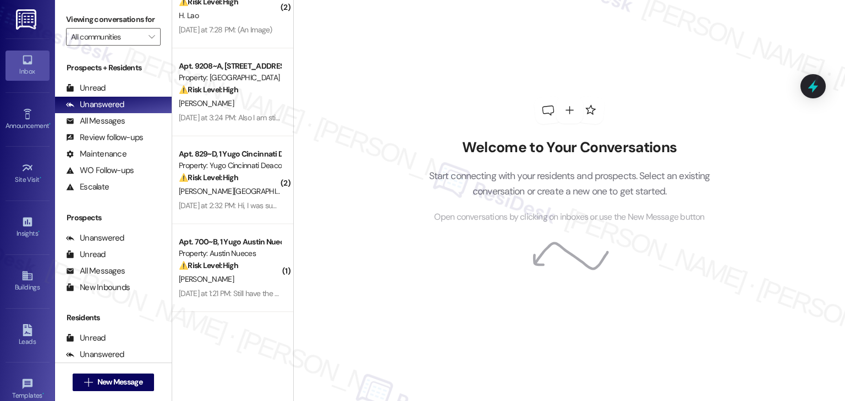
scroll to position [220, 0]
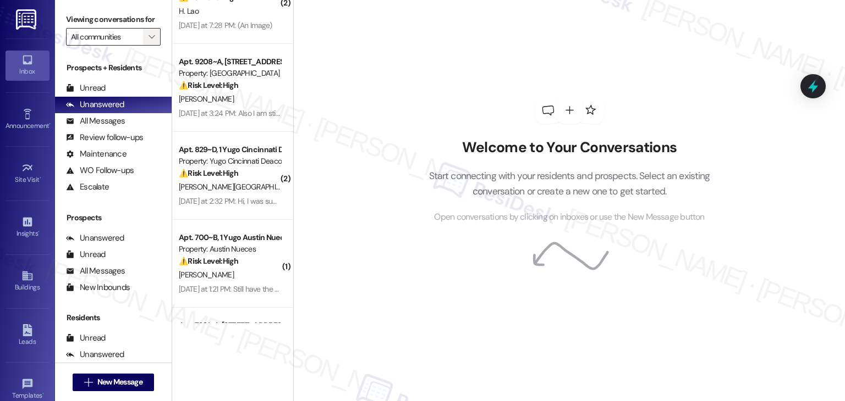
click at [148, 34] on icon "" at bounding box center [151, 36] width 6 height 9
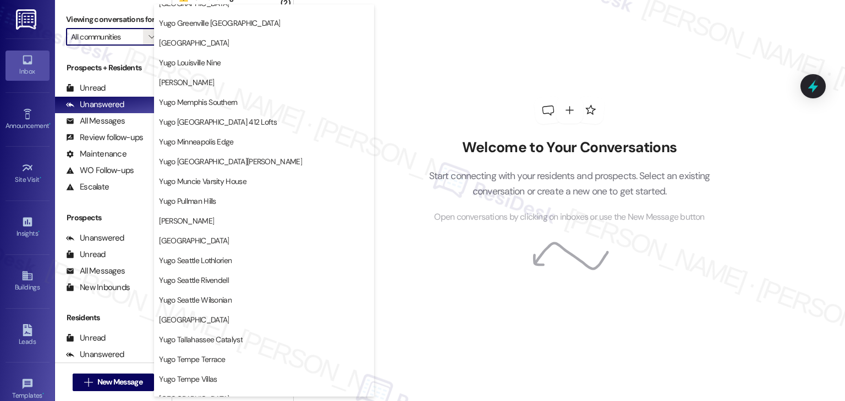
scroll to position [478, 0]
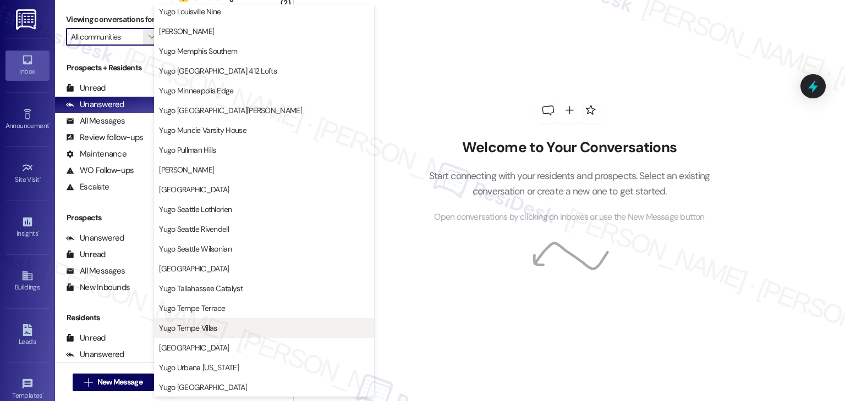
click at [194, 333] on span "Yugo Tempe Villas" at bounding box center [188, 328] width 58 height 11
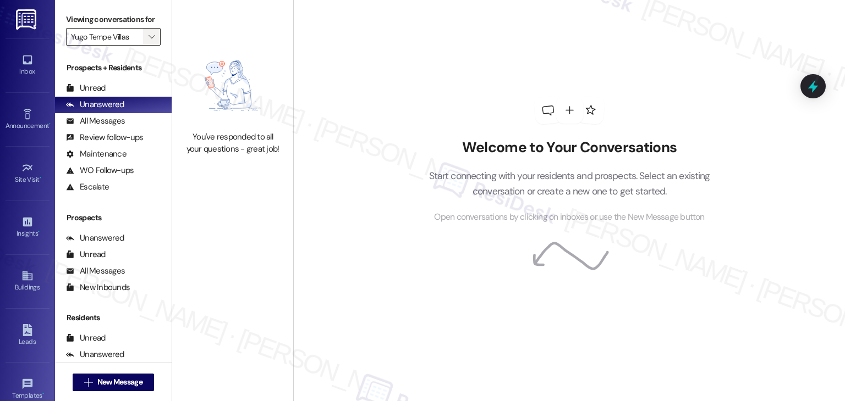
click at [149, 37] on span "" at bounding box center [151, 37] width 10 height 18
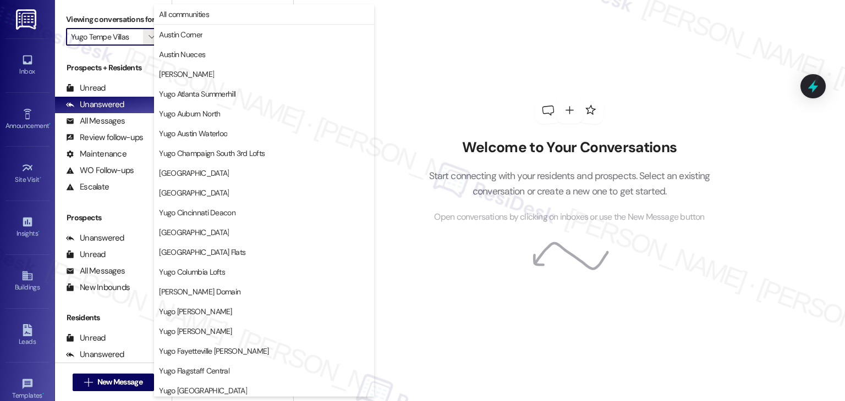
scroll to position [478, 0]
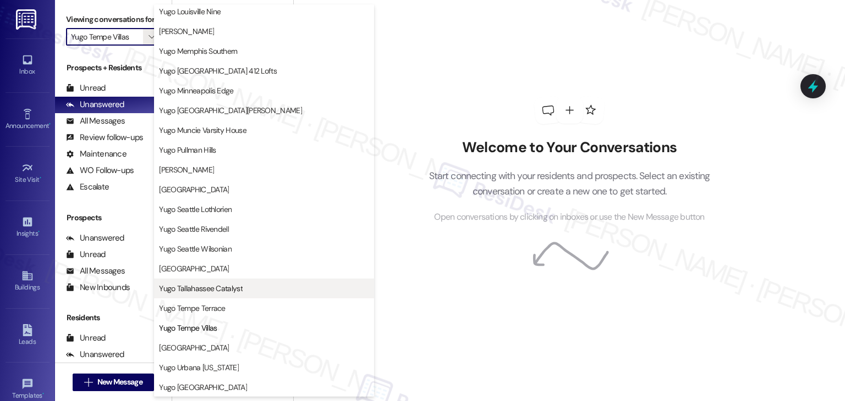
click at [222, 286] on span "Yugo Tallahassee Catalyst" at bounding box center [201, 288] width 84 height 11
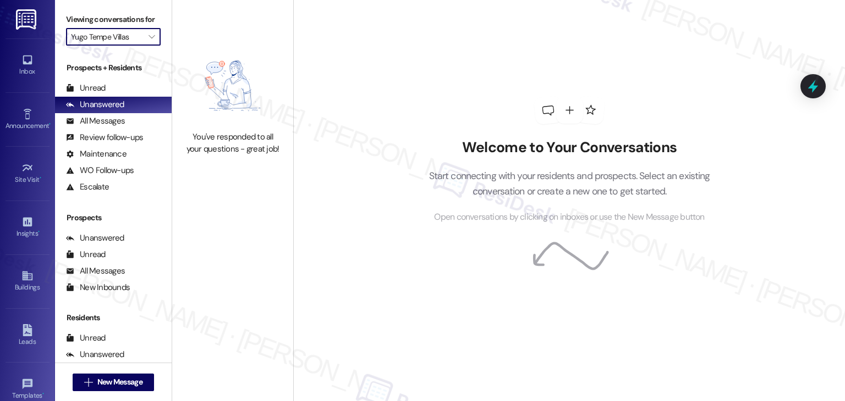
type input "Yugo Tallahassee Catalyst"
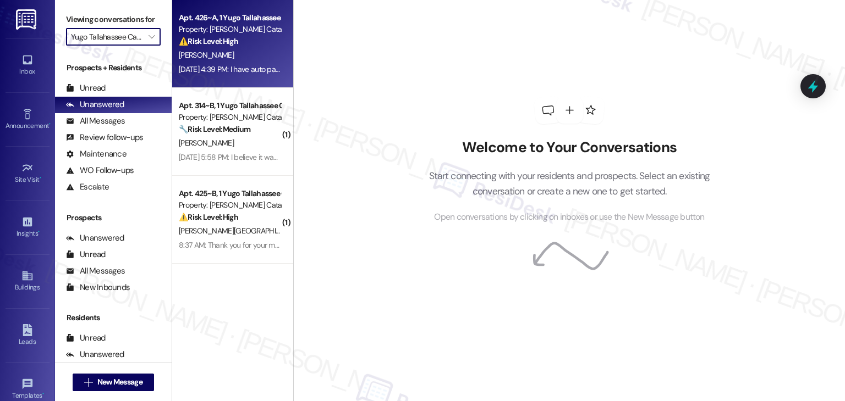
click at [217, 63] on div "[DATE] 4:39 PM: I have auto pay and I went to the office [DATE] to ask when it …" at bounding box center [230, 70] width 104 height 14
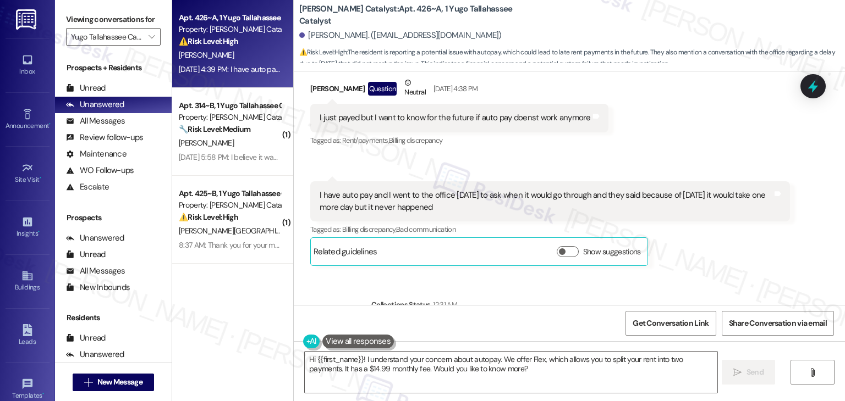
scroll to position [1231, 0]
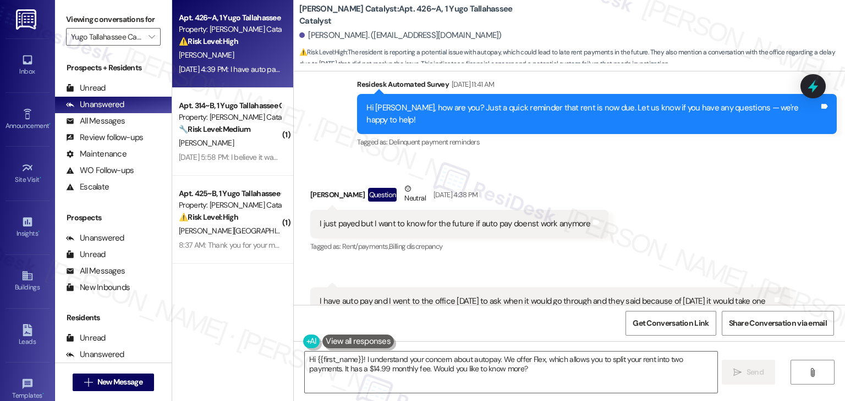
click at [542, 108] on div "Hi Narda, how are you? Just a quick reminder that rent is now due. Let us know …" at bounding box center [592, 114] width 453 height 24
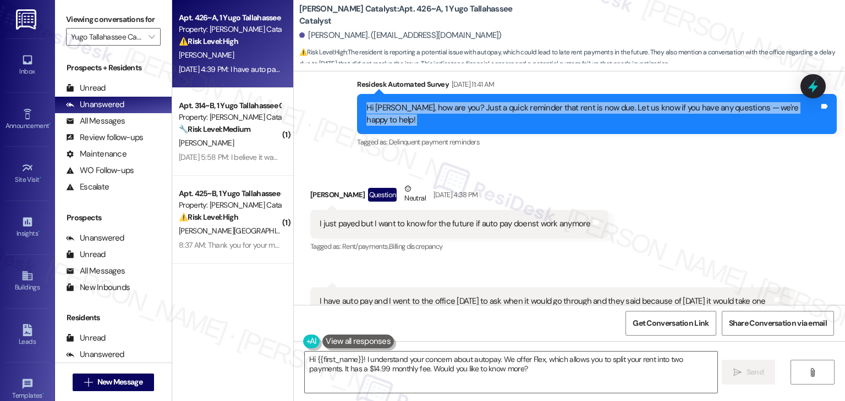
click at [542, 108] on div "Hi Narda, how are you? Just a quick reminder that rent is now due. Let us know …" at bounding box center [592, 114] width 453 height 24
copy div "Hi Narda, how are you? Just a quick reminder that rent is now due. Let us know …"
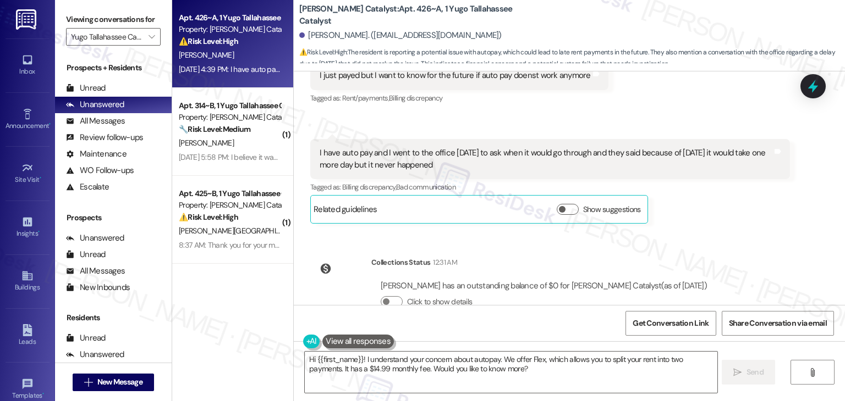
scroll to position [1396, 0]
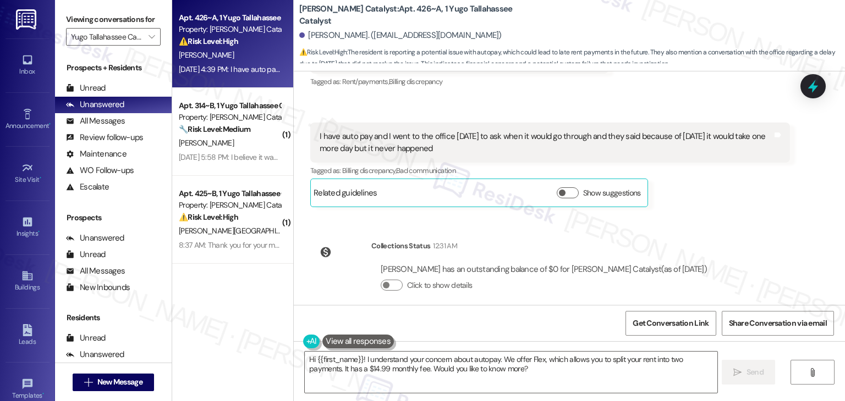
click at [477, 264] on div "Narda Garcia has an outstanding balance of $0 for Yugo Tallahassee Catalyst (as…" at bounding box center [544, 270] width 326 height 12
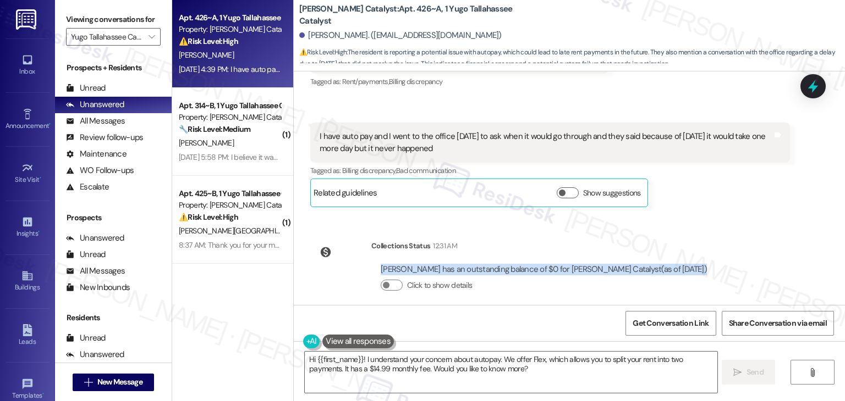
click at [477, 264] on div "Narda Garcia has an outstanding balance of $0 for Yugo Tallahassee Catalyst (as…" at bounding box center [544, 270] width 326 height 12
copy div "Narda Garcia has an outstanding balance of $0 for Yugo Tallahassee Catalyst (as…"
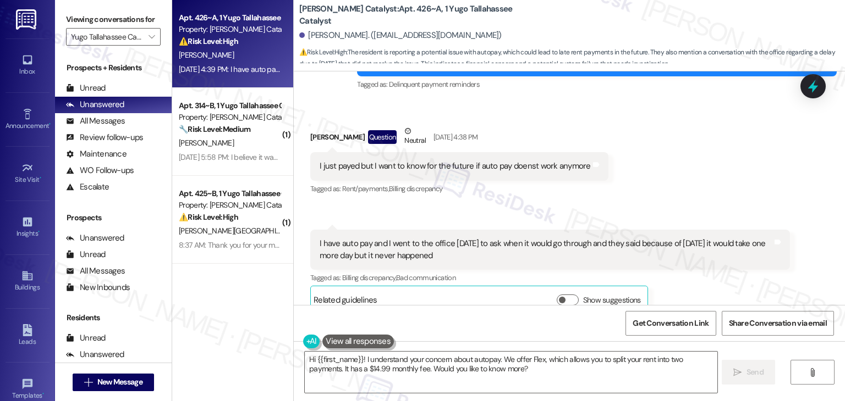
scroll to position [1286, 0]
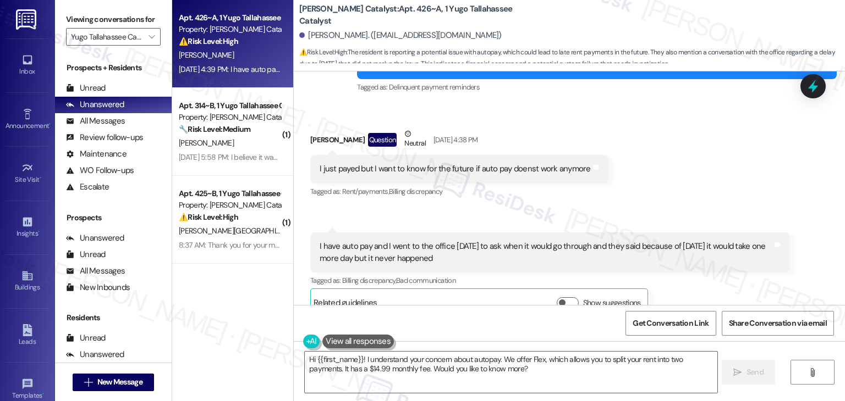
click at [439, 163] on div "I just payed but I want to know for the future if auto pay doenst work anymore" at bounding box center [454, 169] width 271 height 12
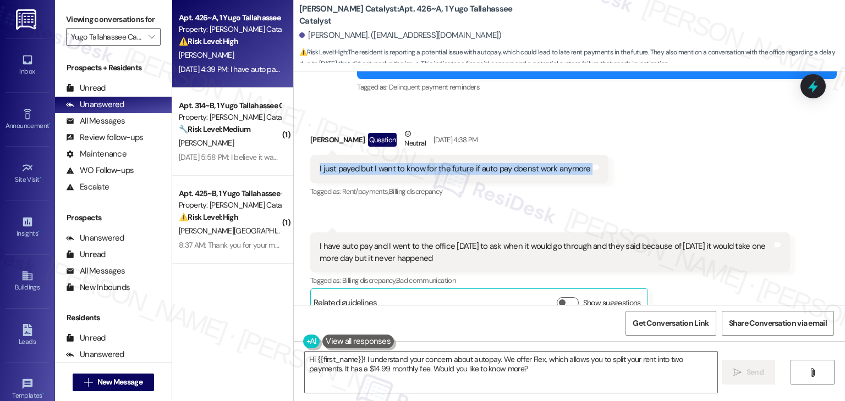
click at [439, 163] on div "I just payed but I want to know for the future if auto pay doenst work anymore" at bounding box center [454, 169] width 271 height 12
copy div "I just payed but I want to know for the future if auto pay doenst work anymore …"
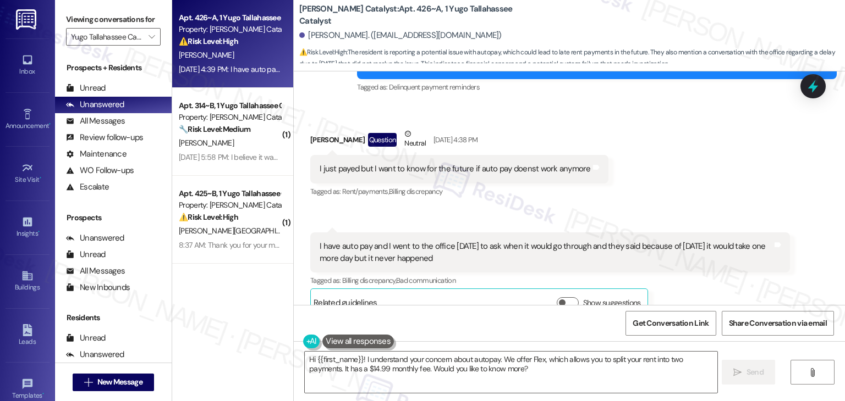
click at [368, 241] on div "I have auto pay and I went to the office yesterday to ask when it would go thro…" at bounding box center [545, 253] width 453 height 24
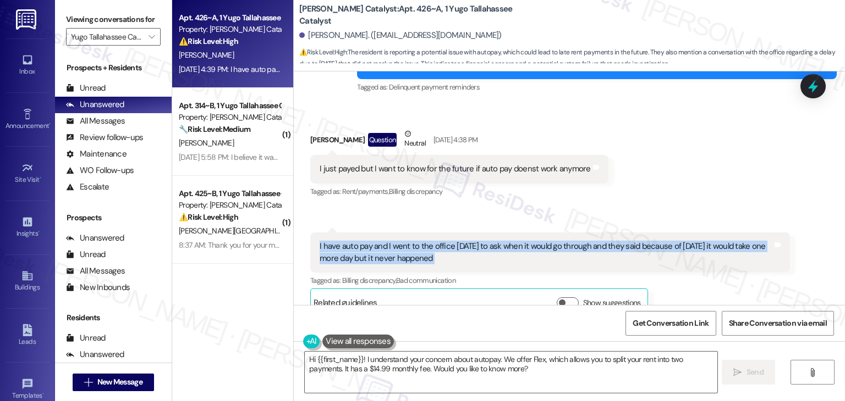
click at [368, 241] on div "I have auto pay and I went to the office yesterday to ask when it would go thro…" at bounding box center [545, 253] width 453 height 24
copy div "I have auto pay and I went to the office yesterday to ask when it would go thro…"
click at [438, 356] on textarea "Hi {{first_name}}! I understand your concern about autopay. We offer Flex, whic…" at bounding box center [511, 372] width 412 height 41
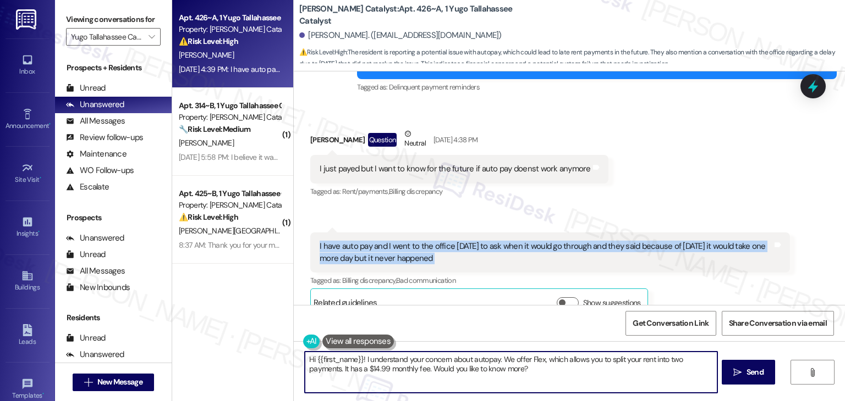
click at [438, 356] on textarea "Hi {{first_name}}! I understand your concern about autopay. We offer Flex, whic…" at bounding box center [511, 372] width 412 height 41
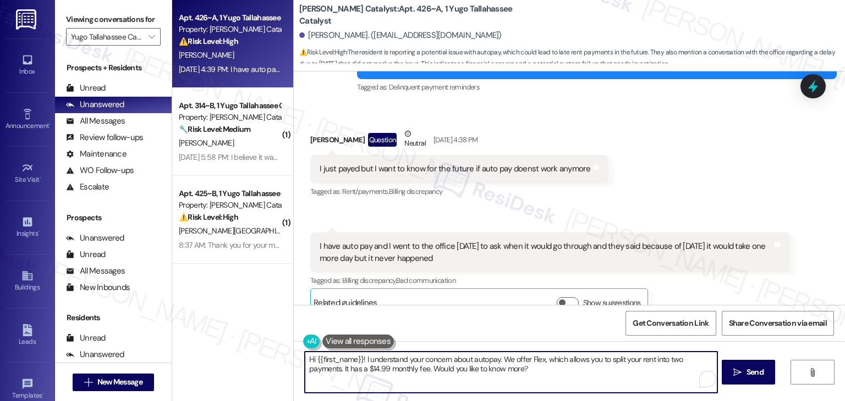
paste textarea "Narda, thanks for the update! It’s good to hear you’ve already made the payment…"
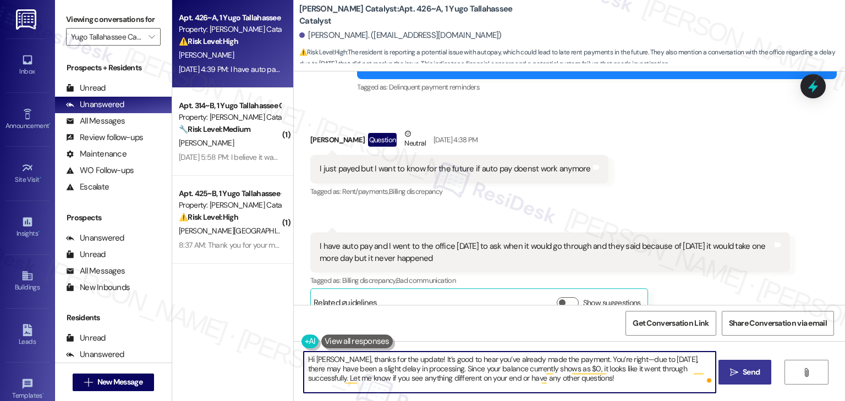
type textarea "Hi Narda, thanks for the update! It’s good to hear you’ve already made the paym…"
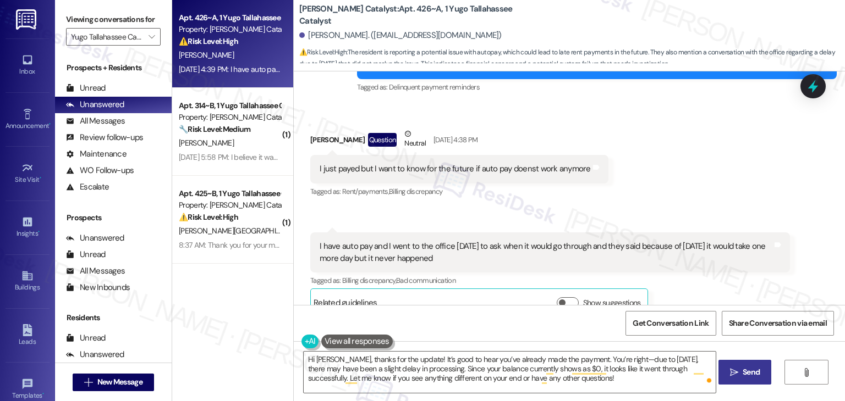
click at [756, 369] on span "Send" at bounding box center [750, 373] width 17 height 12
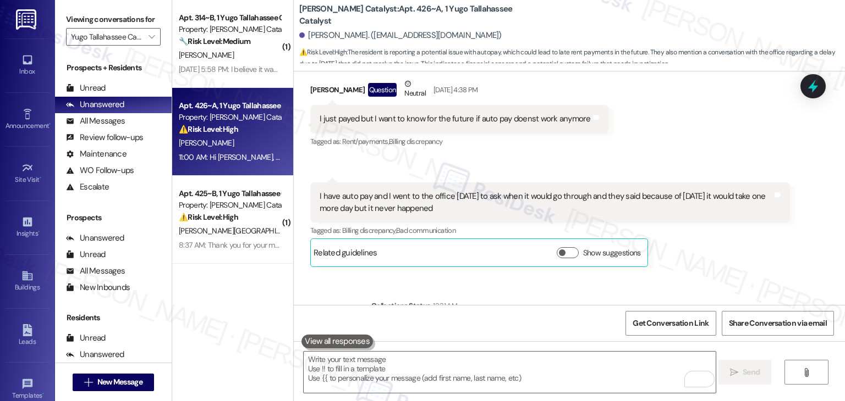
scroll to position [1404, 0]
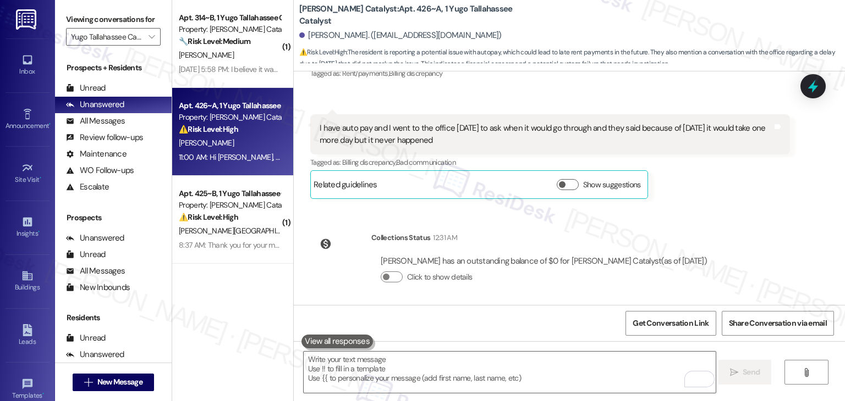
click at [757, 222] on div "Announcement, sent via SMS Sarah (ResiDesk) Feb 17, 2025 at 3:29 PM Hi Narda, I…" at bounding box center [569, 188] width 551 height 234
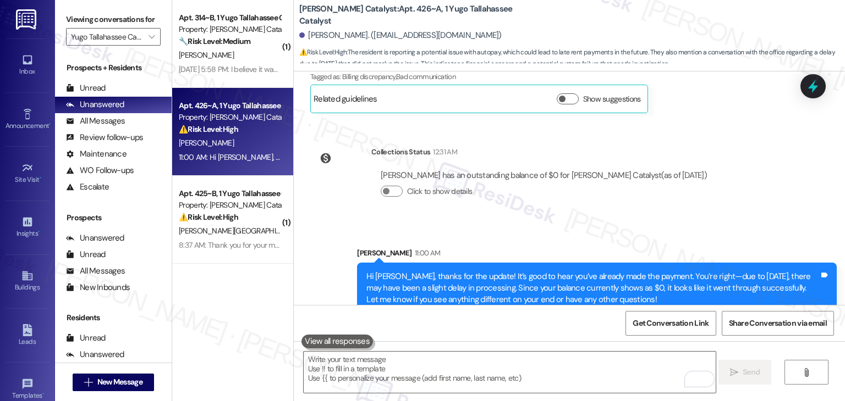
scroll to position [1496, 0]
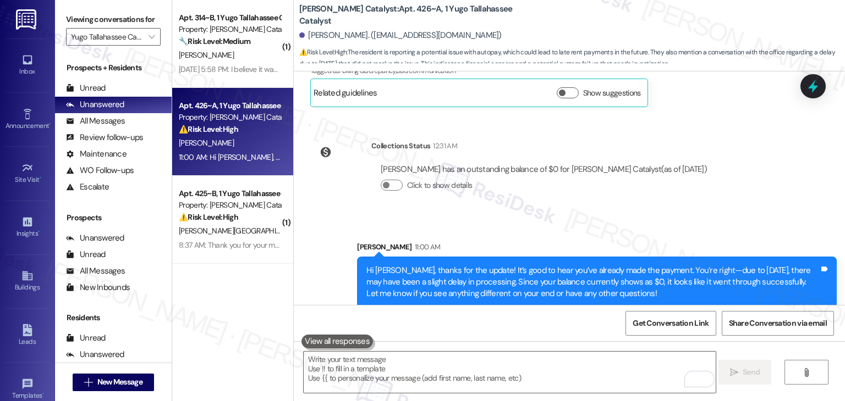
click at [760, 190] on div "Announcement, sent via SMS Sarah (ResiDesk) Feb 17, 2025 at 3:29 PM Hi Narda, I…" at bounding box center [569, 188] width 551 height 234
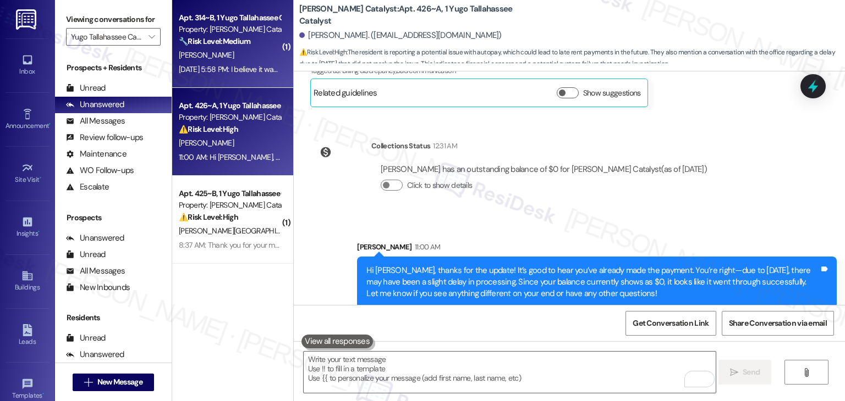
click at [249, 78] on div "Apt. 314~B, 1 Yugo Tallahassee Catalyst Property: Yugo Tallahassee Catalyst 🔧 R…" at bounding box center [232, 44] width 121 height 88
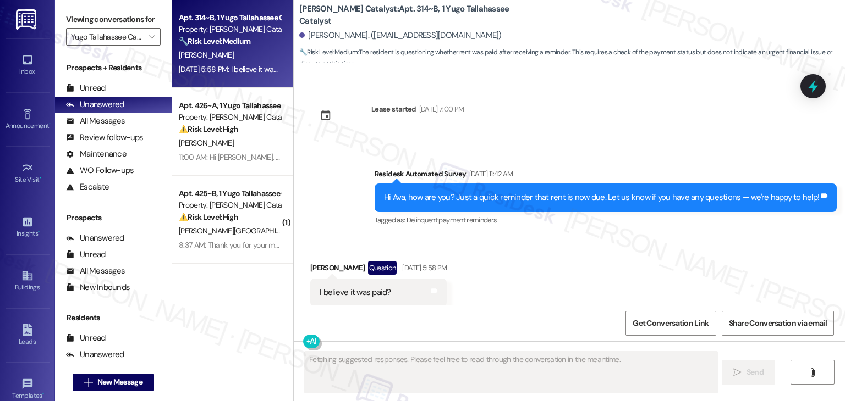
scroll to position [2855, 0]
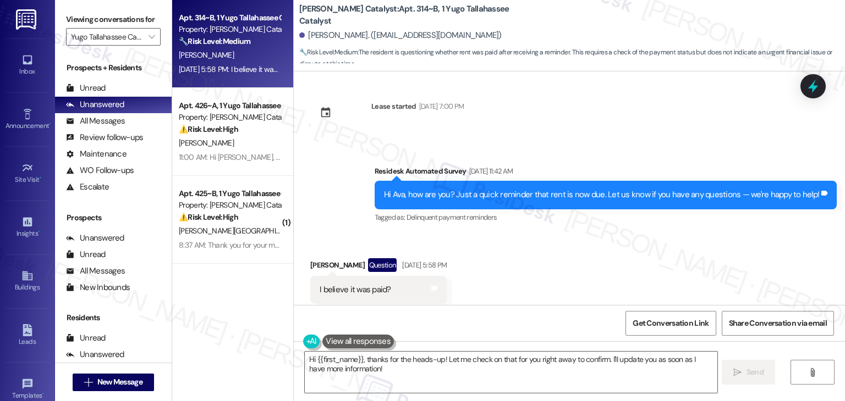
click at [540, 260] on div "Received via SMS Ava Baker Question Sep 03, 2025 at 5:58 PM I believe it was pa…" at bounding box center [569, 281] width 551 height 95
click at [538, 259] on div "Received via SMS Ava Baker Question Sep 03, 2025 at 5:58 PM I believe it was pa…" at bounding box center [569, 281] width 551 height 95
click at [553, 245] on div "Received via SMS Ava Baker Question Sep 03, 2025 at 5:58 PM I believe it was pa…" at bounding box center [569, 281] width 551 height 95
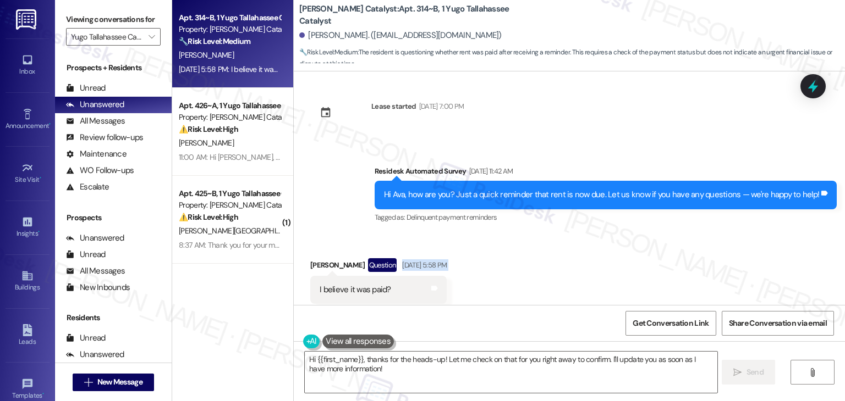
scroll to position [2957, 0]
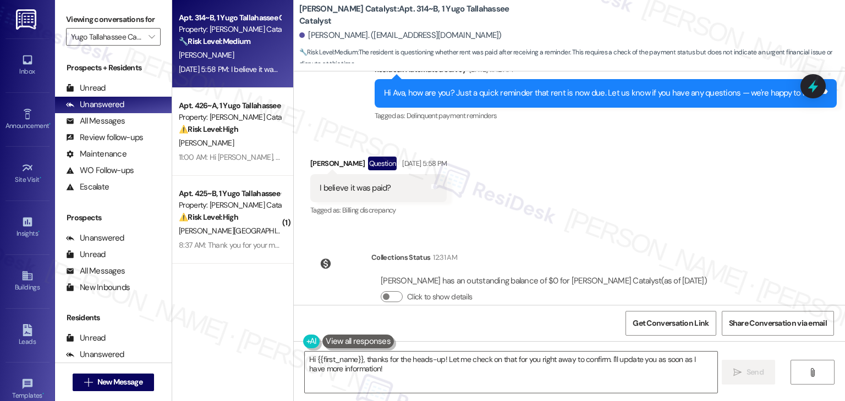
click at [592, 181] on div "Received via SMS Ava Baker Question Sep 03, 2025 at 5:58 PM I believe it was pa…" at bounding box center [569, 179] width 551 height 95
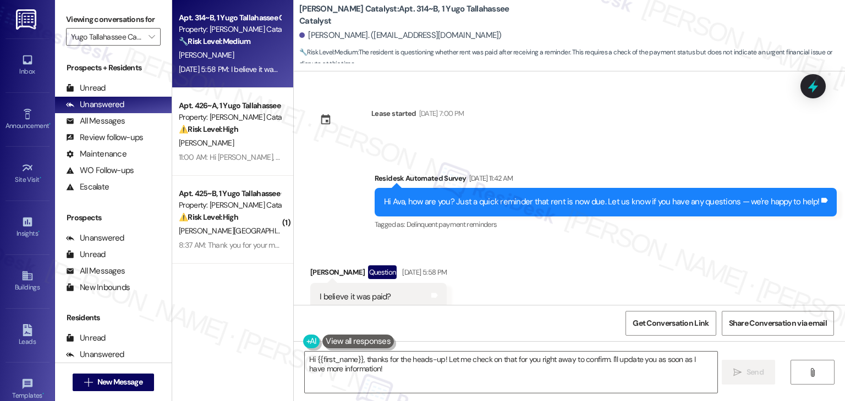
scroll to position [2847, 0]
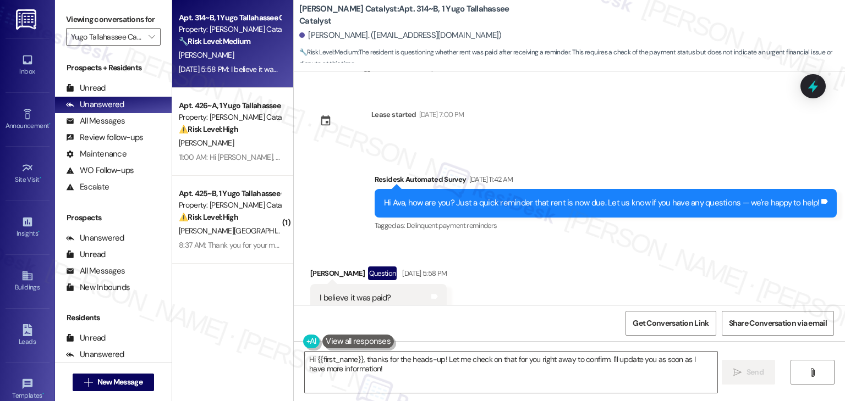
click at [568, 197] on div "Hi Ava, how are you? Just a quick reminder that rent is now due. Let us know if…" at bounding box center [601, 203] width 435 height 12
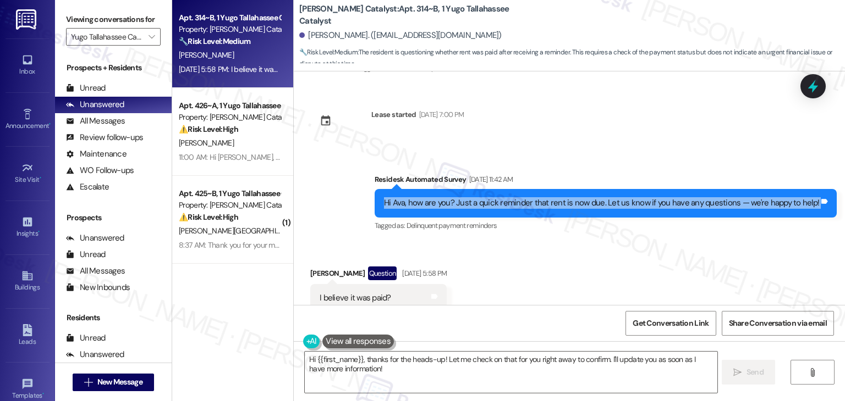
click at [568, 197] on div "Hi Ava, how are you? Just a quick reminder that rent is now due. Let us know if…" at bounding box center [601, 203] width 435 height 12
copy div "Hi Ava, how are you? Just a quick reminder that rent is now due. Let us know if…"
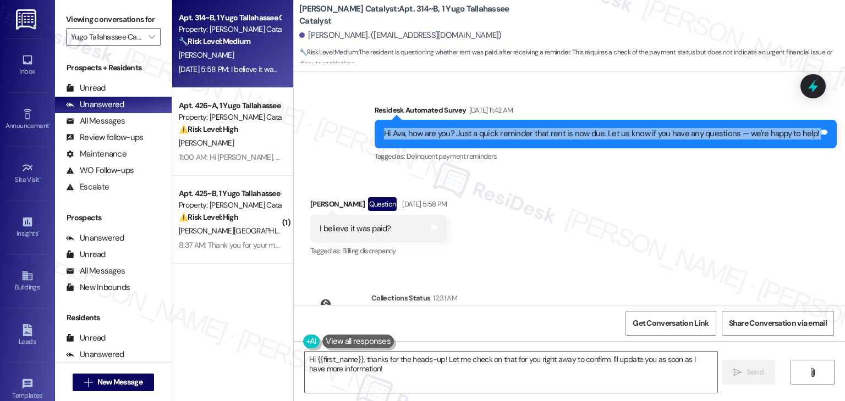
scroll to position [2957, 0]
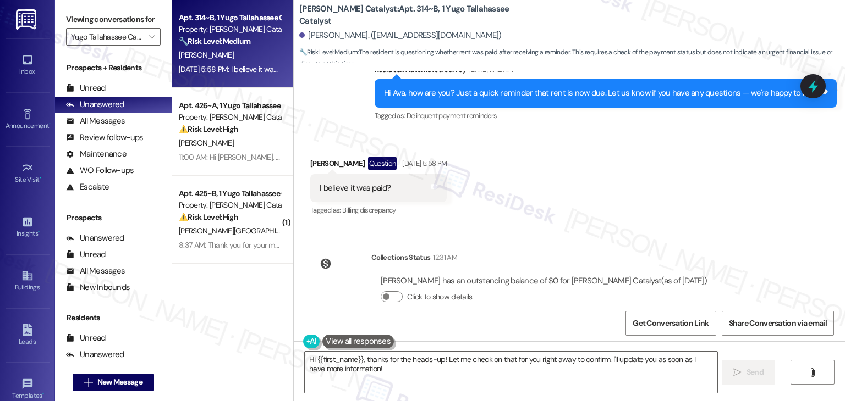
click at [519, 276] on div "Ava Baker has an outstanding balance of $0 for Yugo Tallahassee Catalyst (as of…" at bounding box center [544, 282] width 326 height 12
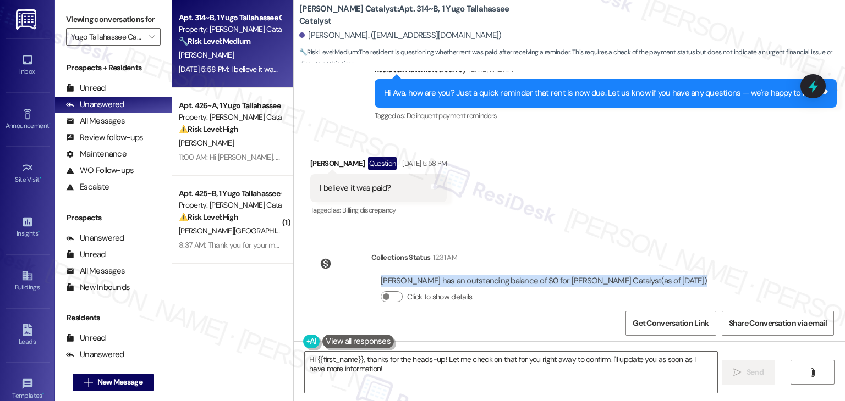
click at [519, 276] on div "Ava Baker has an outstanding balance of $0 for Yugo Tallahassee Catalyst (as of…" at bounding box center [544, 282] width 326 height 12
copy div "Ava Baker has an outstanding balance of $0 for Yugo Tallahassee Catalyst (as of…"
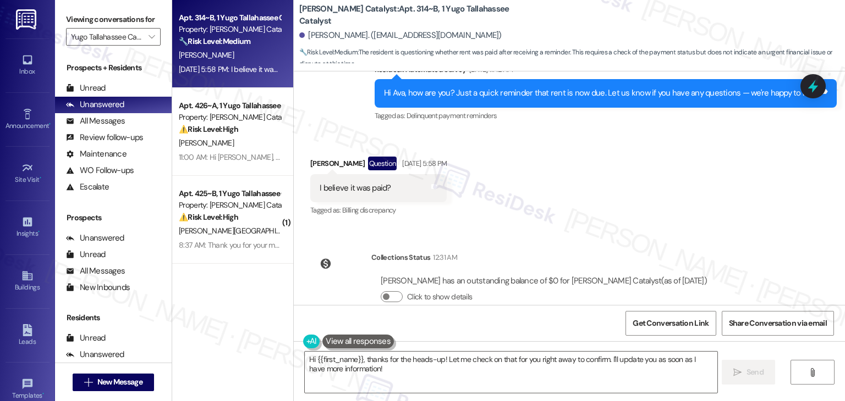
click at [332, 183] on div "I believe it was paid?" at bounding box center [354, 189] width 71 height 12
click at [332, 174] on div "I believe it was paid? Tags and notes" at bounding box center [378, 188] width 136 height 28
copy div "I believe it was paid? Tags and notes"
click at [625, 174] on div "Received via SMS Ava Baker Question Sep 03, 2025 at 5:58 PM I believe it was pa…" at bounding box center [569, 179] width 551 height 95
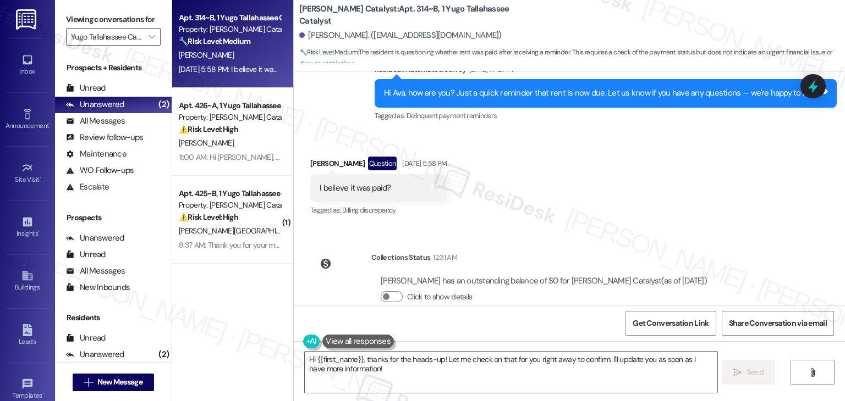
click at [626, 175] on div "Received via SMS Ava Baker Question Sep 03, 2025 at 5:58 PM I believe it was pa…" at bounding box center [569, 179] width 551 height 95
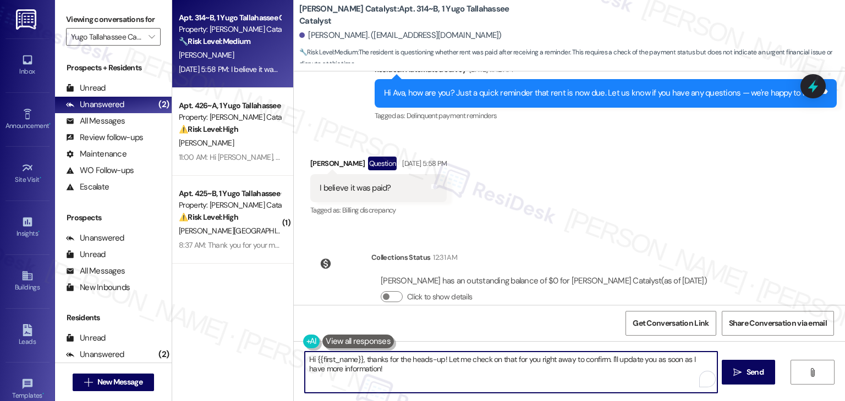
drag, startPoint x: 444, startPoint y: 370, endPoint x: 442, endPoint y: 359, distance: 10.6
click at [442, 359] on textarea "Hi {{first_name}}, thanks for the heads-up! Let me check on that for you right …" at bounding box center [511, 372] width 412 height 41
paste textarea "your balance shows as $0, so it looks like your rent has been paid successfully…"
click at [548, 371] on textarea "Hi {{first_name}}, thanks for the heads-up! Your balance shows as $0, so it loo…" at bounding box center [510, 372] width 412 height 41
click at [542, 372] on textarea "Hi {{first_name}}, thanks for the heads-up! Your balance shows as $0, so it loo…" at bounding box center [510, 372] width 412 height 41
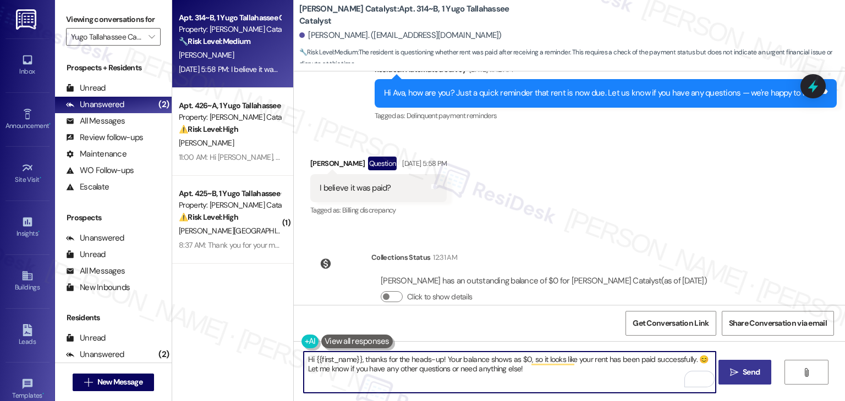
type textarea "Hi {{first_name}}, thanks for the heads-up! Your balance shows as $0, so it loo…"
click at [747, 367] on span "Send" at bounding box center [750, 373] width 17 height 12
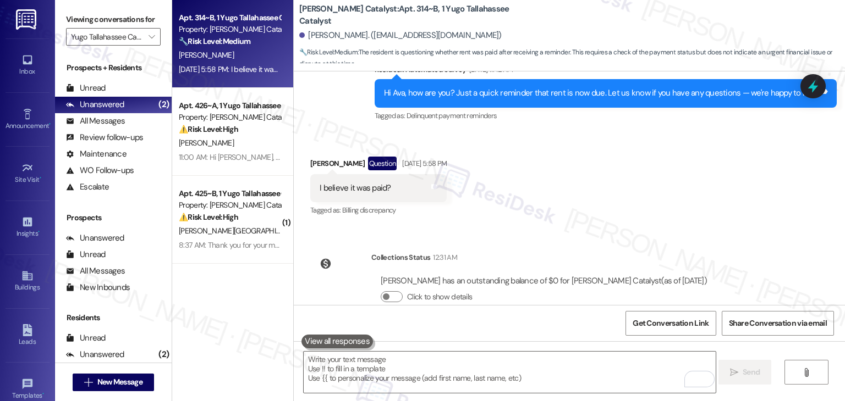
scroll to position [2855, 0]
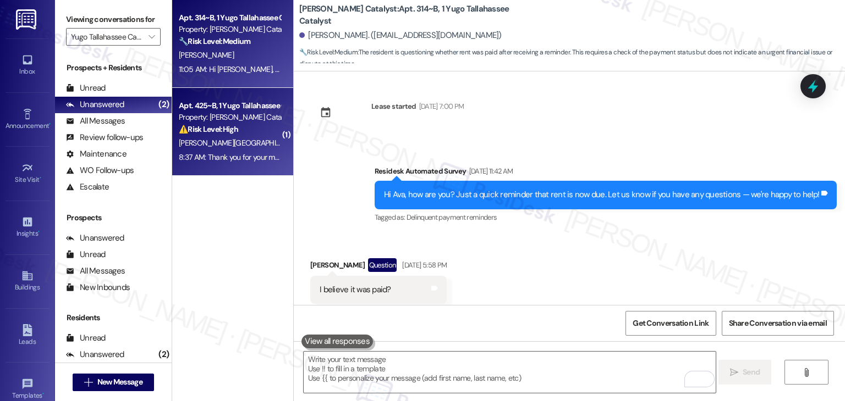
click at [226, 159] on div "8:37 AM: Thank you for your message. Our offices are currently closed, but we w…" at bounding box center [501, 157] width 644 height 10
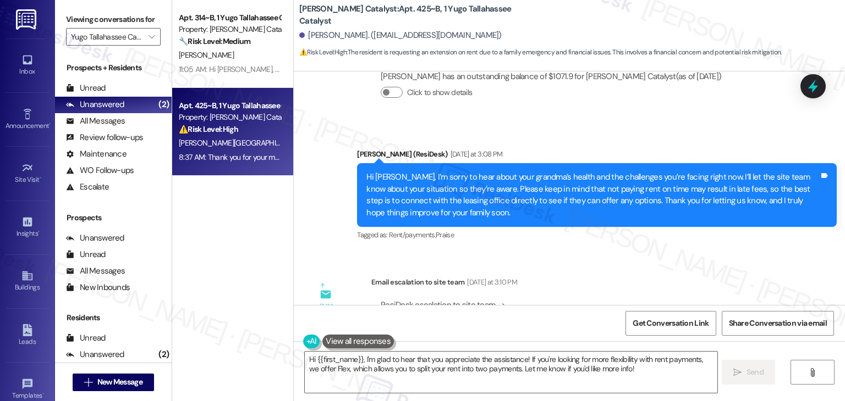
scroll to position [508, 0]
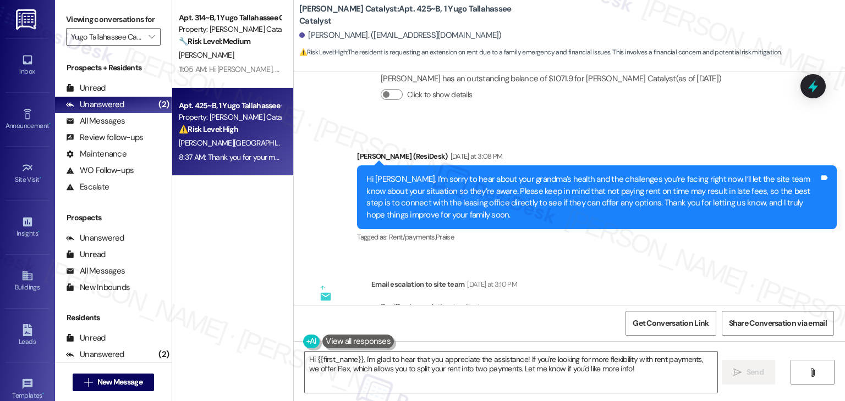
click at [548, 203] on div "Hi Lorenzo, I’m sorry to hear about your grandma’s health and the challenges yo…" at bounding box center [592, 197] width 453 height 47
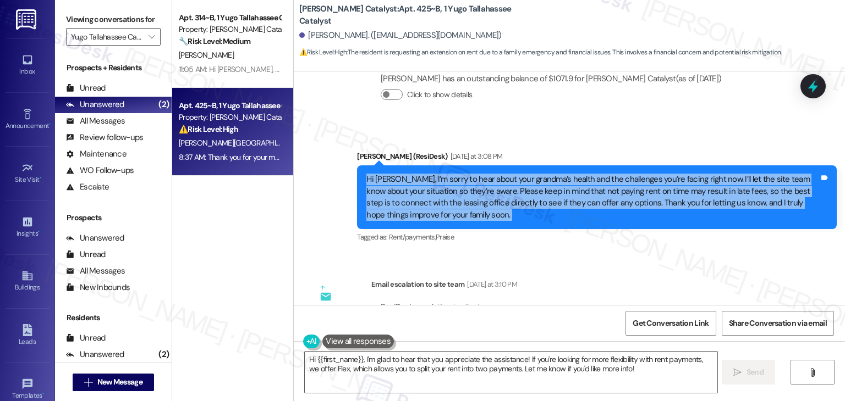
click at [548, 203] on div "Hi Lorenzo, I’m sorry to hear about your grandma’s health and the challenges yo…" at bounding box center [592, 197] width 453 height 47
copy div "Hi Lorenzo, I’m sorry to hear about your grandma’s health and the challenges yo…"
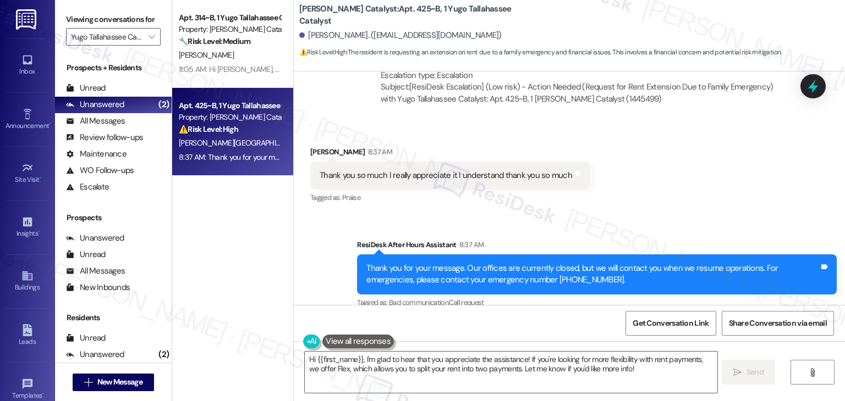
scroll to position [778, 0]
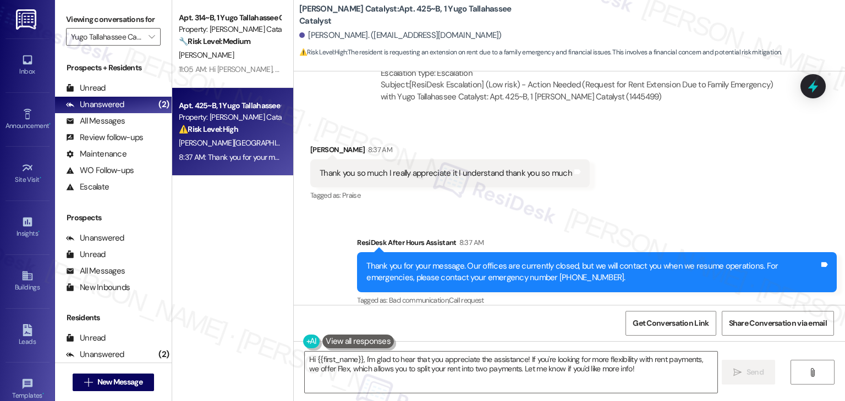
click at [399, 168] on div "Thank you so much I really appreciate it I understand thank you so much" at bounding box center [445, 174] width 252 height 12
copy div "Thank you so much I really appreciate it I understand thank you so much Tags an…"
click at [418, 366] on textarea "Hi {{first_name}}, I'm glad to hear that you appreciate the assistance! If you'…" at bounding box center [511, 372] width 412 height 41
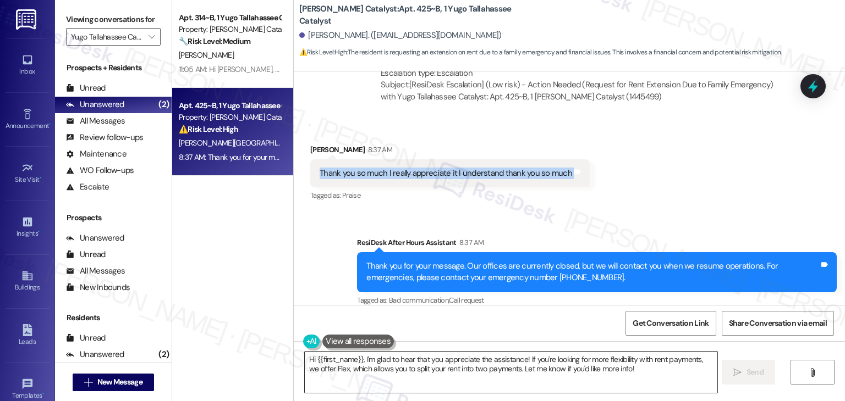
click at [418, 366] on textarea "Hi {{first_name}}, I'm glad to hear that you appreciate the assistance! If you'…" at bounding box center [511, 372] width 412 height 41
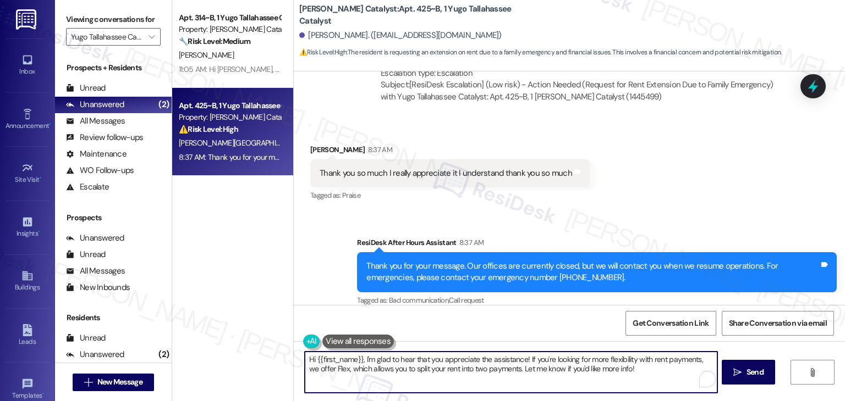
click at [418, 366] on textarea "Hi {{first_name}}, I'm glad to hear that you appreciate the assistance! If you'…" at bounding box center [511, 372] width 412 height 41
paste textarea "You’re very welcome, Lorenzo. I appreciate you keeping us in the loop. Let us k…"
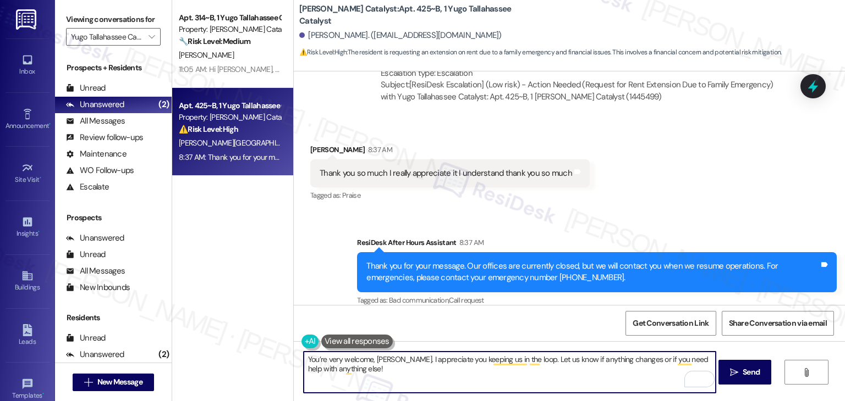
type textarea "You’re very welcome, Lorenzo. I appreciate you keeping us in the loop. Let us k…"
click at [738, 370] on span " Send" at bounding box center [745, 373] width 35 height 12
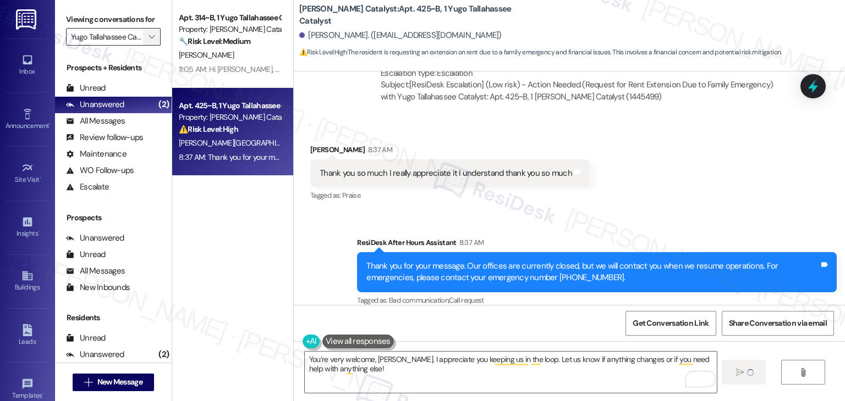
scroll to position [673, 0]
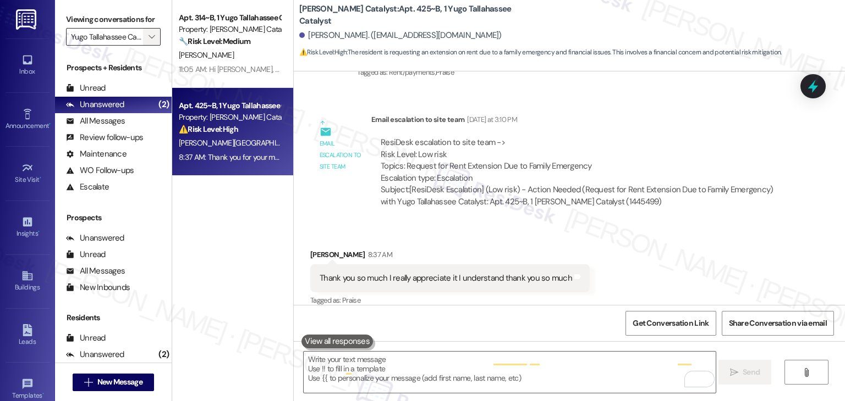
click at [150, 39] on span "" at bounding box center [151, 37] width 10 height 18
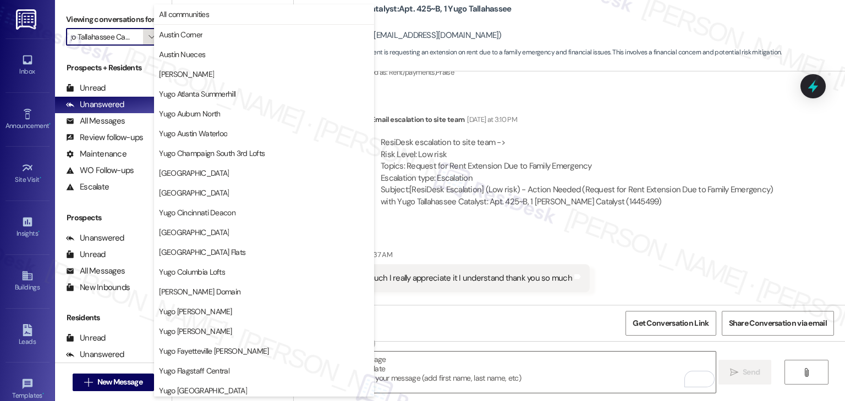
scroll to position [478, 0]
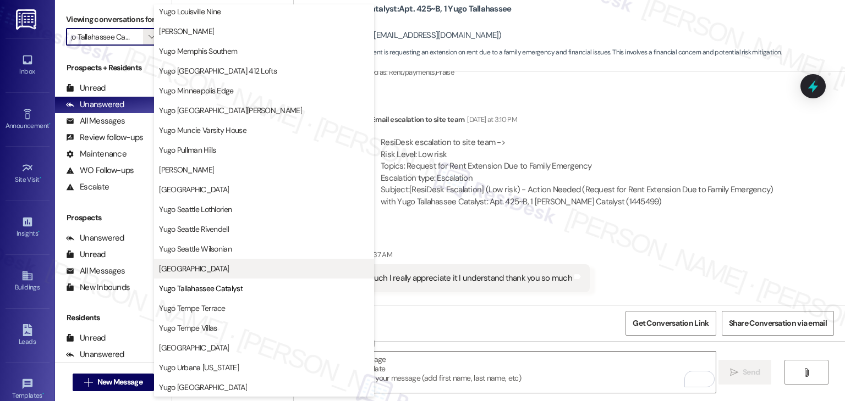
click at [217, 266] on span "[GEOGRAPHIC_DATA]" at bounding box center [194, 268] width 70 height 11
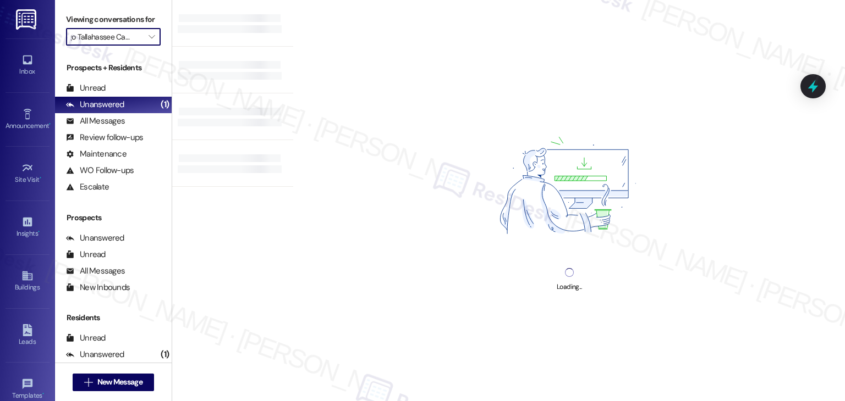
type input "[GEOGRAPHIC_DATA]"
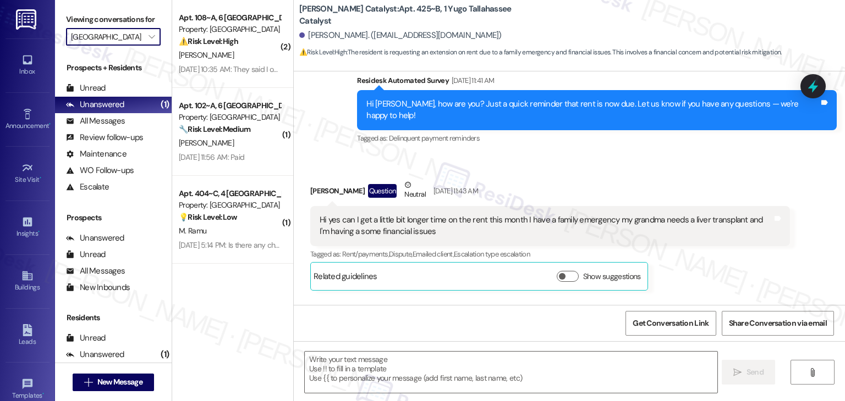
type textarea "Fetching suggested responses. Please feel free to read through the conversation…"
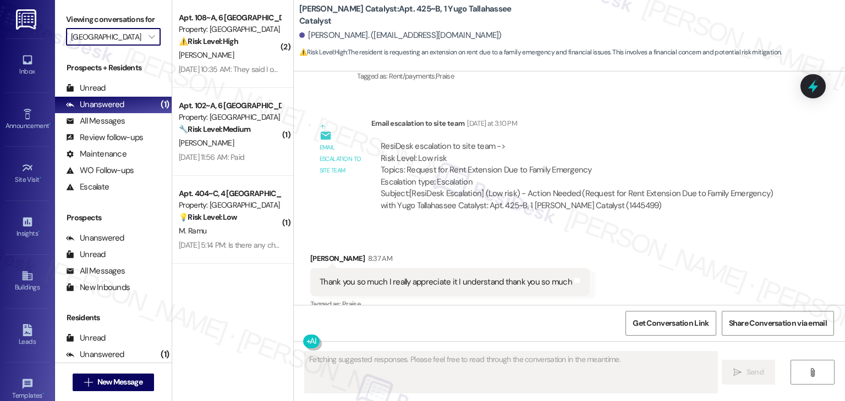
scroll to position [673, 0]
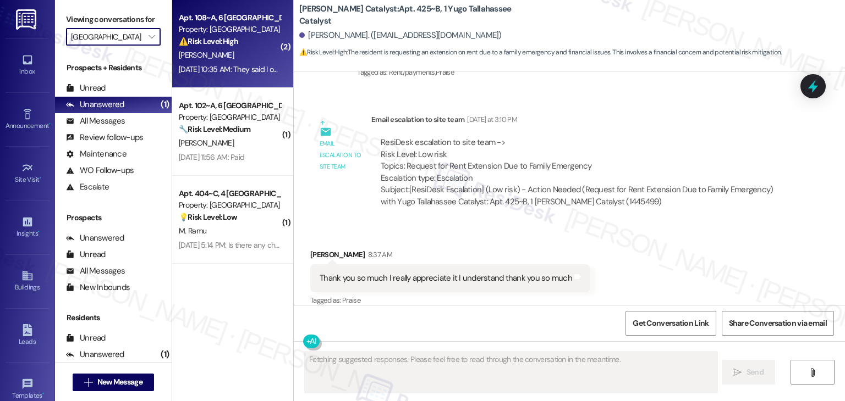
click at [233, 67] on div "Sep 03, 2025 at 10:35 AM: They said I owe a reletting fee. However I was remove…" at bounding box center [338, 69] width 319 height 10
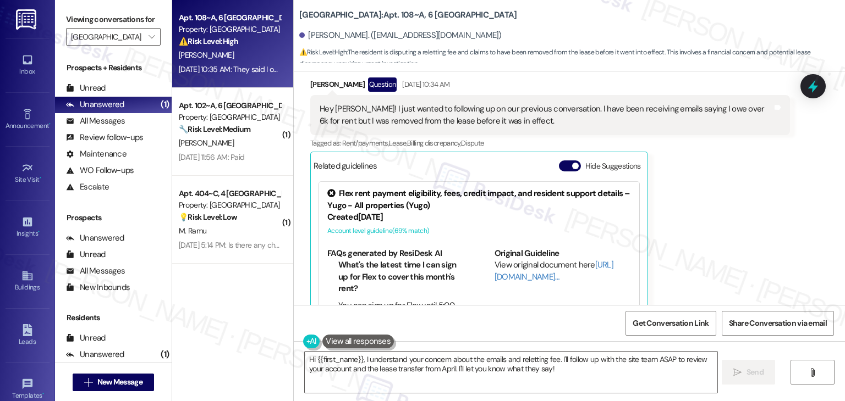
scroll to position [5292, 0]
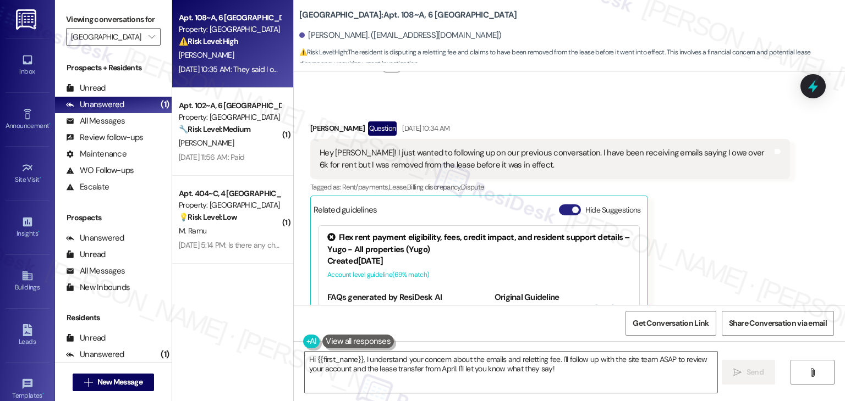
click at [563, 208] on button "Hide Suggestions" at bounding box center [570, 210] width 22 height 11
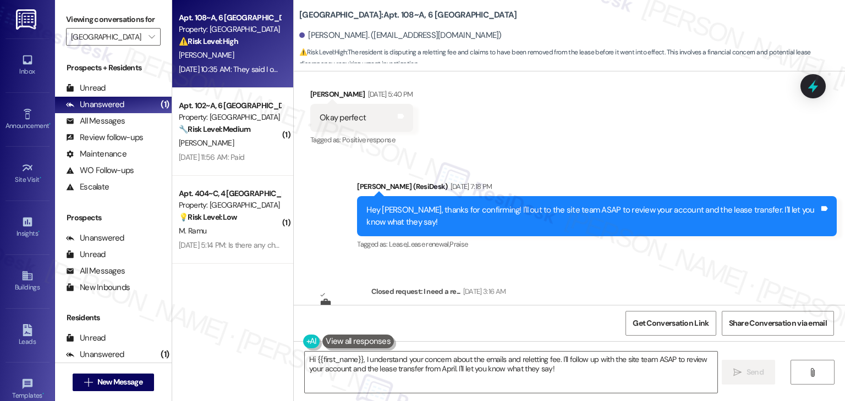
scroll to position [5021, 0]
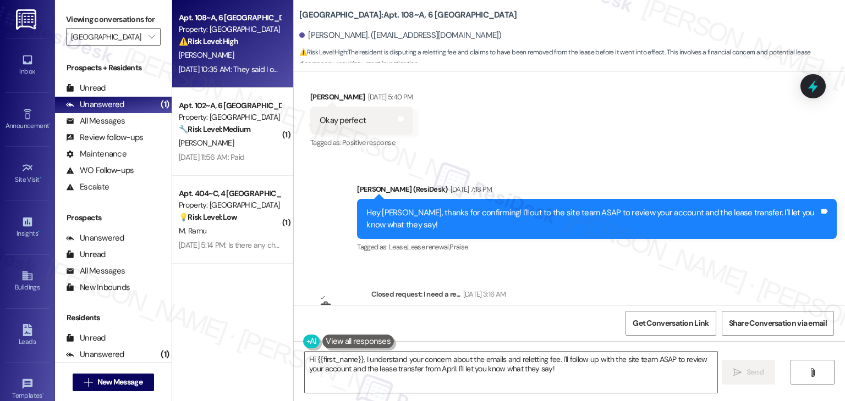
click at [624, 152] on div "Received via SMS Arissa Smith Aug 06, 2025 at 5:40 PM Okay perfect Tags and not…" at bounding box center [569, 113] width 551 height 93
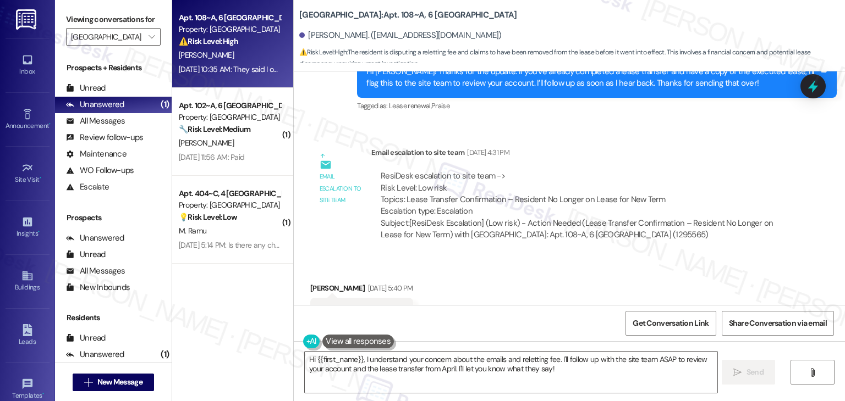
scroll to position [4746, 0]
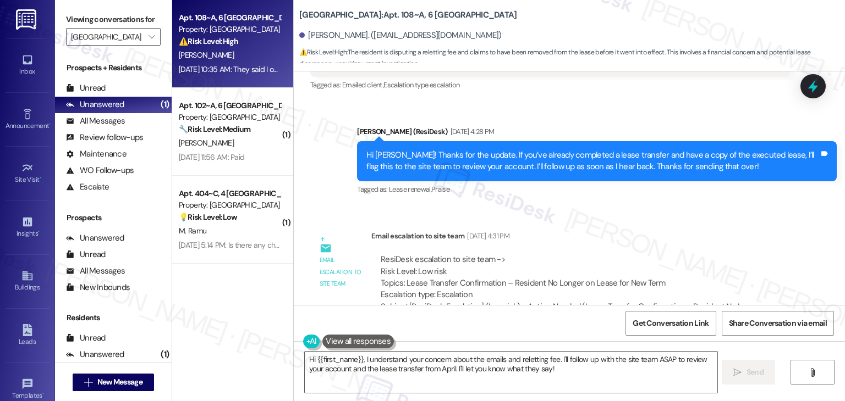
click at [576, 159] on div "Hi Arissa! Thanks for the update. If you’ve already completed a lease transfer …" at bounding box center [592, 162] width 453 height 24
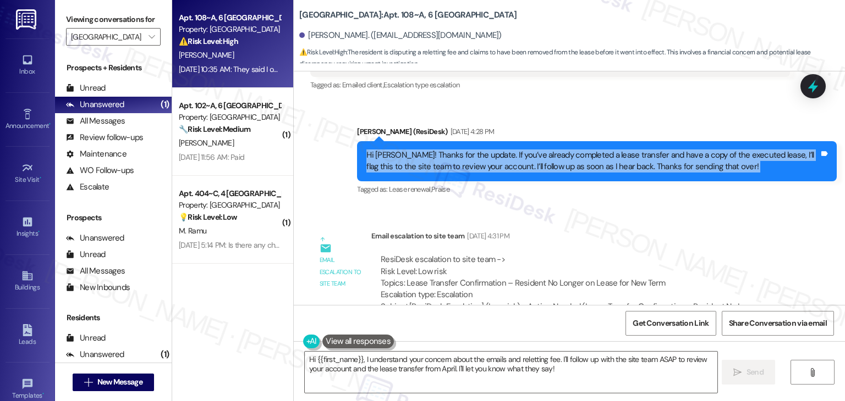
click at [576, 159] on div "Hi Arissa! Thanks for the update. If you’ve already completed a lease transfer …" at bounding box center [592, 162] width 453 height 24
copy div "Hi Arissa! Thanks for the update. If you’ve already completed a lease transfer …"
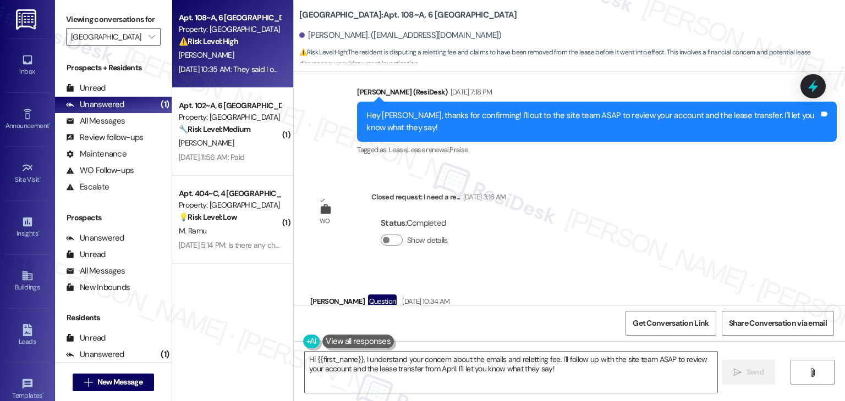
scroll to position [5241, 0]
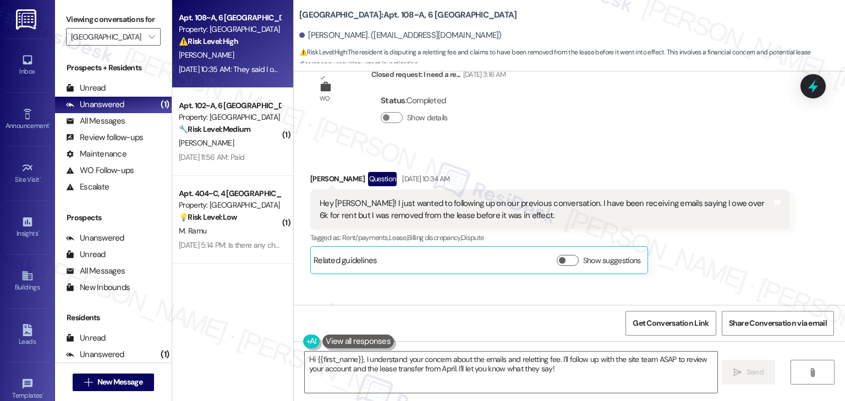
click at [412, 216] on div "Hey Sarah! I just wanted to following up on our previous conversation. I have b…" at bounding box center [545, 210] width 453 height 24
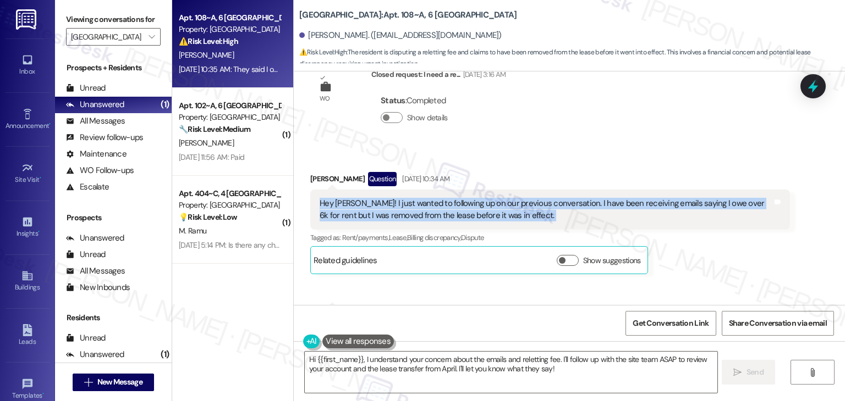
click at [412, 216] on div "Hey Sarah! I just wanted to following up on our previous conversation. I have b…" at bounding box center [545, 210] width 453 height 24
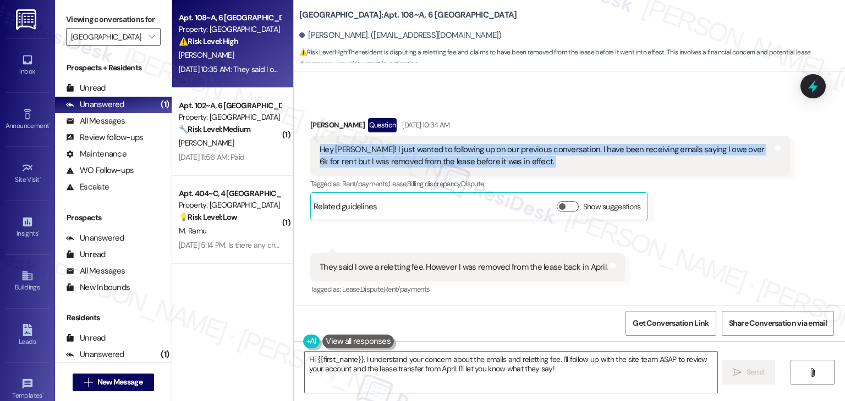
scroll to position [5296, 0]
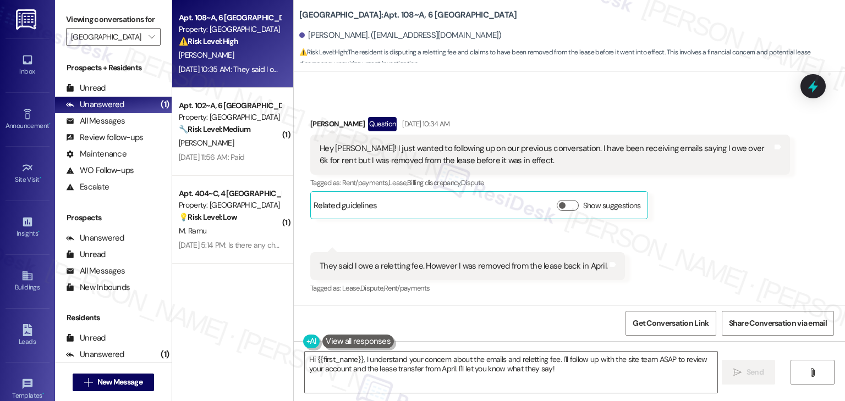
click at [477, 269] on div "They said I owe a reletting fee. However I was removed from the lease back in A…" at bounding box center [463, 267] width 288 height 12
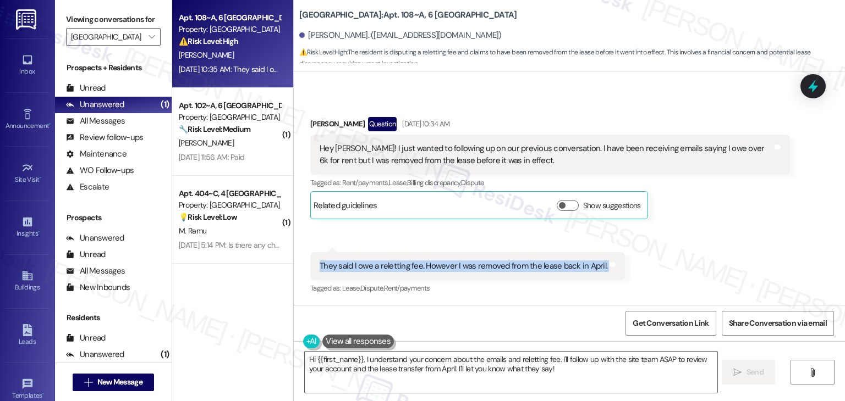
click at [477, 269] on div "They said I owe a reletting fee. However I was removed from the lease back in A…" at bounding box center [463, 267] width 288 height 12
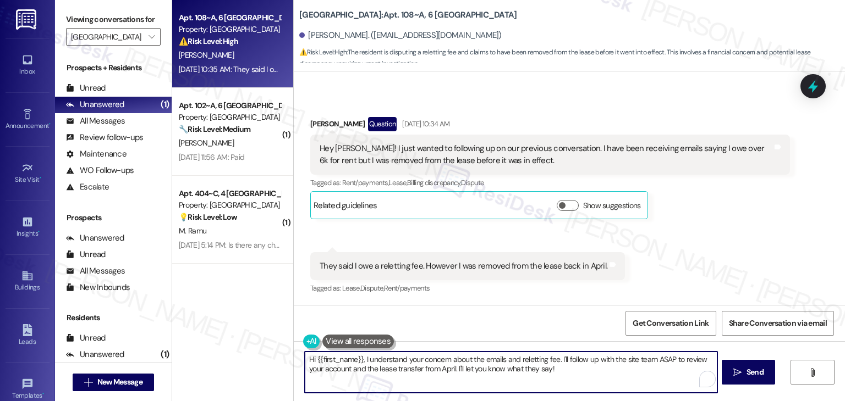
drag, startPoint x: 449, startPoint y: 369, endPoint x: 360, endPoint y: 357, distance: 90.4
click at [360, 357] on textarea "Hi {{first_name}}, I understand your concern about the emails and reletting fee…" at bounding box center [511, 372] width 412 height 41
click at [471, 363] on textarea "Hi {{first_name}}, I understand your concern about the emails and reletting fee…" at bounding box center [510, 372] width 412 height 41
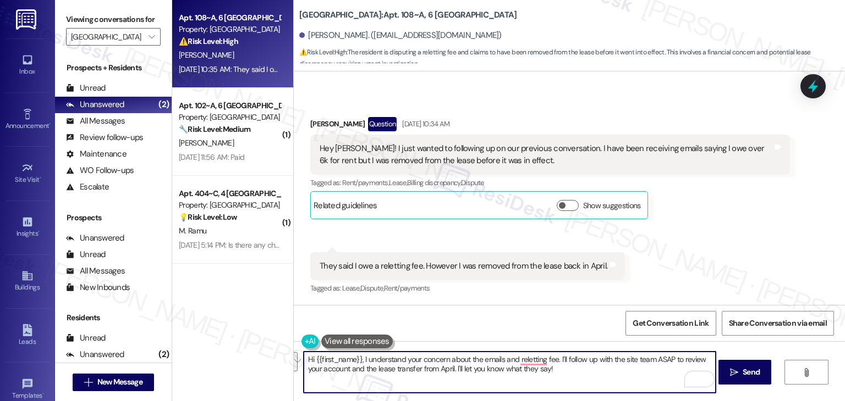
paste textarea "Arissa, I understand your concern about the emails and the reletting fee, espec…"
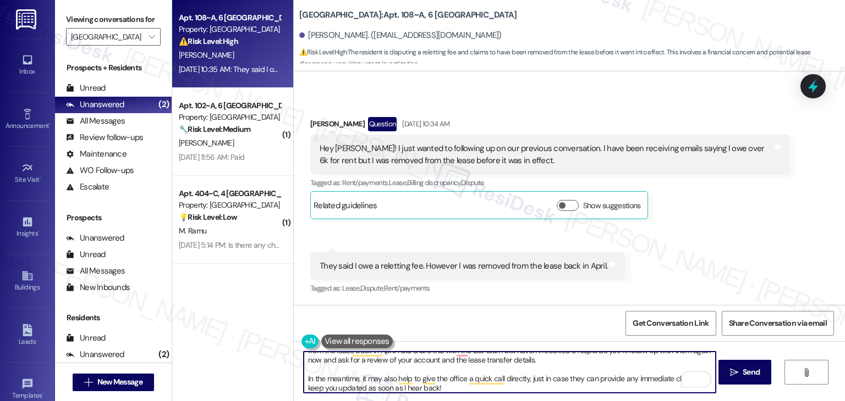
scroll to position [0, 0]
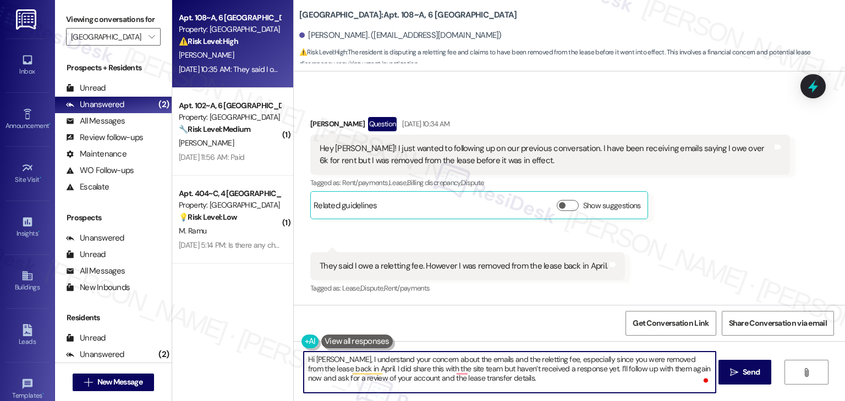
type textarea "Hi Arissa, I understand your concern about the emails and the reletting fee, es…"
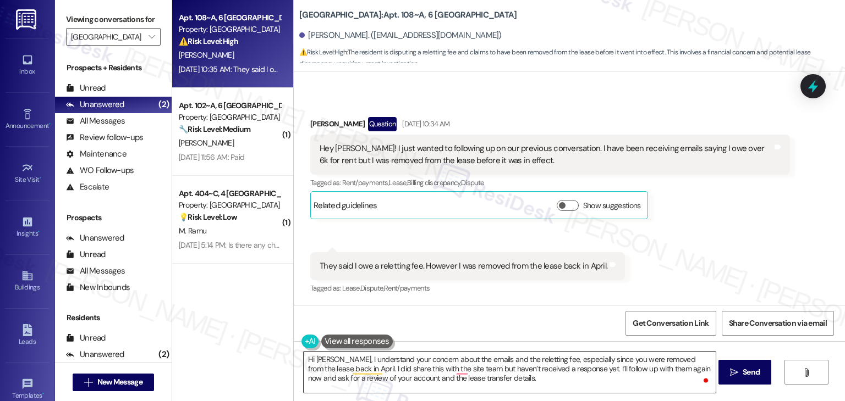
click at [560, 374] on textarea "Hi Arissa, I understand your concern about the emails and the reletting fee, es…" at bounding box center [510, 372] width 412 height 41
click at [745, 370] on span "Send" at bounding box center [750, 373] width 17 height 12
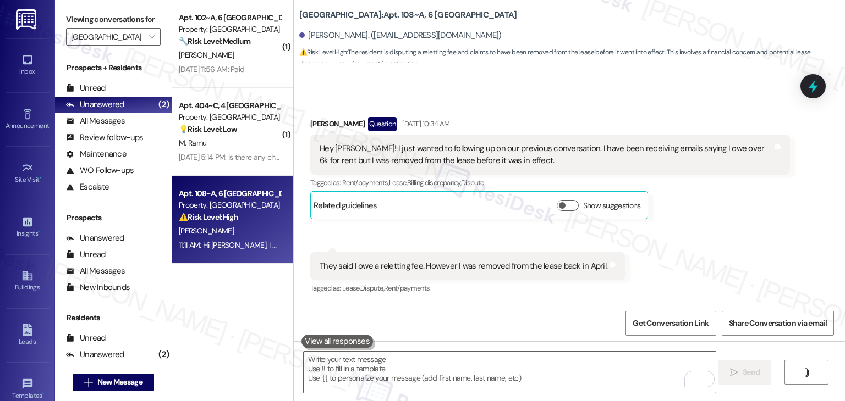
scroll to position [5296, 0]
click at [417, 361] on textarea "To enrich screen reader interactions, please activate Accessibility in Grammarl…" at bounding box center [510, 372] width 412 height 41
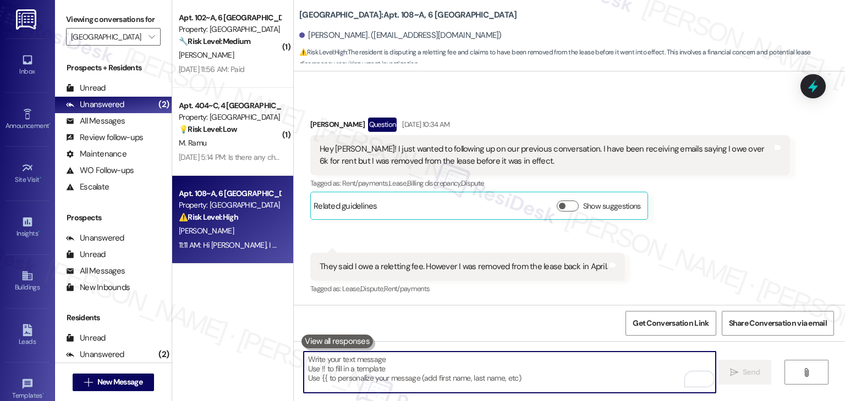
paste textarea "Resident Concern: Lease Transfer Dispute & Reletting Fee"
type textarea "Resident Concern: Lease Transfer Dispute & Reletting Fee"
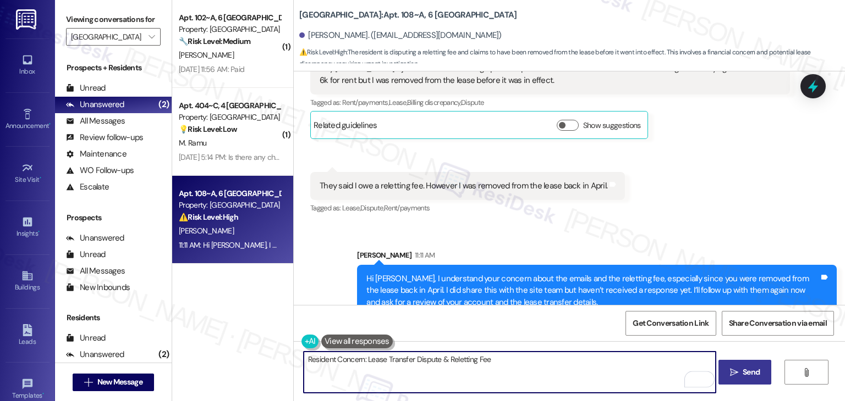
scroll to position [5431, 0]
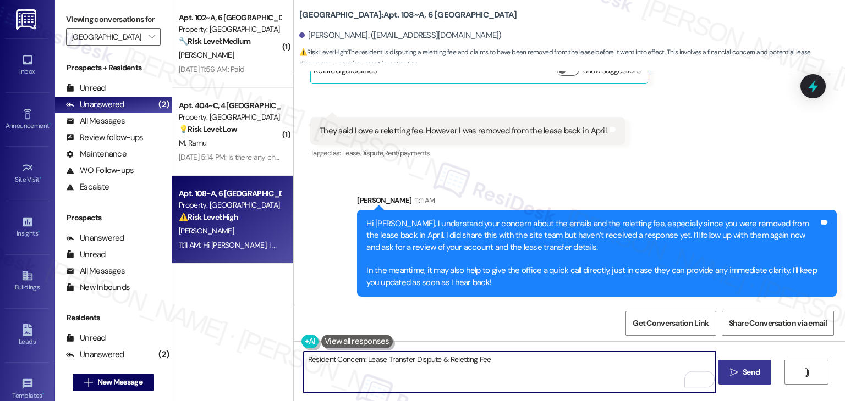
click at [447, 355] on textarea "Resident Concern: Lease Transfer Dispute & Reletting Fee" at bounding box center [510, 372] width 412 height 41
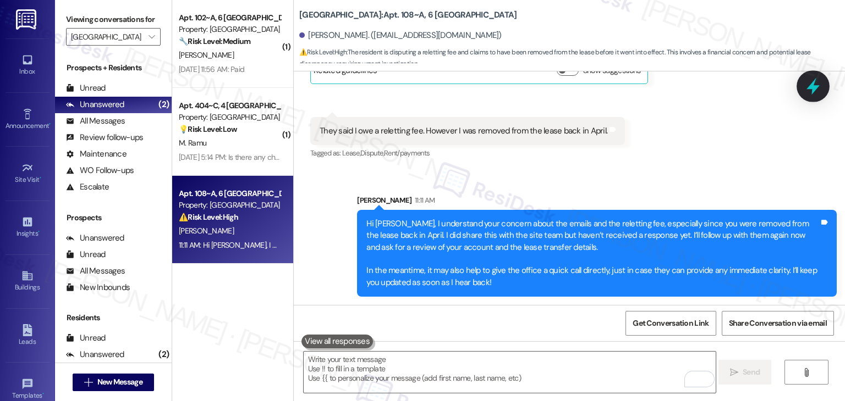
click at [805, 84] on icon at bounding box center [812, 86] width 19 height 19
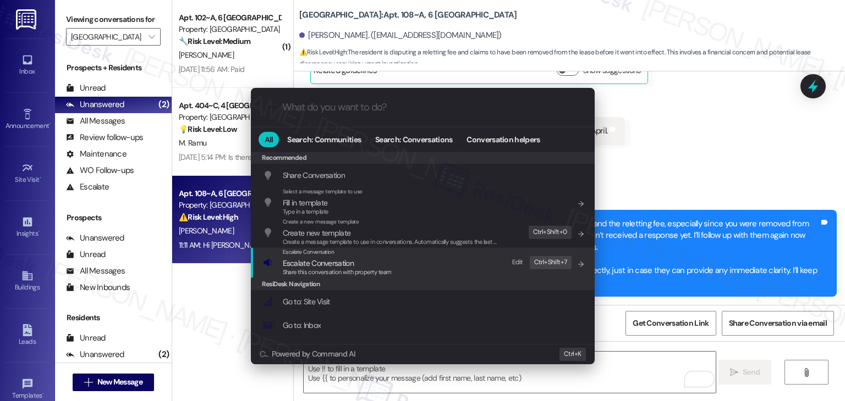
click at [331, 263] on span "Escalate Conversation" at bounding box center [318, 263] width 71 height 10
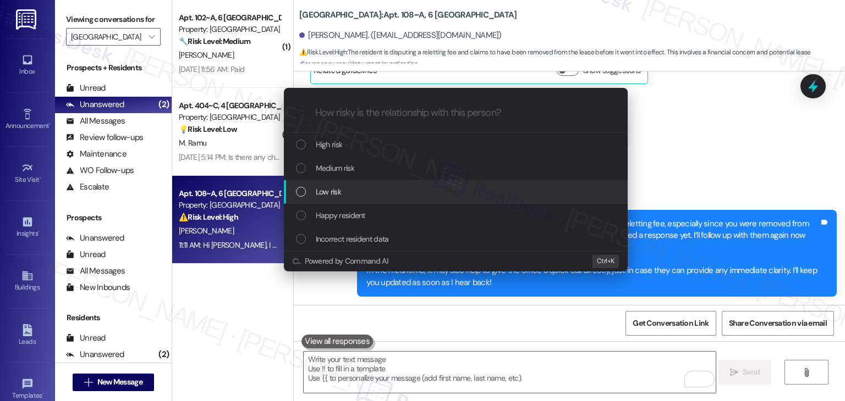
click at [299, 190] on div "List of options" at bounding box center [301, 192] width 10 height 10
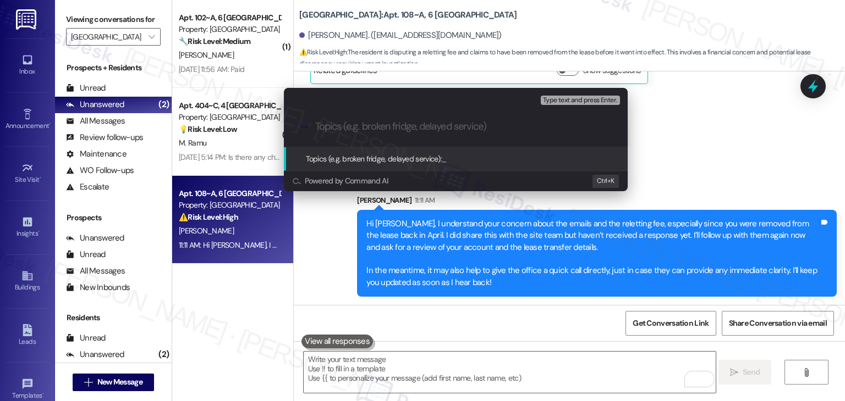
paste input "Resident Concern: Lease Transfer Dispute & Reletting Fee"
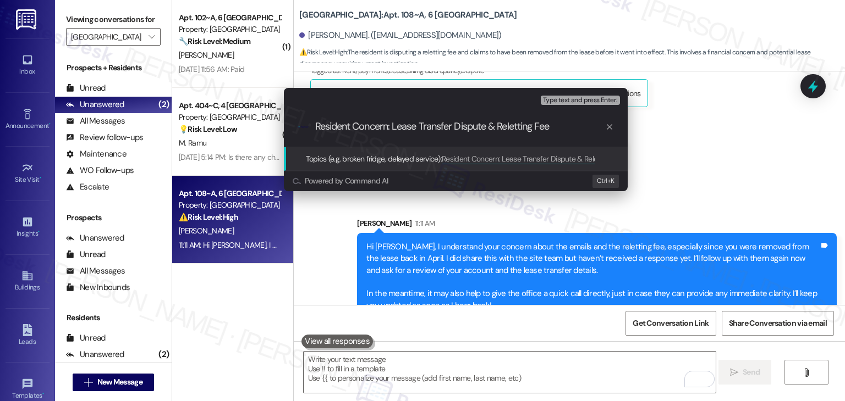
scroll to position [5519, 0]
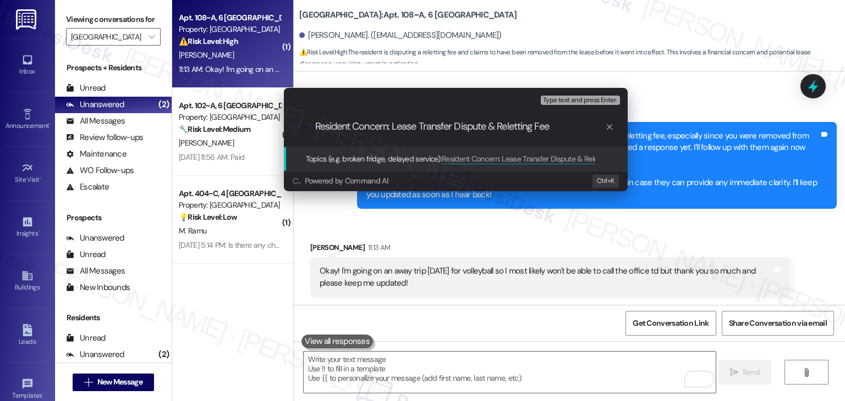
click at [392, 123] on input "Resident Concern: Lease Transfer Dispute & Reletting Fee" at bounding box center [460, 127] width 290 height 12
type input "Resident Concern - Lease Transfer Dispute & Reletting Fee"
click at [564, 128] on input "Resident Concern - Lease Transfer Dispute & Reletting Fee" at bounding box center [460, 127] width 290 height 12
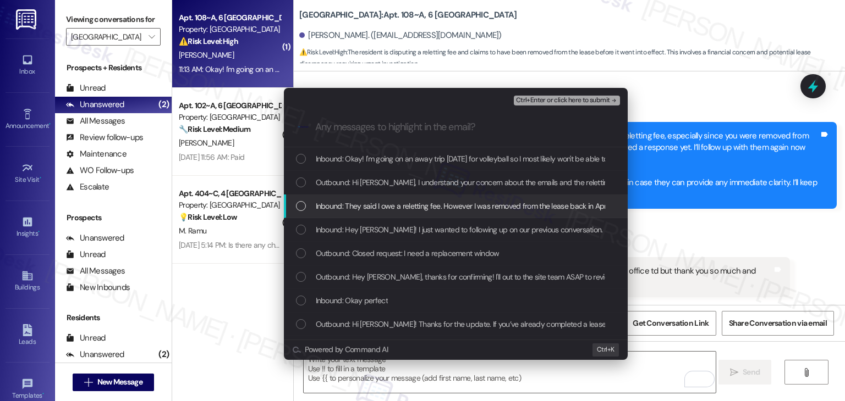
click at [299, 206] on div "List of options" at bounding box center [301, 206] width 10 height 10
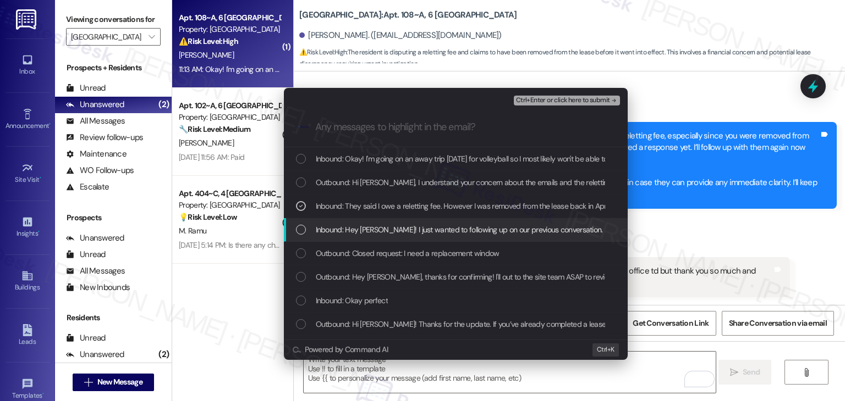
click at [301, 230] on div "List of options" at bounding box center [301, 230] width 10 height 10
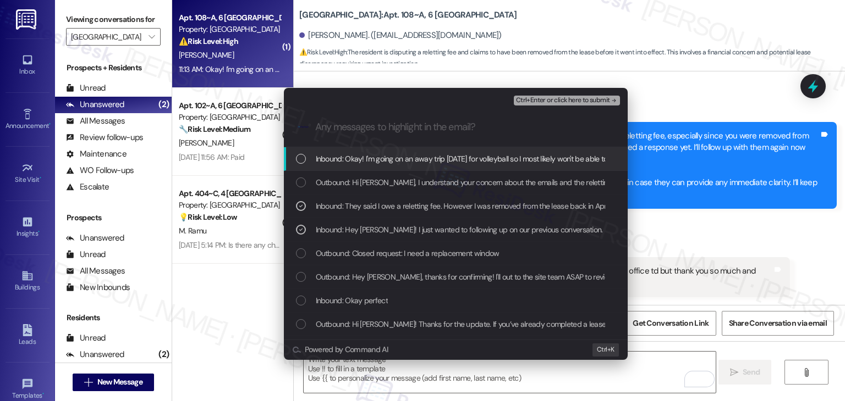
click at [574, 100] on span "Ctrl+Enter or click here to submit" at bounding box center [563, 101] width 94 height 8
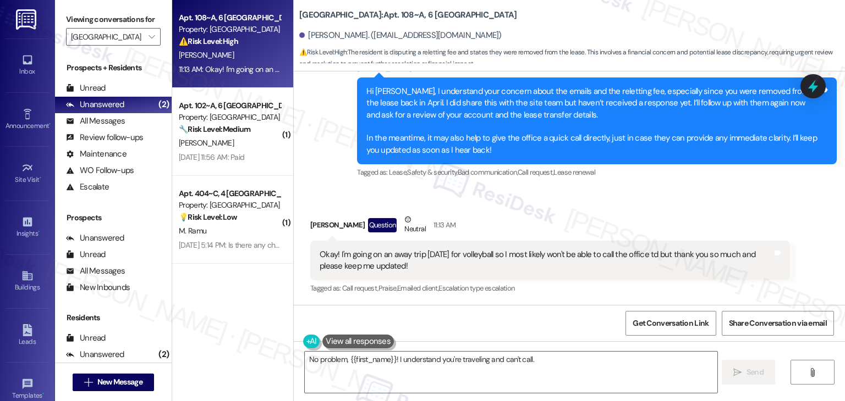
scroll to position [5563, 0]
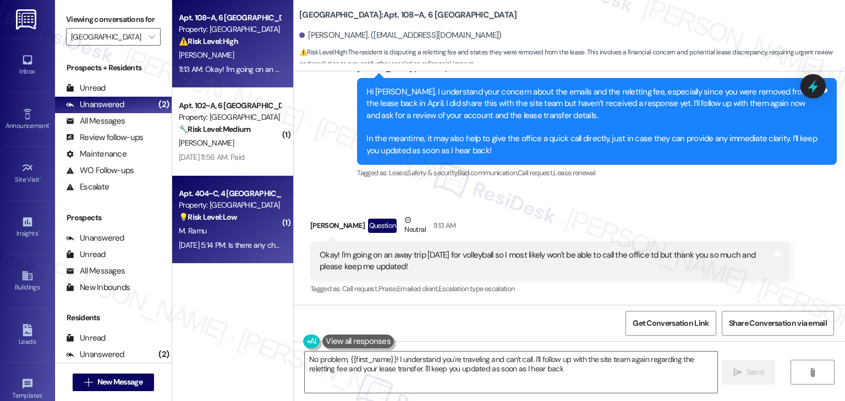
type textarea "No problem, {{first_name}}! I understand you're traveling and can't call. I'll …"
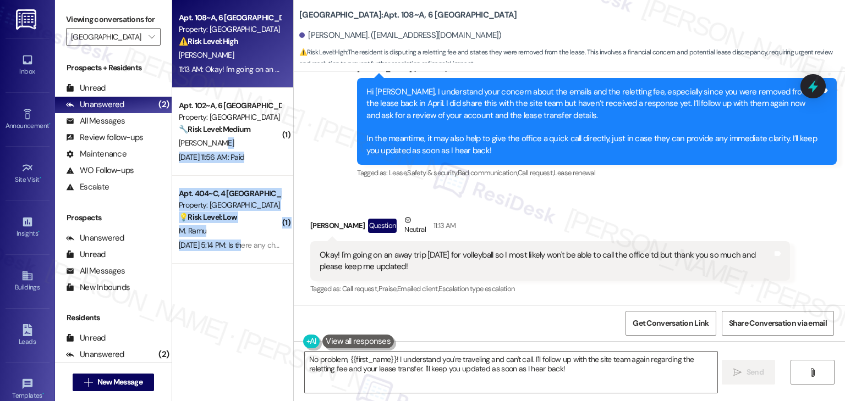
drag, startPoint x: 245, startPoint y: 148, endPoint x: 236, endPoint y: 266, distance: 118.0
click at [238, 262] on div "Apt. 108~A, 6 Yugo Starkville Campus Common Property: Yugo Starkville Campus Co…" at bounding box center [232, 132] width 121 height 264
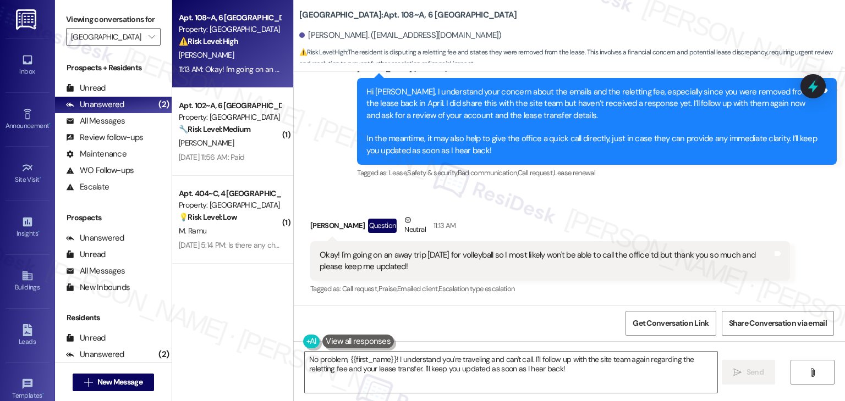
click at [234, 293] on div "Apt. 108~A, 6 Yugo Starkville Campus Common Property: Yugo Starkville Campus Co…" at bounding box center [232, 161] width 121 height 323
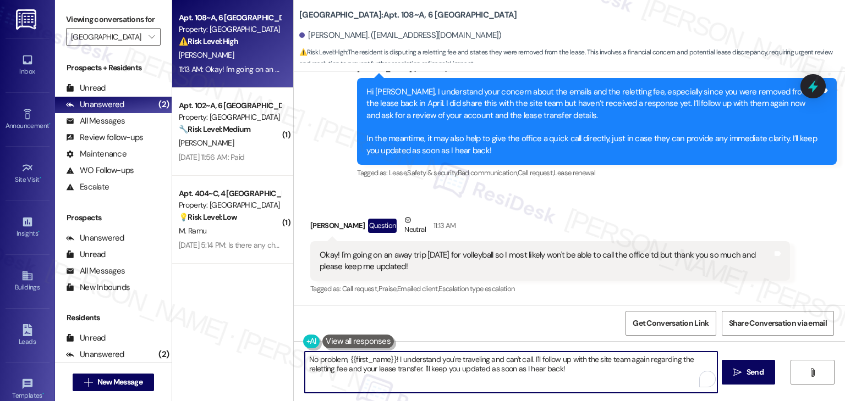
drag, startPoint x: 416, startPoint y: 371, endPoint x: 557, endPoint y: 358, distance: 141.9
click at [557, 358] on textarea "No problem, {{first_name}}! I understand you're traveling and can't call. I'll …" at bounding box center [511, 372] width 412 height 41
click at [569, 363] on textarea "No problem, {{first_name}}! I understand you're traveling and can't call. I'll …" at bounding box center [511, 372] width 412 height 41
click at [569, 370] on textarea "No problem, {{first_name}}! I understand you're traveling and can't call. I'll …" at bounding box center [510, 372] width 412 height 41
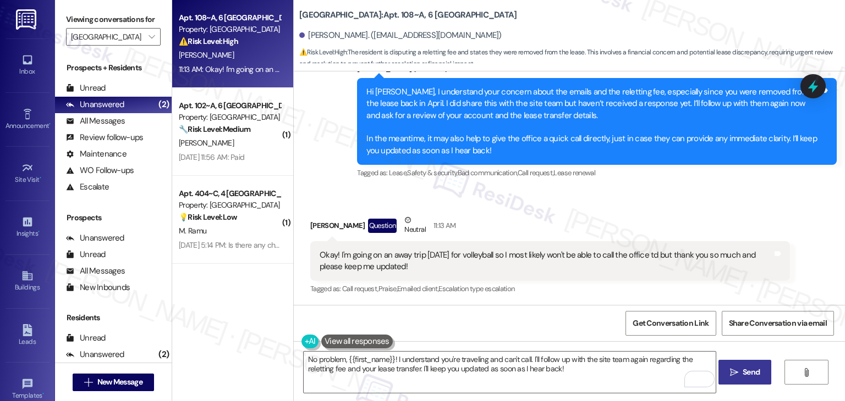
click at [740, 374] on span "Send" at bounding box center [750, 373] width 21 height 12
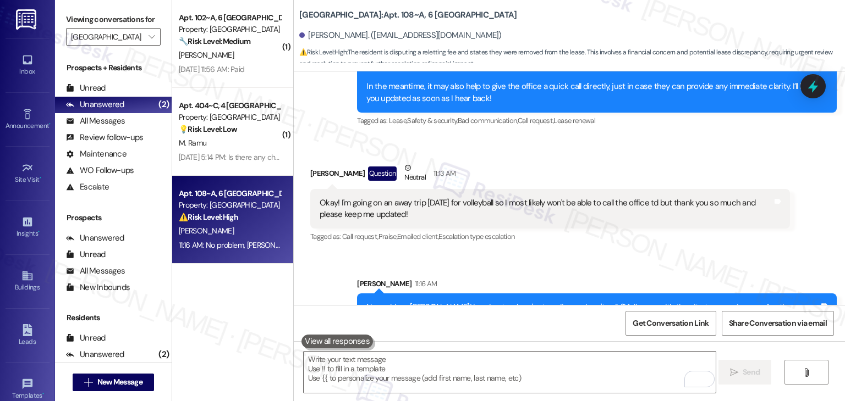
scroll to position [5653, 0]
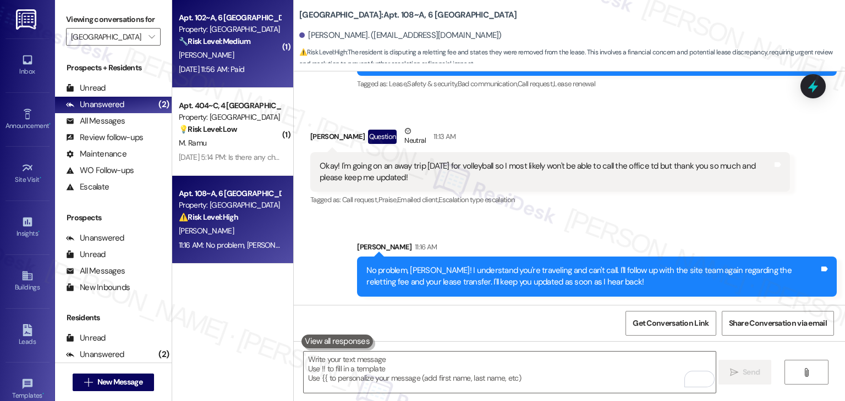
click at [223, 59] on div "B. Mcdonald" at bounding box center [230, 55] width 104 height 14
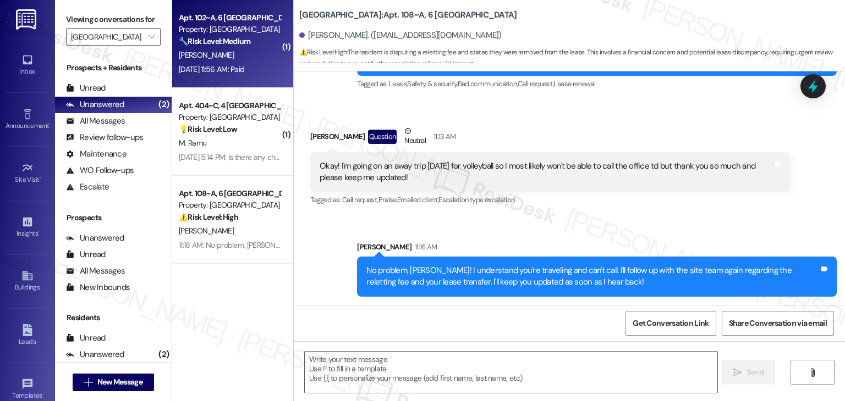
type textarea "Fetching suggested responses. Please feel free to read through the conversation…"
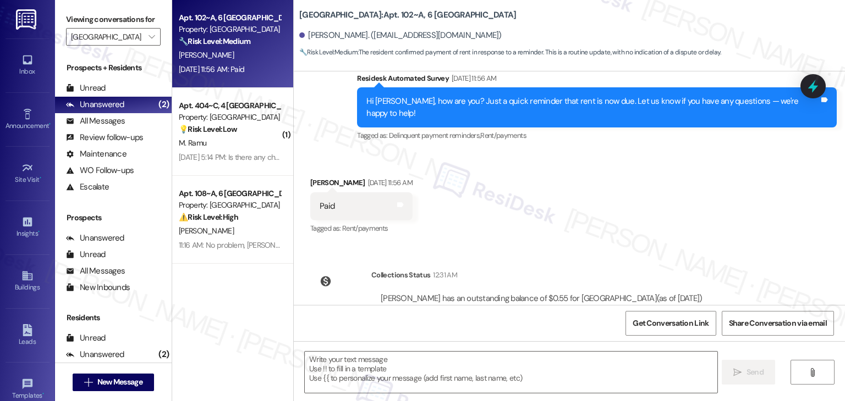
scroll to position [1897, 0]
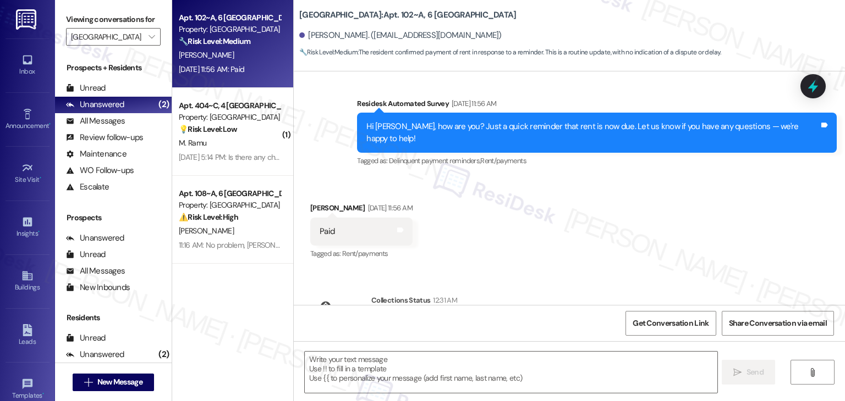
click at [609, 140] on div "Hi Brandi, how are you? Just a quick reminder that rent is now due. Let us know…" at bounding box center [597, 133] width 480 height 40
click at [611, 133] on div "Hi Brandi, how are you? Just a quick reminder that rent is now due. Let us know…" at bounding box center [597, 133] width 480 height 40
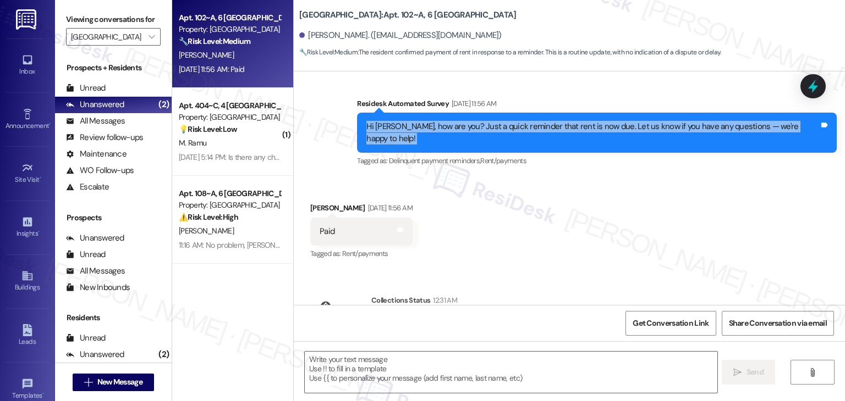
click at [611, 133] on div "Hi Brandi, how are you? Just a quick reminder that rent is now due. Let us know…" at bounding box center [597, 133] width 480 height 40
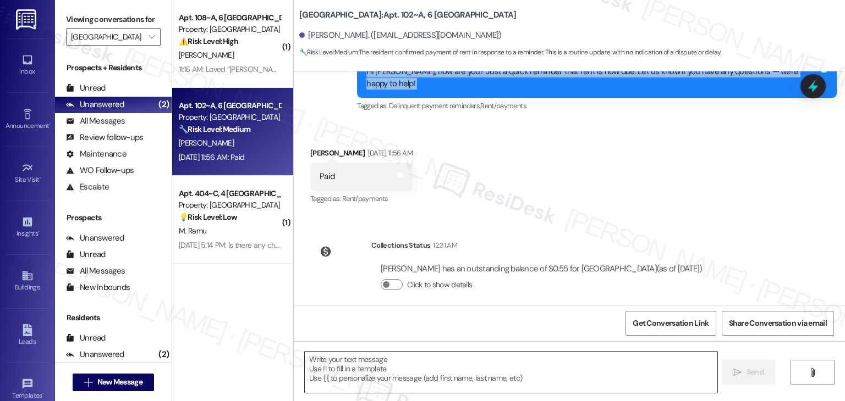
click at [458, 359] on textarea at bounding box center [511, 372] width 412 height 41
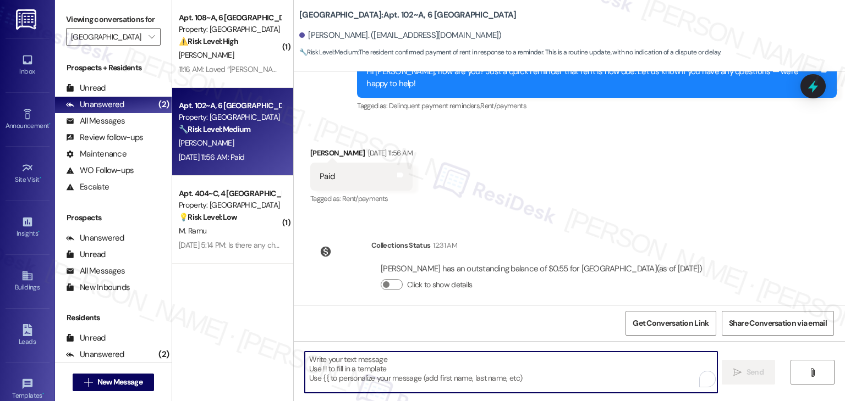
paste textarea "Thanks for the heads-up, Brandi! I appreciate the update . Let me know if you n…"
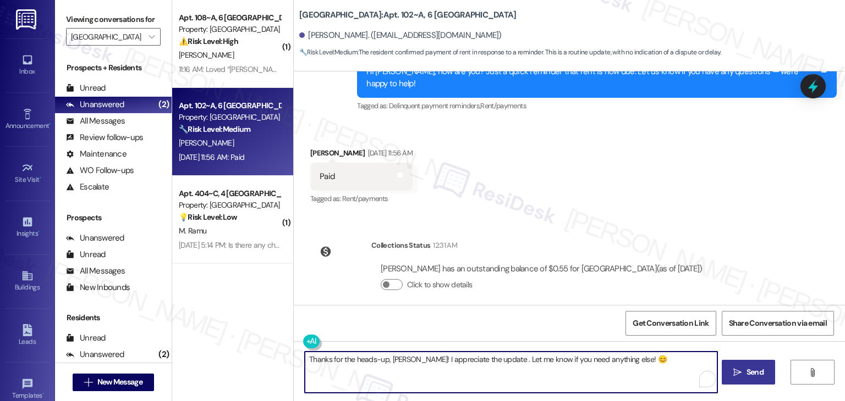
type textarea "Thanks for the heads-up, Brandi! I appreciate the update . Let me know if you n…"
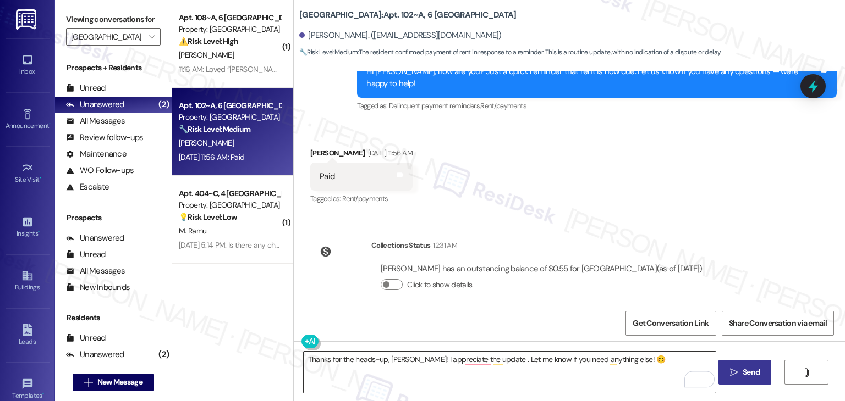
click at [396, 370] on textarea "Thanks for the heads-up, Brandi! I appreciate the update . Let me know if you n…" at bounding box center [510, 372] width 412 height 41
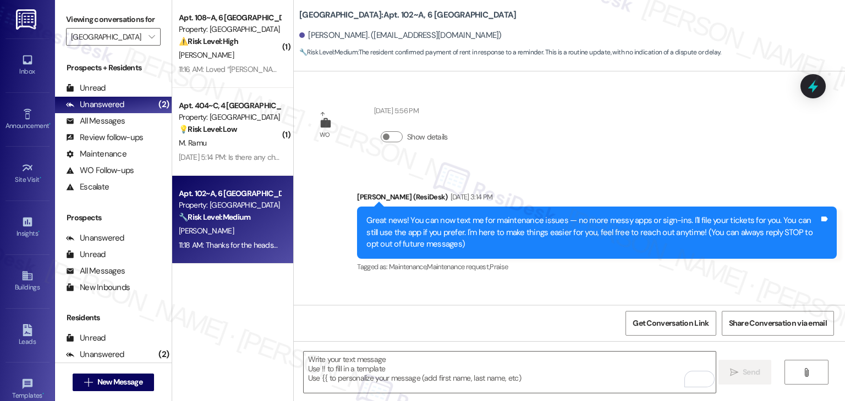
scroll to position [2029, 0]
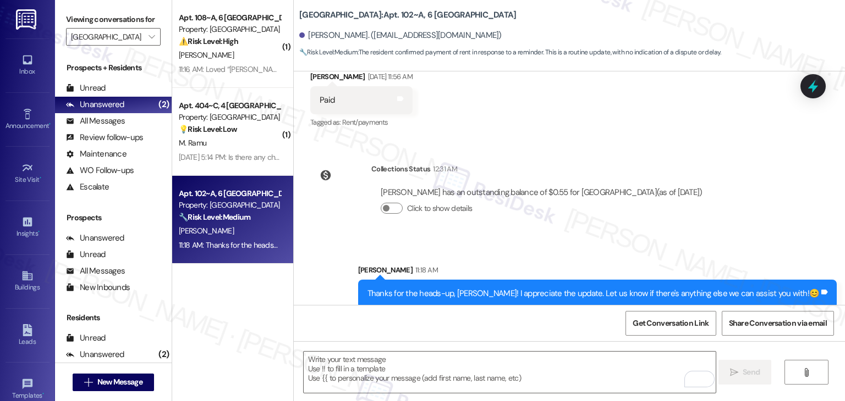
click at [240, 282] on div "( 1 ) Apt. 108~A, 6 [GEOGRAPHIC_DATA] Property: [GEOGRAPHIC_DATA] Common ⚠️ Ris…" at bounding box center [232, 161] width 121 height 323
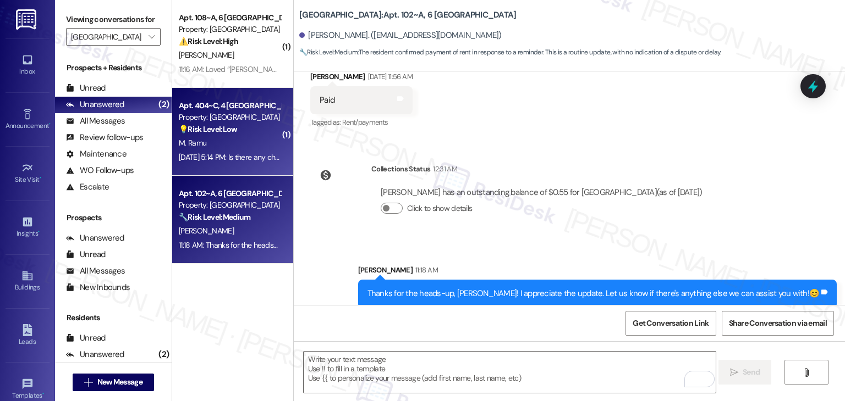
click at [233, 152] on div "[DATE] 5:14 PM: Is there any chance that I can request a white light bulb to be…" at bounding box center [364, 157] width 370 height 10
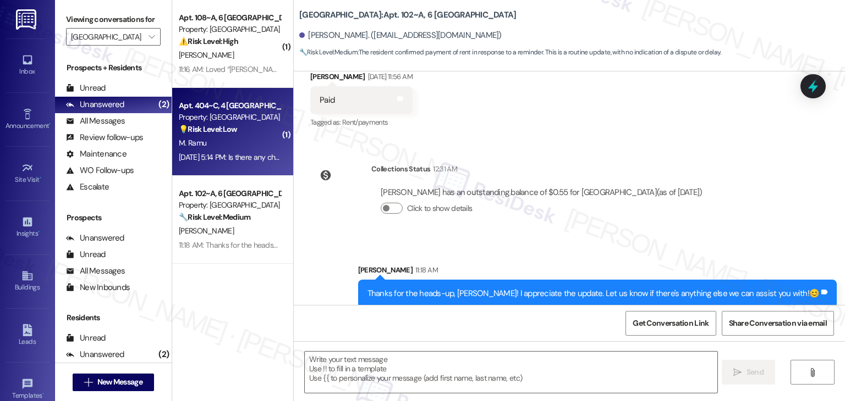
type textarea "Fetching suggested responses. Please feel free to read through the conversation…"
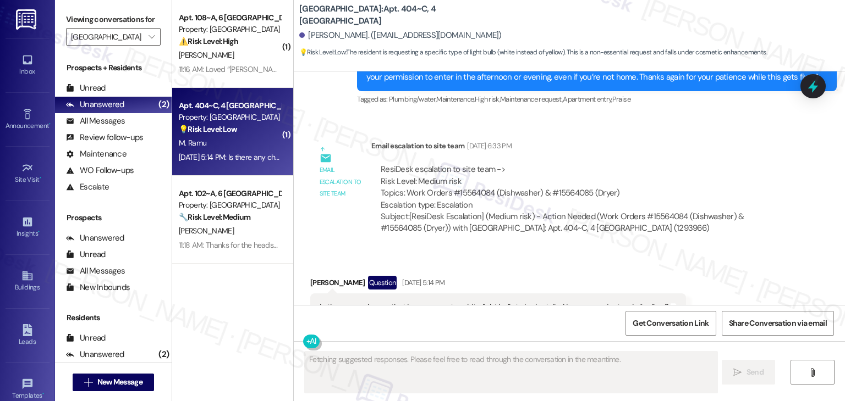
scroll to position [2906, 0]
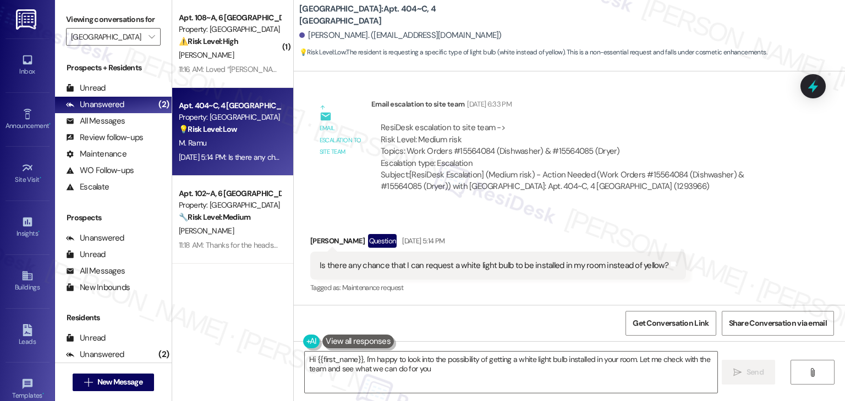
type textarea "Hi {{first_name}}, I'm happy to look into the possibility of getting a white li…"
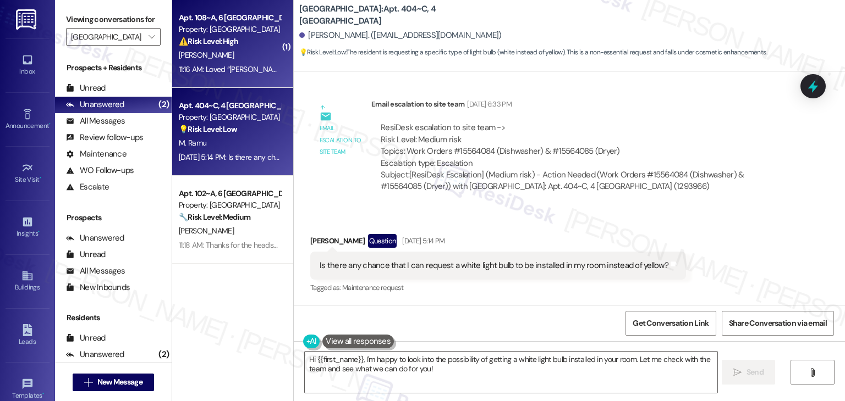
click at [226, 53] on div "[PERSON_NAME]" at bounding box center [230, 55] width 104 height 14
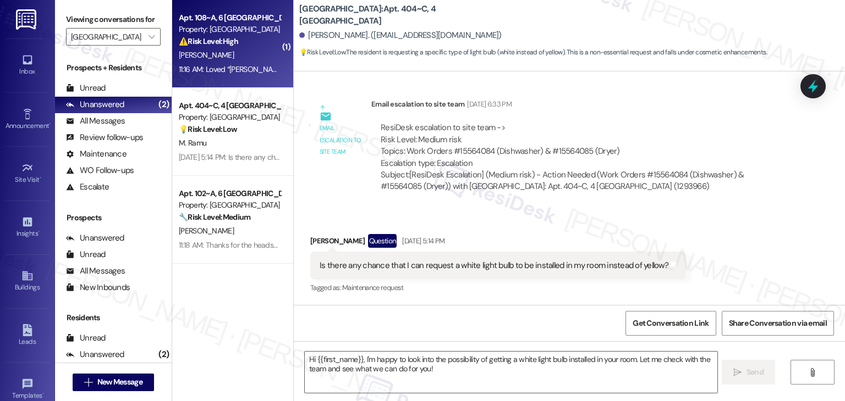
type textarea "Fetching suggested responses. Please feel free to read through the conversation…"
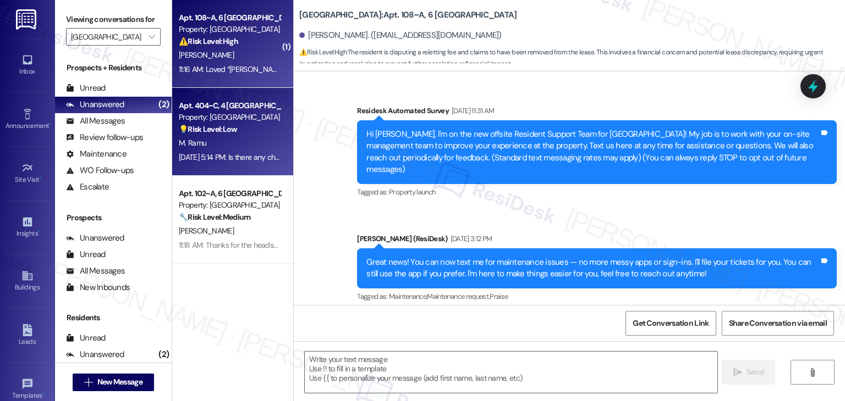
scroll to position [6097, 0]
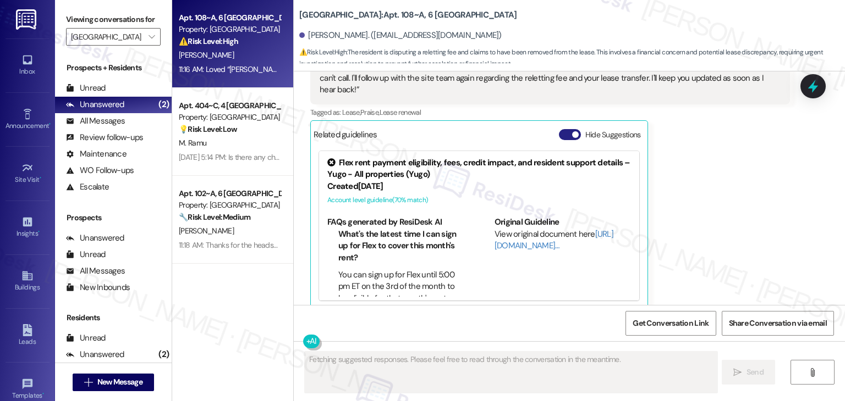
click at [559, 129] on button "Hide Suggestions" at bounding box center [570, 134] width 22 height 11
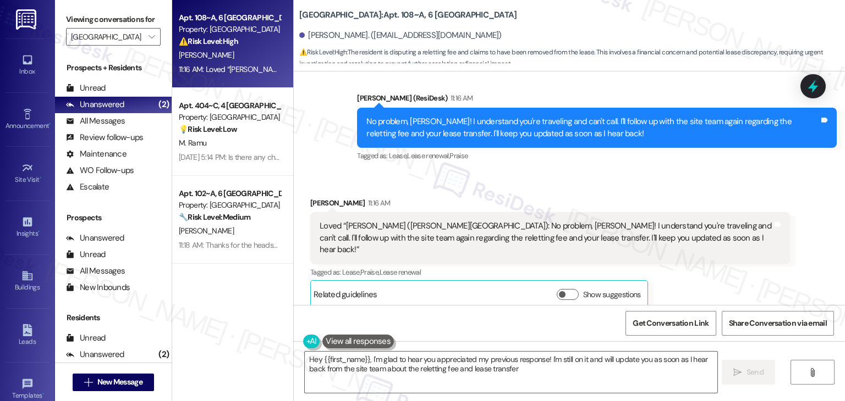
type textarea "Hey {{first_name}}, I'm glad to hear you appreciated my previous response! I'm …"
click at [691, 283] on div "Arissa Smith 11:16 AM Loved “Sarah (Yugo Starkville Campus Common): No problem,…" at bounding box center [550, 253] width 480 height 112
click at [695, 185] on div "Received via SMS Arissa Smith 11:16 AM Loved “Sarah (Yugo Starkville Campus Com…" at bounding box center [569, 245] width 551 height 145
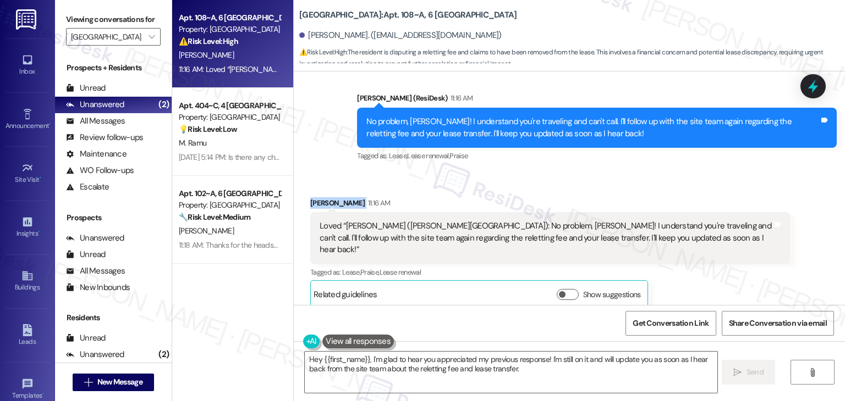
click at [695, 185] on div "Received via SMS Arissa Smith 11:16 AM Loved “Sarah (Yugo Starkville Campus Com…" at bounding box center [569, 245] width 551 height 145
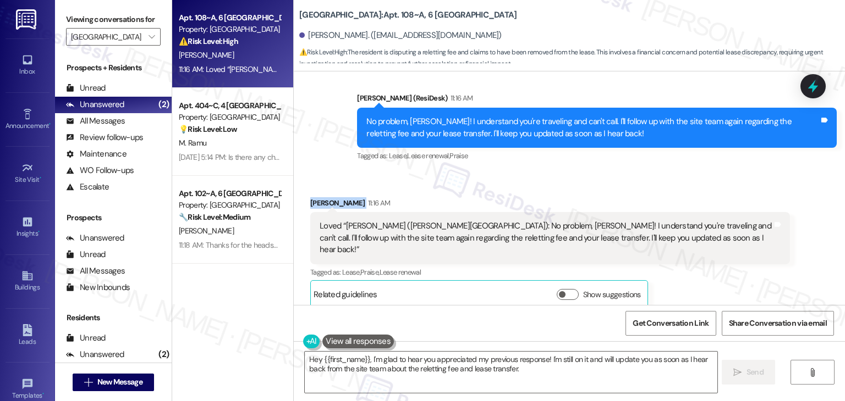
click at [695, 185] on div "Received via SMS Arissa Smith 11:16 AM Loved “Sarah (Yugo Starkville Campus Com…" at bounding box center [569, 245] width 551 height 145
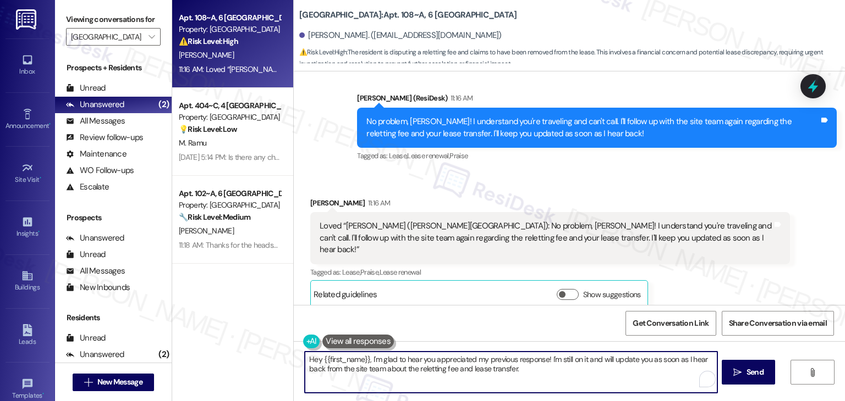
drag, startPoint x: 526, startPoint y: 371, endPoint x: 273, endPoint y: 360, distance: 253.7
click at [273, 360] on div "Apt. 108~A, 6 Yugo Starkville Campus Common Property: Yugo Starkville Campus Co…" at bounding box center [508, 200] width 673 height 401
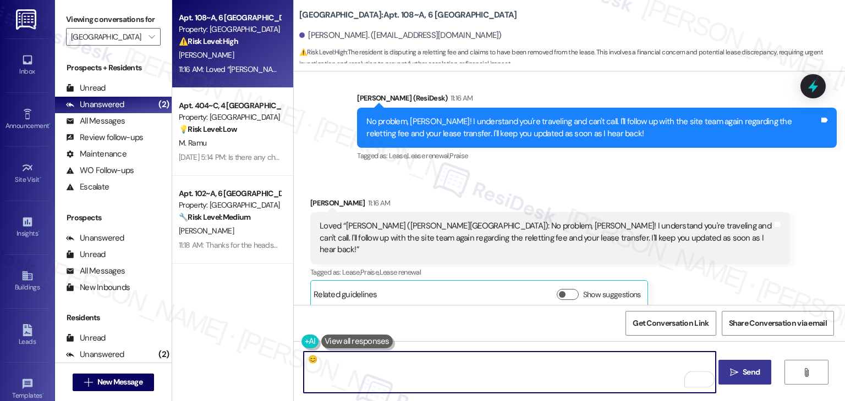
type textarea "😊"
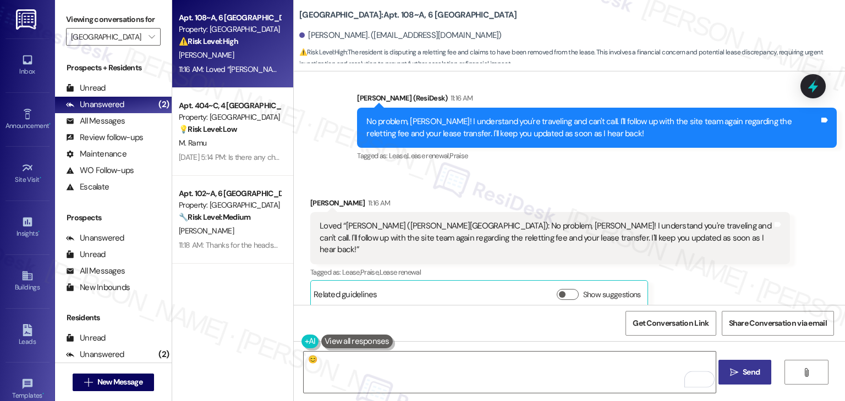
click at [752, 374] on span "Send" at bounding box center [750, 373] width 17 height 12
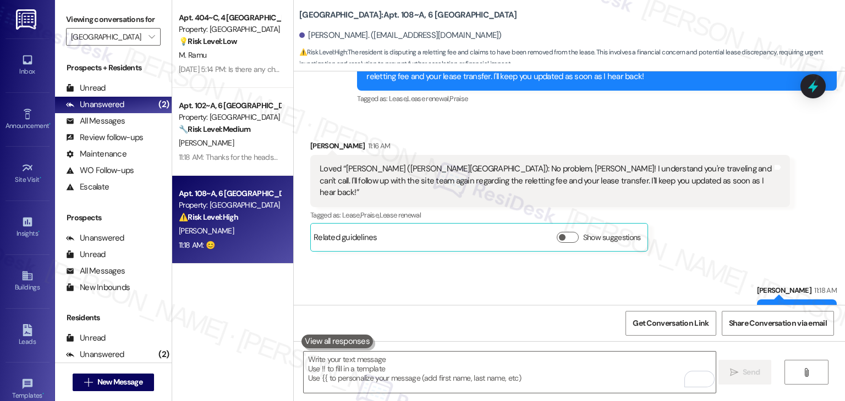
scroll to position [6014, 0]
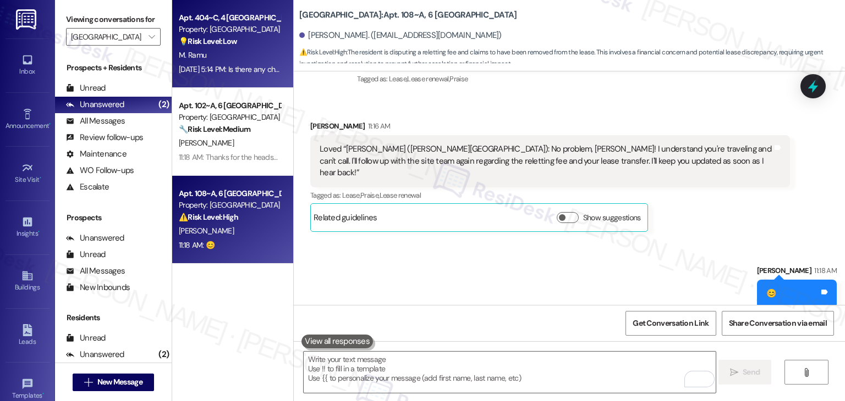
click at [244, 74] on div "Sep 03, 2025 at 5:14 PM: Is there any chance that I can request a white light b…" at bounding box center [364, 69] width 370 height 10
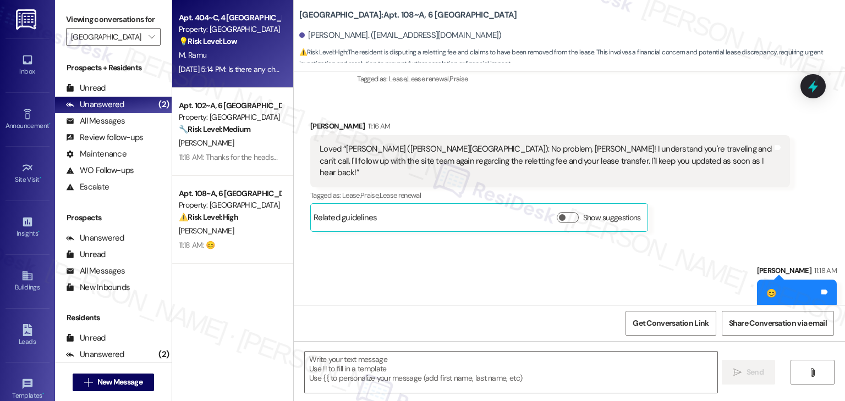
type textarea "Fetching suggested responses. Please feel free to read through the conversation…"
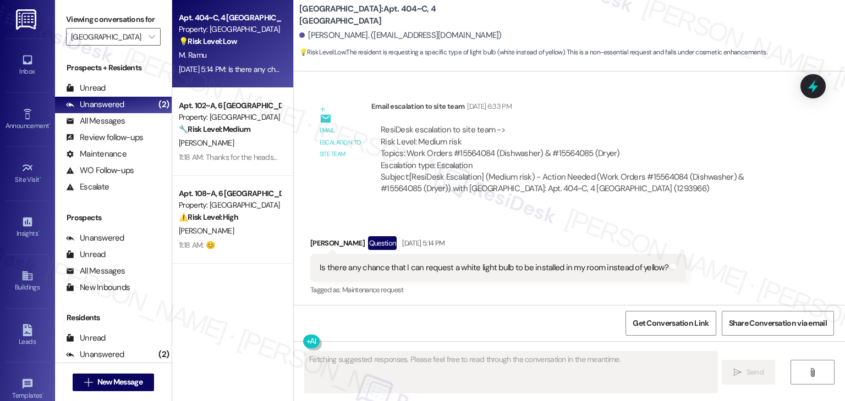
scroll to position [2906, 0]
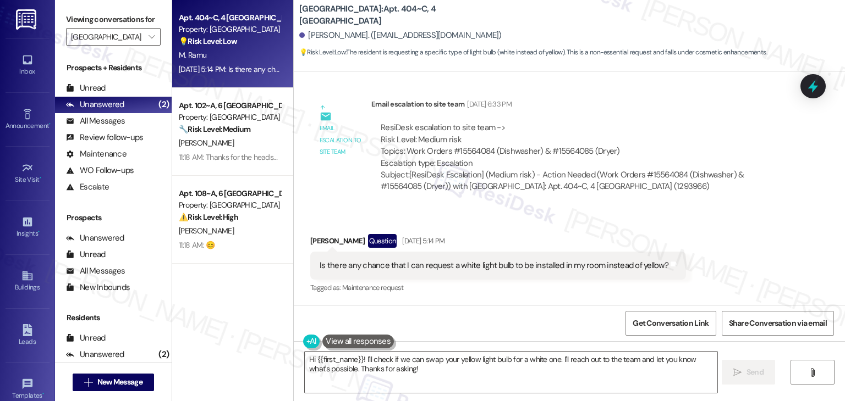
click at [419, 264] on div "Is there any chance that I can request a white light bulb to be installed in my…" at bounding box center [493, 266] width 349 height 12
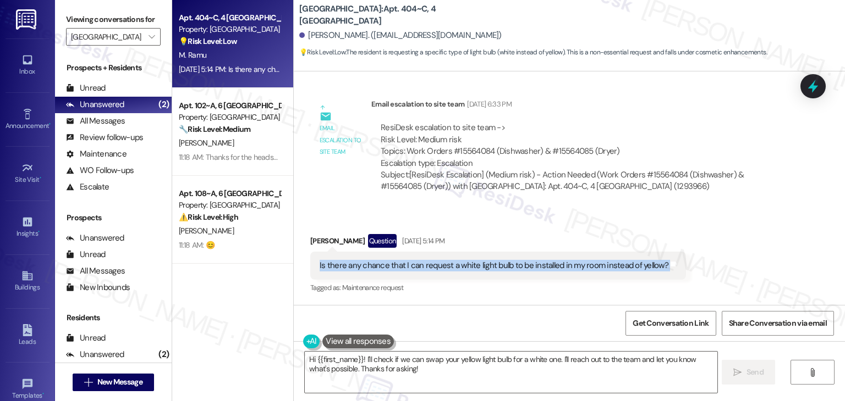
click at [419, 264] on div "Is there any chance that I can request a white light bulb to be installed in my…" at bounding box center [493, 266] width 349 height 12
copy div "Is there any chance that I can request a white light bulb to be installed in my…"
click at [466, 361] on textarea "Hi {{first_name}}! I'll check if we can swap your yellow light bulb for a white…" at bounding box center [511, 372] width 412 height 41
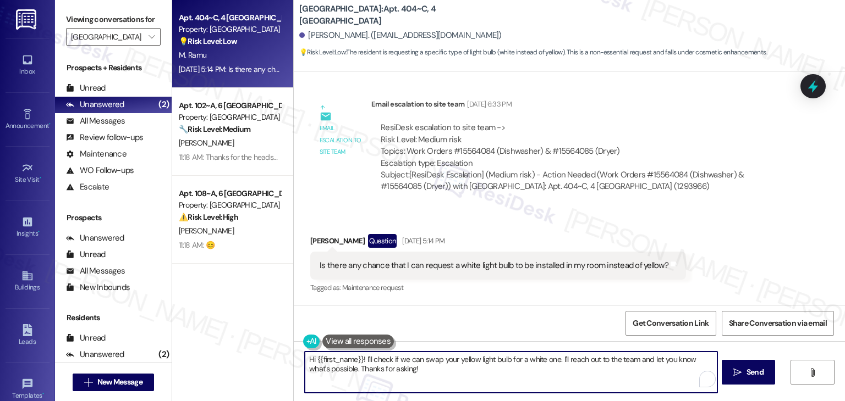
drag, startPoint x: 554, startPoint y: 362, endPoint x: 360, endPoint y: 355, distance: 194.8
click at [360, 355] on textarea "Hi {{first_name}}! I'll check if we can swap your yellow light bulb for a white…" at bounding box center [511, 372] width 412 height 41
click at [515, 370] on textarea "Hi {{first_name}}! I'll check if we can swap your yellow light bulb for a white…" at bounding box center [510, 372] width 412 height 41
drag, startPoint x: 327, startPoint y: 367, endPoint x: 552, endPoint y: 361, distance: 225.5
click at [552, 361] on textarea "Hi {{first_name}}! I'll check if we can swap your yellow light bulb for a white…" at bounding box center [510, 372] width 412 height 41
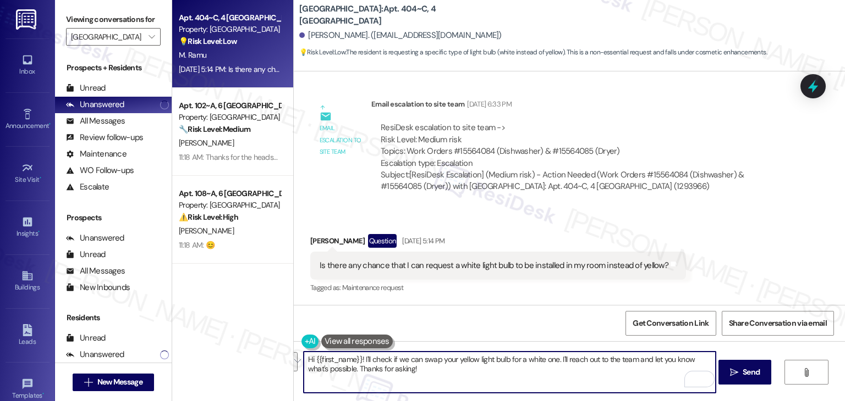
click at [453, 361] on textarea "Hi {{first_name}}! I'll check if we can swap your yellow light bulb for a white…" at bounding box center [510, 372] width 412 height 41
paste textarea "Monish! Thanks for reaching out. I’ll check with the team to see if we can swap…"
type textarea "Hi Monish! Thanks for reaching out. I’ll check with the team to see if we can s…"
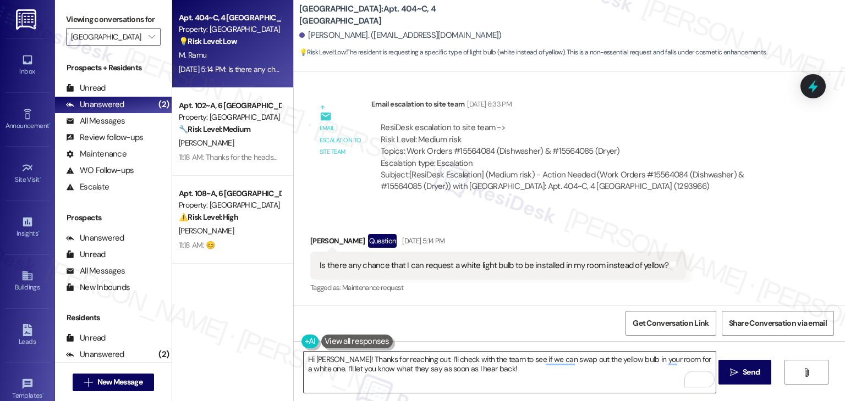
click at [513, 362] on textarea "Hi Monish! Thanks for reaching out. I’ll check with the team to see if we can s…" at bounding box center [510, 372] width 412 height 41
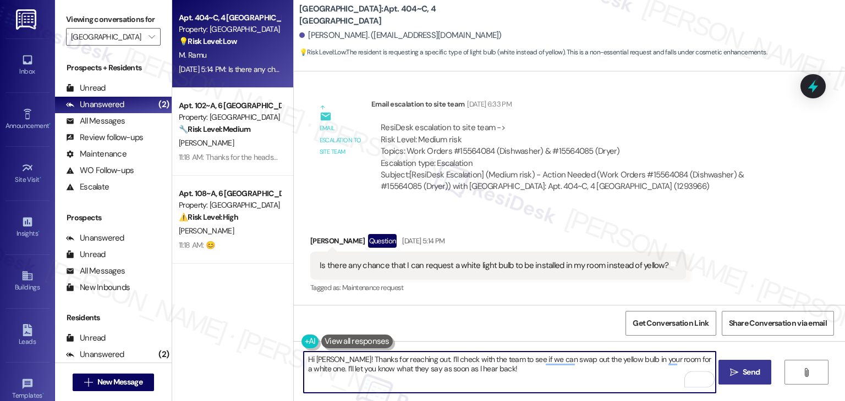
click at [751, 371] on span "Send" at bounding box center [750, 373] width 17 height 12
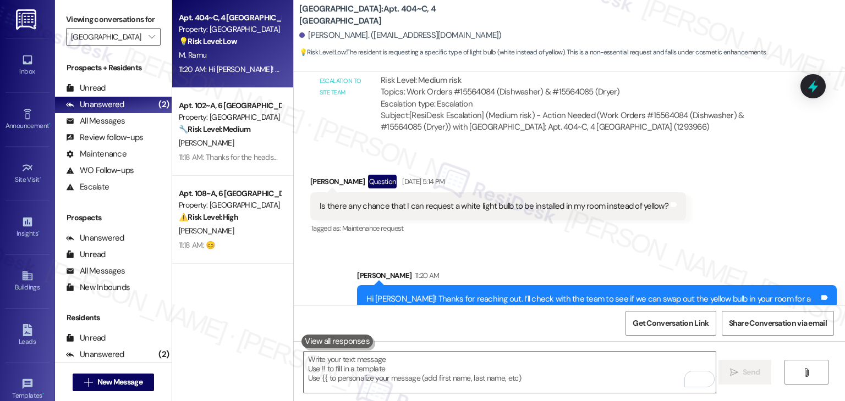
scroll to position [2994, 0]
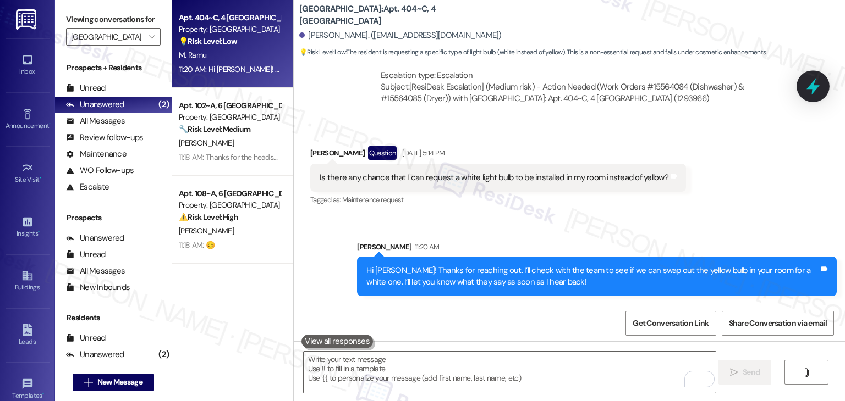
click at [807, 96] on div at bounding box center [812, 85] width 33 height 31
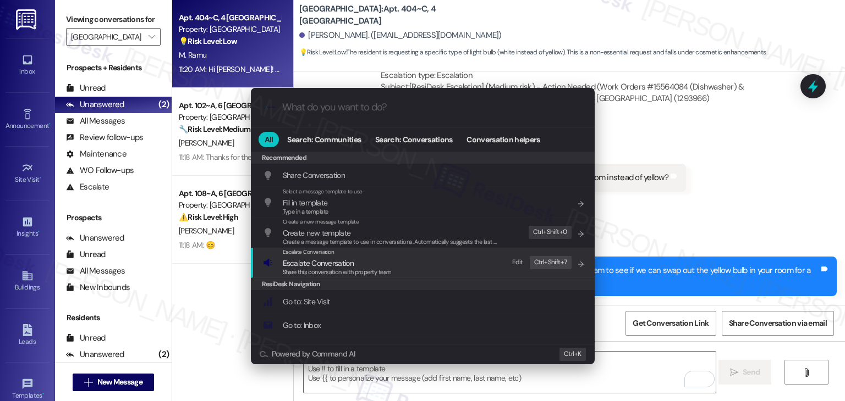
click at [377, 273] on span "Share this conversation with property team" at bounding box center [337, 272] width 109 height 8
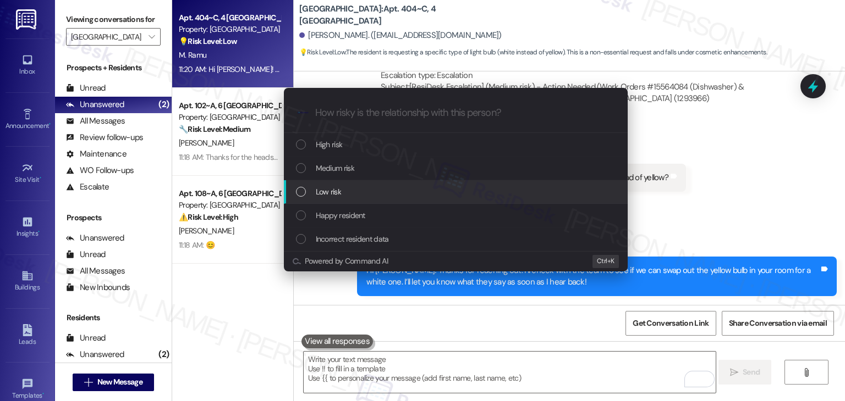
click at [300, 196] on div "List of options" at bounding box center [301, 192] width 10 height 10
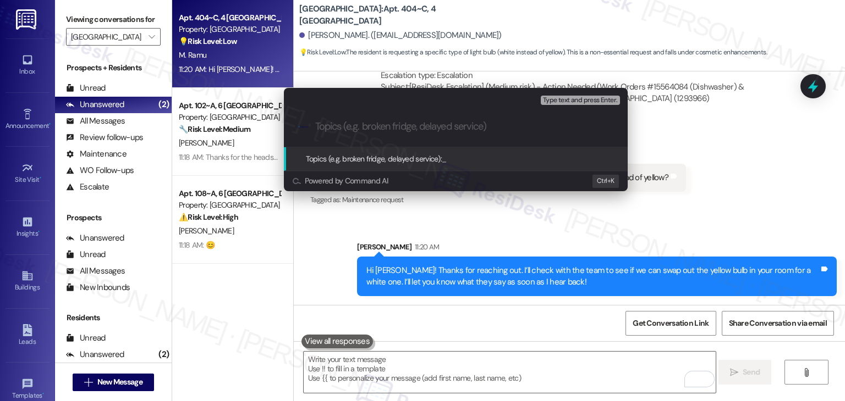
paste input "Resident Request: Light Bulb Color Change (Yellow to White)"
click at [385, 125] on input "Resident Request: Light Bulb Color Change (Yellow to White)" at bounding box center [460, 127] width 290 height 12
click at [389, 126] on input "Resident Request: Light Bulb Color Change (Yellow to White)" at bounding box center [460, 127] width 290 height 12
type input "Resident Request - Light Bulb Color Change (Yellow to White)"
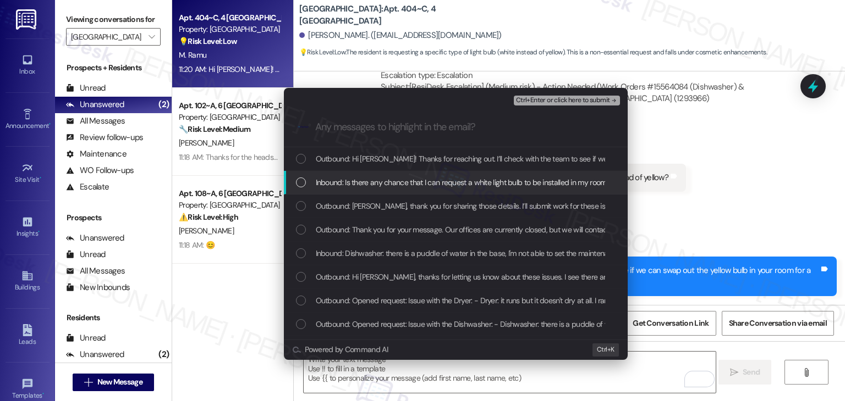
click at [301, 181] on div "List of options" at bounding box center [301, 183] width 10 height 10
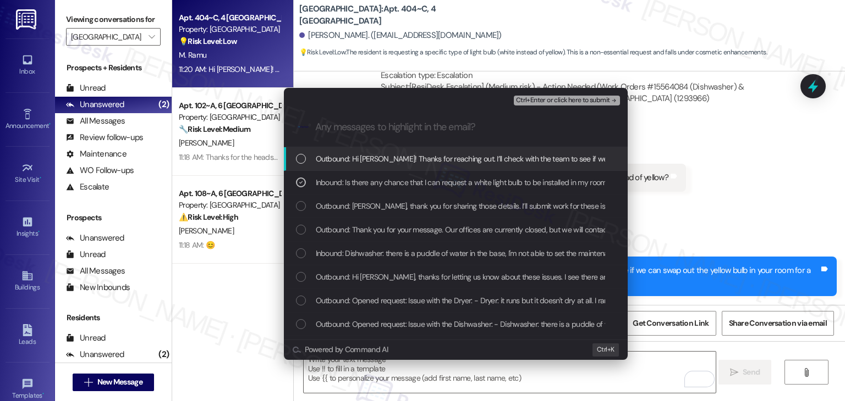
click at [582, 101] on span "Ctrl+Enter or click here to submit" at bounding box center [563, 101] width 94 height 8
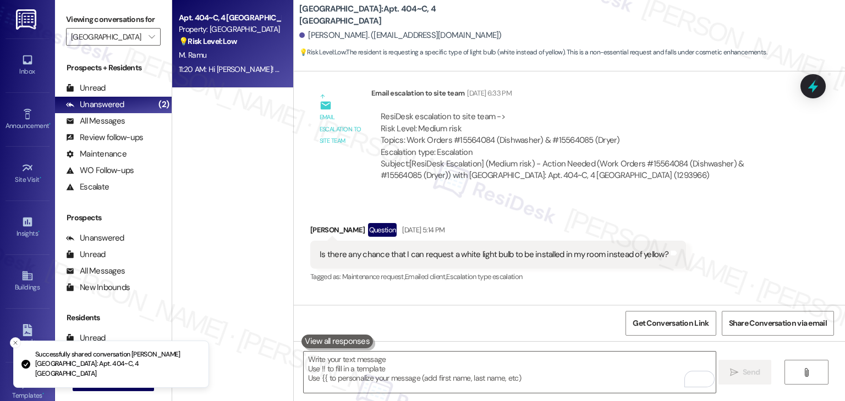
scroll to position [3011, 0]
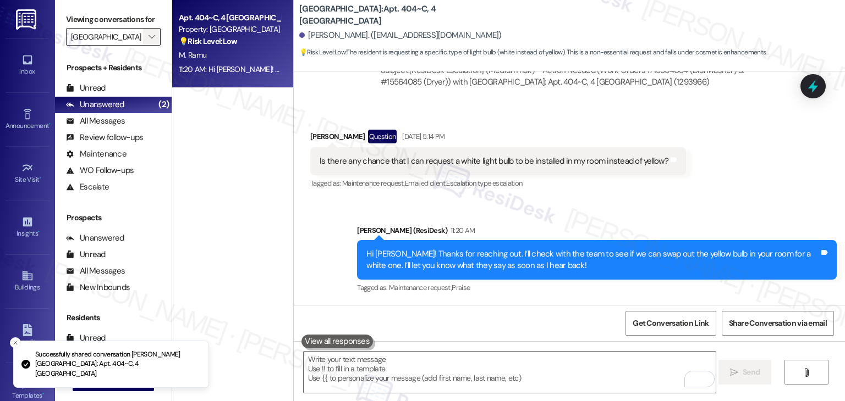
click at [150, 40] on span "" at bounding box center [151, 37] width 10 height 18
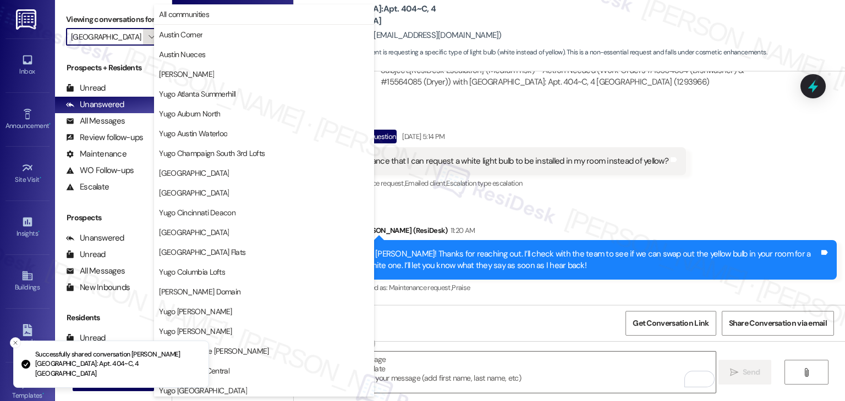
scroll to position [478, 0]
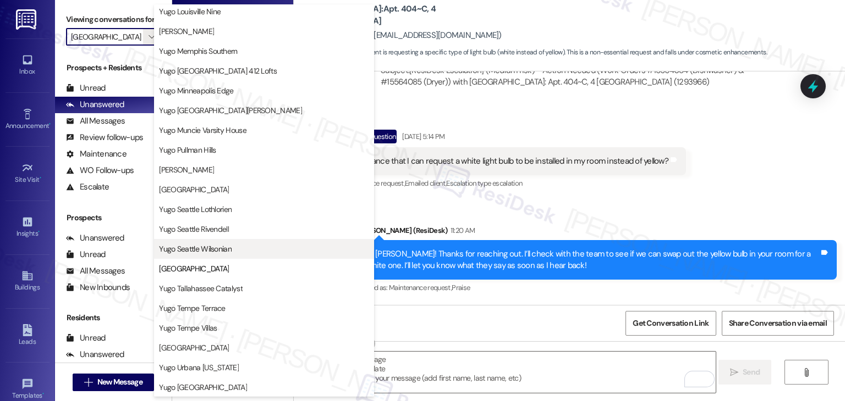
click at [202, 251] on span "Yugo Seattle Wilsonian" at bounding box center [195, 249] width 73 height 11
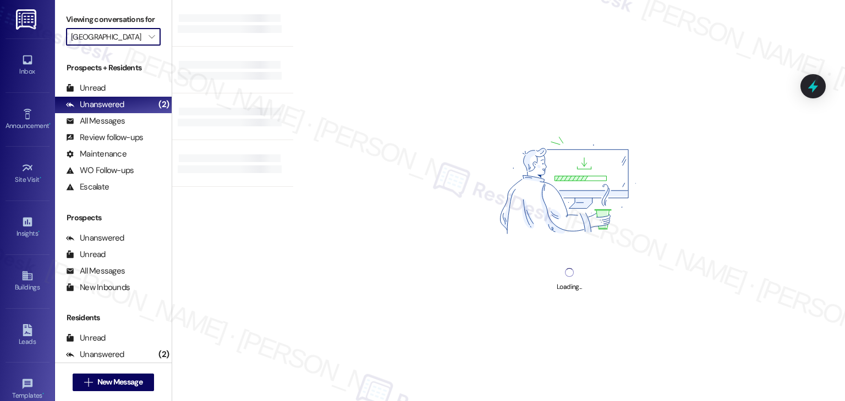
type input "Yugo Seattle Wilsonian"
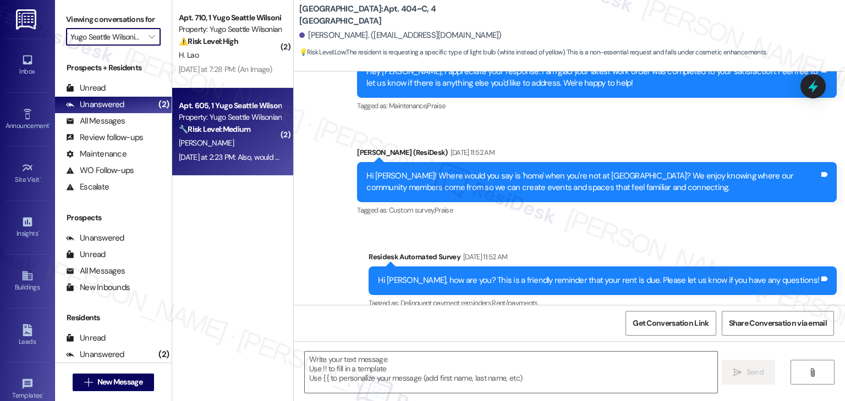
type textarea "Fetching suggested responses. Please feel free to read through the conversation…"
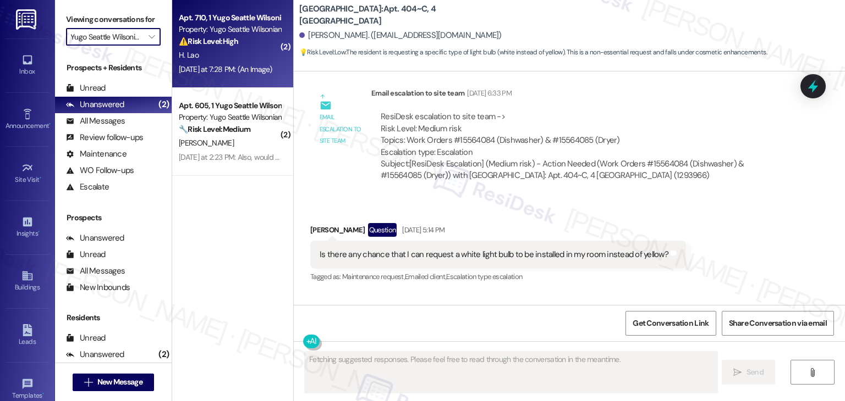
scroll to position [0, 0]
click at [222, 57] on div "H. Lao" at bounding box center [230, 55] width 104 height 14
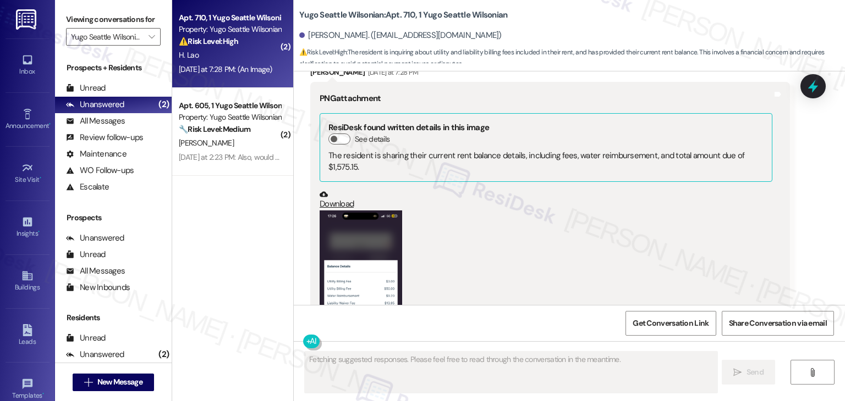
scroll to position [2237, 0]
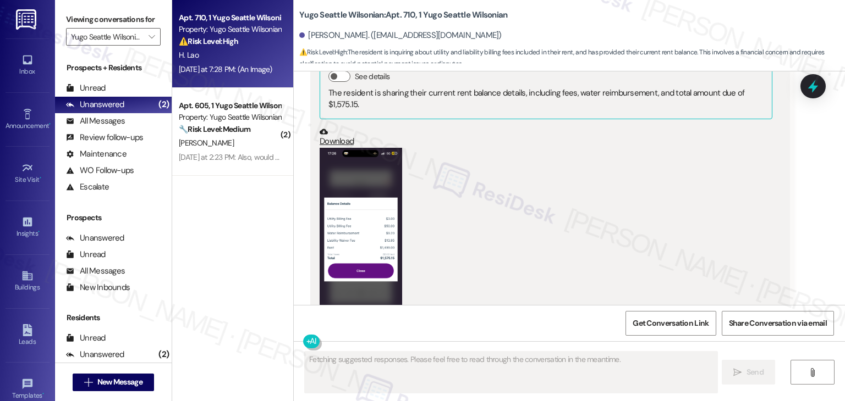
click at [563, 354] on div "Related guidelines Hide Suggestions" at bounding box center [478, 364] width 331 height 21
click at [561, 359] on button "Hide Suggestions" at bounding box center [570, 364] width 22 height 11
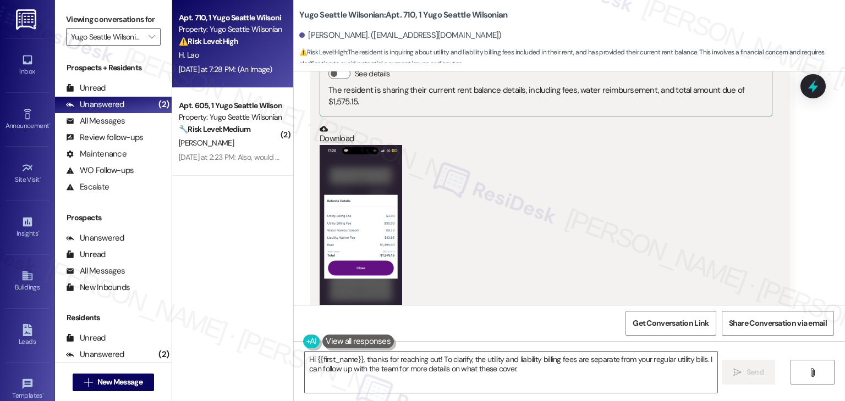
scroll to position [2239, 0]
click at [377, 207] on button "Zoom image" at bounding box center [360, 235] width 82 height 179
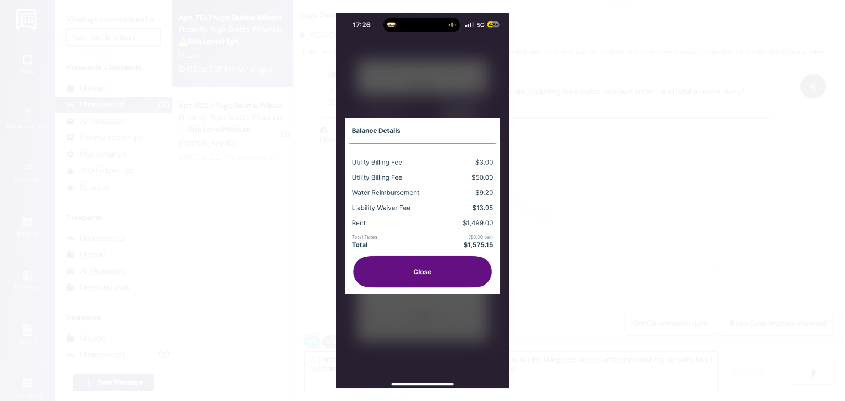
click at [403, 202] on button "Unzoom image" at bounding box center [422, 200] width 845 height 401
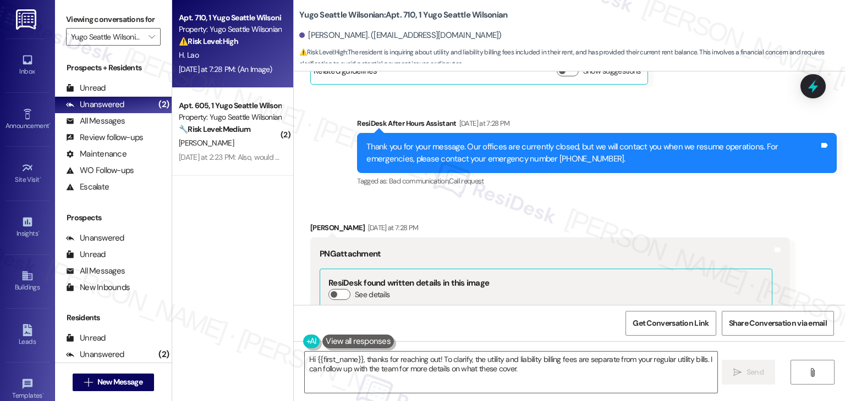
scroll to position [1964, 0]
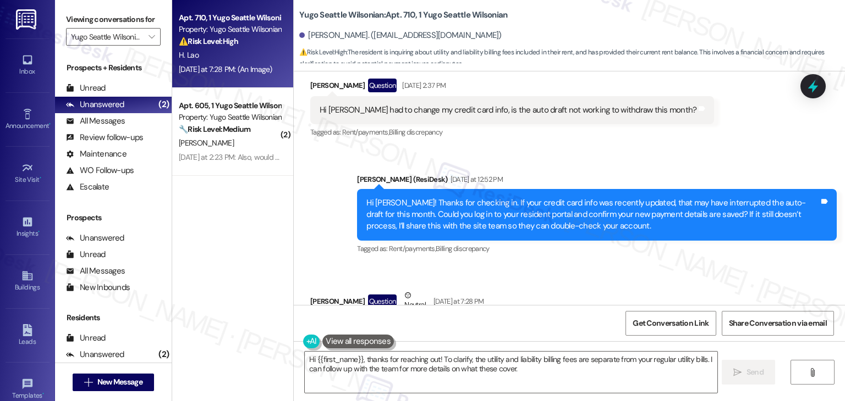
scroll to position [1689, 0]
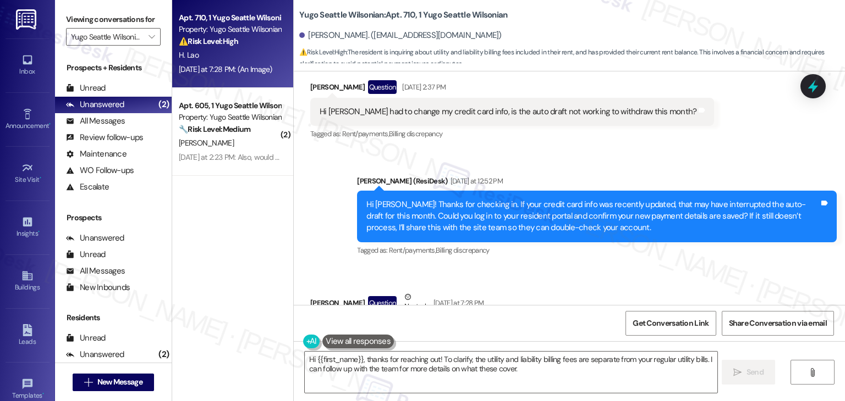
click at [542, 267] on div "Received via SMS Howard Lao Question Neutral Yesterday at 7:28 PM I see that it…" at bounding box center [569, 345] width 551 height 156
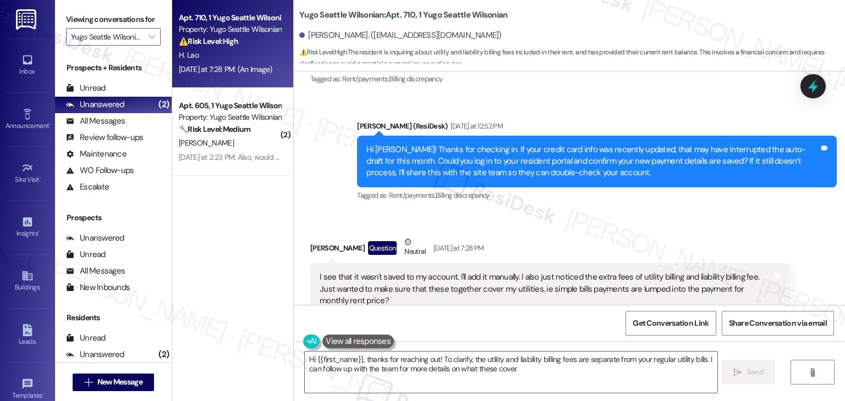
click at [565, 212] on div "Received via SMS Howard Lao Question Neutral Yesterday at 7:28 PM I see that it…" at bounding box center [569, 290] width 551 height 156
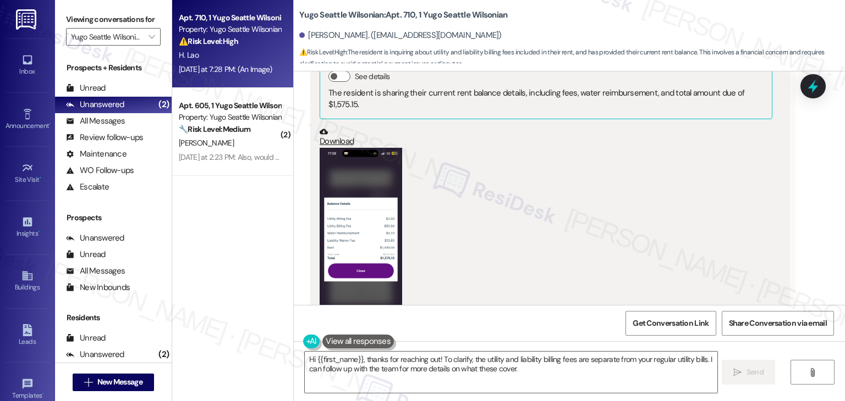
scroll to position [2239, 0]
click at [358, 168] on button "Zoom image" at bounding box center [360, 235] width 82 height 179
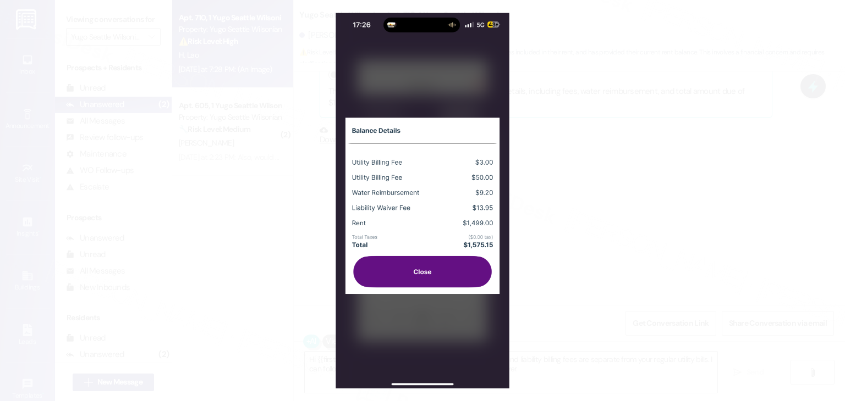
click at [434, 201] on button "Unzoom image" at bounding box center [422, 200] width 845 height 401
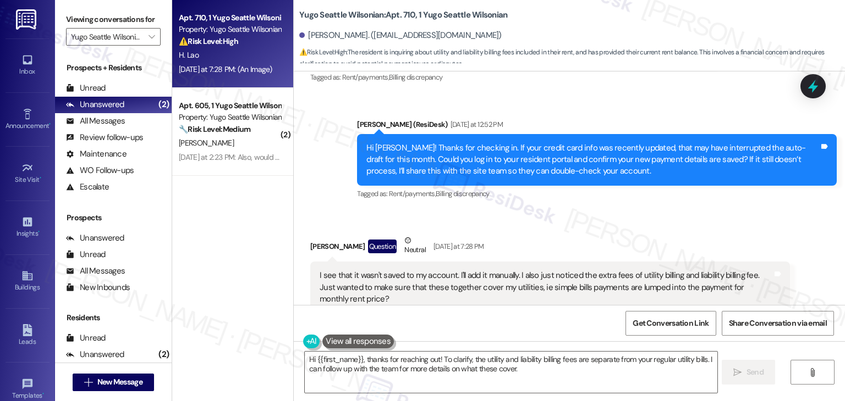
scroll to position [1744, 0]
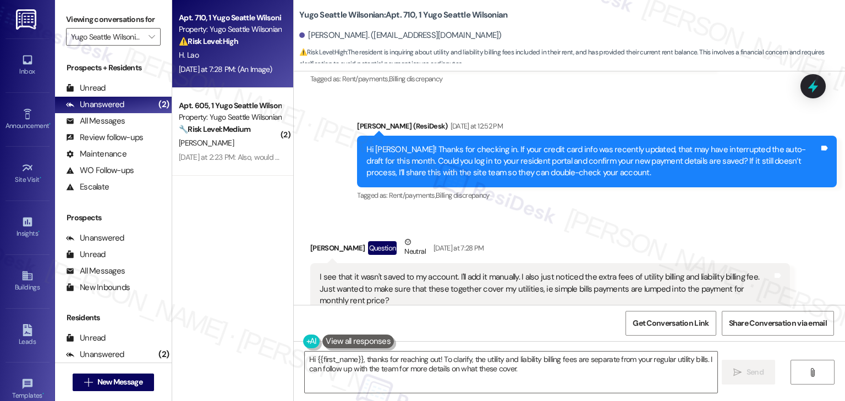
click at [477, 144] on div "Hi Howard! Thanks for checking in. If your credit card info was recently update…" at bounding box center [592, 161] width 453 height 35
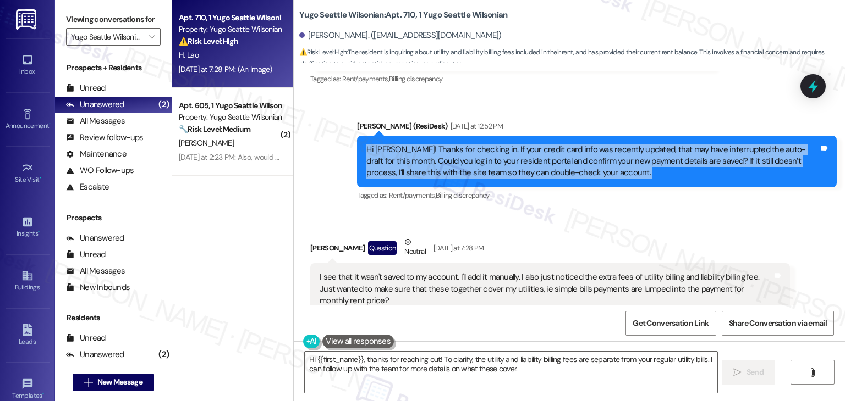
click at [477, 144] on div "Hi Howard! Thanks for checking in. If your credit card info was recently update…" at bounding box center [592, 161] width 453 height 35
copy div "Hi Howard! Thanks for checking in. If your credit card info was recently update…"
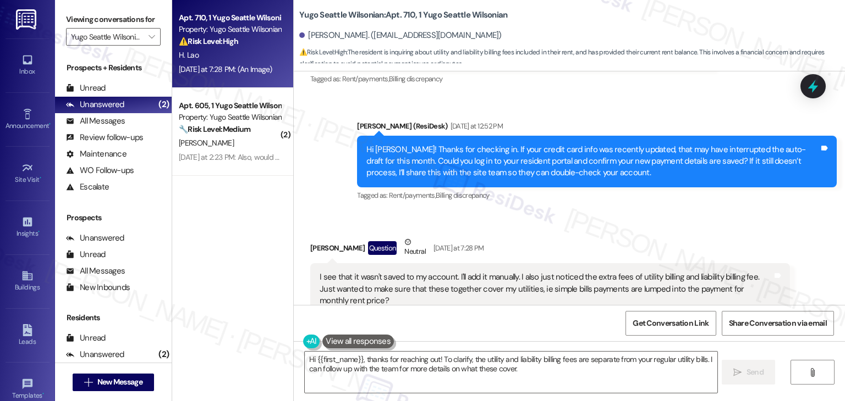
click at [375, 272] on div "I see that it wasn't saved to my account. I'll add it manually. I also just not…" at bounding box center [545, 289] width 453 height 35
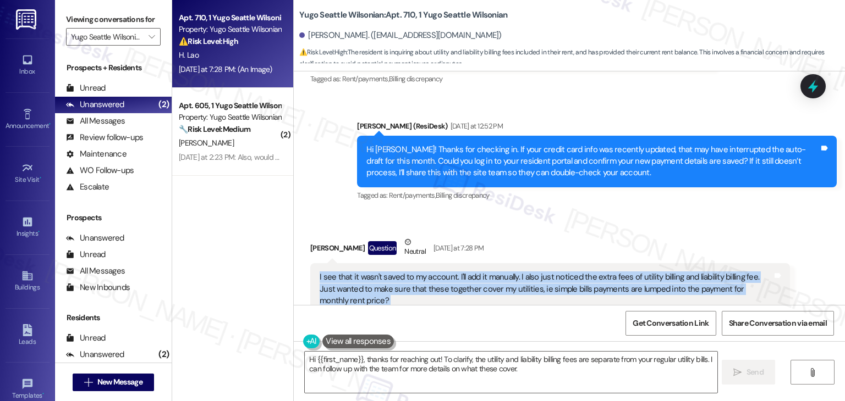
click at [375, 272] on div "I see that it wasn't saved to my account. I'll add it manually. I also just not…" at bounding box center [545, 289] width 453 height 35
copy div "I see that it wasn't saved to my account. I'll add it manually. I also just not…"
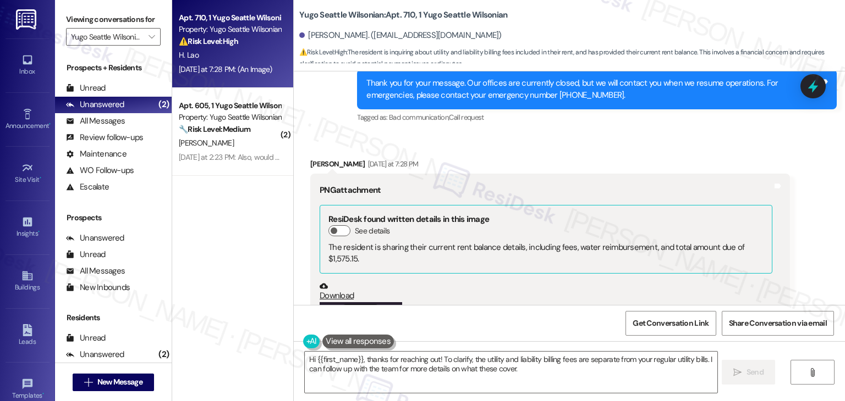
scroll to position [2074, 0]
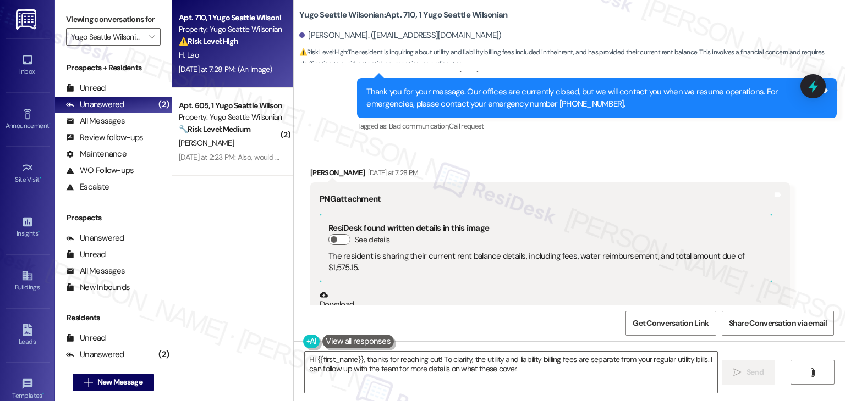
click at [334, 291] on link "Download" at bounding box center [545, 300] width 453 height 19
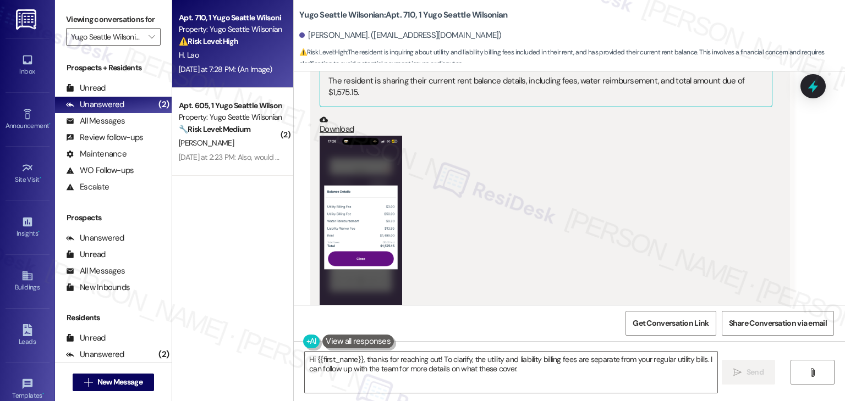
scroll to position [2349, 0]
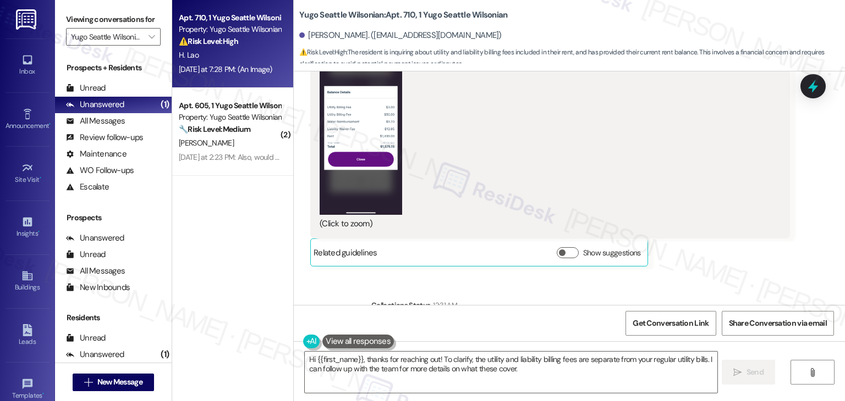
click at [712, 200] on div "Received via SMS Howard Lao Yesterday at 7:28 PM PNG attachment ResiDesk found …" at bounding box center [550, 79] width 496 height 391
click at [454, 358] on textarea "Hi {{first_name}}, thanks for reaching out! To clarify, the utility and liabili…" at bounding box center [511, 372] width 412 height 41
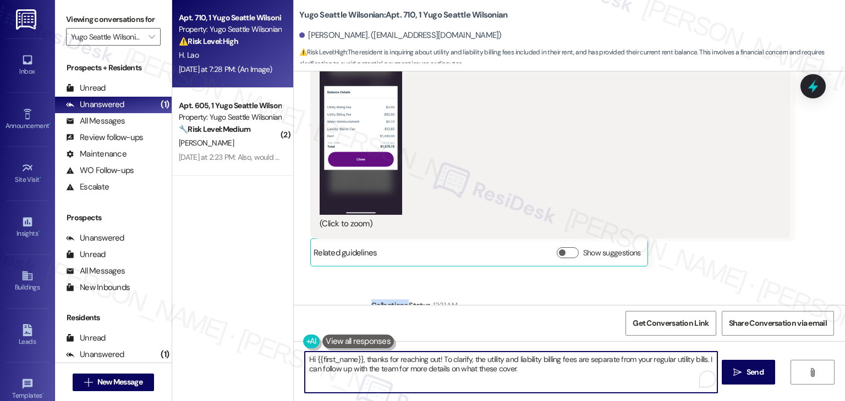
click at [454, 358] on textarea "Hi {{first_name}}, thanks for reaching out! To clarify, the utility and liabili…" at bounding box center [511, 372] width 412 height 41
paste textarea "Howard, thanks for the update! Glad to hear you were able to check on your paym…"
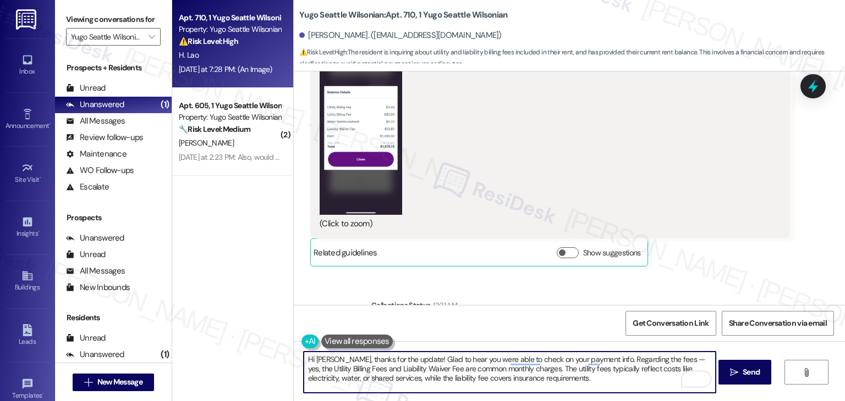
scroll to position [0, 0]
type textarea "Hi Howard, thanks for the update! Glad to hear you were able to check on your p…"
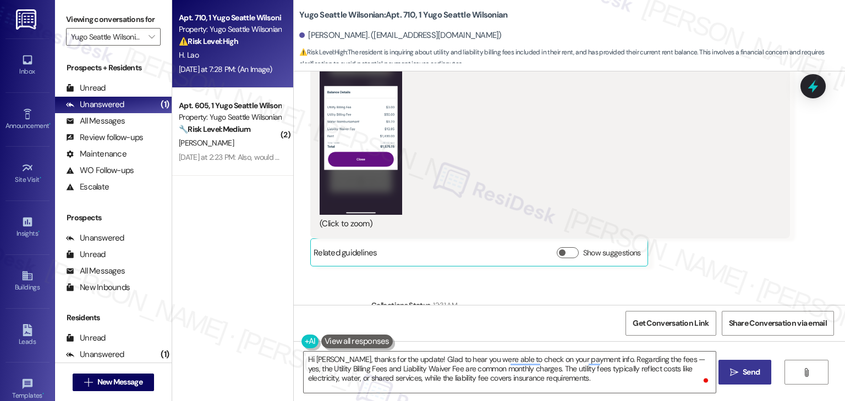
click at [743, 365] on button " Send" at bounding box center [744, 372] width 53 height 25
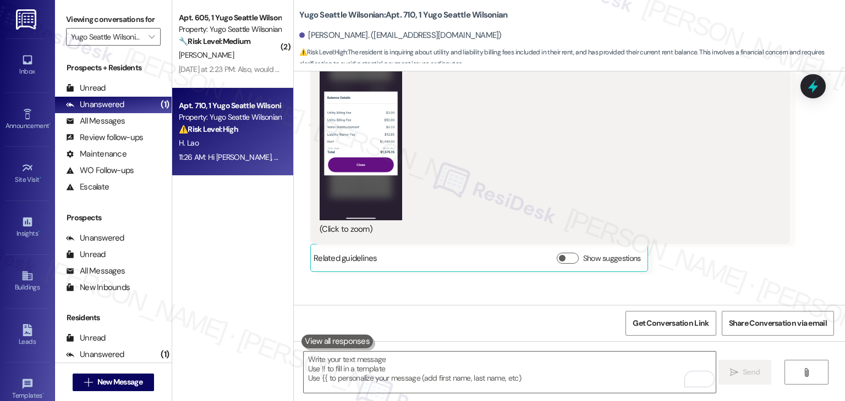
scroll to position [2484, 0]
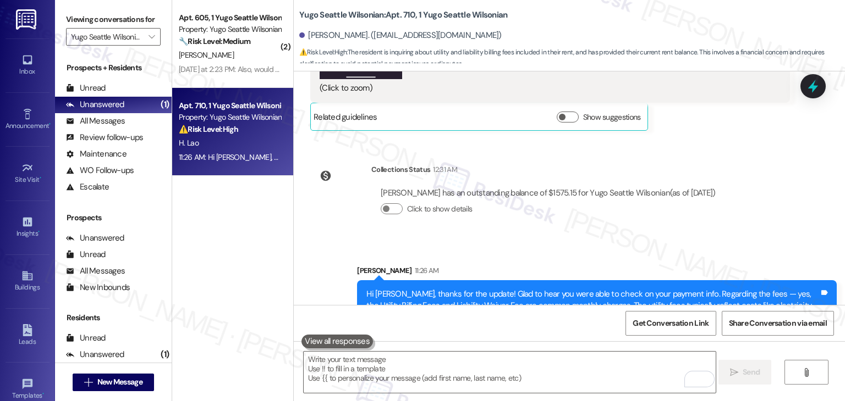
click at [676, 240] on div "Sent via SMS Sarah 11:26 AM Hi Howard, thanks for the update! Glad to hear you …" at bounding box center [569, 307] width 551 height 135
click at [804, 84] on icon at bounding box center [812, 86] width 19 height 19
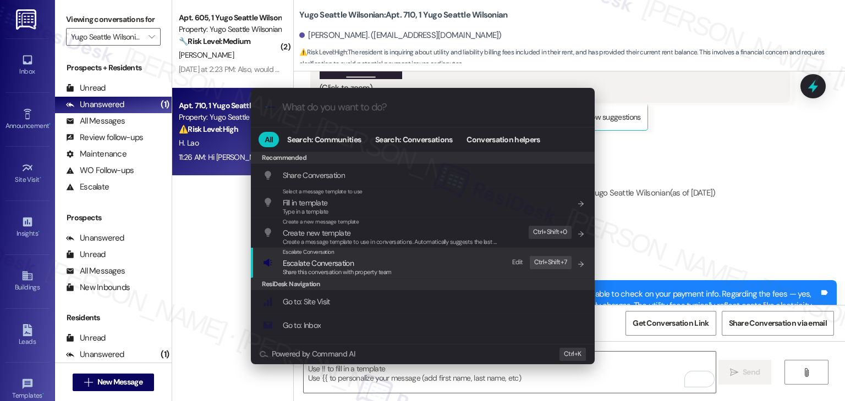
click at [334, 268] on div "Share this conversation with property team" at bounding box center [337, 273] width 109 height 10
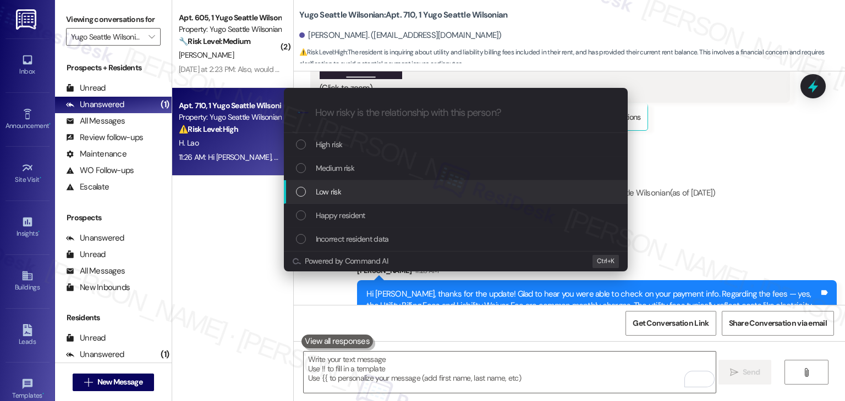
click at [302, 190] on div "List of options" at bounding box center [301, 192] width 10 height 10
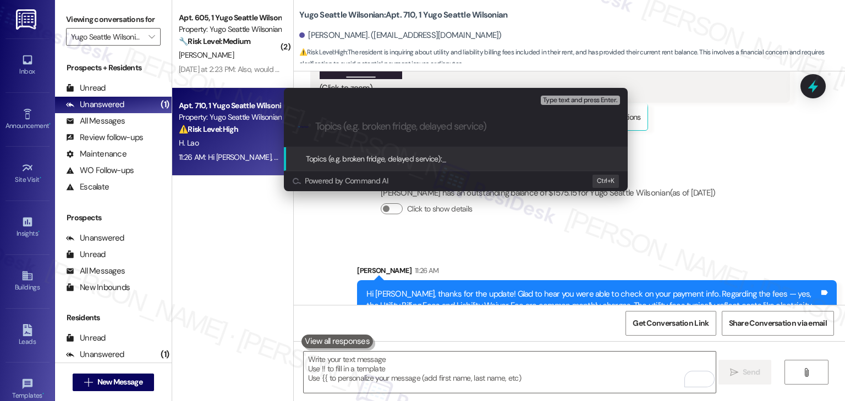
paste input "Resident Inquiry: Clarification on Utility & Liability Fees"
click at [381, 130] on input "Resident Inquiry: Clarification on Utility & Liability Fees" at bounding box center [460, 127] width 290 height 12
type input "Resident Inquiry - Clarification on Utility & Liability Fees"
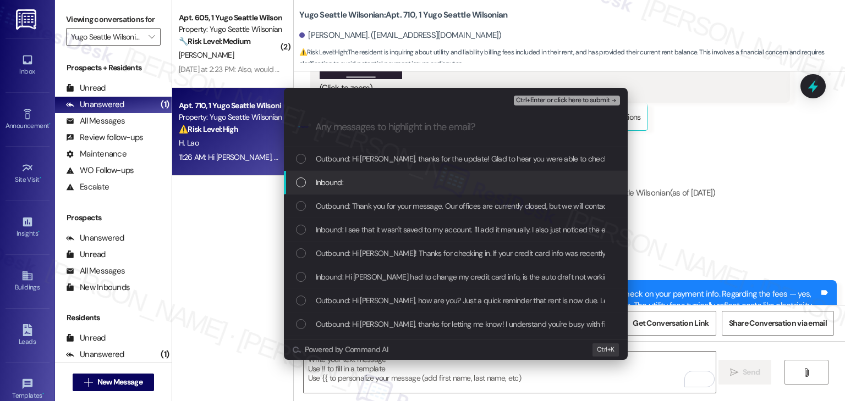
click at [299, 183] on div "List of options" at bounding box center [301, 183] width 10 height 10
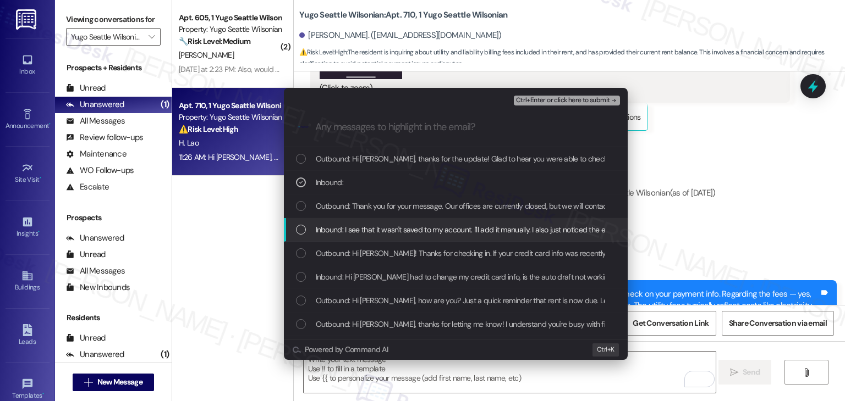
click at [301, 229] on div "List of options" at bounding box center [301, 230] width 10 height 10
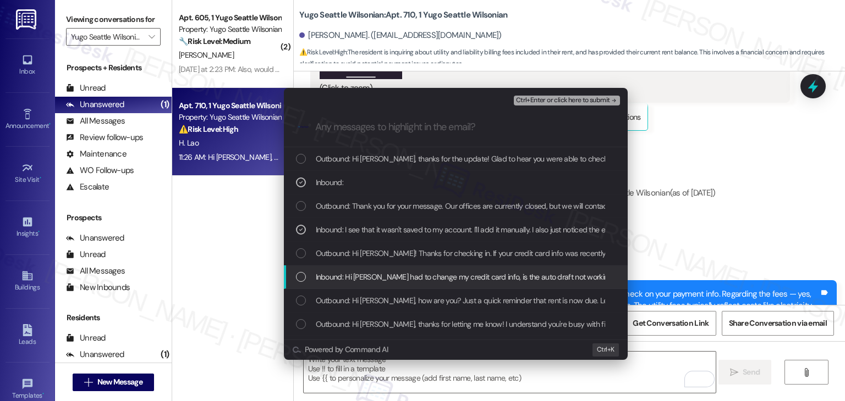
click at [299, 277] on div "List of options" at bounding box center [301, 277] width 10 height 10
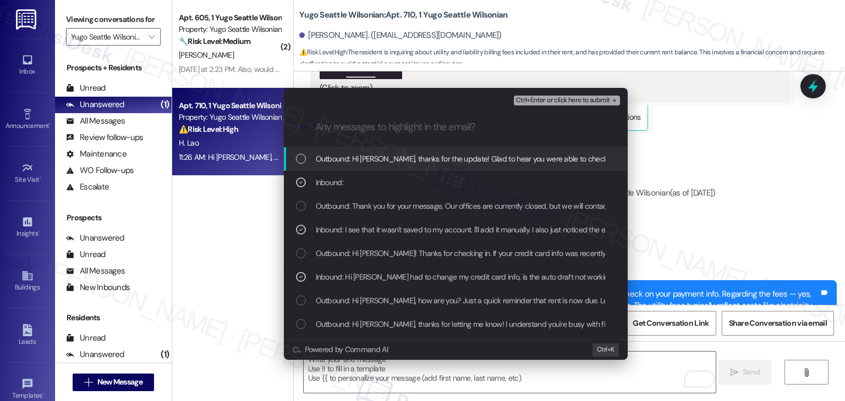
click at [550, 99] on span "Ctrl+Enter or click here to submit" at bounding box center [563, 101] width 94 height 8
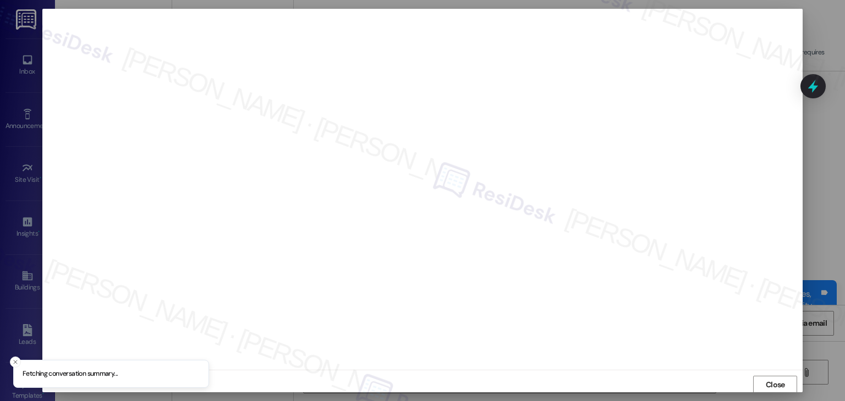
scroll to position [1, 0]
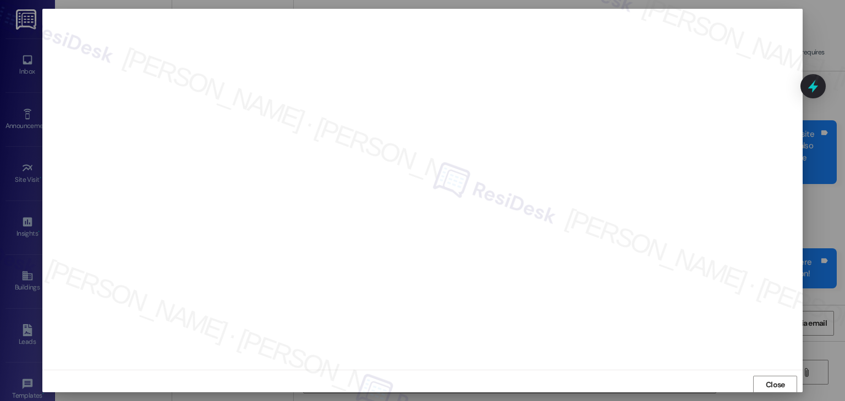
scroll to position [1, 0]
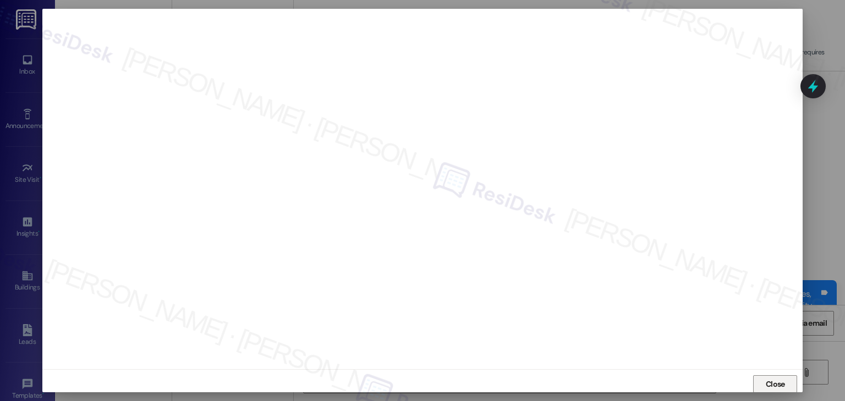
click at [794, 387] on button "Close" at bounding box center [775, 385] width 44 height 18
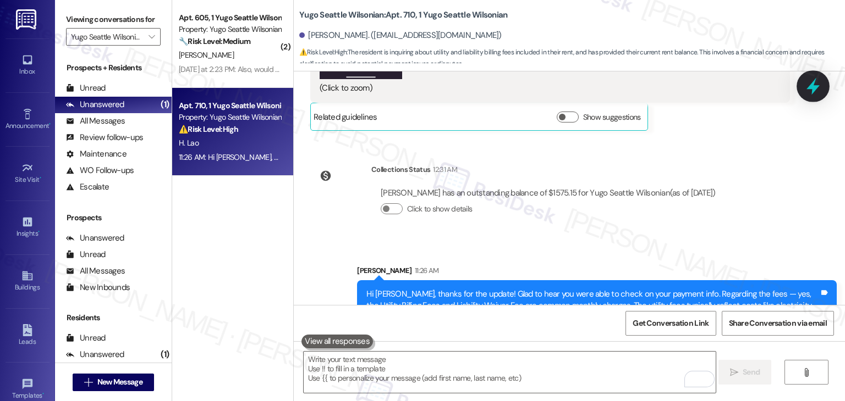
click at [813, 80] on icon at bounding box center [812, 86] width 19 height 19
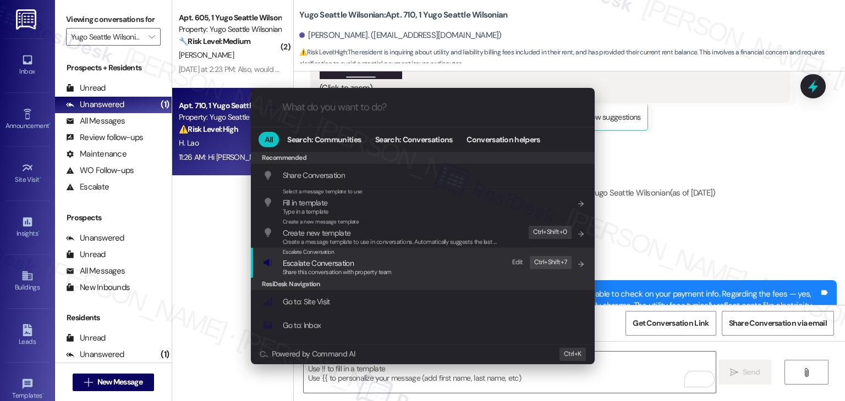
click at [316, 268] on div "Share this conversation with property team" at bounding box center [337, 273] width 109 height 10
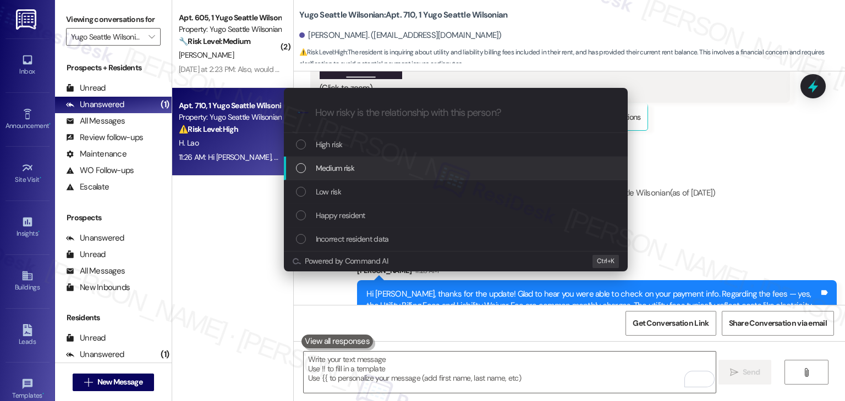
click at [299, 170] on div "List of options" at bounding box center [301, 168] width 10 height 10
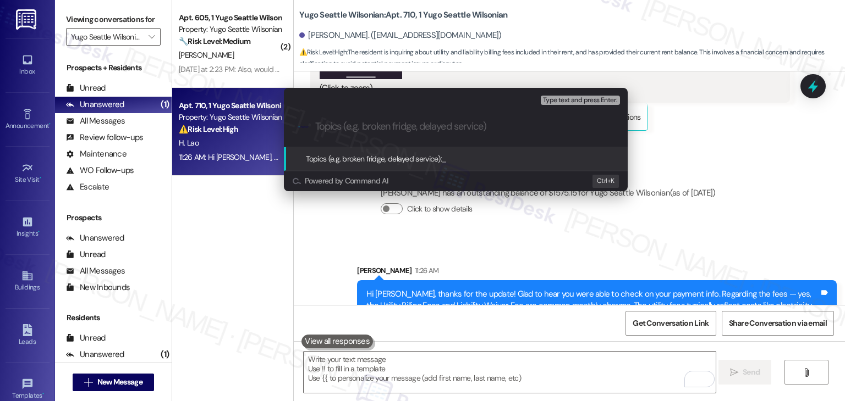
click at [750, 156] on div "Escalate Conversation Medium risk Topics (e.g. broken fridge, delayed service) …" at bounding box center [422, 200] width 845 height 401
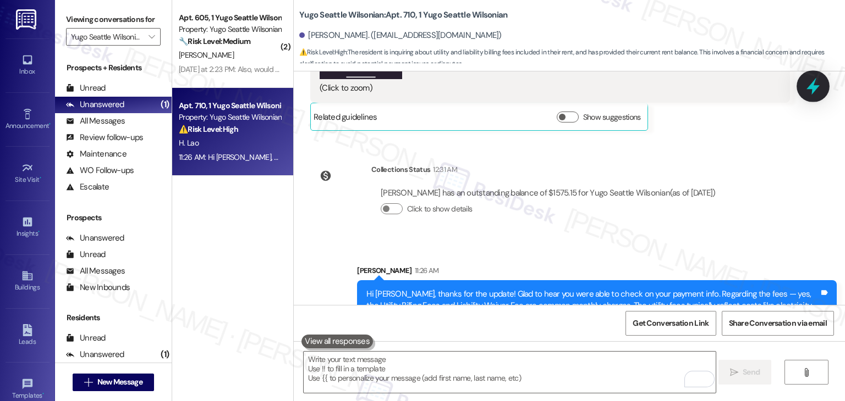
click at [817, 90] on icon at bounding box center [812, 86] width 19 height 19
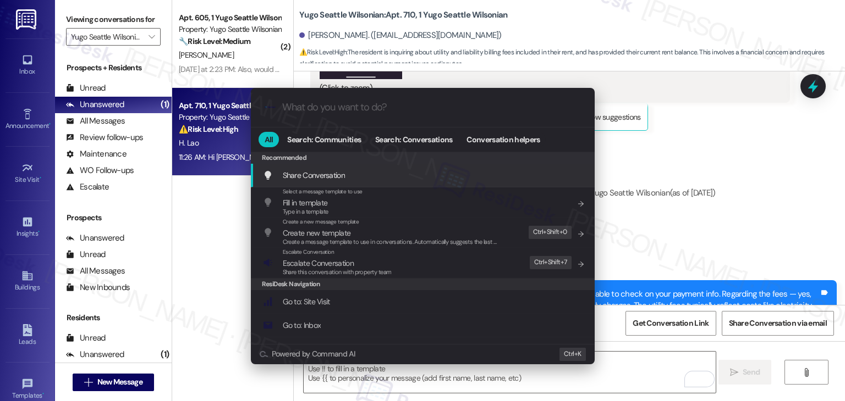
click at [310, 263] on span "Escalate Conversation" at bounding box center [318, 263] width 71 height 10
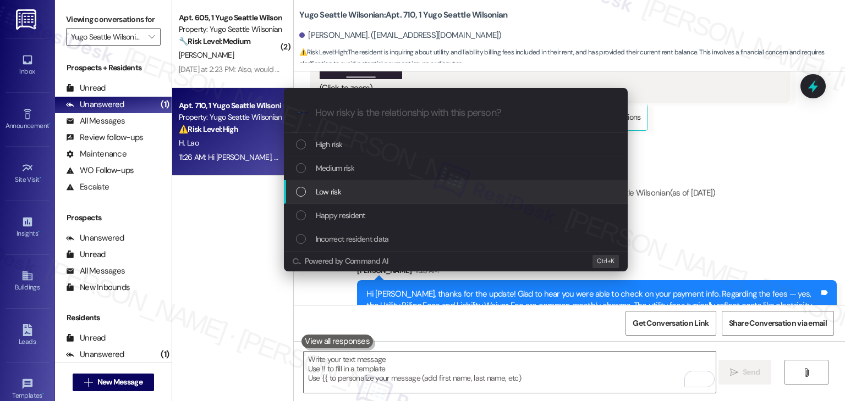
click at [299, 196] on div "List of options" at bounding box center [301, 192] width 10 height 10
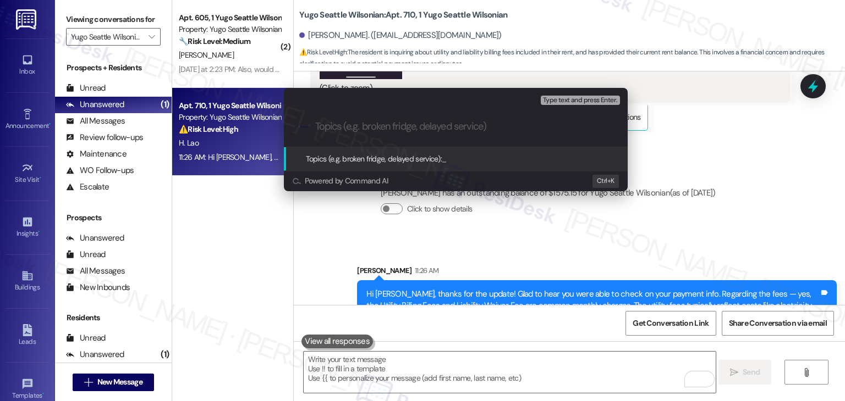
paste input "Resident Inquiry: Clarification on Utility & Liability Fees"
type input "Resident Inquiry: Clarification on Utility & Liability Fees"
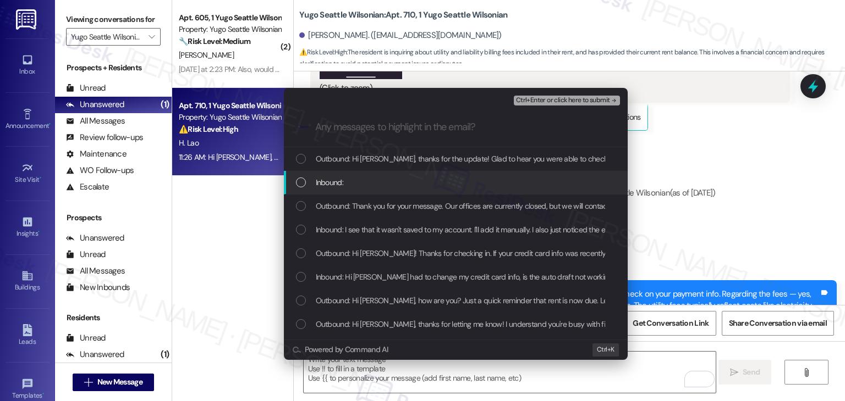
click at [299, 182] on div "List of options" at bounding box center [301, 183] width 10 height 10
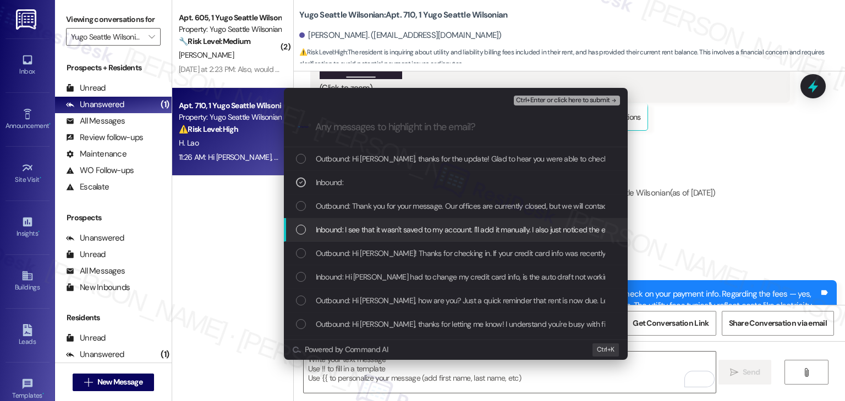
click at [300, 232] on div "List of options" at bounding box center [301, 230] width 10 height 10
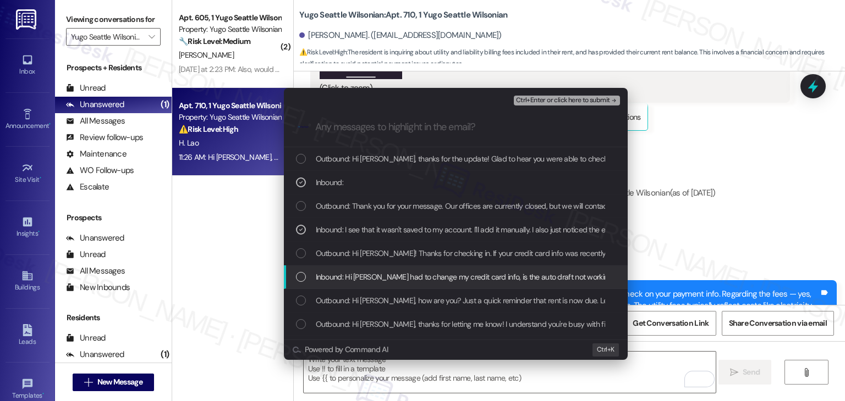
click at [304, 280] on div "List of options" at bounding box center [301, 277] width 10 height 10
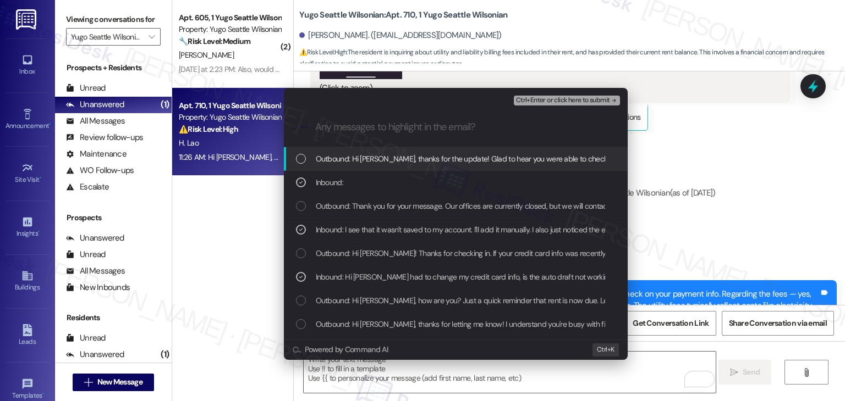
click at [587, 103] on span "Ctrl+Enter or click here to submit" at bounding box center [563, 101] width 94 height 8
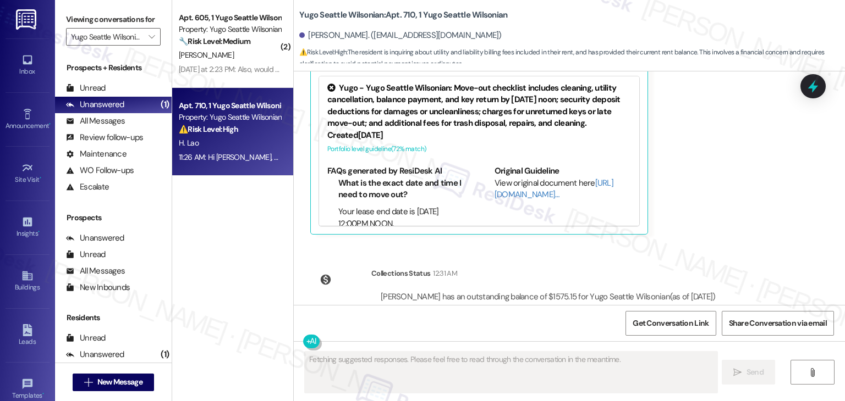
scroll to position [2677, 0]
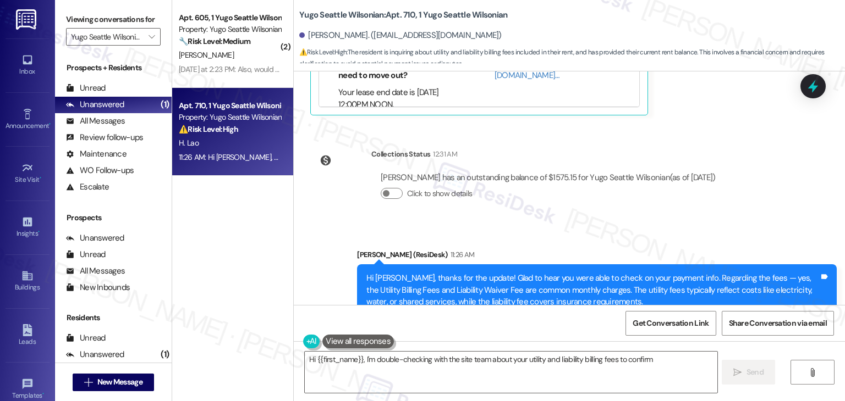
type textarea "Hi {{first_name}}, I'm double-checking with the site team about your utility an…"
click at [259, 51] on div "O. Dimalanta" at bounding box center [230, 55] width 104 height 14
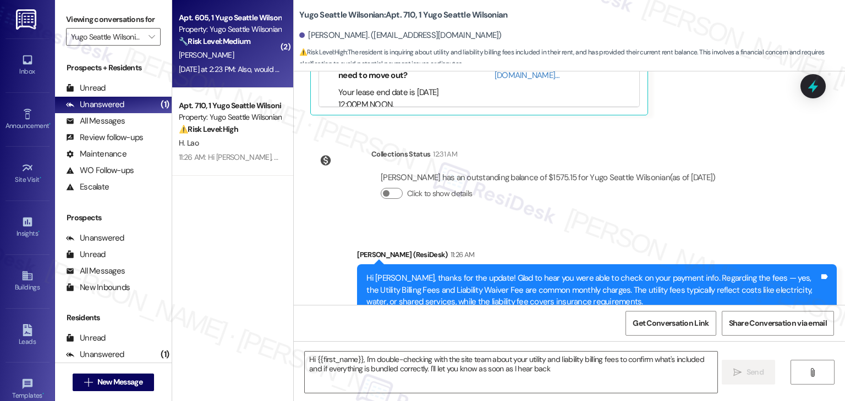
type textarea "Hi {{first_name}}, I'm double-checking with the site team about your utility an…"
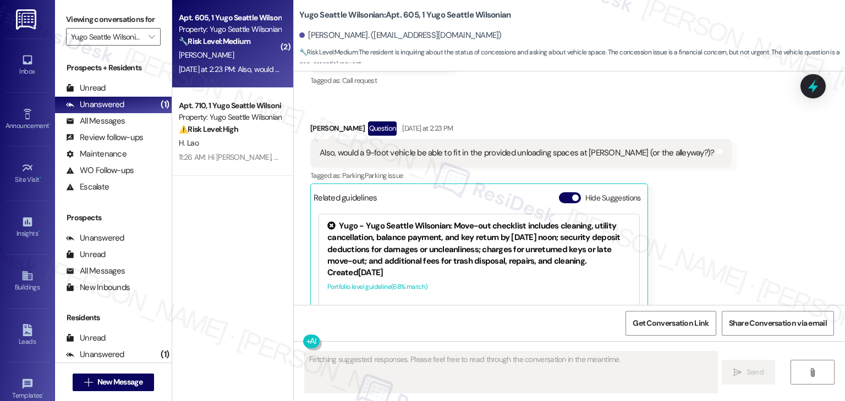
scroll to position [1255, 0]
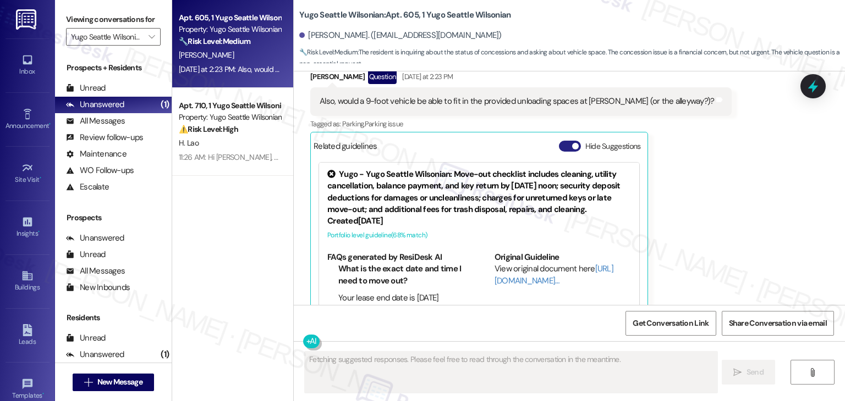
click at [562, 141] on button "Hide Suggestions" at bounding box center [570, 146] width 22 height 11
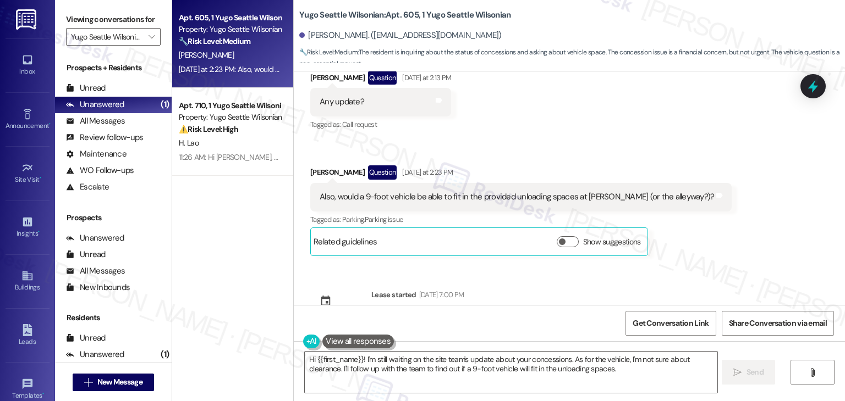
scroll to position [995, 0]
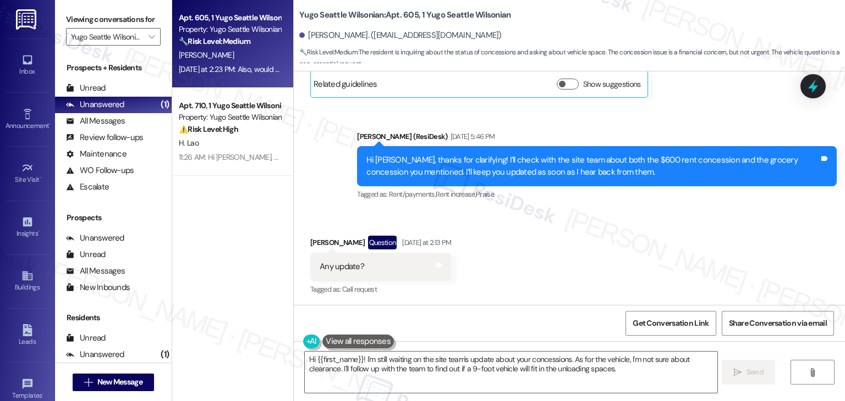
click at [504, 155] on div "Hi Olivia, thanks for clarifying! I’ll check with the site team about both the …" at bounding box center [592, 167] width 453 height 24
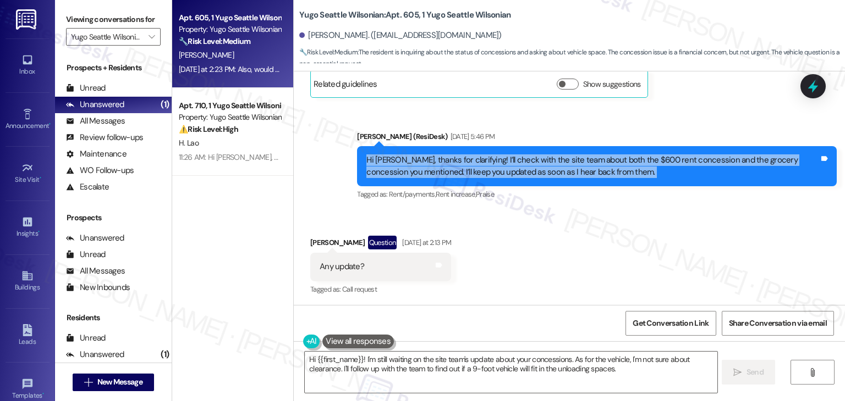
click at [504, 155] on div "Hi Olivia, thanks for clarifying! I’ll check with the site team about both the …" at bounding box center [592, 167] width 453 height 24
copy div "Hi Olivia, thanks for clarifying! I’ll check with the site team about both the …"
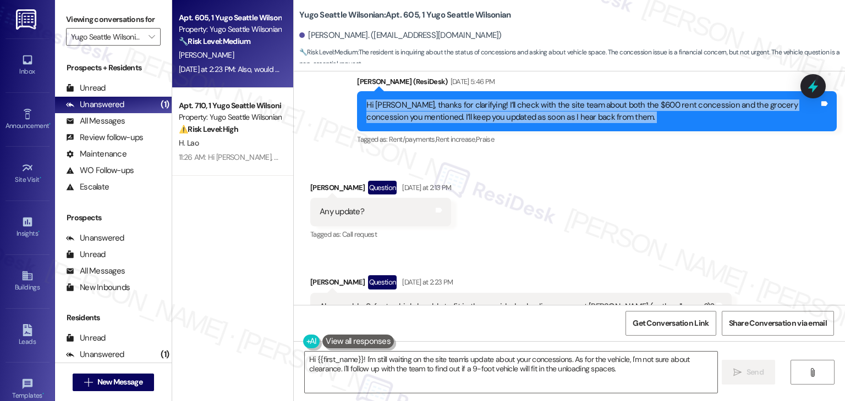
scroll to position [1105, 0]
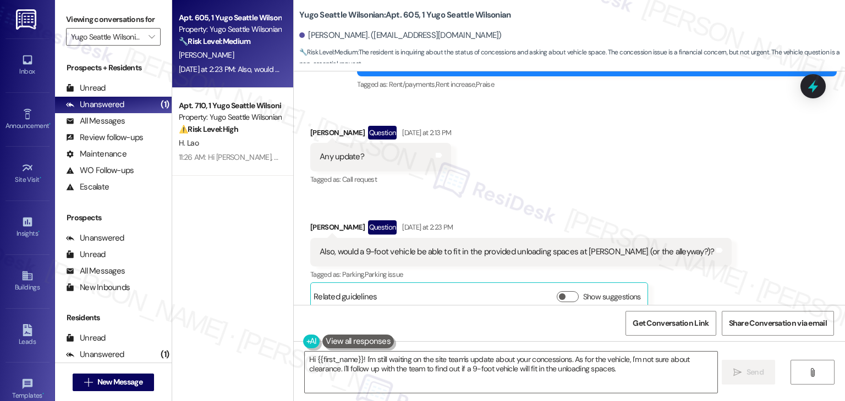
click at [345, 151] on div "Any update?" at bounding box center [341, 157] width 45 height 12
copy div "update"
click at [345, 151] on div "Any update?" at bounding box center [341, 157] width 45 height 12
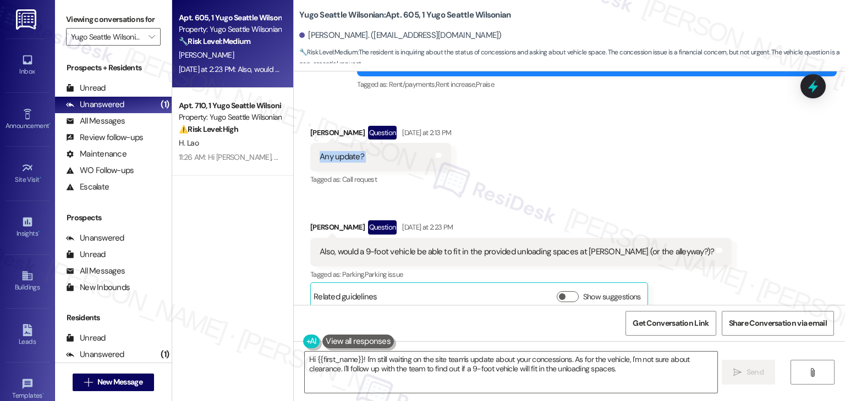
click at [345, 151] on div "Any update?" at bounding box center [341, 157] width 45 height 12
click at [394, 246] on div "Also, would a 9-foot vehicle be able to fit in the provided unloading spaces at…" at bounding box center [516, 252] width 394 height 12
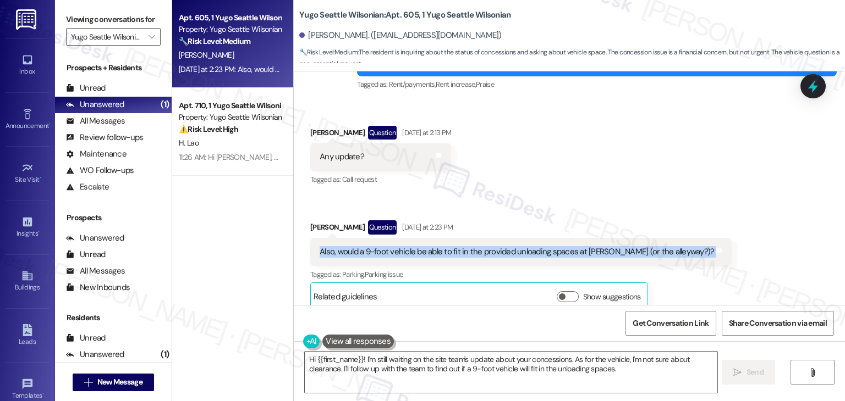
click at [394, 246] on div "Also, would a 9-foot vehicle be able to fit in the provided unloading spaces at…" at bounding box center [516, 252] width 394 height 12
copy div "Also, would a 9-foot vehicle be able to fit in the provided unloading spaces at…"
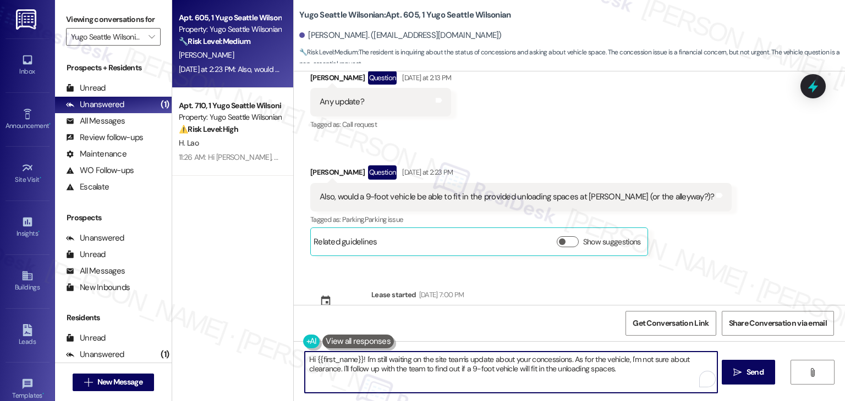
drag, startPoint x: 626, startPoint y: 372, endPoint x: 502, endPoint y: 370, distance: 124.8
click at [502, 370] on textarea "Hi {{first_name}}! I'm still waiting on the site team's update about your conce…" at bounding box center [511, 372] width 412 height 41
click at [634, 366] on textarea "Hi {{first_name}}! I'm still waiting on the site team's update about your conce…" at bounding box center [511, 372] width 412 height 41
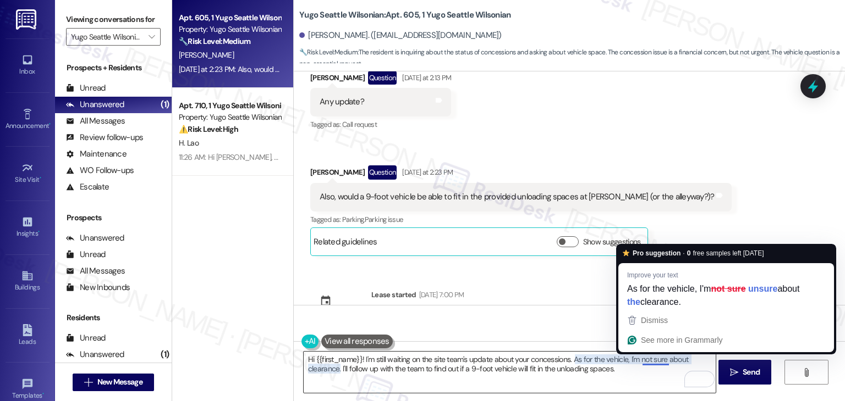
click at [615, 370] on textarea "Hi {{first_name}}! I'm still waiting on the site team's update about your conce…" at bounding box center [510, 372] width 412 height 41
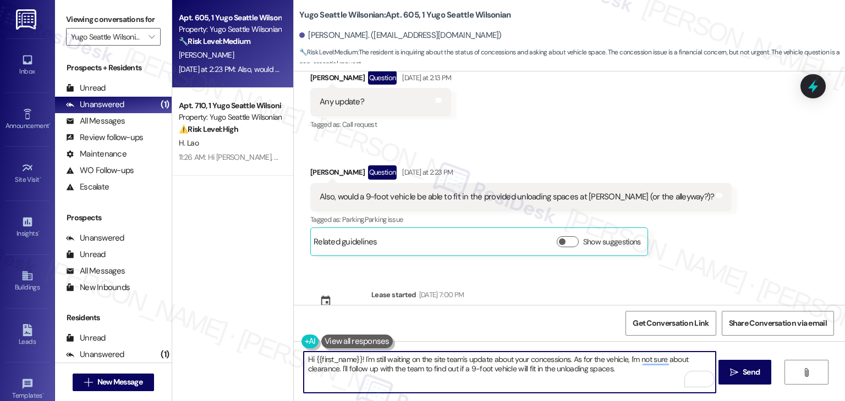
click at [414, 383] on textarea "Hi {{first_name}}! I'm still waiting on the site team's update about your conce…" at bounding box center [510, 372] width 412 height 41
click at [609, 369] on textarea "Hi {{first_name}}! I'm still waiting on the site team's update about your conce…" at bounding box center [510, 372] width 412 height 41
paste textarea "Let us know if there's anything else we can assist you with!"
type textarea "Hi {{first_name}}! I'm still waiting on the site team's update about your conce…"
click at [750, 371] on span "Send" at bounding box center [750, 373] width 17 height 12
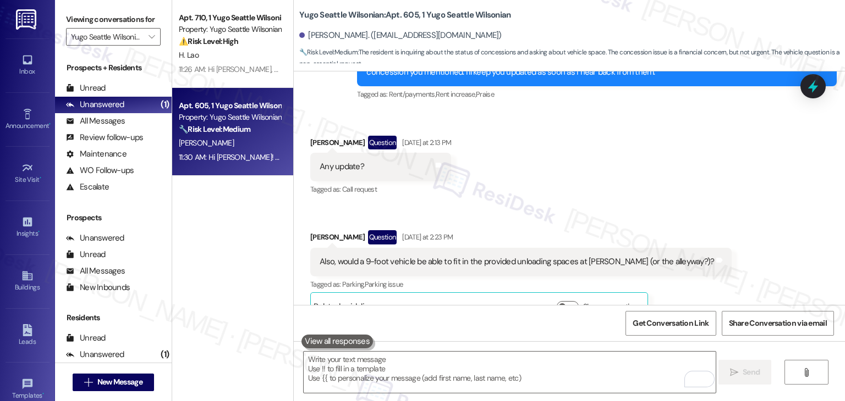
scroll to position [1248, 0]
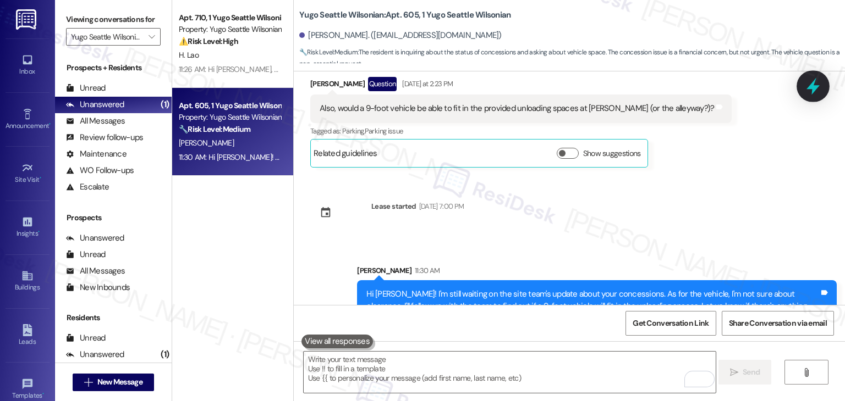
click at [813, 86] on icon at bounding box center [812, 86] width 13 height 17
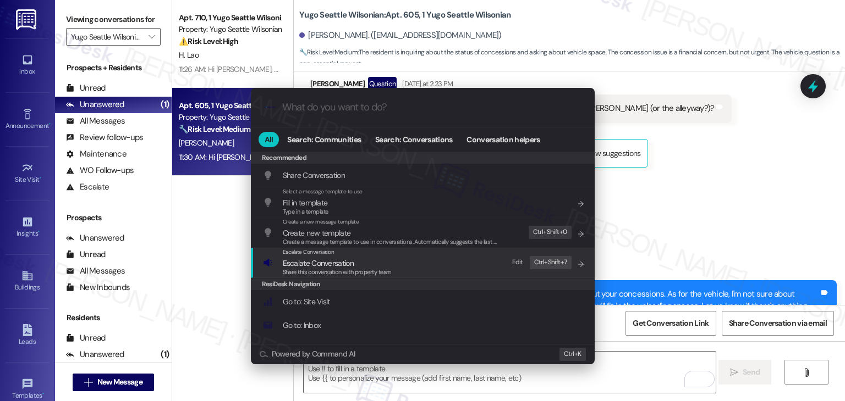
click at [323, 275] on span "Share this conversation with property team" at bounding box center [337, 272] width 109 height 8
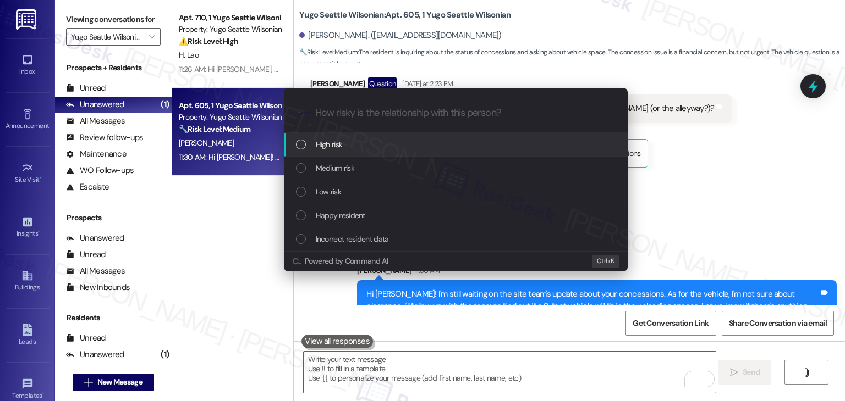
click at [301, 192] on div "List of options" at bounding box center [301, 192] width 10 height 10
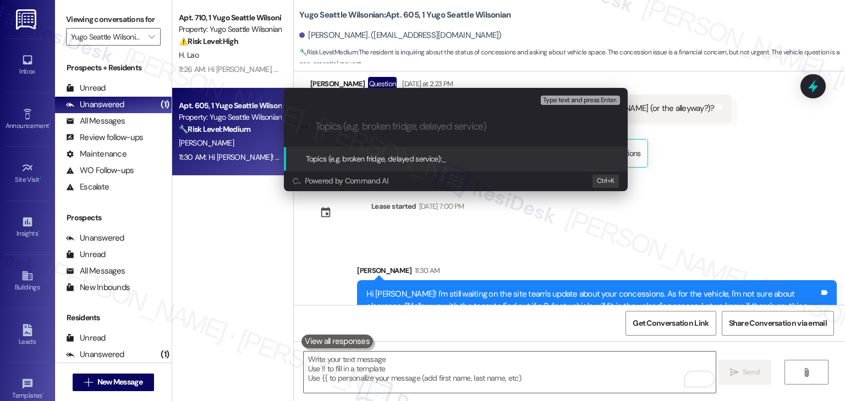
paste input "Resident Follow-Up: Concession Status &"
paste input "& Vehicle Fit in Unloading Area"
click at [486, 128] on input "Resident Follow-Up: Concession Status & & Vehicle Fit in Unloading Area" at bounding box center [460, 127] width 290 height 12
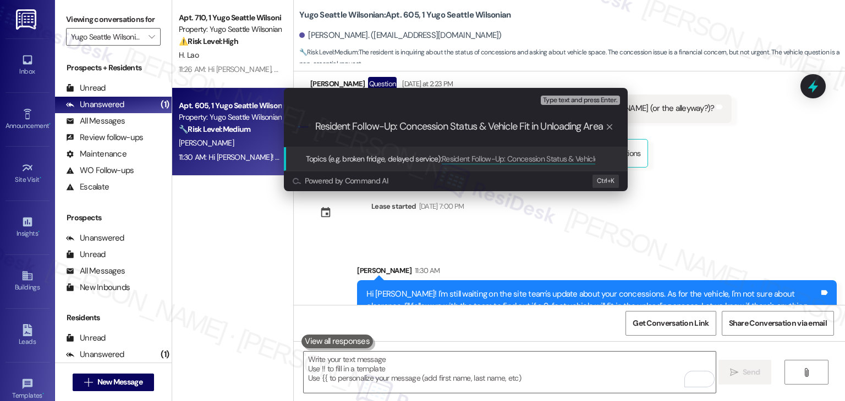
drag, startPoint x: 394, startPoint y: 126, endPoint x: 370, endPoint y: 128, distance: 23.7
click at [359, 125] on input "Resident Follow-Up: Concession Status & Vehicle Fit in Unloading Area" at bounding box center [460, 127] width 290 height 12
click at [378, 130] on input "Resident Follow-Up: Concession Status & Vehicle Fit in Unloading Area" at bounding box center [460, 127] width 290 height 12
click at [397, 128] on input "Resident Follow-Up: Concession Status & Vehicle Fit in Unloading Area" at bounding box center [460, 127] width 290 height 12
drag, startPoint x: 398, startPoint y: 127, endPoint x: 353, endPoint y: 126, distance: 44.6
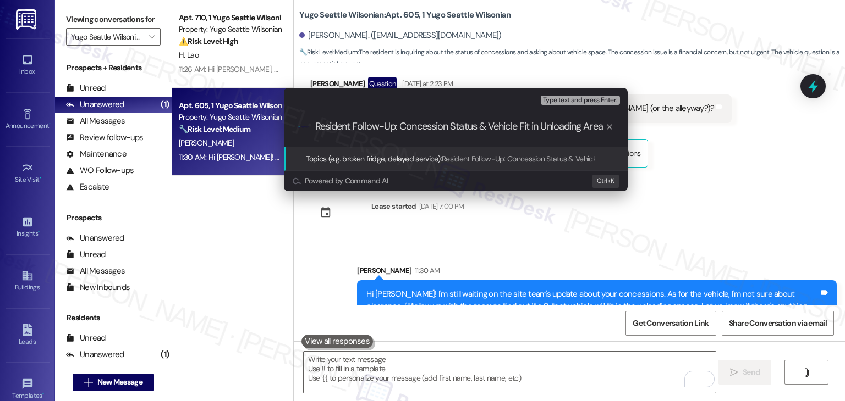
click at [353, 126] on input "Resident Follow-Up: Concession Status & Vehicle Fit in Unloading Area" at bounding box center [460, 127] width 290 height 12
type input "Resident Inquiry - Concession Status & Vehicle Fit in Unloading Area"
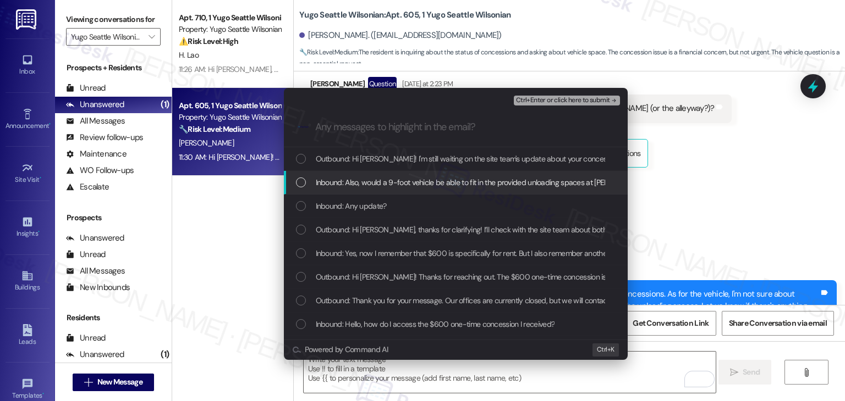
click at [301, 178] on div "List of options" at bounding box center [301, 183] width 10 height 10
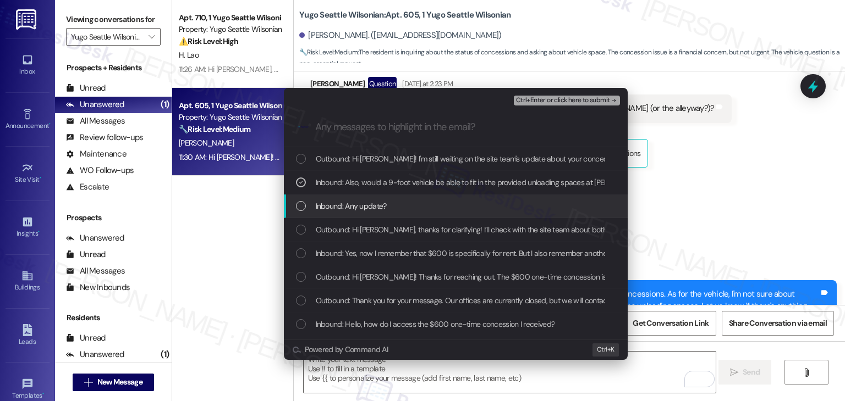
click at [304, 208] on div "List of options" at bounding box center [301, 206] width 10 height 10
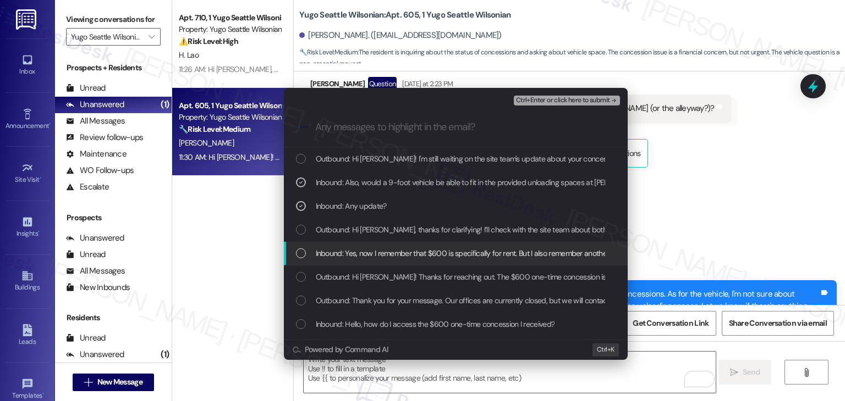
click at [302, 251] on div "List of options" at bounding box center [301, 254] width 10 height 10
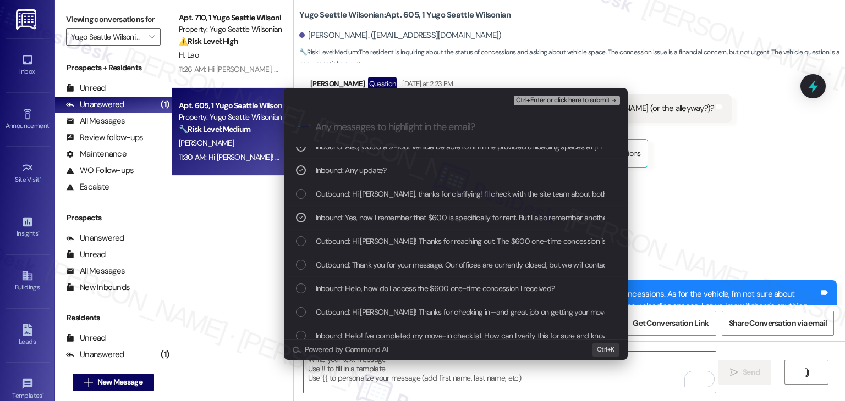
scroll to position [55, 0]
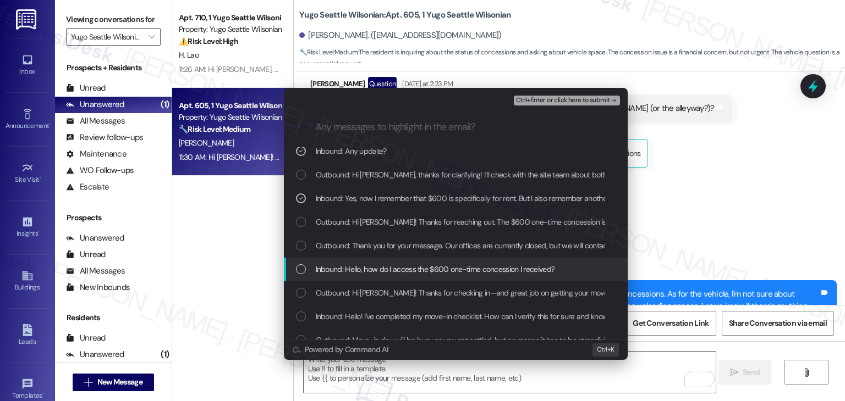
click at [300, 268] on div "List of options" at bounding box center [301, 270] width 10 height 10
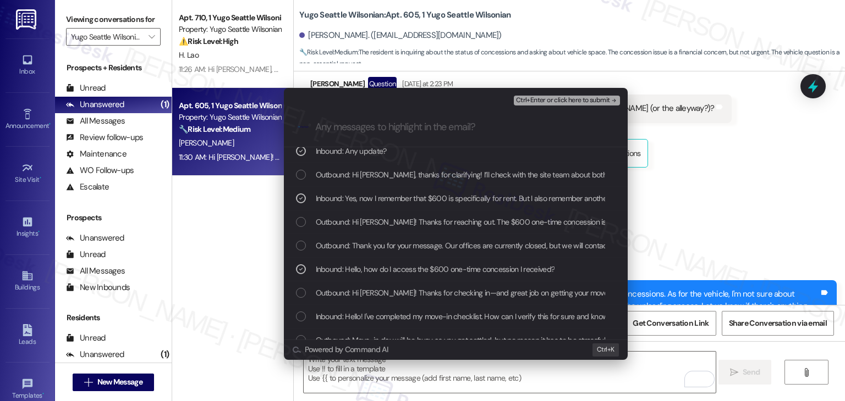
click at [582, 100] on span "Ctrl+Enter or click here to submit" at bounding box center [563, 101] width 94 height 8
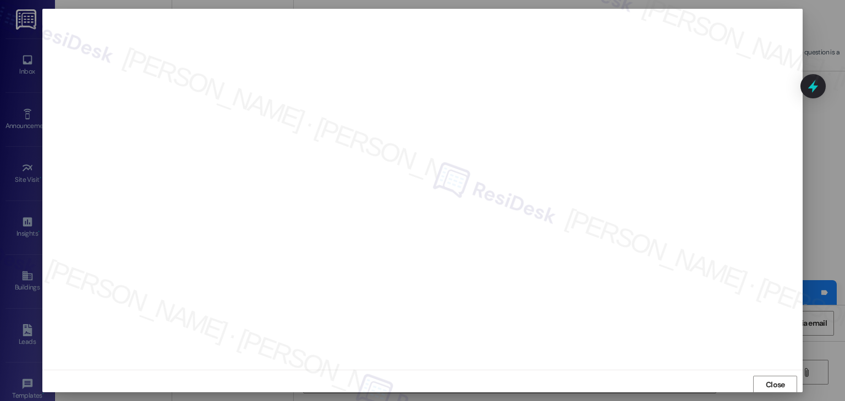
scroll to position [1, 0]
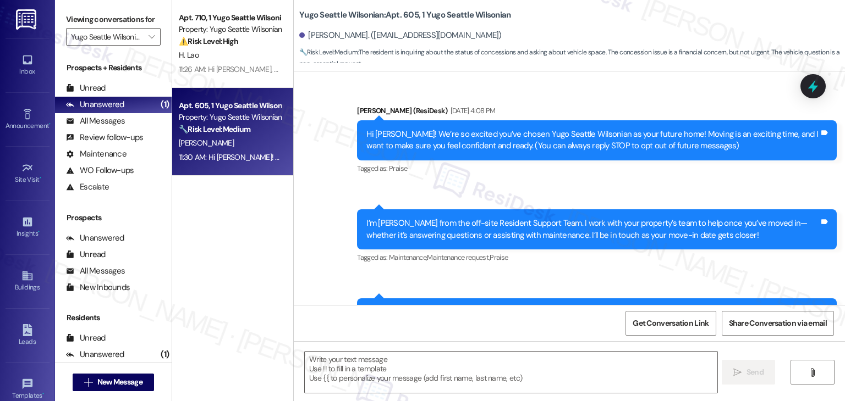
type textarea "Fetching suggested responses. Please feel free to read through the conversation…"
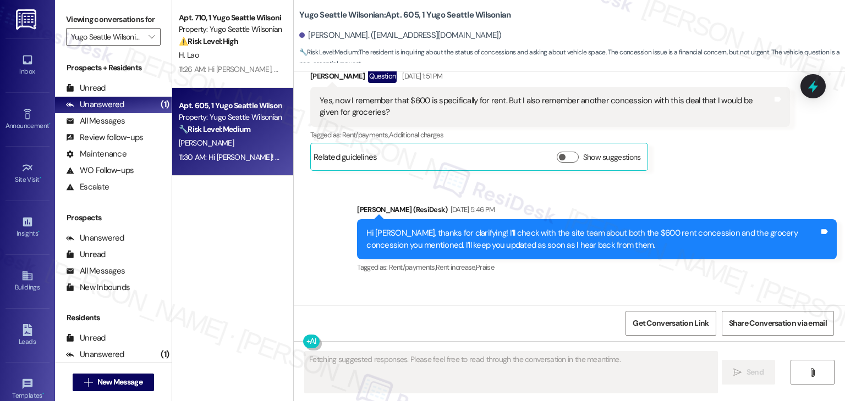
scroll to position [1255, 0]
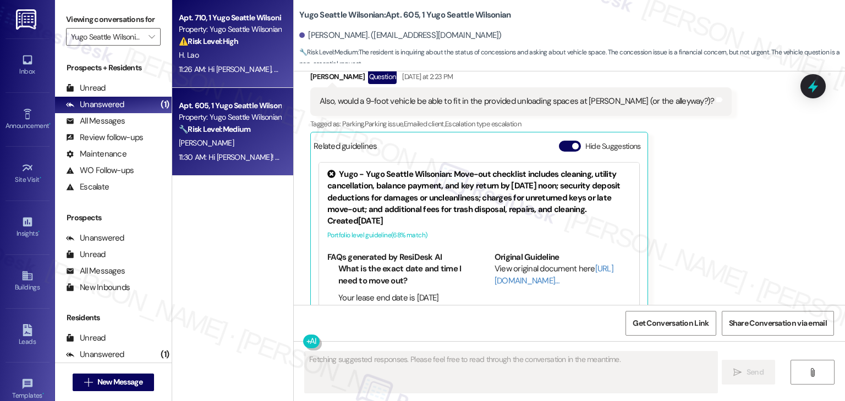
click at [216, 51] on div "H. Lao" at bounding box center [230, 55] width 104 height 14
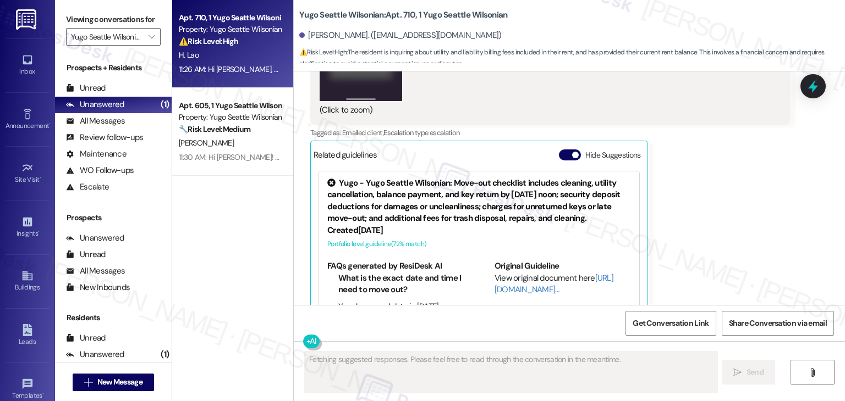
scroll to position [2813, 0]
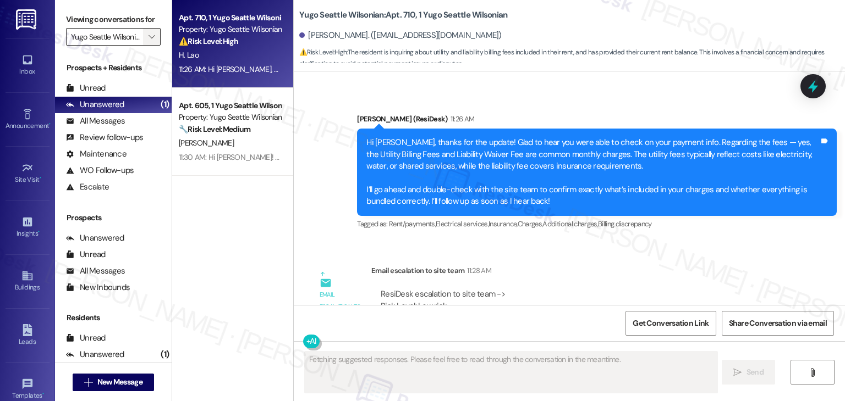
click at [148, 40] on icon "" at bounding box center [151, 36] width 6 height 9
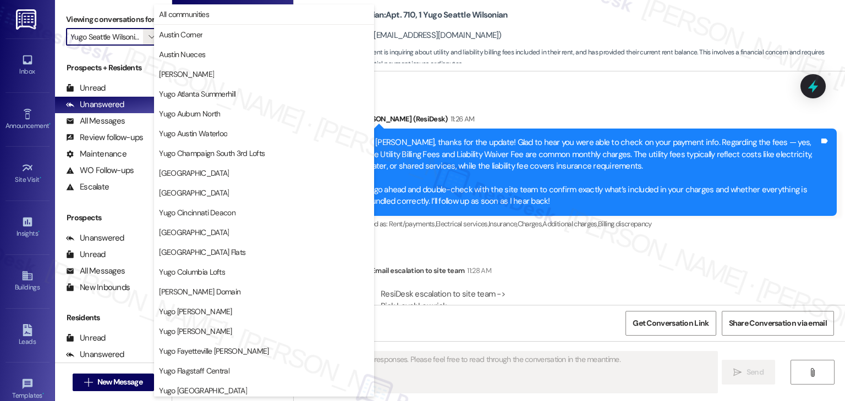
scroll to position [478, 0]
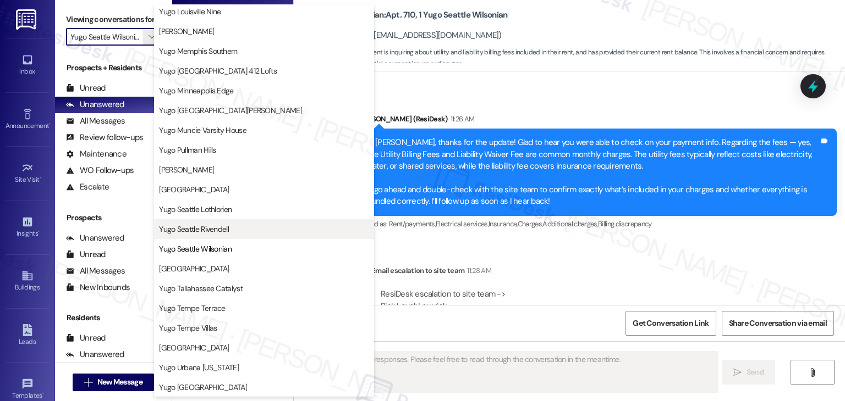
click at [227, 225] on span "Yugo Seattle Rivendell" at bounding box center [194, 229] width 70 height 11
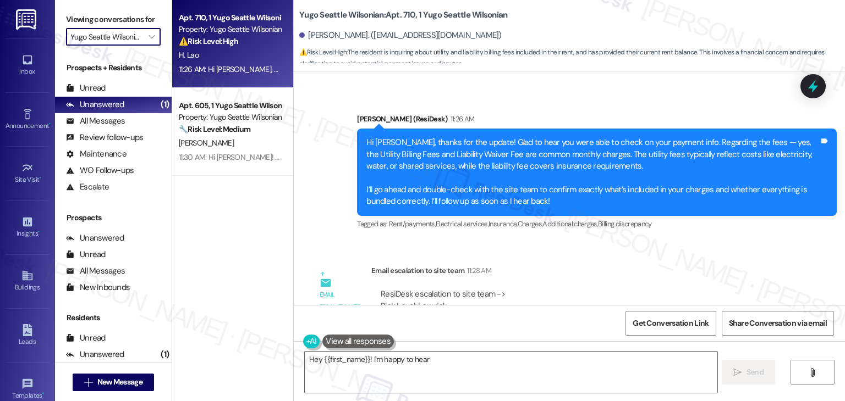
type textarea "Hey {{first_name}}! I'm happy to hear"
type input "Yugo Seattle Rivendell"
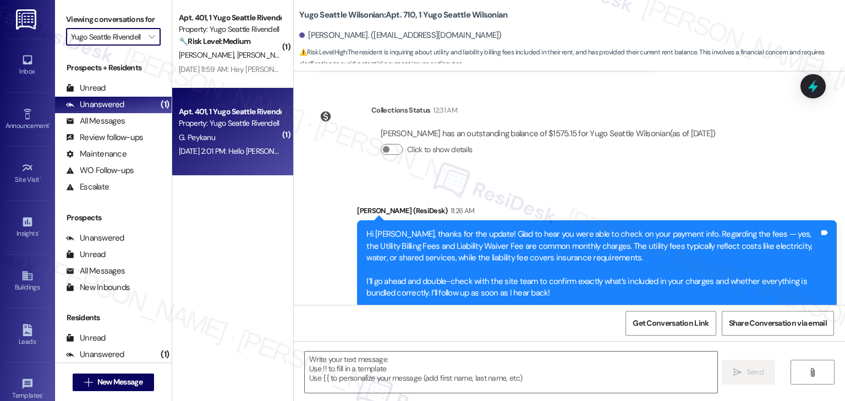
type textarea "Fetching suggested responses. Please feel free to read through the conversation…"
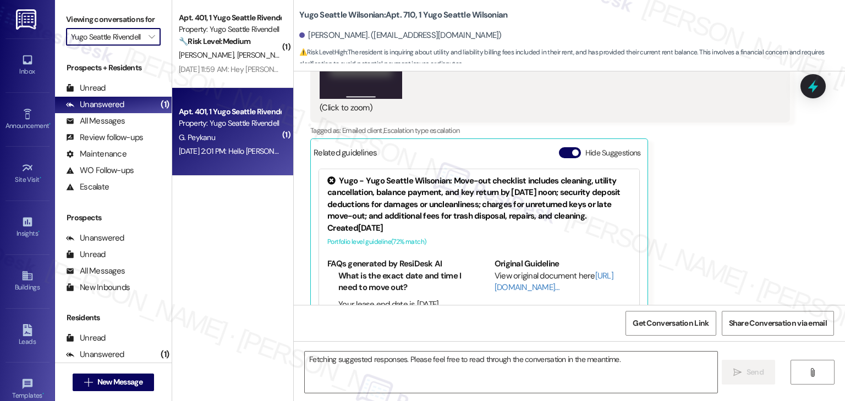
scroll to position [2424, 0]
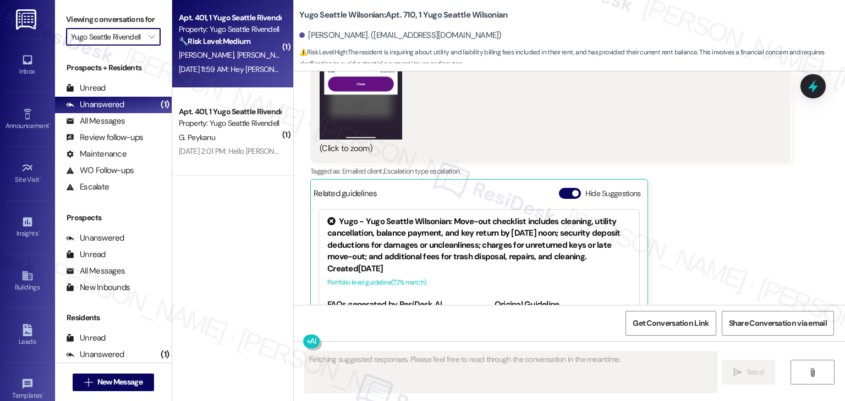
click at [246, 67] on div "Sep 03, 2025 at 11:59 AM: Hey Sarah, thank you for the reminder, we are current…" at bounding box center [350, 69] width 343 height 10
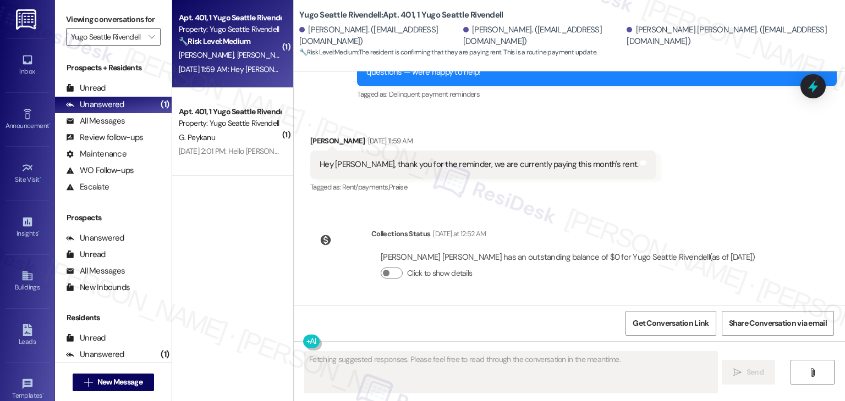
scroll to position [2080, 0]
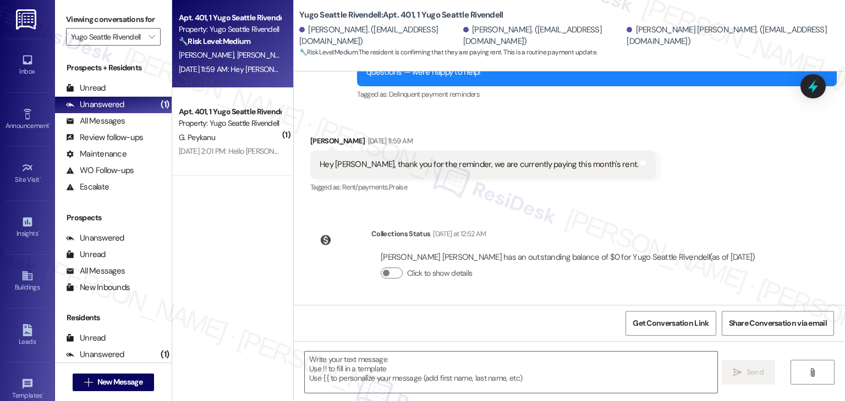
click at [643, 181] on div "Received via SMS George Peykanu Sep 03, 2025 at 11:59 AM Hey Sarah, thank you f…" at bounding box center [569, 157] width 551 height 93
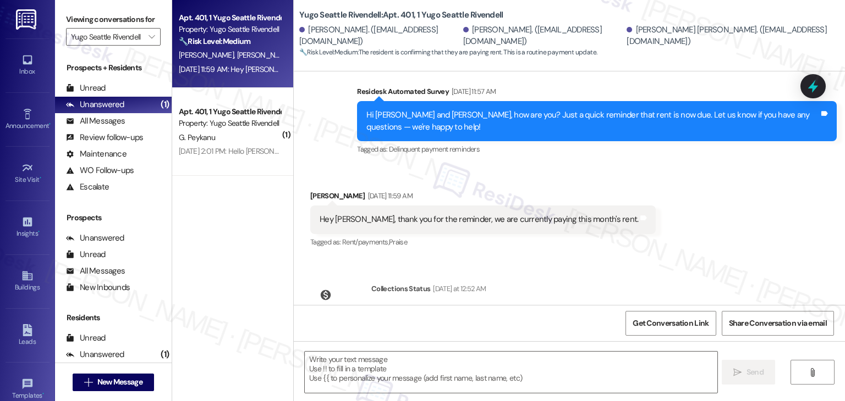
click at [581, 128] on div "Hi George, Spencer and Bell, how are you? Just a quick reminder that rent is no…" at bounding box center [592, 121] width 453 height 24
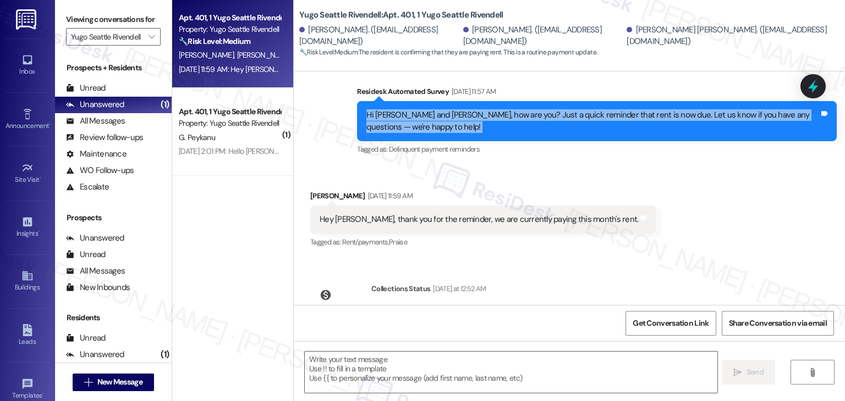
click at [581, 128] on div "Hi George, Spencer and Bell, how are you? Just a quick reminder that rent is no…" at bounding box center [592, 121] width 453 height 24
copy div "Hi George, Spencer and Bell, how are you? Just a quick reminder that rent is no…"
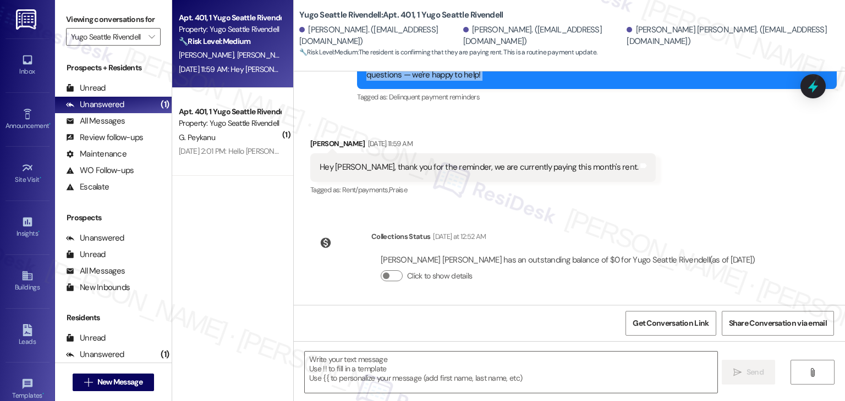
scroll to position [2080, 0]
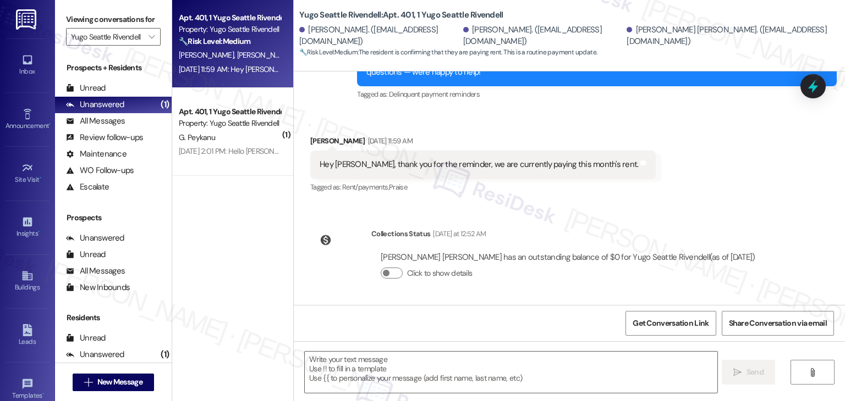
click at [539, 260] on div "Bell Chen has an outstanding balance of $0 for Yugo Seattle Rivendell (as of Se…" at bounding box center [568, 258] width 374 height 12
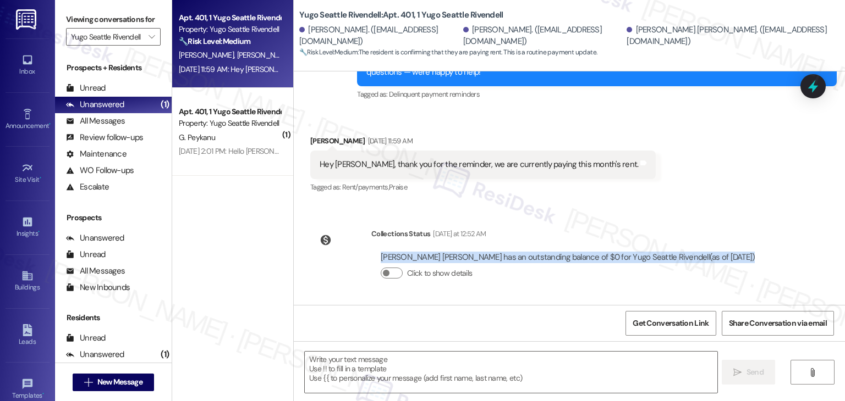
click at [539, 260] on div "Bell Chen has an outstanding balance of $0 for Yugo Seattle Rivendell (as of Se…" at bounding box center [568, 258] width 374 height 12
copy div "Bell Chen has an outstanding balance of $0 for Yugo Seattle Rivendell (as of Se…"
click at [427, 168] on div "Hey Sarah, thank you for the reminder, we are currently paying this month's ren…" at bounding box center [478, 165] width 318 height 12
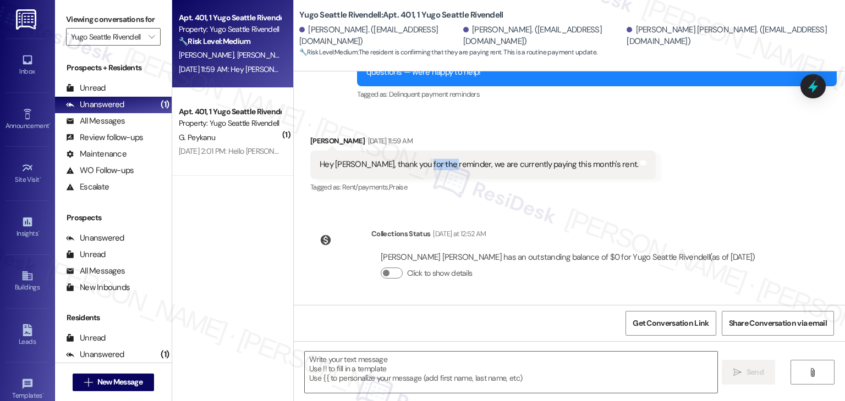
click at [427, 168] on div "Hey Sarah, thank you for the reminder, we are currently paying this month's ren…" at bounding box center [478, 165] width 318 height 12
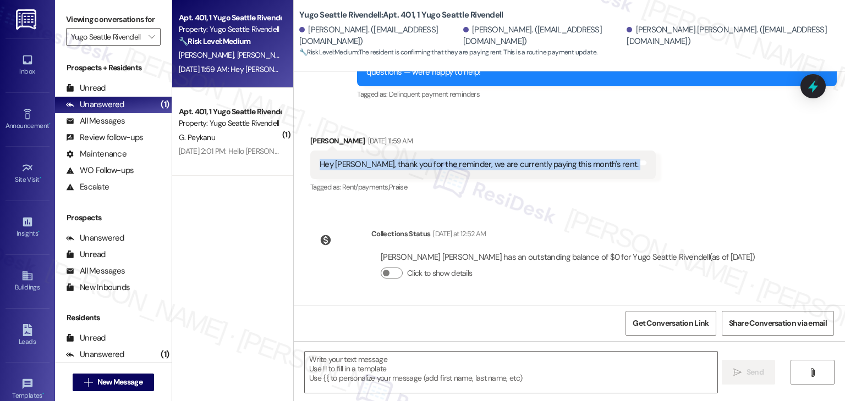
click at [427, 168] on div "Hey Sarah, thank you for the reminder, we are currently paying this month's ren…" at bounding box center [478, 165] width 318 height 12
copy div "Hey Sarah, thank you for the reminder, we are currently paying this month's ren…"
click at [506, 372] on textarea at bounding box center [511, 372] width 412 height 41
paste textarea "Hi George, thanks for the update! I just checked and your balance shows as $0, …"
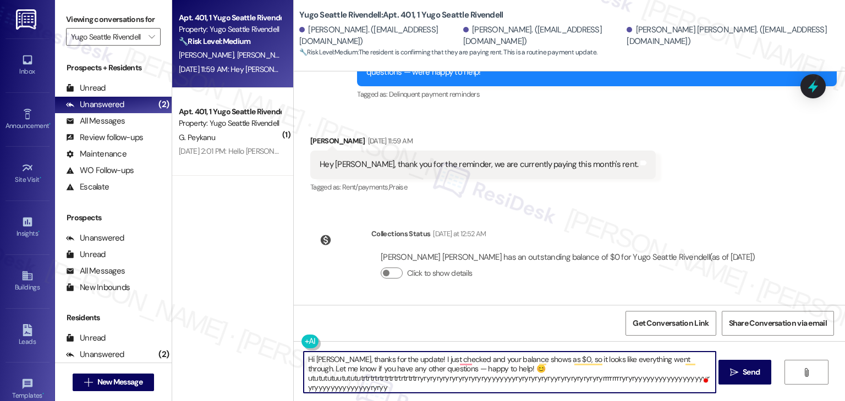
scroll to position [2, 0]
drag, startPoint x: 393, startPoint y: 390, endPoint x: 293, endPoint y: 377, distance: 100.5
click at [298, 377] on div "Hi George, thanks for the update! I just checked and your balance shows as $0, …" at bounding box center [504, 372] width 413 height 42
click at [504, 366] on textarea "Hi George, thanks for the update! I just checked and your balance shows as $0, …" at bounding box center [510, 372] width 412 height 41
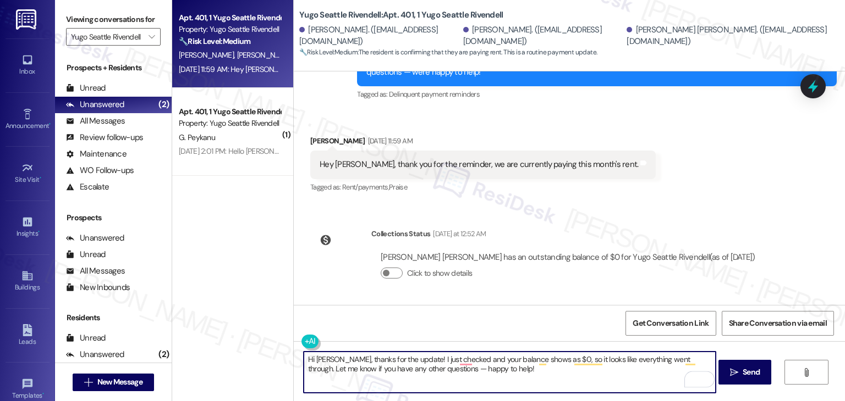
click at [504, 366] on textarea "Hi George, thanks for the update! I just checked and your balance shows as $0, …" at bounding box center [510, 372] width 412 height 41
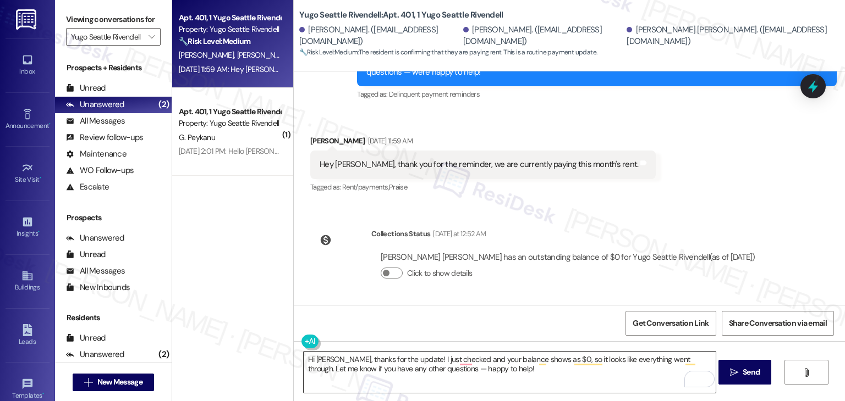
click at [406, 376] on textarea "Hi George, thanks for the update! I just checked and your balance shows as $0, …" at bounding box center [510, 372] width 412 height 41
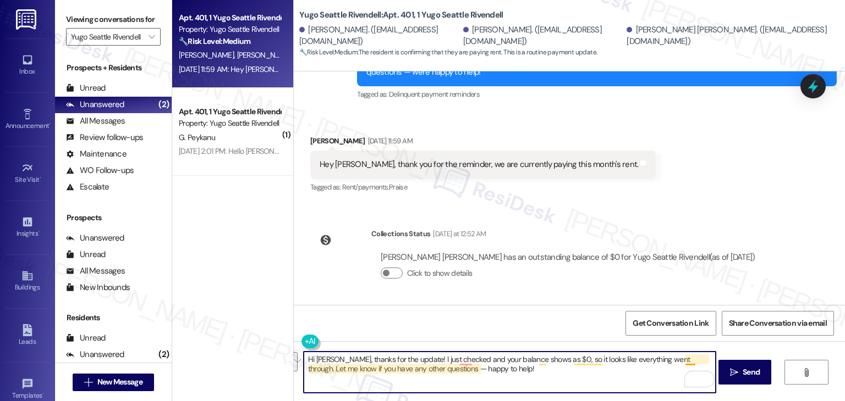
drag, startPoint x: 659, startPoint y: 371, endPoint x: 680, endPoint y: 361, distance: 22.4
click at [680, 361] on textarea "Hi George, thanks for the update! I just checked and your balance shows as $0, …" at bounding box center [510, 372] width 412 height 41
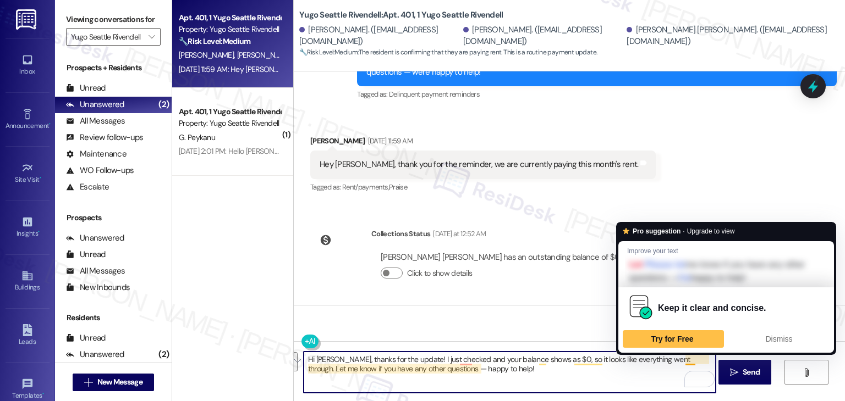
paste textarea "us know if there's anything else we can assist you with!"
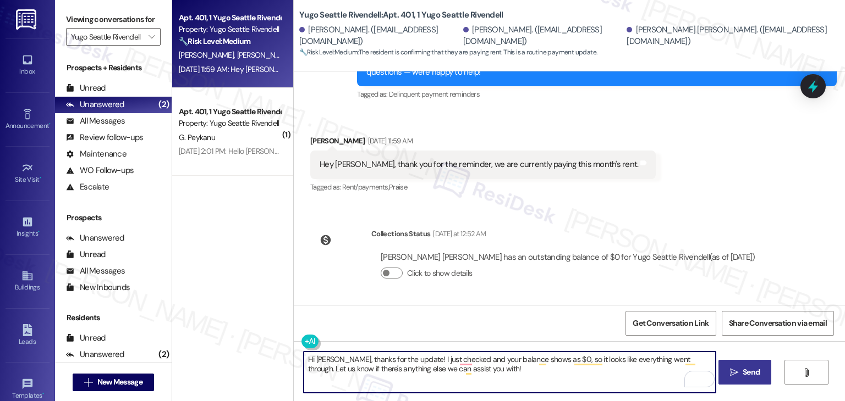
type textarea "Hi George, thanks for the update! I just checked and your balance shows as $0, …"
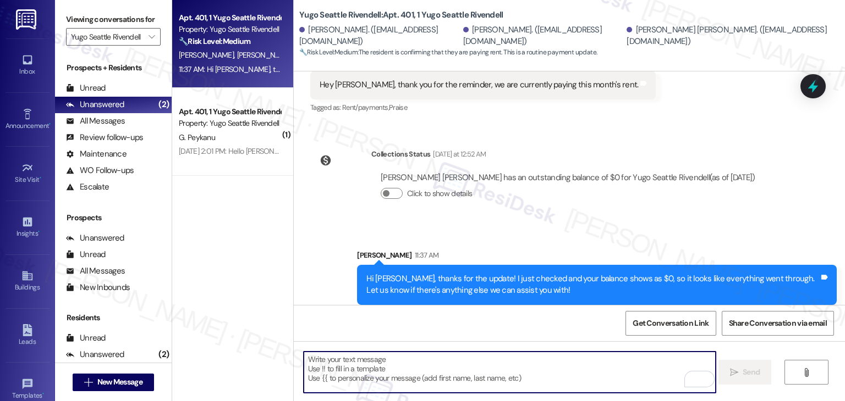
scroll to position [2169, 0]
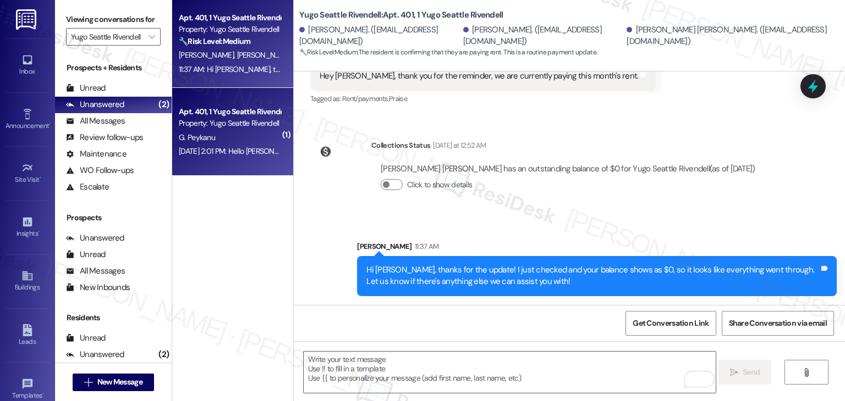
click at [243, 145] on div "Sep 03, 2025 at 2:01 PM: Hello Sarah, this is George, of Rivendell Apartment 40…" at bounding box center [230, 152] width 104 height 14
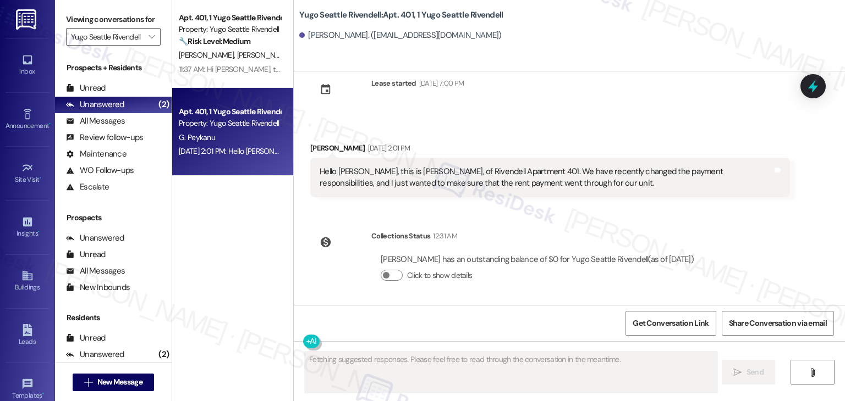
scroll to position [134, 0]
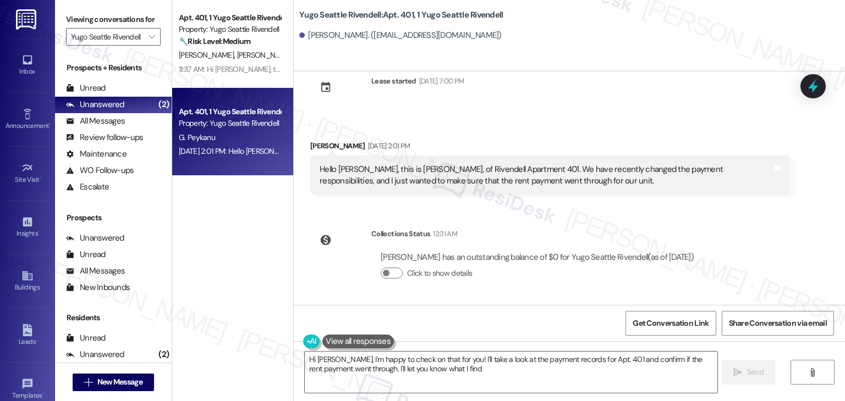
type textarea "Hi George, I'm happy to check on that for you! I'll take a look at the payment …"
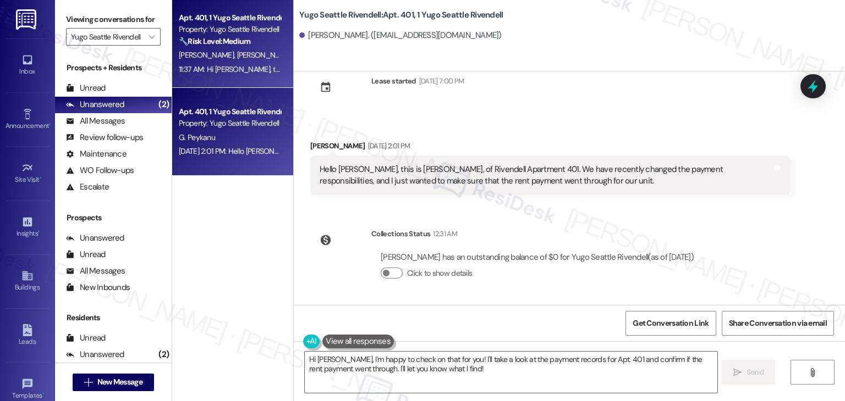
click at [224, 73] on div "11:37 AM: Hi George, thanks for the update! I just checked and your balance sho…" at bounding box center [491, 69] width 625 height 10
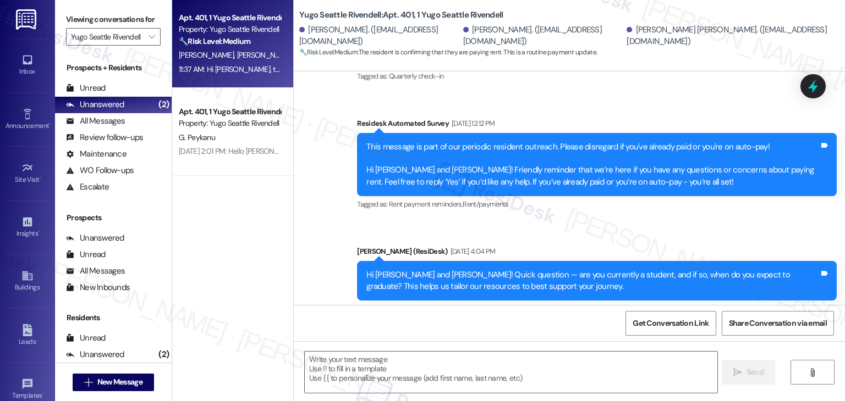
type textarea "Fetching suggested responses. Please feel free to read through the conversation…"
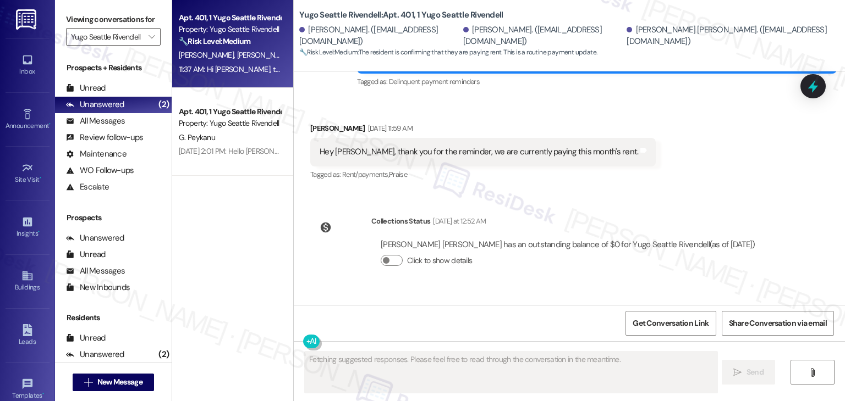
scroll to position [2185, 0]
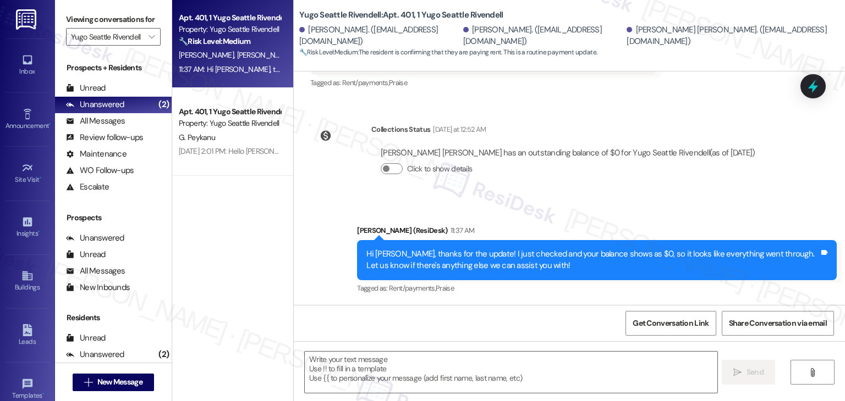
click at [504, 256] on div "Hi George, thanks for the update! I just checked and your balance shows as $0, …" at bounding box center [592, 261] width 453 height 24
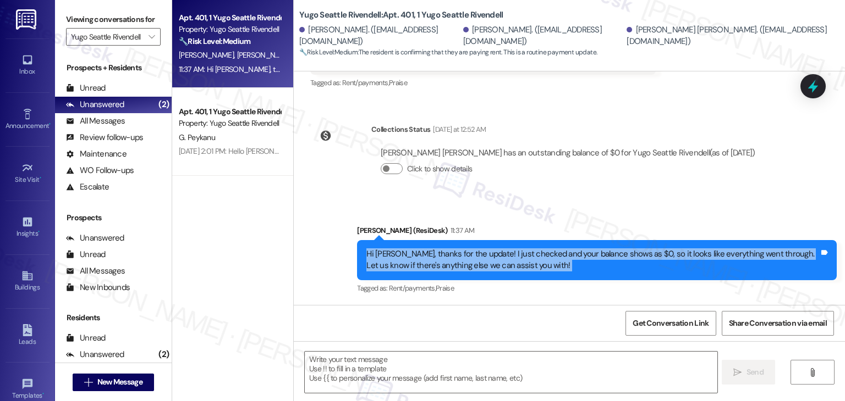
click at [504, 256] on div "Hi George, thanks for the update! I just checked and your balance shows as $0, …" at bounding box center [592, 261] width 453 height 24
copy div "Hi George, thanks for the update! I just checked and your balance shows as $0, …"
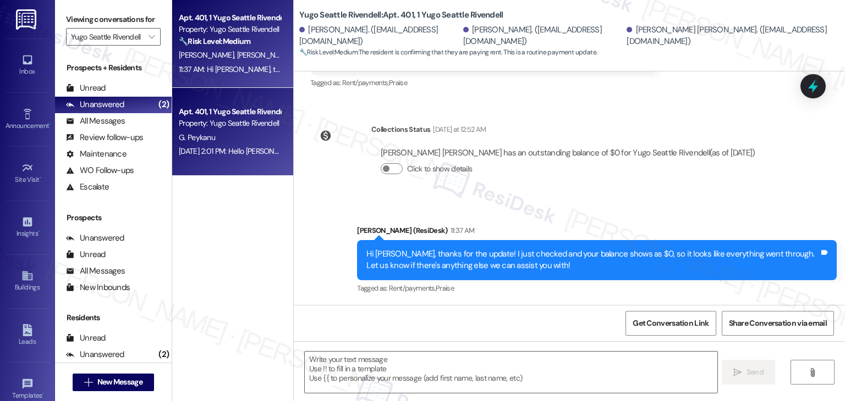
click at [200, 113] on div "Apt. 401, 1 Yugo Seattle Rivendell" at bounding box center [230, 112] width 102 height 12
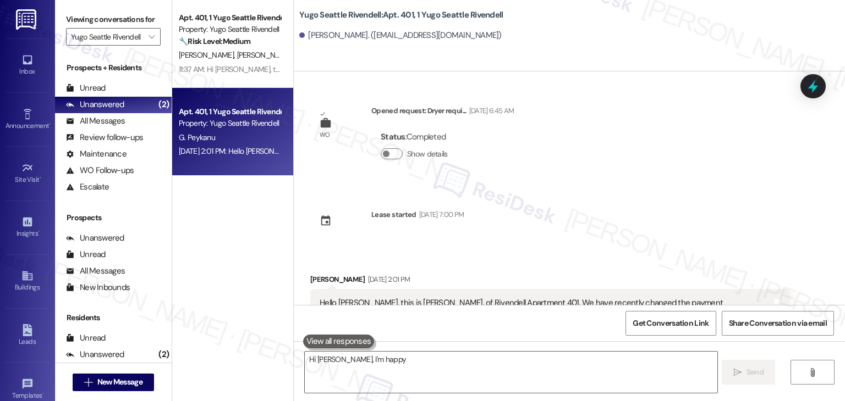
scroll to position [32, 0]
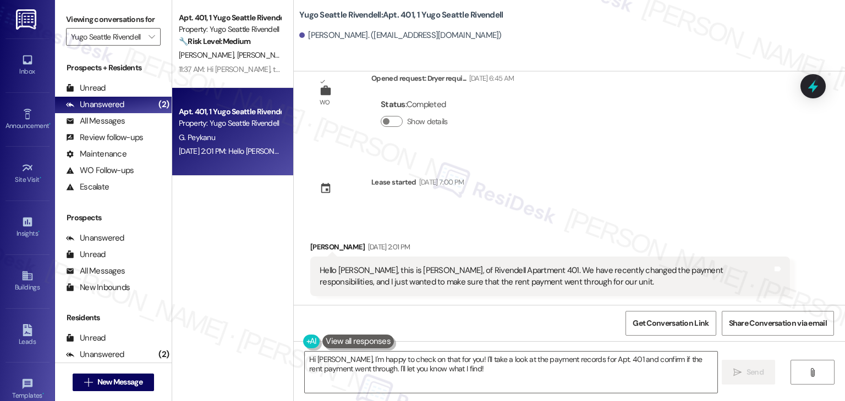
click at [785, 205] on div "WO Opened request: Dryer requi... Feb 25, 2025 at 6:45 AM Status : Completed Sh…" at bounding box center [569, 188] width 551 height 234
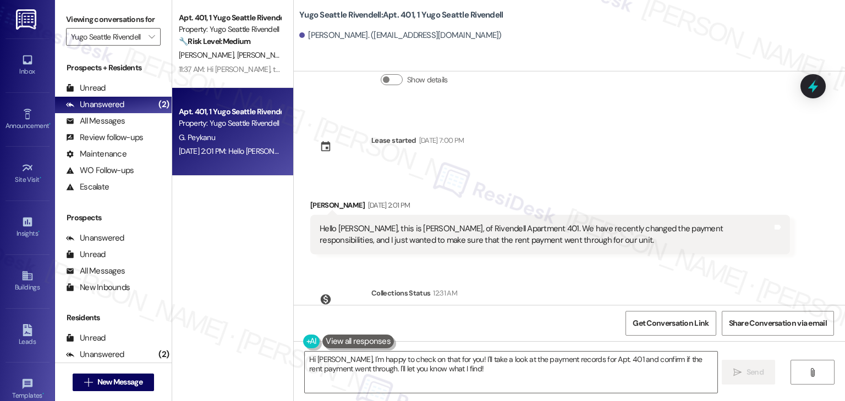
scroll to position [134, 0]
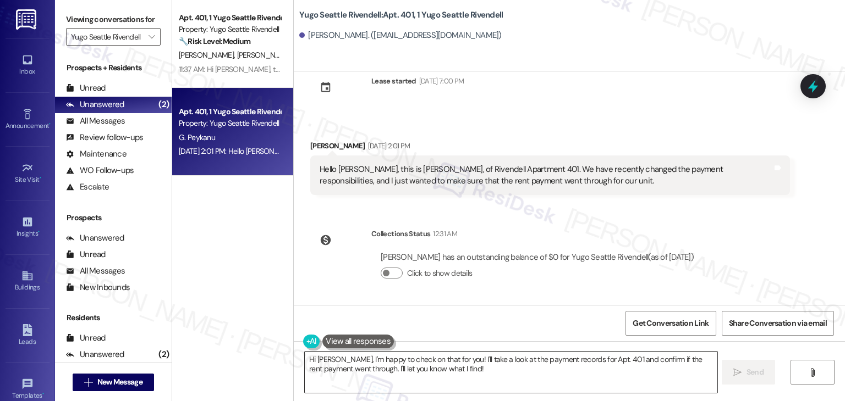
click at [409, 368] on textarea "Hi George, I'm happy to check on that for you! I'll take a look at the payment …" at bounding box center [511, 372] width 412 height 41
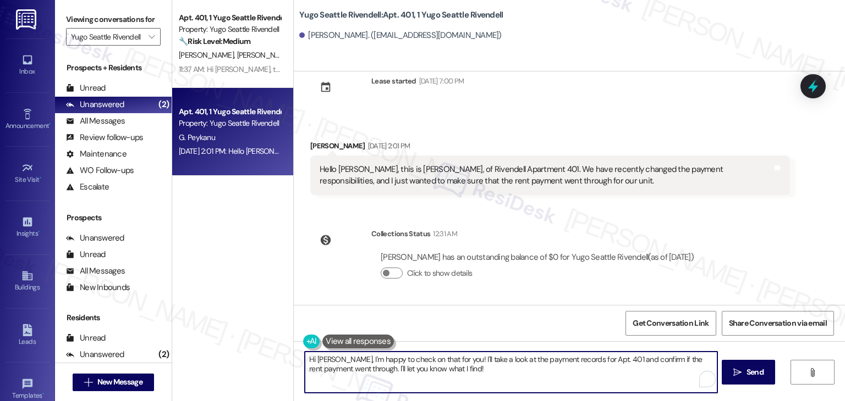
click at [409, 368] on textarea "Hi George, I'm happy to check on that for you! I'll take a look at the payment …" at bounding box center [511, 372] width 412 height 41
paste textarea "thanks for the update! I just checked and your balance shows as $0, so it looks…"
type textarea "Hi George, thanks for the update! I just checked and your balance shows as $0, …"
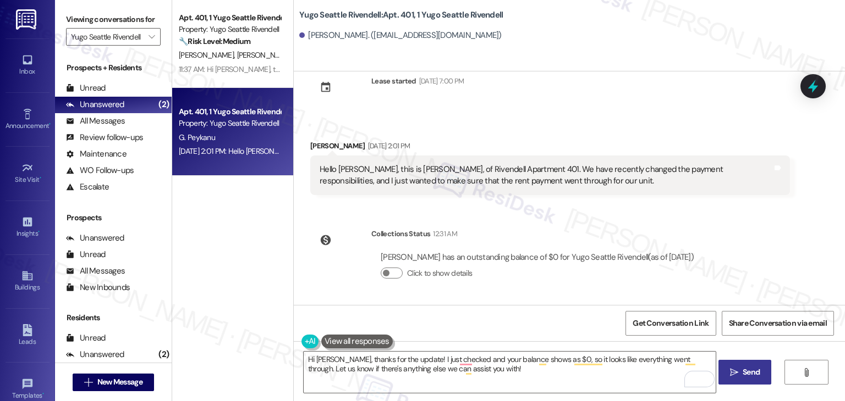
click at [740, 369] on span "Send" at bounding box center [750, 373] width 21 height 12
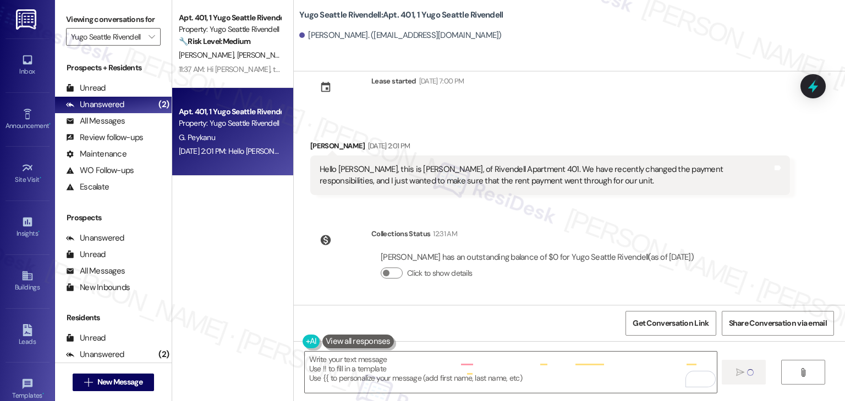
type textarea "Fetching suggested responses. Please feel free to read through the conversation…"
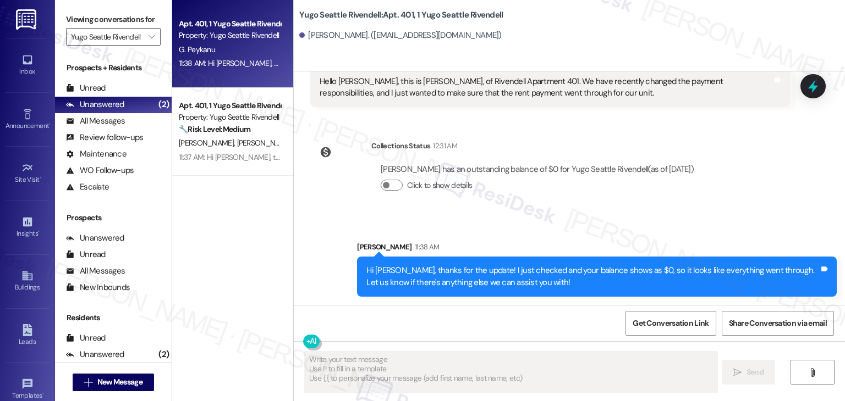
scroll to position [222, 0]
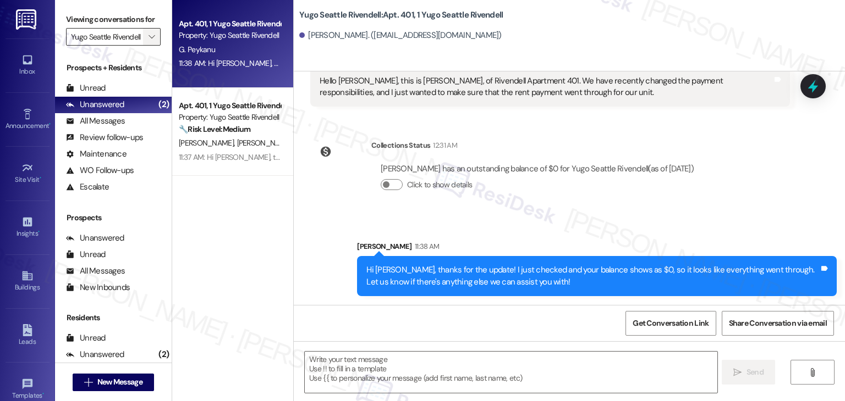
click at [148, 40] on icon "" at bounding box center [151, 36] width 6 height 9
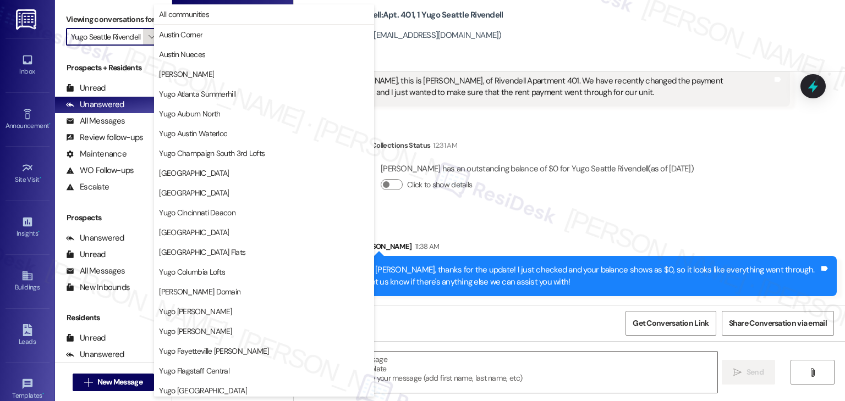
scroll to position [478, 0]
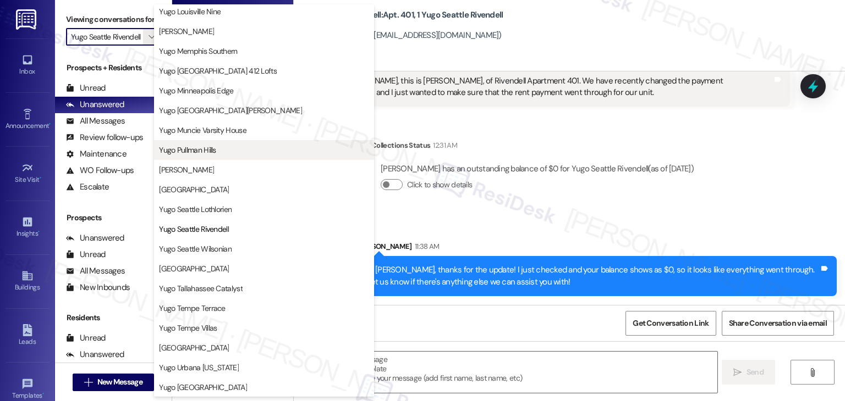
click at [228, 150] on span "Yugo Pullman Hills" at bounding box center [264, 150] width 210 height 11
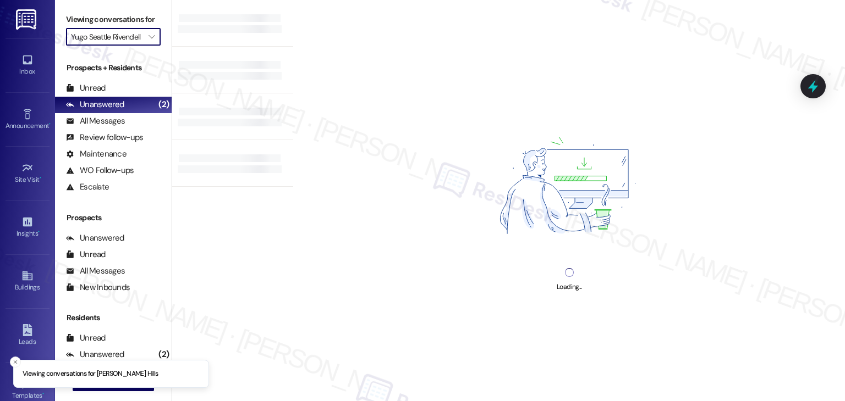
type input "Yugo Pullman Hills"
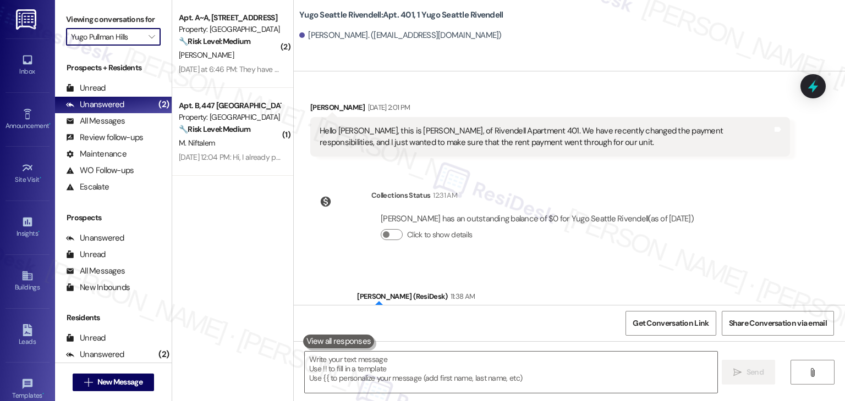
scroll to position [238, 0]
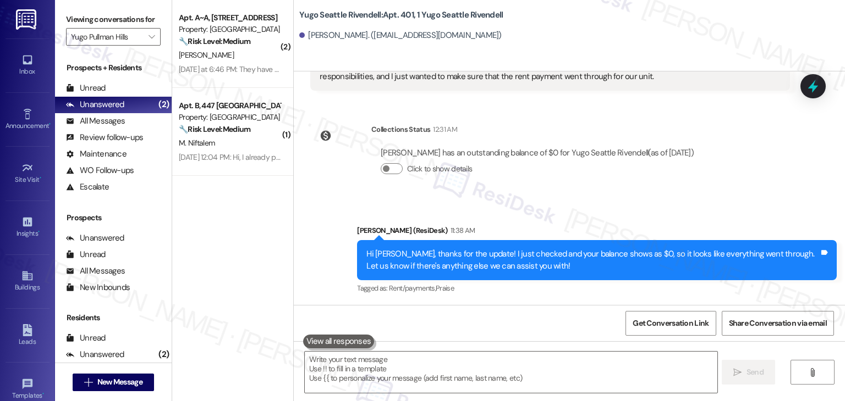
click at [248, 277] on div "( 2 ) Apt. A~A, 210 Yugo Pullman Hills Property: Yugo Pullman Hills 🔧 Risk Leve…" at bounding box center [232, 161] width 121 height 323
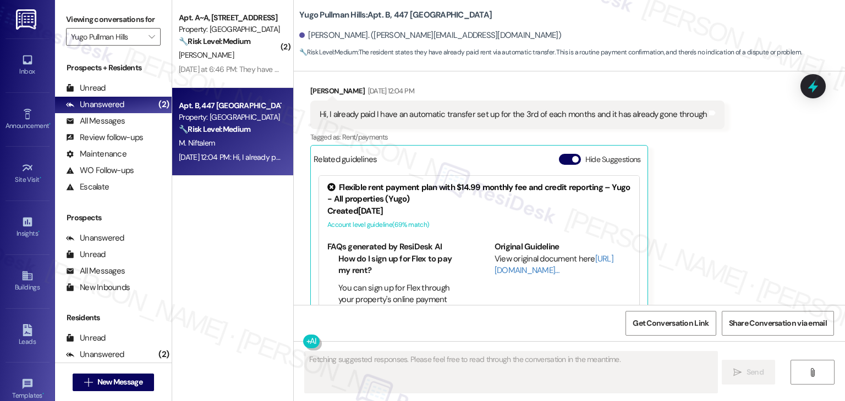
scroll to position [1387, 0]
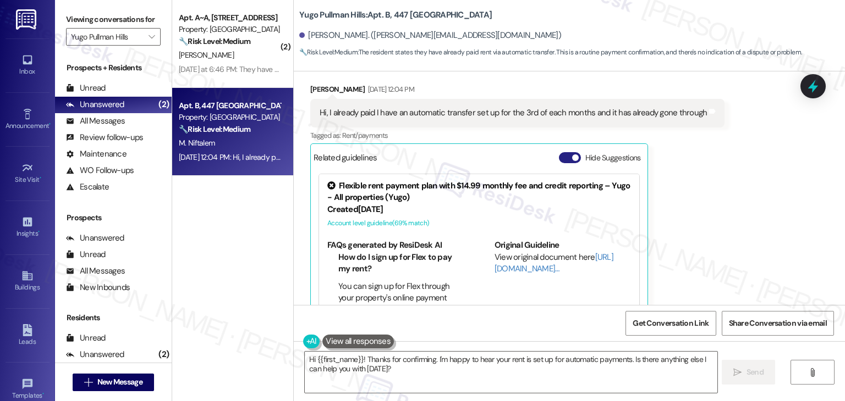
click at [559, 152] on button "Hide Suggestions" at bounding box center [570, 157] width 22 height 11
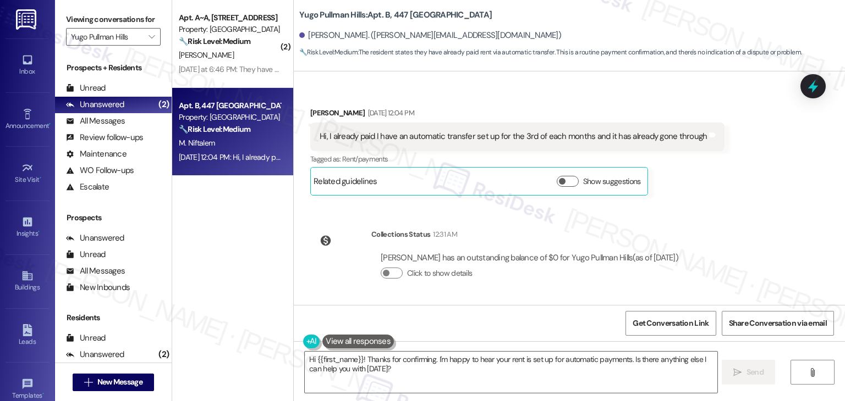
scroll to position [1329, 0]
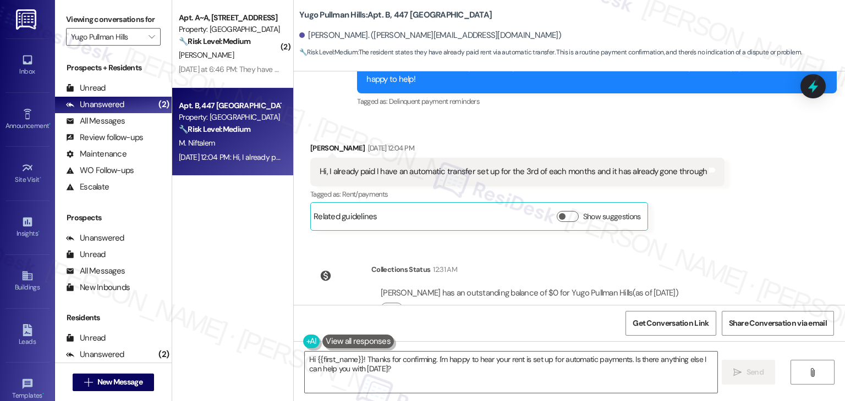
click at [759, 197] on div "Received via SMS Milen Niftalem Sep 03, 2025 at 12:04 PM Hi, I already paid I h…" at bounding box center [569, 178] width 551 height 121
click at [395, 371] on textarea "Hi {{first_name}}! Thanks for confirming. I'm happy to hear your rent is set up…" at bounding box center [511, 372] width 412 height 41
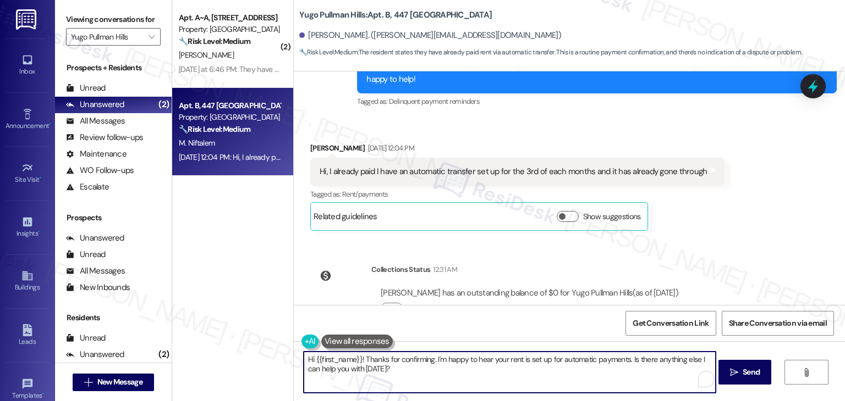
drag, startPoint x: 626, startPoint y: 372, endPoint x: 629, endPoint y: 361, distance: 11.8
click at [629, 361] on textarea "Hi {{first_name}}! Thanks for confirming. I'm happy to hear your rent is set up…" at bounding box center [510, 372] width 412 height 41
paste textarea "Let us know if there's anything else we can assist you with!"
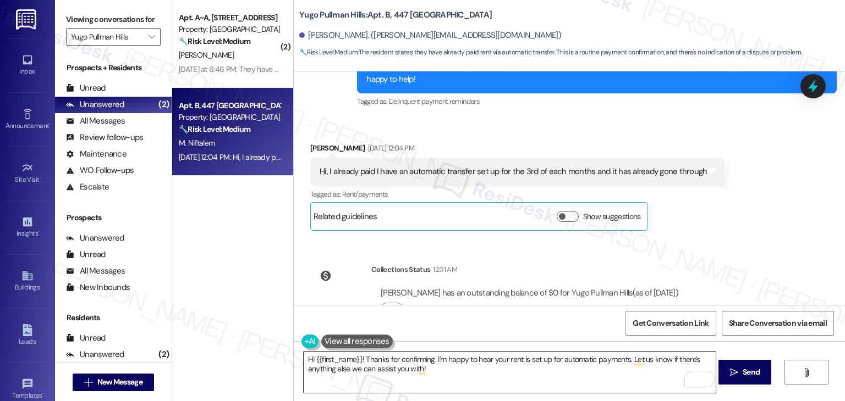
click at [622, 363] on textarea "Hi {{first_name}}! Thanks for confirming. I'm happy to hear your rent is set up…" at bounding box center [510, 372] width 412 height 41
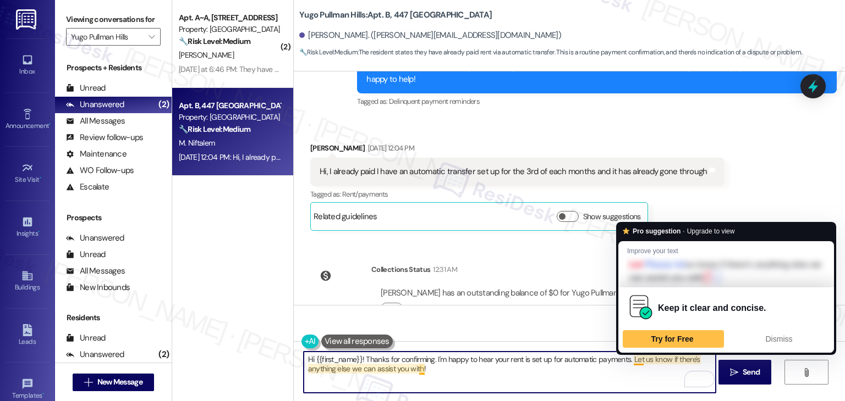
click at [626, 357] on textarea "Hi {{first_name}}! Thanks for confirming. I'm happy to hear your rent is set up…" at bounding box center [510, 372] width 412 height 41
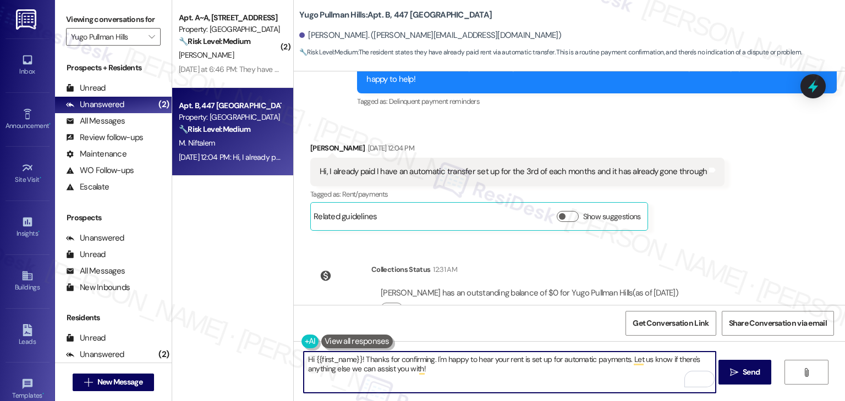
paste textarea "I just checked and your balance shows as $0, so it looks like everything went t…"
click at [634, 356] on textarea "Hi {{first_name}}! Thanks for confirming. I'm happy to hear your rent is set up…" at bounding box center [510, 372] width 412 height 41
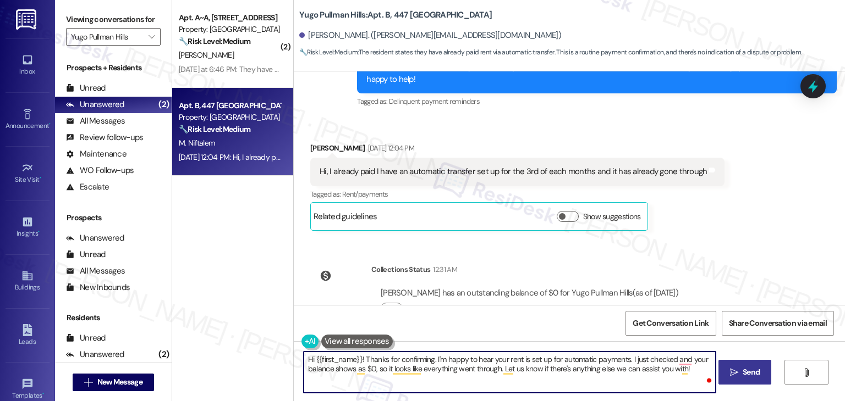
type textarea "Hi {{first_name}}! Thanks for confirming. I'm happy to hear your rent is set up…"
click at [761, 373] on button " Send" at bounding box center [744, 372] width 53 height 25
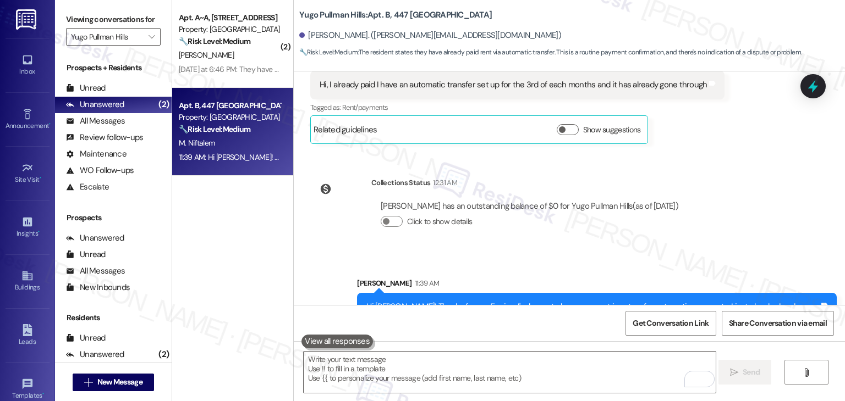
scroll to position [1417, 0]
click at [271, 254] on div "( 2 ) Apt. A~A, 210 Yugo Pullman Hills Property: Yugo Pullman Hills 🔧 Risk Leve…" at bounding box center [232, 161] width 121 height 323
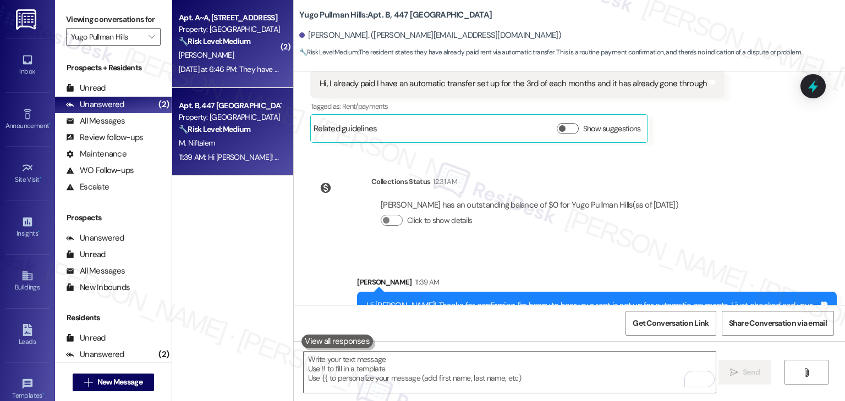
click at [243, 67] on div "Yesterday at 6:46 PM: They have permission to enter if im not there Yesterday a…" at bounding box center [280, 69] width 202 height 10
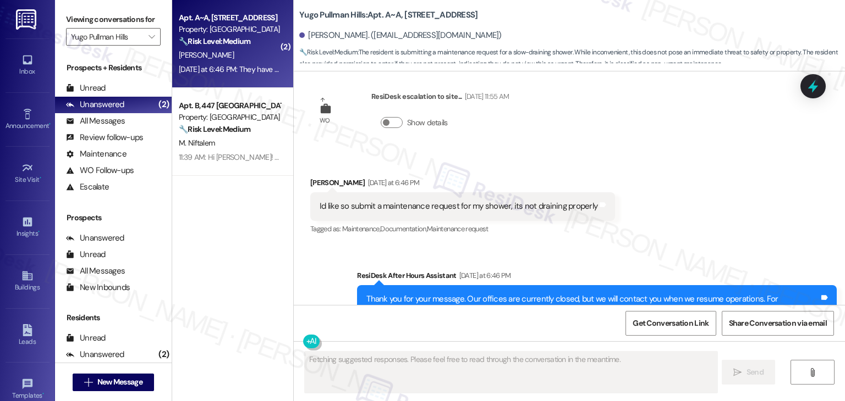
scroll to position [7870, 0]
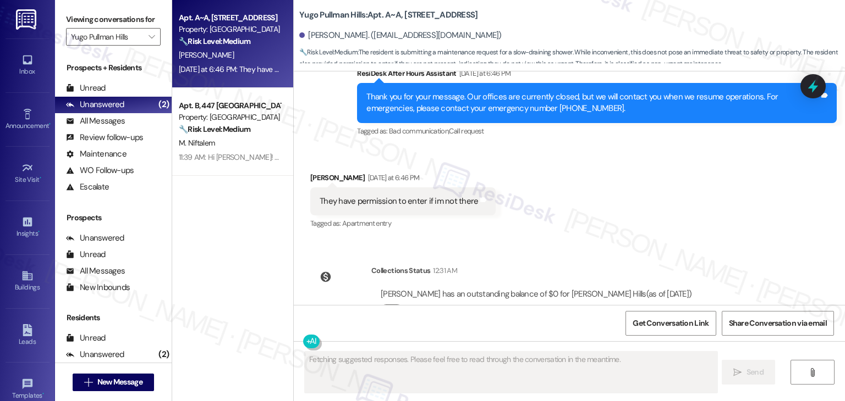
click at [641, 185] on div "Received via SMS Samantha Amrhein Yesterday at 6:46 PM They have permission to …" at bounding box center [569, 193] width 551 height 93
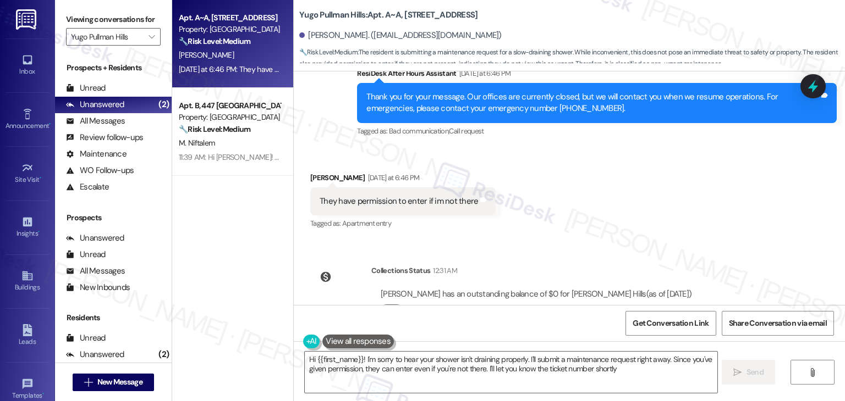
type textarea "Hi {{first_name}}! I'm sorry to hear your shower isn't draining properly. I'll …"
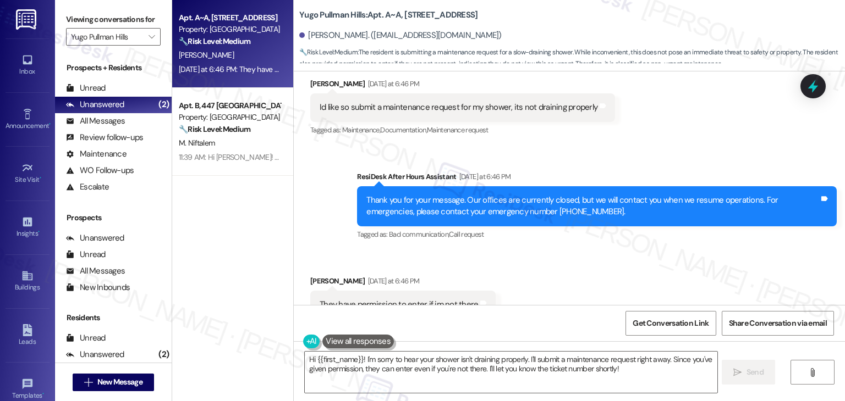
scroll to position [7760, 0]
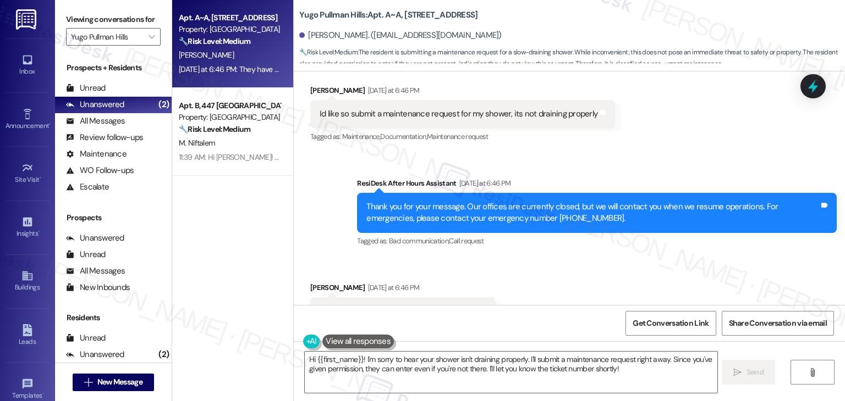
click at [600, 257] on div "Received via SMS Samantha Amrhein Yesterday at 6:46 PM They have permission to …" at bounding box center [569, 303] width 551 height 93
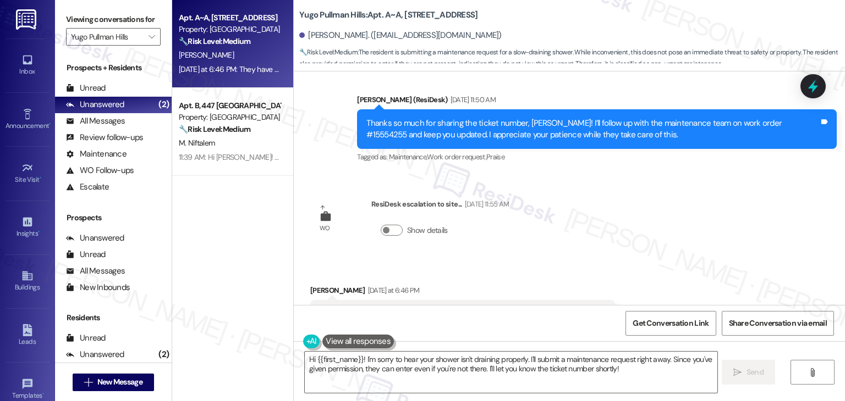
scroll to position [7540, 0]
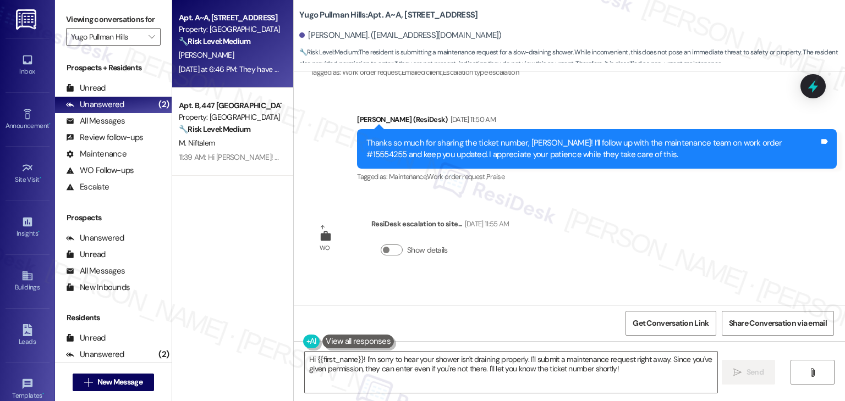
click at [636, 186] on div "Survey, sent via SMS Residesk Automated Survey Nov 06, 2024 at 11:34 AM Hi Sama…" at bounding box center [569, 188] width 551 height 234
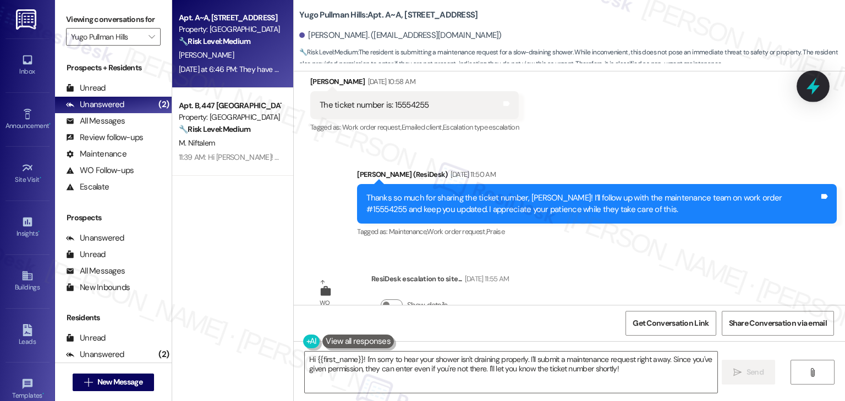
click at [818, 91] on icon at bounding box center [812, 86] width 19 height 19
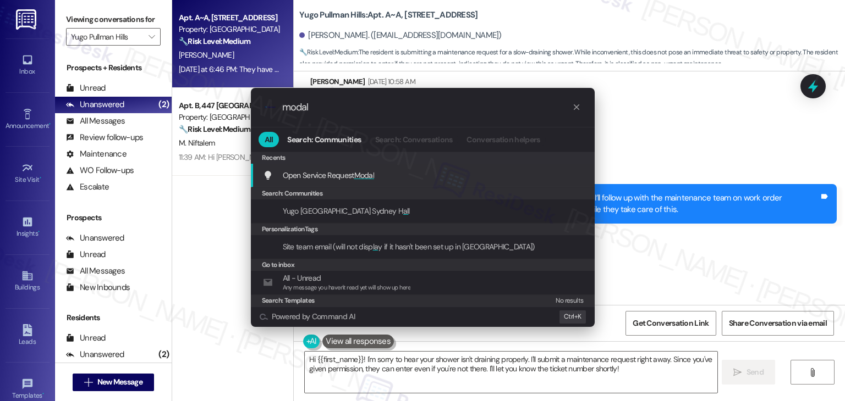
type input "modal"
click at [366, 174] on span "Modal" at bounding box center [364, 175] width 20 height 10
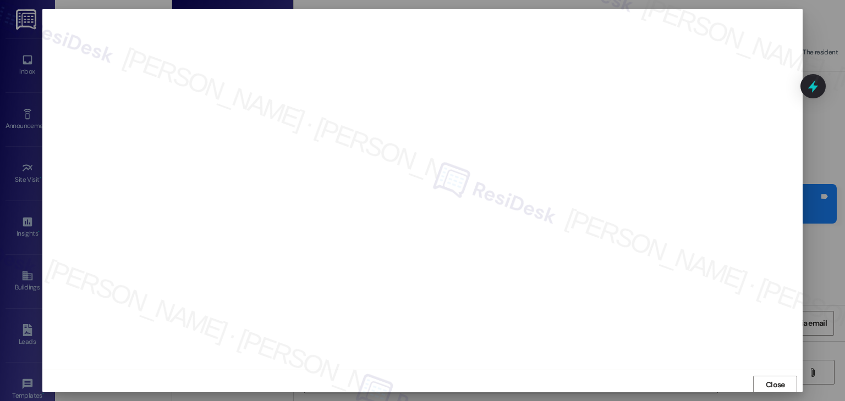
scroll to position [1, 0]
click at [770, 376] on button "Close" at bounding box center [775, 385] width 44 height 18
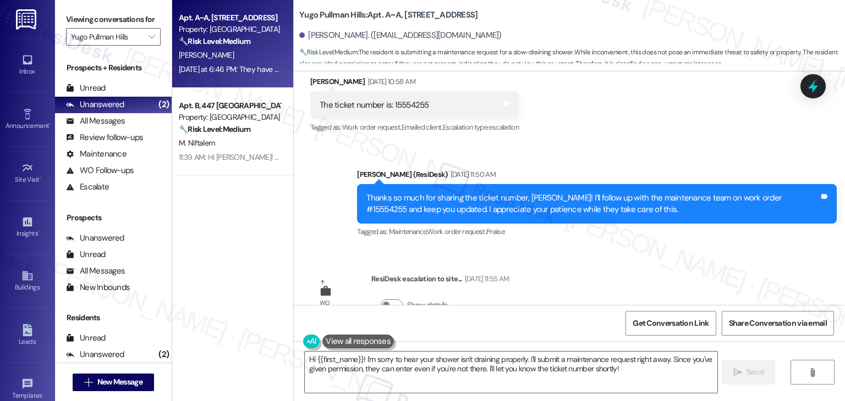
click at [698, 252] on div "Survey, sent via SMS Residesk Automated Survey Nov 06, 2024 at 11:34 AM Hi Sama…" at bounding box center [569, 188] width 551 height 234
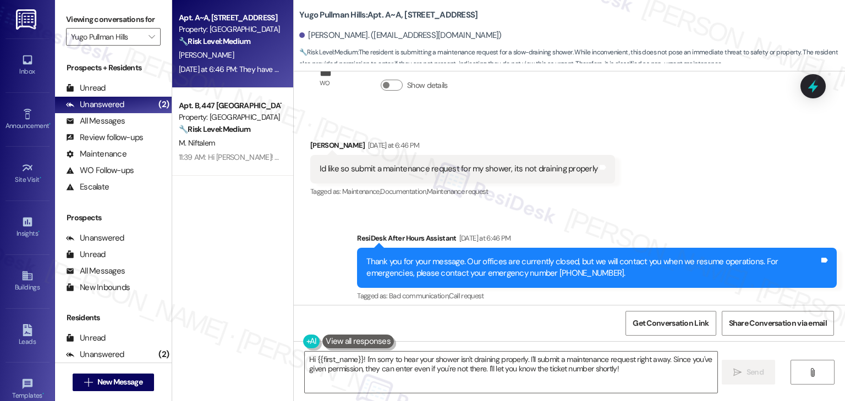
scroll to position [7870, 0]
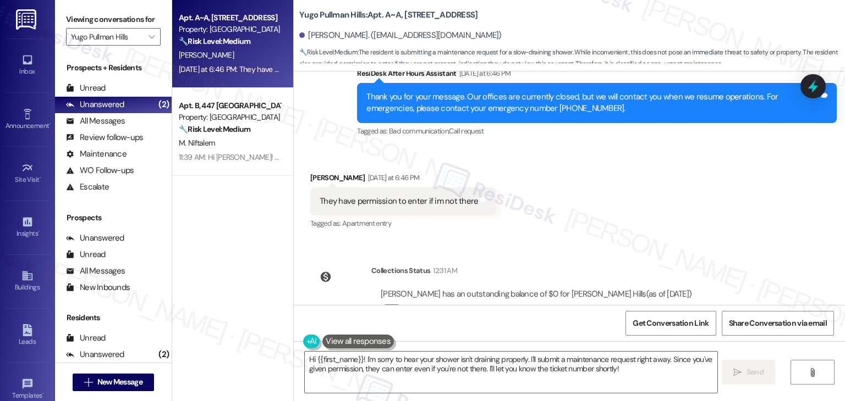
click at [392, 196] on div "They have permission to enter if im not there" at bounding box center [398, 202] width 158 height 12
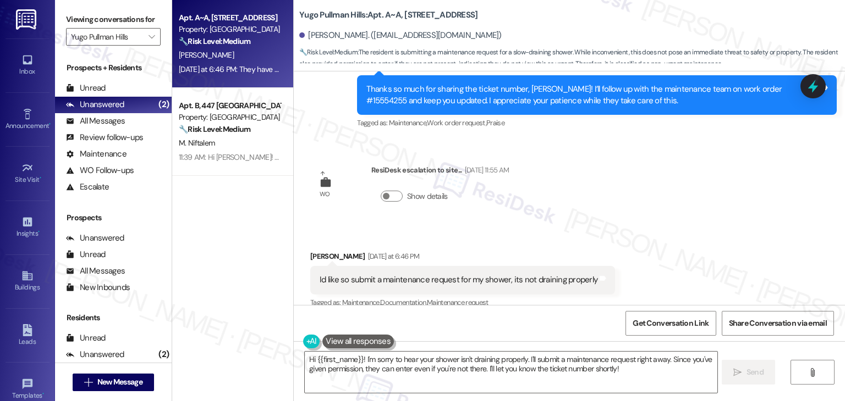
scroll to position [7650, 0]
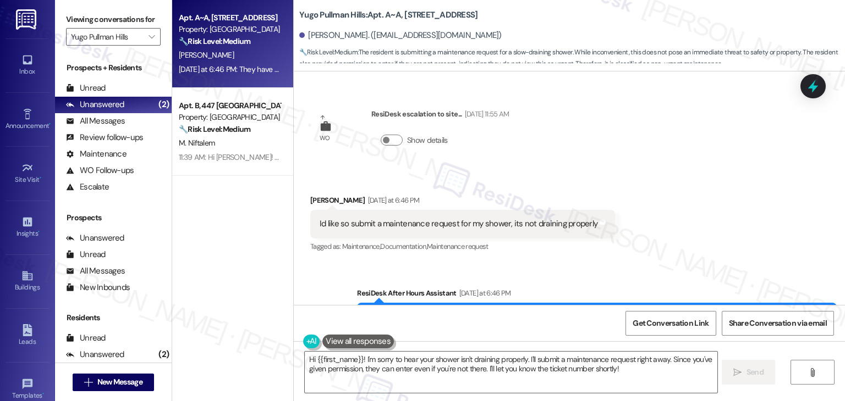
click at [477, 218] on div "Id like so submit a maintenance request for my shower, its not draining properly" at bounding box center [458, 224] width 278 height 12
copy div "Id like so submit a maintenance request for my shower, its not draining properl…"
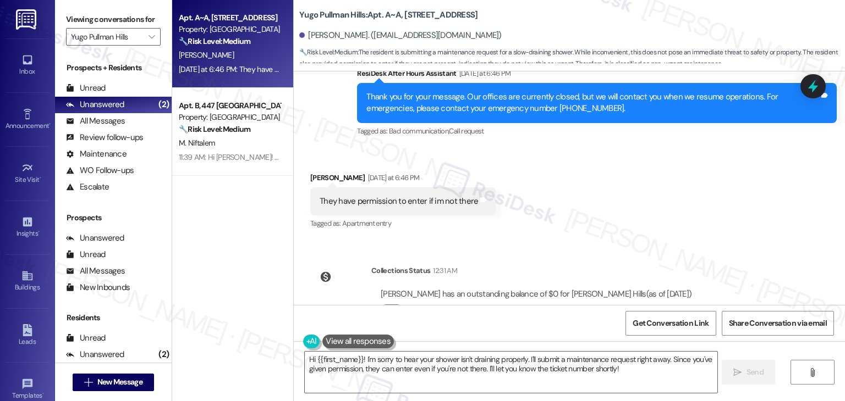
click at [376, 196] on div "They have permission to enter if im not there" at bounding box center [398, 202] width 158 height 12
copy div "They have permission to enter if im not there Tags and notes"
click at [618, 163] on div "Received via SMS Samantha Amrhein Yesterday at 6:46 PM They have permission to …" at bounding box center [569, 193] width 551 height 93
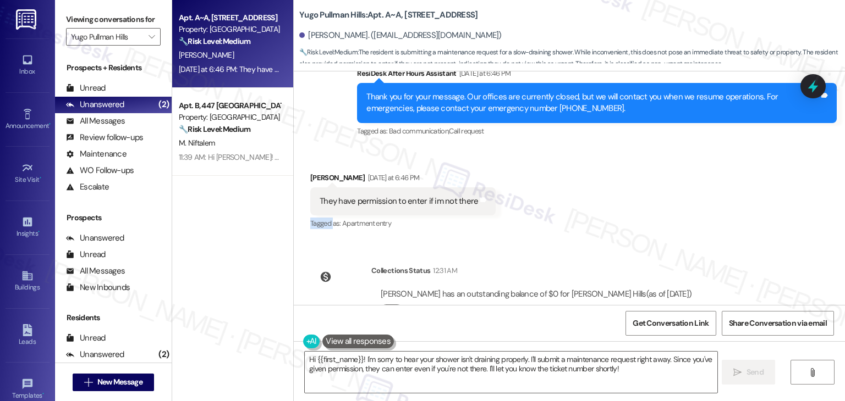
click at [618, 163] on div "Received via SMS Samantha Amrhein Yesterday at 6:46 PM They have permission to …" at bounding box center [569, 193] width 551 height 93
click at [498, 367] on textarea "Hi {{first_name}}! I'm sorry to hear your shower isn't draining properly. I'll …" at bounding box center [511, 372] width 412 height 41
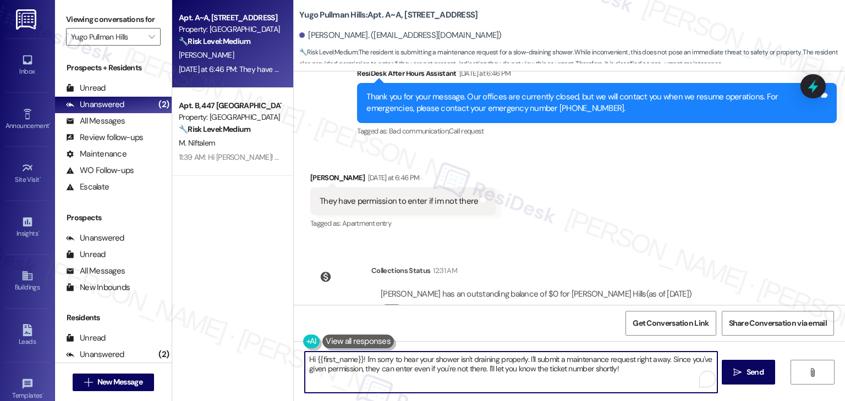
click at [498, 367] on textarea "Hi {{first_name}}! I'm sorry to hear your shower isn't draining properly. I'll …" at bounding box center [511, 372] width 412 height 41
paste textarea "Samantha, thanks for letting me know. I’ll go ahead and submit a maintenance re…"
type textarea "Hi Samantha, thanks for letting me know. I’ll go ahead and submit a maintenance…"
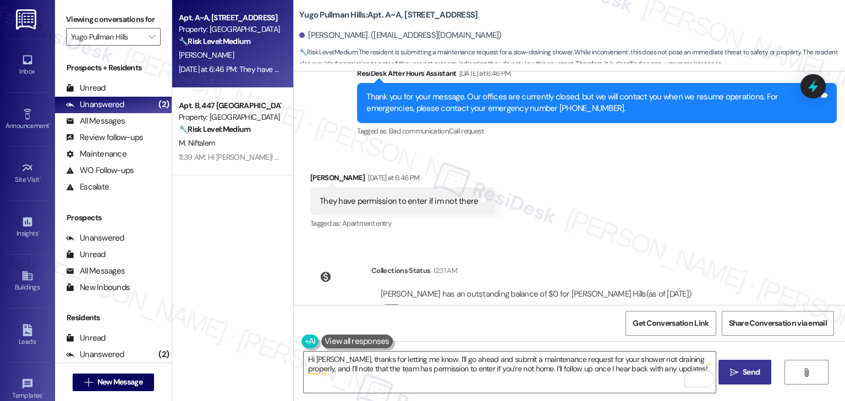
click at [749, 377] on span "Send" at bounding box center [750, 373] width 17 height 12
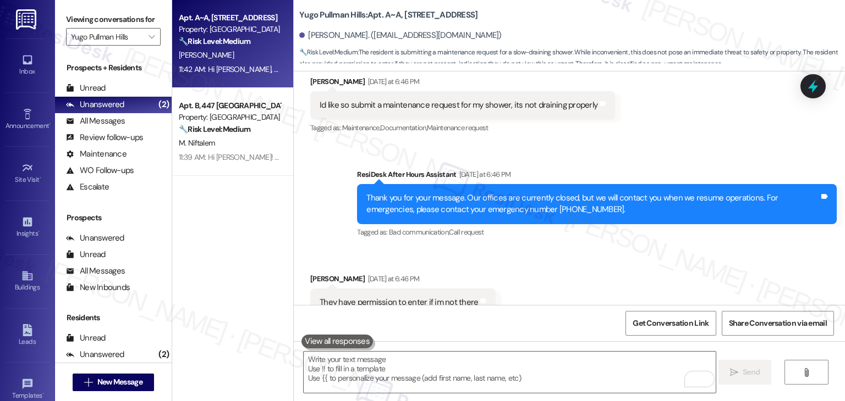
scroll to position [7959, 0]
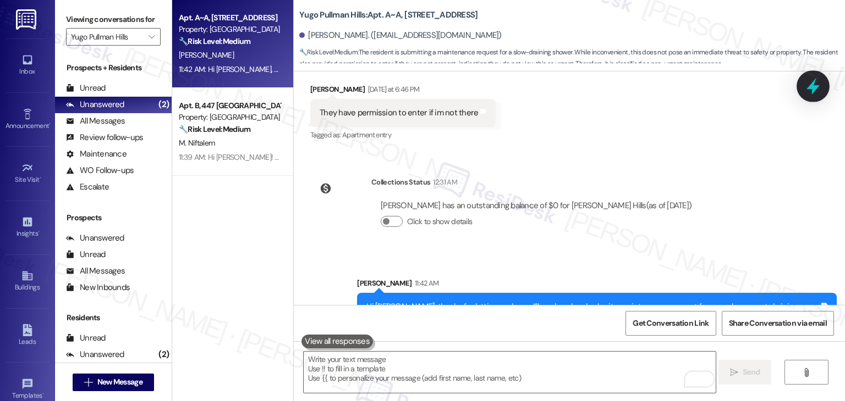
click at [813, 87] on icon at bounding box center [812, 86] width 13 height 17
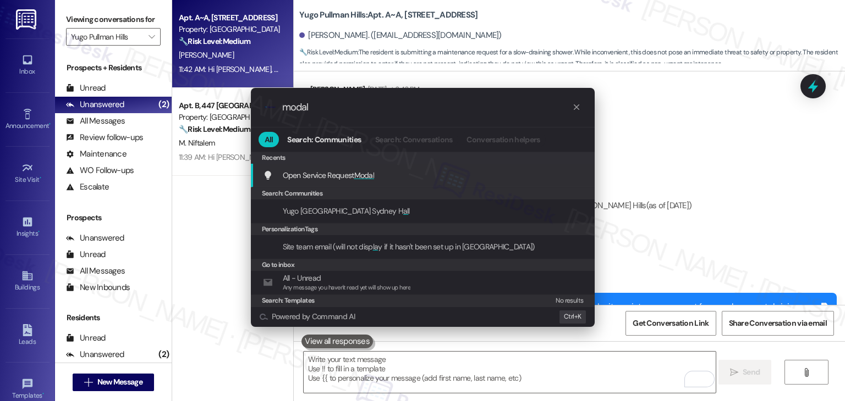
type input "modal"
click at [348, 176] on span "Open Service Request Modal" at bounding box center [329, 175] width 92 height 10
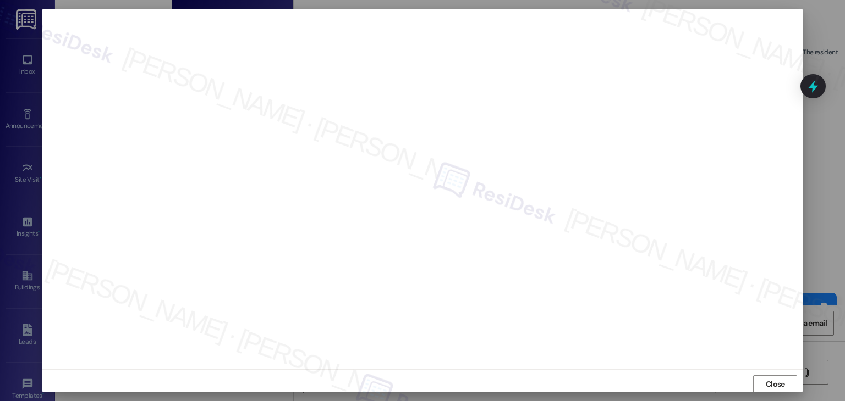
scroll to position [0, 0]
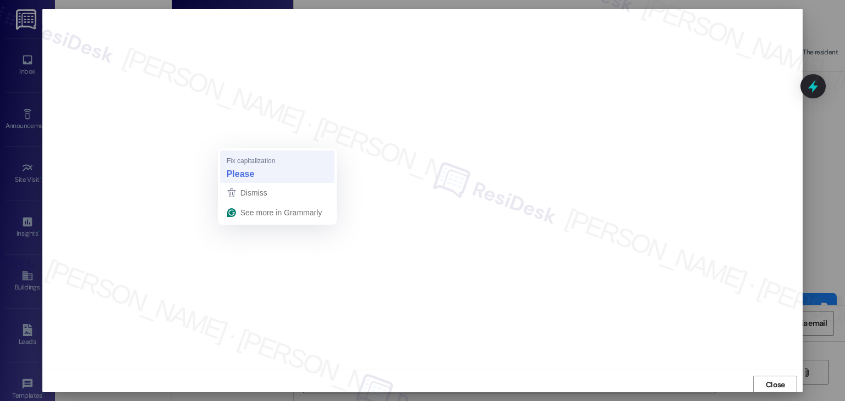
click at [249, 177] on strong "Please" at bounding box center [241, 174] width 28 height 12
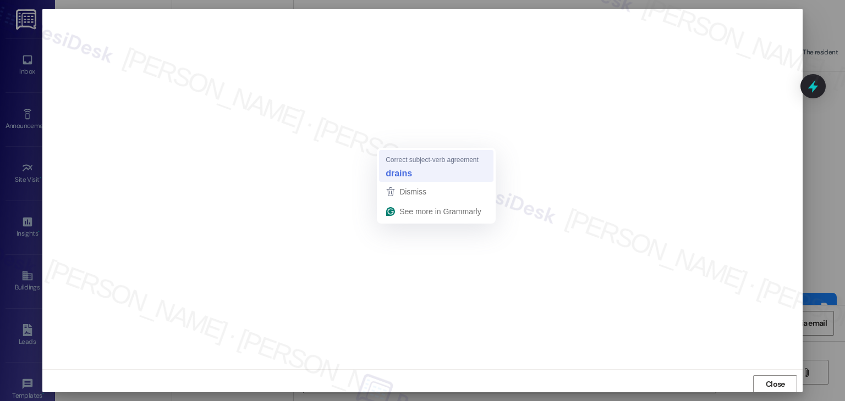
click at [411, 172] on strong "drains" at bounding box center [398, 173] width 26 height 12
click at [432, 171] on strong "slowly" at bounding box center [429, 173] width 27 height 12
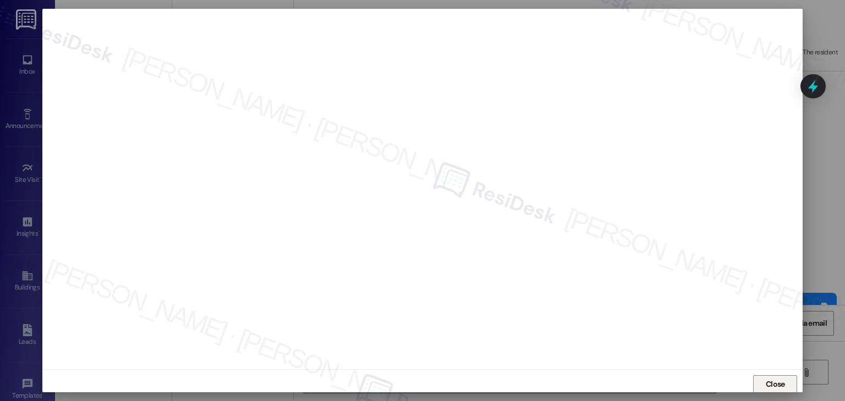
click at [770, 385] on span "Close" at bounding box center [774, 385] width 19 height 12
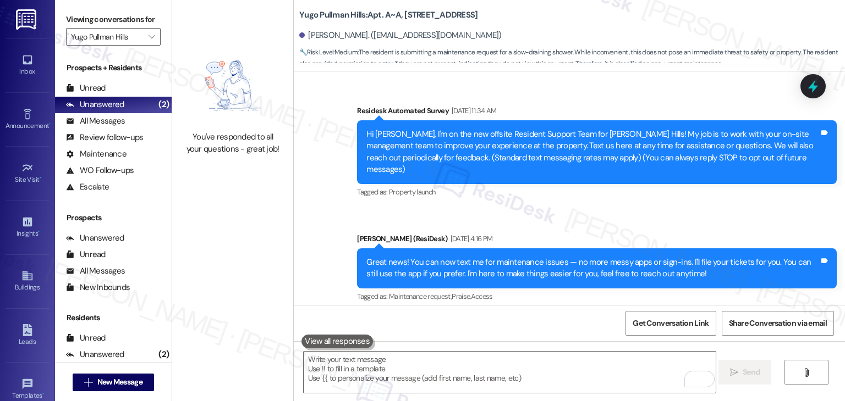
scroll to position [7959, 0]
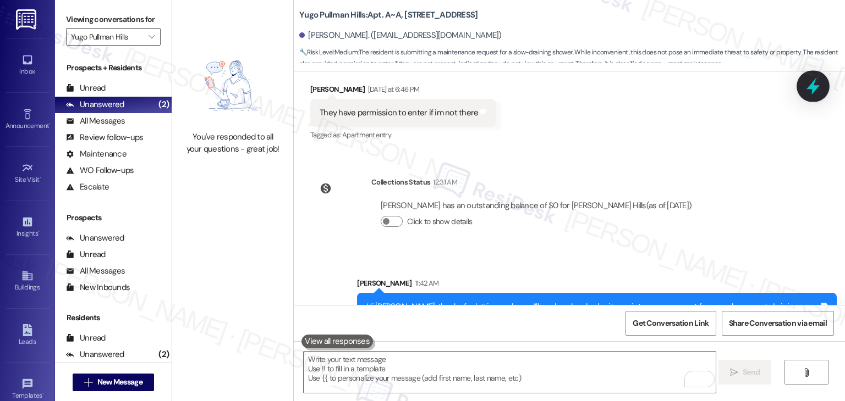
click at [806, 91] on icon at bounding box center [812, 86] width 19 height 19
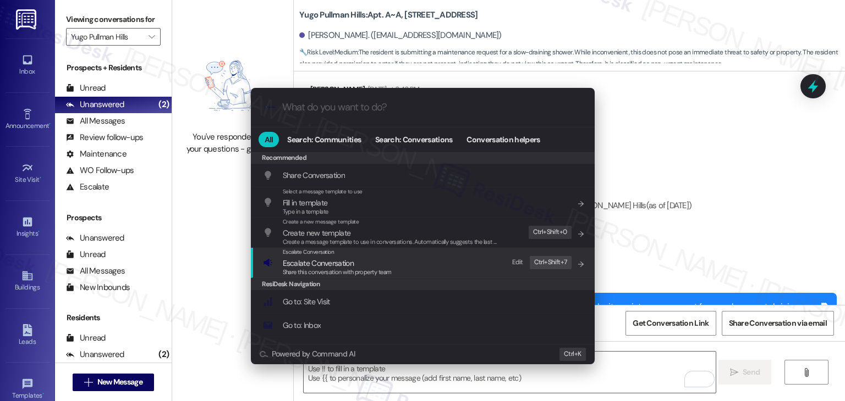
click at [336, 265] on span "Escalate Conversation" at bounding box center [318, 263] width 71 height 10
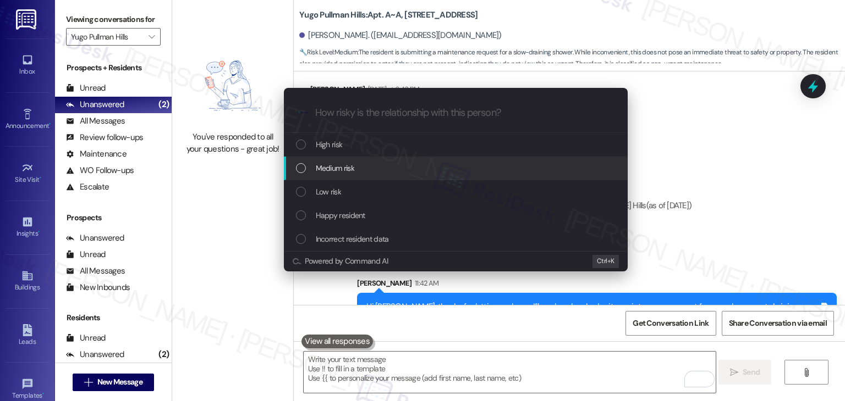
click at [301, 168] on div "List of options" at bounding box center [301, 168] width 10 height 10
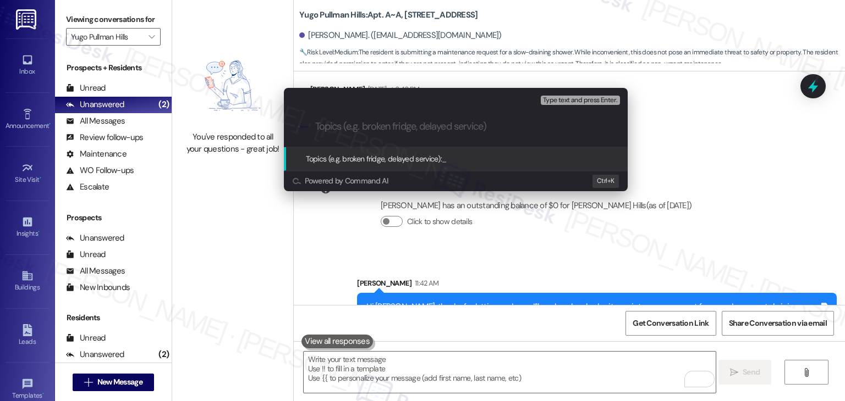
paste input "WO #15564994 - Shower Not Draining"
type input "WO #15564994 - Shower Not Draining"
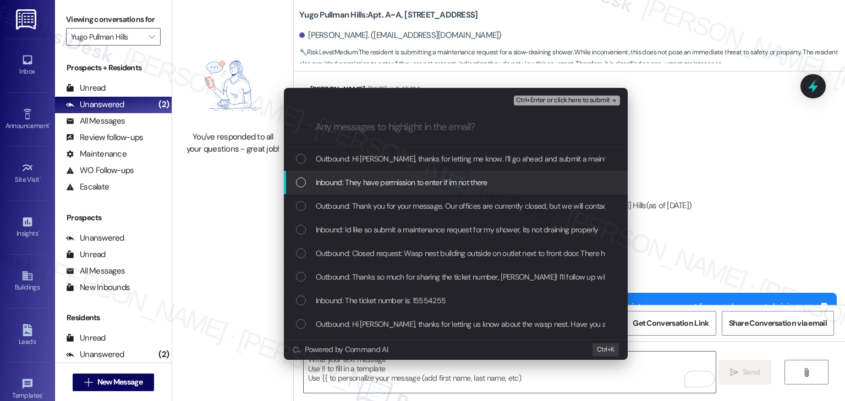
click at [302, 183] on div "List of options" at bounding box center [301, 183] width 10 height 10
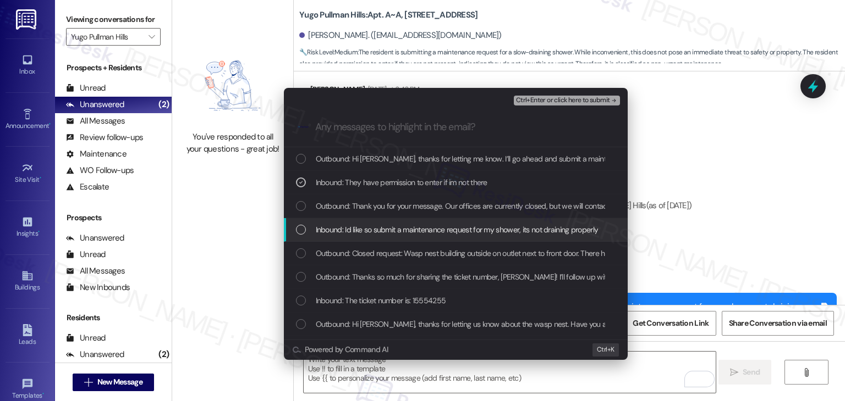
click at [302, 229] on div "List of options" at bounding box center [301, 230] width 10 height 10
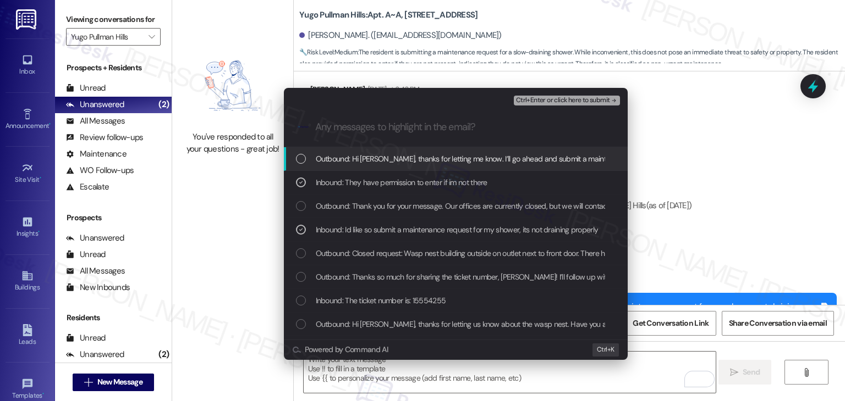
click at [532, 102] on span "Ctrl+Enter or click here to submit" at bounding box center [563, 101] width 94 height 8
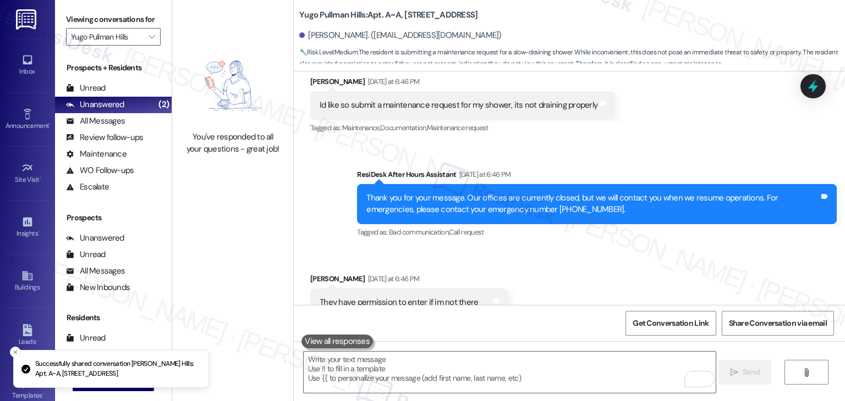
scroll to position [7975, 0]
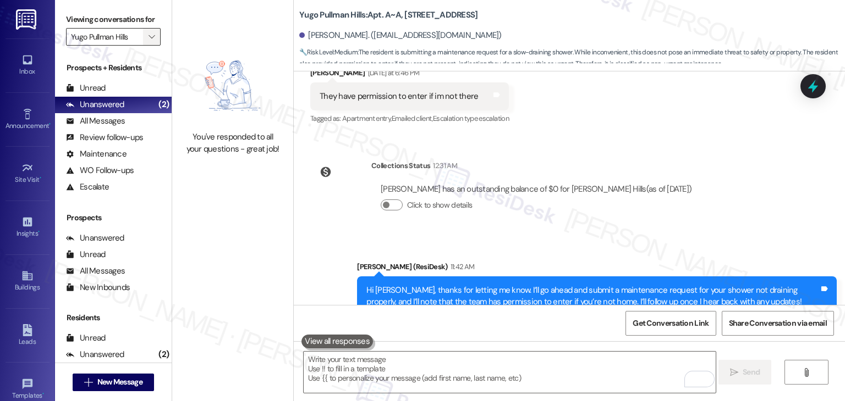
click at [146, 35] on span "" at bounding box center [151, 37] width 10 height 18
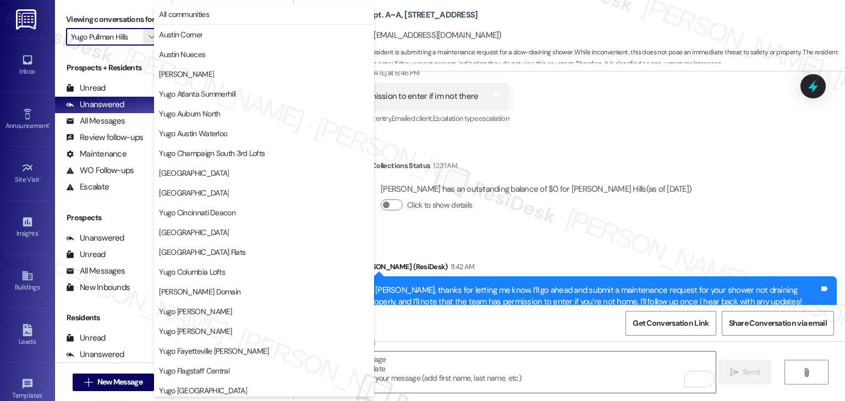
scroll to position [478, 0]
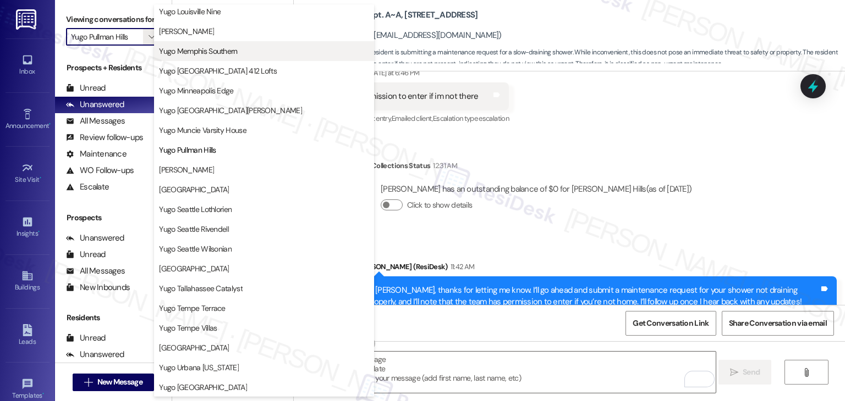
click at [223, 50] on span "Yugo Memphis Southern" at bounding box center [198, 51] width 78 height 11
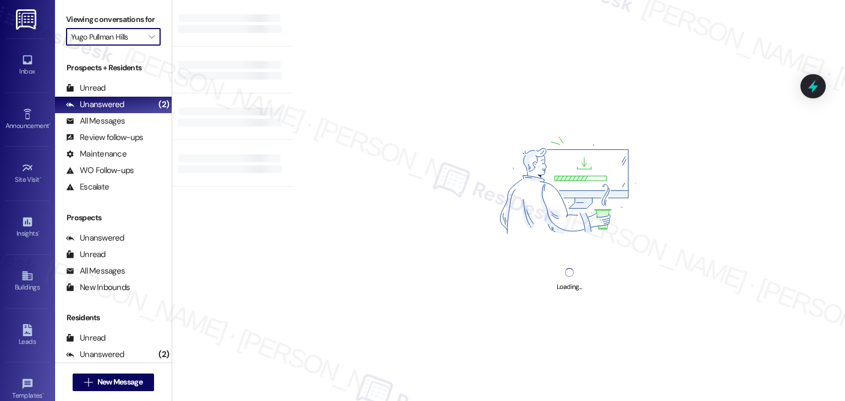
type input "Yugo Memphis Southern"
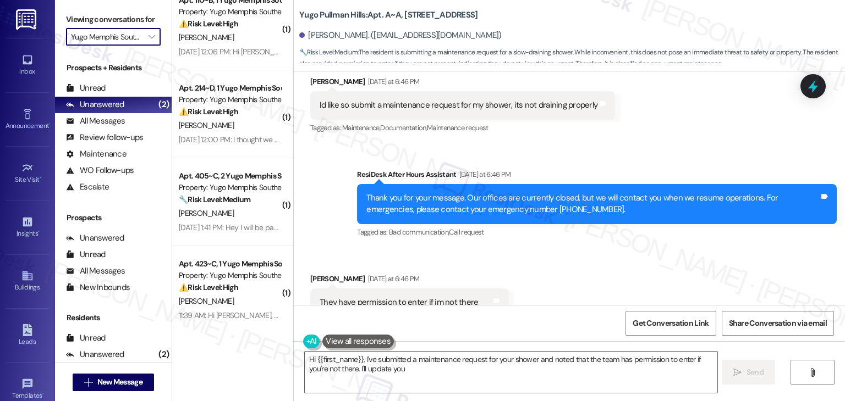
scroll to position [260, 0]
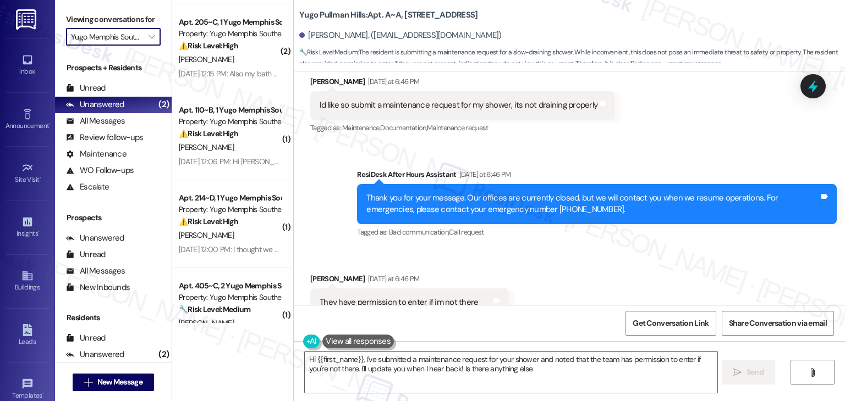
type textarea "Hi {{first_name}}, I've submitted a maintenance request for your shower and not…"
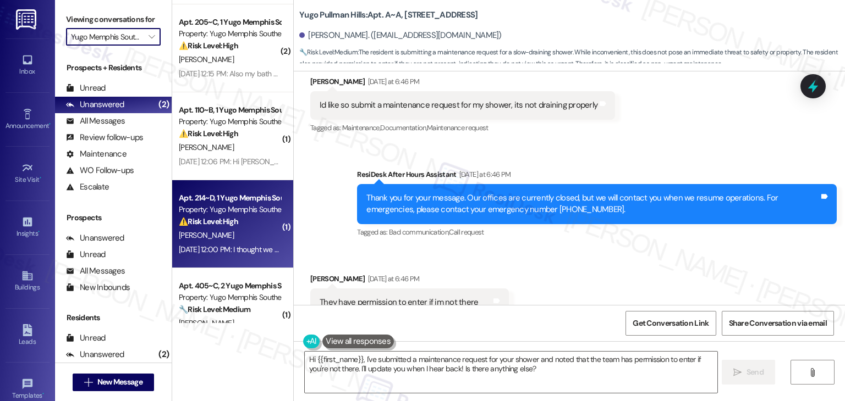
click at [238, 234] on div "[PERSON_NAME]" at bounding box center [230, 236] width 104 height 14
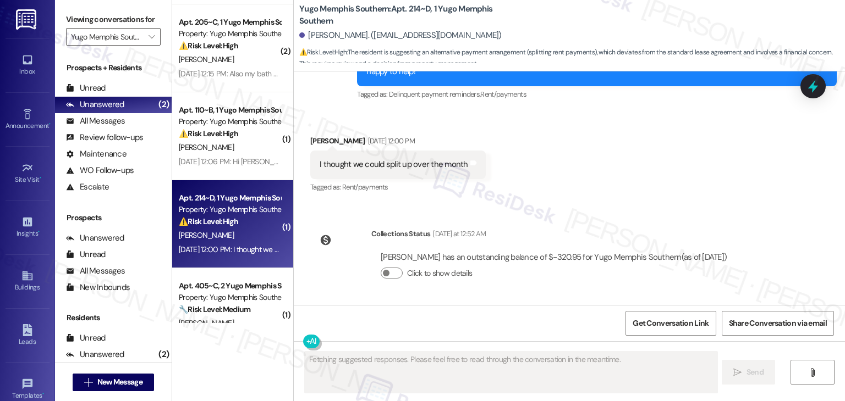
scroll to position [432, 0]
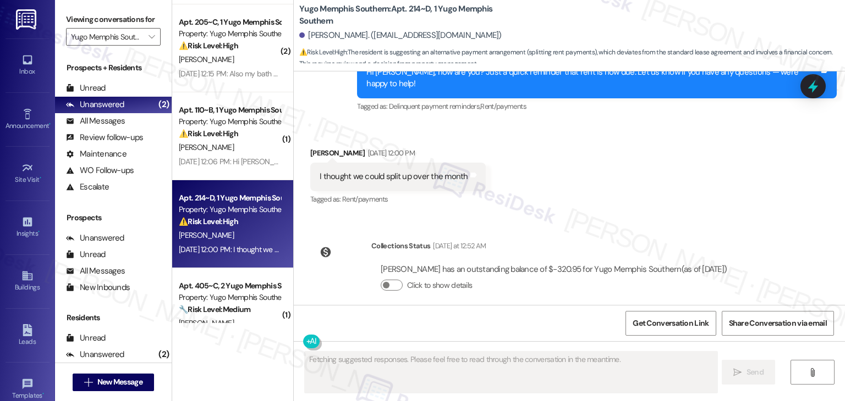
click at [548, 174] on div "Received via SMS [PERSON_NAME] [DATE] 12:00 PM I thought we could split up over…" at bounding box center [569, 169] width 551 height 93
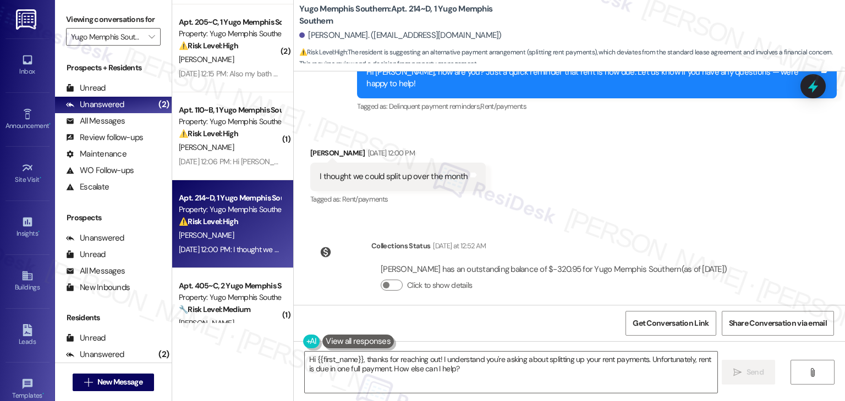
click at [551, 188] on div "Received via SMS [PERSON_NAME] [DATE] 12:00 PM I thought we could split up over…" at bounding box center [569, 169] width 551 height 93
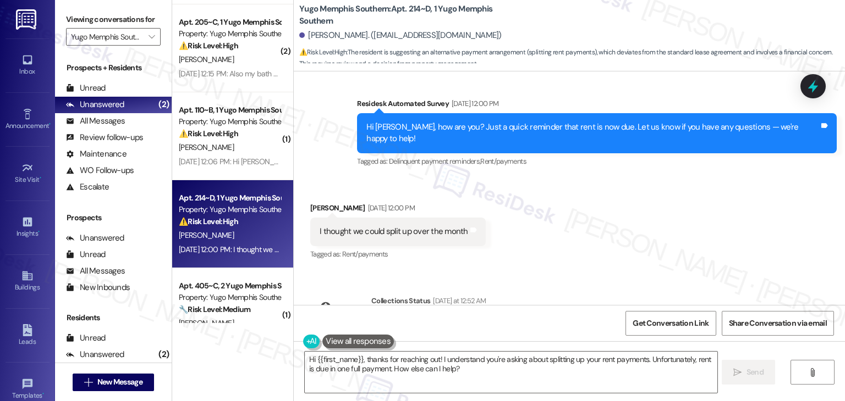
drag, startPoint x: 551, startPoint y: 188, endPoint x: 526, endPoint y: 182, distance: 26.0
click at [551, 189] on div "Received via SMS [PERSON_NAME] [DATE] 12:00 PM I thought we could split up over…" at bounding box center [569, 224] width 551 height 93
click at [488, 128] on div "Hi [PERSON_NAME], how are you? Just a quick reminder that rent is now due. Let …" at bounding box center [592, 134] width 453 height 24
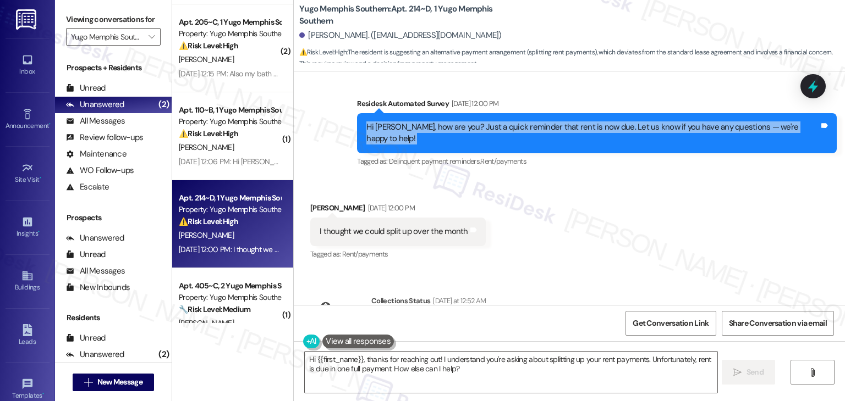
click at [488, 128] on div "Hi [PERSON_NAME], how are you? Just a quick reminder that rent is now due. Let …" at bounding box center [592, 134] width 453 height 24
copy div "Hi [PERSON_NAME], how are you? Just a quick reminder that rent is now due. Let …"
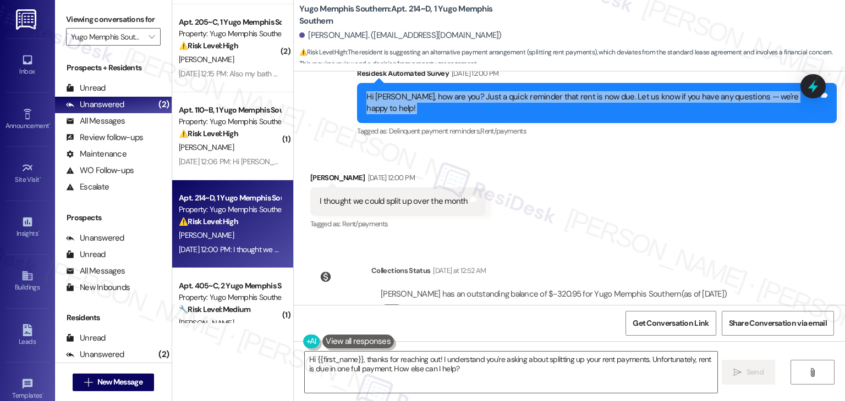
scroll to position [432, 0]
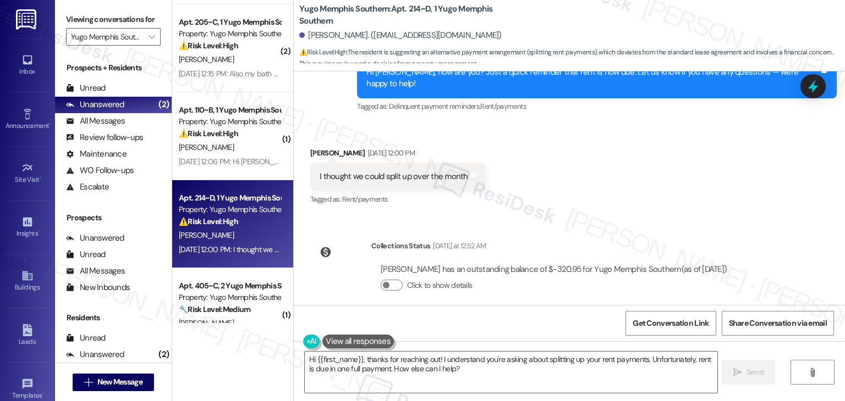
click at [543, 264] on div "[PERSON_NAME] has an outstanding balance of $-320.95 for Yugo Memphis Southern …" at bounding box center [554, 270] width 346 height 12
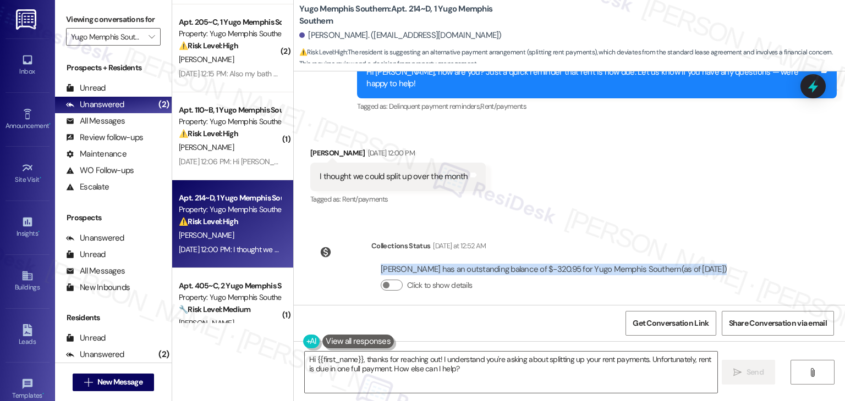
click at [543, 264] on div "[PERSON_NAME] has an outstanding balance of $-320.95 for Yugo Memphis Southern …" at bounding box center [554, 270] width 346 height 12
copy div "[PERSON_NAME] has an outstanding balance of $-320.95 for Yugo Memphis Southern …"
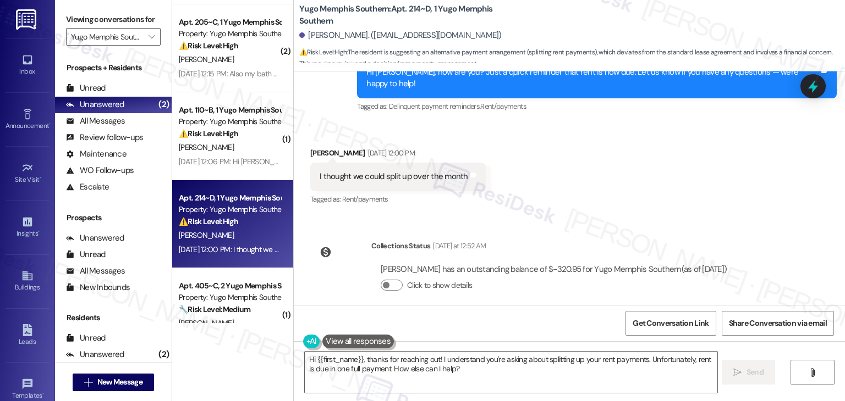
click at [363, 171] on div "I thought we could split up over the month" at bounding box center [393, 177] width 148 height 12
copy div "I thought we could split up over the month Tags and notes"
click at [611, 181] on div "Received via SMS [PERSON_NAME] [DATE] 12:00 PM I thought we could split up over…" at bounding box center [569, 169] width 551 height 93
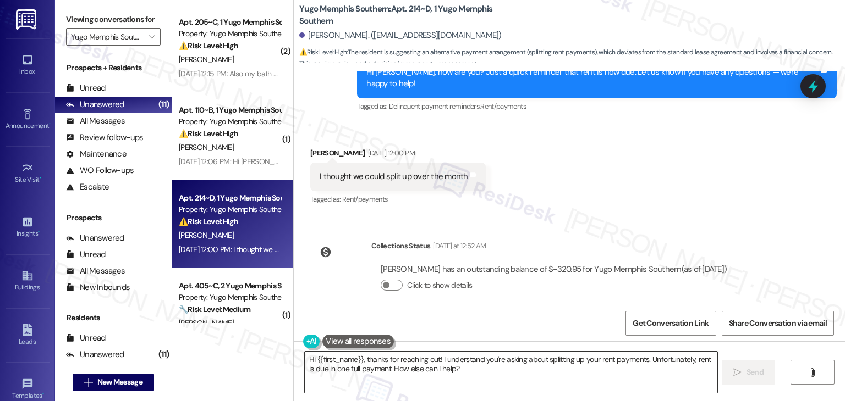
click at [444, 364] on textarea "Hi {{first_name}}, thanks for reaching out! I understand you're asking about sp…" at bounding box center [511, 372] width 412 height 41
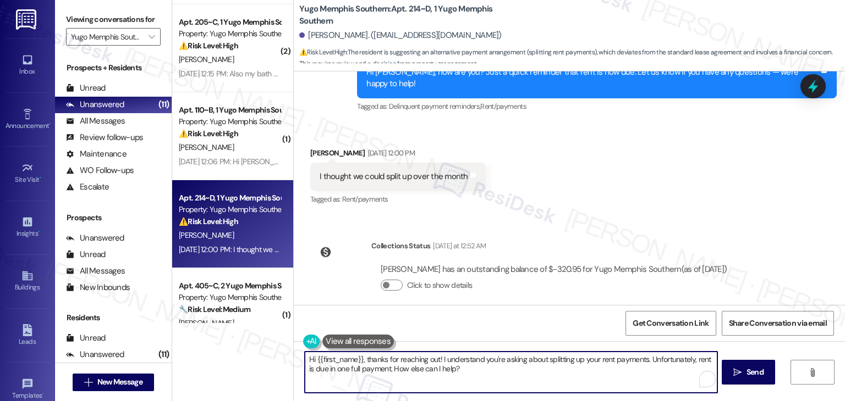
click at [444, 364] on textarea "Hi {{first_name}}, thanks for reaching out! I understand you're asking about sp…" at bounding box center [511, 372] width 412 height 41
paste textarea "[PERSON_NAME], thanks for reaching out! Just to confirm, are you asking if rent…"
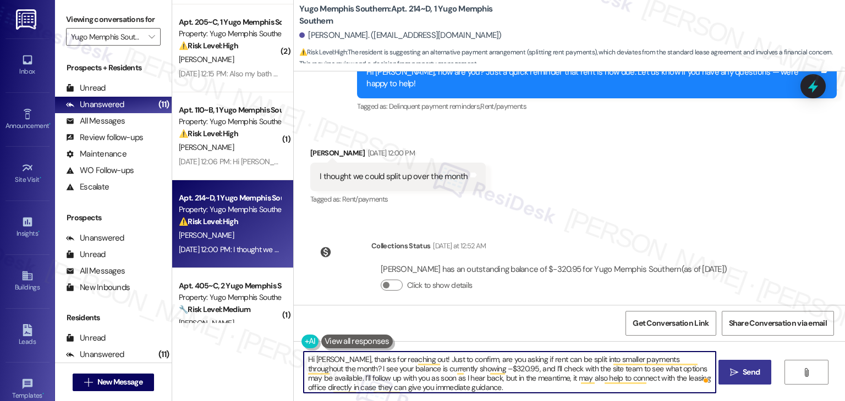
type textarea "Hi [PERSON_NAME], thanks for reaching out! Just to confirm, are you asking if r…"
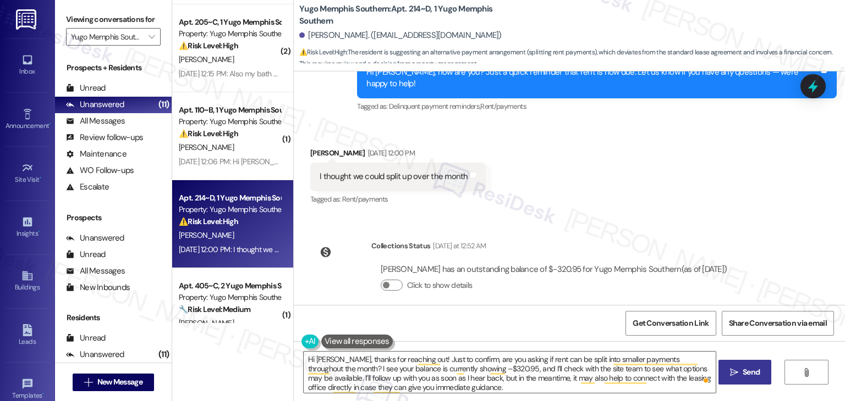
click at [748, 370] on span "Send" at bounding box center [750, 373] width 17 height 12
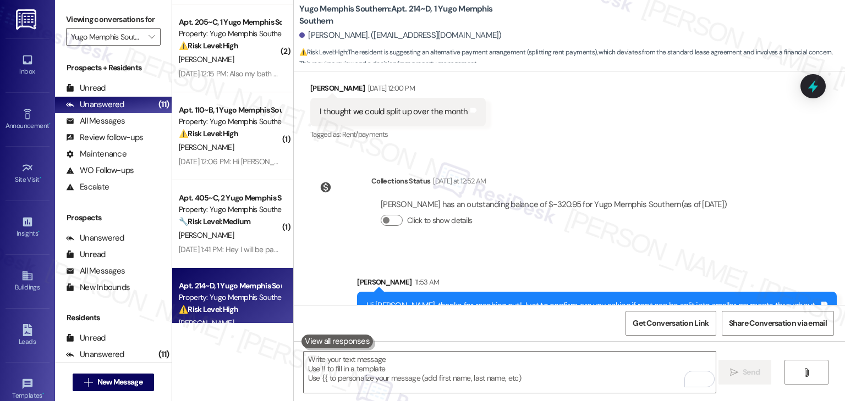
scroll to position [544, 0]
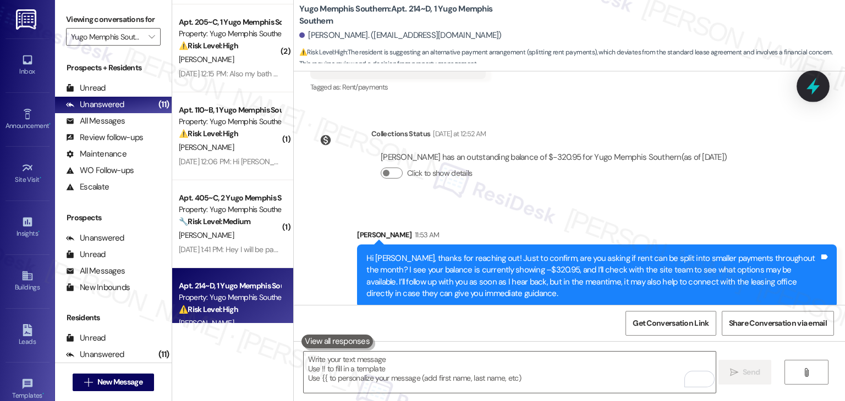
click at [813, 89] on icon at bounding box center [812, 86] width 13 height 17
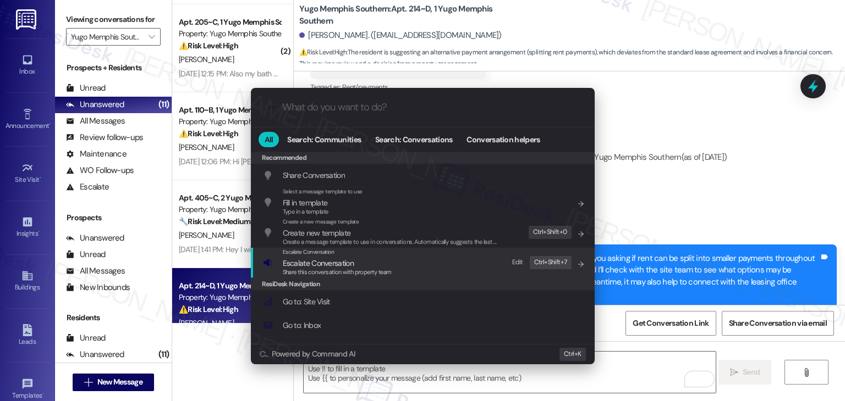
click at [360, 267] on span "Escalate Conversation" at bounding box center [337, 263] width 109 height 12
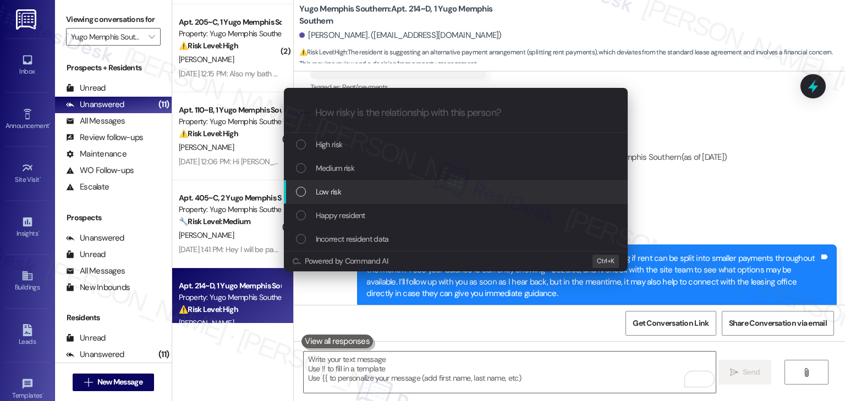
click at [302, 190] on div "List of options" at bounding box center [301, 192] width 10 height 10
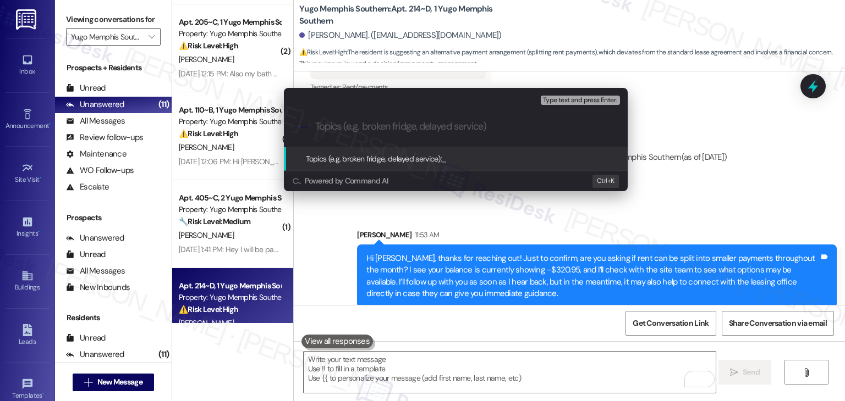
paste input "Resident Inquiry: Request to Split Rent Payments"
click at [383, 128] on input "Resident Inquiry: Request to Split Rent Payments" at bounding box center [460, 127] width 290 height 12
drag, startPoint x: 434, startPoint y: 127, endPoint x: 392, endPoint y: 122, distance: 42.6
click at [392, 122] on input "Resident Inquiry - Request to Split Rent Payments" at bounding box center [460, 127] width 290 height 12
paste input "nt Installments"
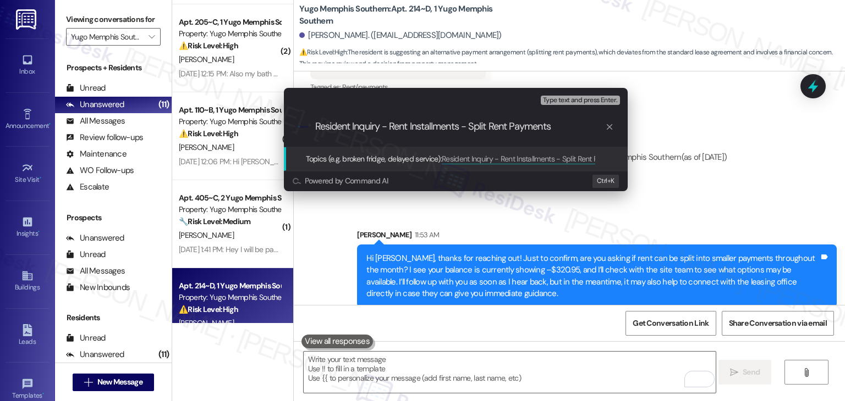
drag, startPoint x: 389, startPoint y: 129, endPoint x: 383, endPoint y: 125, distance: 7.2
click at [383, 125] on input "Resident Inquiry - Rent Installments - Split Rent Payments" at bounding box center [460, 127] width 290 height 12
type input "Resident Inquiry : Rent Installments - Split Rent Payments"
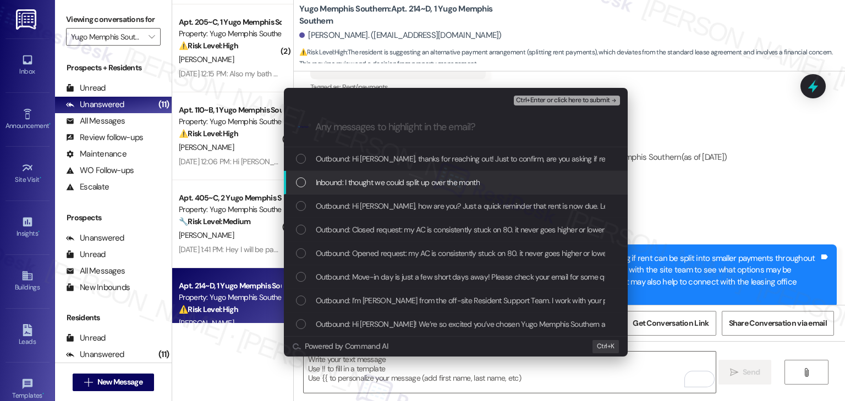
click at [304, 177] on div "Inbound: I thought we could split up over the month" at bounding box center [457, 183] width 322 height 12
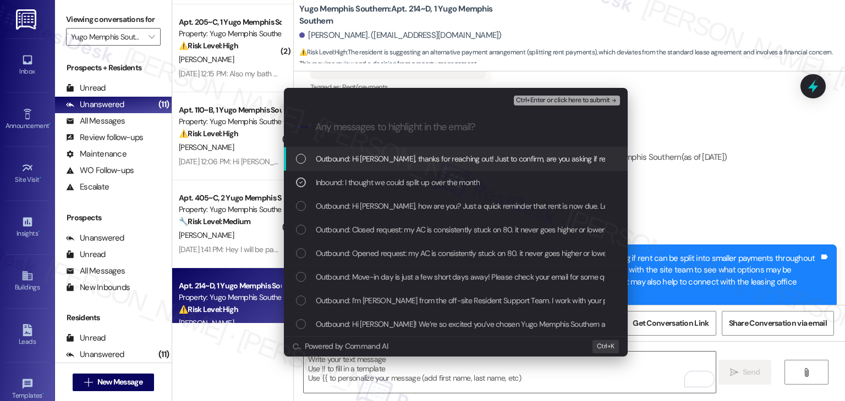
click at [570, 102] on span "Ctrl+Enter or click here to submit" at bounding box center [563, 101] width 94 height 8
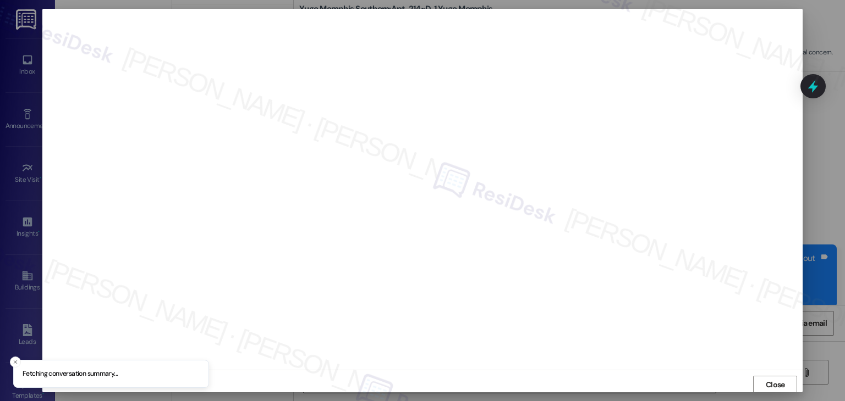
scroll to position [1, 0]
click at [771, 382] on span "Close" at bounding box center [774, 385] width 19 height 12
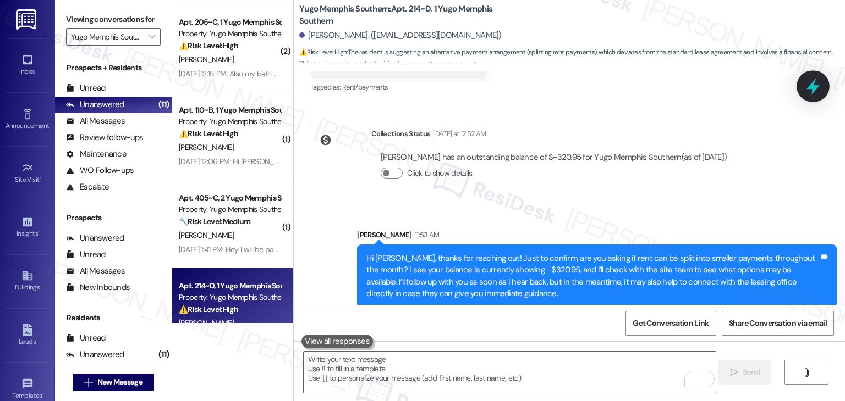
click at [814, 91] on icon at bounding box center [812, 86] width 13 height 17
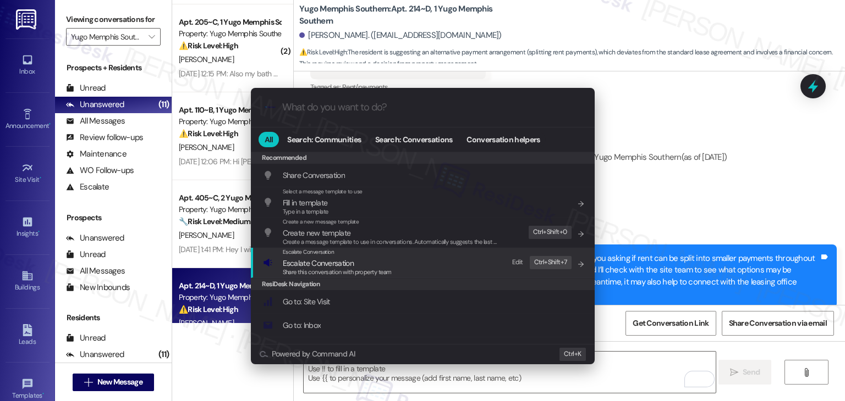
click at [357, 269] on span "Share this conversation with property team" at bounding box center [337, 272] width 109 height 8
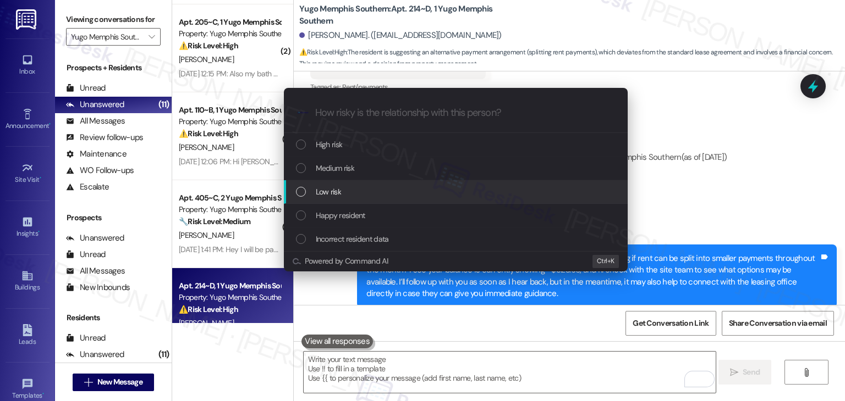
click at [303, 192] on div "List of options" at bounding box center [301, 192] width 10 height 10
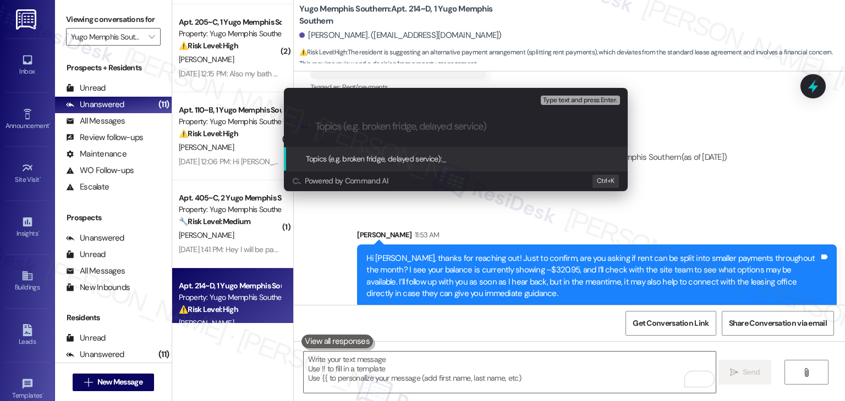
paste input "Resident Inquiry : Rent Installments - Split Rent Payments"
type input "Resident Inquiry : Rent Installments - Split Rent Payments"
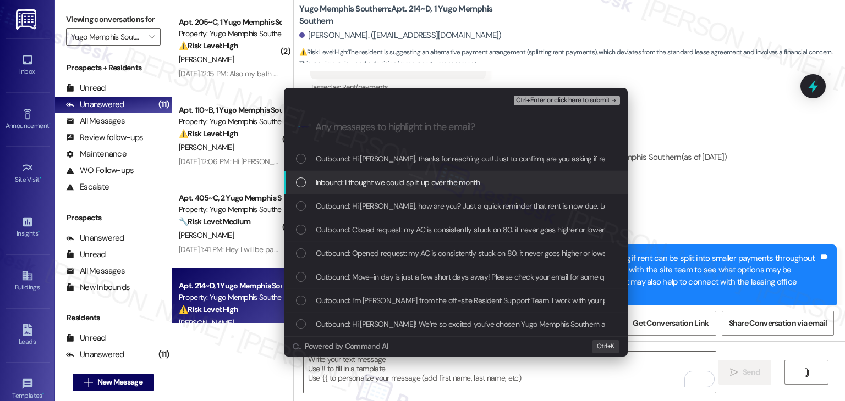
click at [304, 181] on div "List of options" at bounding box center [301, 183] width 10 height 10
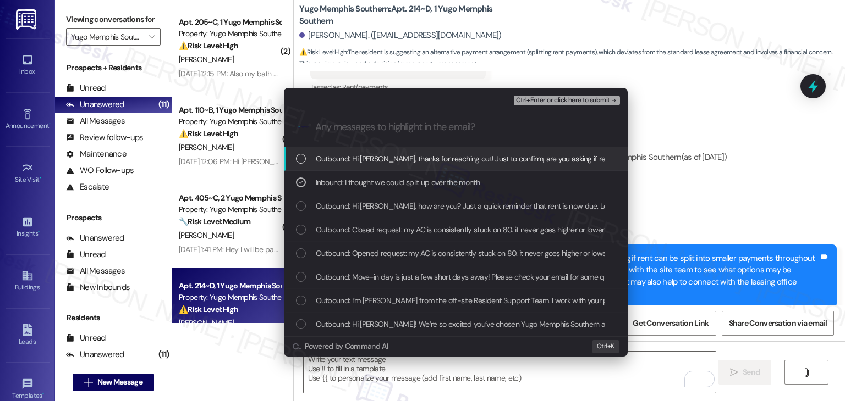
click at [570, 97] on span "Ctrl+Enter or click here to submit" at bounding box center [563, 101] width 94 height 8
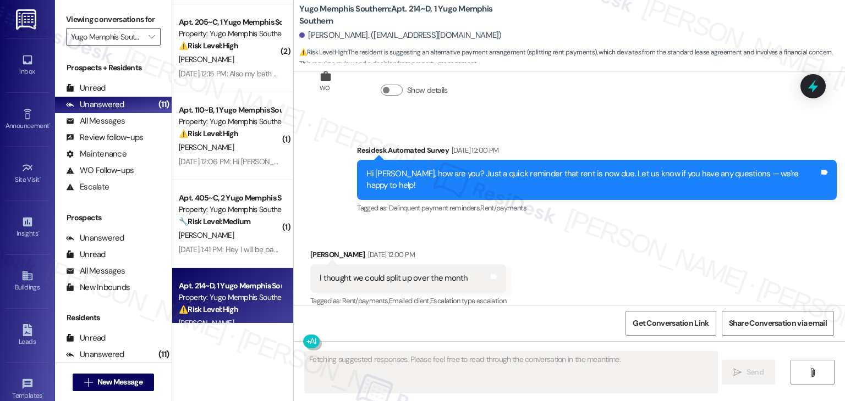
scroll to position [560, 0]
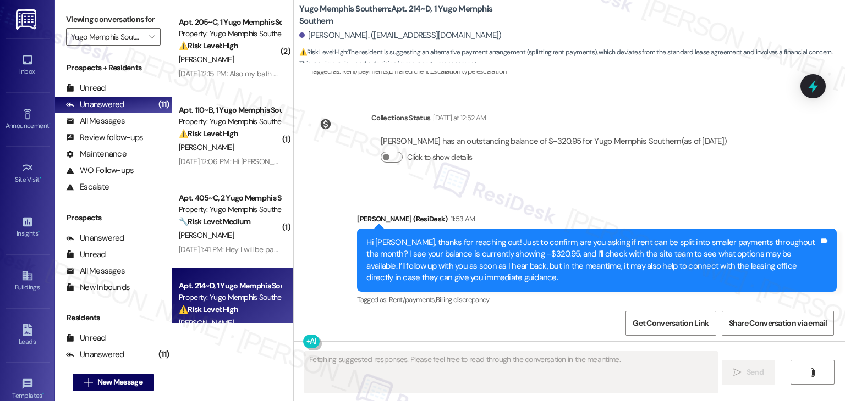
click at [693, 189] on div "Sent via SMS [PERSON_NAME] (ResiDesk) 11:53 AM Hi [PERSON_NAME], thanks for rea…" at bounding box center [569, 253] width 551 height 128
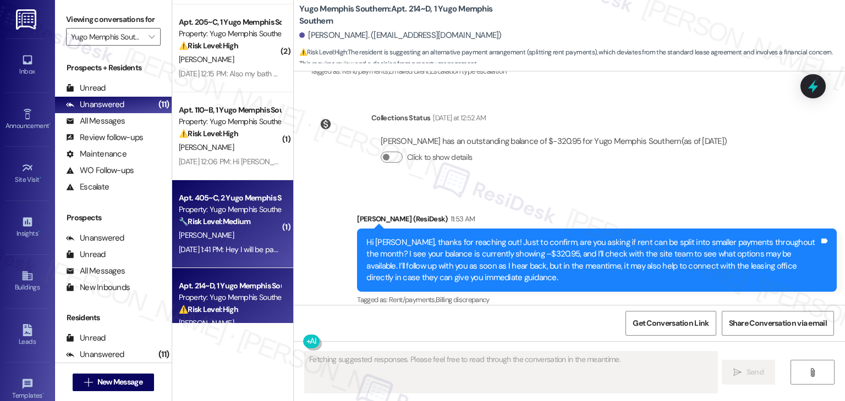
scroll to position [425, 0]
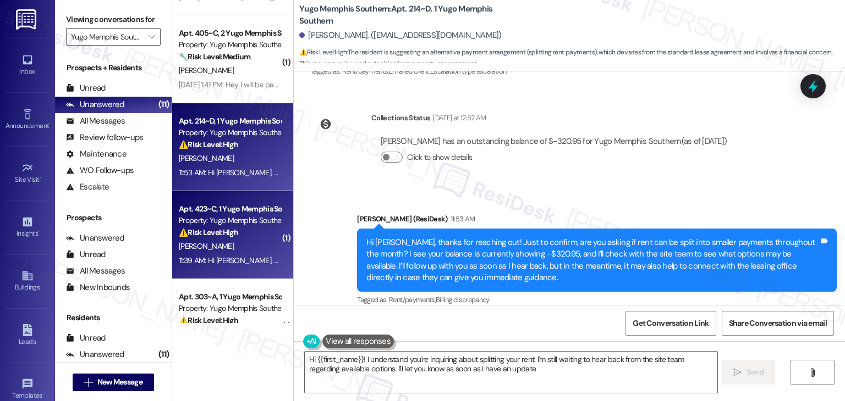
type textarea "Hi {{first_name}}! I understand you're inquiring about splitting your rent. I'm…"
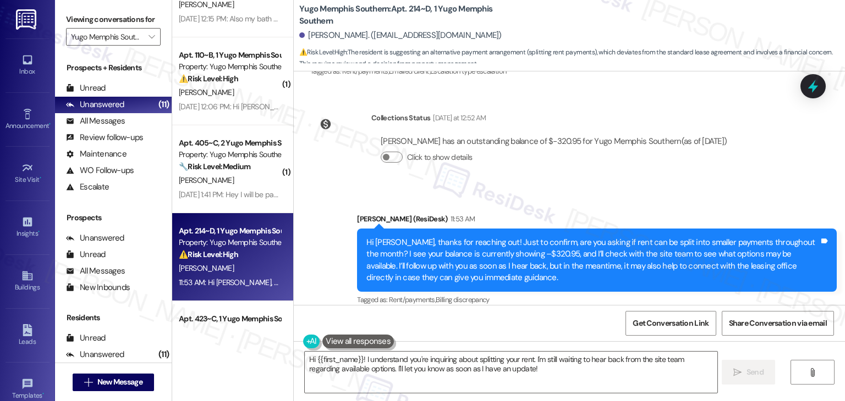
scroll to position [205, 0]
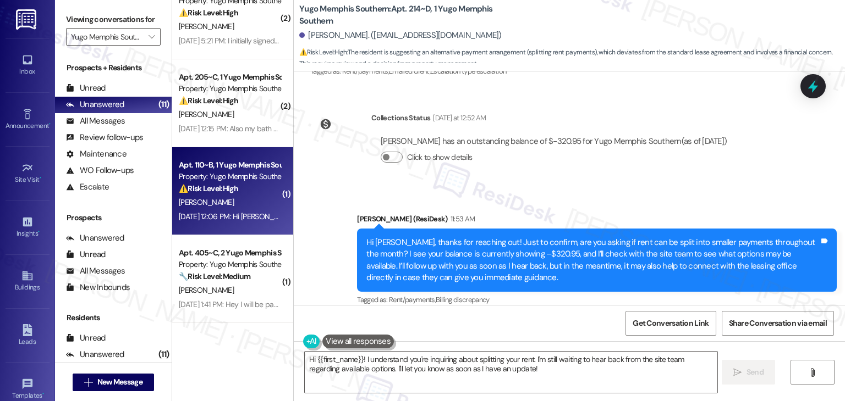
click at [247, 221] on div "[DATE] 12:06 PM: Hi [PERSON_NAME], i have emailed my complaint already. The ren…" at bounding box center [845, 217] width 1332 height 10
type textarea "Fetching suggested responses. Please feel free to read through the conversation…"
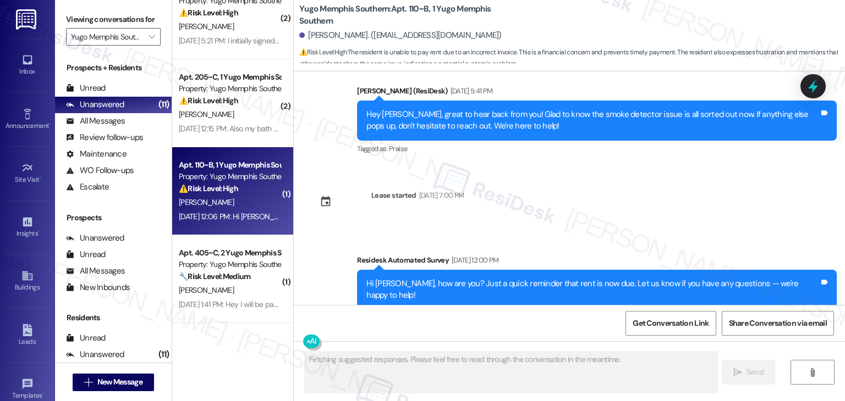
scroll to position [2350, 0]
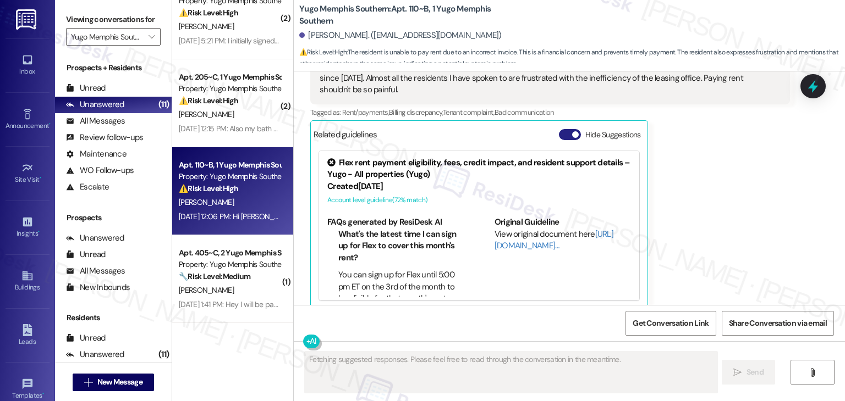
click at [562, 129] on button "Hide Suggestions" at bounding box center [570, 134] width 22 height 11
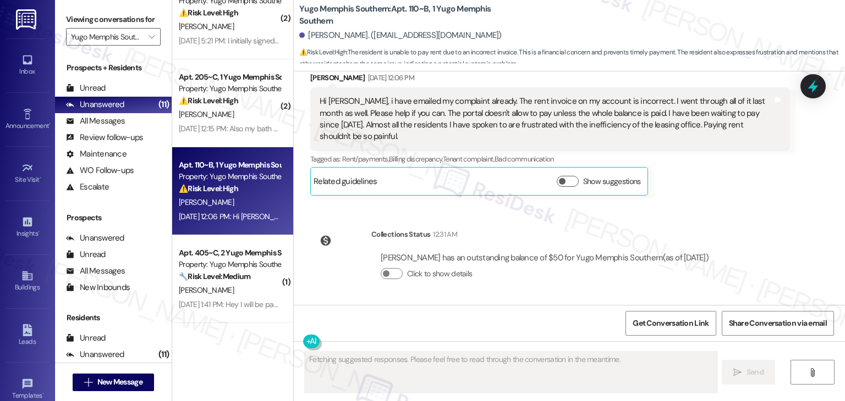
scroll to position [2291, 0]
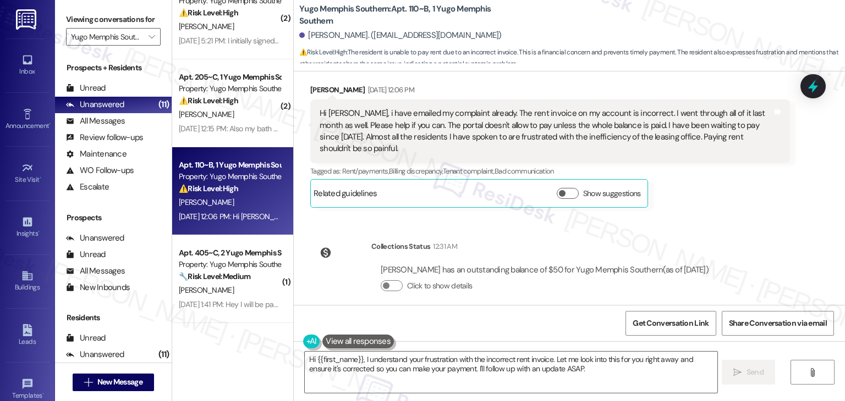
click at [743, 206] on div "WO Opened request: sprayer lea... [DATE] 4:35 AM Status : Open Show details Sur…" at bounding box center [569, 188] width 551 height 234
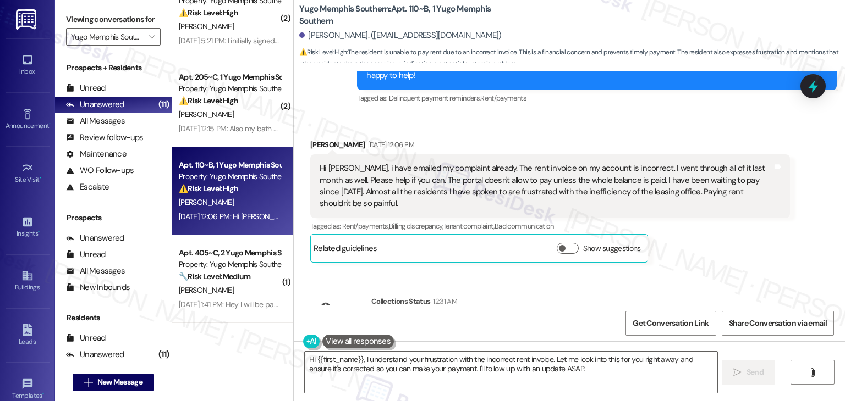
scroll to position [2181, 0]
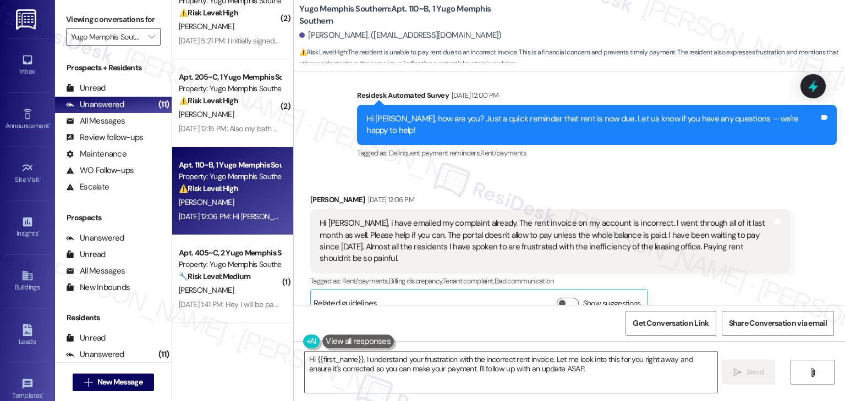
click at [738, 194] on div "[PERSON_NAME] [DATE] 12:06 PM" at bounding box center [550, 201] width 480 height 15
click at [682, 186] on div "Received via SMS [PERSON_NAME] [DATE] 12:06 PM Hi [PERSON_NAME], i have emailed…" at bounding box center [550, 256] width 496 height 140
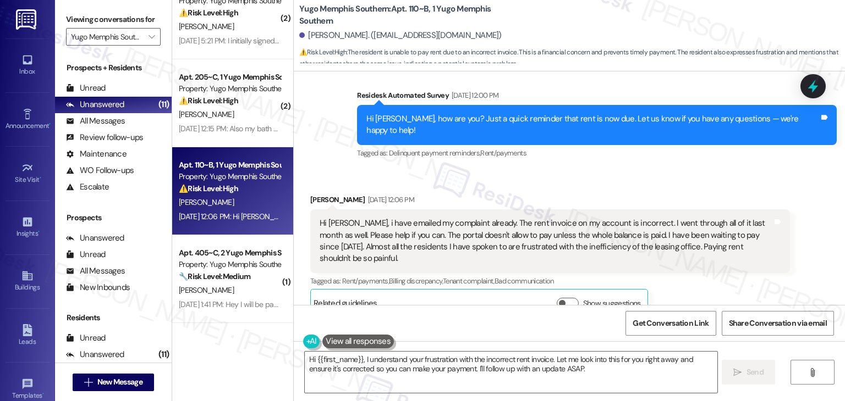
click at [682, 186] on div "Received via SMS [PERSON_NAME] [DATE] 12:06 PM Hi [PERSON_NAME], i have emailed…" at bounding box center [550, 256] width 496 height 140
click at [712, 278] on div "[PERSON_NAME] [DATE] 12:06 PM Hi [PERSON_NAME], i have emailed my complaint alr…" at bounding box center [550, 255] width 480 height 123
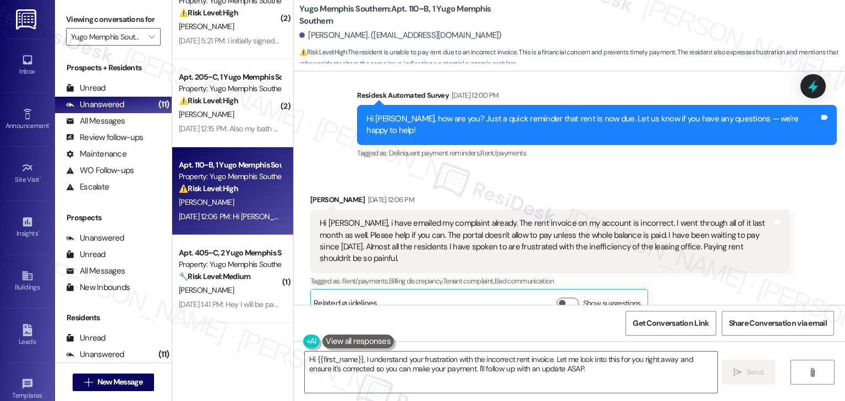
click at [710, 274] on div "Tagged as: Rent/payments , Click to highlight conversations about Rent/payments…" at bounding box center [550, 281] width 480 height 16
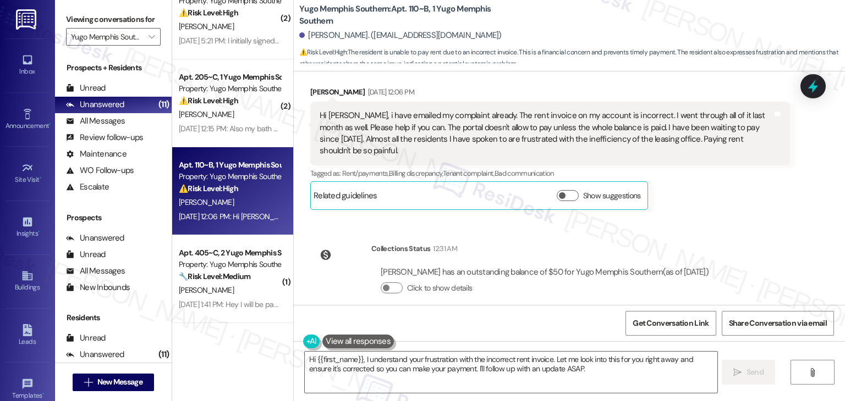
scroll to position [2291, 0]
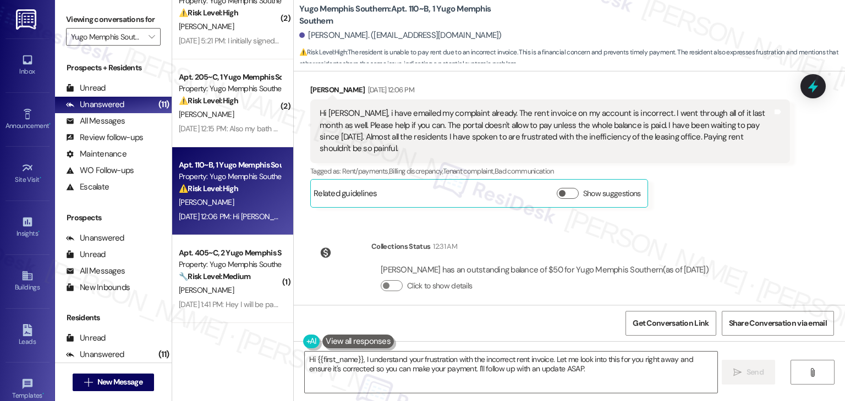
click at [731, 239] on div "WO Opened request: sprayer lea... [DATE] 4:35 AM Status : Open Show details Sur…" at bounding box center [569, 188] width 551 height 234
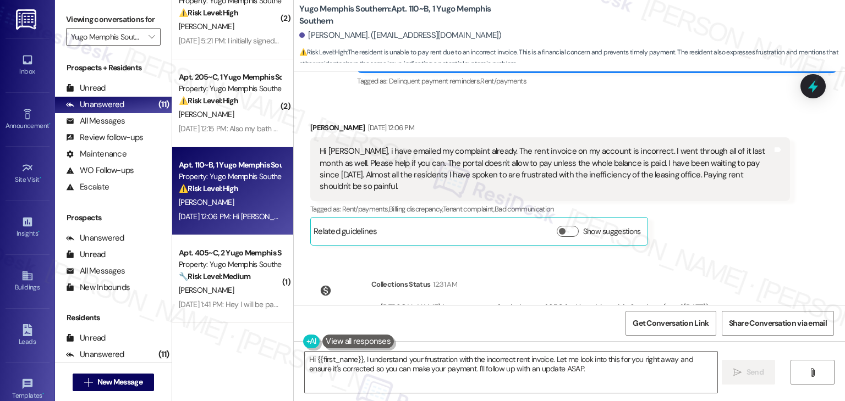
scroll to position [2236, 0]
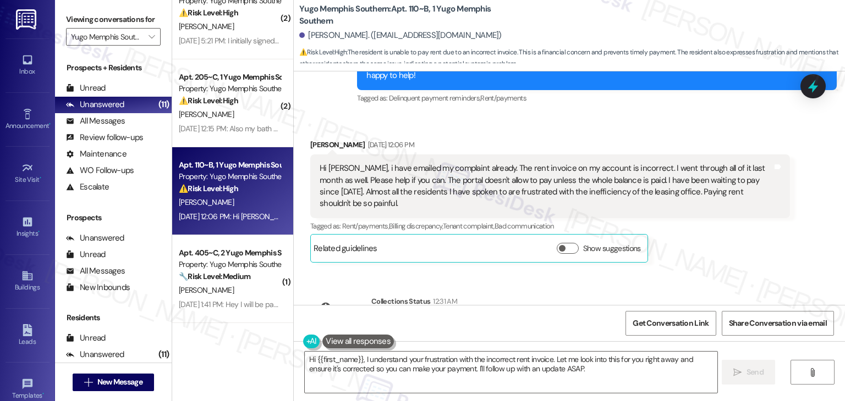
click at [731, 238] on div "[PERSON_NAME] [DATE] 12:06 PM Hi [PERSON_NAME], i have emailed my complaint alr…" at bounding box center [550, 200] width 480 height 123
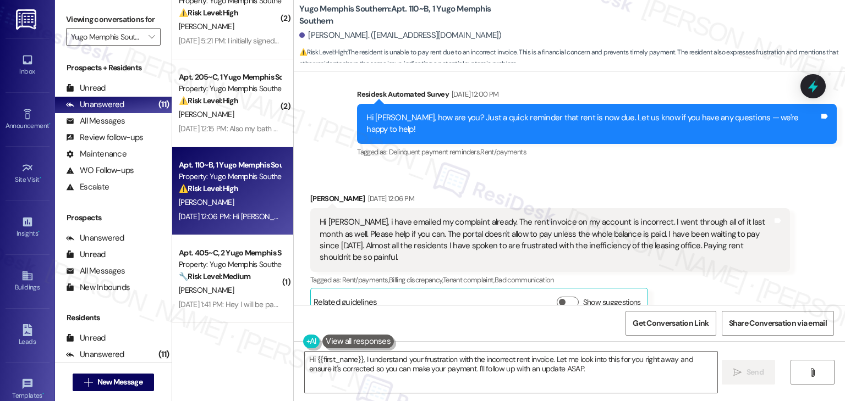
scroll to position [2181, 0]
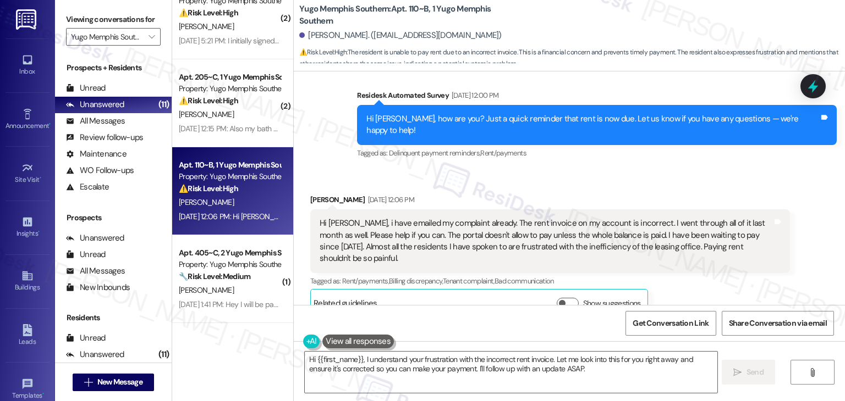
click at [582, 124] on div "Hi [PERSON_NAME], how are you? Just a quick reminder that rent is now due. Let …" at bounding box center [592, 125] width 453 height 24
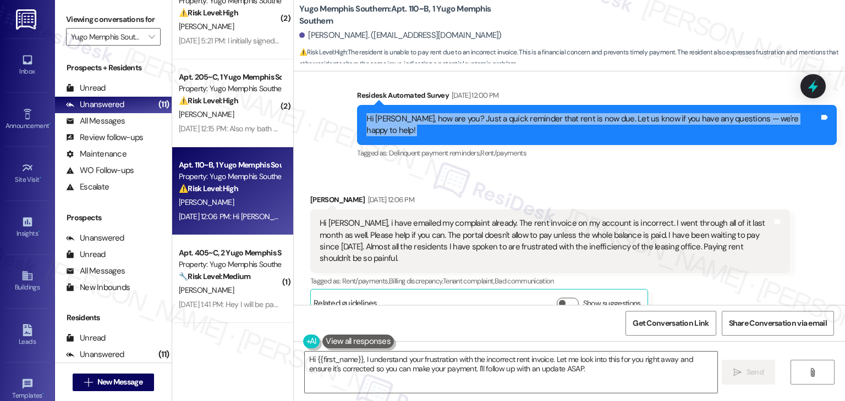
click at [582, 124] on div "Hi [PERSON_NAME], how are you? Just a quick reminder that rent is now due. Let …" at bounding box center [592, 125] width 453 height 24
copy div "Hi [PERSON_NAME], how are you? Just a quick reminder that rent is now due. Let …"
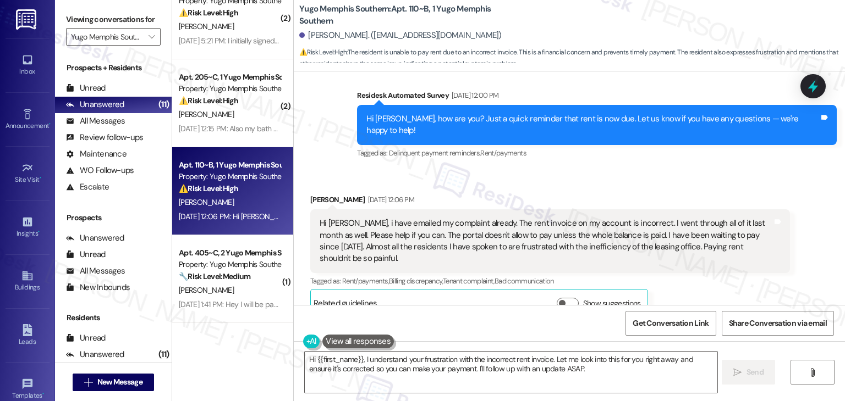
click at [455, 235] on div "Hi [PERSON_NAME], i have emailed my complaint already. The rent invoice on my a…" at bounding box center [545, 241] width 453 height 47
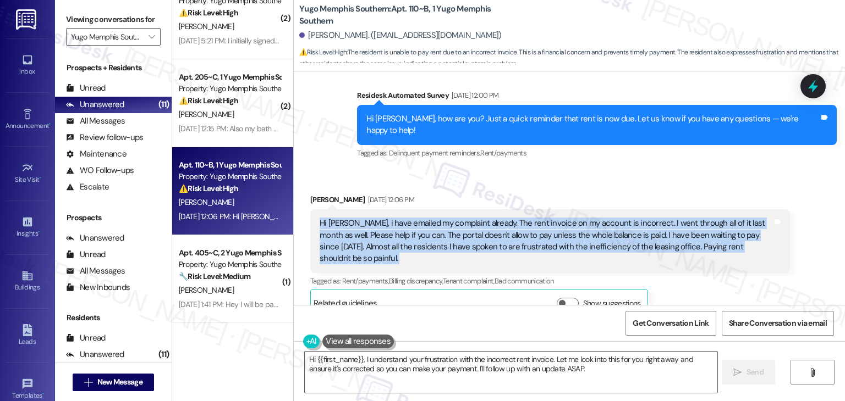
click at [455, 235] on div "Hi [PERSON_NAME], i have emailed my complaint already. The rent invoice on my a…" at bounding box center [545, 241] width 453 height 47
copy div "Hi [PERSON_NAME], i have emailed my complaint already. The rent invoice on my a…"
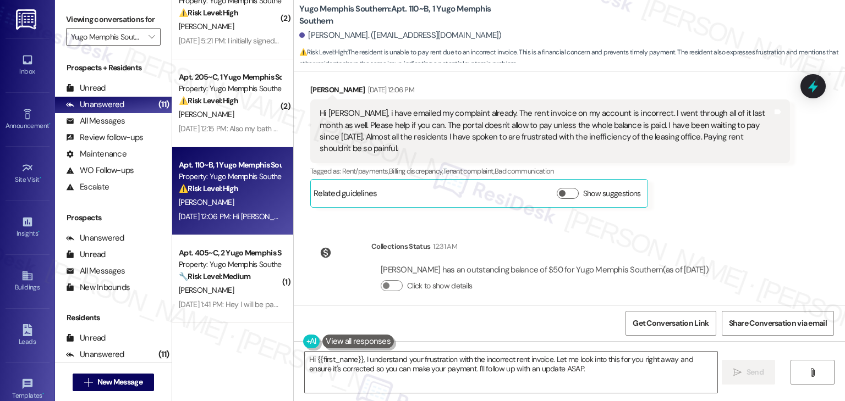
click at [724, 233] on div "Collections Status 12:31 AM [PERSON_NAME] has an outstanding balance of $50 for…" at bounding box center [514, 275] width 424 height 85
click at [740, 201] on div "Received via SMS [PERSON_NAME] [DATE] 12:06 PM Hi [PERSON_NAME], i have emailed…" at bounding box center [550, 146] width 496 height 140
click at [393, 280] on button "Click to show details" at bounding box center [392, 285] width 22 height 11
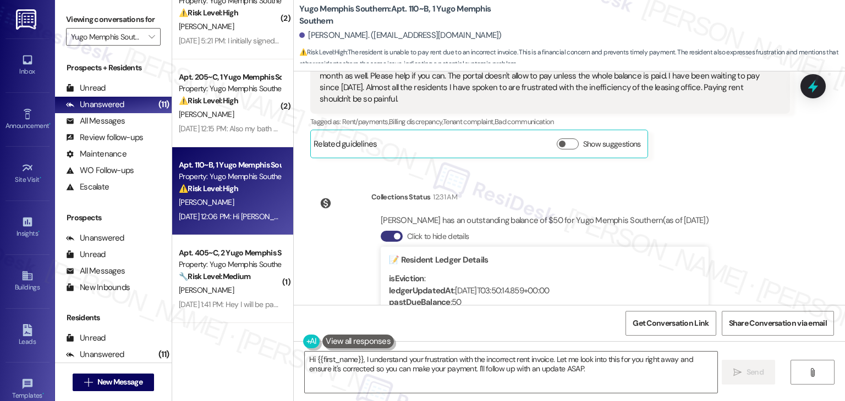
scroll to position [2456, 0]
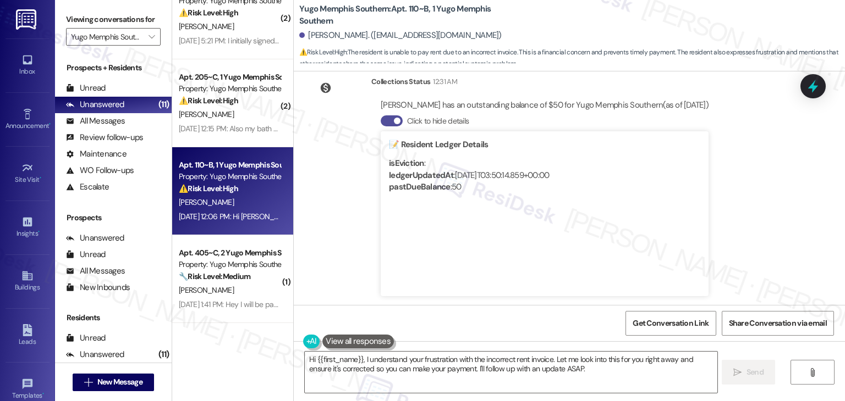
click at [383, 115] on button "Click to hide details" at bounding box center [392, 120] width 22 height 11
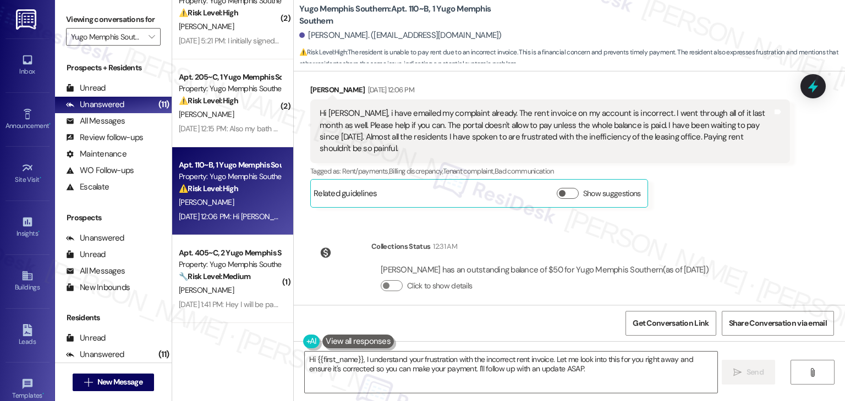
click at [740, 234] on div "WO Opened request: sprayer lea... [DATE] 4:35 AM Status : Open Show details Sur…" at bounding box center [569, 188] width 551 height 234
click at [735, 221] on div "WO Opened request: sprayer lea... [DATE] 4:35 AM Status : Open Show details Sur…" at bounding box center [569, 188] width 551 height 234
click at [748, 221] on div "WO Opened request: sprayer lea... [DATE] 4:35 AM Status : Open Show details Sur…" at bounding box center [569, 188] width 551 height 234
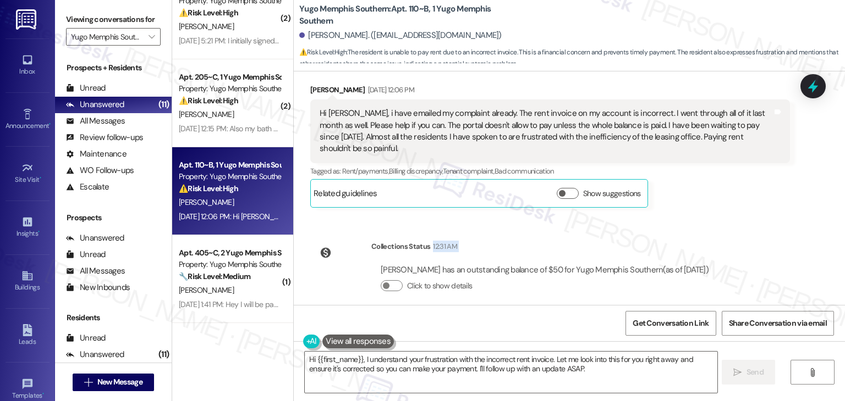
click at [740, 221] on div "WO Opened request: sprayer lea... [DATE] 4:35 AM Status : Open Show details Sur…" at bounding box center [569, 188] width 551 height 234
click at [741, 220] on div "WO Opened request: sprayer lea... [DATE] 4:35 AM Status : Open Show details Sur…" at bounding box center [569, 188] width 551 height 234
click at [741, 217] on div "WO Opened request: sprayer lea... [DATE] 4:35 AM Status : Open Show details Sur…" at bounding box center [569, 188] width 551 height 234
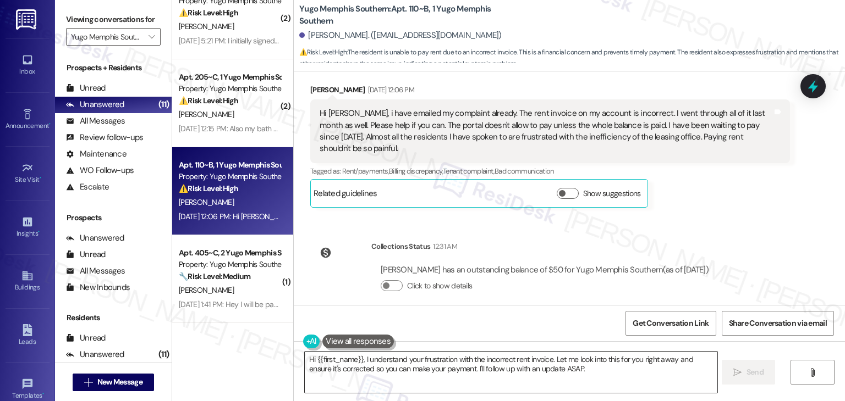
click at [505, 361] on textarea "Hi {{first_name}}, I understand your frustration with the incorrect rent invoic…" at bounding box center [511, 372] width 412 height 41
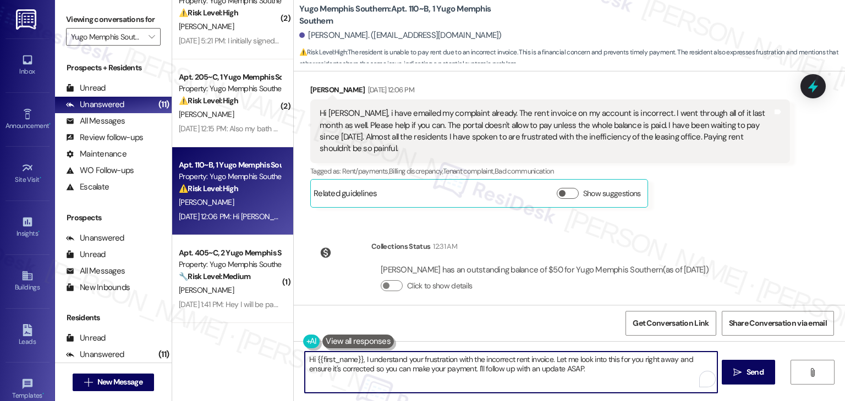
click at [505, 361] on textarea "Hi {{first_name}}, I understand your frustration with the incorrect rent invoic…" at bounding box center [511, 372] width 412 height 41
paste textarea "[PERSON_NAME], thank you for sharing this with me. I know it must be frustratin…"
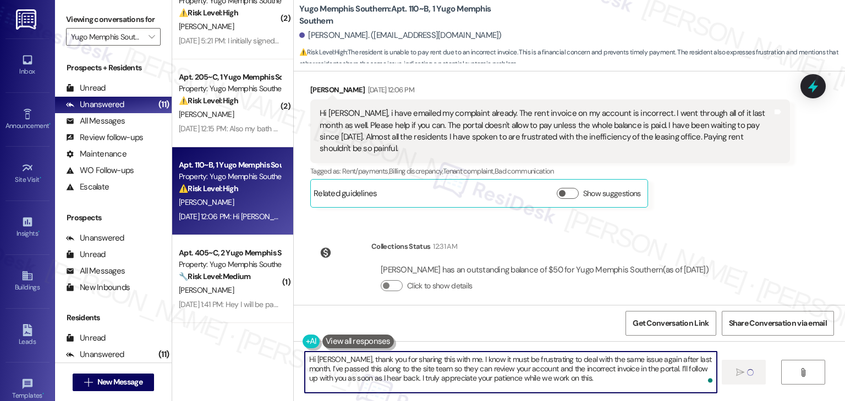
type textarea "Hi [PERSON_NAME], thank you for sharing this with me. I know it must be frustra…"
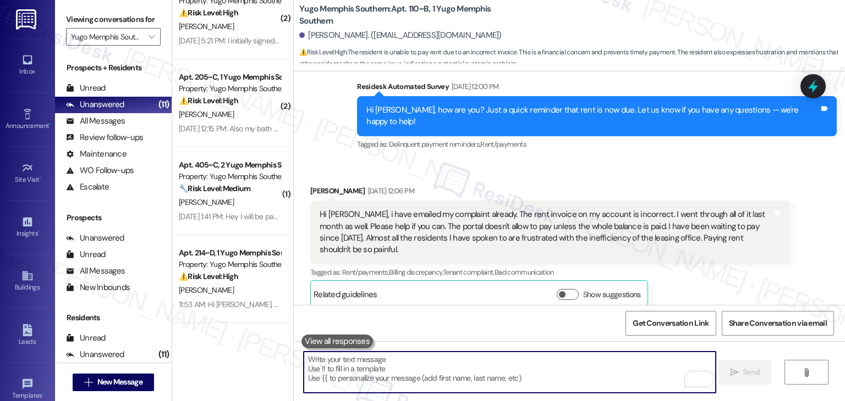
scroll to position [2391, 0]
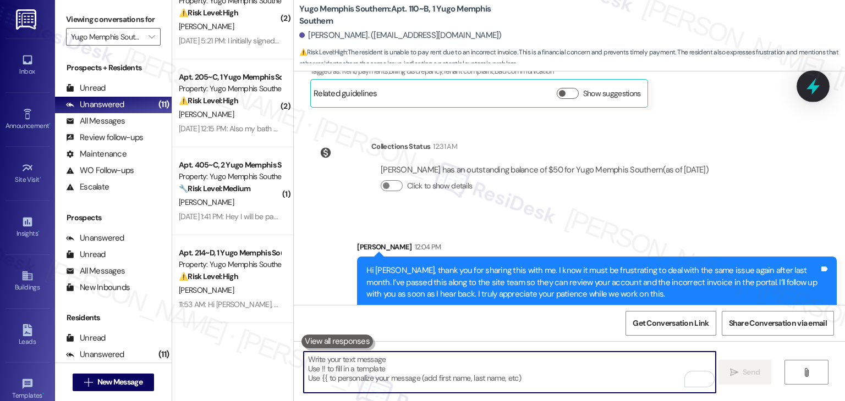
click at [809, 89] on icon at bounding box center [812, 86] width 19 height 19
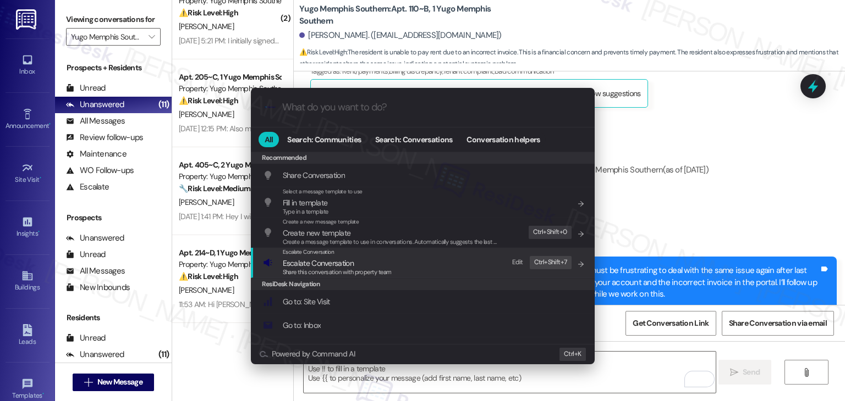
click at [356, 263] on span "Escalate Conversation" at bounding box center [337, 263] width 109 height 12
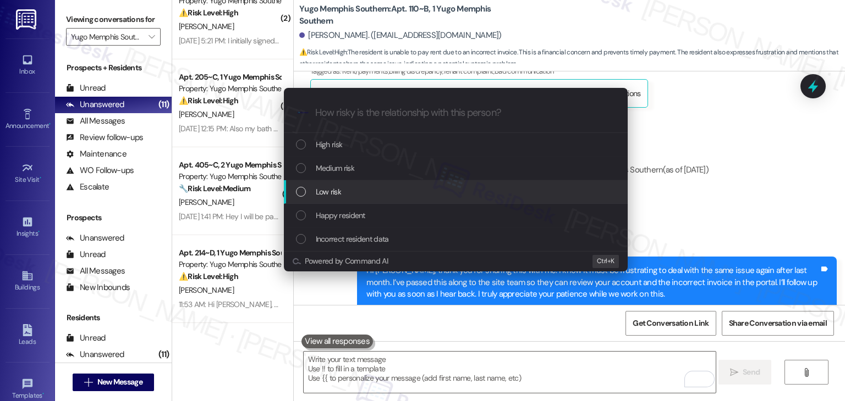
click at [301, 192] on div "List of options" at bounding box center [301, 192] width 10 height 10
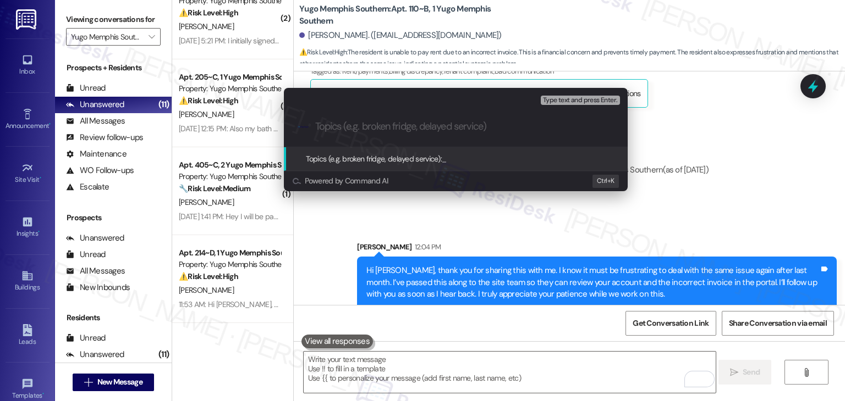
paste input "Resident Concern: Incorrect Rent Invoice Blocking Portal Payment"
click at [391, 129] on input "Resident Concern: Incorrect Rent Invoice Blocking Portal Payment" at bounding box center [460, 127] width 290 height 12
click at [388, 126] on input "Resident Concern: Incorrect Rent Invoice Blocking Portal Payment" at bounding box center [460, 127] width 290 height 12
type input "Resident Concern : Incorrect Rent Invoice Blocking Portal Payment"
click at [591, 127] on input "Resident Concern : Incorrect Rent Invoice Blocking Portal Payment" at bounding box center [460, 127] width 290 height 12
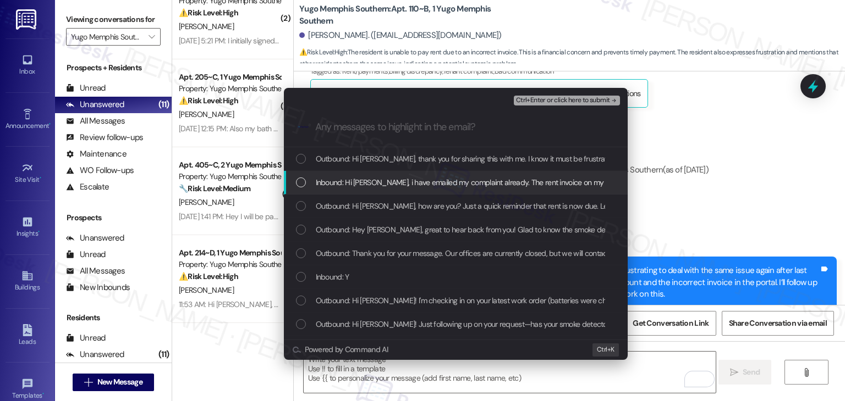
click at [300, 183] on div "List of options" at bounding box center [301, 183] width 10 height 10
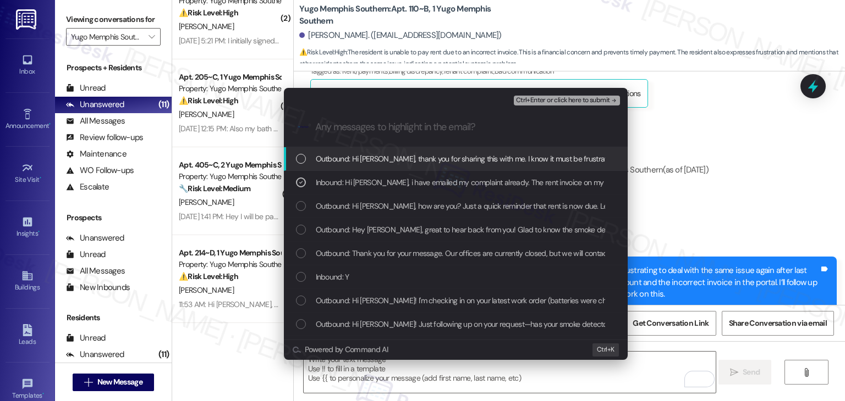
click at [587, 100] on span "Ctrl+Enter or click here to submit" at bounding box center [563, 101] width 94 height 8
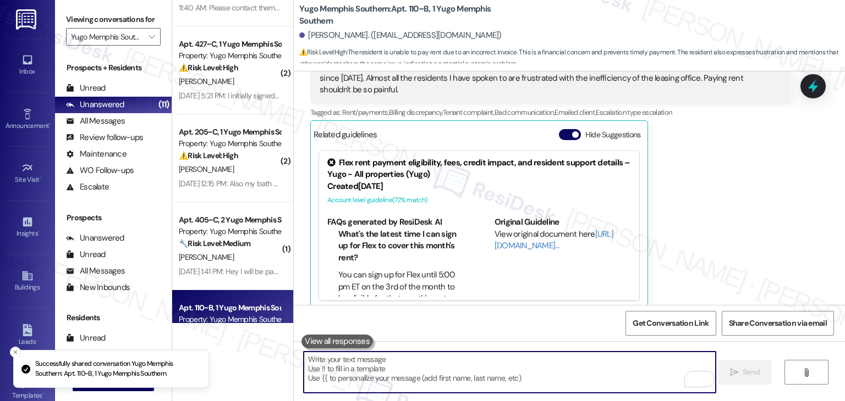
scroll to position [2568, 0]
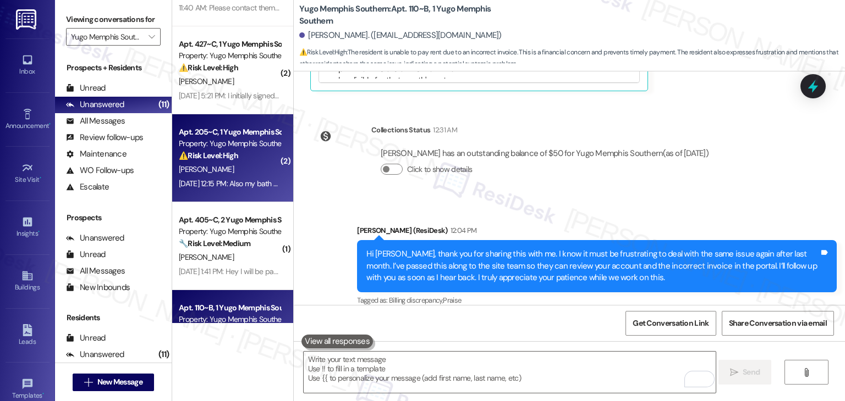
click at [221, 177] on div "[DATE] 12:15 PM: Also my bath and body works candle was removed from my room. I…" at bounding box center [230, 184] width 104 height 14
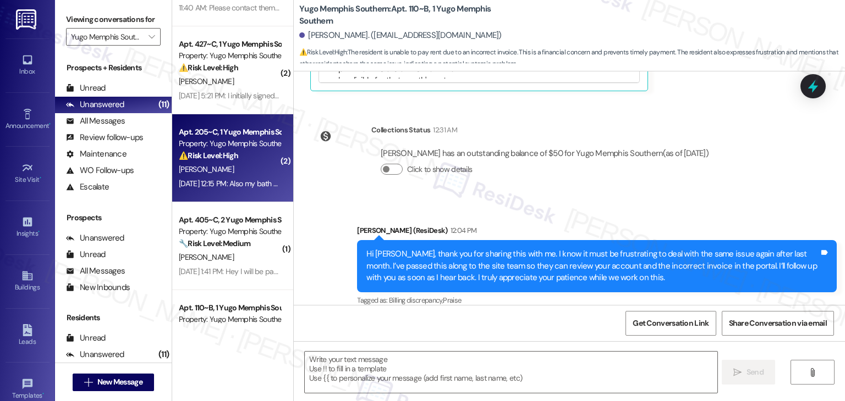
type textarea "Fetching suggested responses. Please feel free to read through the conversation…"
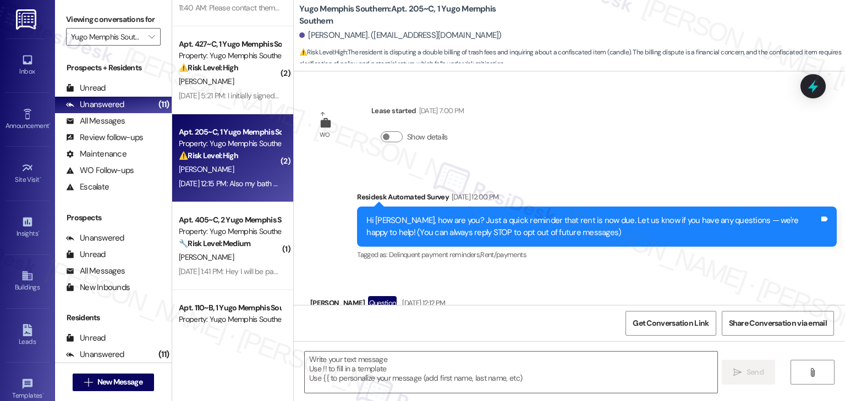
scroll to position [151, 0]
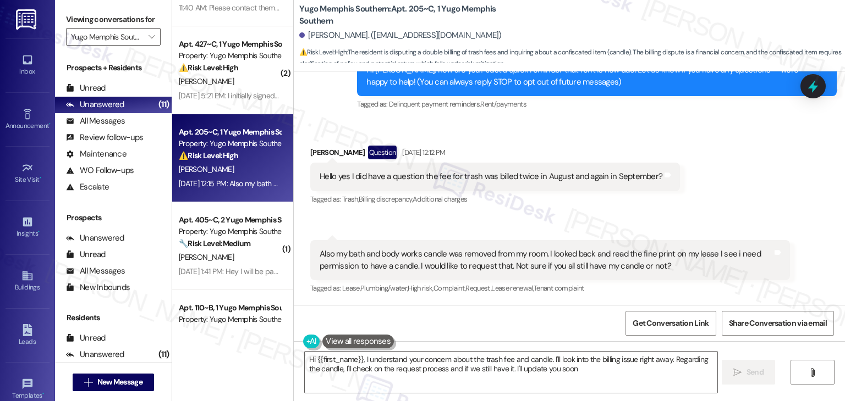
type textarea "Hi {{first_name}}, I understand your concern about the trash fee and candle. I'…"
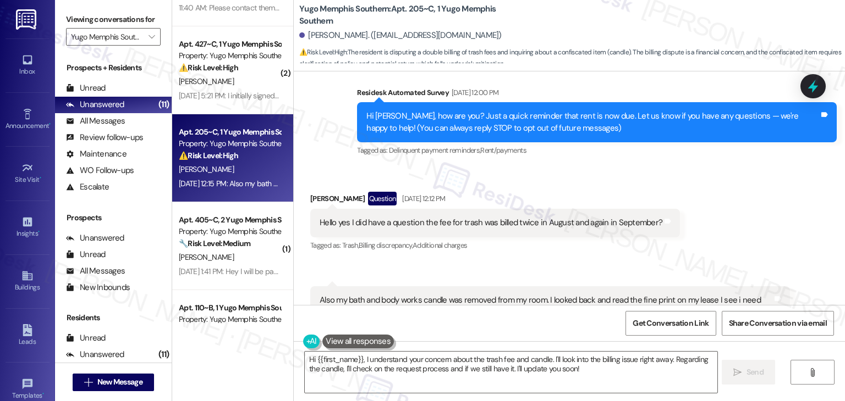
scroll to position [87, 0]
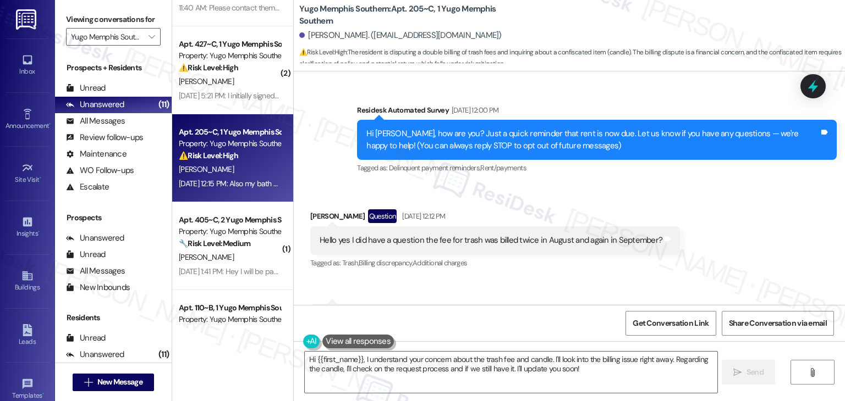
click at [538, 210] on div "[PERSON_NAME] Question [DATE] 12:12 PM" at bounding box center [495, 219] width 370 height 18
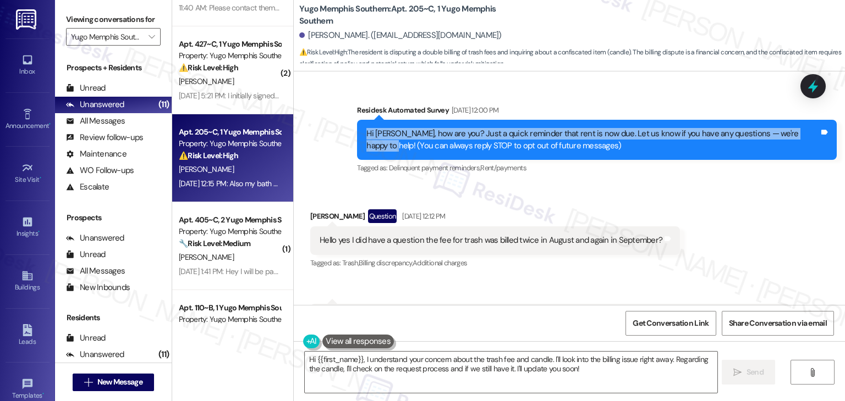
drag, startPoint x: 799, startPoint y: 133, endPoint x: 339, endPoint y: 121, distance: 459.9
click at [339, 121] on div "Survey, sent via SMS Residesk Automated Survey [DATE] 12:00 PM Hi Tiandra, how …" at bounding box center [569, 132] width 551 height 104
copy div "Hi [PERSON_NAME], how are you? Just a quick reminder that rent is now due. Let …"
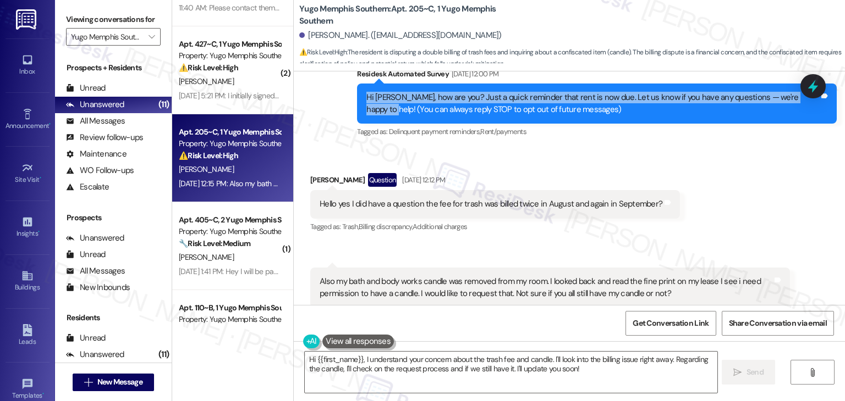
scroll to position [142, 0]
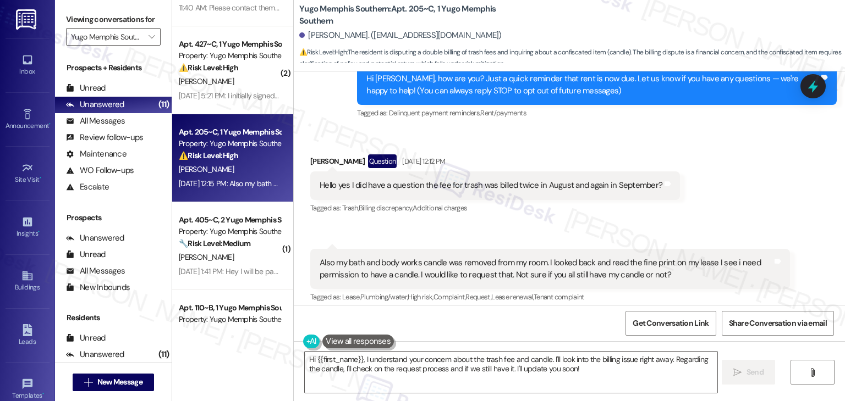
click at [489, 185] on div "Hello yes I did have a question the fee for trash was billed twice in August an…" at bounding box center [490, 186] width 343 height 12
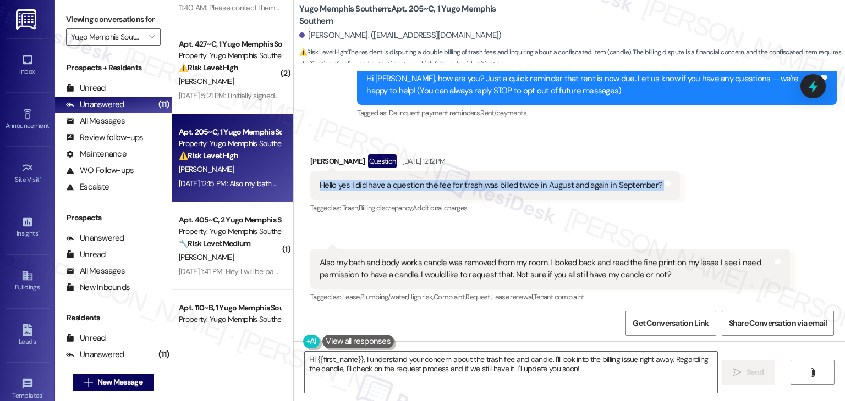
click at [489, 185] on div "Hello yes I did have a question the fee for trash was billed twice in August an…" at bounding box center [490, 186] width 343 height 12
copy div "Hello yes I did have a question the fee for trash was billed twice in August an…"
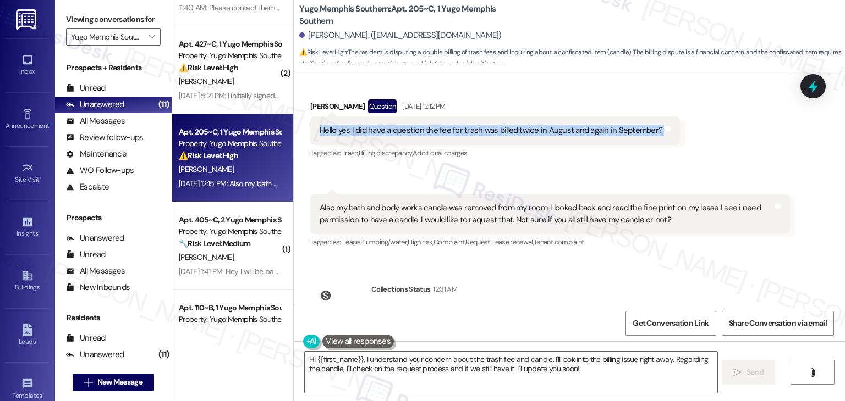
scroll to position [252, 0]
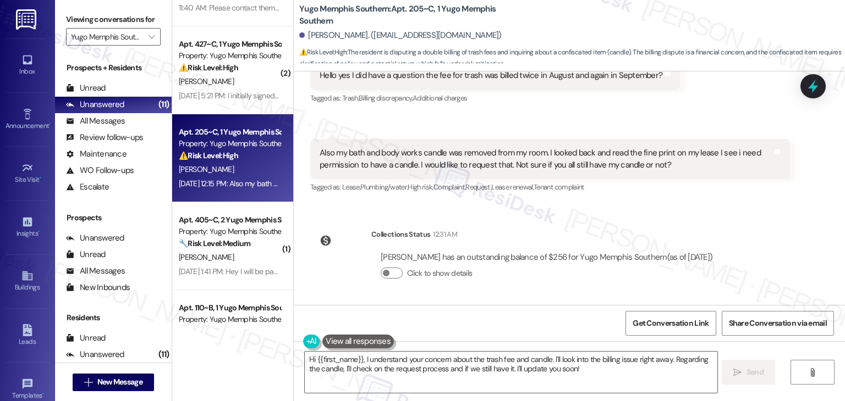
click at [466, 161] on div "Also my bath and body works candle was removed from my room. I looked back and …" at bounding box center [545, 159] width 453 height 24
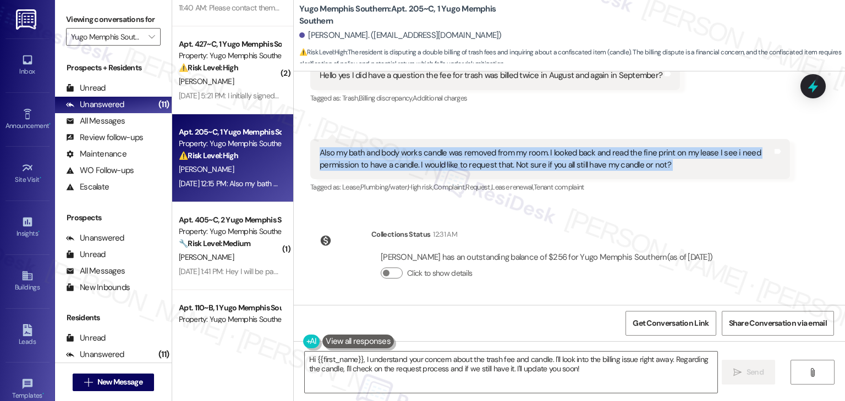
click at [466, 161] on div "Also my bath and body works candle was removed from my room. I looked back and …" at bounding box center [545, 159] width 453 height 24
copy div "Also my bath and body works candle was removed from my room. I looked back and …"
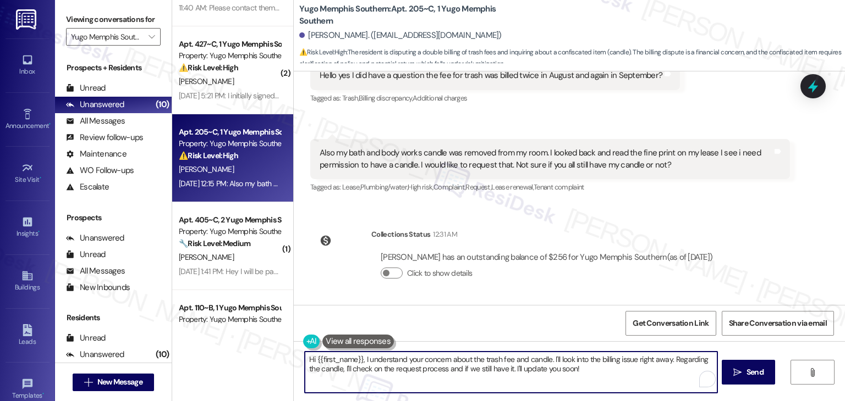
drag, startPoint x: 379, startPoint y: 359, endPoint x: 360, endPoint y: 357, distance: 19.4
click at [360, 357] on textarea "Hi {{first_name}}, I understand your concern about the trash fee and candle. I'…" at bounding box center [511, 372] width 412 height 41
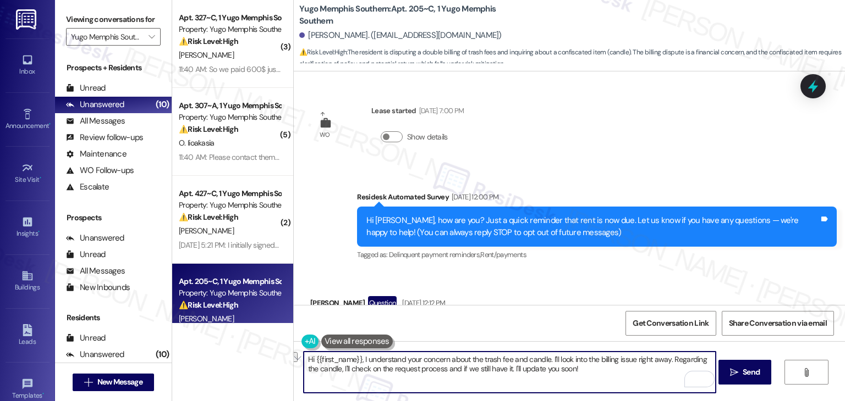
scroll to position [252, 0]
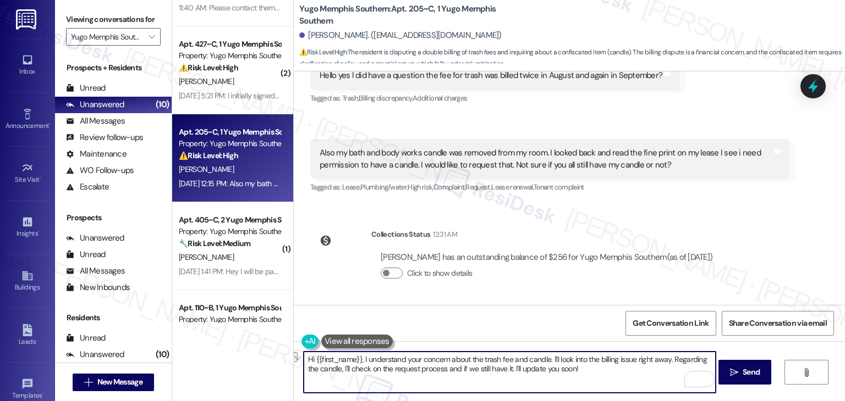
click at [502, 362] on textarea "Hi {{first_name}}, I understand your concern about the trash fee and candle. I'…" at bounding box center [510, 372] width 412 height 41
paste textarea "[PERSON_NAME], thank you for reaching out. I understand your concern about the …"
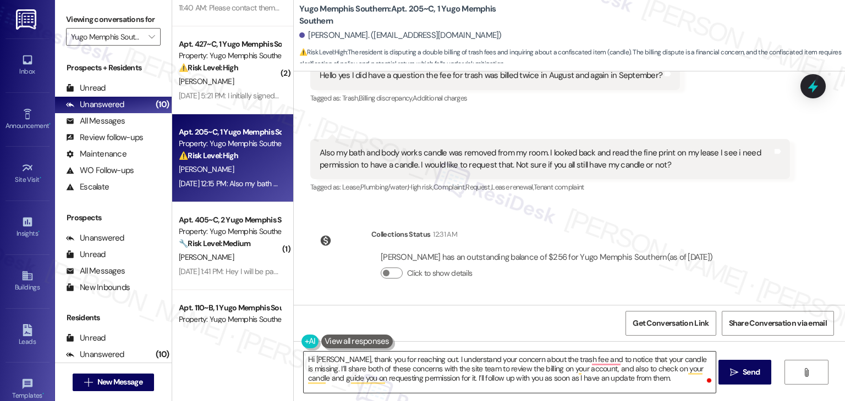
drag, startPoint x: 746, startPoint y: 369, endPoint x: 647, endPoint y: 368, distance: 98.4
click at [647, 368] on div "Hi [PERSON_NAME], thank you for reaching out. I understand your concern about t…" at bounding box center [569, 382] width 551 height 82
click at [600, 365] on textarea "Hi [PERSON_NAME], thank you for reaching out. I understand your concern about t…" at bounding box center [510, 372] width 412 height 41
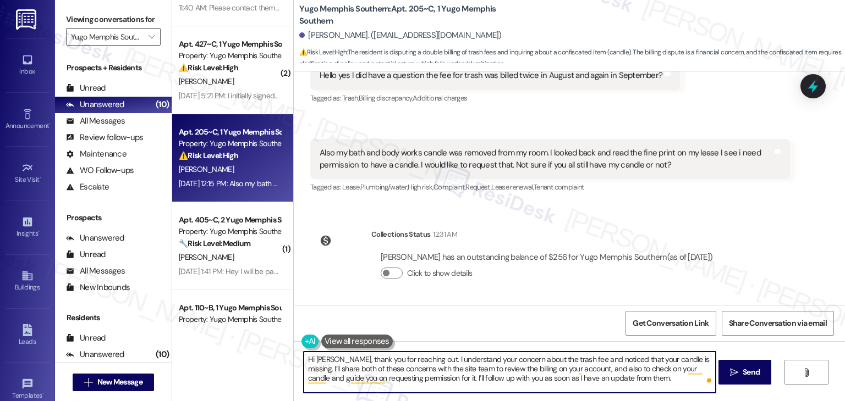
type textarea "Hi [PERSON_NAME], thank you for reaching out. I understand your concern about t…"
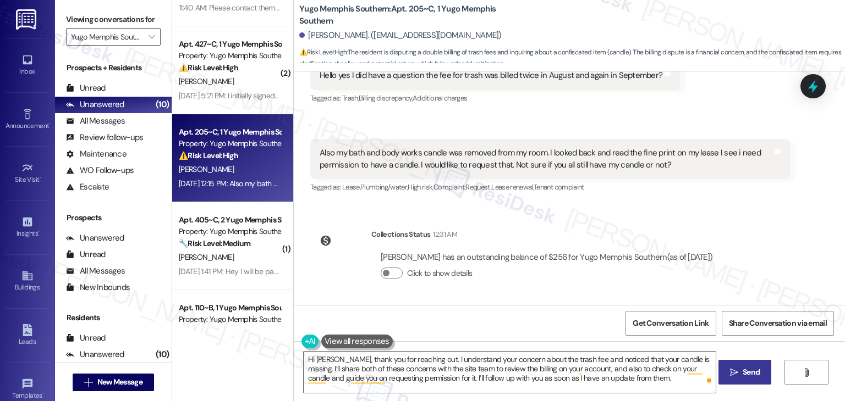
click at [758, 378] on span "Send" at bounding box center [750, 373] width 17 height 12
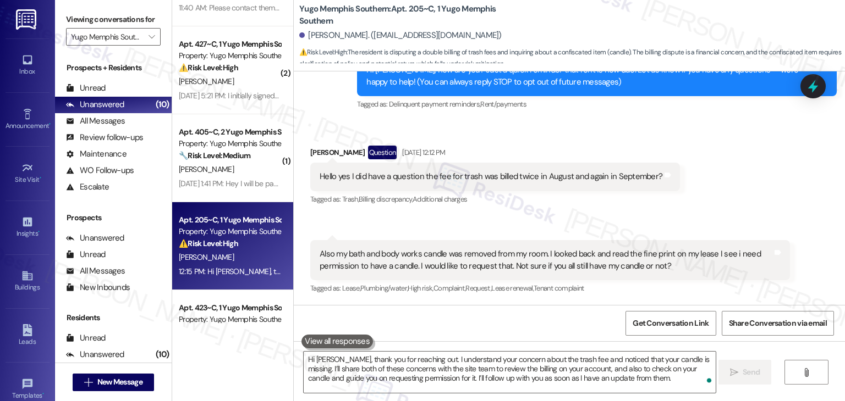
scroll to position [352, 0]
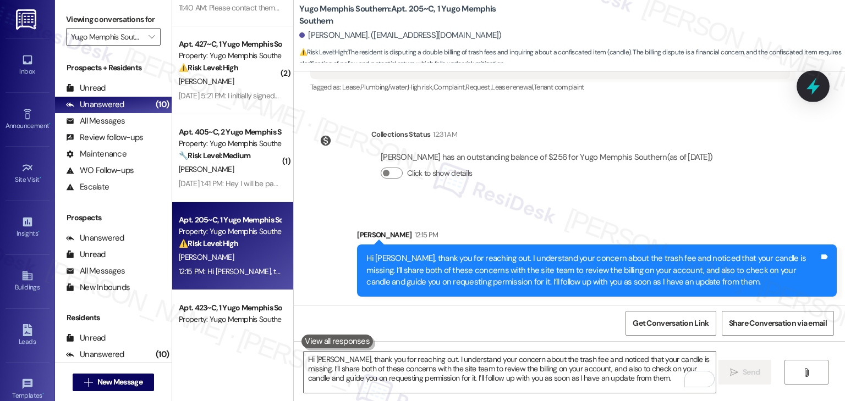
click at [823, 84] on div at bounding box center [812, 85] width 33 height 31
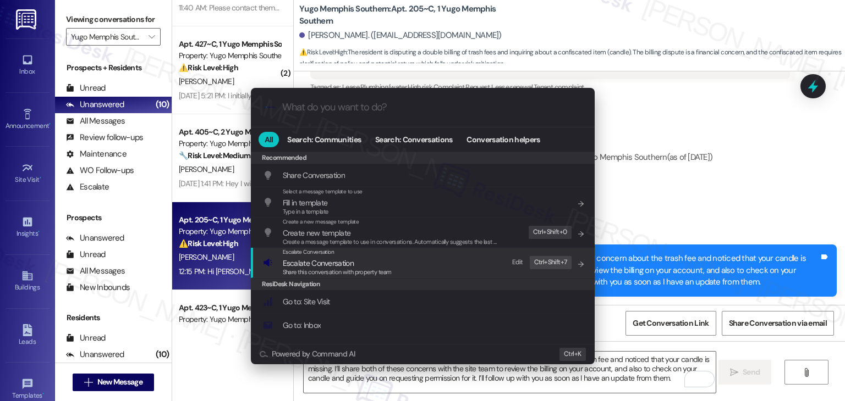
click at [346, 266] on span "Escalate Conversation" at bounding box center [318, 263] width 71 height 10
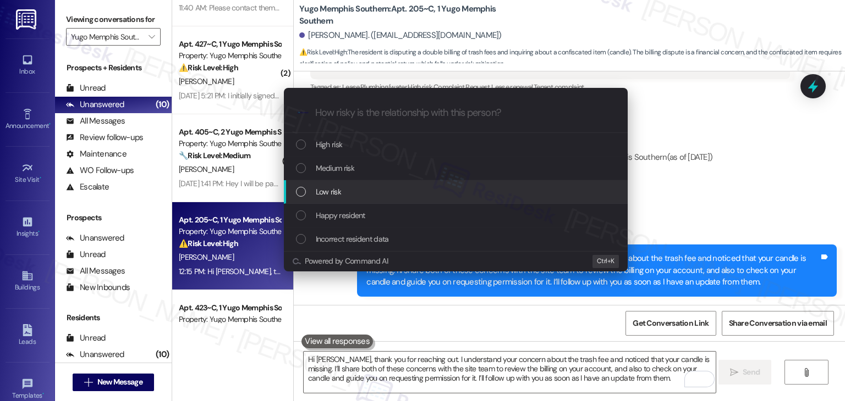
click at [303, 191] on div "List of options" at bounding box center [301, 192] width 10 height 10
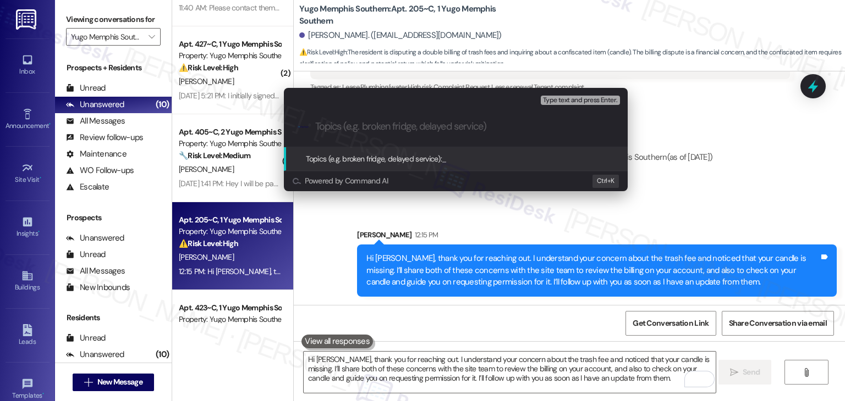
paste input "Double Trash Fee Charge & Missing Candle"
type input "Double Trash Fee Charge & Missing Candle"
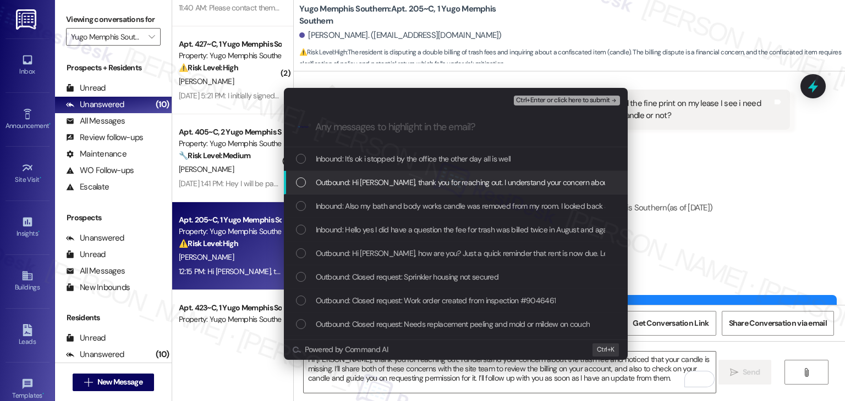
scroll to position [428, 0]
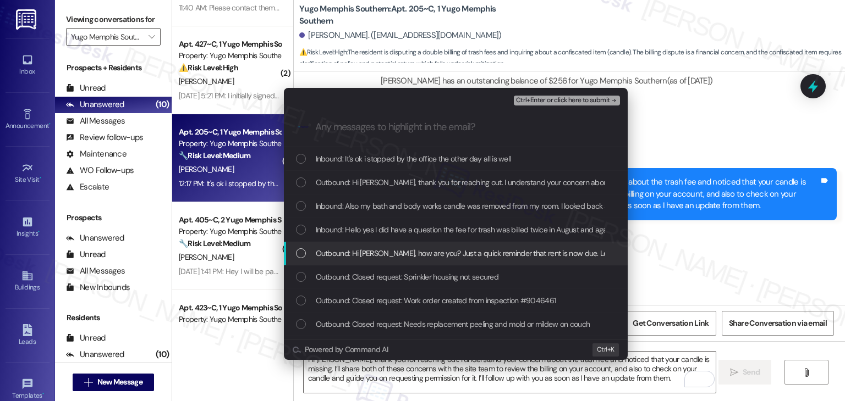
click at [703, 265] on div "Escalate Conversation Low risk Double Trash Fee Charge & Missing Candle Any mes…" at bounding box center [422, 200] width 845 height 401
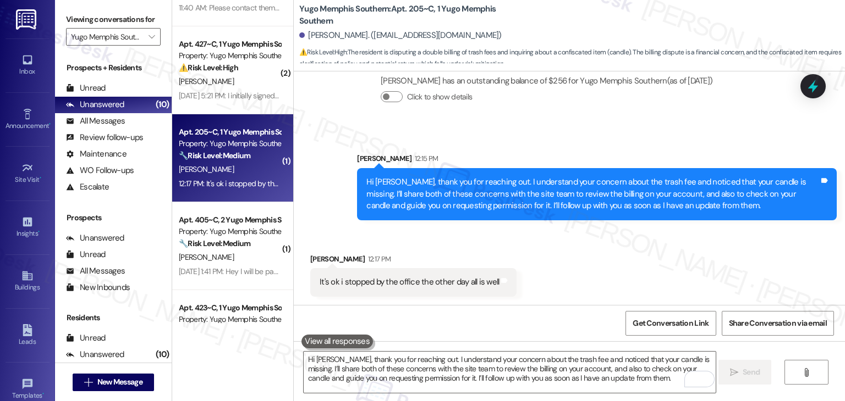
click at [405, 281] on div "It's ok i stopped by the office the other day all is well" at bounding box center [408, 283] width 179 height 12
copy div "It's ok i stopped by the office the other day all is well Tags and notes"
click at [434, 361] on textarea "Hi [PERSON_NAME], thank you for reaching out. I understand your concern about t…" at bounding box center [510, 372] width 412 height 41
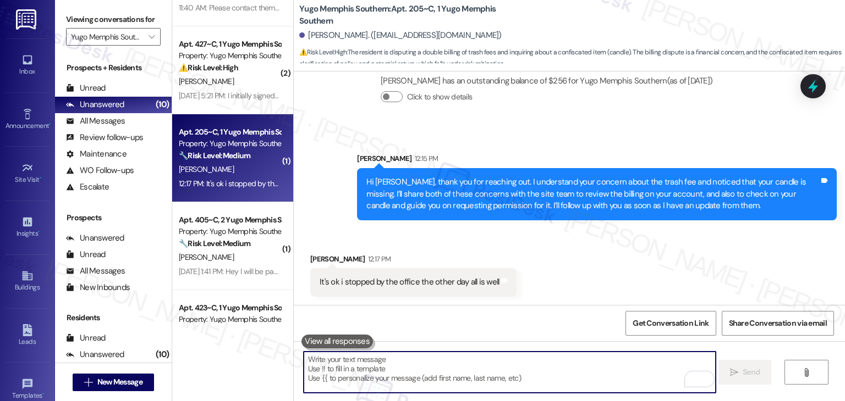
paste textarea "Hi [PERSON_NAME]! Thanks for the update — I’m glad to hear everything’s all goo…"
type textarea "Hi [PERSON_NAME]! Thanks for the update — I’m glad to hear everything’s all goo…"
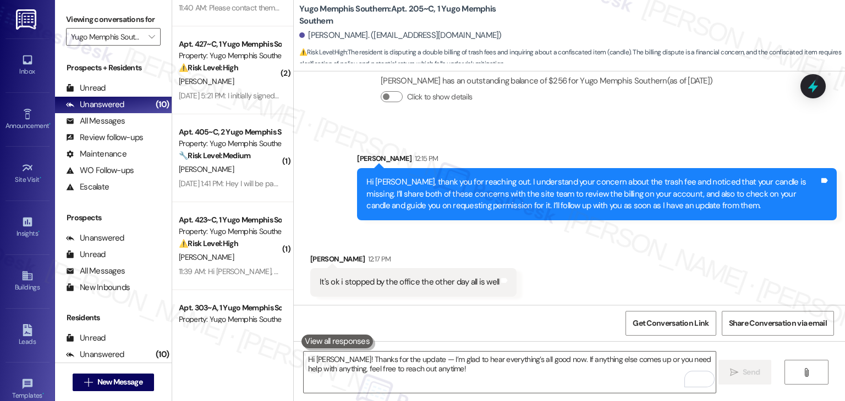
scroll to position [517, 0]
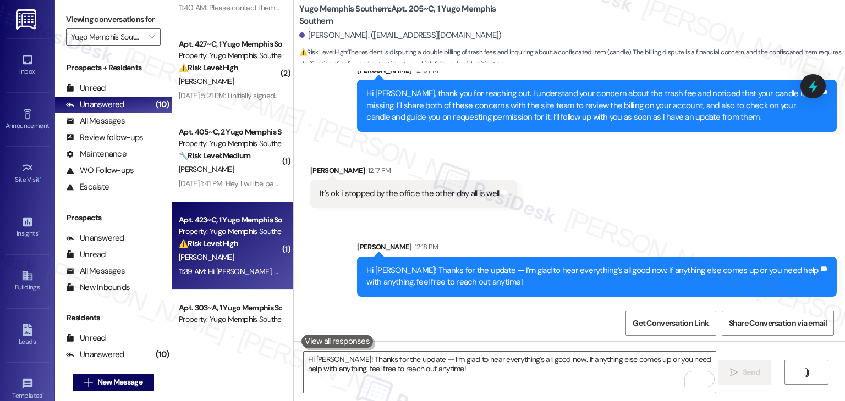
click at [231, 263] on div "[PERSON_NAME]" at bounding box center [230, 258] width 104 height 14
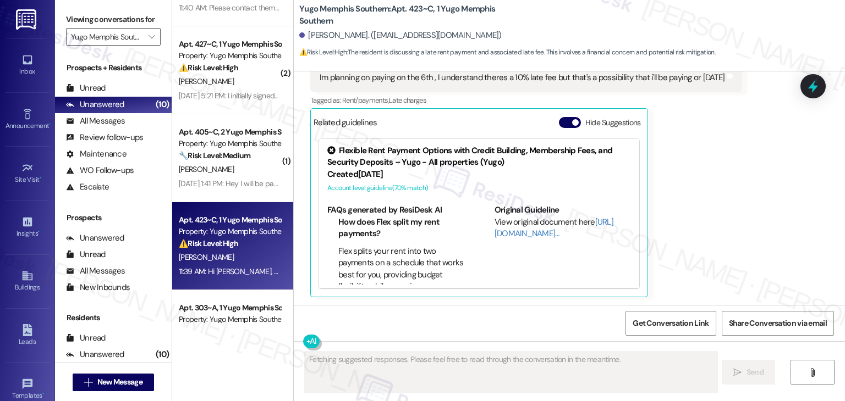
scroll to position [477, 0]
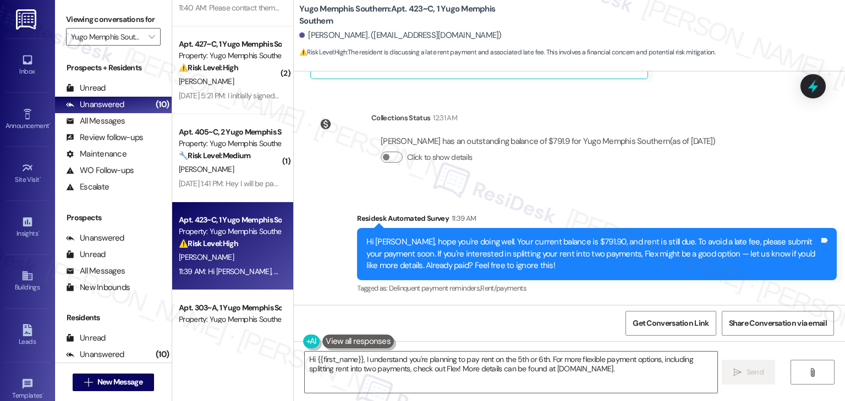
click at [695, 186] on div "Collections Status 12:31 AM [PERSON_NAME] has an outstanding balance of $791.9 …" at bounding box center [517, 146] width 431 height 85
click at [692, 191] on div "Survey, sent via SMS Residesk Automated Survey 11:39 AM Hi [PERSON_NAME], hope …" at bounding box center [569, 246] width 551 height 117
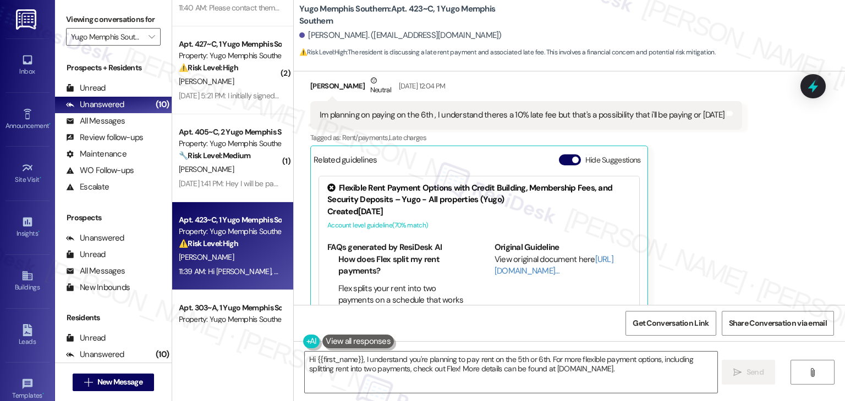
scroll to position [202, 0]
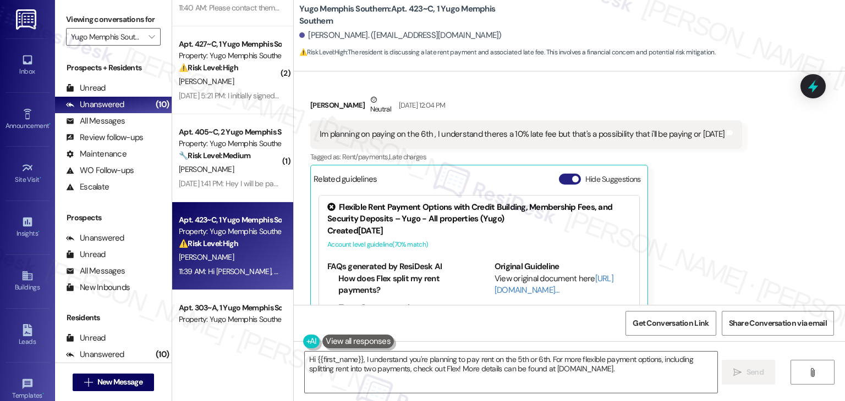
click at [563, 177] on button "Hide Suggestions" at bounding box center [570, 179] width 22 height 11
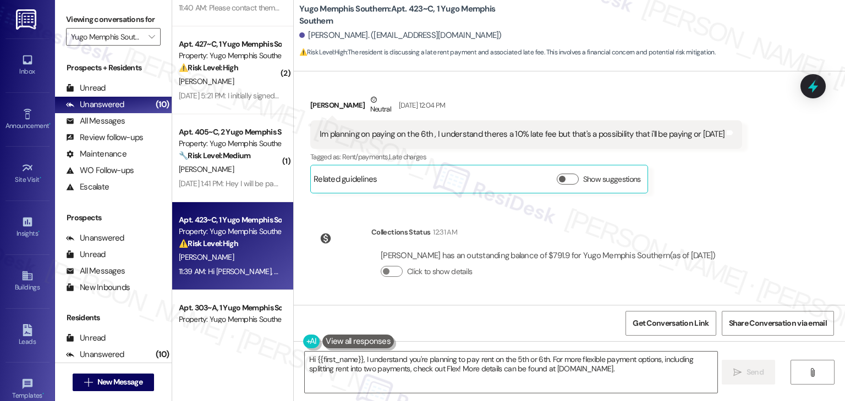
click at [470, 137] on div "Im planning on paying on the 6th , I understand theres a 10% late fee but that'…" at bounding box center [521, 135] width 405 height 12
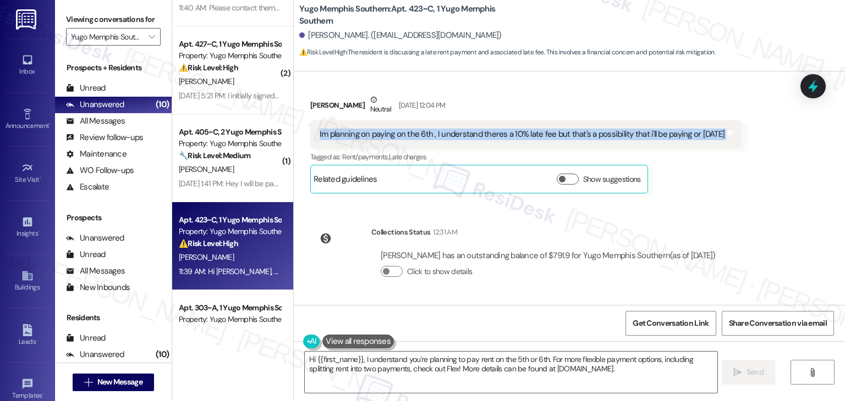
click at [470, 137] on div "Im planning on paying on the 6th , I understand theres a 10% late fee but that'…" at bounding box center [521, 135] width 405 height 12
copy div "Im planning on paying on the 6th , I understand theres a 10% late fee but that'…"
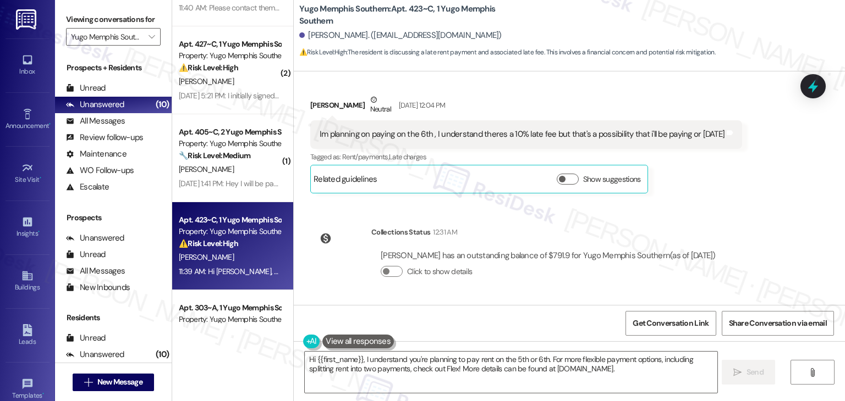
click at [513, 322] on div "Get Conversation Link Share Conversation via email" at bounding box center [569, 323] width 551 height 36
drag, startPoint x: 406, startPoint y: 377, endPoint x: 558, endPoint y: 368, distance: 151.5
click at [406, 377] on textarea "Hi {{first_name}}, I understand you're planning to pay rent on the 5th or 6th. …" at bounding box center [511, 372] width 412 height 41
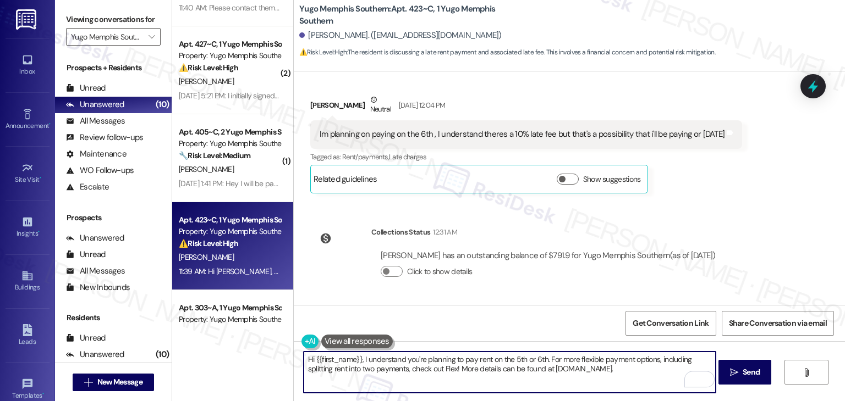
drag, startPoint x: 594, startPoint y: 368, endPoint x: 457, endPoint y: 369, distance: 136.9
click at [457, 369] on textarea "Hi {{first_name}}, I understand you're planning to pay rent on the 5th or 6th. …" at bounding box center [510, 372] width 412 height 41
paste textarea "Let us know if there's anything else we can assist you with!"
click at [554, 369] on textarea "Hi {{first_name}}, I understand you're planning to pay rent on the 5th or 6th. …" at bounding box center [510, 372] width 412 height 41
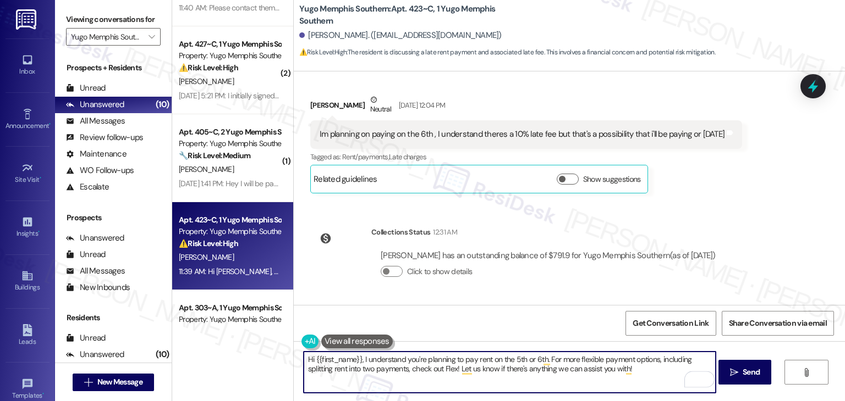
click at [639, 368] on textarea "Hi {{first_name}}, I understand you're planning to pay rent on the 5th or 6th. …" at bounding box center [510, 372] width 412 height 41
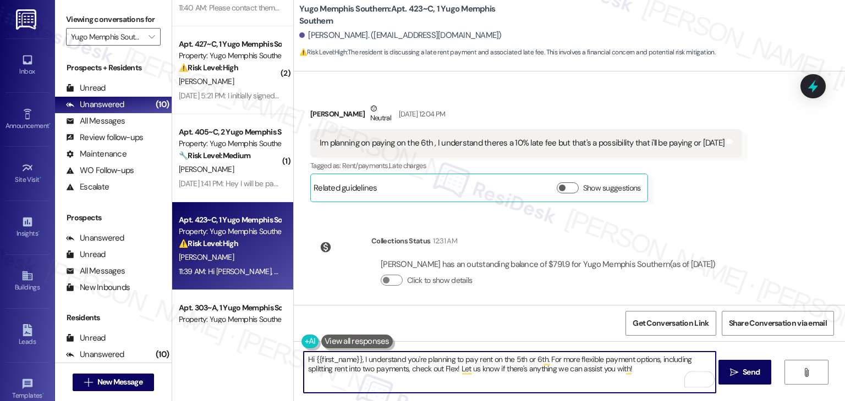
scroll to position [317, 0]
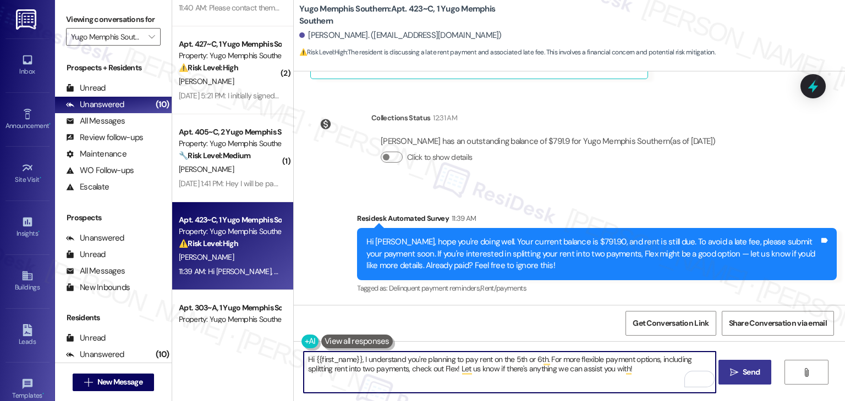
type textarea "Hi {{first_name}}, I understand you're planning to pay rent on the 5th or 6th. …"
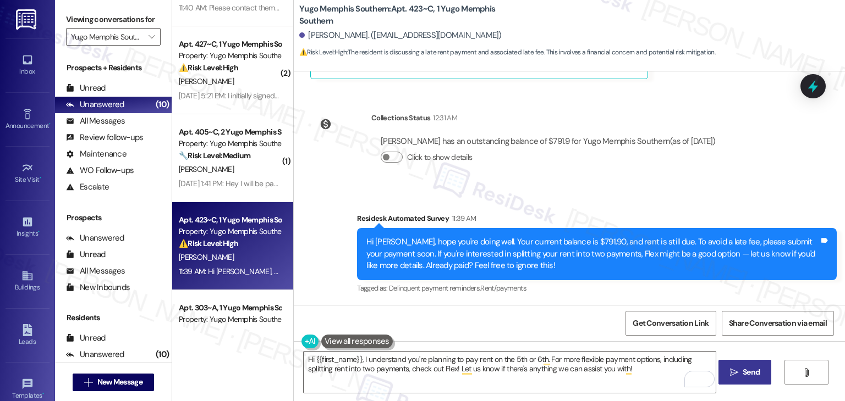
click at [747, 374] on span "Send" at bounding box center [750, 373] width 17 height 12
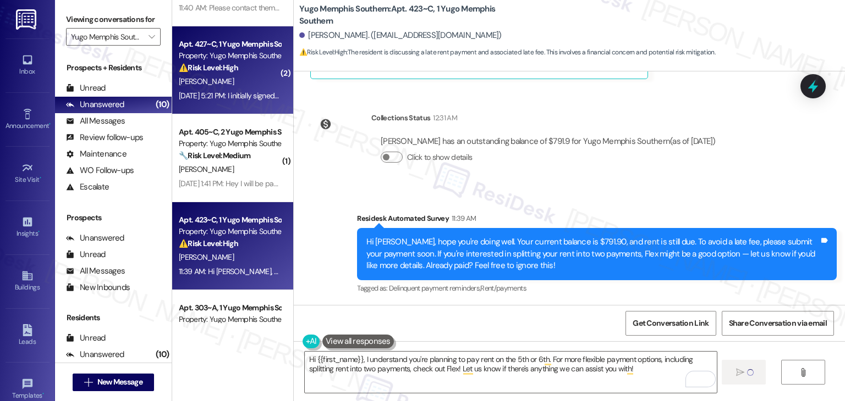
click at [255, 101] on div "[DATE] 5:21 PM: I initially signed my application lease in March* [DATE] 5:21 P…" at bounding box center [230, 96] width 104 height 14
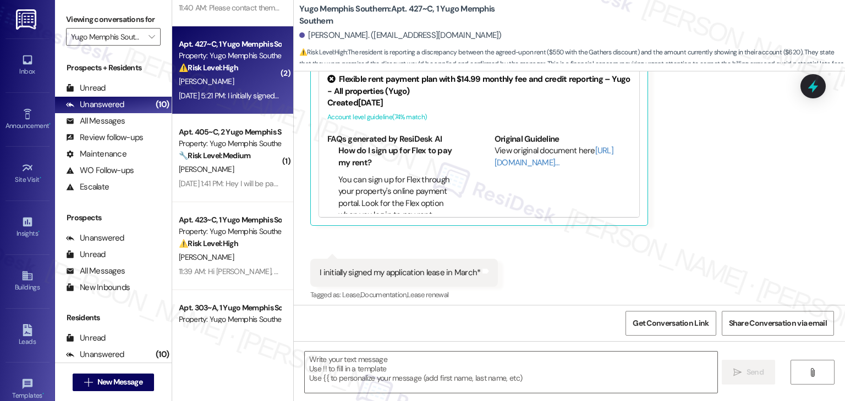
scroll to position [363, 0]
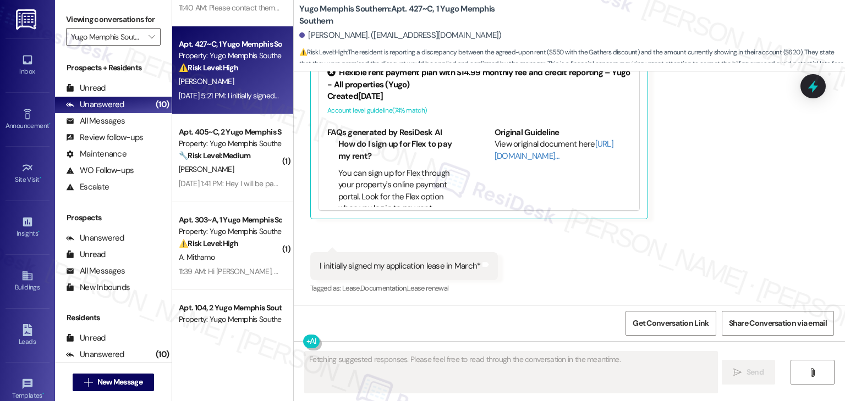
click at [618, 261] on div "Received via SMS [PERSON_NAME] Question [DATE] 5:21 PM Hi [PERSON_NAME], I init…" at bounding box center [569, 107] width 551 height 396
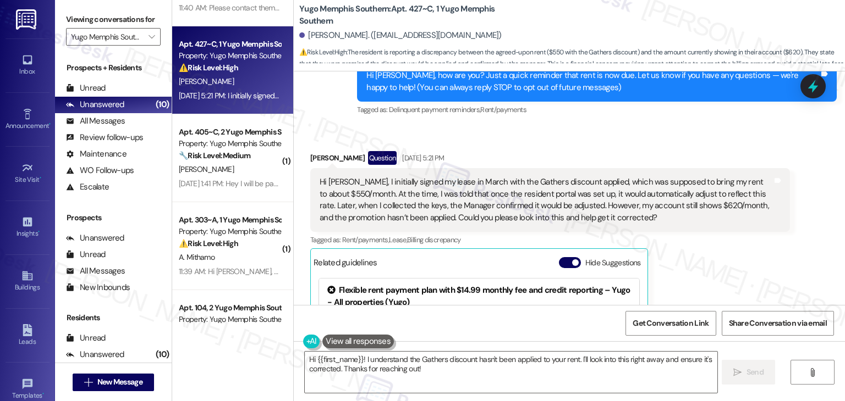
scroll to position [134, 0]
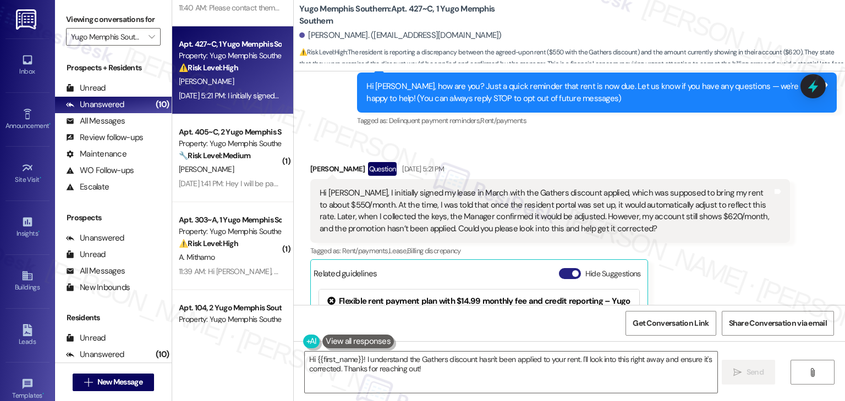
click at [563, 274] on button "Hide Suggestions" at bounding box center [570, 273] width 22 height 11
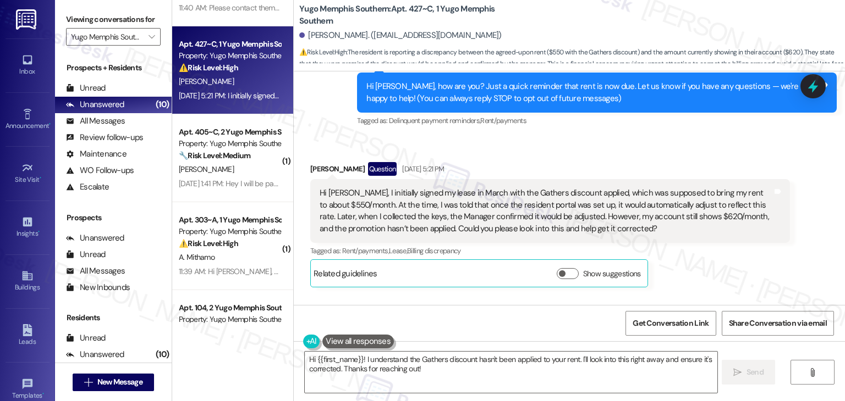
click at [426, 216] on div "Hi [PERSON_NAME], I initially signed my lease in March with the Gathers discoun…" at bounding box center [545, 211] width 453 height 47
click at [426, 217] on div "Hi [PERSON_NAME], I initially signed my lease in March with the Gathers discoun…" at bounding box center [545, 211] width 453 height 47
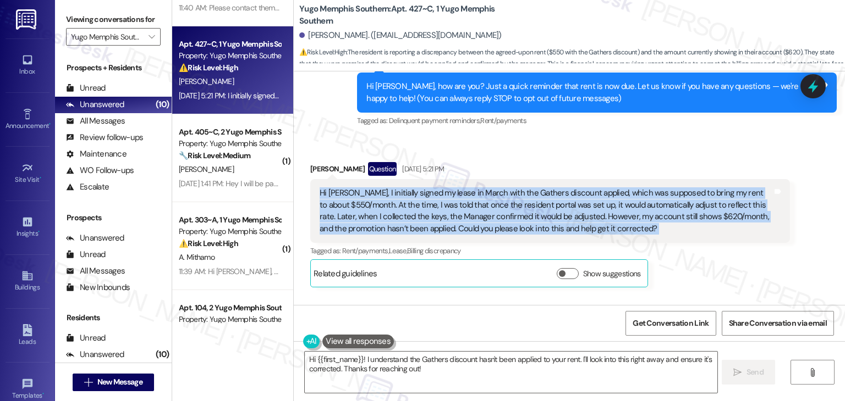
click at [426, 217] on div "Hi [PERSON_NAME], I initially signed my lease in March with the Gathers discoun…" at bounding box center [545, 211] width 453 height 47
copy div "Hi [PERSON_NAME], I initially signed my lease in March with the Gathers discoun…"
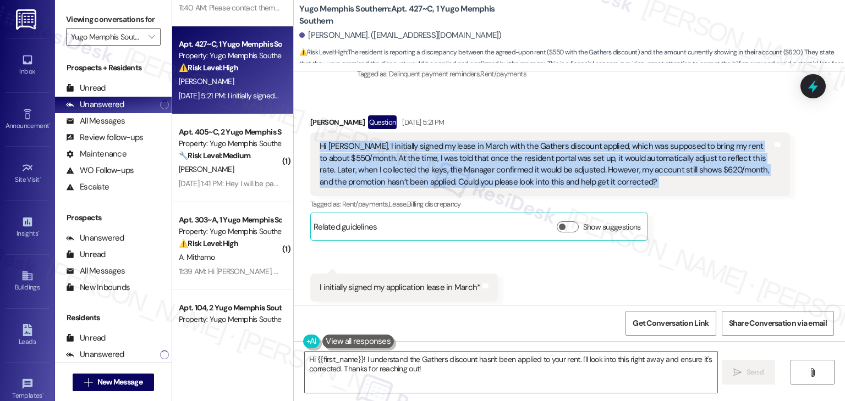
scroll to position [304, 0]
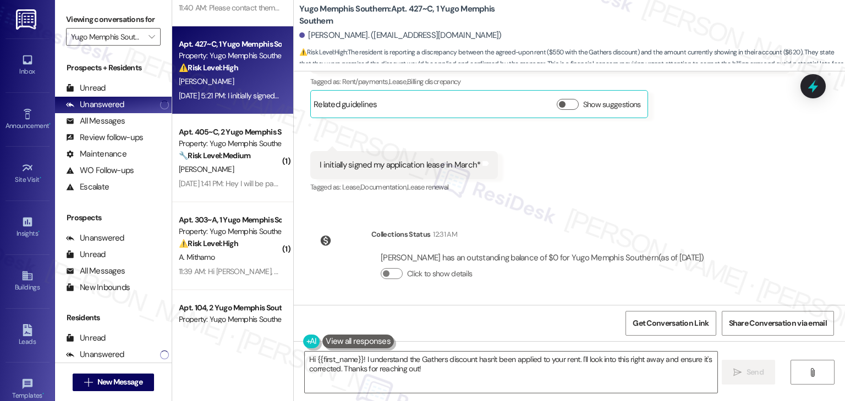
click at [474, 257] on div "[PERSON_NAME] has an outstanding balance of $0 for Yugo Memphis Southern (as of…" at bounding box center [542, 258] width 323 height 12
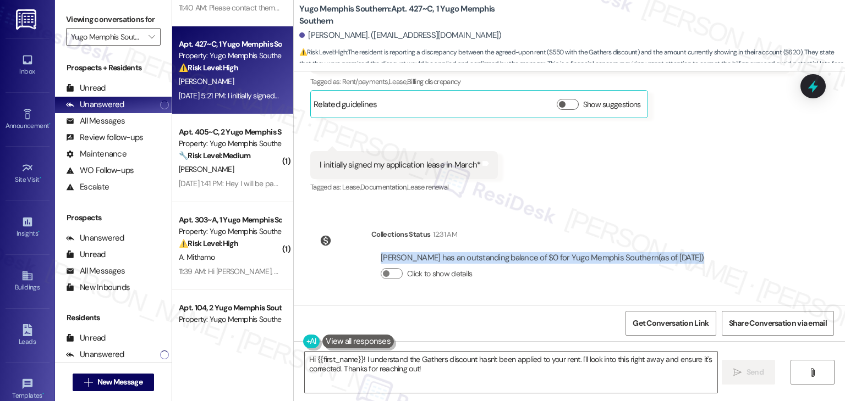
click at [474, 257] on div "[PERSON_NAME] has an outstanding balance of $0 for Yugo Memphis Southern (as of…" at bounding box center [542, 258] width 323 height 12
copy div "[PERSON_NAME] has an outstanding balance of $0 for Yugo Memphis Southern (as of…"
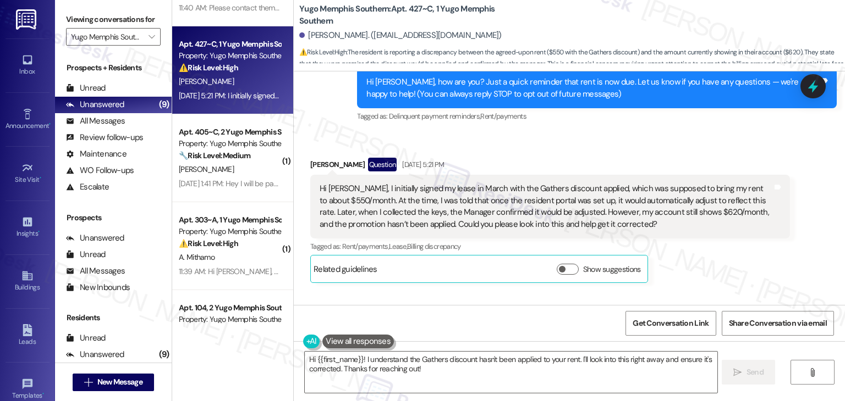
scroll to position [29, 0]
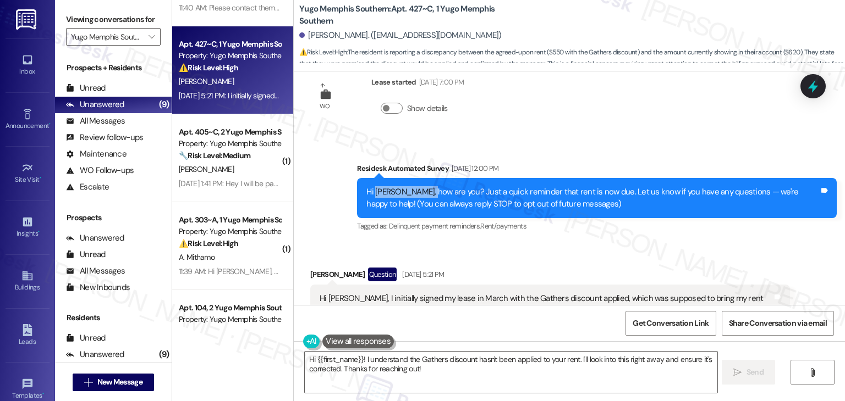
drag, startPoint x: 423, startPoint y: 190, endPoint x: 370, endPoint y: 188, distance: 52.8
click at [370, 188] on div "Hi [PERSON_NAME], how are you? Just a quick reminder that rent is now due. Let …" at bounding box center [592, 198] width 453 height 24
copy div "[PERSON_NAME]"
click at [392, 361] on textarea "Hi {{first_name}}! I understand the Gathers discount hasn't been applied to you…" at bounding box center [511, 372] width 412 height 41
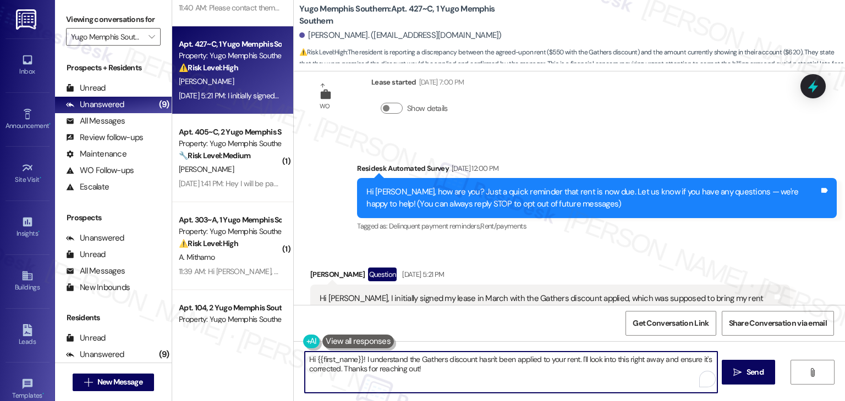
click at [392, 361] on textarea "Hi {{first_name}}! I understand the Gathers discount hasn't been applied to you…" at bounding box center [511, 372] width 412 height 41
paste textarea "[PERSON_NAME], thanks for reaching out and sharing those details. I see your ba…"
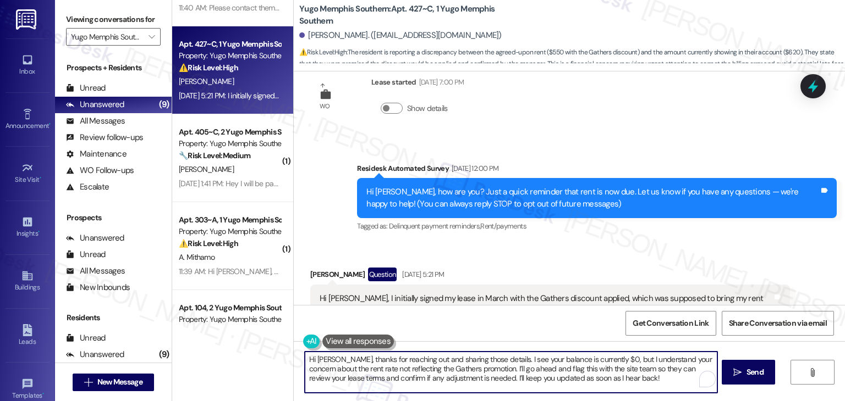
type textarea "Hi [PERSON_NAME], thanks for reaching out and sharing those details. I see your…"
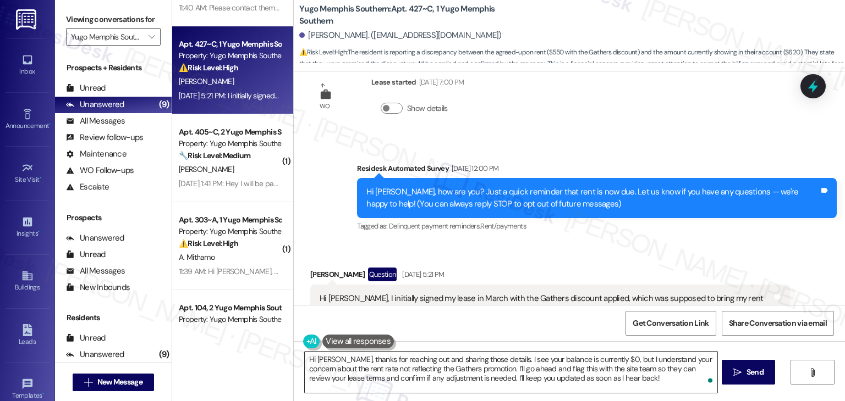
drag, startPoint x: 548, startPoint y: 366, endPoint x: 559, endPoint y: 366, distance: 10.4
click at [548, 366] on textarea "Hi [PERSON_NAME], thanks for reaching out and sharing those details. I see your…" at bounding box center [511, 372] width 412 height 41
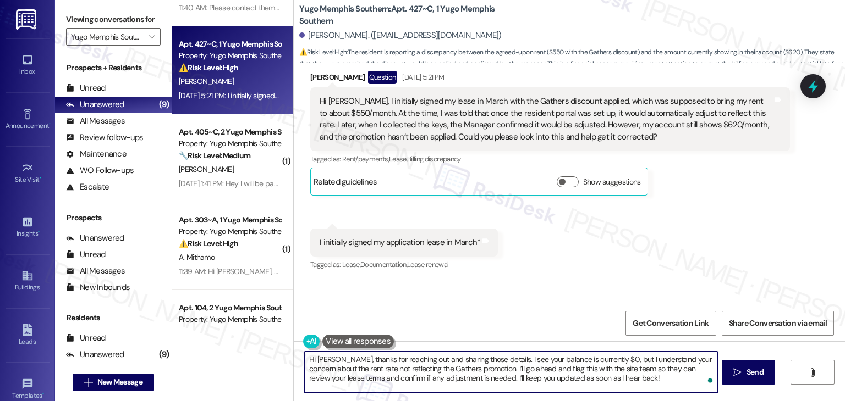
scroll to position [304, 0]
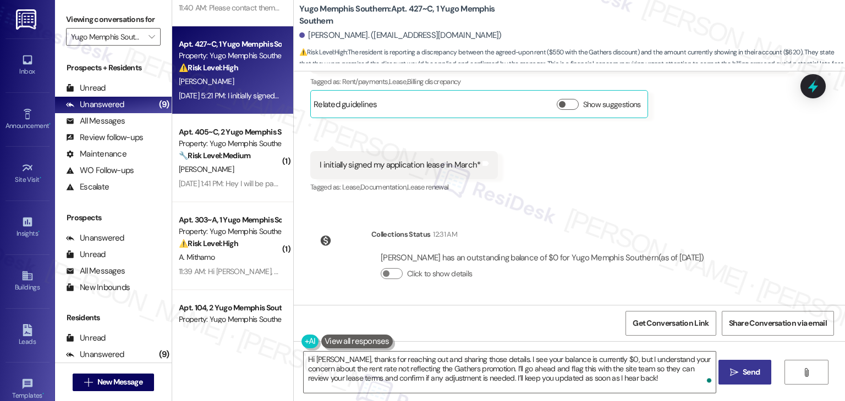
click at [743, 370] on span "Send" at bounding box center [750, 373] width 17 height 12
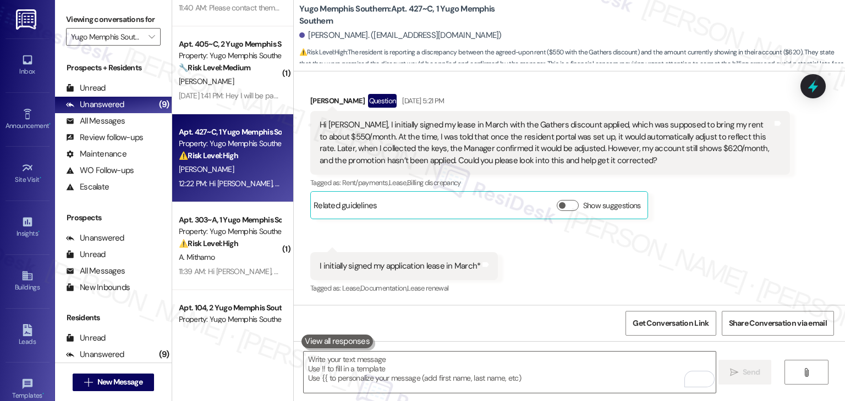
scroll to position [404, 0]
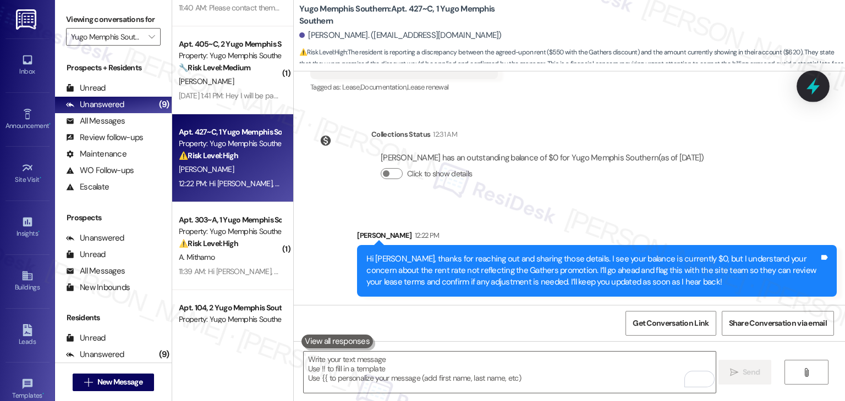
click at [811, 95] on div at bounding box center [812, 85] width 33 height 31
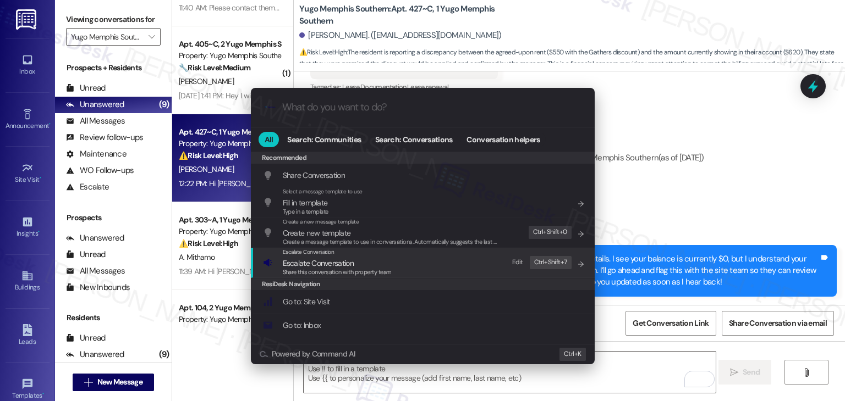
click at [367, 270] on span "Share this conversation with property team" at bounding box center [337, 272] width 109 height 8
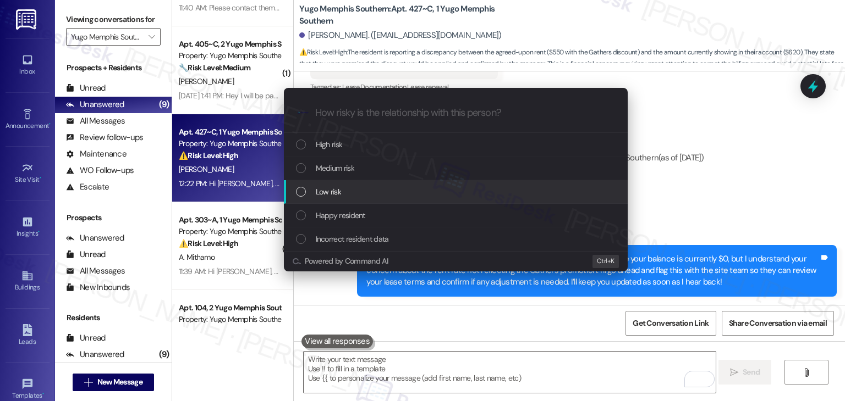
click at [306, 195] on div "Low risk" at bounding box center [457, 192] width 322 height 12
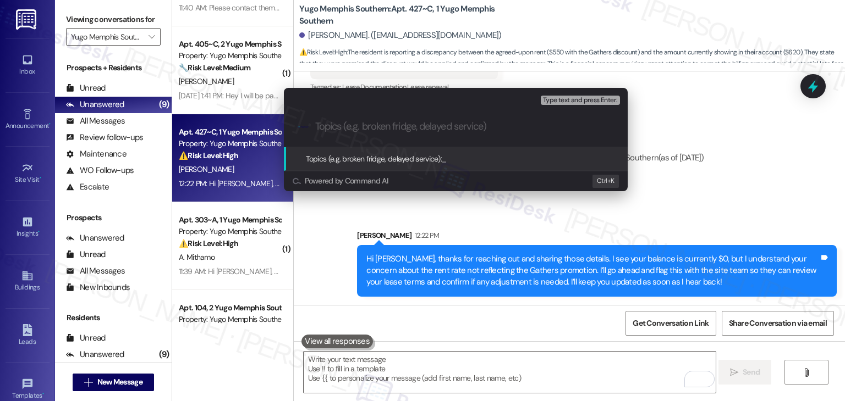
paste input "Rent Rate Concern – Gathers Promotion Not Reflected"
type input "Rent Rate Concern – Gathers Promotion Not Reflected"
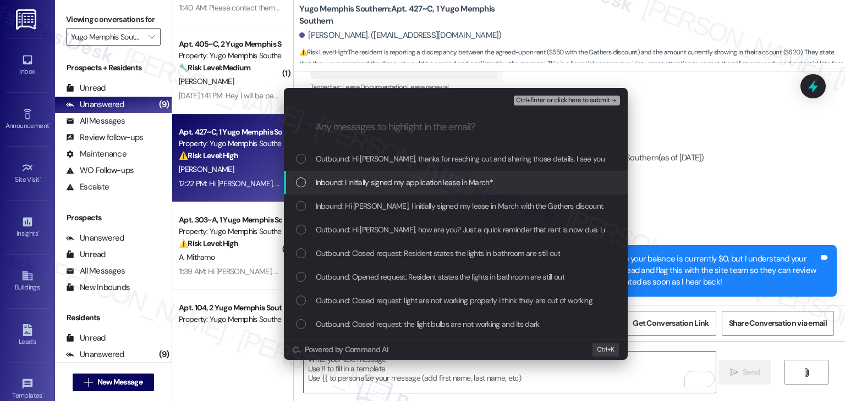
click at [297, 181] on div "List of options" at bounding box center [301, 183] width 10 height 10
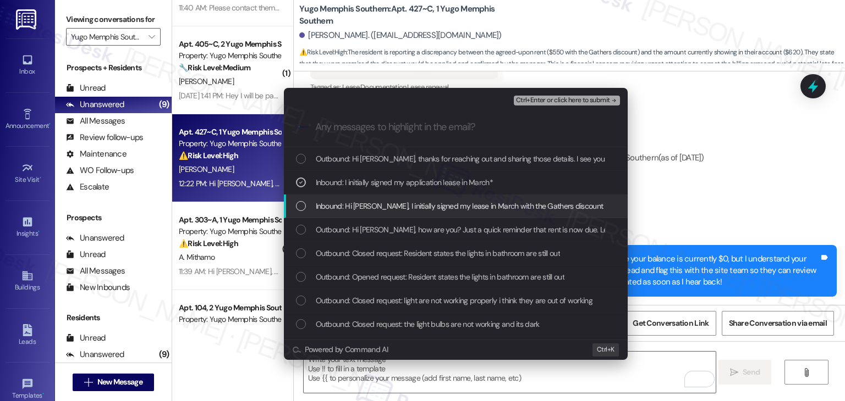
click at [299, 210] on div "List of options" at bounding box center [301, 206] width 10 height 10
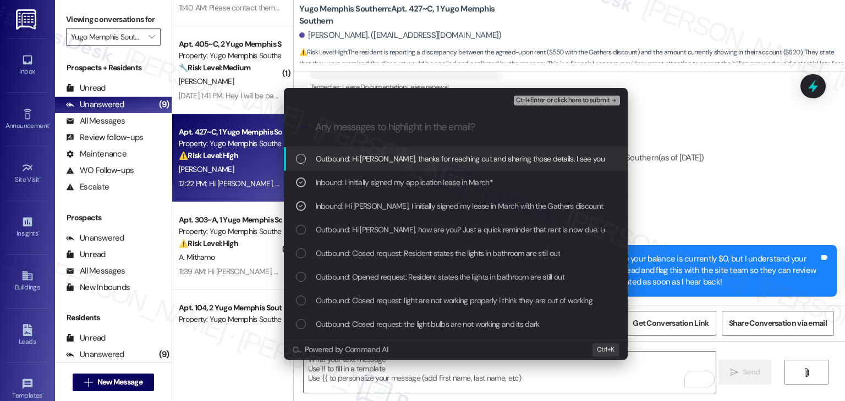
click at [570, 97] on span "Ctrl+Enter or click here to submit" at bounding box center [563, 101] width 94 height 8
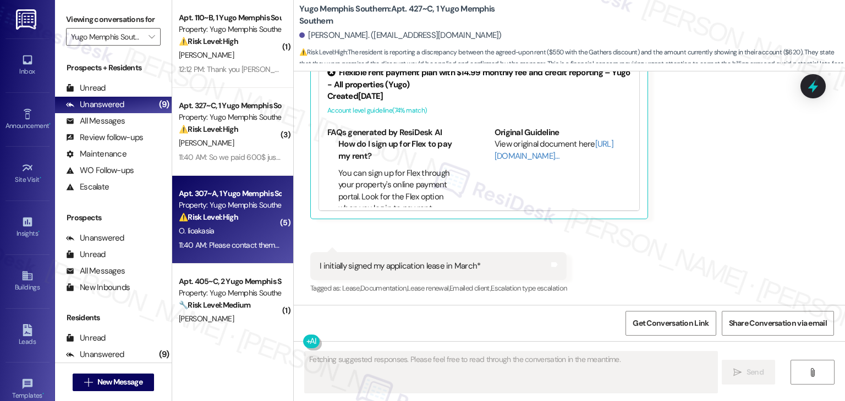
scroll to position [381, 0]
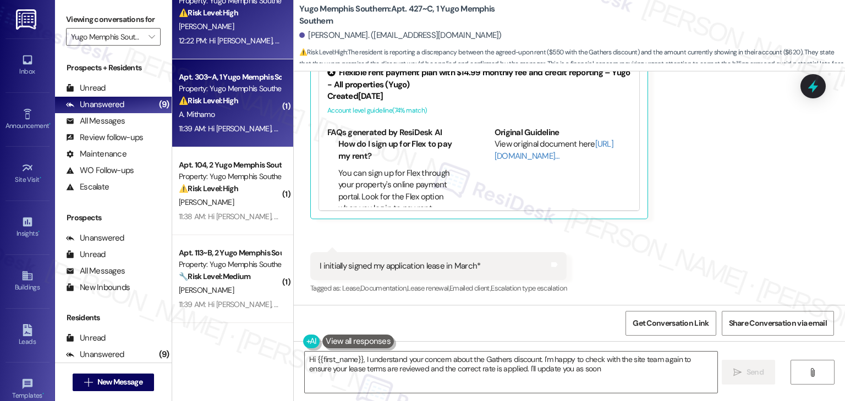
type textarea "Hi {{first_name}}, I understand your concern about the Gathers discount. I'm ha…"
click at [236, 134] on div "11:39 AM: Hi [PERSON_NAME], hope you're doing well. Your current balance is $78…" at bounding box center [230, 129] width 104 height 14
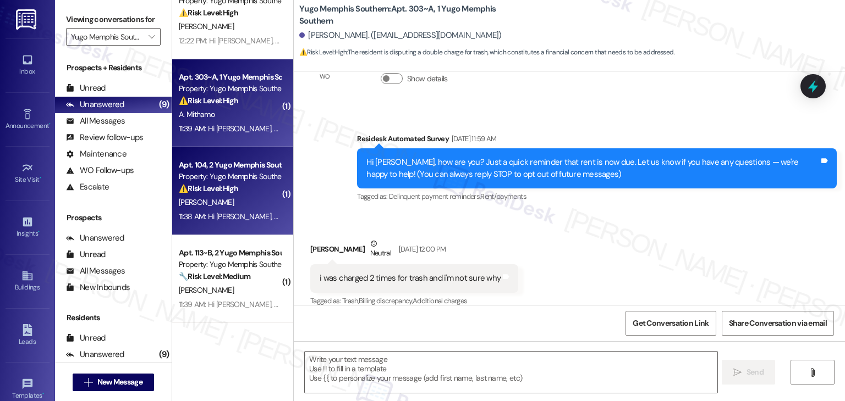
scroll to position [70, 0]
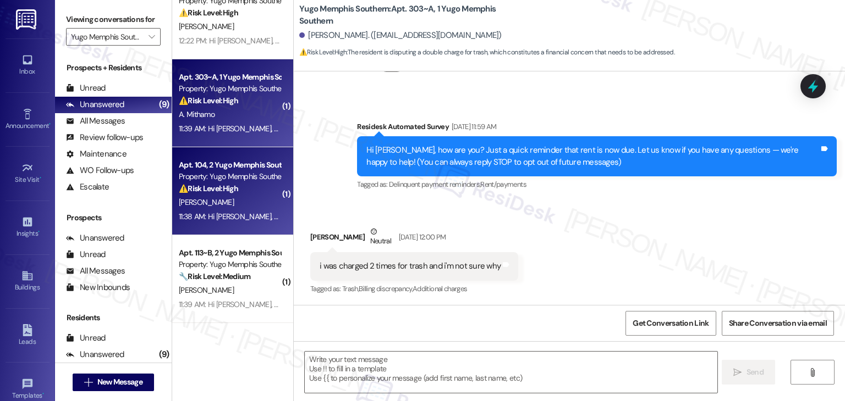
type textarea "Fetching suggested responses. Please feel free to read through the conversation…"
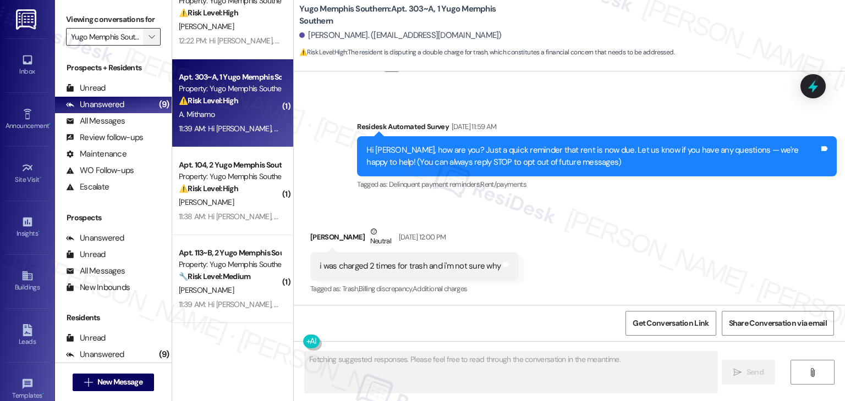
click at [148, 40] on icon "" at bounding box center [151, 36] width 6 height 9
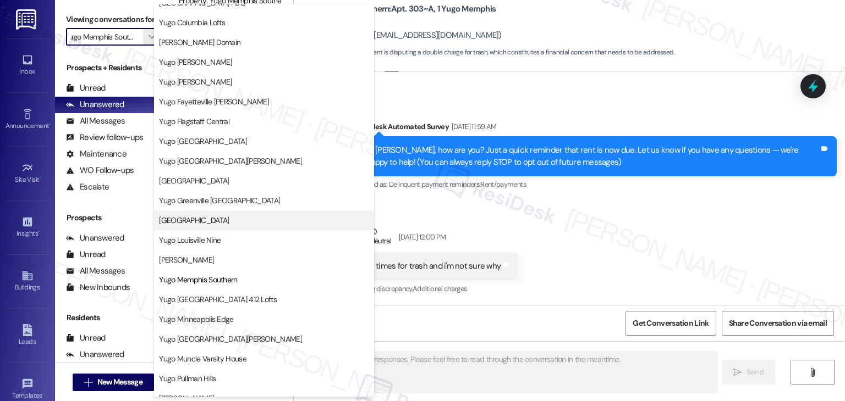
scroll to position [101, 0]
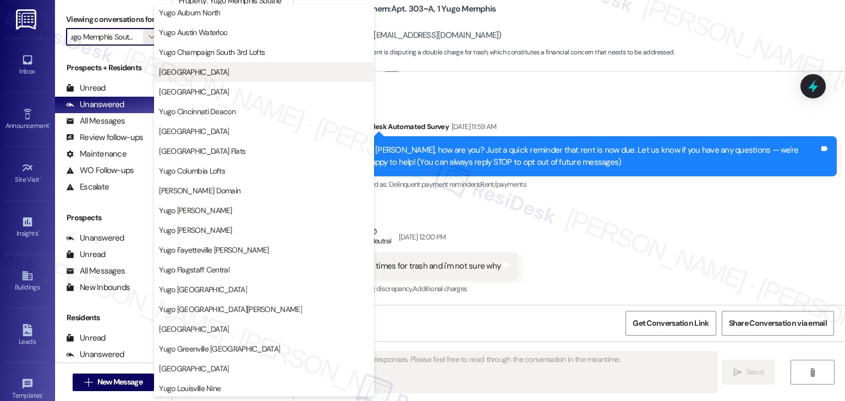
click at [229, 74] on span "[GEOGRAPHIC_DATA]" at bounding box center [194, 72] width 70 height 11
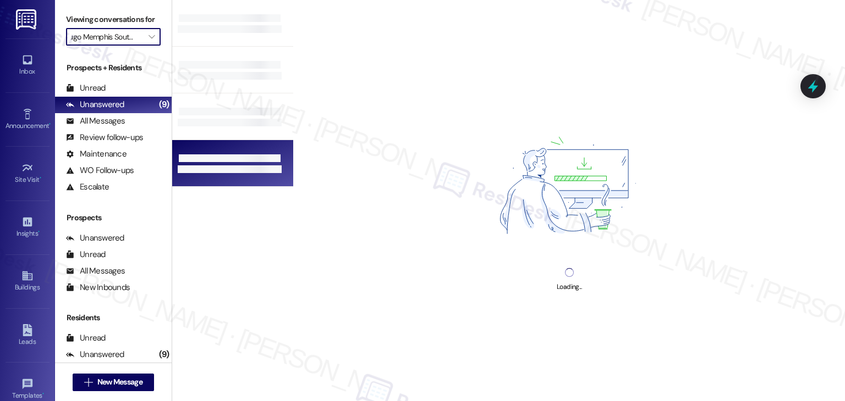
type input "[GEOGRAPHIC_DATA]"
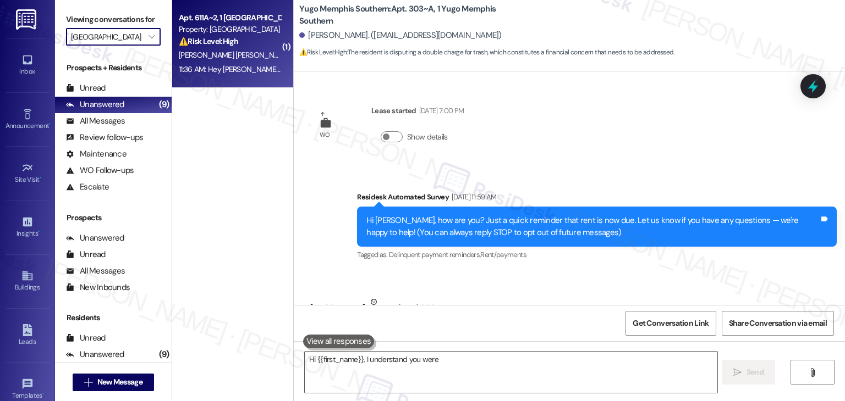
scroll to position [70, 0]
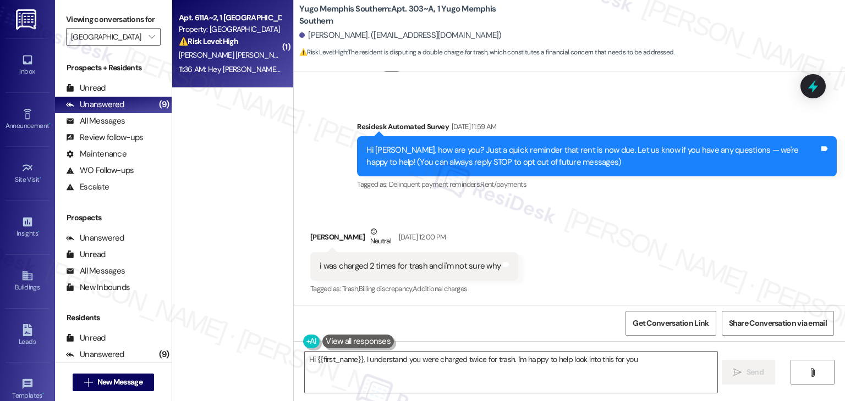
type textarea "Hi {{first_name}}, I understand you were charged twice for trash. I'm happy to …"
click at [231, 68] on div "11:36 AM: Hey [PERSON_NAME]! all further communication must be done through my …" at bounding box center [338, 69] width 319 height 10
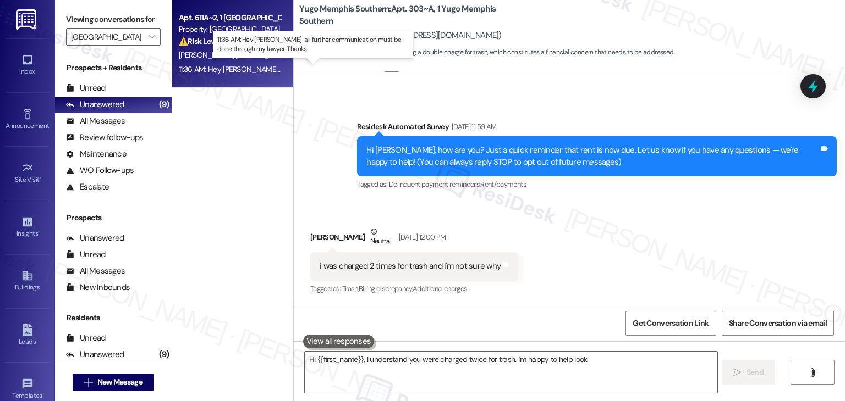
type textarea "Hi {{first_name}}, I understand you were charged twice for trash. I'm happy to …"
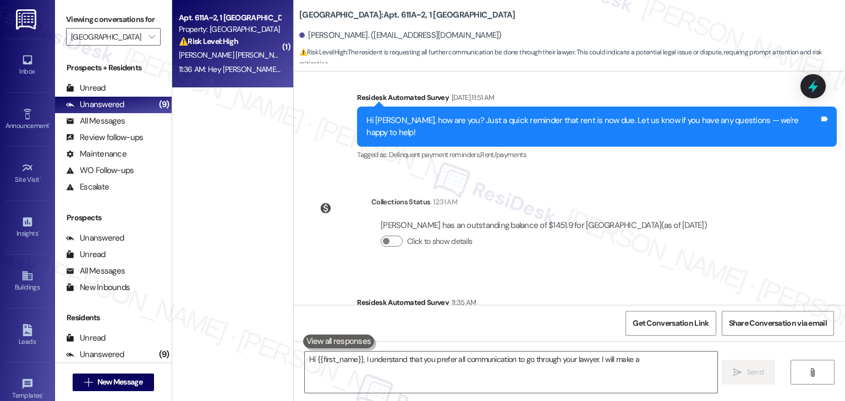
scroll to position [359, 0]
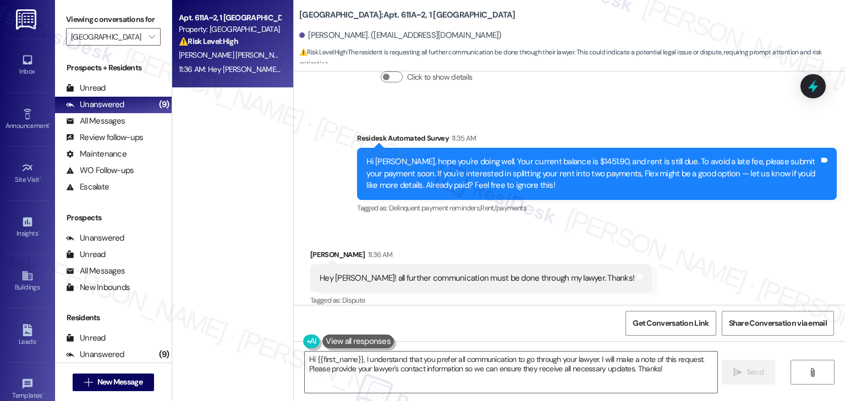
click at [644, 225] on div "Received via SMS [PERSON_NAME] 11:36 AM Hey [PERSON_NAME]! all further communic…" at bounding box center [569, 270] width 551 height 93
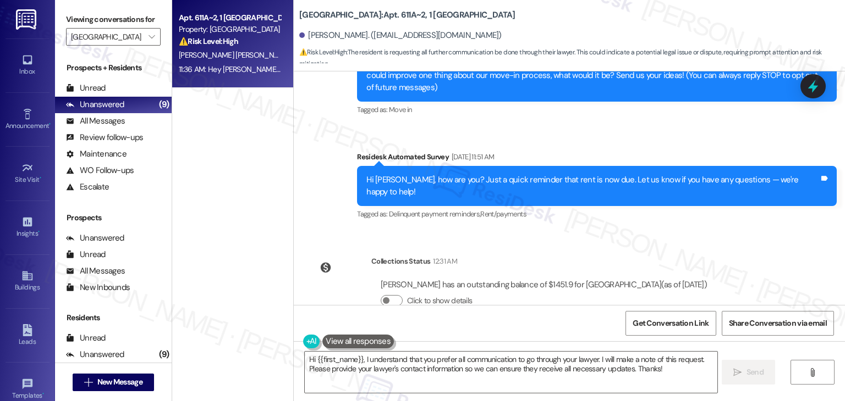
scroll to position [360, 0]
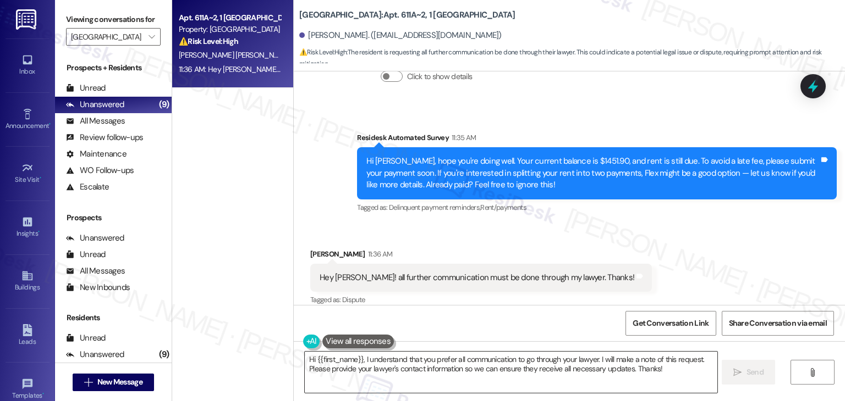
drag, startPoint x: 389, startPoint y: 377, endPoint x: 585, endPoint y: 370, distance: 195.9
click at [389, 377] on textarea "Hi {{first_name}}, I understand that you prefer all communication to go through…" at bounding box center [511, 372] width 412 height 41
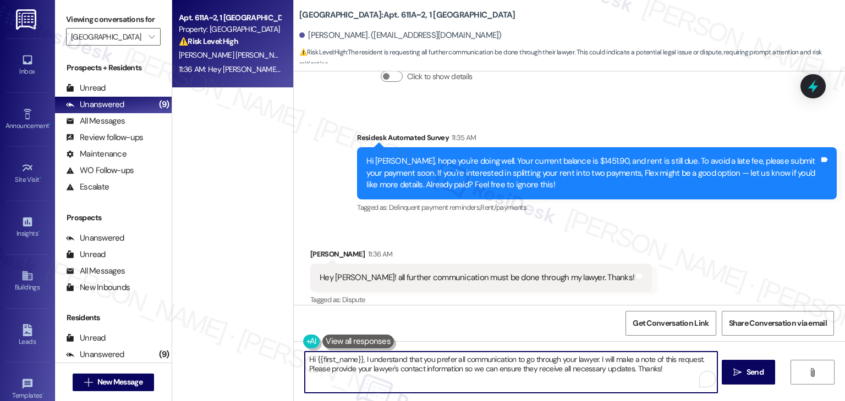
drag, startPoint x: 663, startPoint y: 367, endPoint x: 288, endPoint y: 377, distance: 375.2
click at [294, 377] on div "Hi {{first_name}}, I understand that you prefer all communication to go through…" at bounding box center [569, 382] width 551 height 82
paste textarea "Rent Rate Concern – Gathers Promotion Not Reflected"
type textarea "Hi {{first_name}}, I understand that you prefer all communication to go through…"
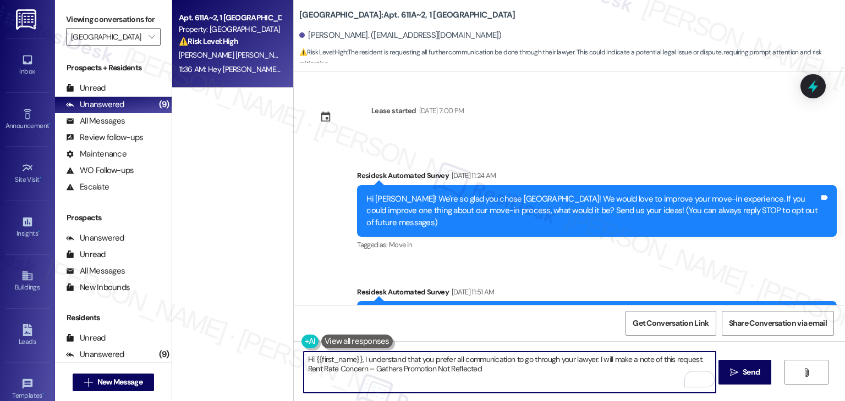
scroll to position [360, 0]
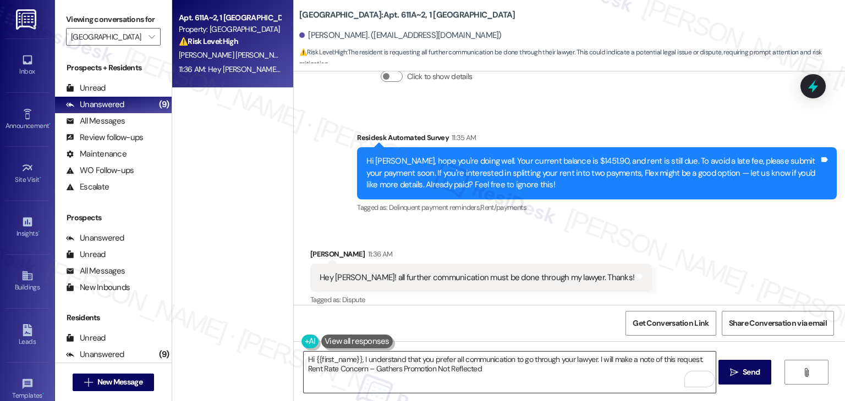
click at [369, 372] on textarea "Hi {{first_name}}, I understand that you prefer all communication to go through…" at bounding box center [510, 372] width 412 height 41
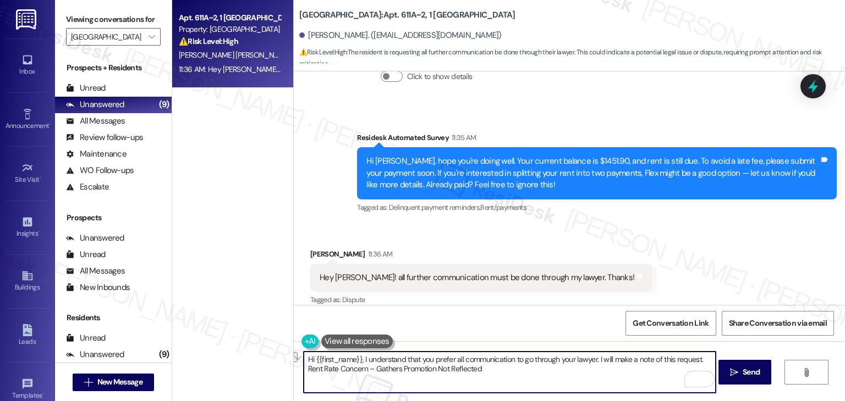
drag, startPoint x: 487, startPoint y: 368, endPoint x: 301, endPoint y: 371, distance: 185.9
click at [300, 371] on div "Hi {{first_name}}, I understand that you prefer all communication to go through…" at bounding box center [569, 382] width 551 height 82
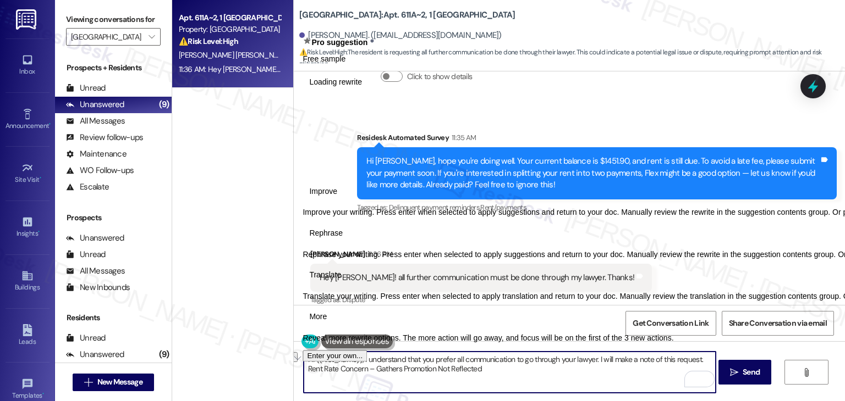
paste textarea "In the meantime, if you have any questions or need assistance with anything els…"
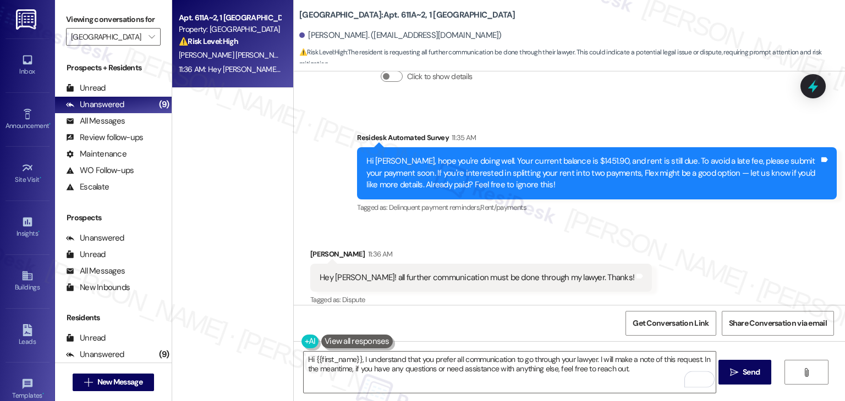
click at [470, 158] on div "Hi [PERSON_NAME], hope you're doing well. Your current balance is $1451.90, and…" at bounding box center [592, 173] width 453 height 35
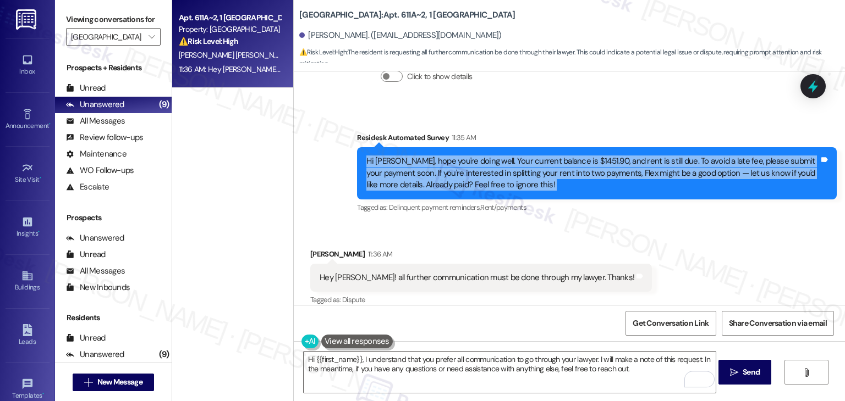
click at [470, 158] on div "Hi [PERSON_NAME], hope you're doing well. Your current balance is $1451.90, and…" at bounding box center [592, 173] width 453 height 35
copy div "Hi [PERSON_NAME], hope you're doing well. Your current balance is $1451.90, and…"
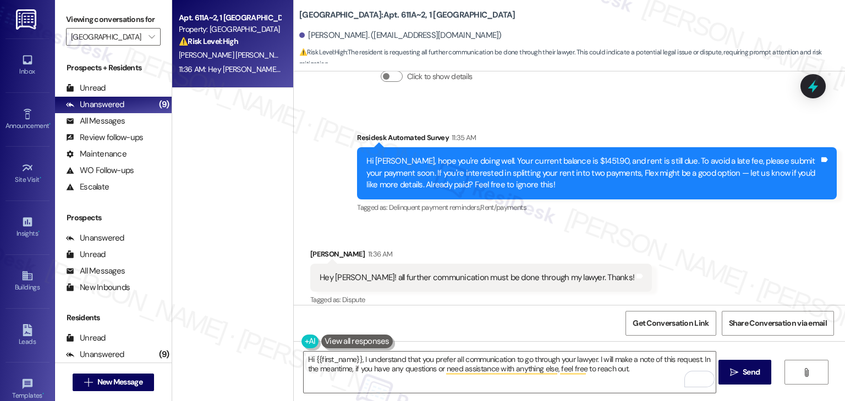
click at [436, 272] on div "Hey [PERSON_NAME]! all further communication must be done through my lawyer. Th…" at bounding box center [476, 278] width 315 height 12
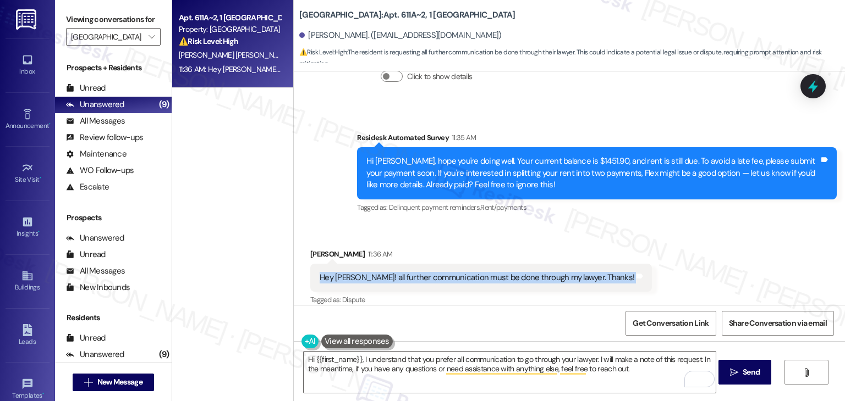
click at [436, 272] on div "Hey [PERSON_NAME]! all further communication must be done through my lawyer. Th…" at bounding box center [476, 278] width 315 height 12
copy div "Hey [PERSON_NAME]! all further communication must be done through my lawyer. Th…"
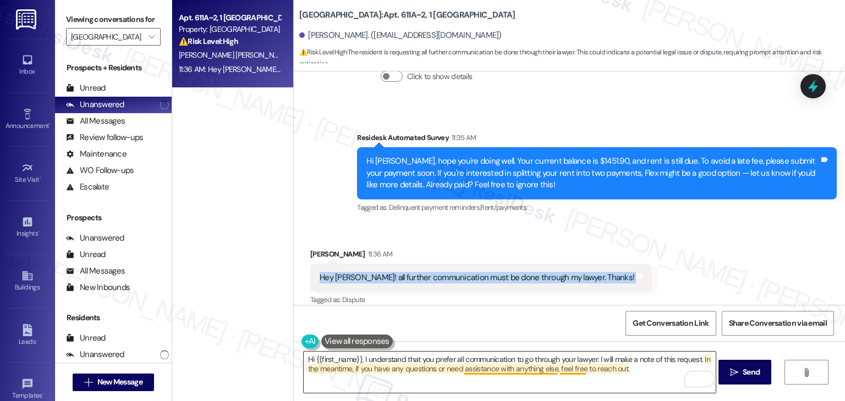
click at [486, 370] on textarea "Hi {{first_name}}, I understand that you prefer all communication to go through…" at bounding box center [510, 372] width 412 height 41
click at [486, 363] on textarea "Hi {{first_name}}, I understand that you prefer all communication to go through…" at bounding box center [510, 372] width 412 height 41
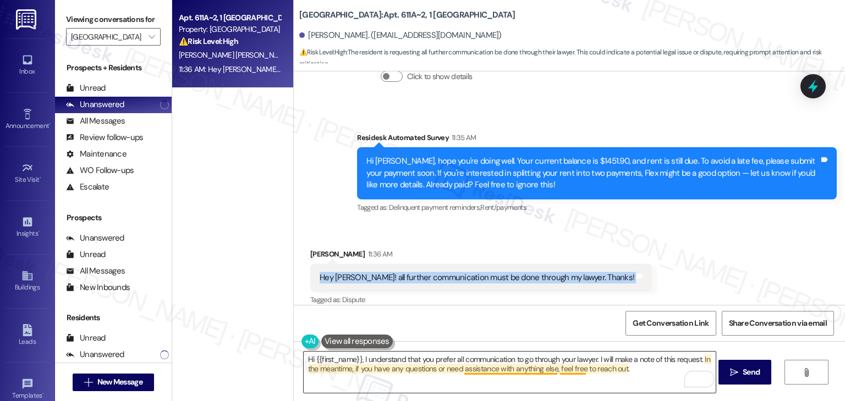
click at [486, 363] on textarea "Hi {{first_name}}, I understand that you prefer all communication to go through…" at bounding box center [510, 372] width 412 height 41
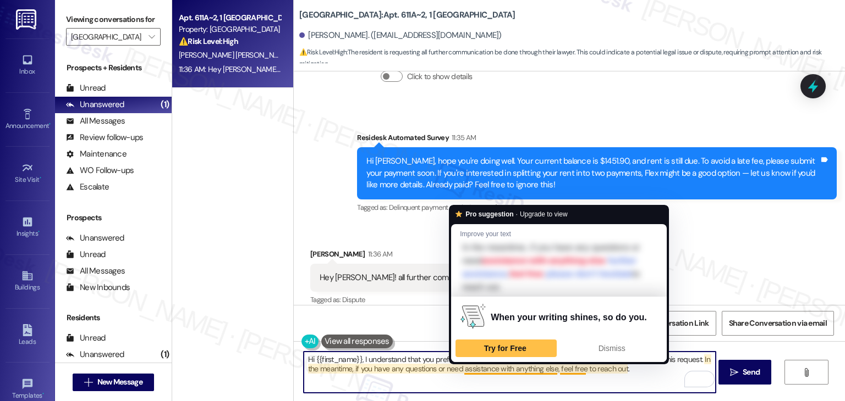
paste textarea "[PERSON_NAME], thanks for the update. We’ll make note of your request to direct…"
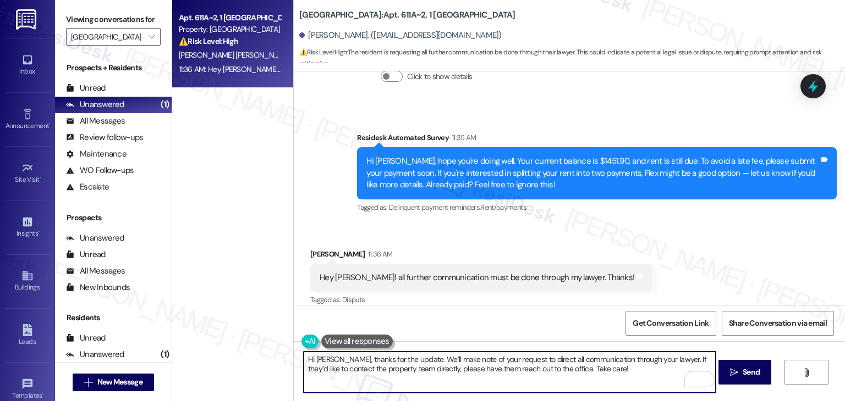
click at [547, 322] on div "Get Conversation Link Share Conversation via email" at bounding box center [569, 323] width 551 height 36
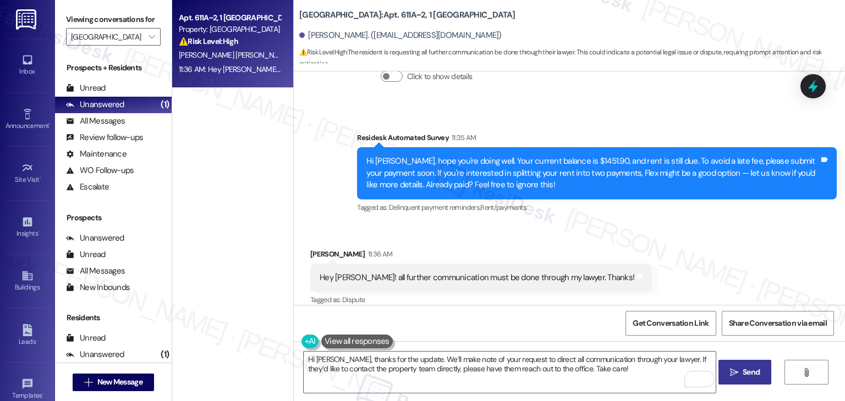
click at [756, 377] on span "Send" at bounding box center [750, 373] width 17 height 12
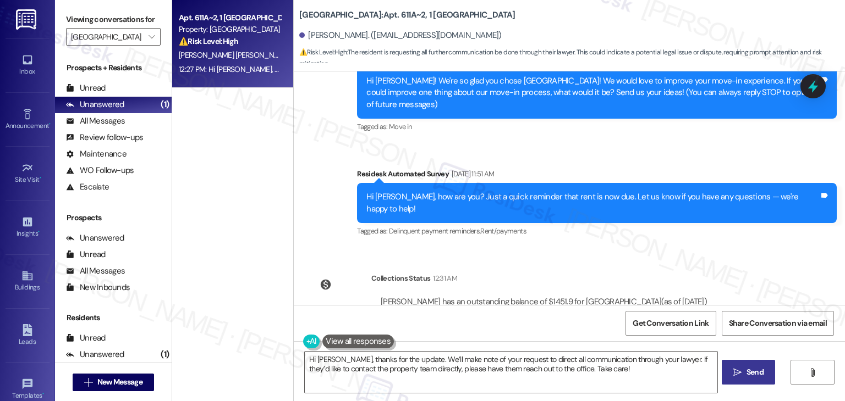
scroll to position [8, 0]
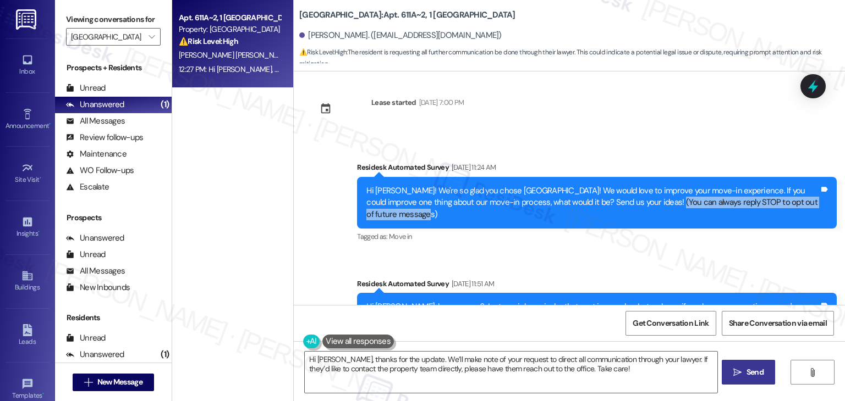
drag, startPoint x: 394, startPoint y: 212, endPoint x: 653, endPoint y: 204, distance: 259.7
click at [653, 204] on div "Hi [PERSON_NAME]! We're so glad you chose [GEOGRAPHIC_DATA]! We would love to i…" at bounding box center [592, 202] width 453 height 35
copy div "You can always reply STOP to opt out of future messages"
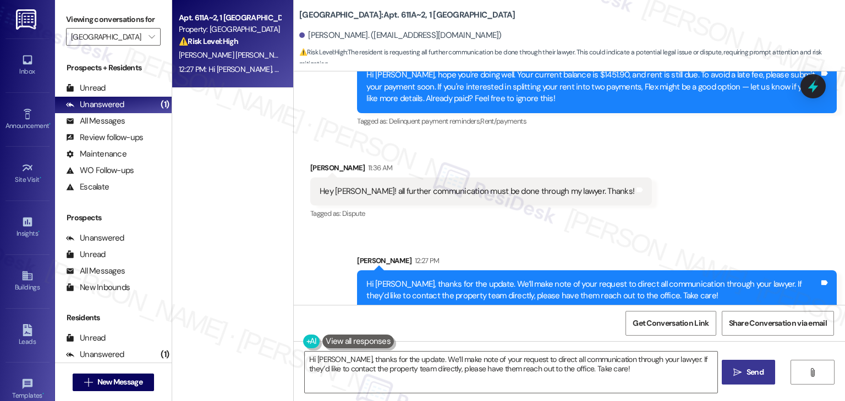
scroll to position [448, 0]
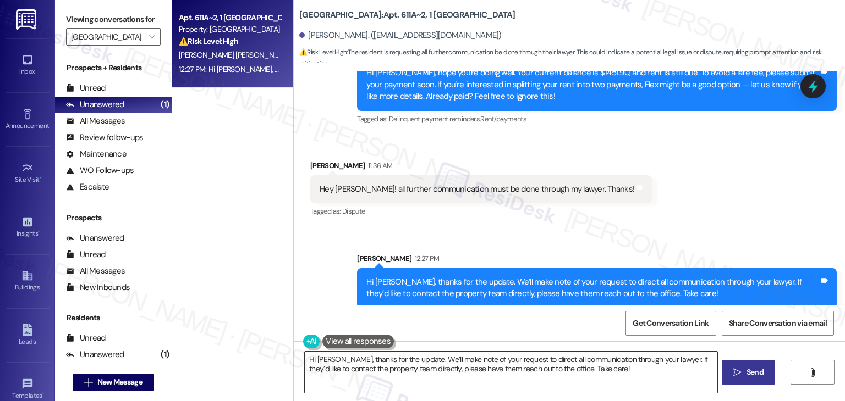
click at [445, 365] on textarea "Hi {{first_name}}, I understand you'd like all communication to go through your…" at bounding box center [511, 372] width 412 height 41
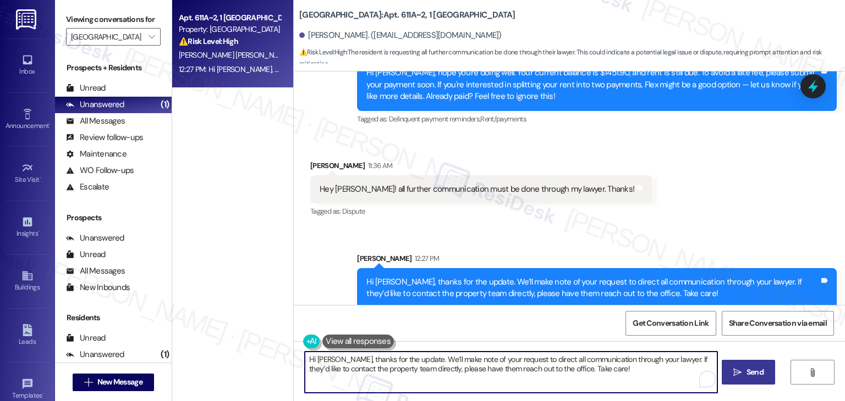
click at [445, 365] on textarea "Hi {{first_name}}, I understand you'd like all communication to go through your…" at bounding box center [511, 372] width 412 height 41
type textarea "Hi {{first_name}}, I understand you'd like all communication to go through your…"
click at [713, 163] on div "Received via SMS [PERSON_NAME] 11:36 AM Hey [PERSON_NAME]! all further communic…" at bounding box center [569, 181] width 551 height 93
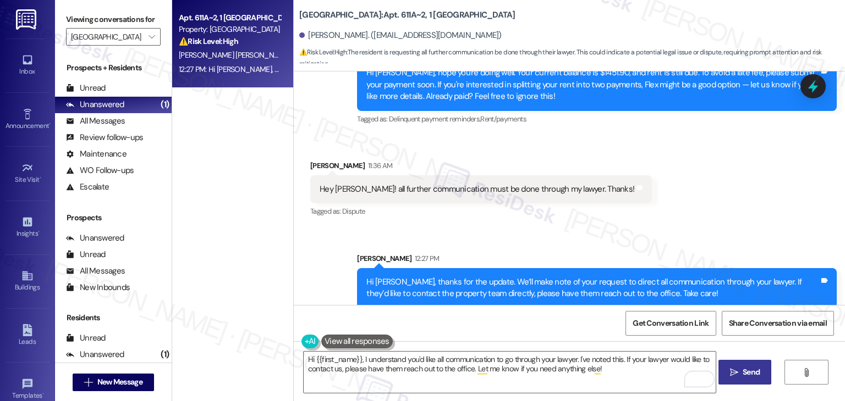
click at [811, 95] on div at bounding box center [812, 86] width 25 height 24
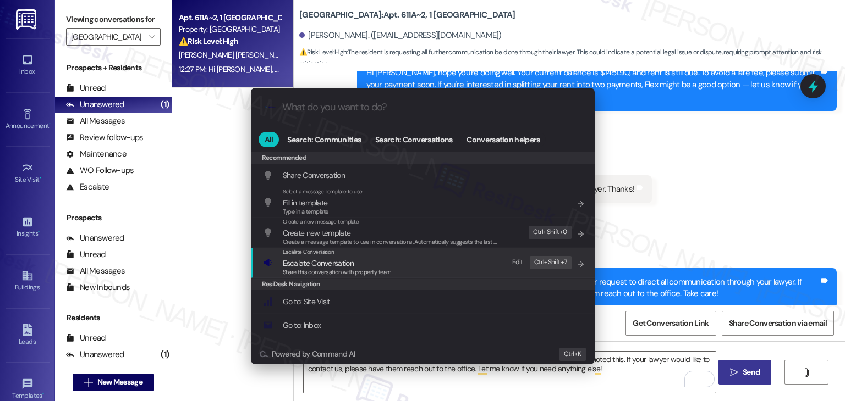
click at [346, 265] on span "Escalate Conversation" at bounding box center [318, 263] width 71 height 10
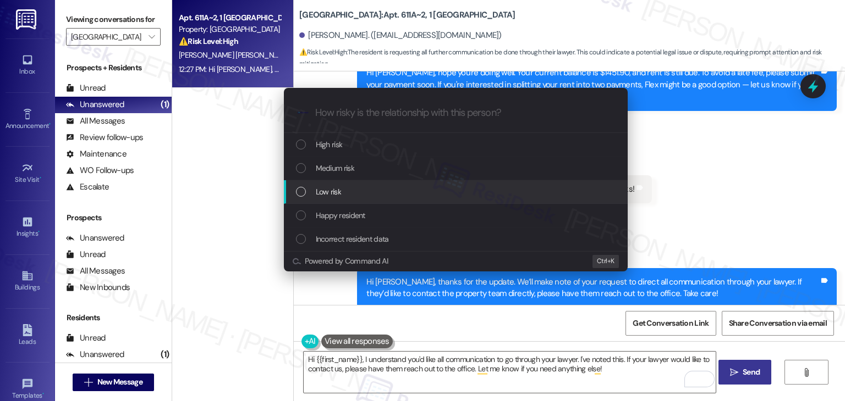
click at [302, 192] on div "List of options" at bounding box center [301, 192] width 10 height 10
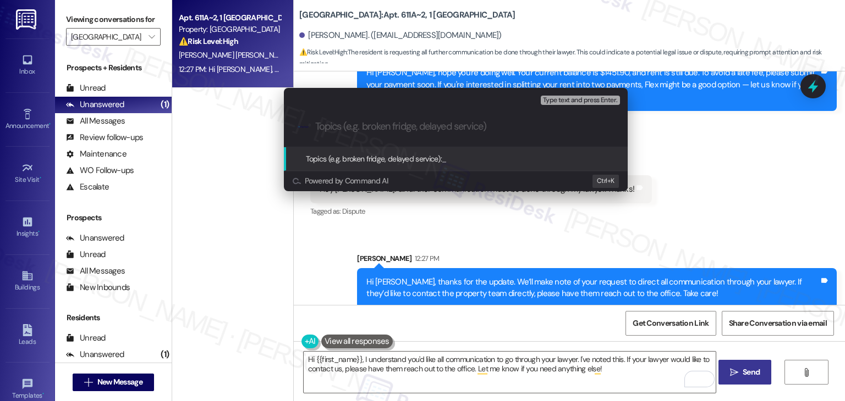
paste input "Resident Request : Direct Future Communication Through Legal Representation"
type input "Resident Request : Direct Future Communication Through Legal Representation"
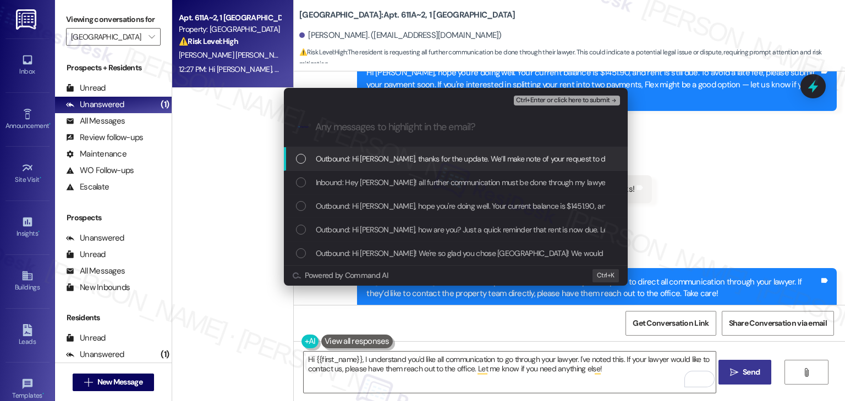
scroll to position [0, 0]
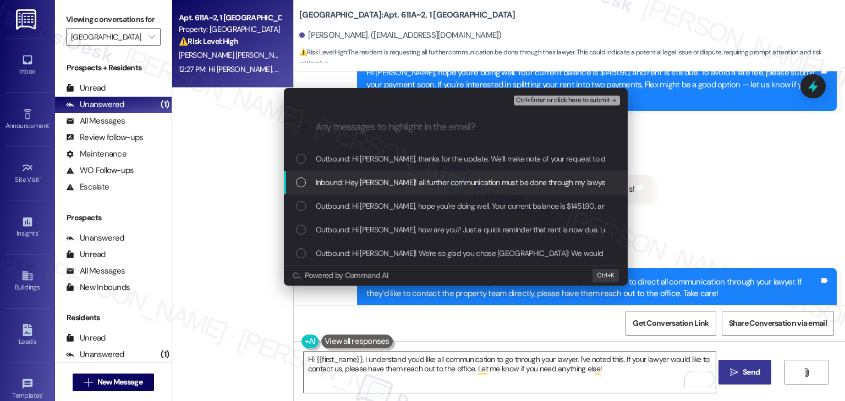
click at [301, 181] on div "List of options" at bounding box center [301, 183] width 10 height 10
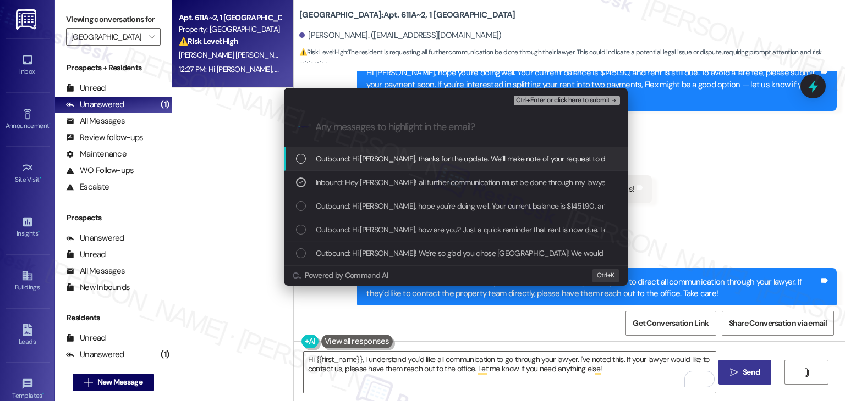
click at [563, 102] on span "Ctrl+Enter or click here to submit" at bounding box center [563, 101] width 94 height 8
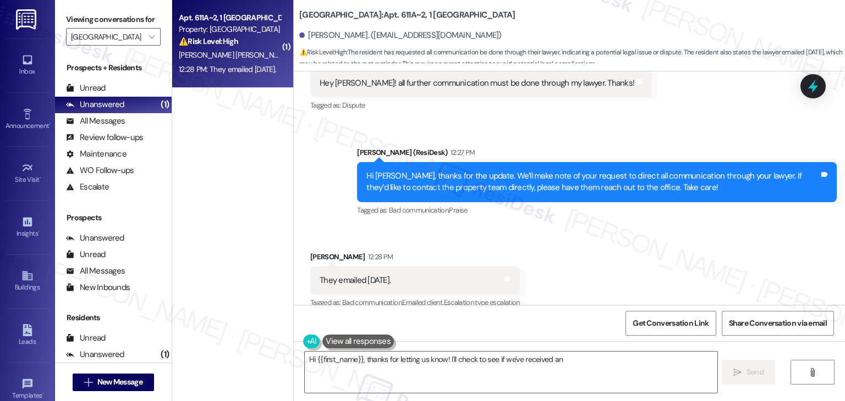
scroll to position [557, 0]
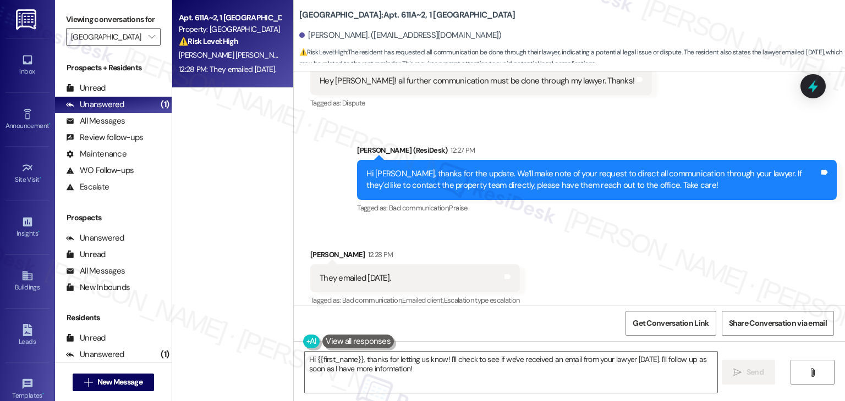
click at [591, 276] on div "Received via SMS Mariana Ortiz Tolentino 12:28 PM They emailed Wednesday. Tags …" at bounding box center [569, 270] width 551 height 93
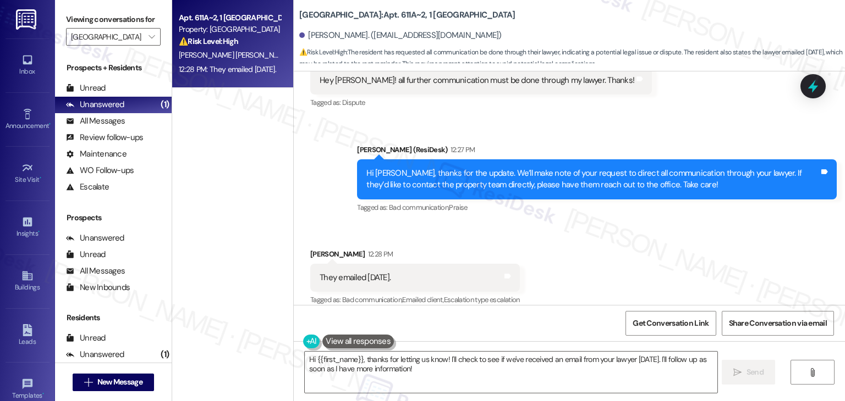
click at [593, 261] on div "Received via SMS Mariana Ortiz Tolentino 12:28 PM They emailed Wednesday. Tags …" at bounding box center [569, 270] width 551 height 93
click at [358, 264] on div "They emailed Wednesday. Tags and notes" at bounding box center [415, 278] width 210 height 28
click at [356, 272] on div "They emailed Wednesday." at bounding box center [354, 278] width 71 height 12
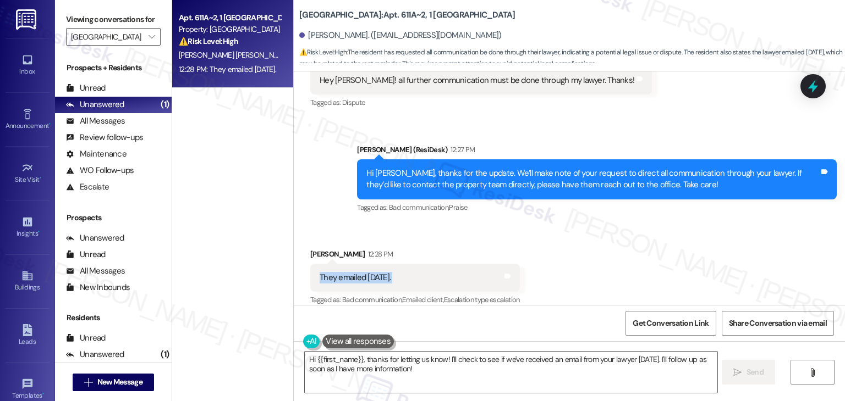
click at [356, 272] on div "They emailed Wednesday." at bounding box center [354, 278] width 71 height 12
copy div "They emailed Wednesday. Tags and notes"
click at [618, 262] on div "Received via SMS Mariana Ortiz Tolentino 12:28 PM They emailed Wednesday. Tags …" at bounding box center [569, 270] width 551 height 93
click at [595, 247] on div "Received via SMS Mariana Ortiz Tolentino 12:28 PM They emailed Wednesday. Tags …" at bounding box center [569, 270] width 551 height 93
click at [347, 272] on div "They emailed Wednesday." at bounding box center [354, 278] width 71 height 12
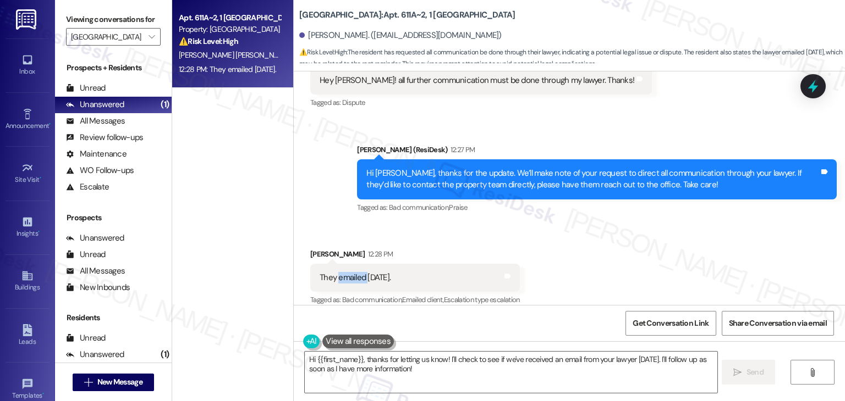
click at [347, 272] on div "They emailed Wednesday." at bounding box center [354, 278] width 71 height 12
copy div "They emailed Wednesday. Tags and notes"
click at [454, 361] on textarea "Hi {{first_name}}, thanks for letting us know! I'll check to see if we've recei…" at bounding box center [511, 372] width 412 height 41
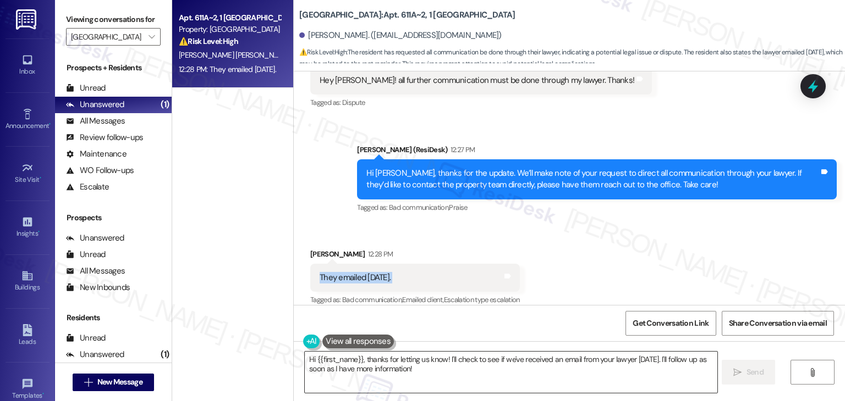
click at [454, 361] on textarea "Hi {{first_name}}, thanks for letting us know! I'll check to see if we've recei…" at bounding box center [511, 372] width 412 height 41
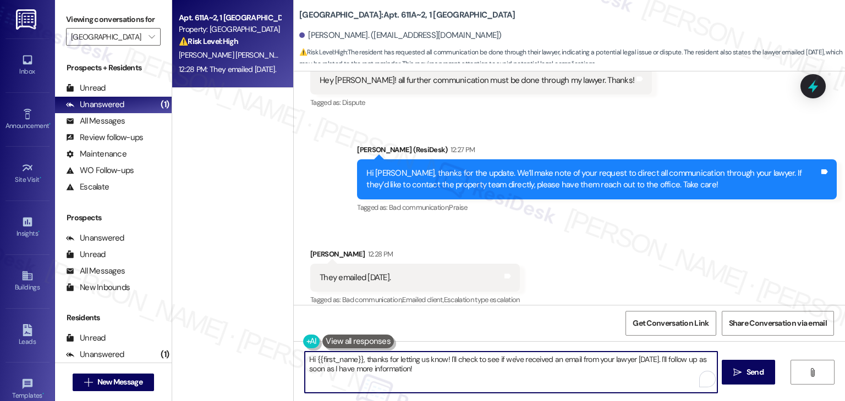
paste textarea "Thanks for the update, Mariana. I’ll let the team know they reached out on Wedn…"
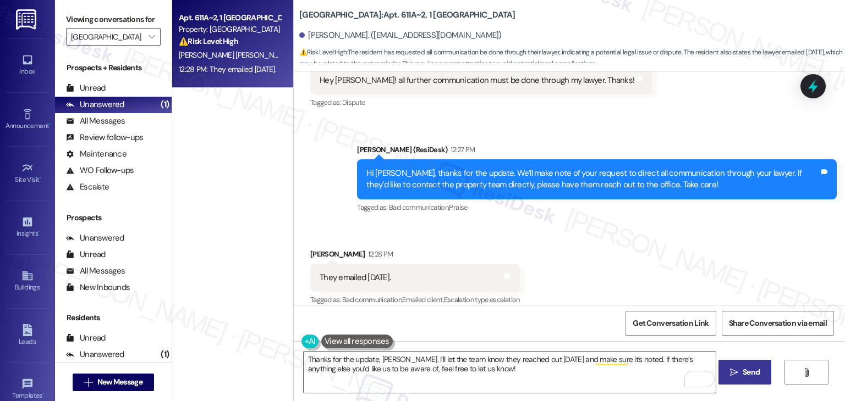
click at [747, 371] on span "Send" at bounding box center [750, 373] width 17 height 12
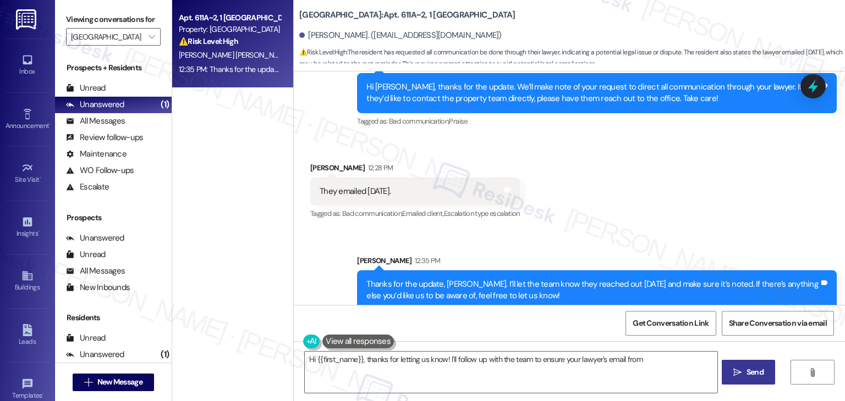
scroll to position [646, 0]
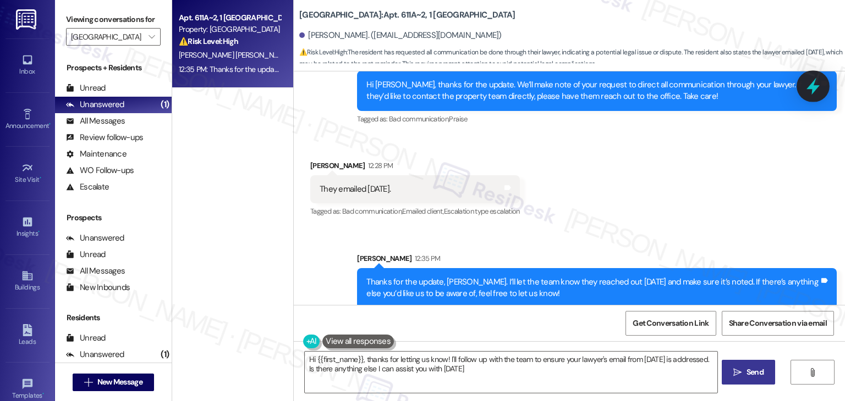
type textarea "Hi {{first_name}}, thanks for letting us know! I'll follow up with the team to …"
click at [818, 80] on icon at bounding box center [812, 86] width 19 height 19
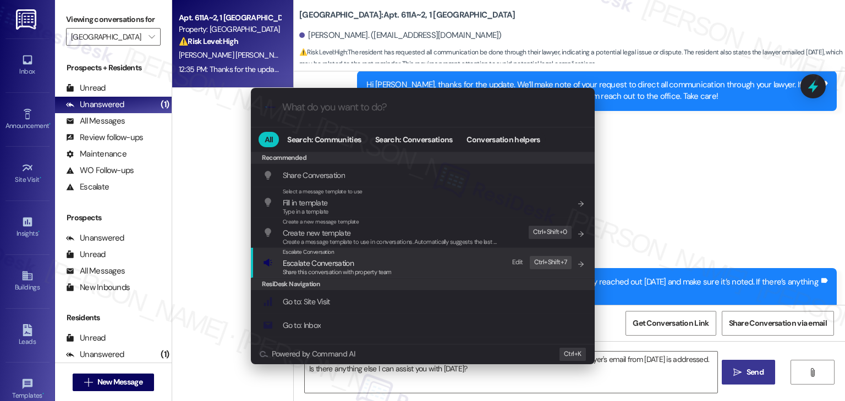
click at [349, 270] on span "Share this conversation with property team" at bounding box center [337, 272] width 109 height 8
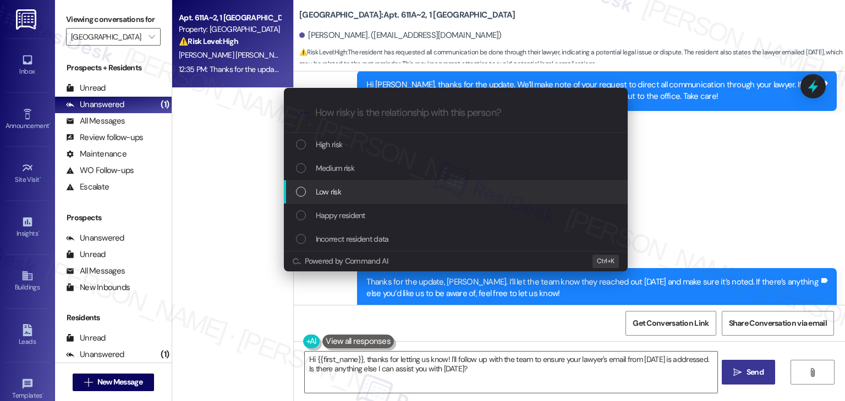
click at [301, 191] on div "List of options" at bounding box center [301, 192] width 10 height 10
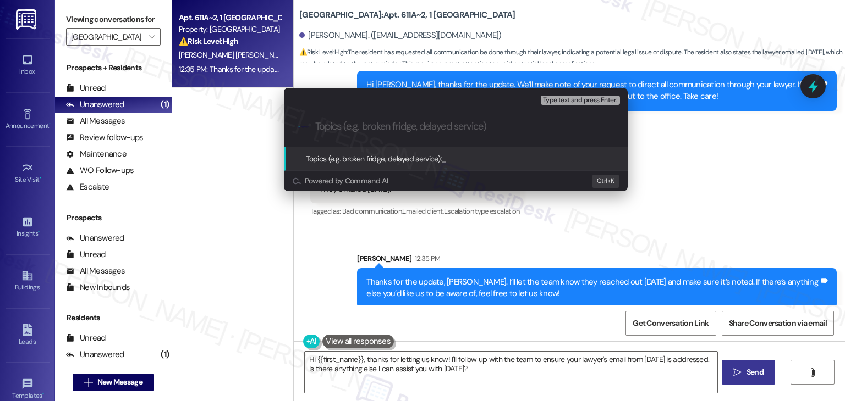
paste input "Resident Follow-Up: Legal Representative Emailed on Wednesday"
type input "Resident Follow-Up: Legal Representative Emailed on Wednesday"
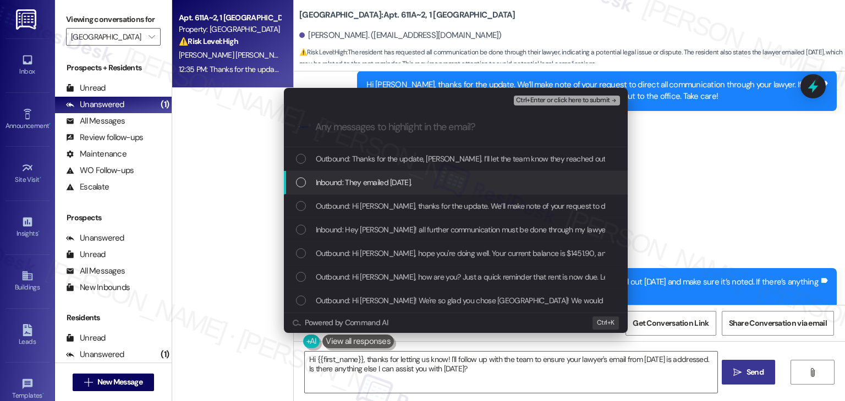
click at [301, 183] on div "List of options" at bounding box center [301, 183] width 10 height 10
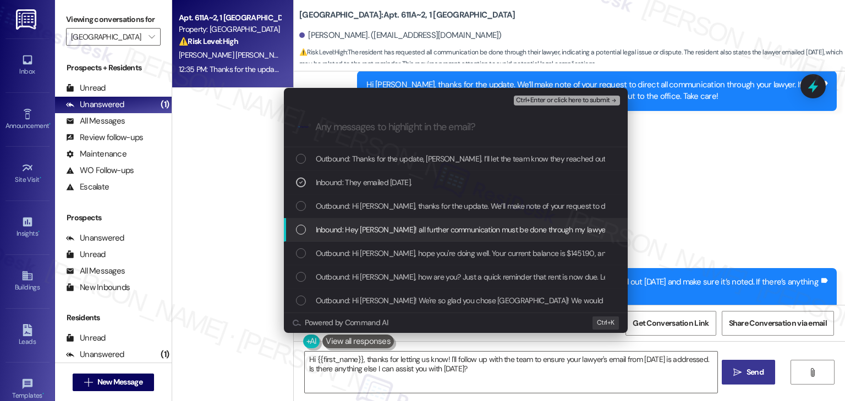
click at [300, 225] on div "List of options" at bounding box center [301, 230] width 10 height 10
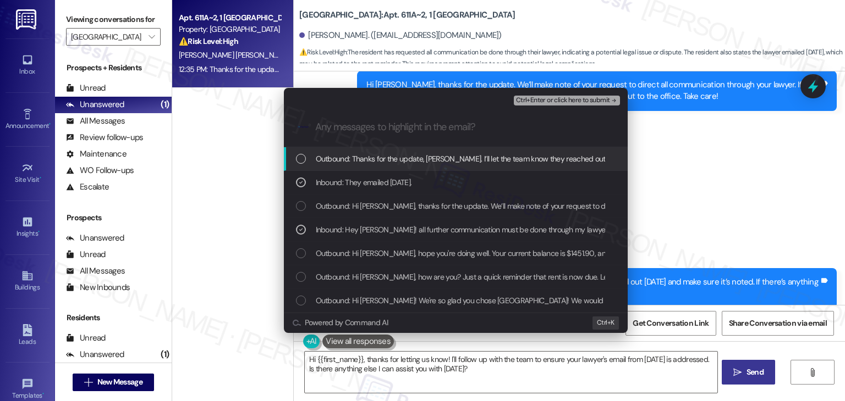
click at [554, 101] on span "Ctrl+Enter or click here to submit" at bounding box center [563, 101] width 94 height 8
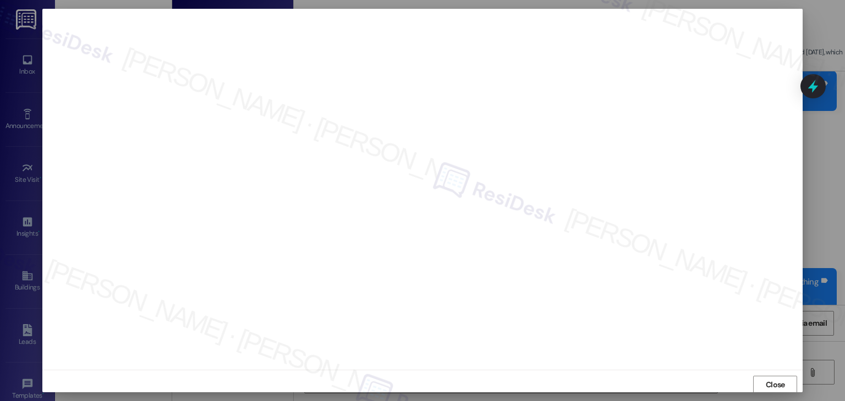
scroll to position [1, 0]
click at [769, 384] on span "Close" at bounding box center [774, 385] width 19 height 12
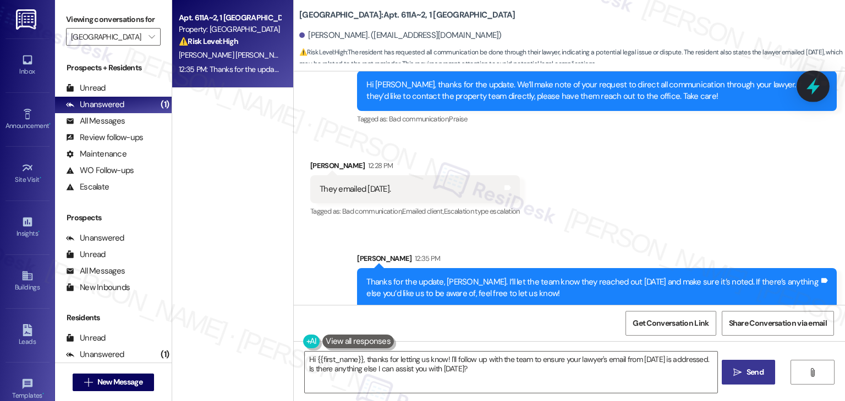
click at [818, 85] on icon at bounding box center [812, 86] width 19 height 19
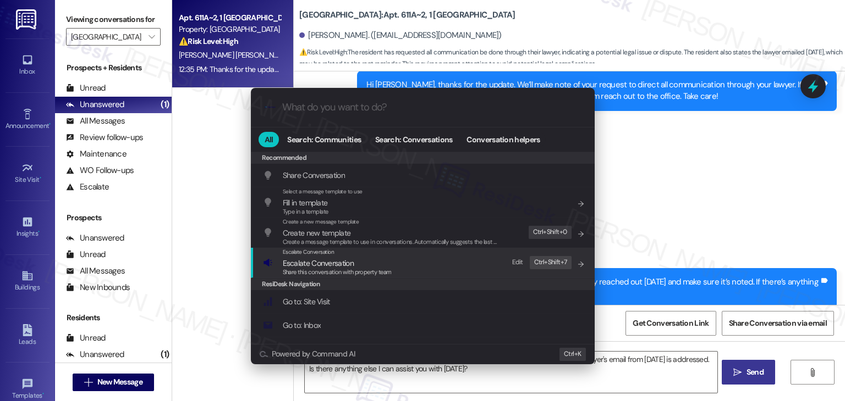
click at [332, 269] on span "Share this conversation with property team" at bounding box center [337, 272] width 109 height 8
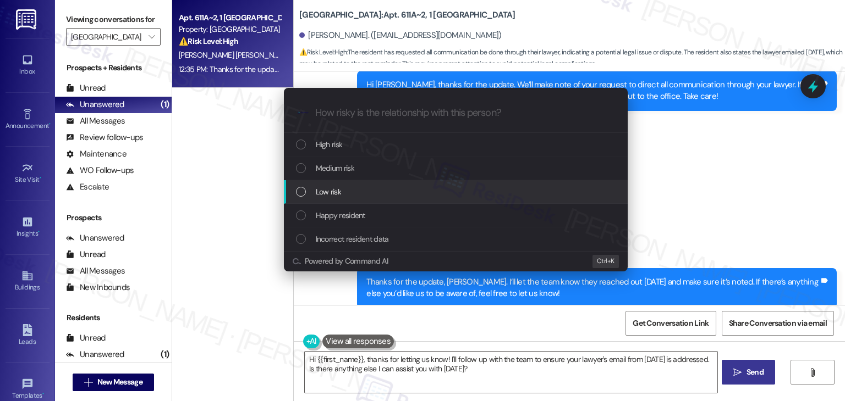
click at [302, 191] on div "List of options" at bounding box center [301, 192] width 10 height 10
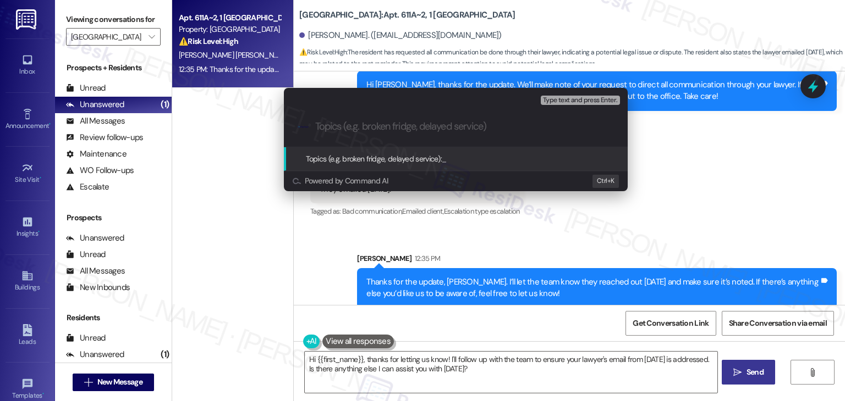
paste input "Resident Follow-Up: Legal Representative Emailed on Wednesday"
type input "Resident Follow-Up: Legal Representative Emailed on Wednesday"
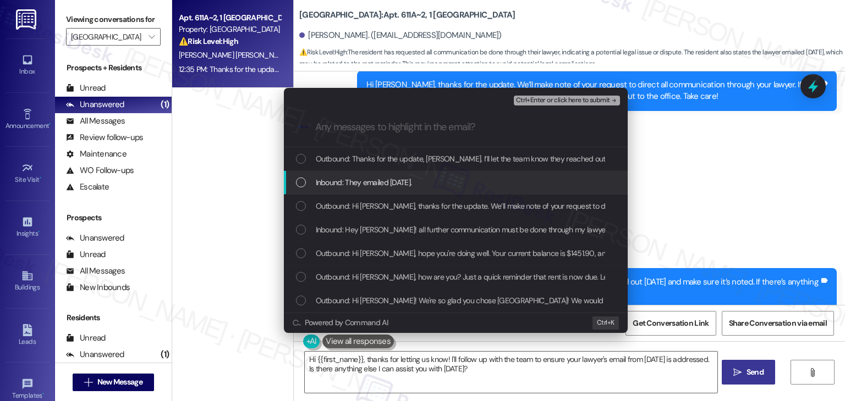
click at [299, 181] on div "List of options" at bounding box center [301, 183] width 10 height 10
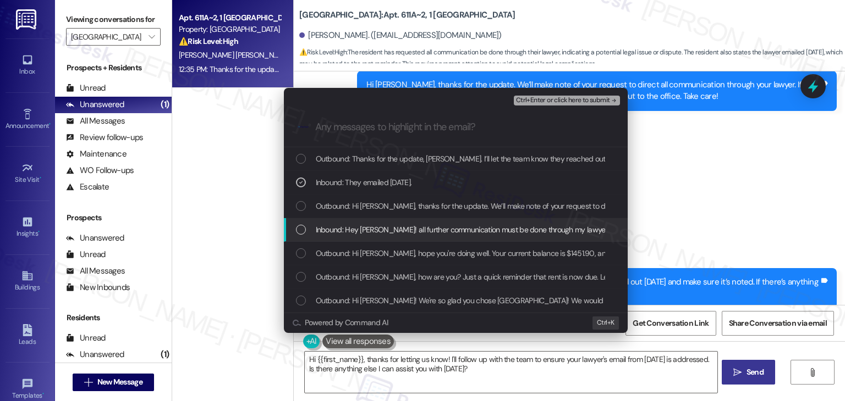
click at [298, 233] on div "List of options" at bounding box center [301, 230] width 10 height 10
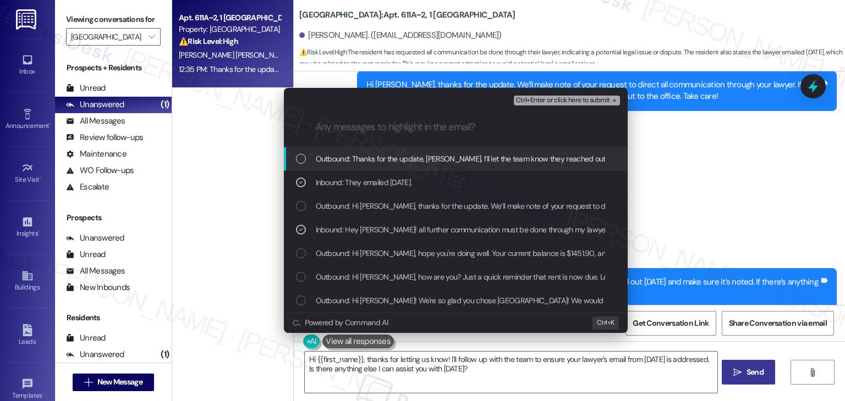
click at [576, 97] on span "Ctrl+Enter or click here to submit" at bounding box center [563, 101] width 94 height 8
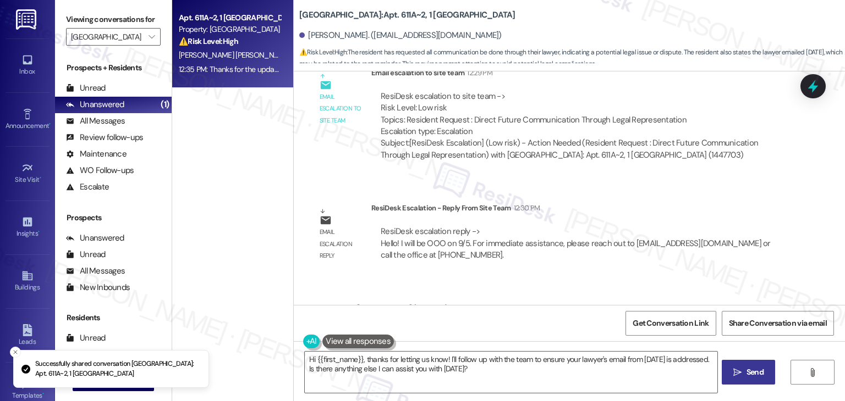
scroll to position [897, 0]
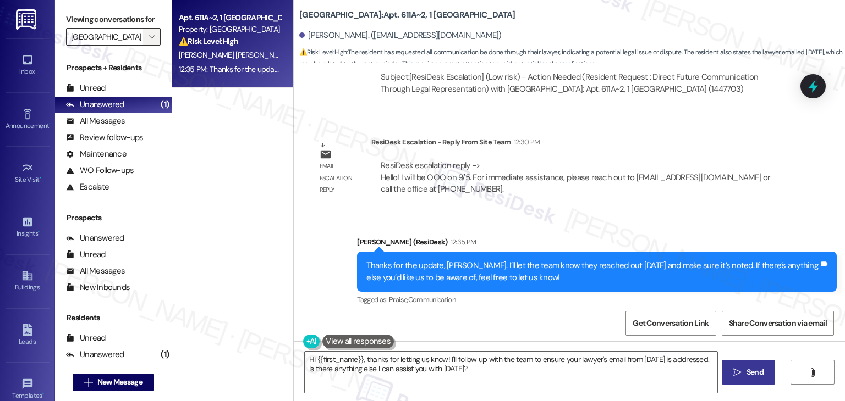
click at [148, 36] on icon "" at bounding box center [151, 36] width 6 height 9
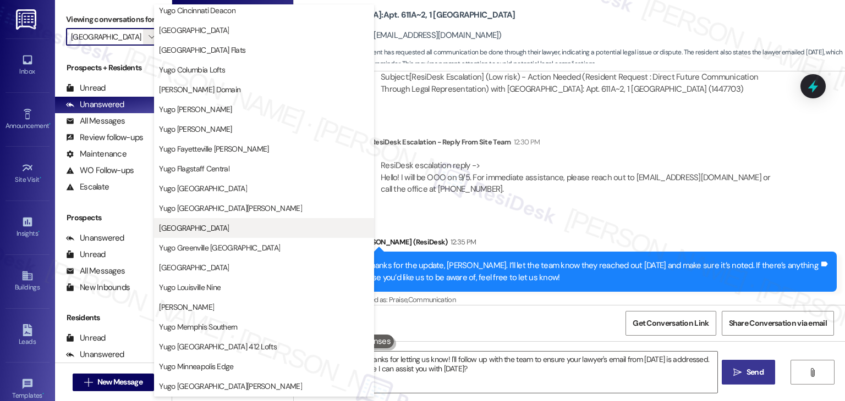
scroll to position [220, 0]
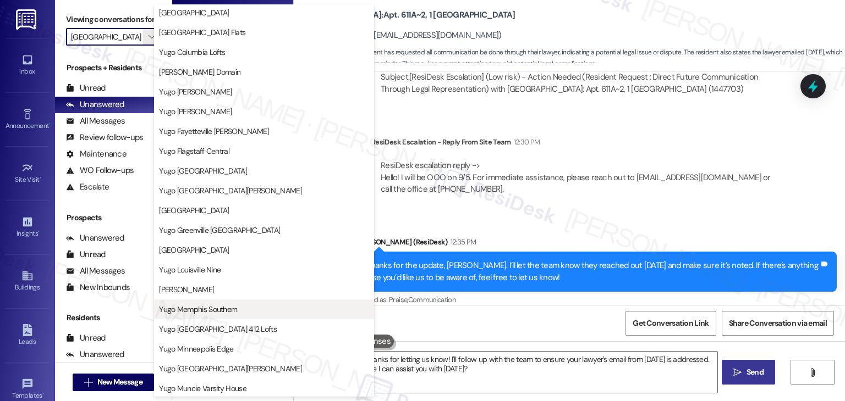
click at [215, 312] on span "Yugo Memphis Southern" at bounding box center [198, 309] width 78 height 11
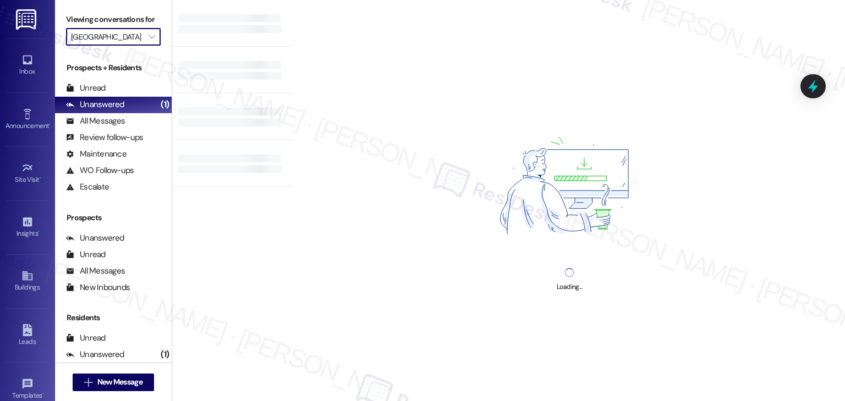
type input "Yugo Memphis Southern"
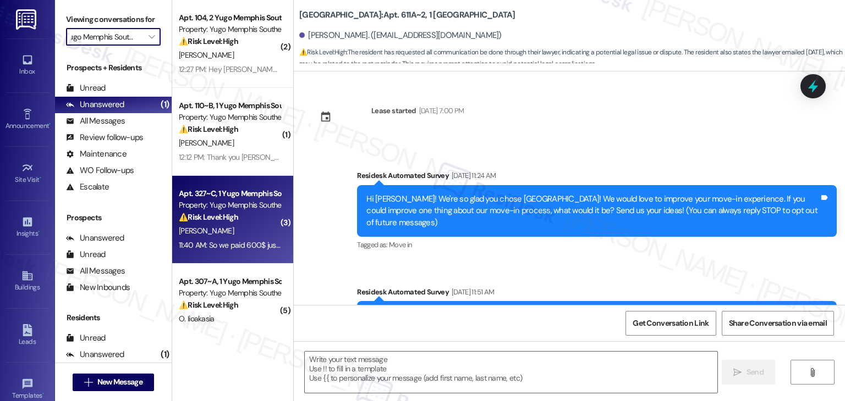
type textarea "Fetching suggested responses. Please feel free to read through the conversation…"
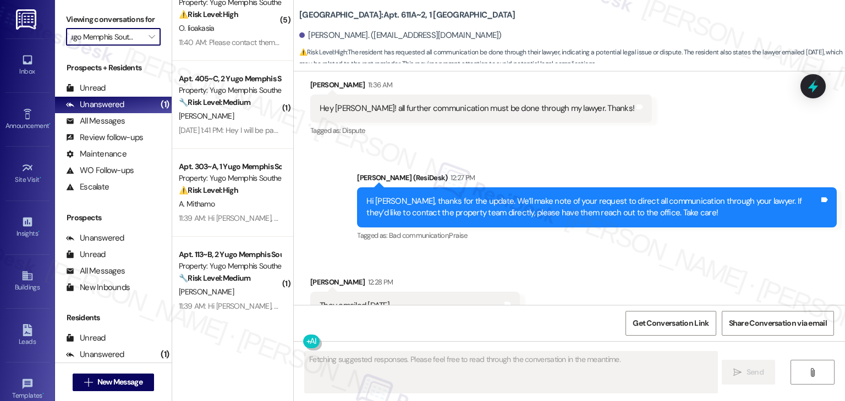
scroll to position [557, 0]
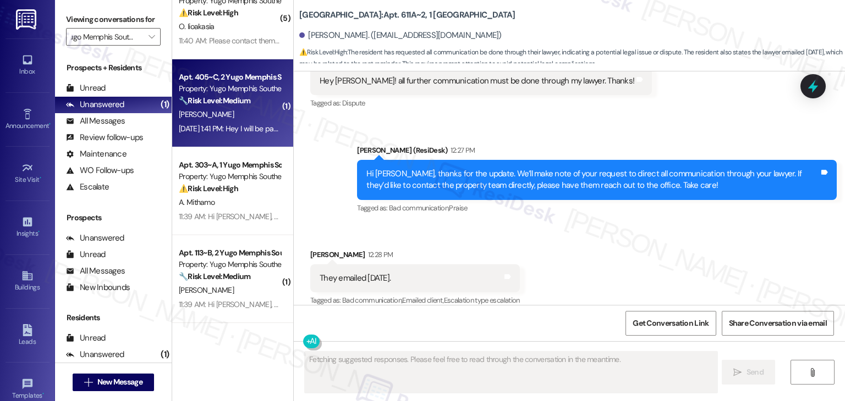
click at [231, 126] on div "Sep 03, 2025 at 1:41 PM: Hey I will be paying it tomorrow Sep 03, 2025 at 1:41 …" at bounding box center [247, 129] width 136 height 10
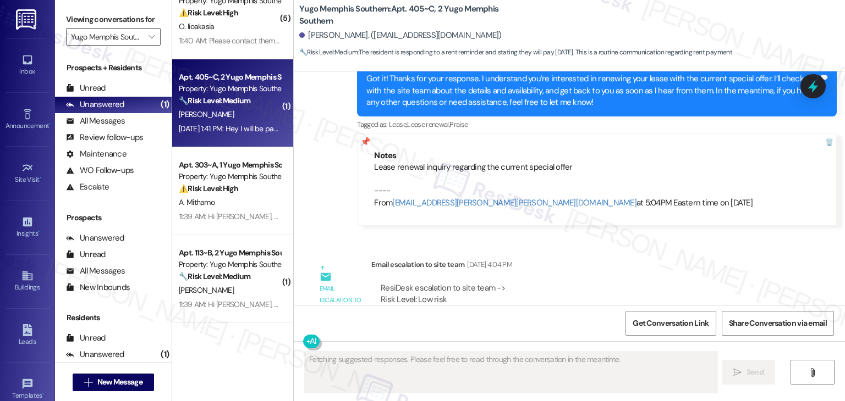
scroll to position [2957, 0]
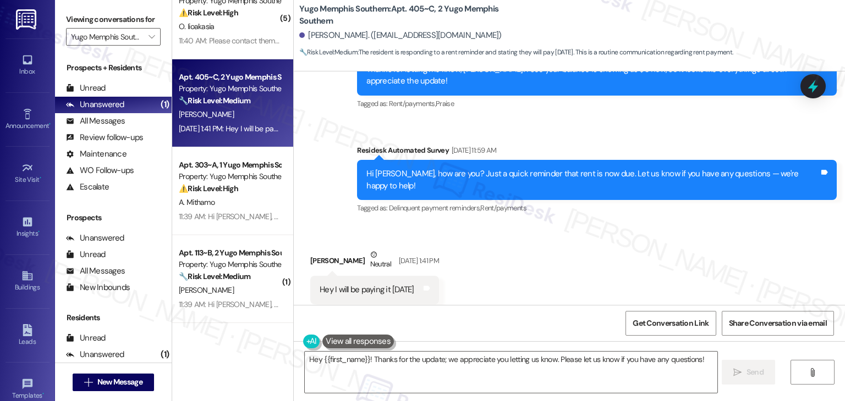
click at [532, 245] on div "Received via SMS Amiliya Casey Neutral Sep 03, 2025 at 1:41 PM Hey I will be pa…" at bounding box center [569, 276] width 551 height 104
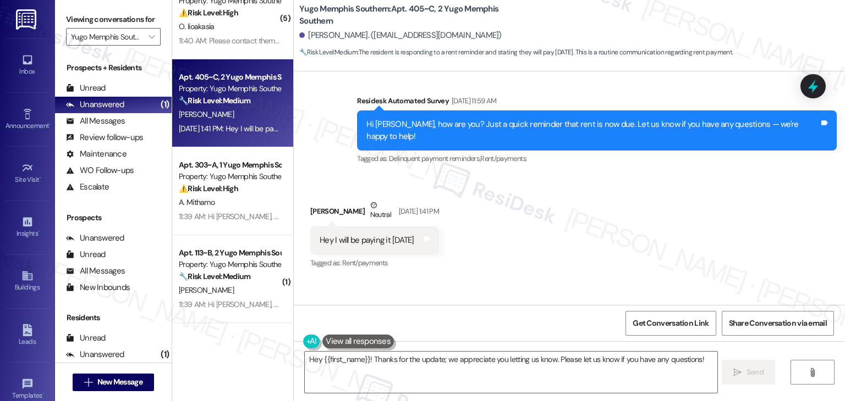
scroll to position [3059, 0]
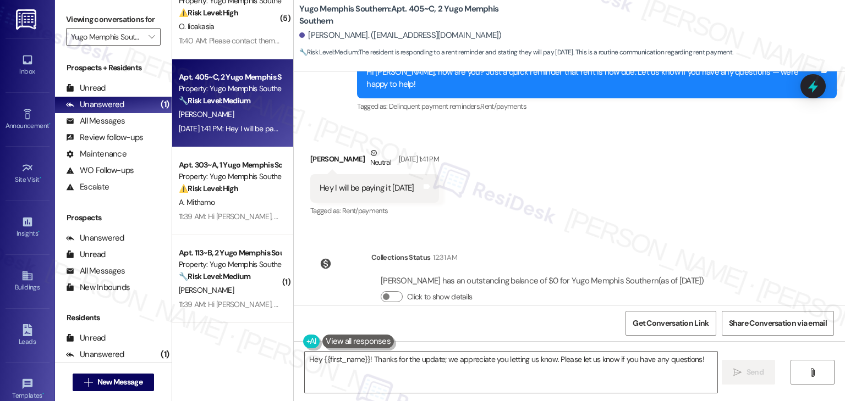
click at [558, 166] on div "Received via SMS Amiliya Casey Neutral Sep 03, 2025 at 1:41 PM Hey I will be pa…" at bounding box center [569, 175] width 551 height 104
click at [545, 176] on div "Received via SMS Amiliya Casey Neutral Sep 03, 2025 at 1:41 PM Hey I will be pa…" at bounding box center [569, 175] width 551 height 104
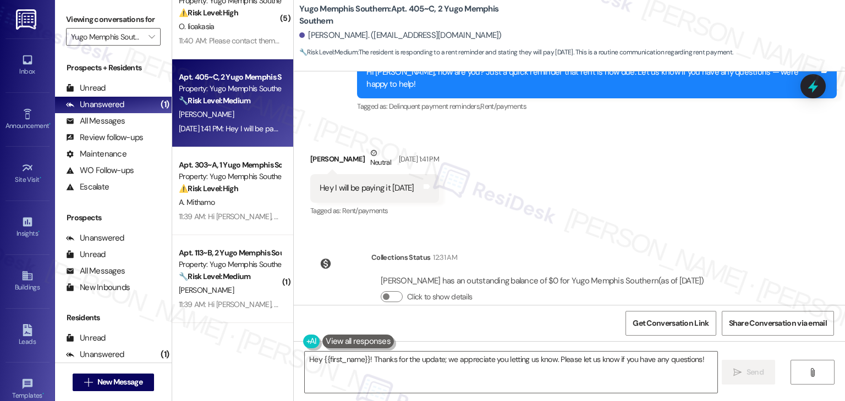
scroll to position [3004, 0]
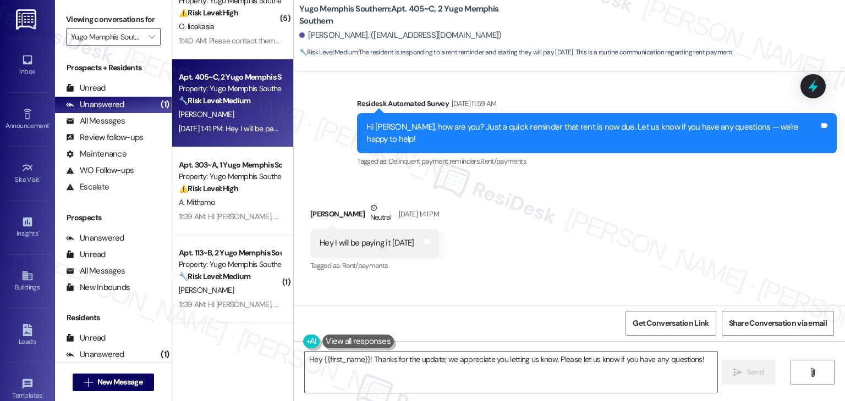
click at [525, 122] on div "Hi Amiliya, how are you? Just a quick reminder that rent is now due. Let us kno…" at bounding box center [592, 134] width 453 height 24
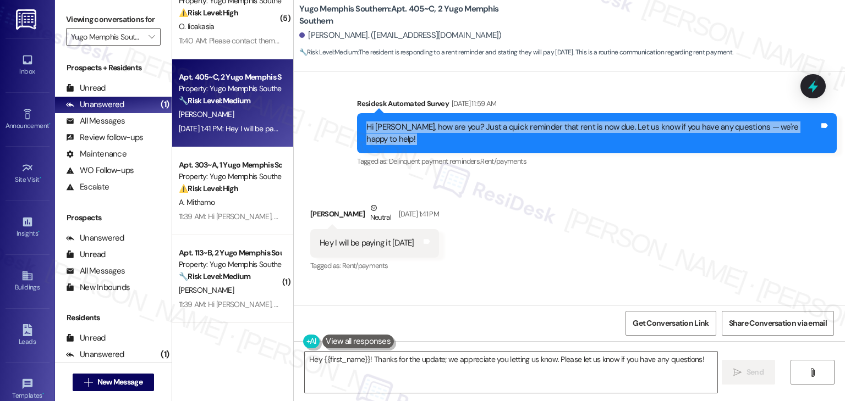
click at [525, 122] on div "Hi Amiliya, how are you? Just a quick reminder that rent is now due. Let us kno…" at bounding box center [592, 134] width 453 height 24
copy div "Hi Amiliya, how are you? Just a quick reminder that rent is now due. Let us kno…"
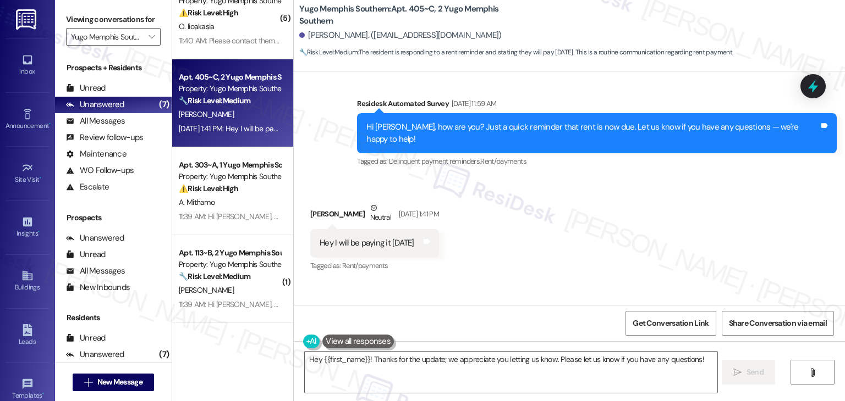
click at [385, 238] on div "Hey I will be paying it tomorrow" at bounding box center [366, 244] width 95 height 12
copy div "Hey I will be paying it tomorrow Tags and notes"
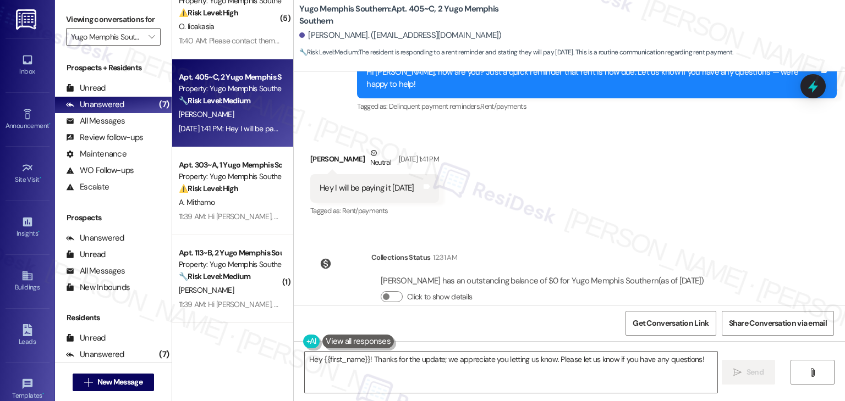
click at [527, 276] on div "Amiliya Casey has an outstanding balance of $0 for Yugo Memphis Southern (as of…" at bounding box center [542, 282] width 323 height 12
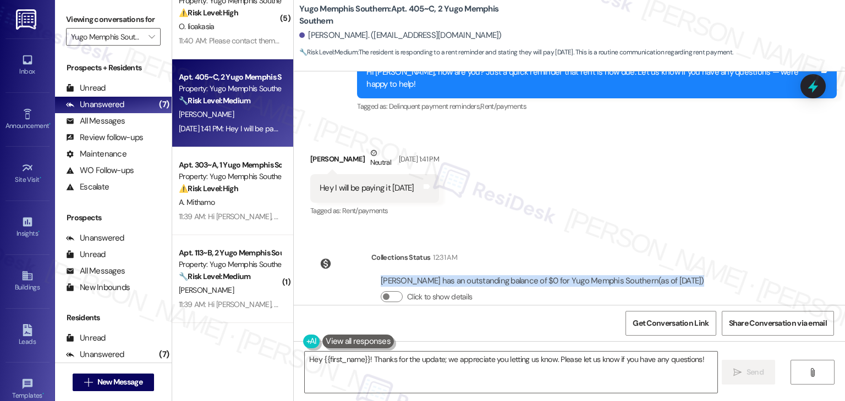
click at [527, 276] on div "Amiliya Casey has an outstanding balance of $0 for Yugo Memphis Southern (as of…" at bounding box center [542, 282] width 323 height 12
copy div "Amiliya Casey has an outstanding balance of $0 for Yugo Memphis Southern (as of…"
click at [451, 365] on textarea "Hey {{first_name}}! Thanks for the update; we appreciate you letting us know. P…" at bounding box center [511, 372] width 412 height 41
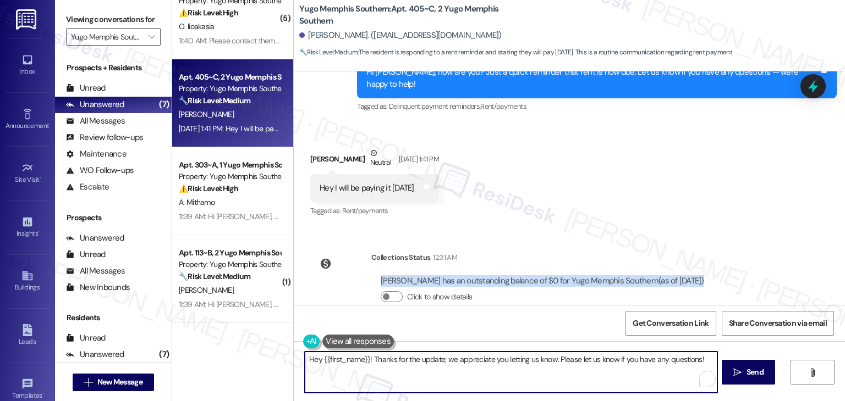
click at [451, 365] on textarea "Hey {{first_name}}! Thanks for the update; we appreciate you letting us know. P…" at bounding box center [511, 372] width 412 height 41
paste textarea "Thanks for the heads-up, Amiliya! I see your balance is all clear on our end to…"
type textarea "Thanks for the heads-up, Amiliya! I see your balance is all clear on our end to…"
click at [451, 365] on textarea "Hey {{first_name}}! Thanks for the update; we appreciate you letting us know. P…" at bounding box center [511, 372] width 412 height 41
click at [451, 365] on textarea "Thanks for the heads-up, Amiliya! I see your balance is all clear on our end to…" at bounding box center [511, 372] width 412 height 41
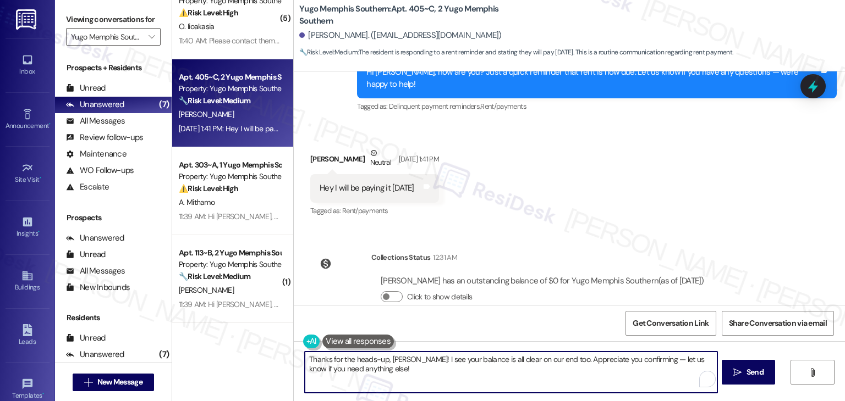
click at [451, 365] on textarea "Thanks for the heads-up, Amiliya! I see your balance is all clear on our end to…" at bounding box center [511, 372] width 412 height 41
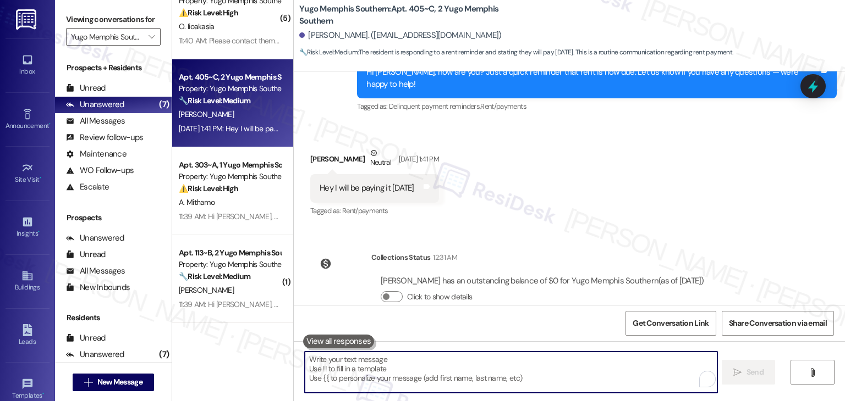
paste textarea "Thanks for the heads-up, Amiliya! I see your balance is all clear on our end to…"
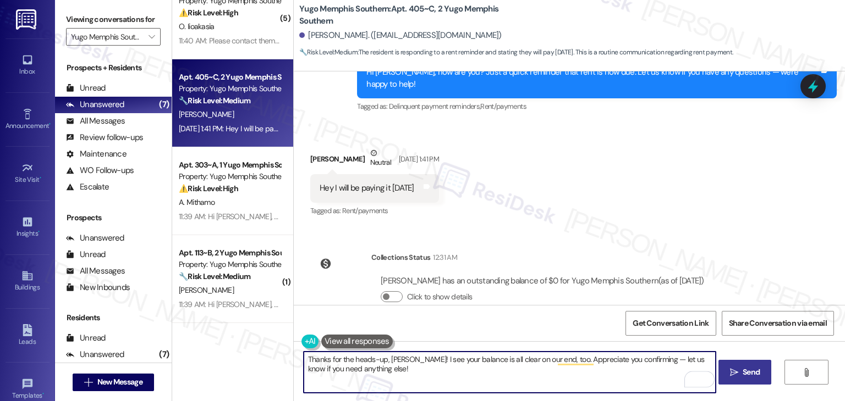
type textarea "Thanks for the heads-up, Amiliya! I see your balance is all clear on our end, t…"
drag, startPoint x: 741, startPoint y: 370, endPoint x: 726, endPoint y: 356, distance: 20.6
click at [742, 370] on span "Send" at bounding box center [750, 373] width 17 height 12
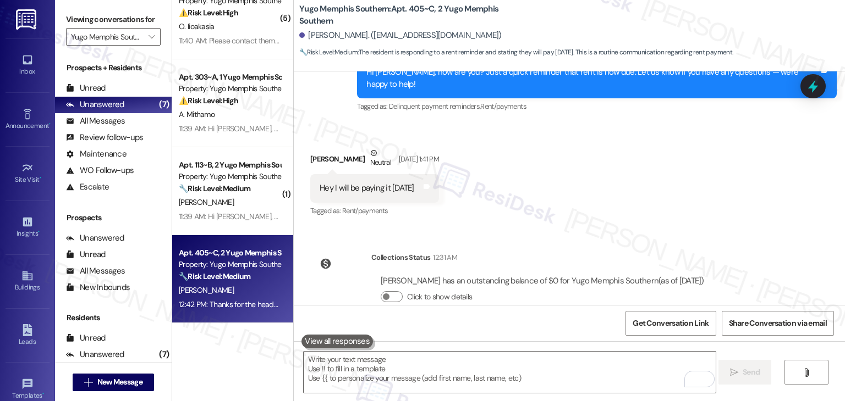
scroll to position [2957, 0]
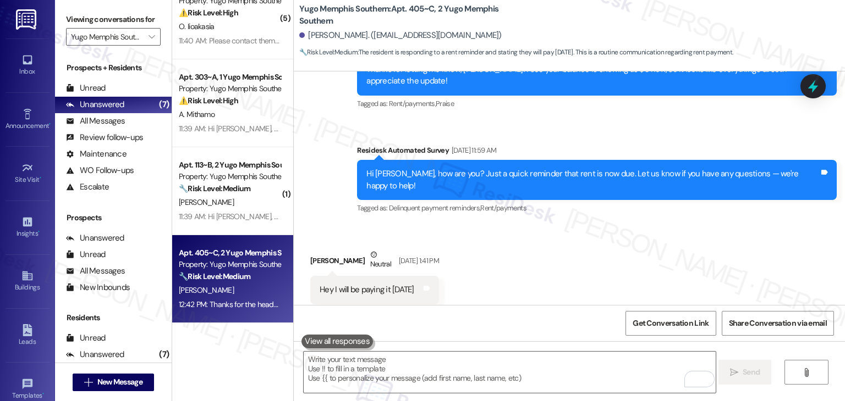
click at [639, 268] on div "Received via SMS Amiliya Casey Neutral Sep 03, 2025 at 1:41 PM Hey I will be pa…" at bounding box center [569, 276] width 551 height 104
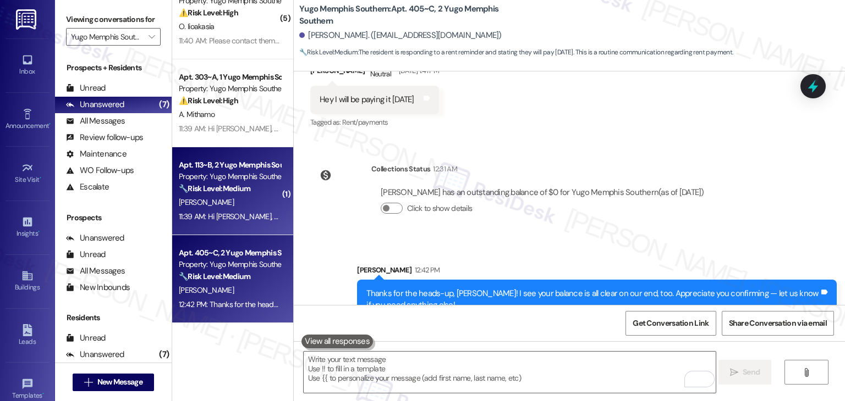
scroll to position [238, 0]
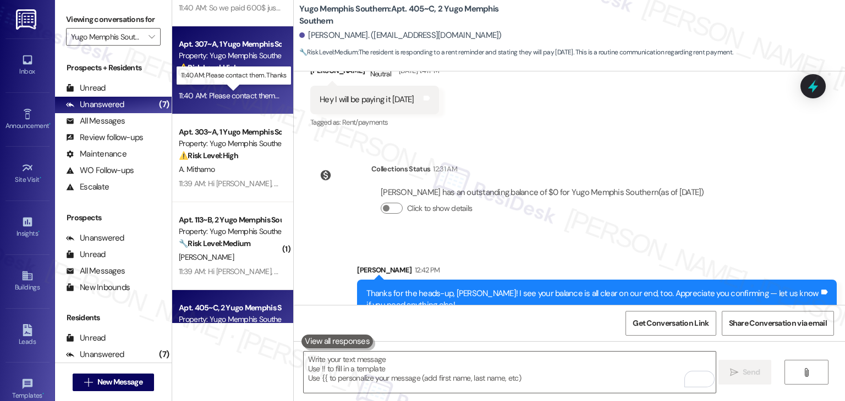
click at [234, 91] on div "11:40 AM: Please contact them. Thanks 11:40 AM: Please contact them. Thanks" at bounding box center [240, 96] width 122 height 10
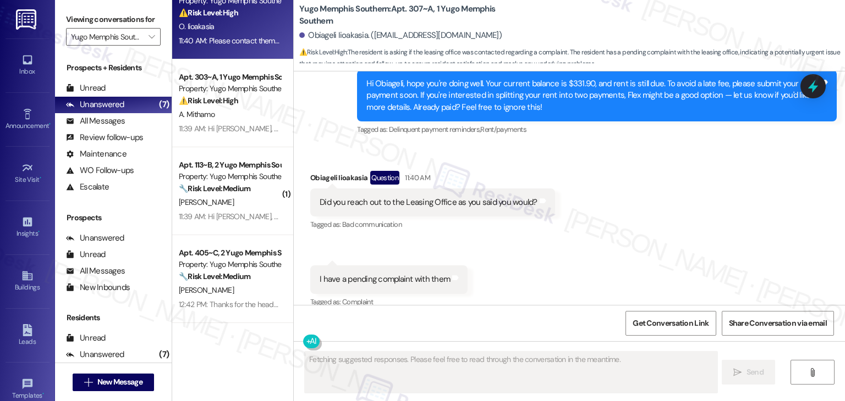
scroll to position [1255, 0]
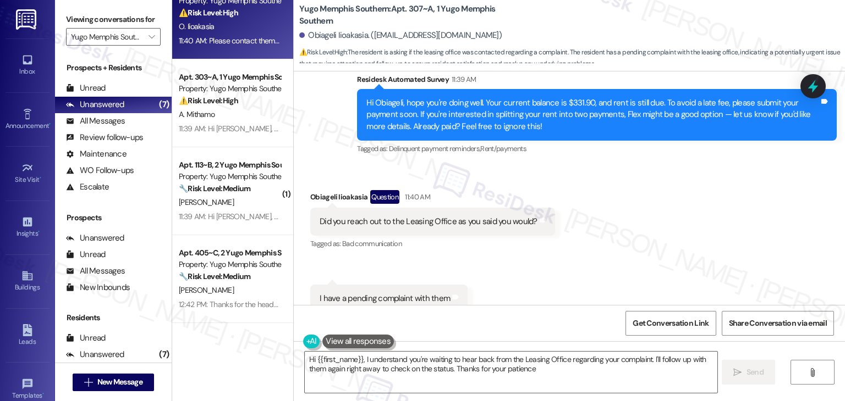
type textarea "Hi {{first_name}}, I understand you're waiting to hear back from the Leasing Of…"
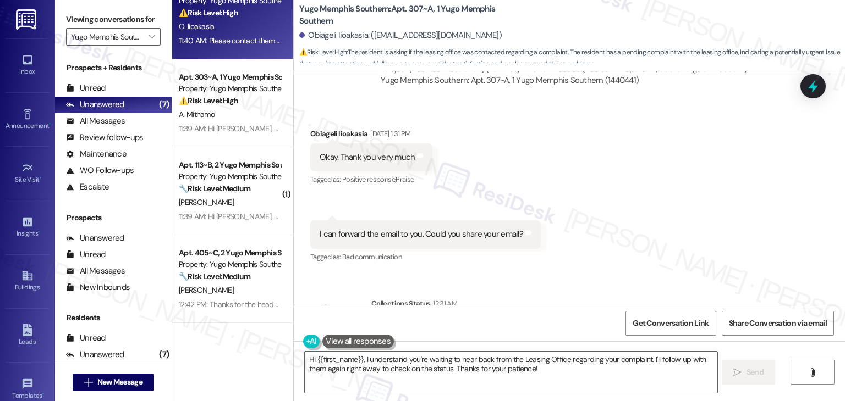
scroll to position [925, 0]
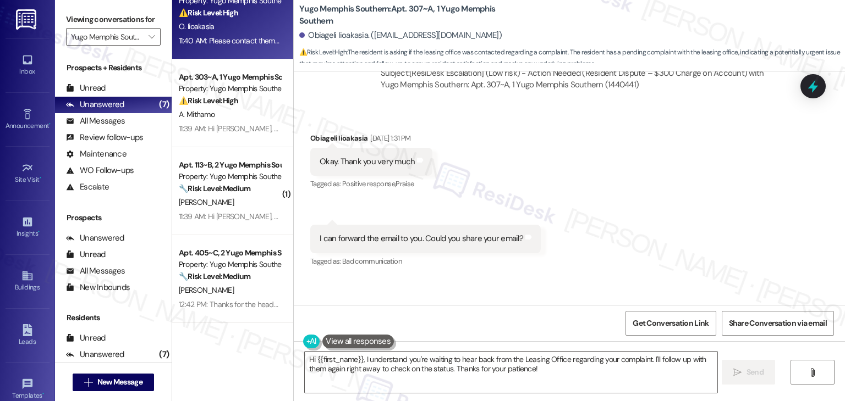
click at [653, 241] on div "Received via SMS Obiageli Iioakasia Sep 03, 2025 at 1:31 PM Okay. Thank you ver…" at bounding box center [569, 193] width 551 height 170
click at [647, 228] on div "Received via SMS Obiageli Iioakasia Sep 03, 2025 at 1:31 PM Okay. Thank you ver…" at bounding box center [569, 193] width 551 height 170
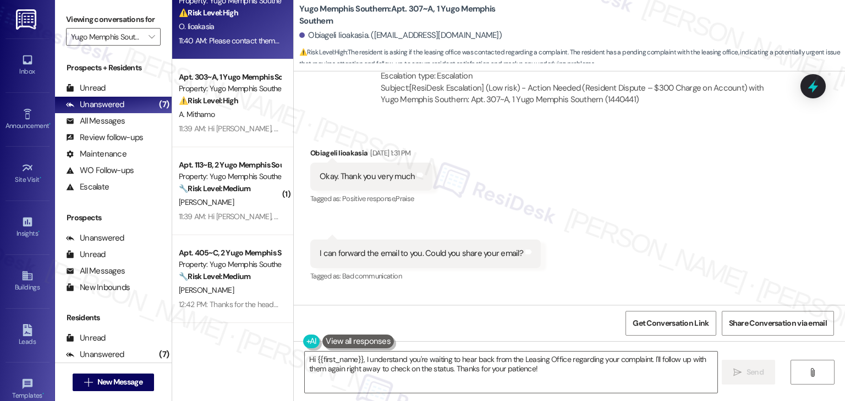
scroll to position [1035, 0]
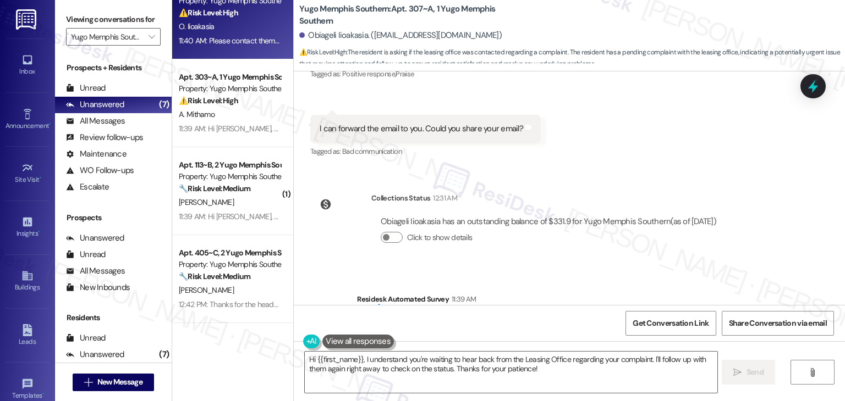
click at [590, 187] on div "Collections Status 12:31 AM Obiageli Iioakasia has an outstanding balance of $3…" at bounding box center [518, 226] width 432 height 85
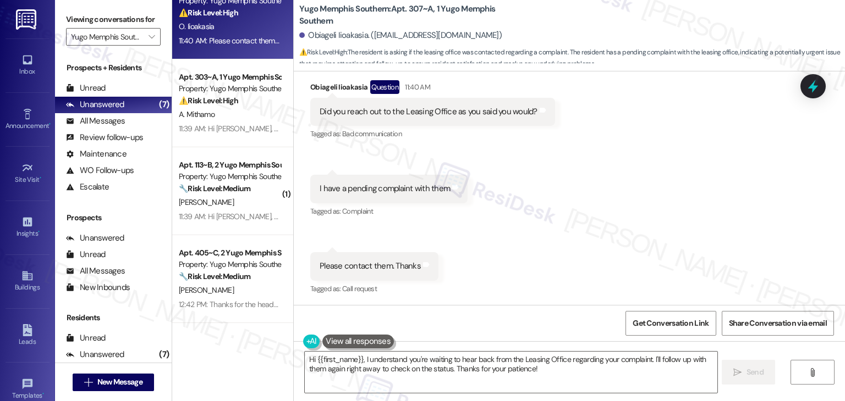
scroll to position [1366, 0]
click at [589, 216] on div "Received via SMS Obiageli Iioakasia Question 11:40 AM Did you reach out to the …" at bounding box center [569, 180] width 551 height 250
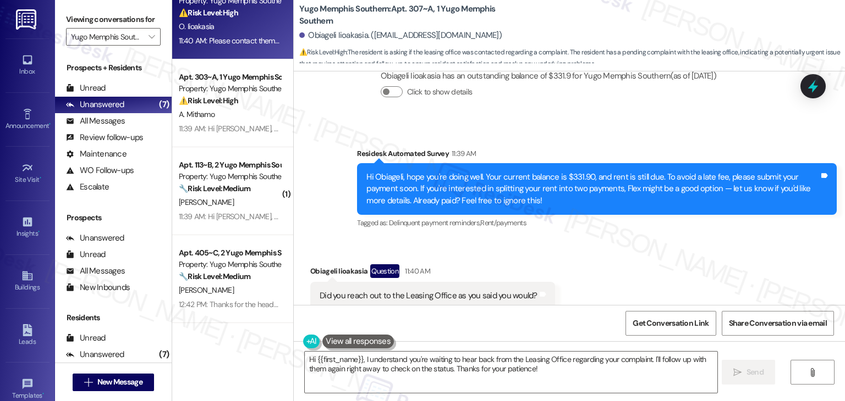
scroll to position [1146, 0]
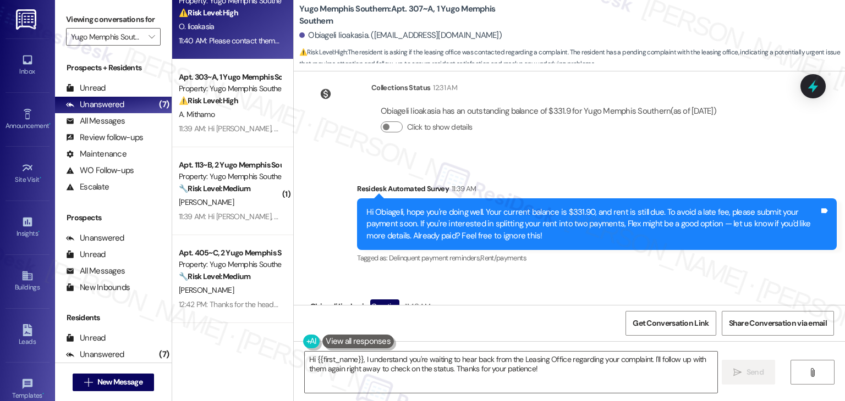
click at [528, 223] on div "Hi Obiageli, hope you're doing well. Your current balance is $331.90, and rent …" at bounding box center [592, 224] width 453 height 35
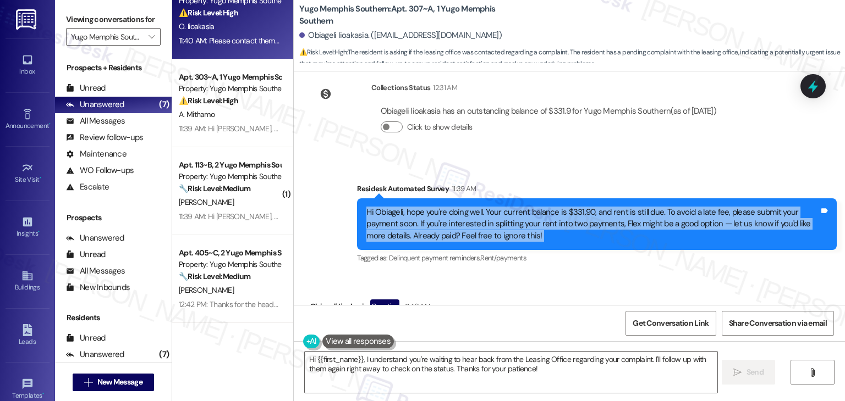
click at [528, 223] on div "Hi Obiageli, hope you're doing well. Your current balance is $331.90, and rent …" at bounding box center [592, 224] width 453 height 35
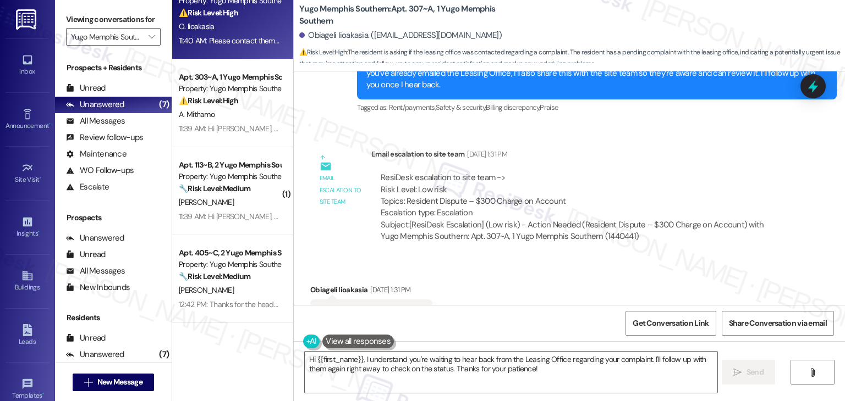
scroll to position [706, 0]
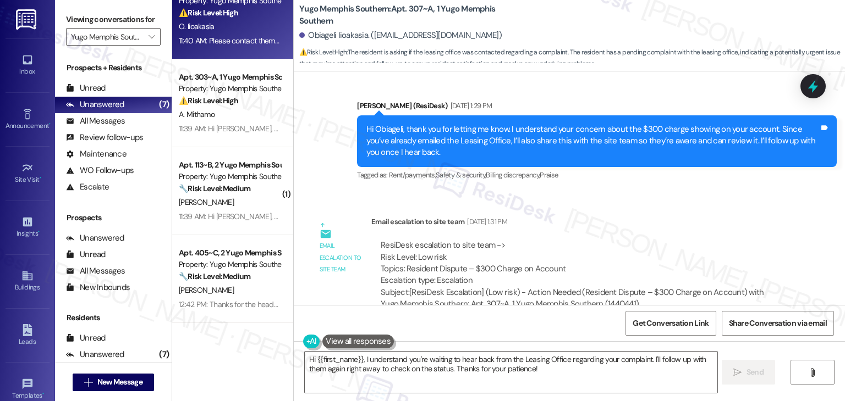
click at [545, 149] on div "Hi Obiageli, thank you for letting me know. I understand your concern about the…" at bounding box center [592, 141] width 453 height 35
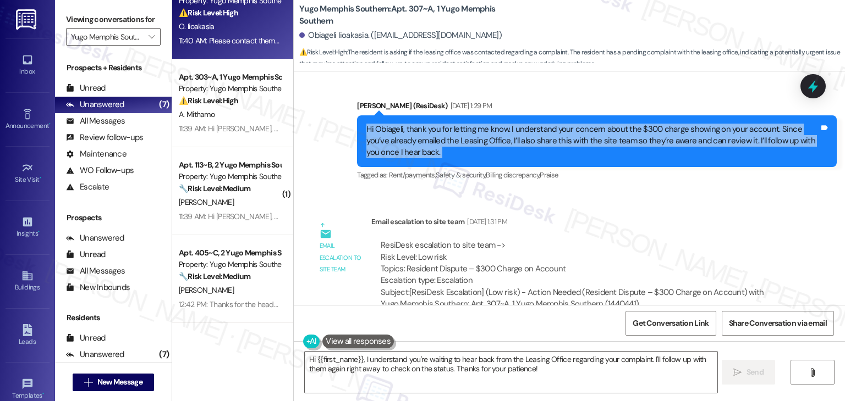
click at [545, 149] on div "Hi Obiageli, thank you for letting me know. I understand your concern about the…" at bounding box center [592, 141] width 453 height 35
copy div "Hi Obiageli, thank you for letting me know. I understand your concern about the…"
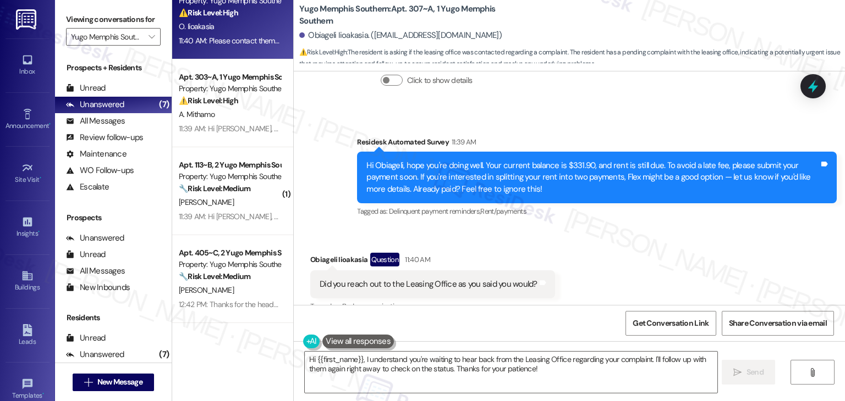
scroll to position [1311, 0]
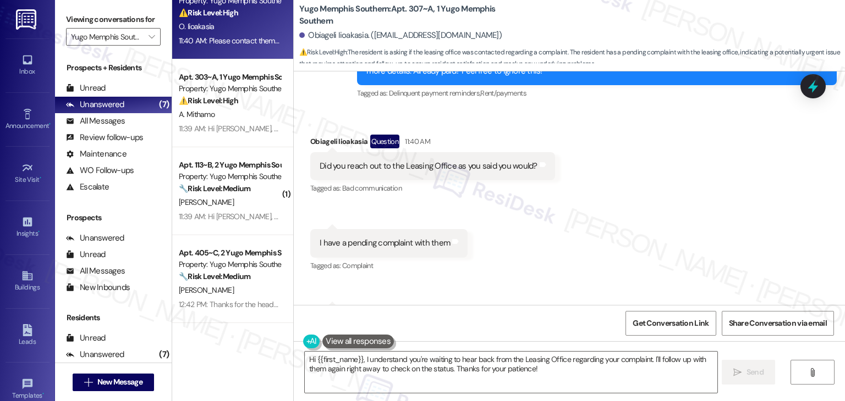
click at [404, 166] on div "Did you reach out to the Leasing Office as you said you would?" at bounding box center [428, 167] width 218 height 12
copy div "Did you reach out to the Leasing Office as you said you would? Tags and notes"
click at [387, 245] on div "I have a pending complaint with them" at bounding box center [384, 244] width 130 height 12
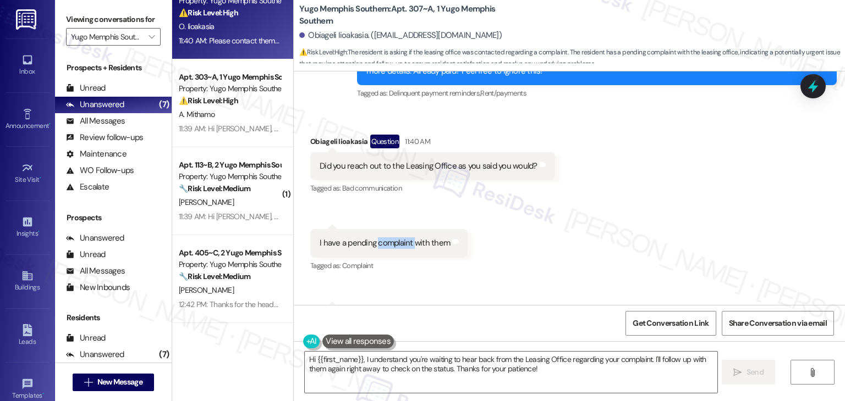
click at [387, 245] on div "I have a pending complaint with them" at bounding box center [384, 244] width 130 height 12
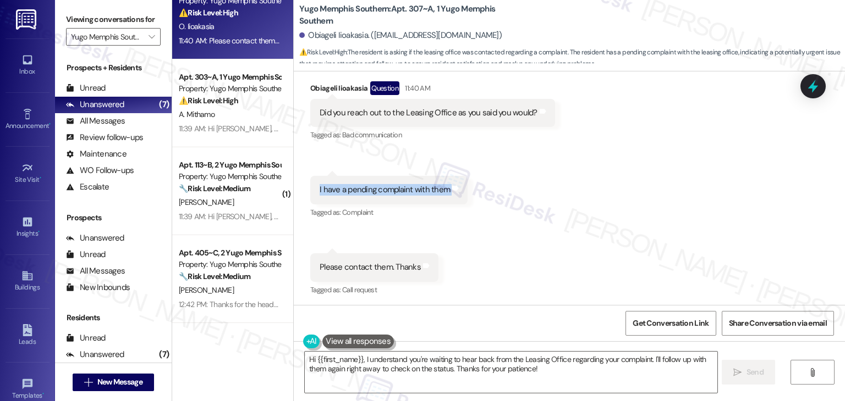
scroll to position [1366, 0]
click at [363, 262] on div "Please contact them. Thanks" at bounding box center [369, 266] width 101 height 12
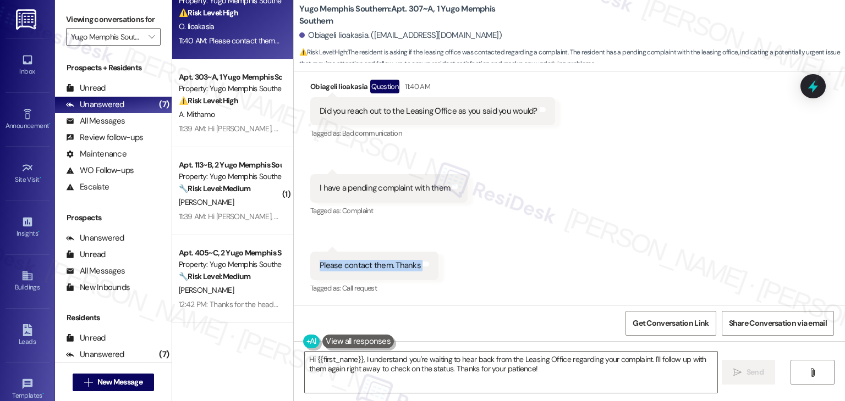
click at [363, 262] on div "Please contact them. Thanks" at bounding box center [369, 266] width 101 height 12
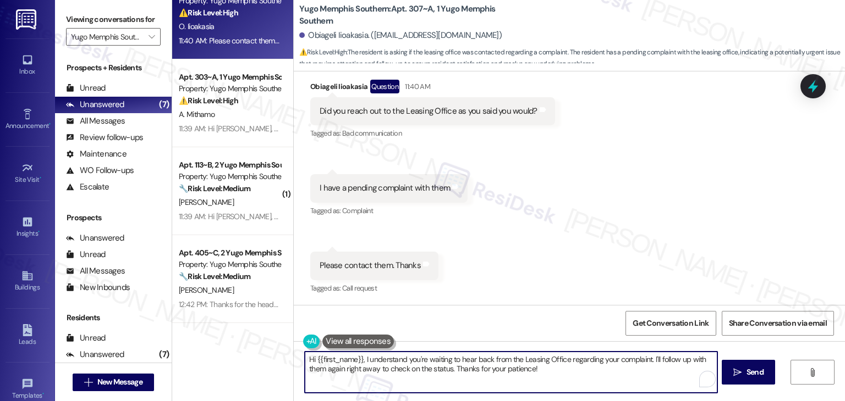
drag, startPoint x: 647, startPoint y: 360, endPoint x: 359, endPoint y: 355, distance: 288.7
click at [359, 355] on textarea "Hi {{first_name}}, I understand you're waiting to hear back from the Leasing Of…" at bounding box center [511, 372] width 412 height 41
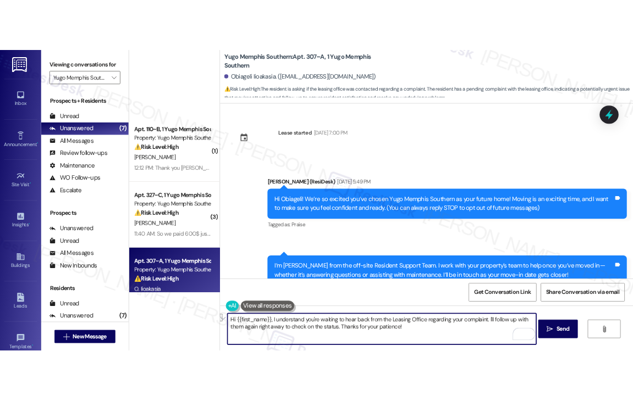
scroll to position [1366, 0]
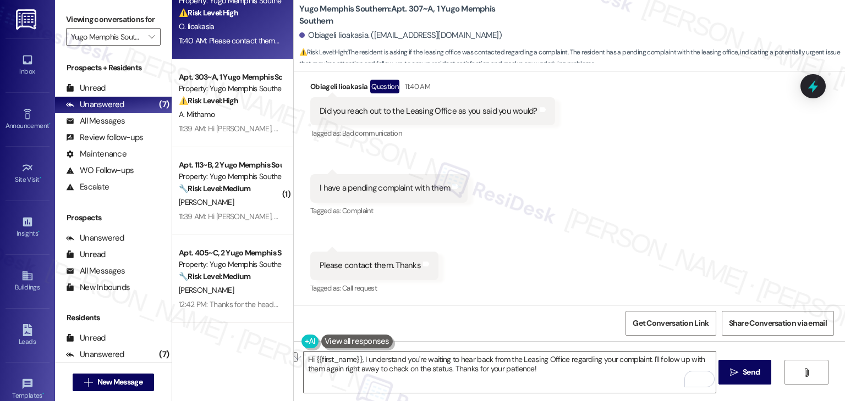
drag, startPoint x: 577, startPoint y: 285, endPoint x: 607, endPoint y: 311, distance: 39.8
click at [577, 284] on div "Received via SMS Obiageli Iioakasia Question 11:40 AM Did you reach out to the …" at bounding box center [569, 180] width 551 height 250
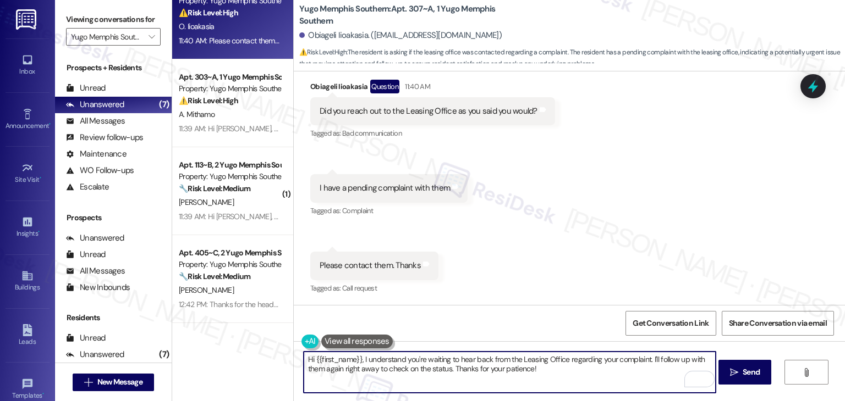
drag, startPoint x: 563, startPoint y: 373, endPoint x: 284, endPoint y: 355, distance: 278.8
click at [284, 355] on div "( 1 ) Apt. 110~B, 1 Yugo Memphis Southern Property: Yugo Memphis Southern ⚠️ Ri…" at bounding box center [508, 200] width 673 height 401
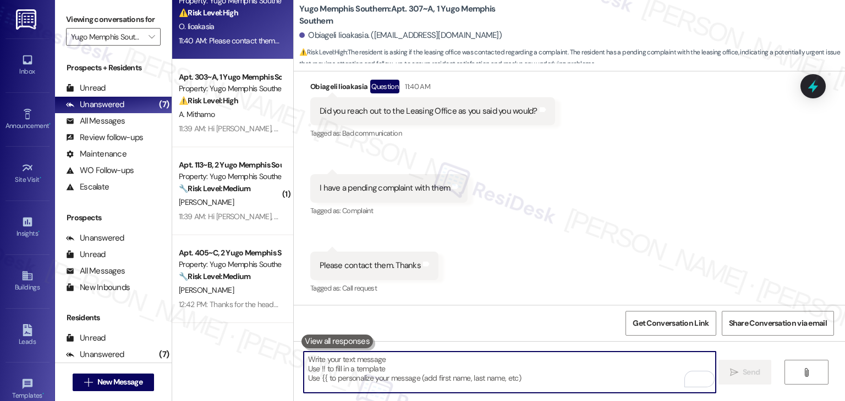
click at [576, 366] on textarea "To enrich screen reader interactions, please activate Accessibility in Grammarl…" at bounding box center [510, 372] width 412 height 41
paste textarea "I understand you're waiting to hear back from the Leasing Office regarding your…"
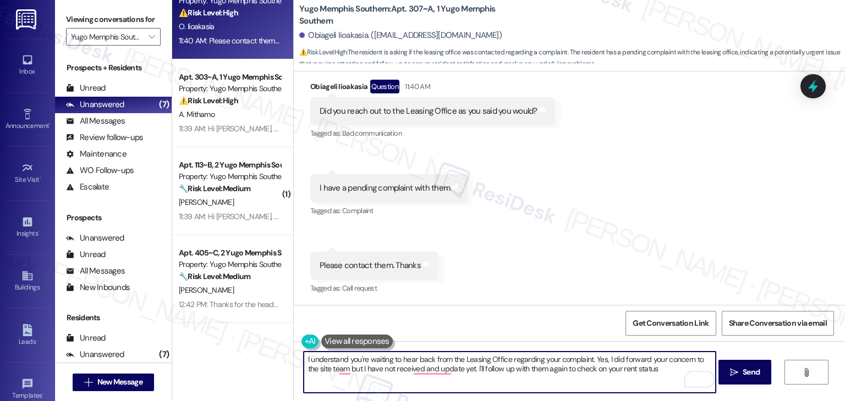
click at [322, 38] on div "Obiageli Iioakasia. ([EMAIL_ADDRESS][DOMAIN_NAME])" at bounding box center [400, 36] width 202 height 12
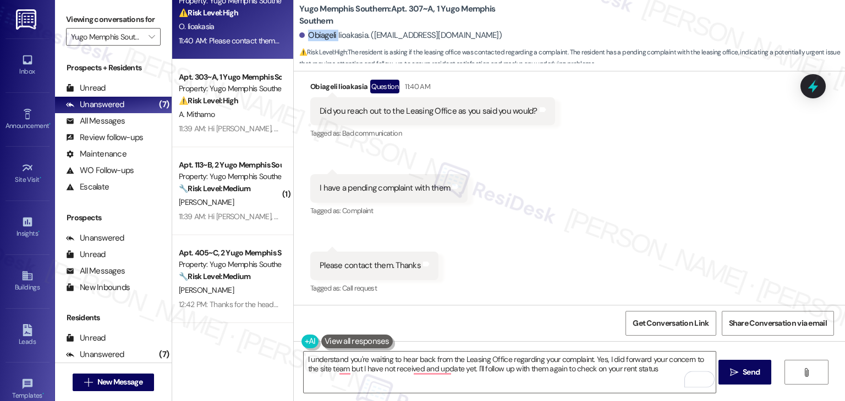
click at [322, 38] on div "Obiageli Iioakasia. ([EMAIL_ADDRESS][DOMAIN_NAME])" at bounding box center [400, 36] width 202 height 12
copy div "Obiageli"
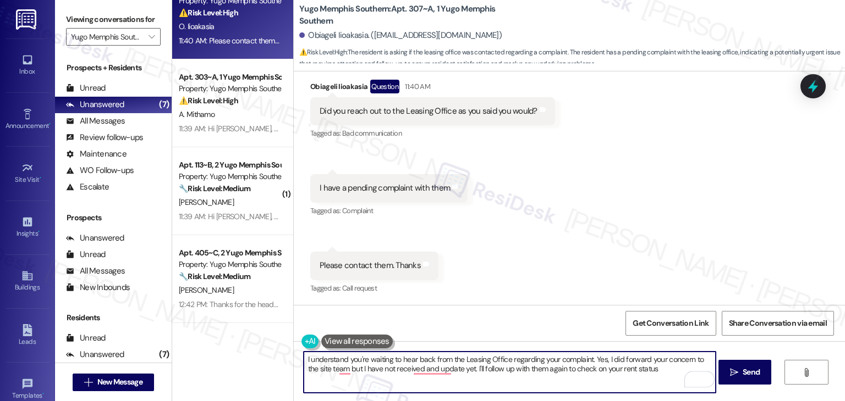
click at [304, 356] on textarea "I understand you're waiting to hear back from the Leasing Office regarding your…" at bounding box center [510, 372] width 412 height 41
paste textarea "Obiageli"
click at [425, 368] on textarea "Hi Obiageli, I understand you're waiting to hear back from the Leasing Office r…" at bounding box center [510, 372] width 412 height 41
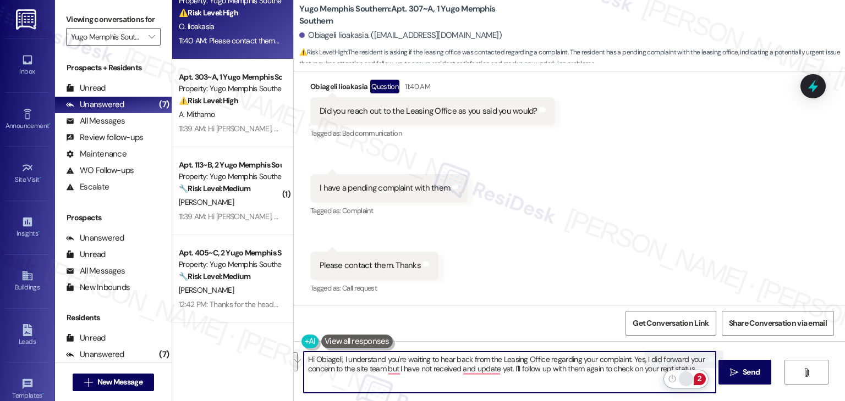
click at [686, 378] on input "Rewrite with Grammarly" at bounding box center [686, 379] width 14 height 15
drag, startPoint x: 690, startPoint y: 368, endPoint x: 337, endPoint y: 357, distance: 353.2
click at [337, 357] on textarea "Hi Obiageli, I understand you're waiting to hear back from the Leasing Office r…" at bounding box center [510, 372] width 412 height 41
paste textarea "appreciate your patience while waiting for a response from the Leasing Office r…"
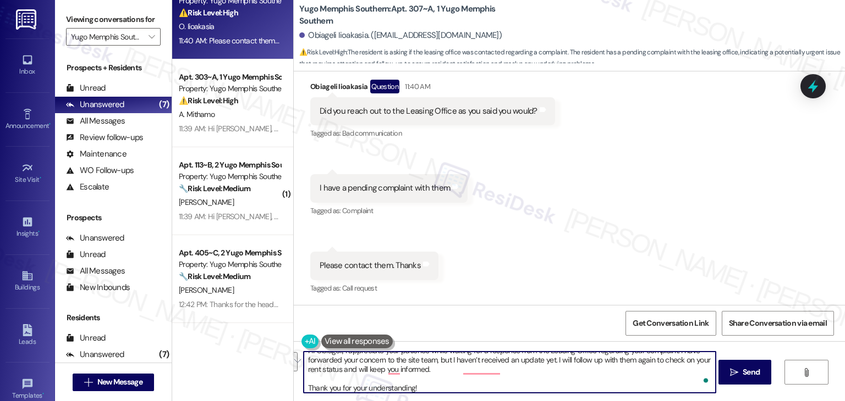
scroll to position [9, 0]
click at [467, 372] on textarea "Hi Obiageli, I appreciate your patience while waiting for a response from the L…" at bounding box center [510, 372] width 412 height 41
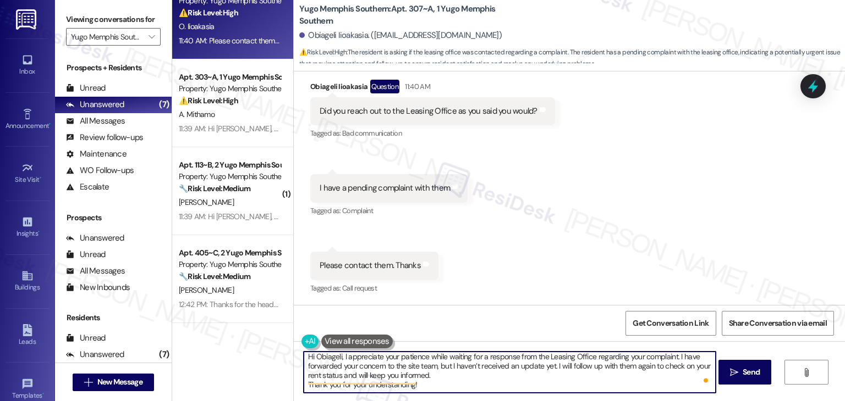
scroll to position [0, 0]
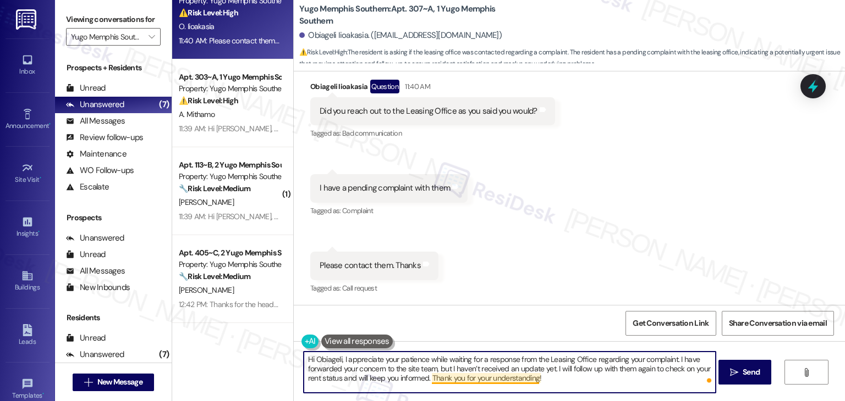
click at [513, 379] on textarea "Hi Obiageli, I appreciate your patience while waiting for a response from the L…" at bounding box center [510, 372] width 412 height 41
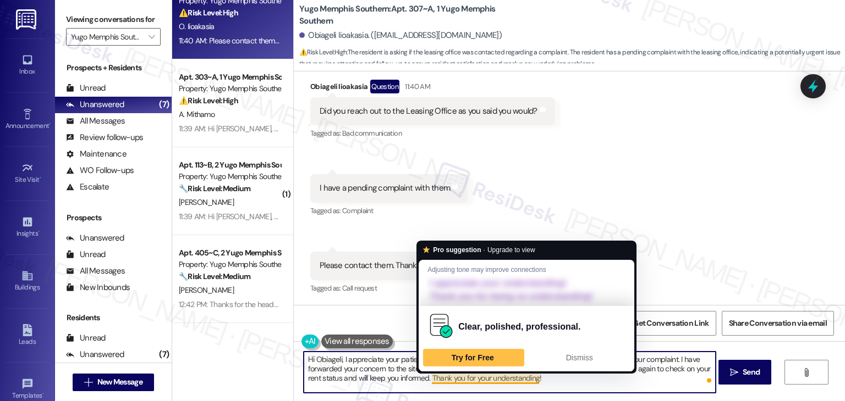
click at [513, 379] on textarea "Hi Obiageli, I appreciate your patience while waiting for a response from the L…" at bounding box center [510, 372] width 412 height 41
click at [592, 354] on span "Dismiss" at bounding box center [579, 358] width 27 height 9
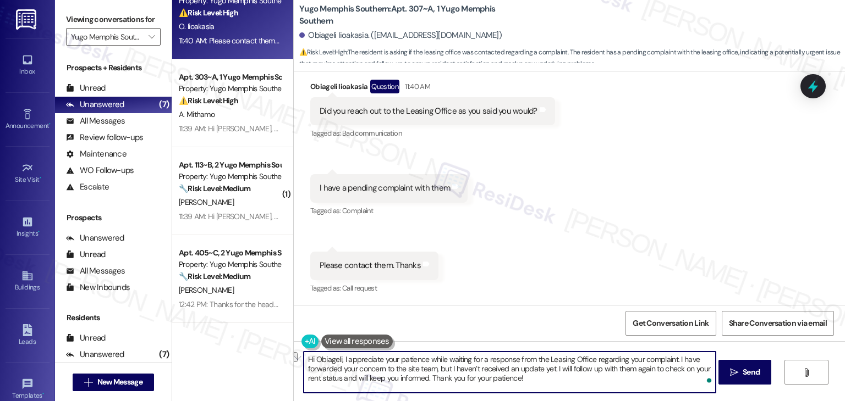
drag, startPoint x: 508, startPoint y: 377, endPoint x: 438, endPoint y: 379, distance: 70.4
click at [438, 379] on textarea "Hi Obiageli, I appreciate your patience while waiting for a response from the L…" at bounding box center [510, 372] width 412 height 41
type textarea "Hi Obiageli, I appreciate your patience while waiting for a response from the L…"
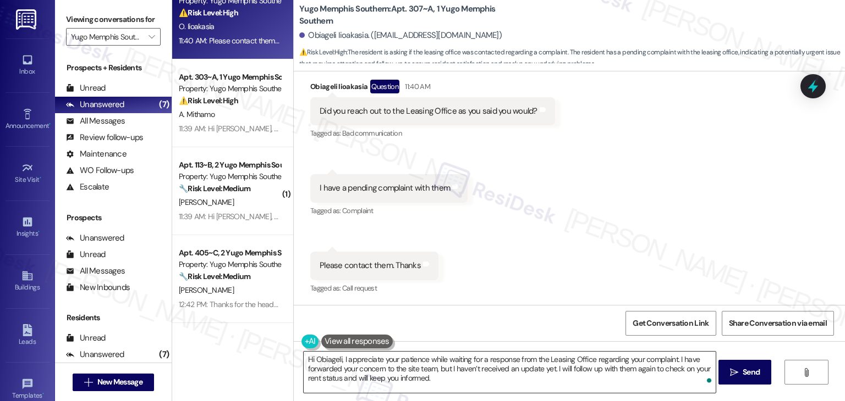
click at [441, 379] on textarea "Hi Obiageli, I appreciate your patience while waiting for a response from the L…" at bounding box center [510, 372] width 412 height 41
click at [744, 367] on span "Send" at bounding box center [750, 373] width 17 height 12
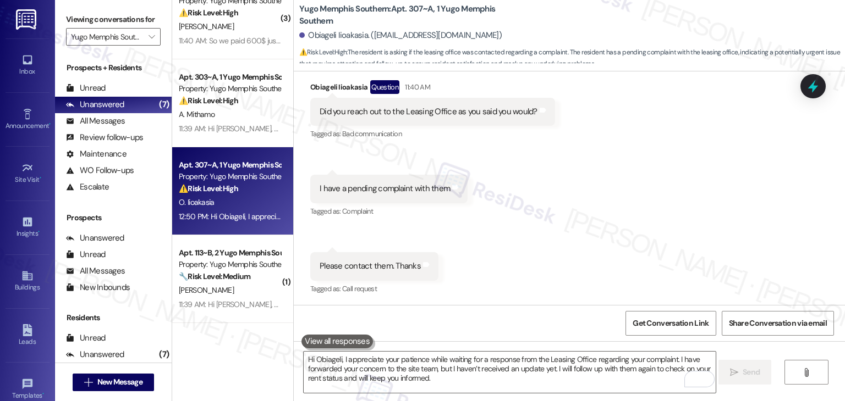
scroll to position [1365, 0]
click at [816, 88] on icon at bounding box center [812, 86] width 13 height 17
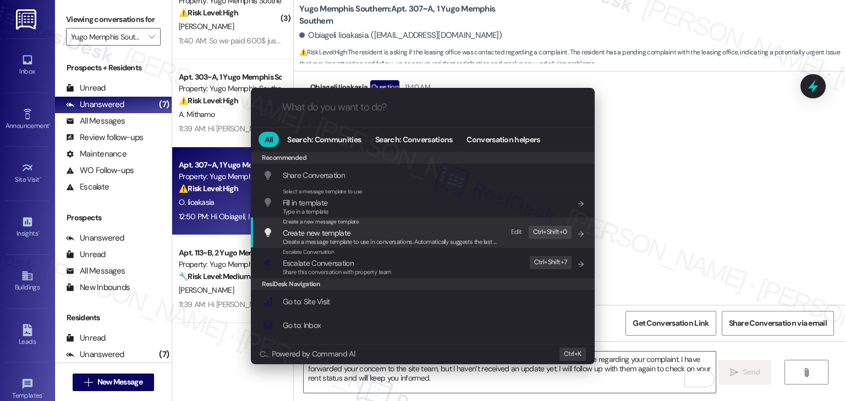
click at [332, 266] on span "Escalate Conversation" at bounding box center [318, 263] width 71 height 10
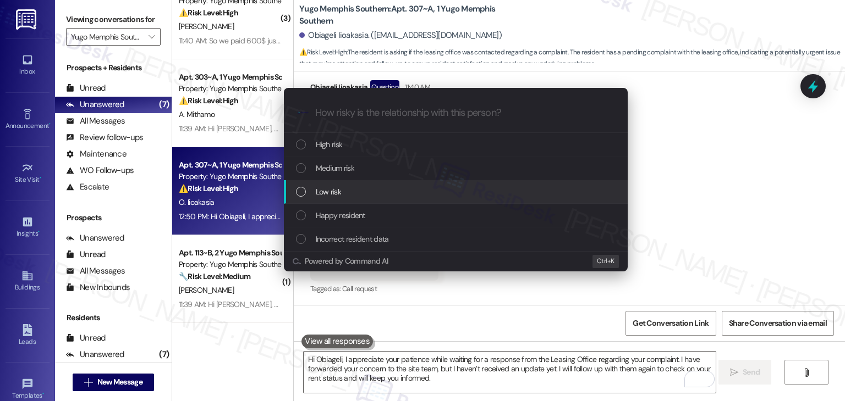
click at [299, 192] on div "List of options" at bounding box center [301, 192] width 10 height 10
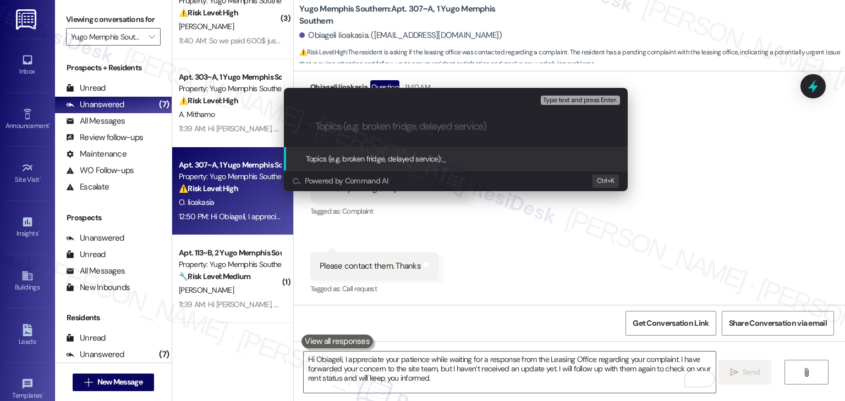
paste input "Pending Complaint – $300 Charge Review with Leasing Office"
type input "Pending Complaint – $300 Charge Review with Leasing Office"
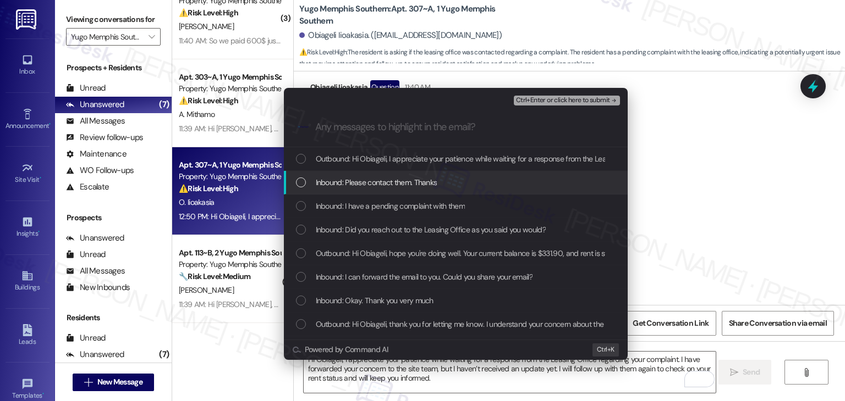
click at [300, 181] on div "List of options" at bounding box center [301, 183] width 10 height 10
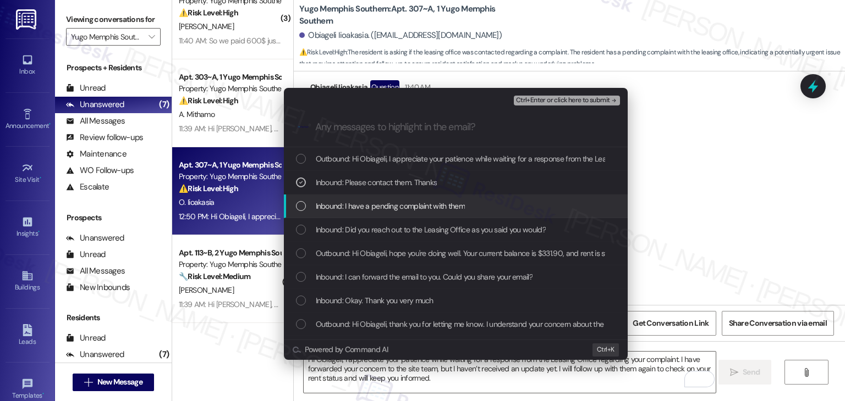
click at [300, 200] on div "Inbound: I have a pending complaint with them" at bounding box center [457, 206] width 322 height 12
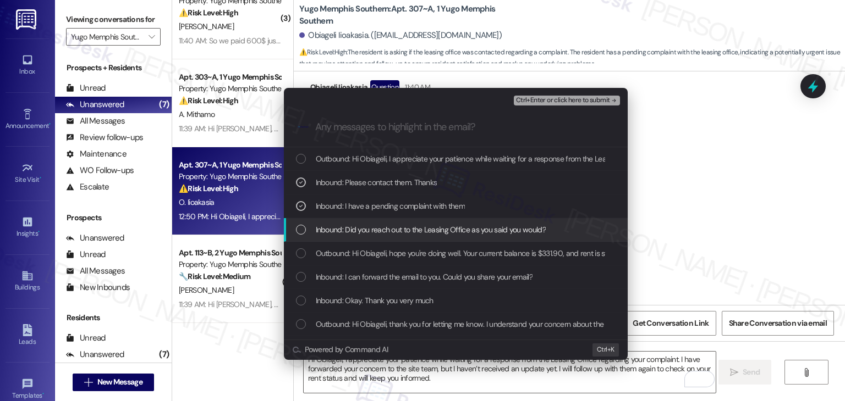
click at [301, 227] on div "List of options" at bounding box center [301, 230] width 10 height 10
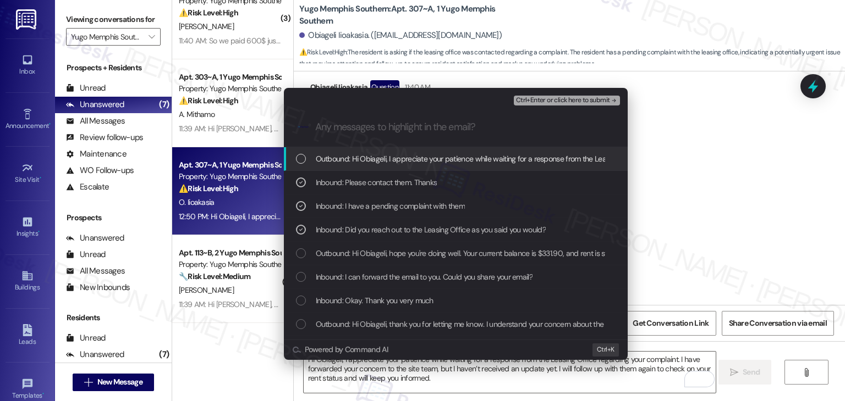
click at [544, 101] on span "Ctrl+Enter or click here to submit" at bounding box center [563, 101] width 94 height 8
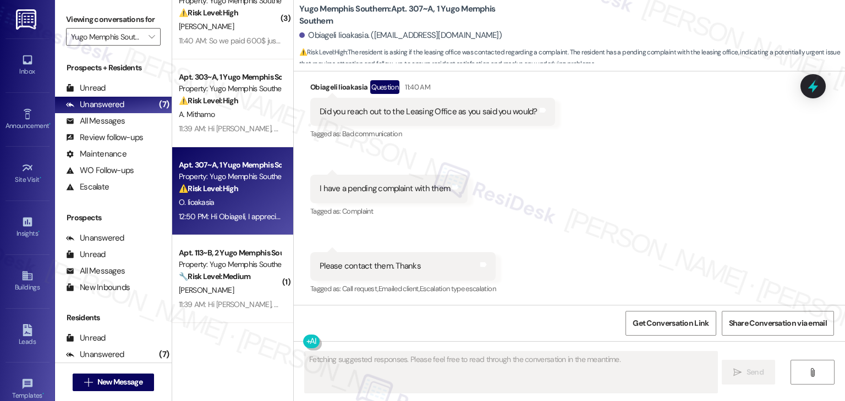
scroll to position [1483, 0]
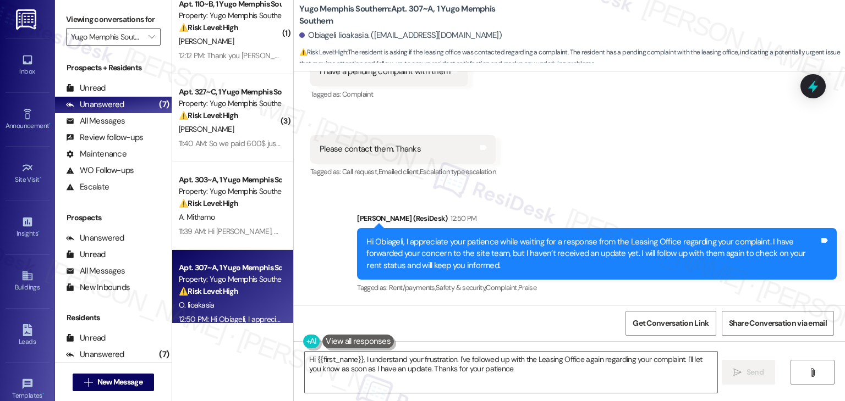
type textarea "Hi {{first_name}}, I understand your frustration. I've followed up with the Lea…"
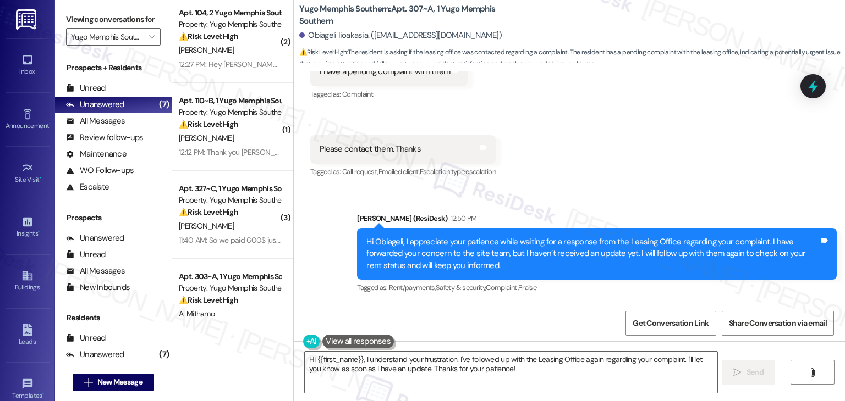
scroll to position [0, 0]
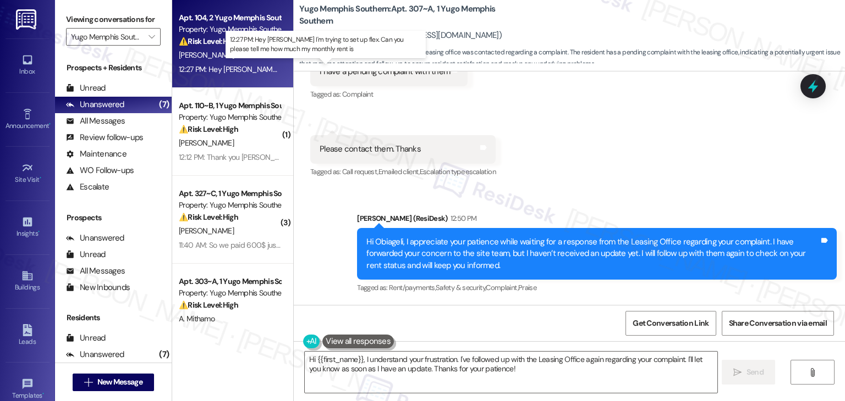
click at [238, 68] on div "12:27 PM: Hey [PERSON_NAME] I'm trying to set up flex. Can you please tell me h…" at bounding box center [351, 69] width 345 height 10
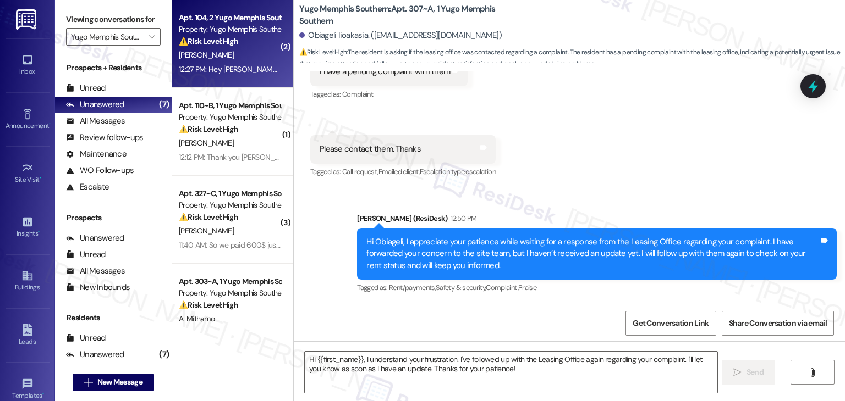
type textarea "Fetching suggested responses. Please feel free to read through the conversation…"
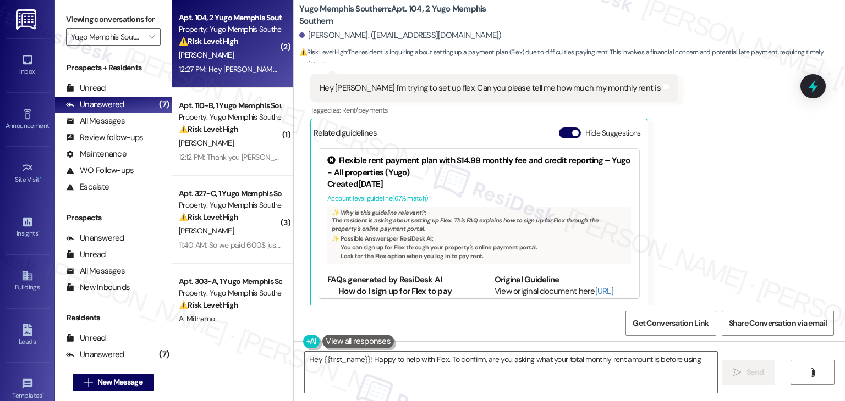
scroll to position [684, 0]
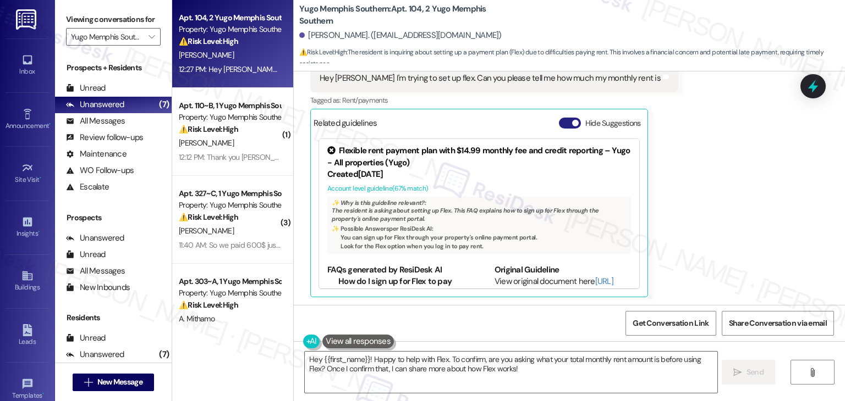
click at [559, 118] on button "Hide Suggestions" at bounding box center [570, 123] width 22 height 11
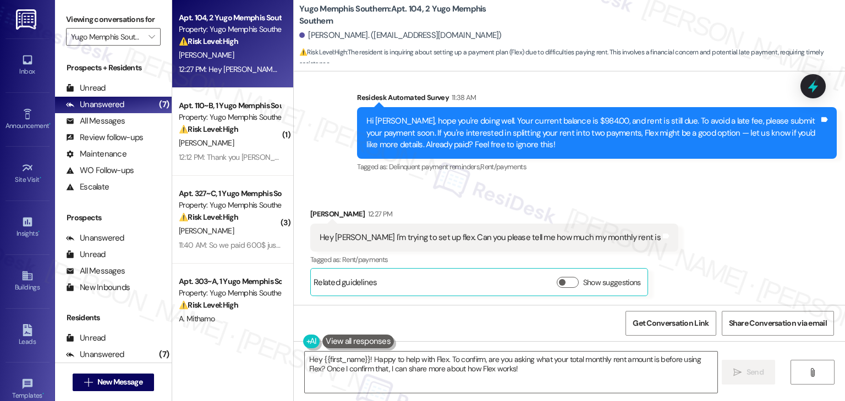
scroll to position [524, 0]
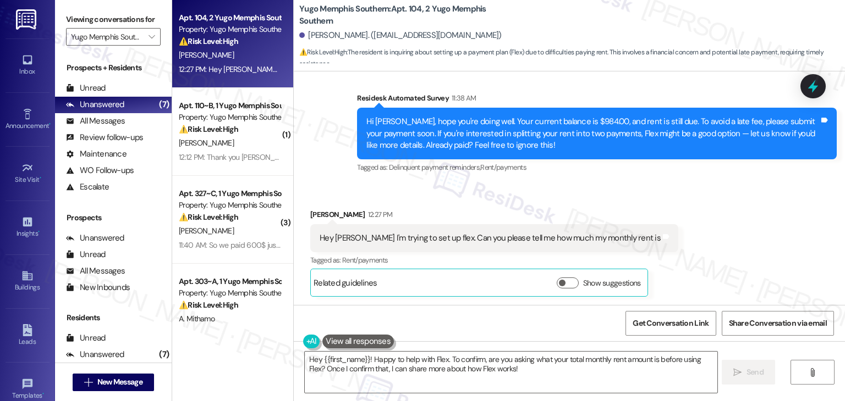
click at [674, 207] on div "Received via SMS [PERSON_NAME] 12:27 PM Hey [PERSON_NAME]'m trying to set up fl…" at bounding box center [569, 244] width 551 height 121
click at [706, 196] on div "Received via SMS [PERSON_NAME] 12:27 PM Hey [PERSON_NAME]'m trying to set up fl…" at bounding box center [569, 244] width 551 height 121
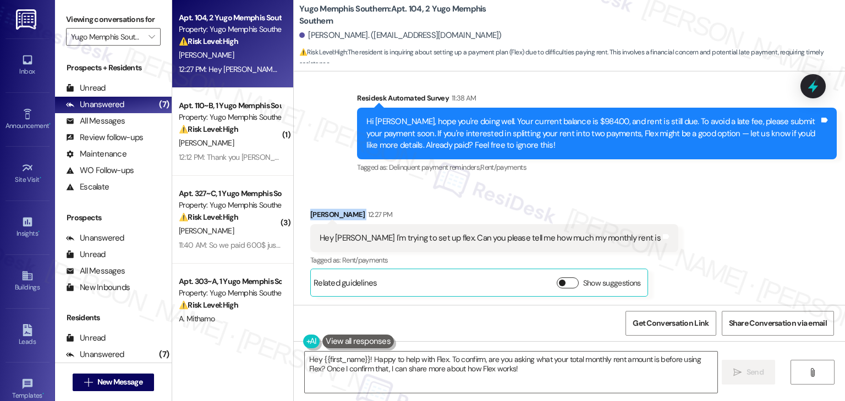
click at [557, 284] on button "Show suggestions" at bounding box center [568, 283] width 22 height 11
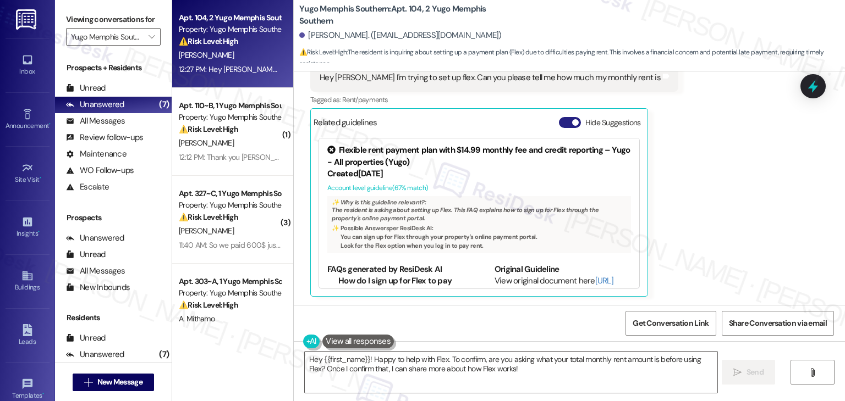
click at [561, 123] on button "Hide Suggestions" at bounding box center [570, 122] width 22 height 11
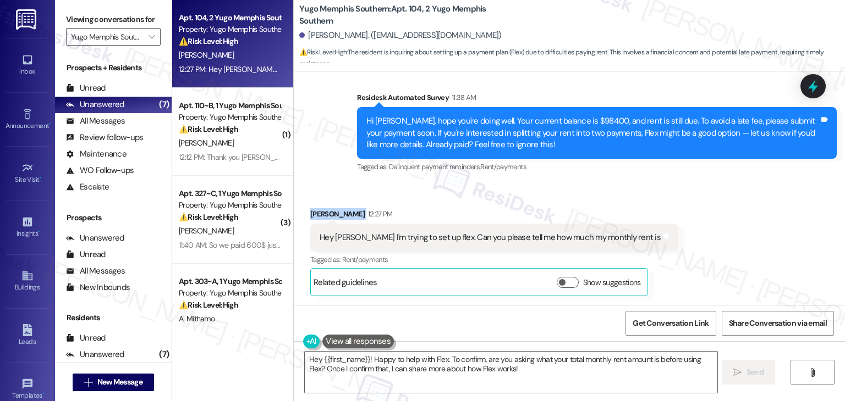
scroll to position [524, 0]
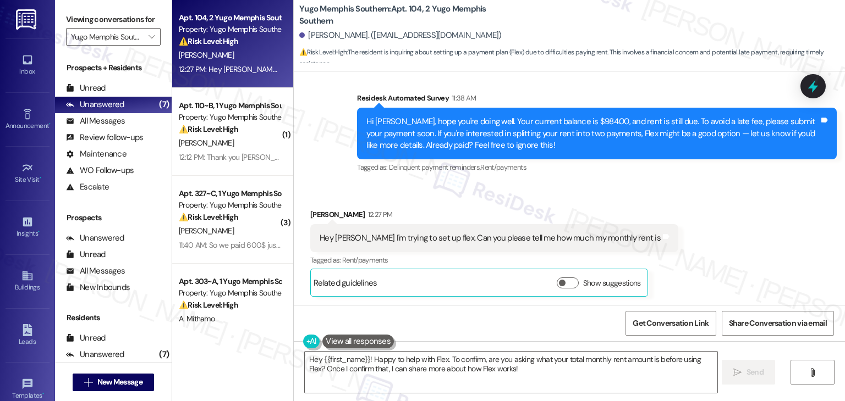
click at [517, 137] on div "Hi [PERSON_NAME], hope you're doing well. Your current balance is $984.00, and …" at bounding box center [592, 133] width 453 height 35
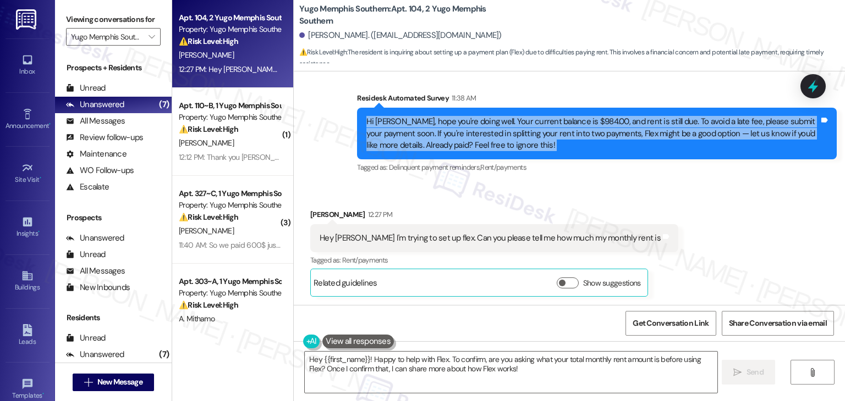
click at [517, 137] on div "Hi [PERSON_NAME], hope you're doing well. Your current balance is $984.00, and …" at bounding box center [592, 133] width 453 height 35
copy div "Hi [PERSON_NAME], hope you're doing well. Your current balance is $984.00, and …"
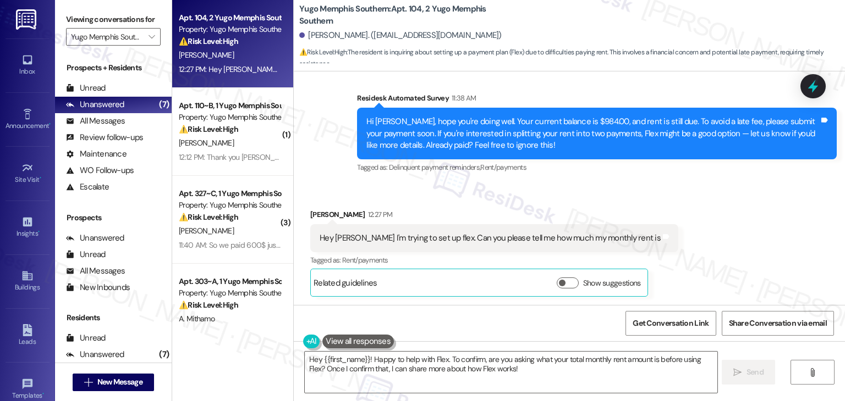
click at [377, 242] on div "Hey [PERSON_NAME] I'm trying to set up flex. Can you please tell me how much my…" at bounding box center [489, 239] width 341 height 12
click at [378, 243] on div "Hey [PERSON_NAME] I'm trying to set up flex. Can you please tell me how much my…" at bounding box center [489, 239] width 341 height 12
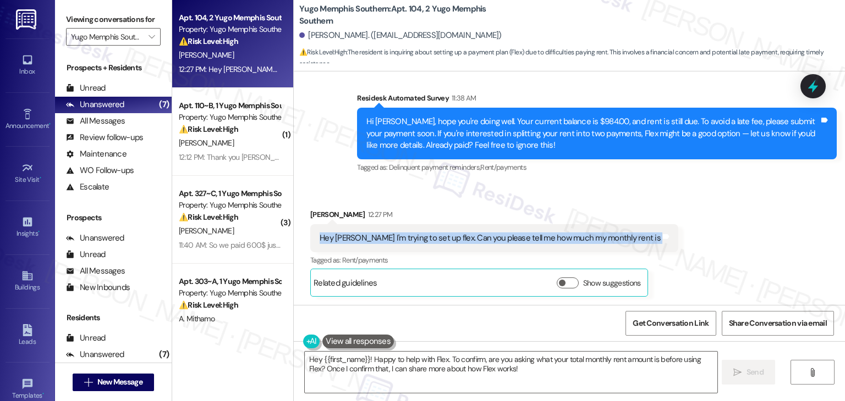
click at [378, 243] on div "Hey [PERSON_NAME] I'm trying to set up flex. Can you please tell me how much my…" at bounding box center [489, 239] width 341 height 12
copy div "Hey [PERSON_NAME] I'm trying to set up flex. Can you please tell me how much my…"
click at [694, 197] on div "Received via SMS [PERSON_NAME] 12:27 PM Hey [PERSON_NAME]'m trying to set up fl…" at bounding box center [569, 244] width 551 height 121
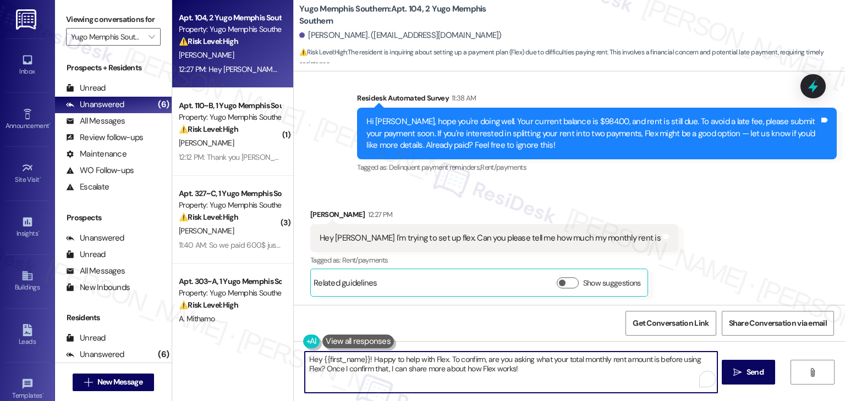
drag, startPoint x: 492, startPoint y: 367, endPoint x: 303, endPoint y: 372, distance: 189.2
click at [305, 372] on textarea "Hey {{first_name}}! Happy to help with Flex. To confirm, are you asking what yo…" at bounding box center [511, 372] width 412 height 41
drag, startPoint x: 442, startPoint y: 362, endPoint x: 385, endPoint y: 362, distance: 57.2
click at [385, 362] on textarea "Hey {{first_name}}! Happy to help with Flex. To confirm, are you asking what yo…" at bounding box center [510, 372] width 412 height 41
click at [362, 369] on textarea "Hey {{first_name}}! Happy to help with Flex. To confirm, are you asking what yo…" at bounding box center [510, 372] width 412 height 41
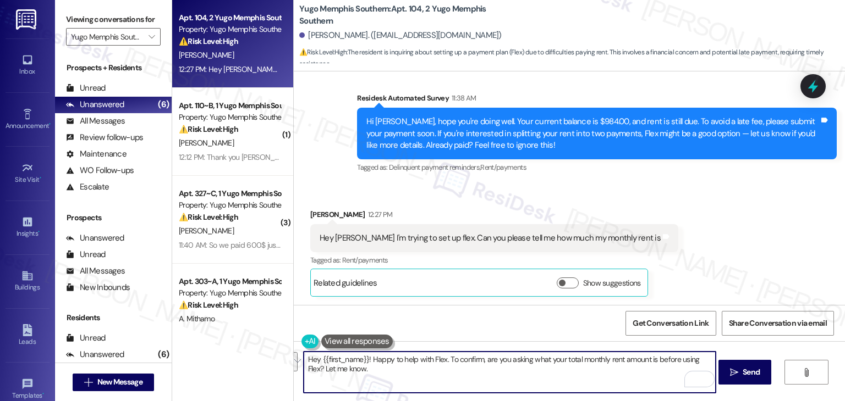
drag, startPoint x: 380, startPoint y: 370, endPoint x: 269, endPoint y: 358, distance: 111.1
click at [269, 358] on div "Apt. 104, 2 Yugo Memphis Southern Property: Yugo Memphis Southern ⚠️ Risk Level…" at bounding box center [508, 200] width 673 height 401
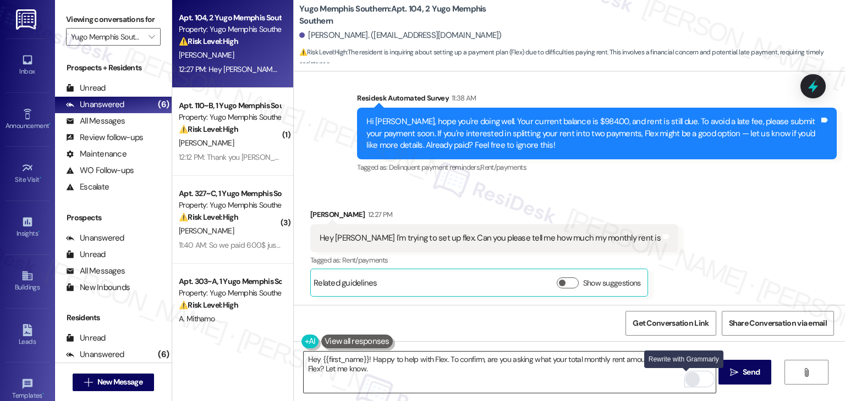
click at [686, 377] on input "Rewrite with Grammarly" at bounding box center [692, 379] width 14 height 15
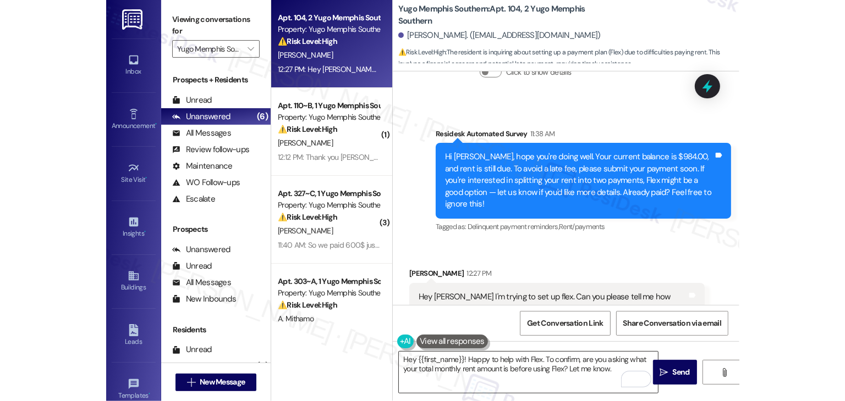
scroll to position [559, 0]
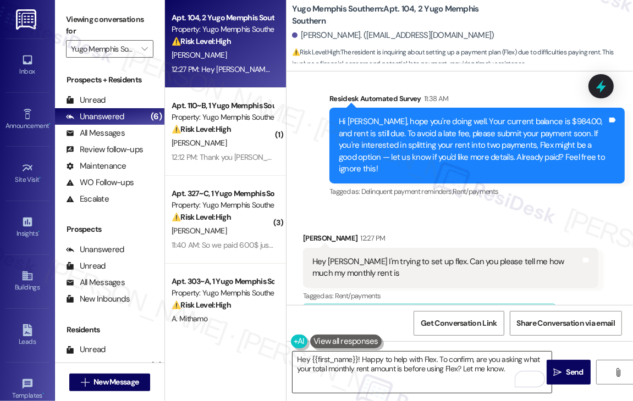
click at [447, 363] on textarea "Hey {{first_name}}! Happy to help with Flex. To confirm, are you asking what yo…" at bounding box center [422, 372] width 259 height 41
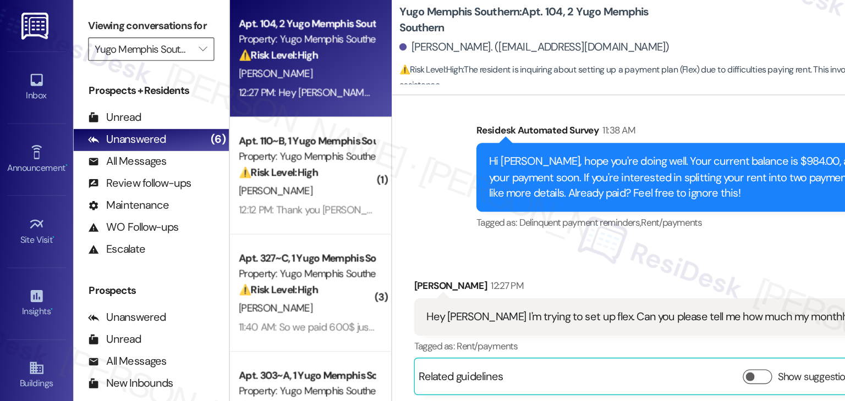
scroll to position [524, 0]
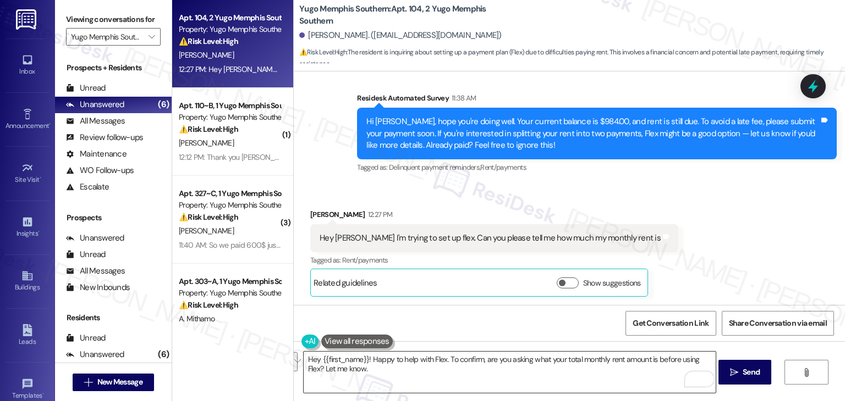
click at [396, 367] on textarea "Hey {{first_name}}! Happy to help with Flex. To confirm, are you asking what yo…" at bounding box center [510, 372] width 412 height 41
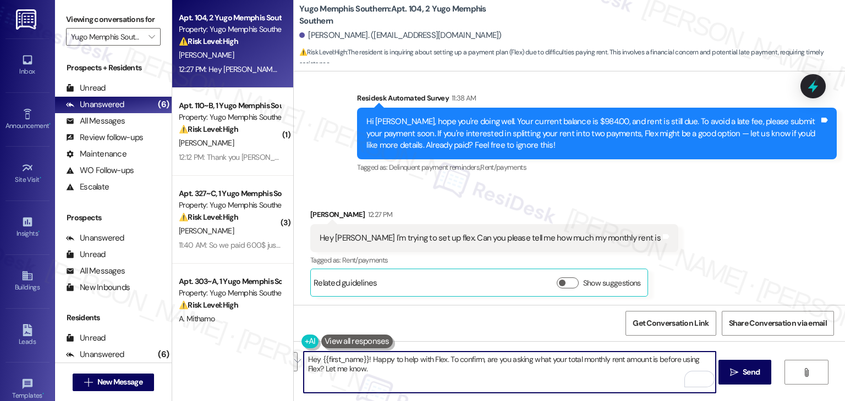
click at [376, 371] on textarea "Hey {{first_name}}! Happy to help with Flex. To confirm, are you asking what yo…" at bounding box center [510, 372] width 412 height 41
drag, startPoint x: 369, startPoint y: 372, endPoint x: 370, endPoint y: 362, distance: 10.5
click at [370, 362] on textarea "Hey {{first_name}}! Happy to help with Flex. To confirm, are you asking what yo…" at bounding box center [510, 372] width 412 height 41
paste textarea "I'm glad to assist you with the Flex payment plan. Just to clarify, are you ask…"
click at [763, 375] on button " Send" at bounding box center [744, 372] width 53 height 25
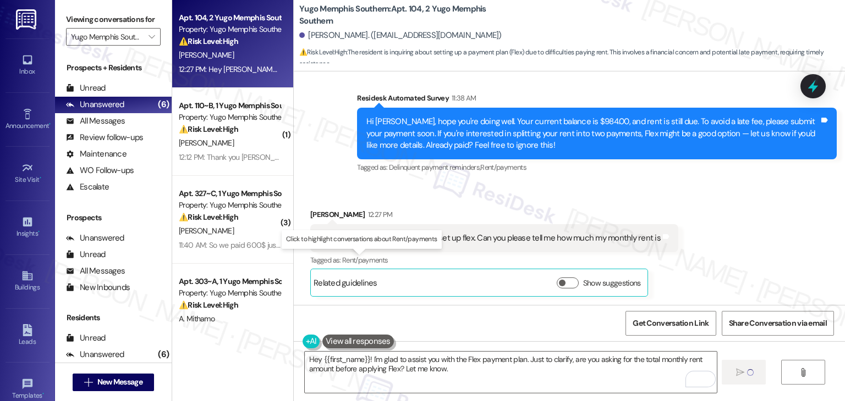
type textarea "Fetching suggested responses. Please feel free to read through the conversation…"
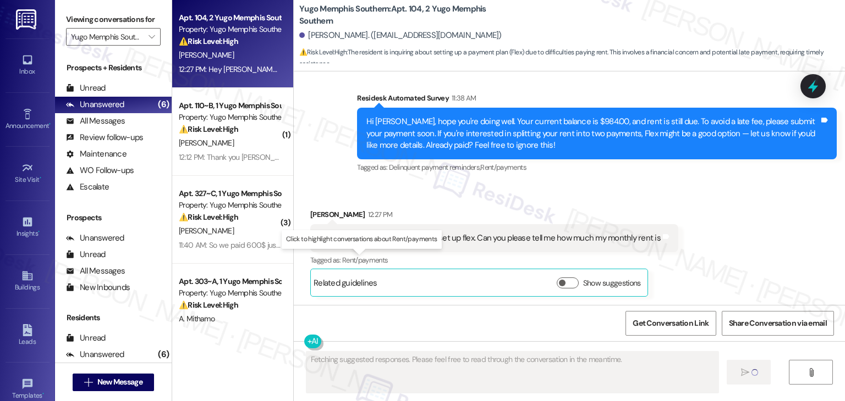
scroll to position [524, 0]
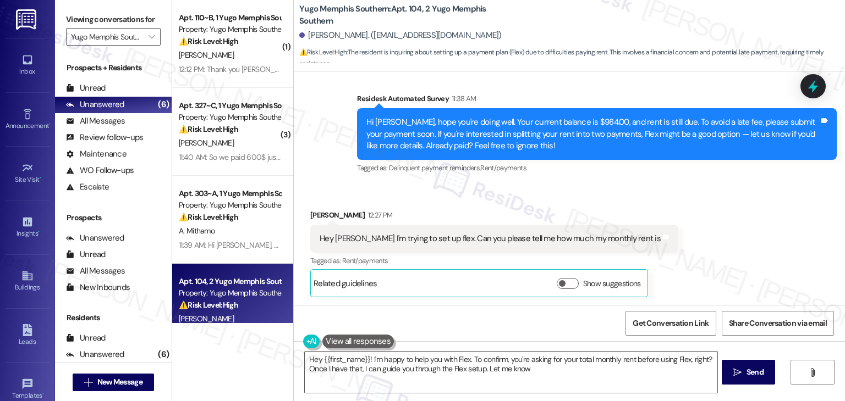
type textarea "Hey {{first_name}}! I'm happy to help you with Flex. To confirm, you're asking …"
click at [681, 230] on div "Received via SMS [PERSON_NAME] 12:27 PM Hey [PERSON_NAME]'m trying to set up fl…" at bounding box center [569, 245] width 551 height 121
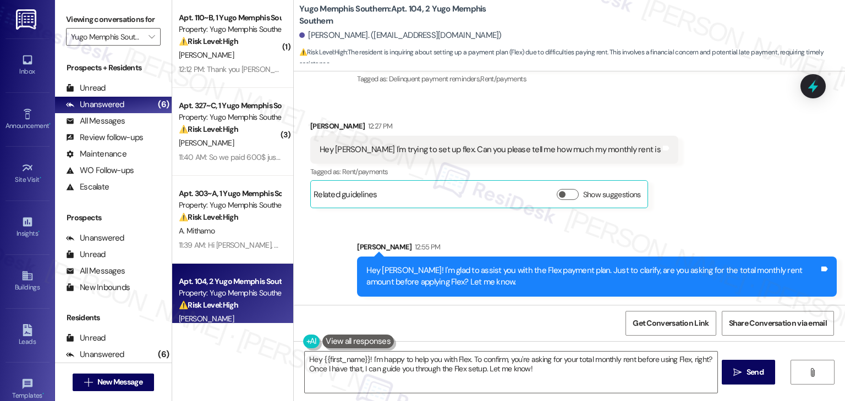
click at [722, 168] on div "Received via SMS [PERSON_NAME] 12:27 PM Hey [PERSON_NAME]'m trying to set up fl…" at bounding box center [569, 156] width 551 height 121
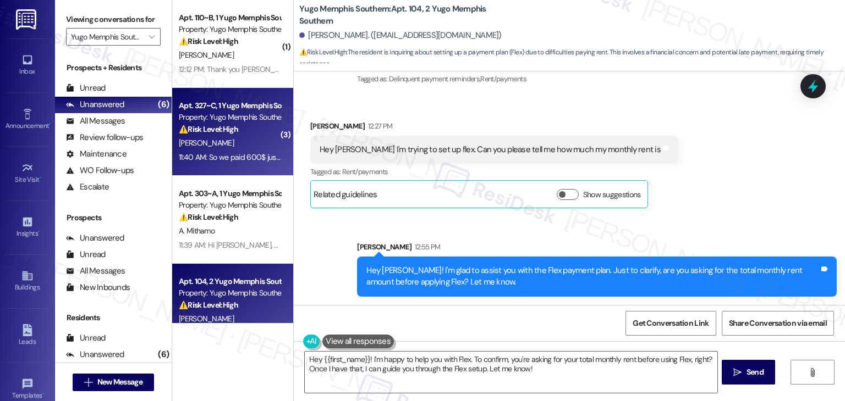
click at [228, 143] on div "[PERSON_NAME]" at bounding box center [230, 143] width 104 height 14
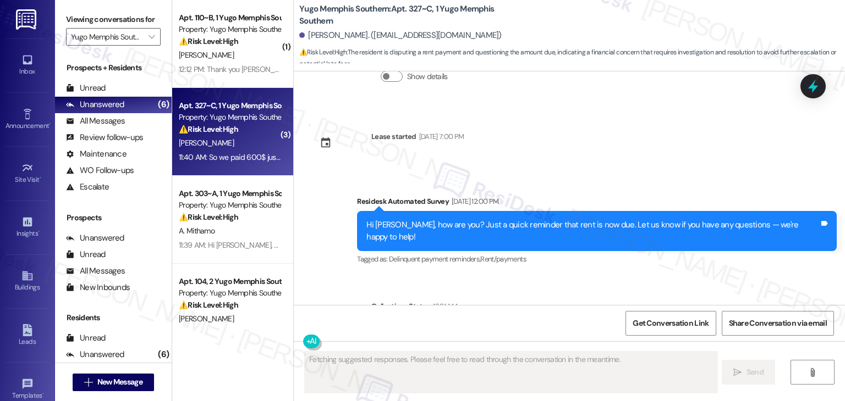
scroll to position [1809, 0]
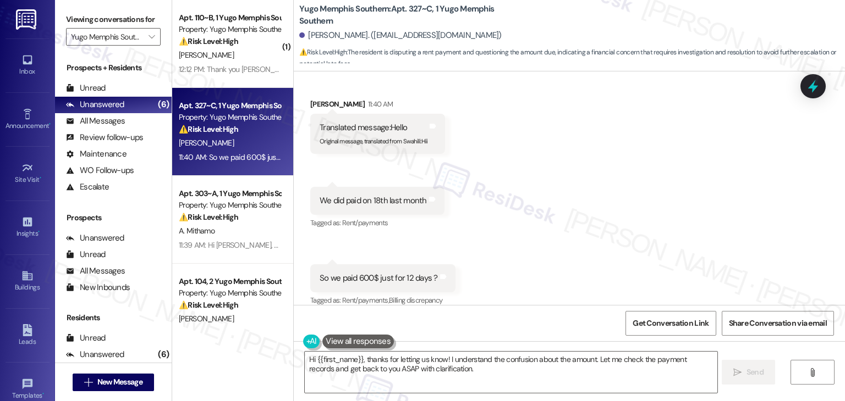
click at [580, 221] on div "Received via SMS [PERSON_NAME] 11:40 AM Translated message: Hello Original mess…" at bounding box center [569, 195] width 551 height 243
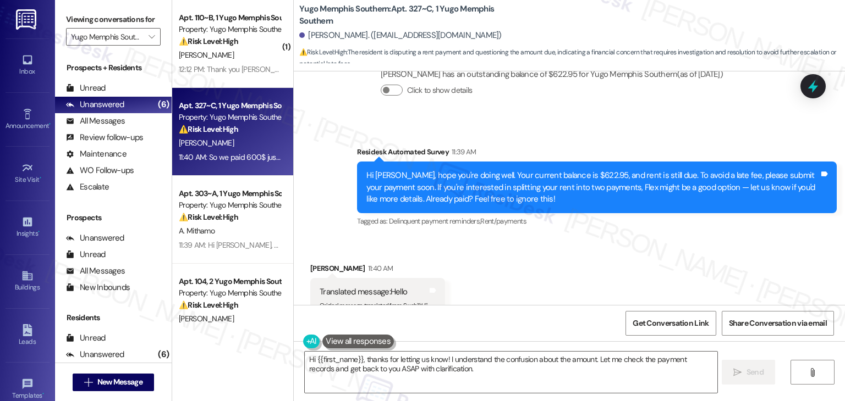
scroll to position [1809, 0]
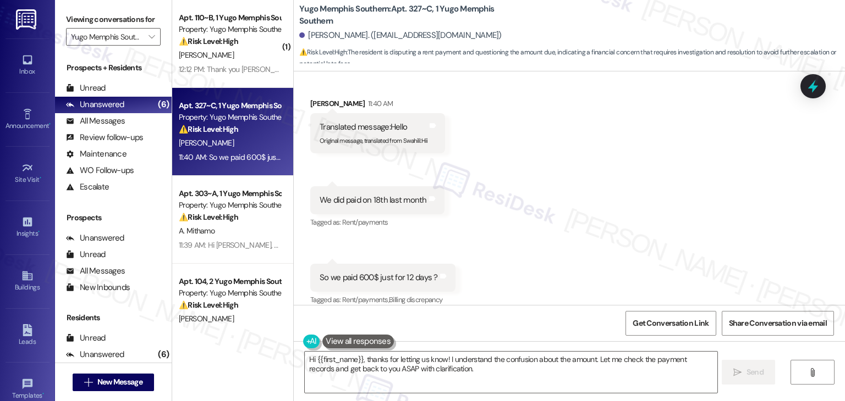
click at [611, 219] on div "Received via SMS [PERSON_NAME] 11:40 AM Translated message: Hello Original mess…" at bounding box center [569, 194] width 551 height 243
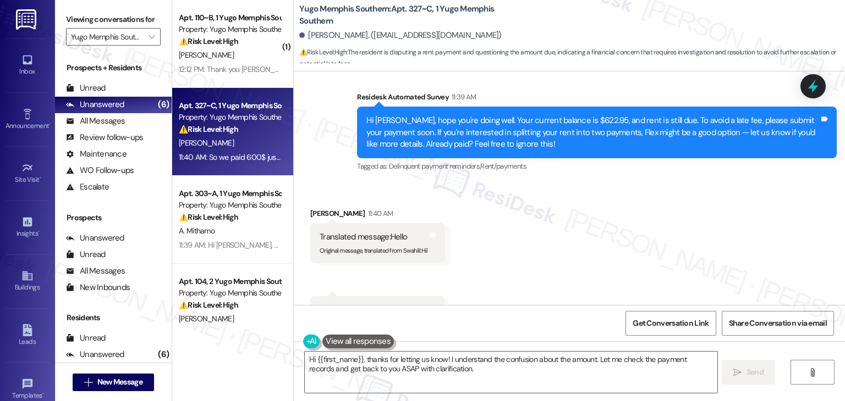
click at [487, 128] on div "Hi [PERSON_NAME], hope you're doing well. Your current balance is $622.95, and …" at bounding box center [592, 132] width 453 height 35
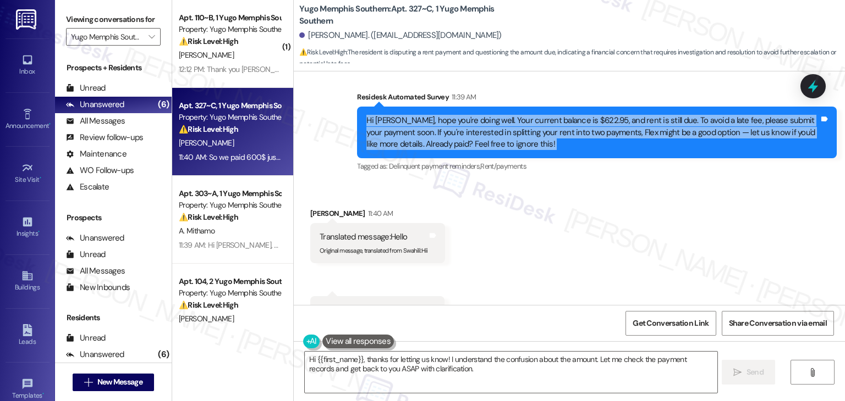
click at [487, 128] on div "Hi [PERSON_NAME], hope you're doing well. Your current balance is $622.95, and …" at bounding box center [592, 132] width 453 height 35
copy div "Hi [PERSON_NAME], hope you're doing well. Your current balance is $622.95, and …"
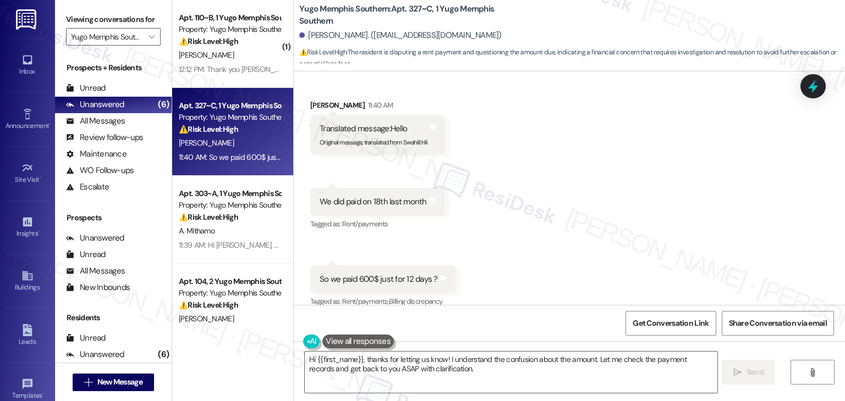
scroll to position [1809, 0]
click at [349, 195] on div "We did paid on 18th last month" at bounding box center [372, 201] width 107 height 12
copy div "We did paid on 18th last month Tags and notes"
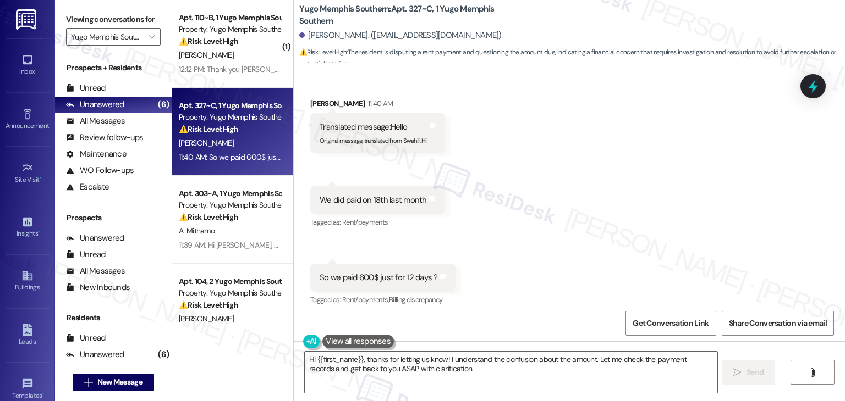
click at [400, 272] on div "So we paid 600$ just for 12 days ?" at bounding box center [378, 278] width 118 height 12
copy div "So we paid 600$ just for 12 days ? Tags and notes"
click at [546, 365] on textarea "Hi {{first_name}}, thanks for letting us know! I understand the confusion about…" at bounding box center [511, 372] width 412 height 41
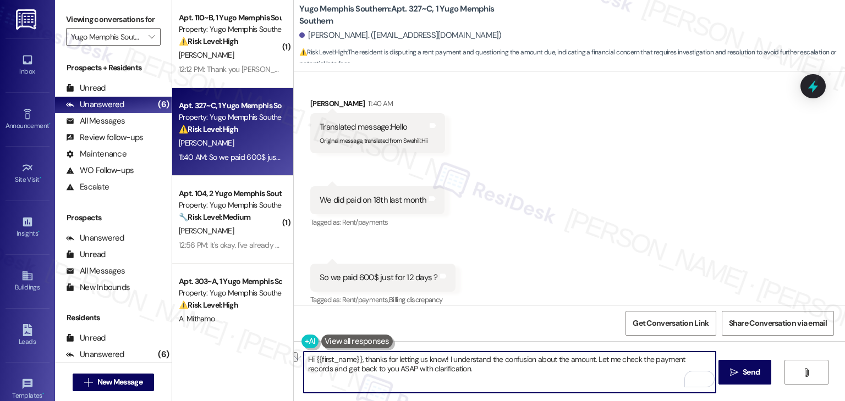
drag, startPoint x: 590, startPoint y: 359, endPoint x: 443, endPoint y: 359, distance: 147.4
click at [443, 359] on textarea "Hi {{first_name}}, thanks for letting us know! I understand the confusion about…" at bounding box center [510, 372] width 412 height 41
click at [530, 355] on textarea "Hi {{first_name}}, thanks for letting us know! I understand the confusion about…" at bounding box center [510, 372] width 412 height 41
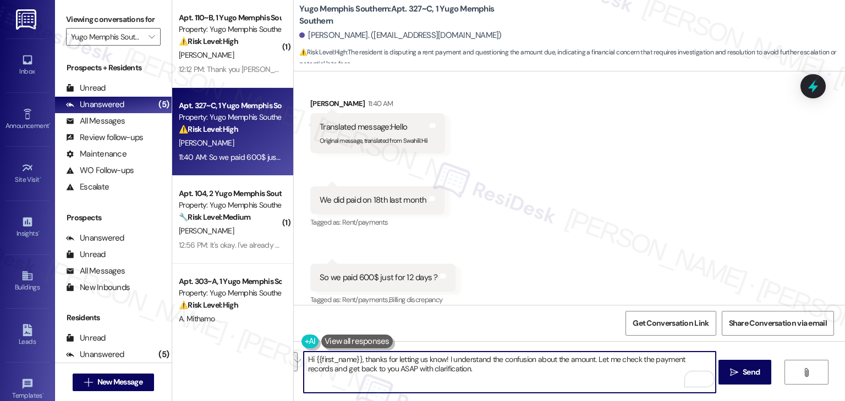
paste textarea "[PERSON_NAME], thanks for reaching out. I understand your concern about the $60…"
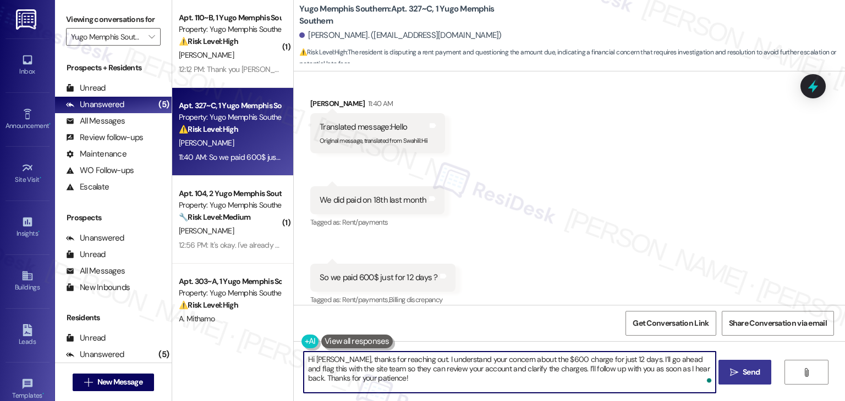
type textarea "Hi [PERSON_NAME], thanks for reaching out. I understand your concern about the …"
click at [737, 375] on span " Send" at bounding box center [745, 373] width 35 height 12
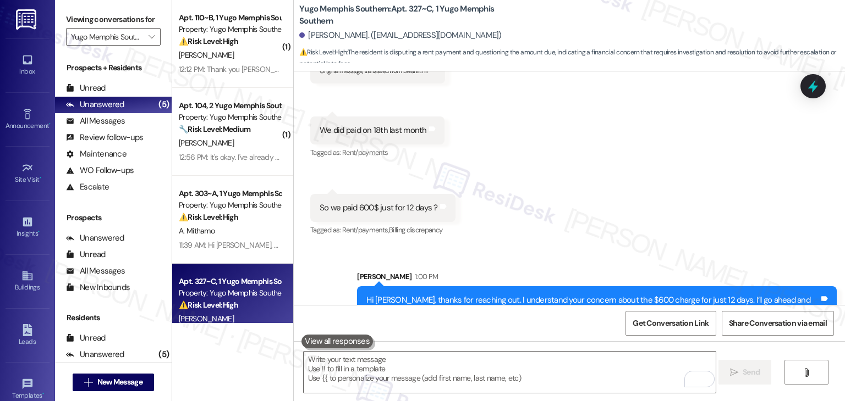
scroll to position [1909, 0]
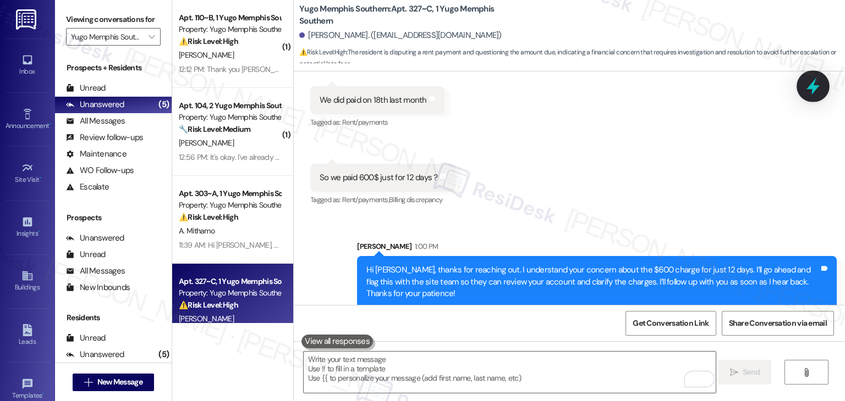
click at [814, 85] on icon at bounding box center [812, 86] width 19 height 19
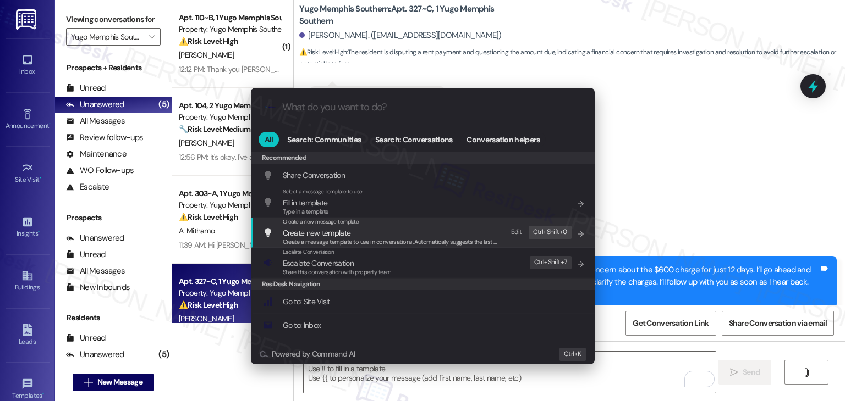
click at [323, 267] on span "Escalate Conversation" at bounding box center [318, 263] width 71 height 10
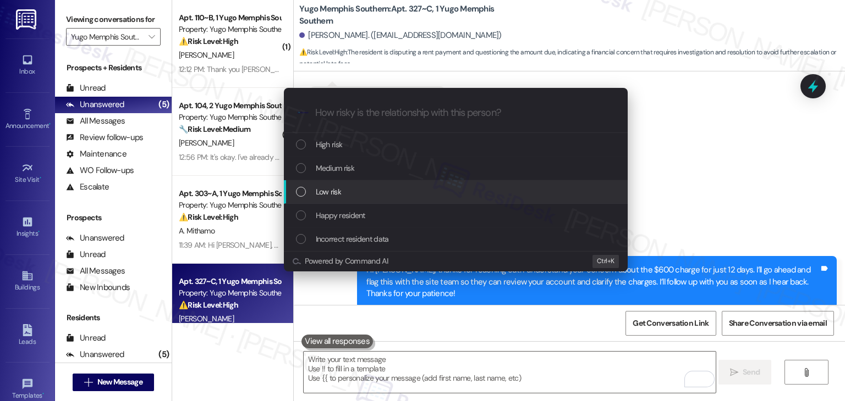
click at [297, 193] on div "List of options" at bounding box center [301, 192] width 10 height 10
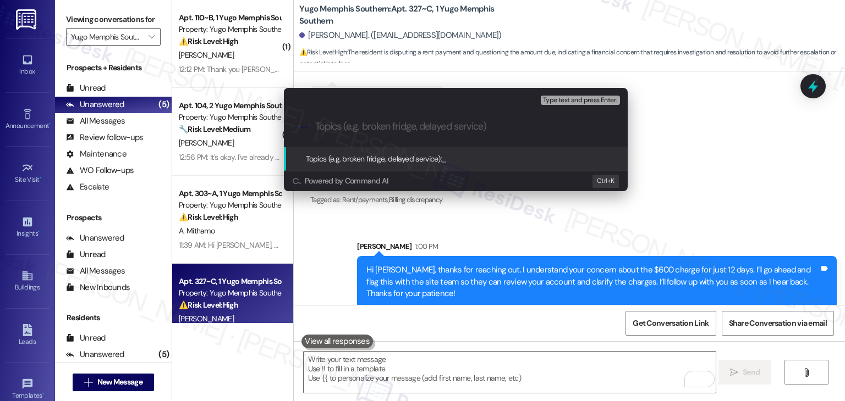
paste input "Billing Concern – Rent Charge for Partial Month"
type input "Billing Concern – Rent Charge for Partial Month"
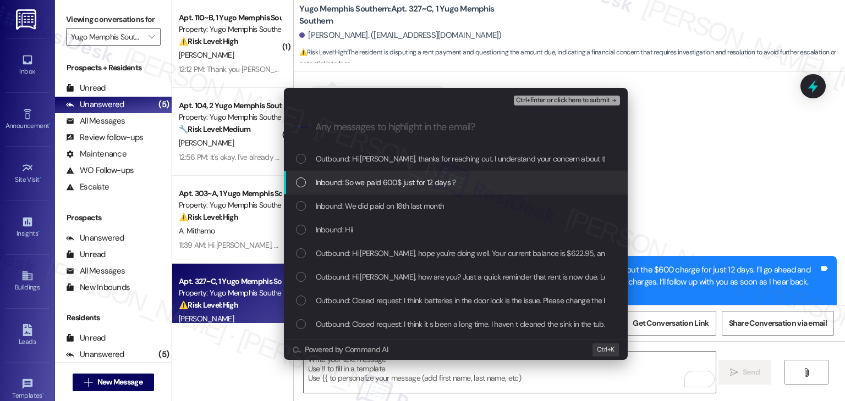
click at [301, 183] on div "List of options" at bounding box center [301, 183] width 10 height 10
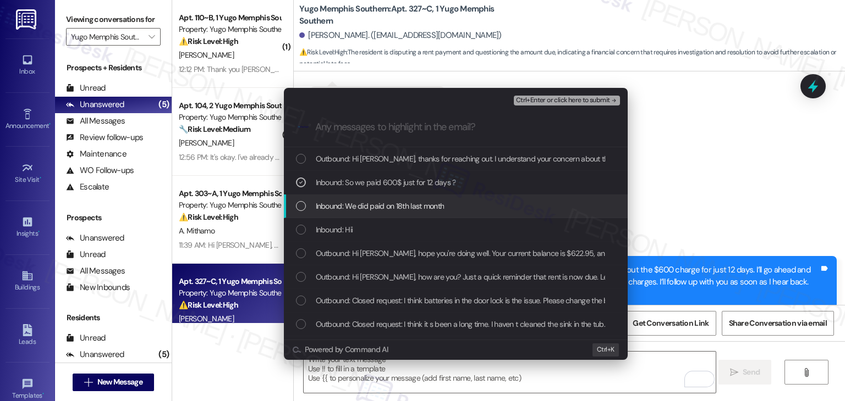
click at [302, 202] on div "List of options" at bounding box center [301, 206] width 10 height 10
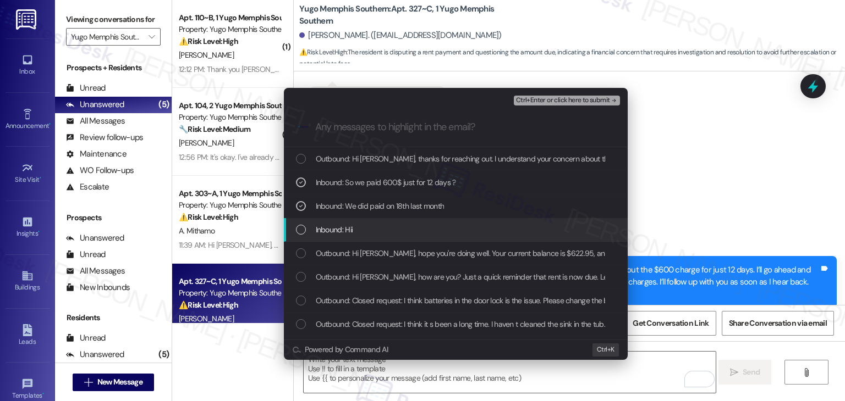
click at [304, 225] on div "List of options" at bounding box center [301, 230] width 10 height 10
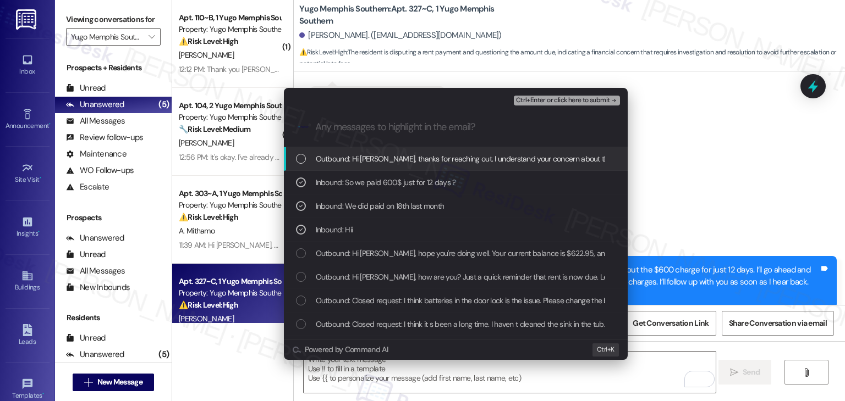
click at [586, 103] on span "Ctrl+Enter or click here to submit" at bounding box center [563, 101] width 94 height 8
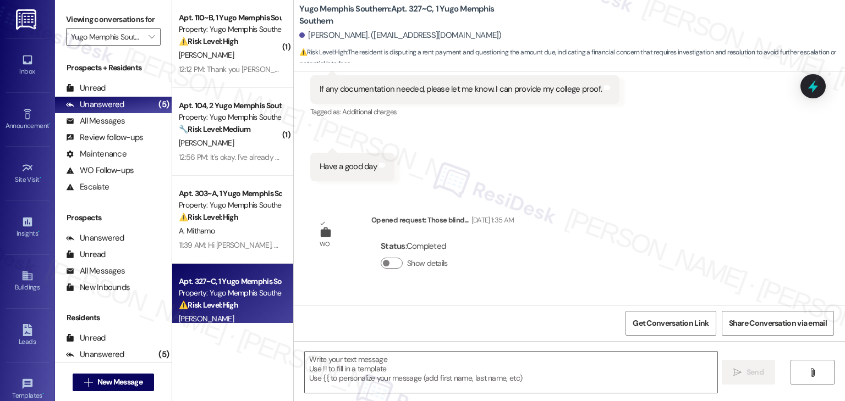
scroll to position [1809, 0]
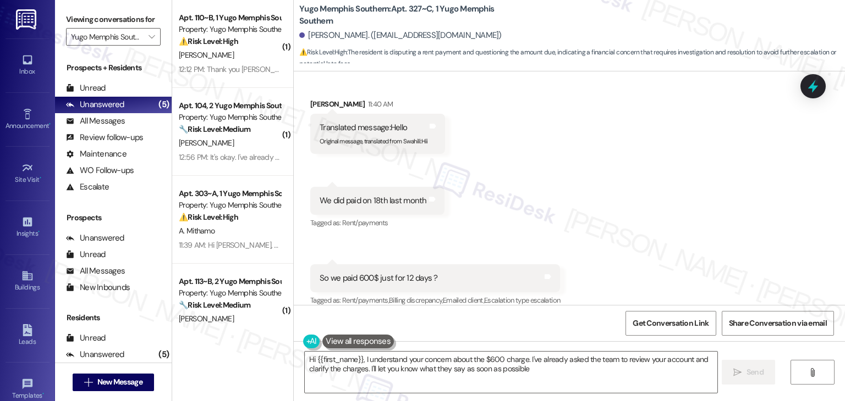
type textarea "Hi {{first_name}}, I understand your concern about the $600 charge. I've alread…"
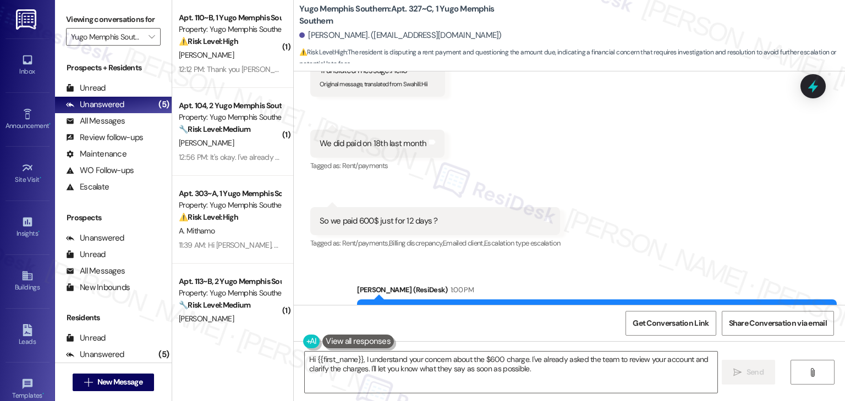
scroll to position [1925, 0]
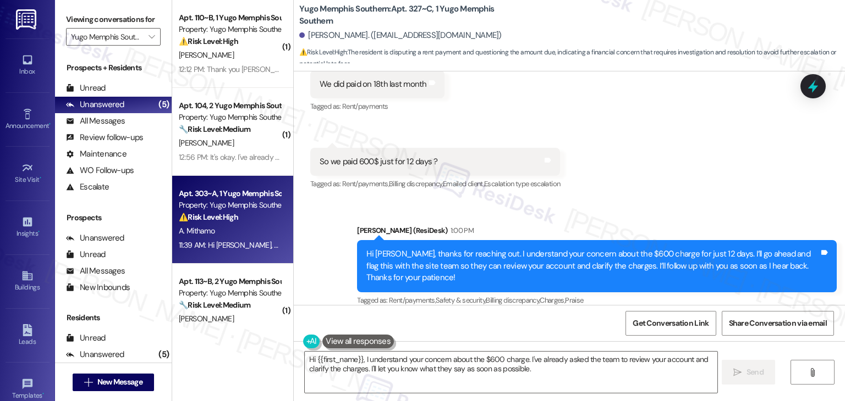
click at [234, 246] on div "11:39 AM: Hi [PERSON_NAME], hope you're doing well. Your current balance is $78…" at bounding box center [692, 245] width 1026 height 10
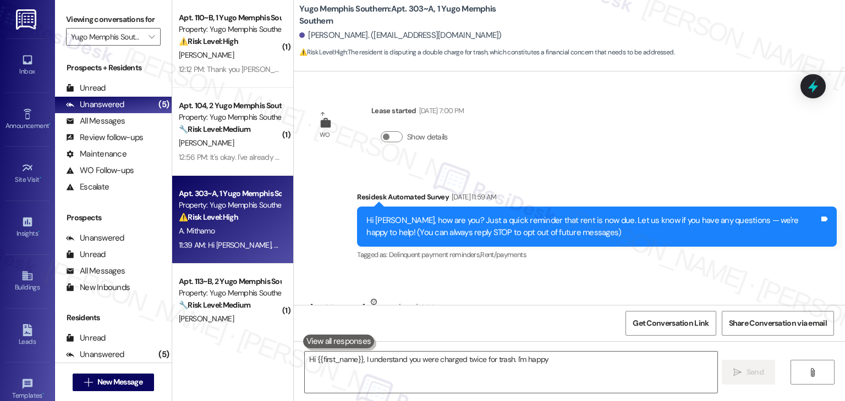
scroll to position [70, 0]
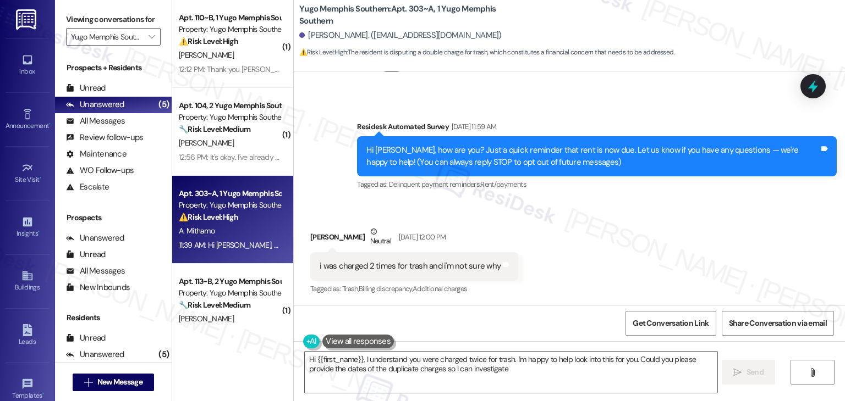
type textarea "Hi {{first_name}}, I understand you were charged twice for trash. I'm happy to …"
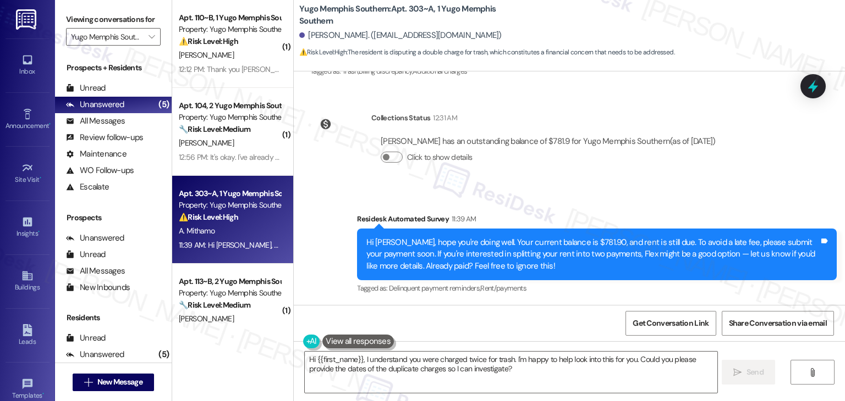
click at [593, 198] on div "Survey, sent via SMS Residesk Automated Survey 11:39 AM Hi [PERSON_NAME], hope …" at bounding box center [569, 247] width 551 height 117
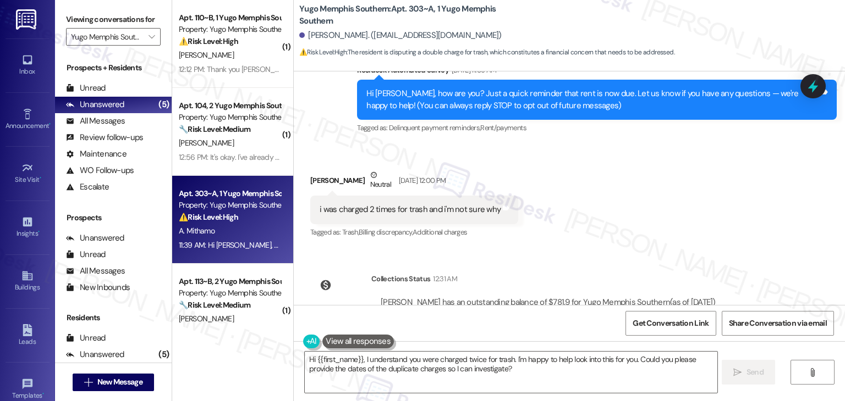
scroll to position [123, 0]
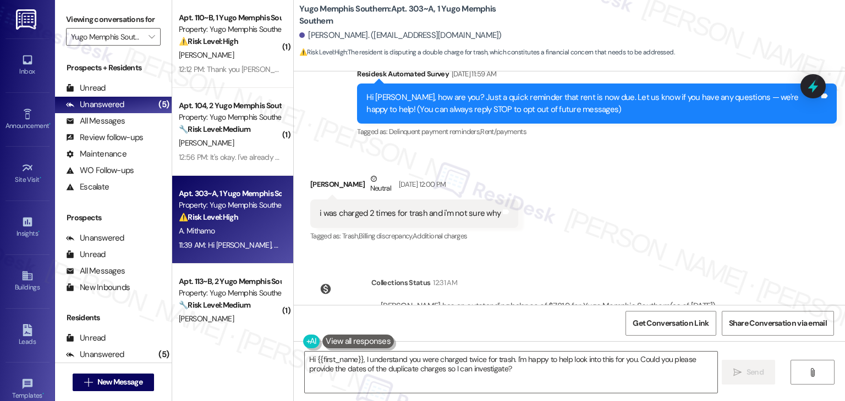
click at [441, 212] on div "i was charged 2 times for trash and i'm not sure why" at bounding box center [409, 214] width 181 height 12
copy div "i was charged 2 times for trash and i'm not sure why Tags and notes"
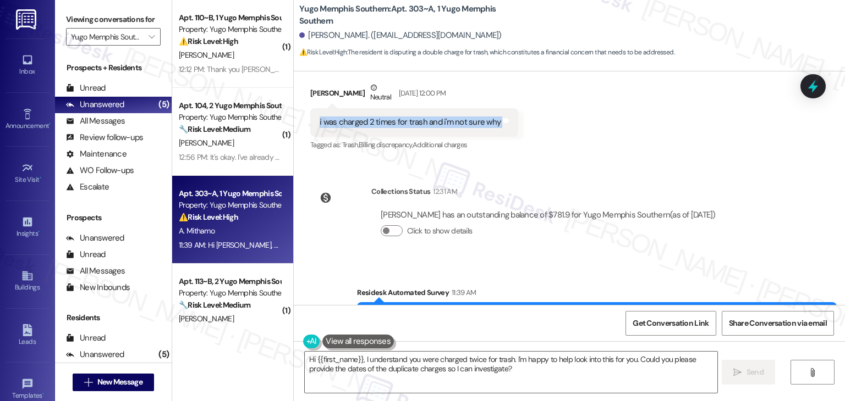
scroll to position [288, 0]
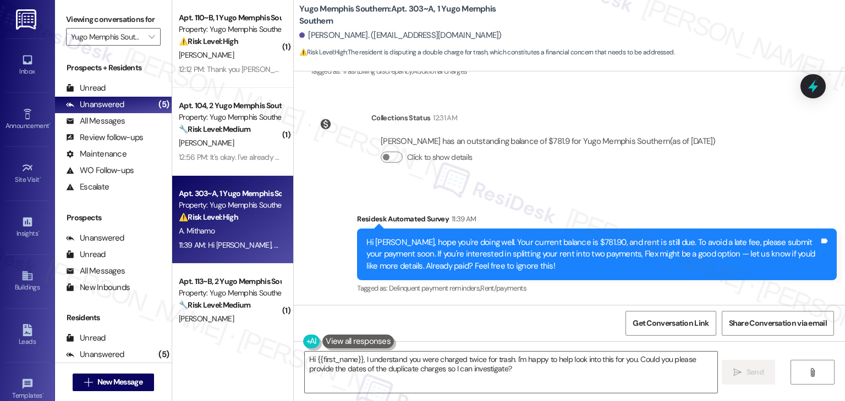
click at [532, 254] on div "Hi [PERSON_NAME], hope you're doing well. Your current balance is $781.90, and …" at bounding box center [592, 254] width 453 height 35
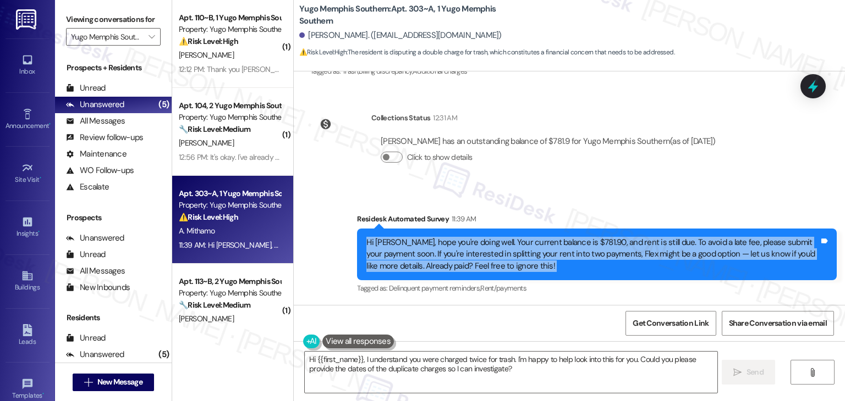
click at [532, 254] on div "Hi [PERSON_NAME], hope you're doing well. Your current balance is $781.90, and …" at bounding box center [592, 254] width 453 height 35
copy div "Hi [PERSON_NAME], hope you're doing well. Your current balance is $781.90, and …"
click at [563, 193] on div "Survey, sent via SMS Residesk Automated Survey 11:39 AM Hi [PERSON_NAME], hope …" at bounding box center [569, 247] width 551 height 117
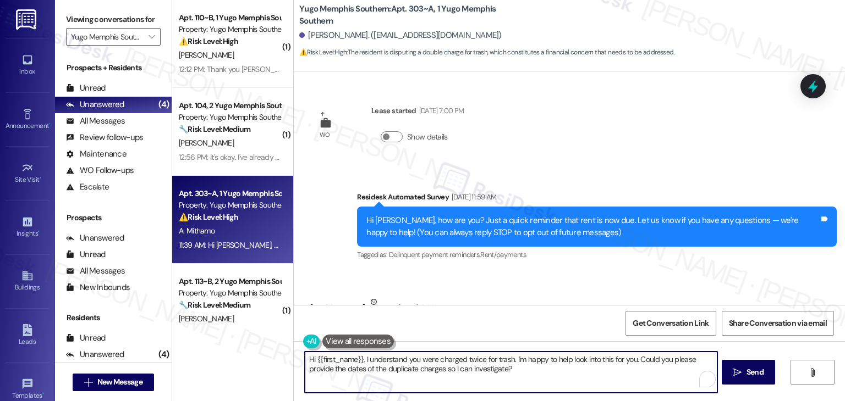
scroll to position [288, 0]
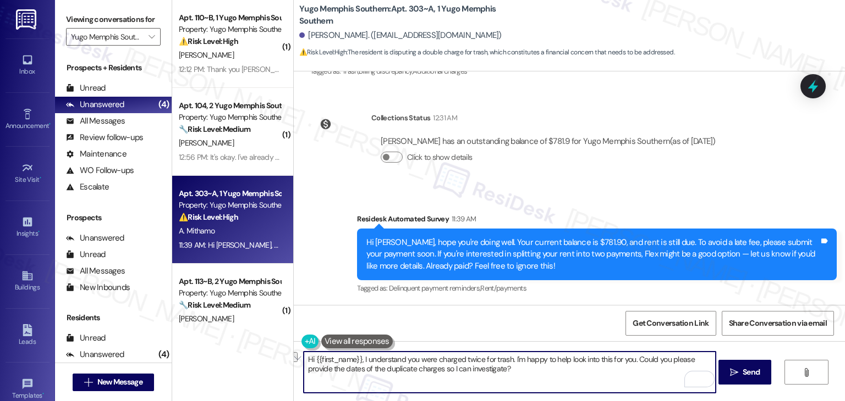
click at [467, 358] on textarea "Hi {{first_name}}, I understand you were charged twice for trash. I'm happy to …" at bounding box center [510, 372] width 412 height 41
paste textarea "[PERSON_NAME], thanks for letting us know! I understand how seeing the trash fe…"
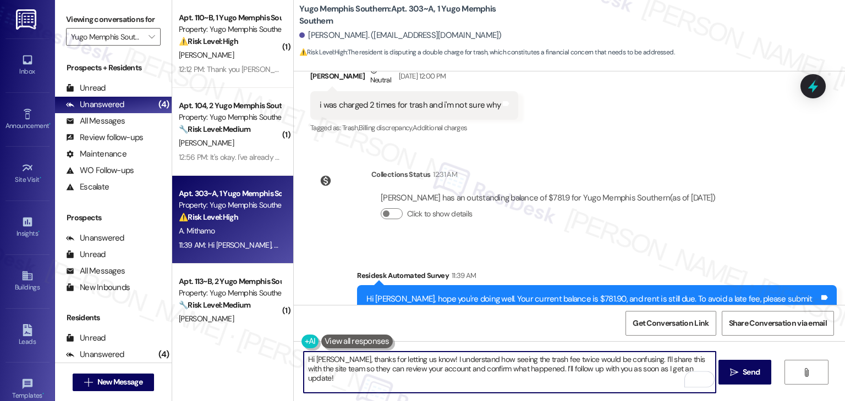
scroll to position [233, 0]
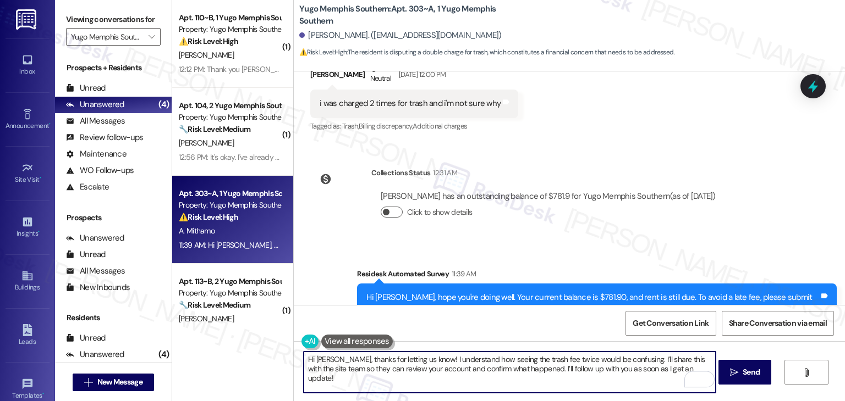
type textarea "Hi [PERSON_NAME], thanks for letting us know! I understand how seeing the trash…"
click at [391, 210] on button "Click to show details" at bounding box center [392, 212] width 22 height 11
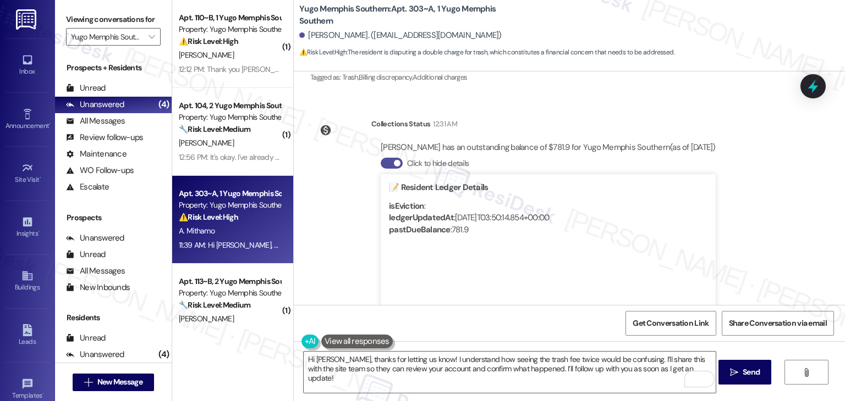
scroll to position [343, 0]
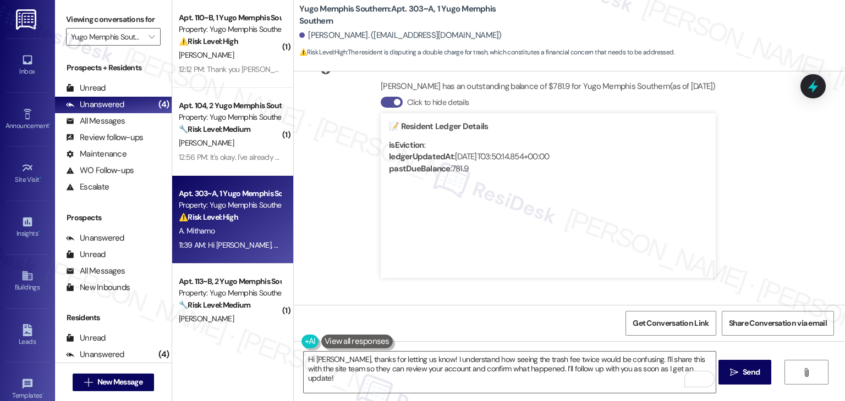
click at [381, 101] on button "Click to hide details" at bounding box center [392, 102] width 22 height 11
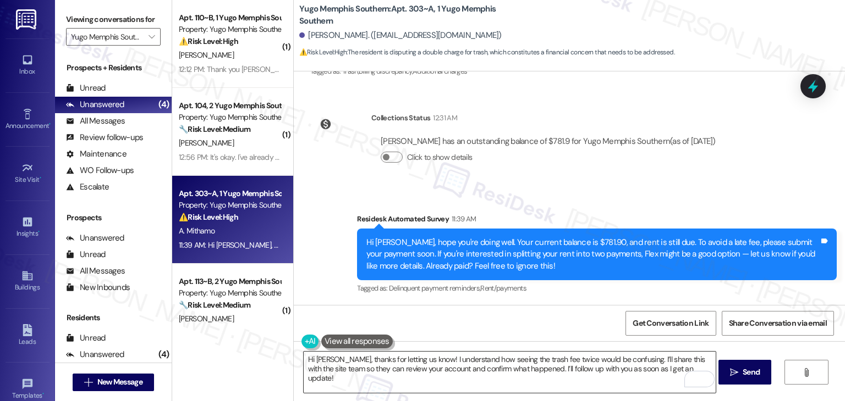
click at [673, 363] on textarea "Hi [PERSON_NAME], thanks for letting us know! I understand how seeing the trash…" at bounding box center [510, 372] width 412 height 41
click at [747, 370] on span "Send" at bounding box center [750, 373] width 17 height 12
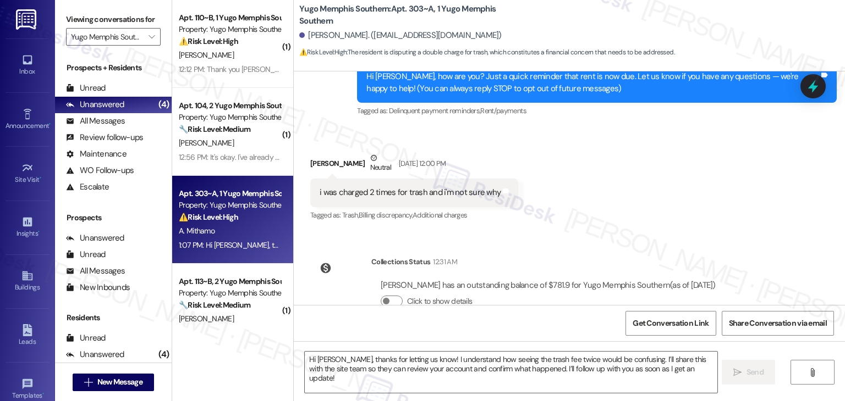
scroll to position [377, 0]
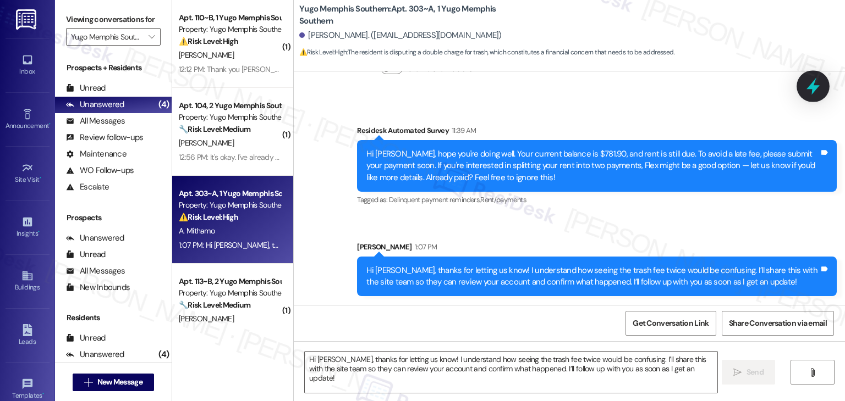
click at [808, 92] on icon at bounding box center [812, 86] width 19 height 19
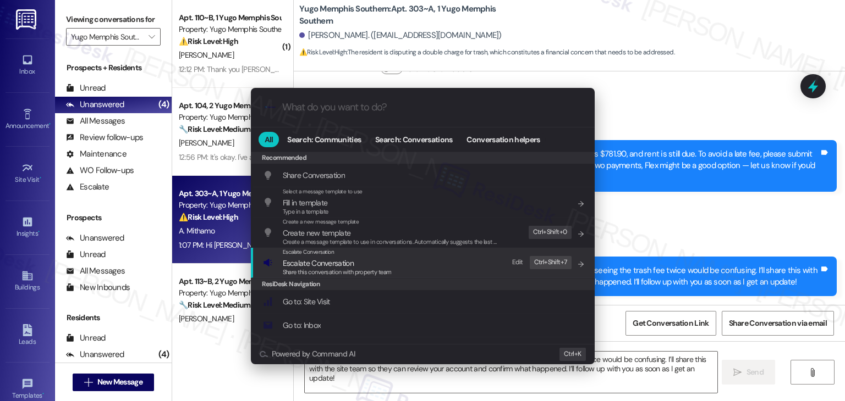
click at [317, 268] on div "Share this conversation with property team" at bounding box center [337, 273] width 109 height 10
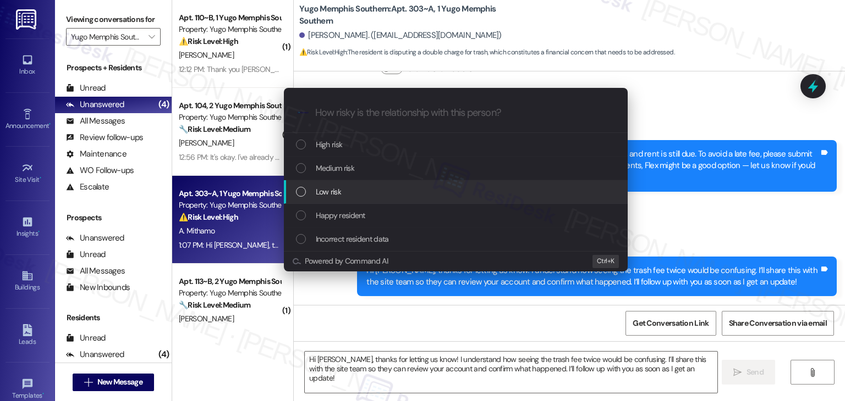
click at [299, 190] on div "List of options" at bounding box center [301, 192] width 10 height 10
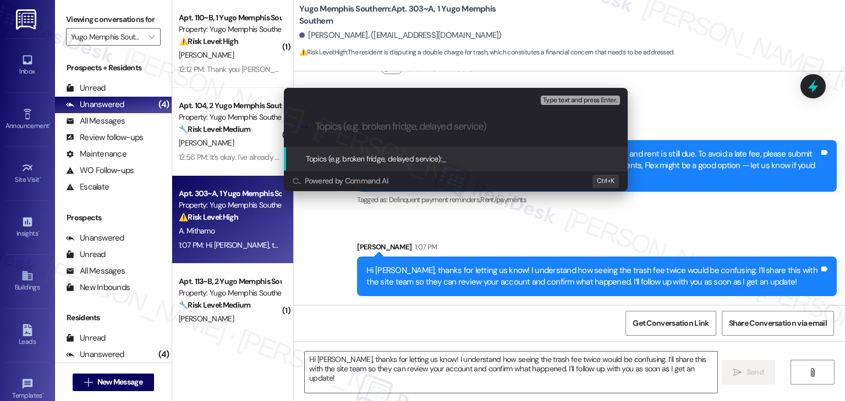
paste input "Resident Billing Concern - Duplicate Trash Fee Charge"
type input "Resident Billing Concern - Duplicate Trash Fee Charge"
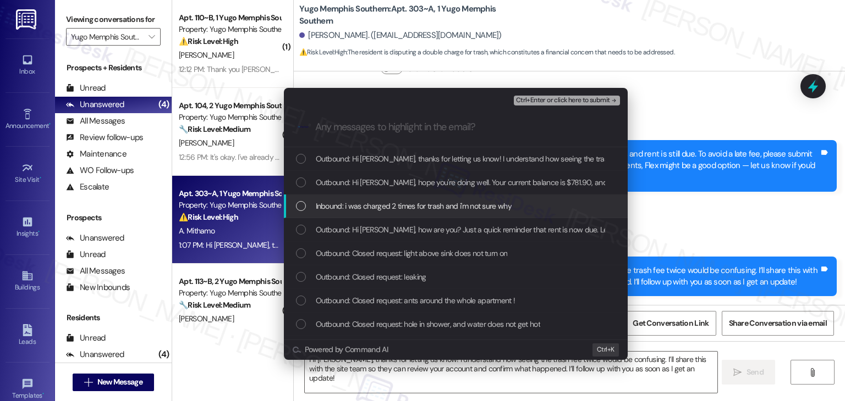
click at [301, 202] on div "List of options" at bounding box center [301, 206] width 10 height 10
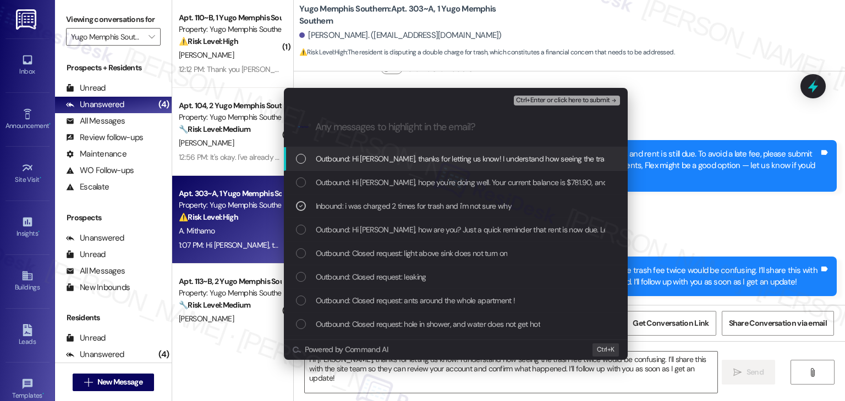
click at [582, 102] on span "Ctrl+Enter or click here to submit" at bounding box center [563, 101] width 94 height 8
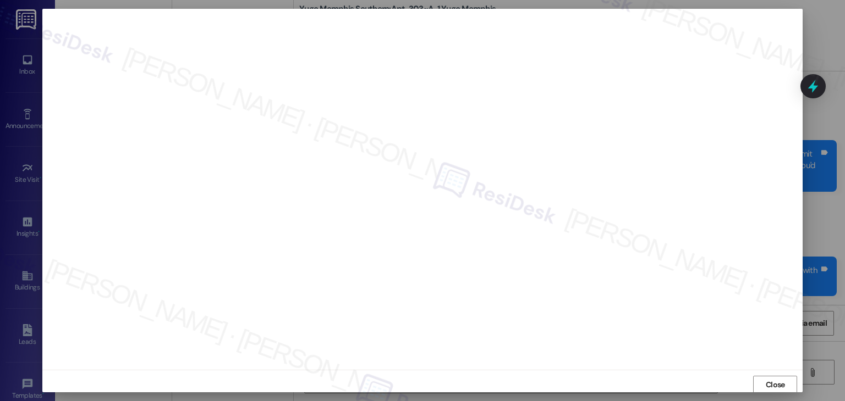
scroll to position [1, 0]
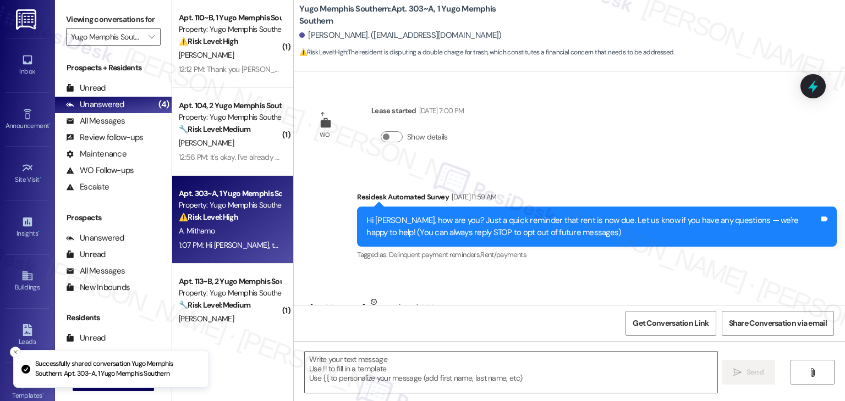
type textarea "Fetching suggested responses. Please feel free to read through the conversation…"
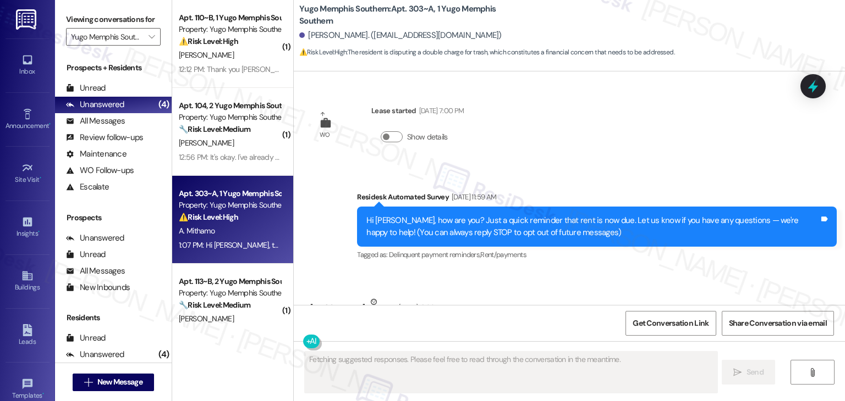
scroll to position [70, 0]
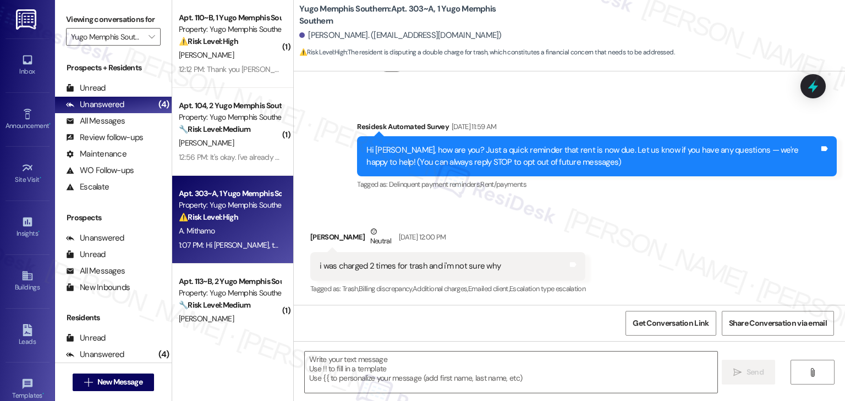
click at [637, 207] on div "Received via SMS [PERSON_NAME] Neutral [DATE] 12:00 PM i was charged 2 times fo…" at bounding box center [569, 253] width 551 height 104
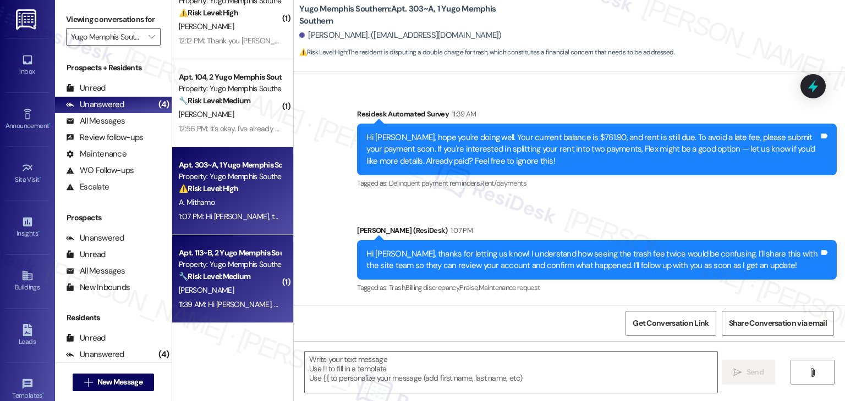
scroll to position [0, 0]
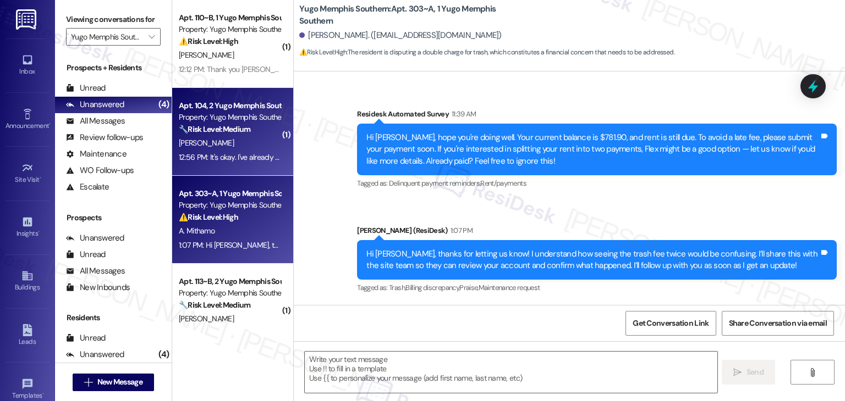
click at [232, 150] on div "[PERSON_NAME]" at bounding box center [230, 143] width 104 height 14
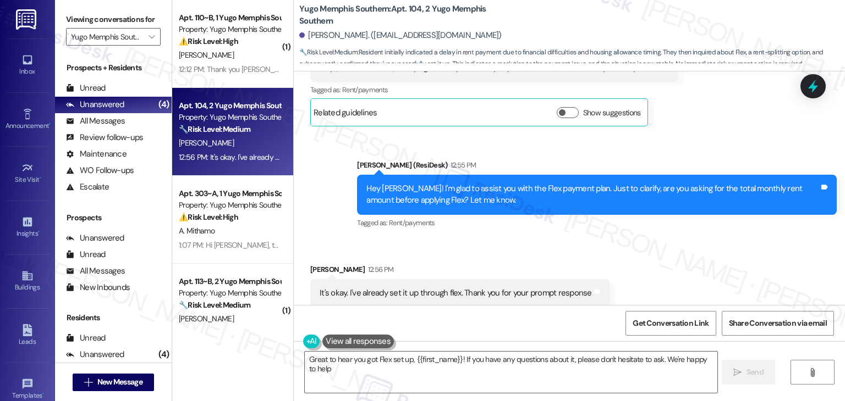
scroll to position [721, 0]
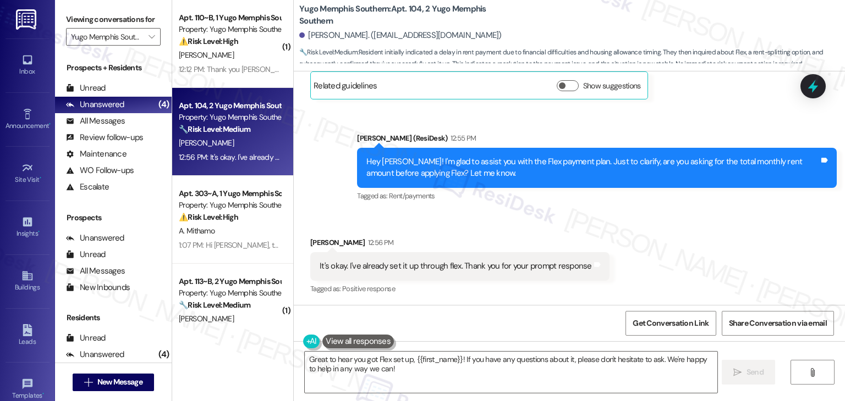
click at [646, 241] on div "Received via SMS [PERSON_NAME] 12:56 PM It's okay. I've already set it up throu…" at bounding box center [569, 258] width 551 height 93
click at [400, 370] on textarea "Great to hear you got Flex set up, {{first_name}}! If you have any questions ab…" at bounding box center [511, 372] width 412 height 41
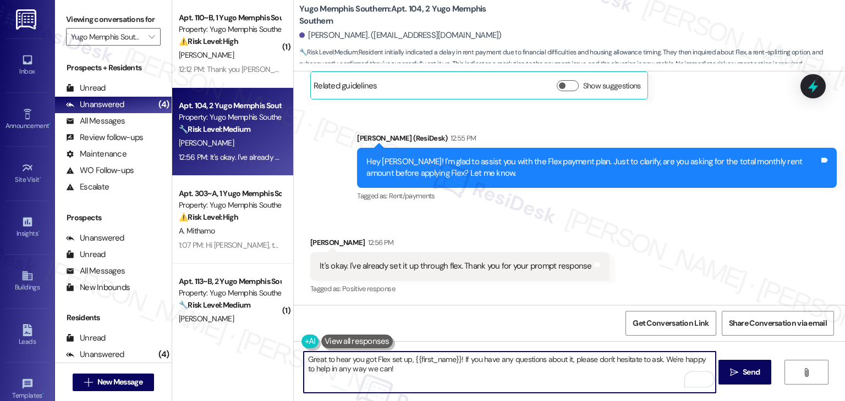
drag, startPoint x: 471, startPoint y: 372, endPoint x: 461, endPoint y: 362, distance: 14.0
click at [461, 362] on textarea "Great to hear you got Flex set up, {{first_name}}! If you have any questions ab…" at bounding box center [510, 372] width 412 height 41
paste textarea "if you have any questions or need assistance with anything else, feel free to r…"
click at [461, 361] on textarea "Great to hear you got Flex set up, {{first_name}}! Iif you have any questions o…" at bounding box center [510, 372] width 412 height 41
type textarea "Great to hear you got Flex set up, {{first_name}}! If you have any questions or…"
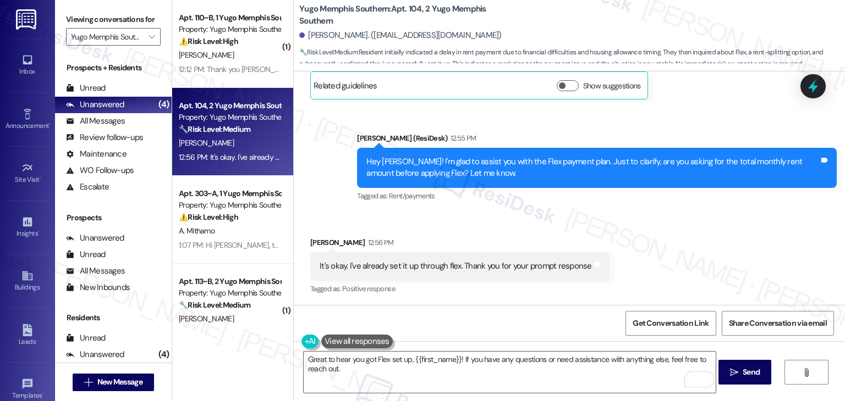
click at [502, 309] on div "Get Conversation Link Share Conversation via email" at bounding box center [569, 323] width 551 height 36
click at [460, 326] on div "Get Conversation Link Share Conversation via email" at bounding box center [569, 323] width 551 height 36
click at [738, 365] on button " Send" at bounding box center [744, 372] width 53 height 25
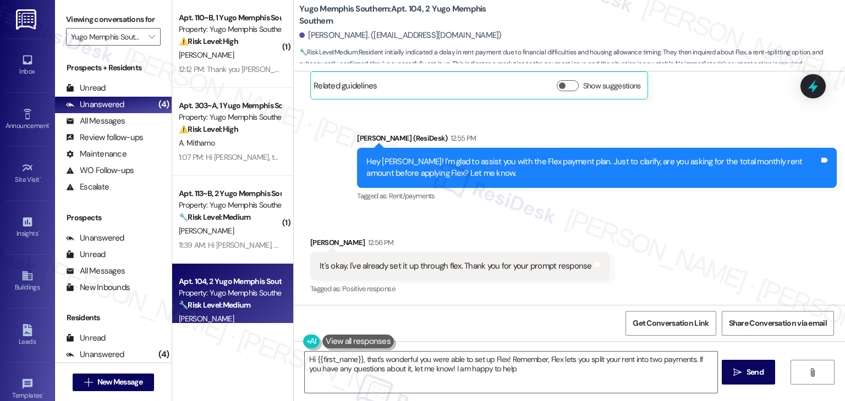
type textarea "Hi {{first_name}}, that's wonderful you were able to set up Flex! Remember, Fle…"
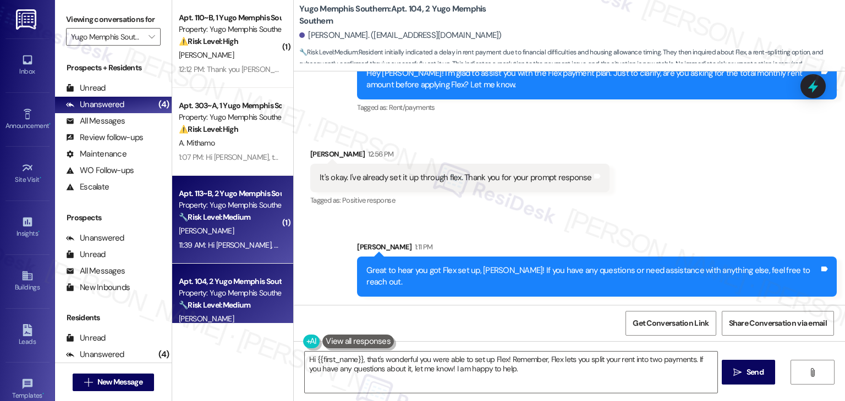
click at [217, 227] on div "[PERSON_NAME]" at bounding box center [230, 231] width 104 height 14
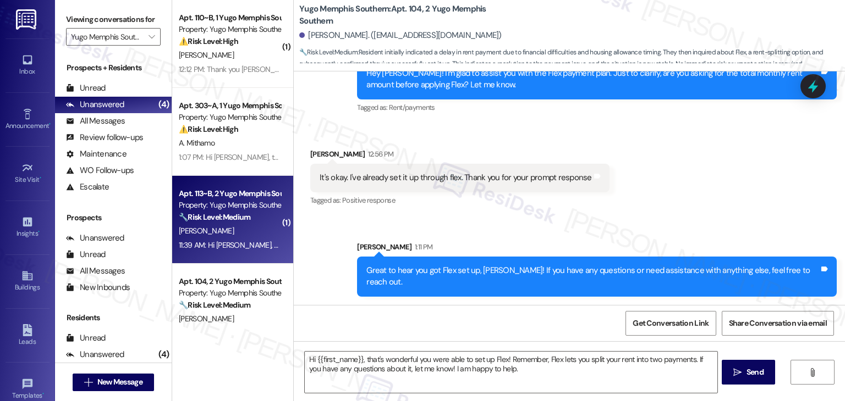
type textarea "Fetching suggested responses. Please feel free to read through the conversation…"
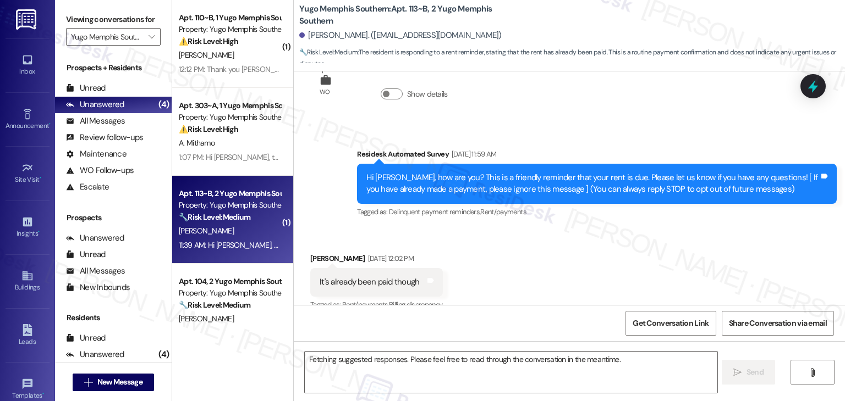
scroll to position [163, 0]
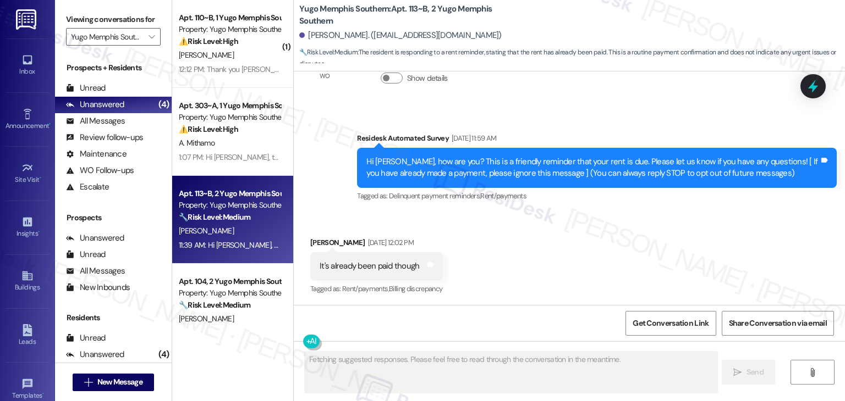
click at [553, 258] on div "Received via SMS [PERSON_NAME] [DATE] 12:02 PM It's already been paid though Ta…" at bounding box center [569, 258] width 551 height 93
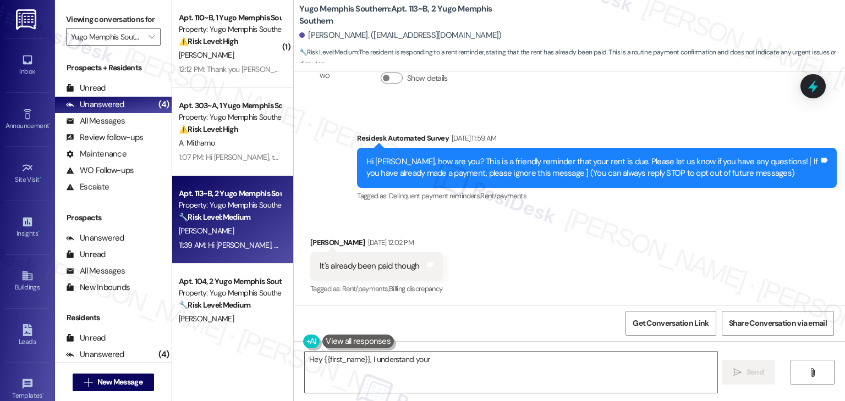
scroll to position [369, 0]
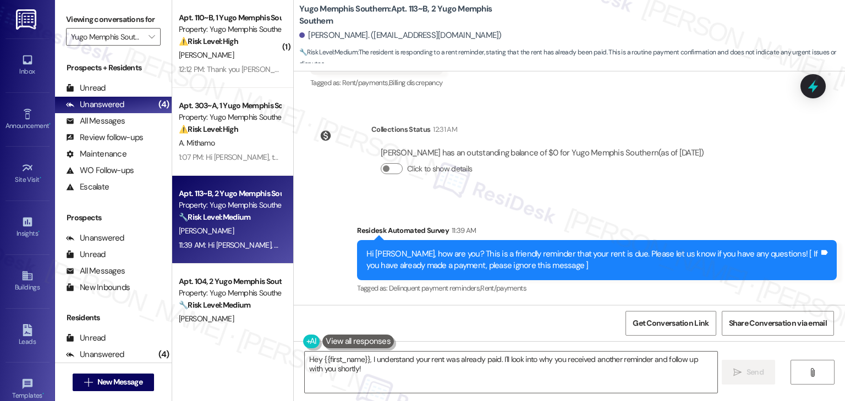
click at [576, 221] on div "Survey, sent via SMS Residesk Automated Survey 11:39 AM Hi [PERSON_NAME], how a…" at bounding box center [597, 261] width 496 height 88
click at [585, 207] on div "Survey, sent via SMS Residesk Automated Survey 11:39 AM Hi [PERSON_NAME], how a…" at bounding box center [569, 252] width 551 height 104
click at [541, 296] on div "Tagged as: Delinquent payment reminders , Click to highlight conversations abou…" at bounding box center [597, 288] width 480 height 16
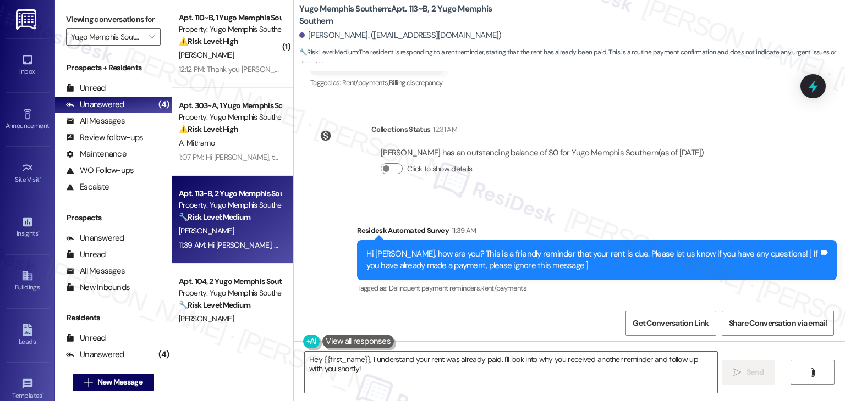
click at [508, 155] on div "[PERSON_NAME] has an outstanding balance of $0 for Yugo Memphis Southern (as of…" at bounding box center [542, 153] width 323 height 12
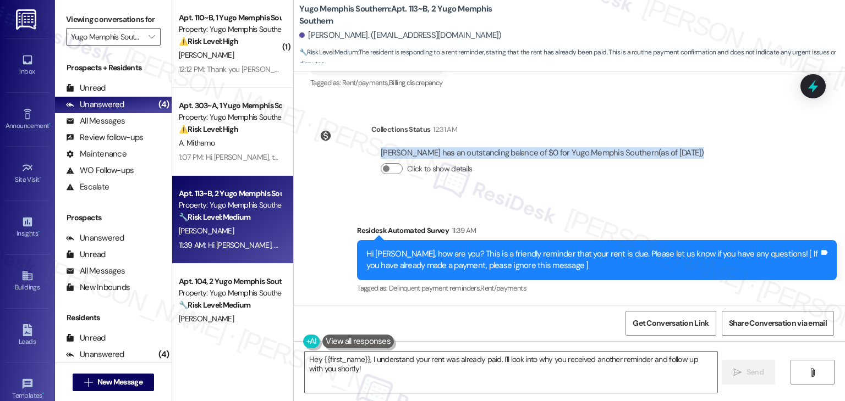
click at [508, 155] on div "[PERSON_NAME] has an outstanding balance of $0 for Yugo Memphis Southern (as of…" at bounding box center [542, 153] width 323 height 12
copy div "[PERSON_NAME] has an outstanding balance of $0 for Yugo Memphis Southern (as of…"
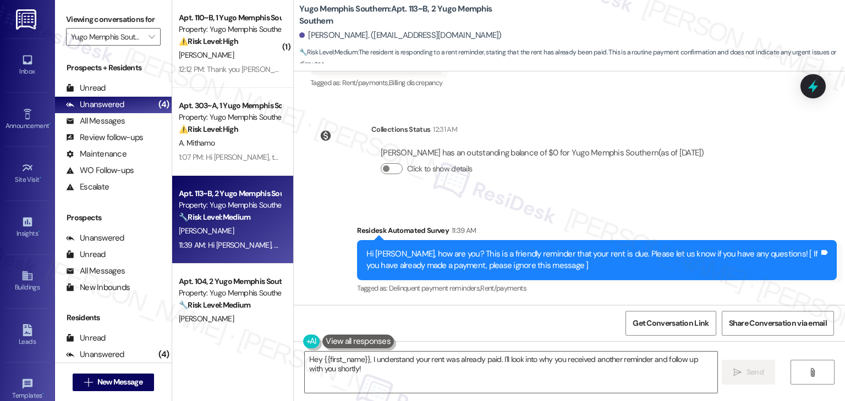
click at [438, 253] on div "Hi [PERSON_NAME], how are you? This is a friendly reminder that your rent is du…" at bounding box center [592, 261] width 453 height 24
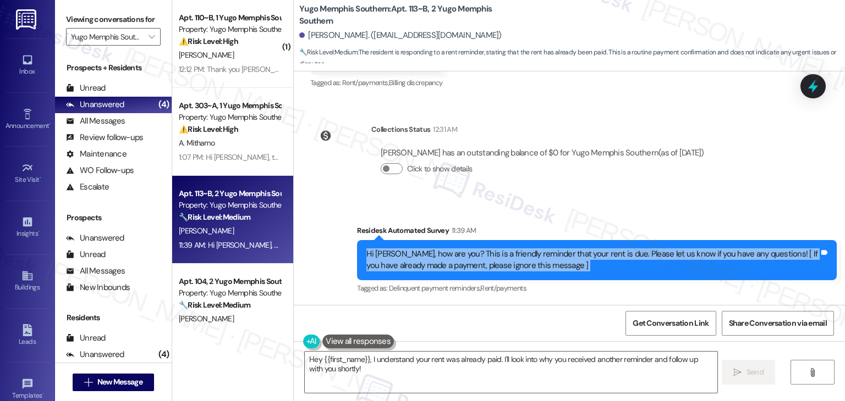
click at [438, 253] on div "Hi [PERSON_NAME], how are you? This is a friendly reminder that your rent is du…" at bounding box center [592, 261] width 453 height 24
copy div "Hi [PERSON_NAME], how are you? This is a friendly reminder that your rent is du…"
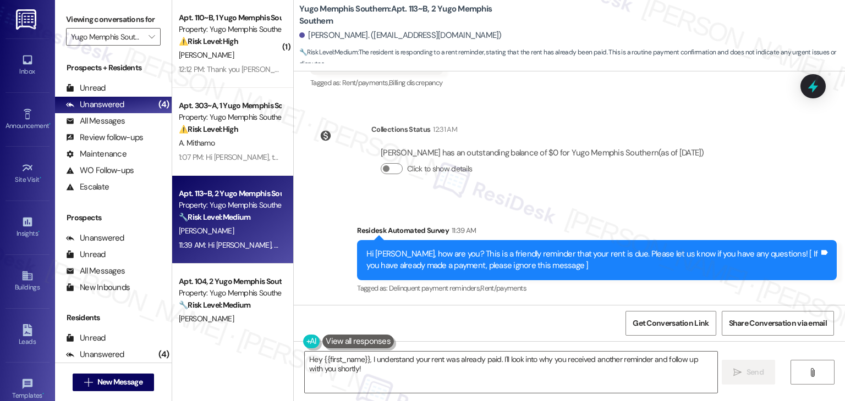
click at [648, 202] on div "Survey, sent via SMS Residesk Automated Survey 11:39 AM Hi [PERSON_NAME], how a…" at bounding box center [569, 252] width 551 height 104
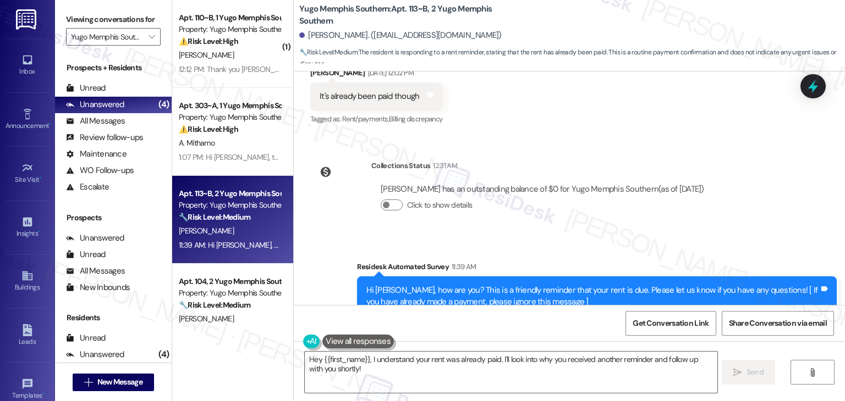
scroll to position [315, 0]
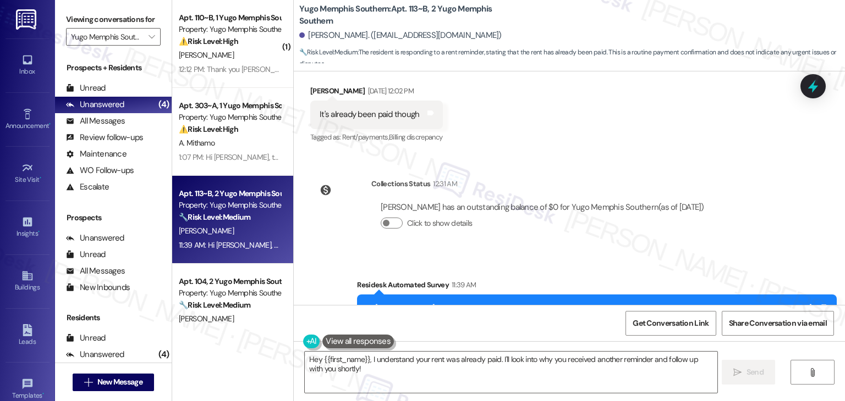
click at [377, 117] on div "It's already been paid though" at bounding box center [369, 115] width 100 height 12
copy div "It's already been paid though Tags and notes"
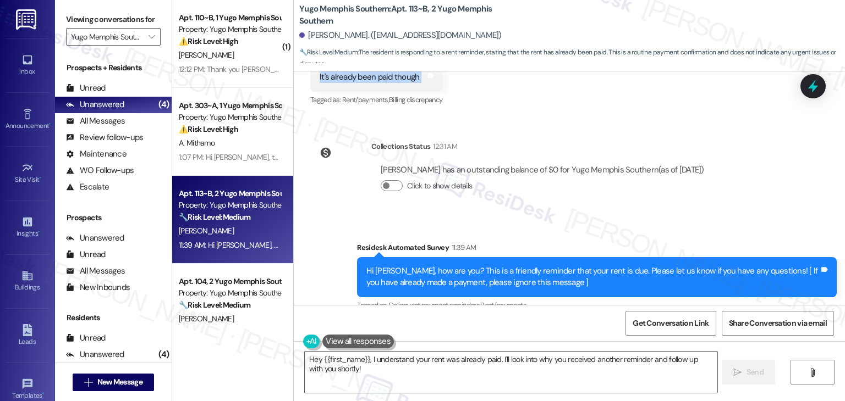
scroll to position [369, 0]
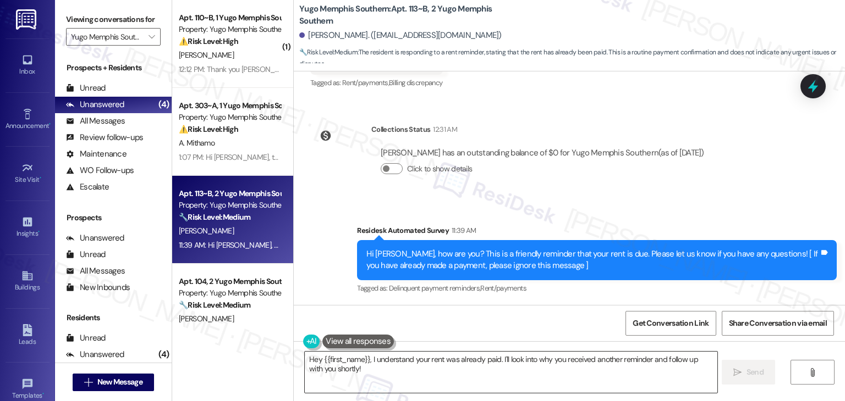
click at [499, 354] on textarea "Hey {{first_name}}, I understand your rent was already paid. I'll look into why…" at bounding box center [511, 372] width 412 height 41
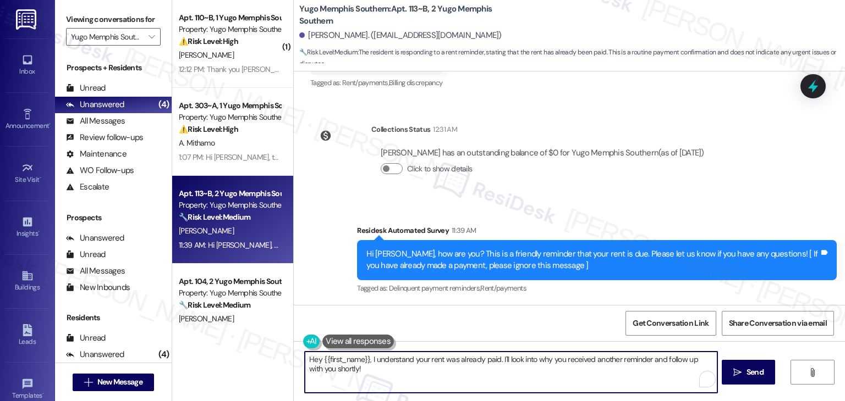
paste textarea "Thanks for the update, [PERSON_NAME]! Your balance is all clear on our end. App…"
type textarea "Thanks for the update, [PERSON_NAME]! Your balance is all clear on our end. App…"
click at [750, 367] on span "Send" at bounding box center [750, 373] width 17 height 12
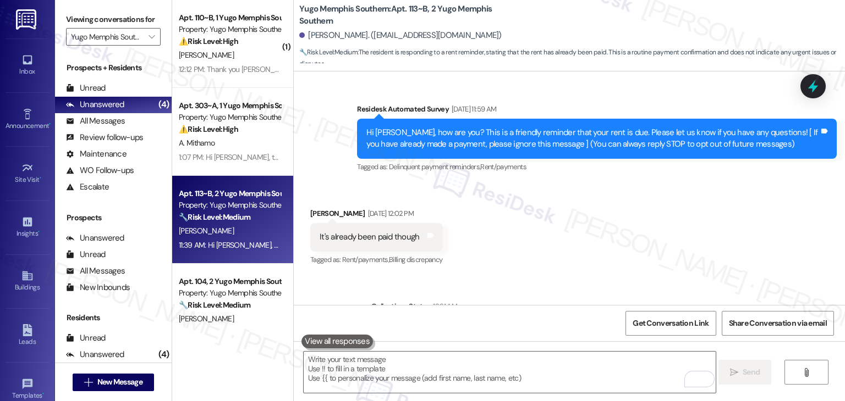
scroll to position [163, 0]
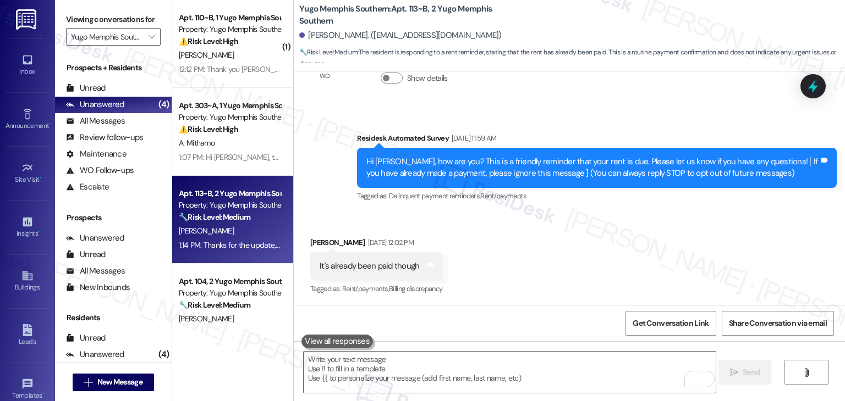
click at [530, 233] on div "Received via SMS [PERSON_NAME] [DATE] 12:02 PM It's already been paid though Ta…" at bounding box center [569, 258] width 551 height 93
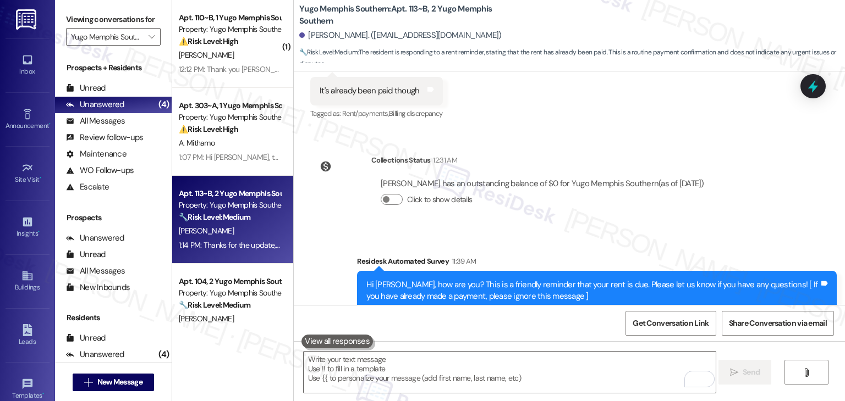
scroll to position [445, 0]
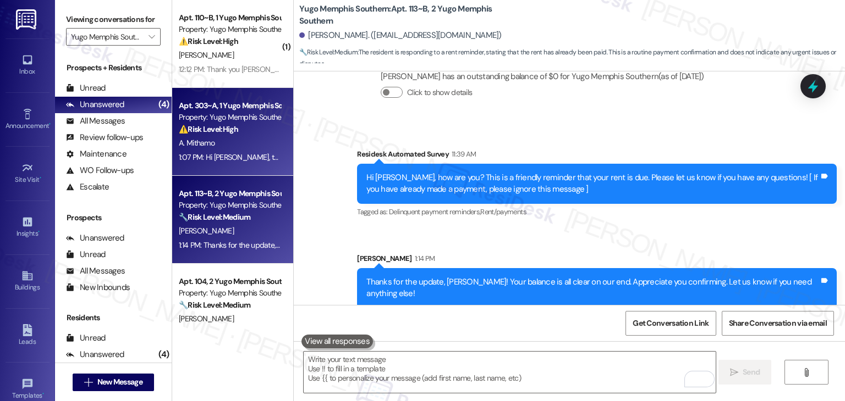
click at [214, 148] on div "A. Mithamo" at bounding box center [230, 143] width 104 height 14
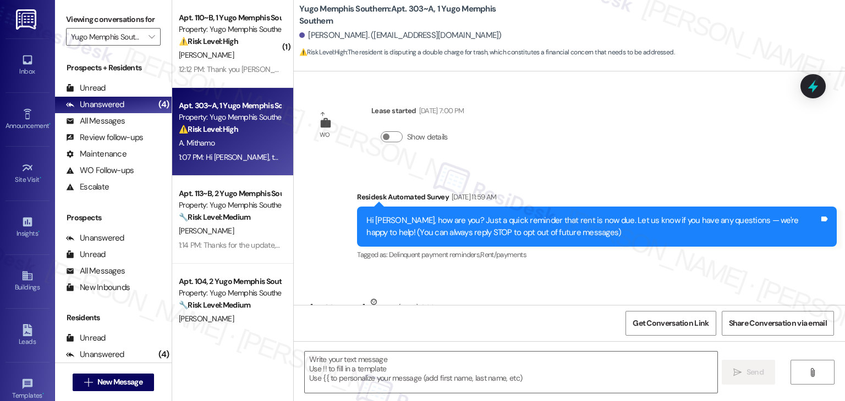
scroll to position [70, 0]
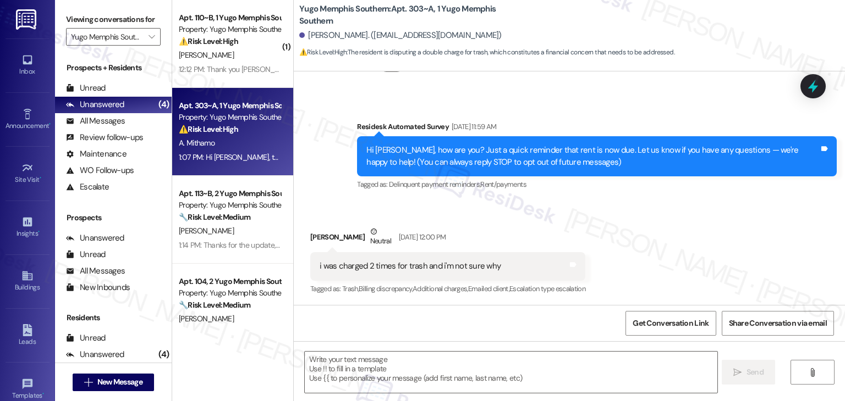
type textarea "Fetching suggested responses. Please feel free to read through the conversation…"
click at [644, 207] on div "Received via SMS [PERSON_NAME] Neutral [DATE] 12:00 PM i was charged 2 times fo…" at bounding box center [569, 253] width 551 height 104
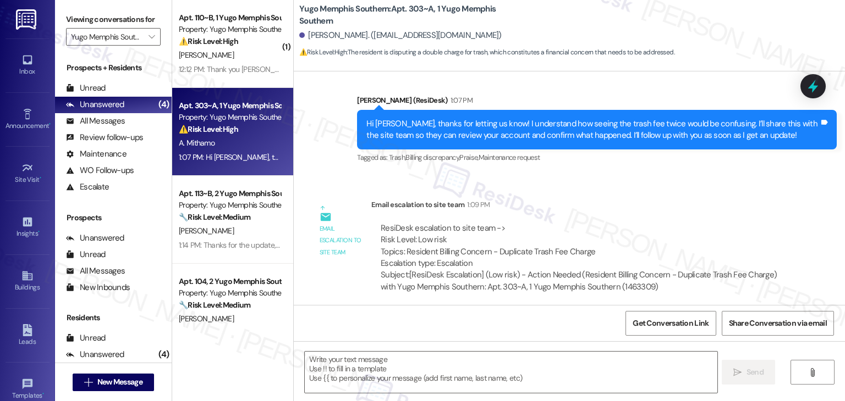
scroll to position [528, 0]
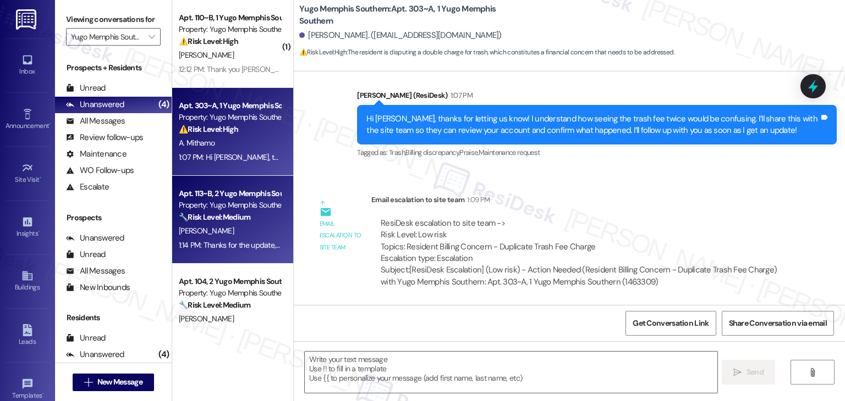
click at [222, 213] on strong "🔧 Risk Level: Medium" at bounding box center [214, 217] width 71 height 10
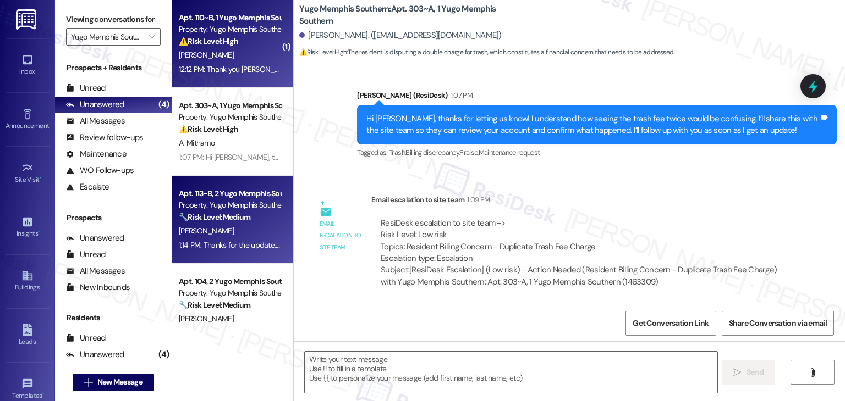
click at [222, 73] on div "12:12 PM: Thank you [PERSON_NAME]. 12:12 PM: Thank you [PERSON_NAME]." at bounding box center [238, 69] width 119 height 10
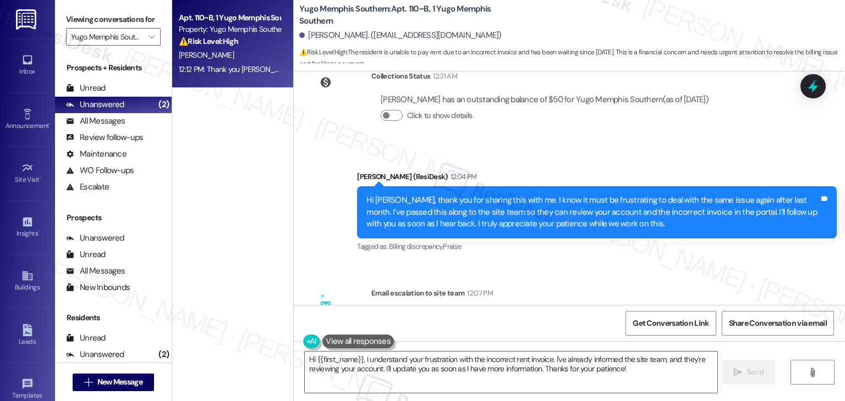
scroll to position [2736, 0]
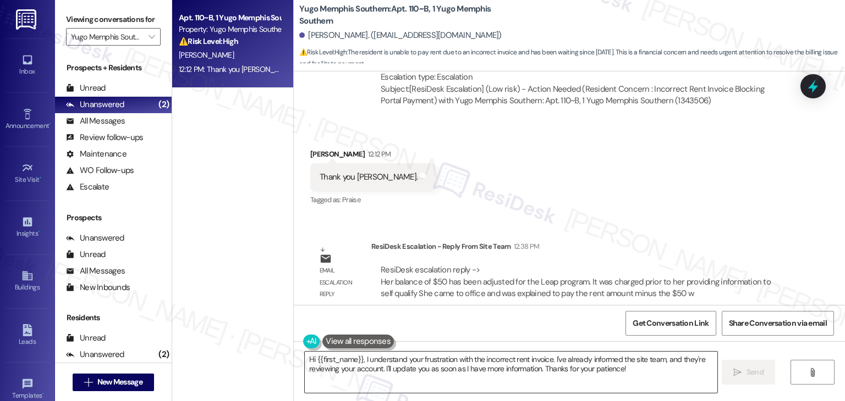
click at [496, 366] on textarea "Hi {{first_name}}, I understand your frustration with the incorrect rent invoic…" at bounding box center [511, 372] width 412 height 41
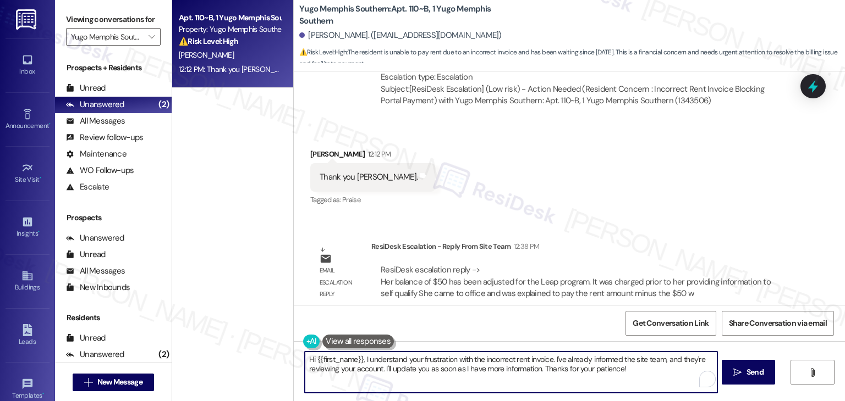
paste textarea "[PERSON_NAME], I checked with the site team and they confirmed that the $50 bal…"
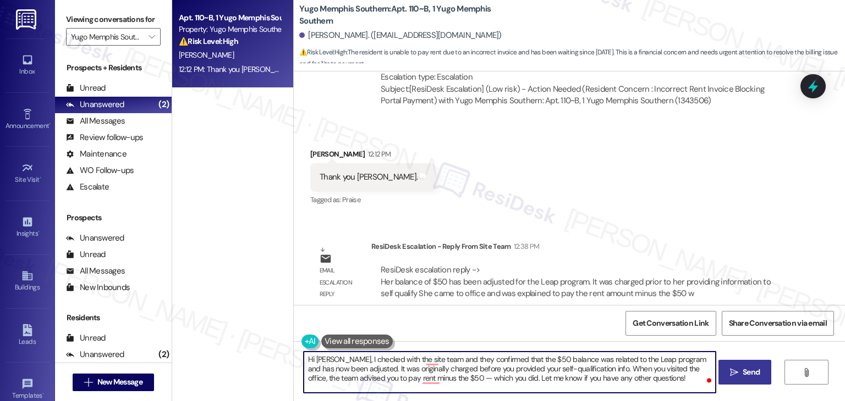
type textarea "Hi [PERSON_NAME], I checked with the site team and they confirmed that the $50 …"
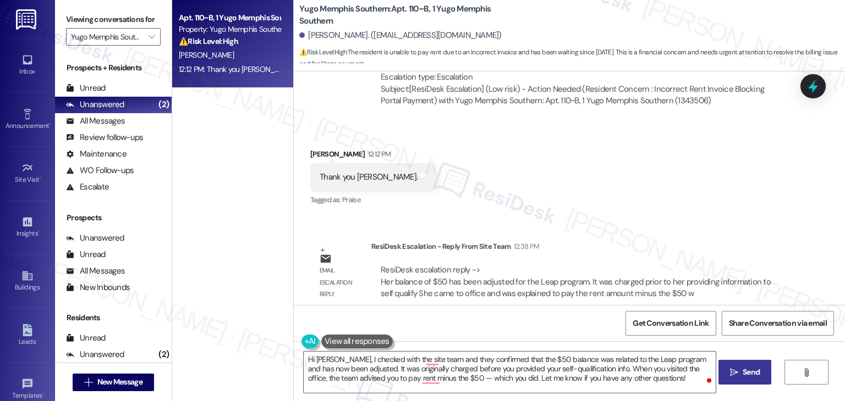
click at [742, 374] on span "Send" at bounding box center [750, 373] width 17 height 12
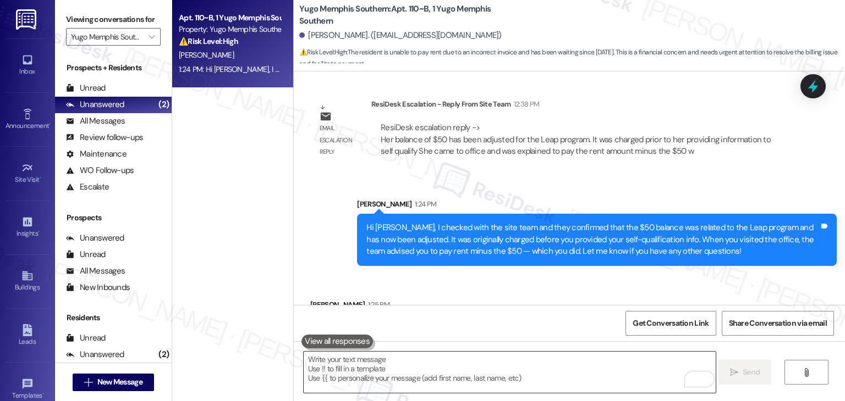
scroll to position [2912, 0]
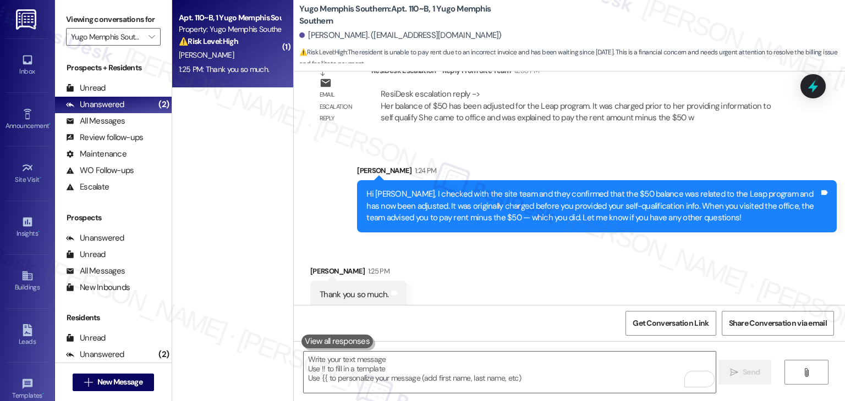
click at [543, 260] on div "Received via SMS [PERSON_NAME] 1:25 PM Thank you so much. Tags and notes" at bounding box center [569, 279] width 551 height 76
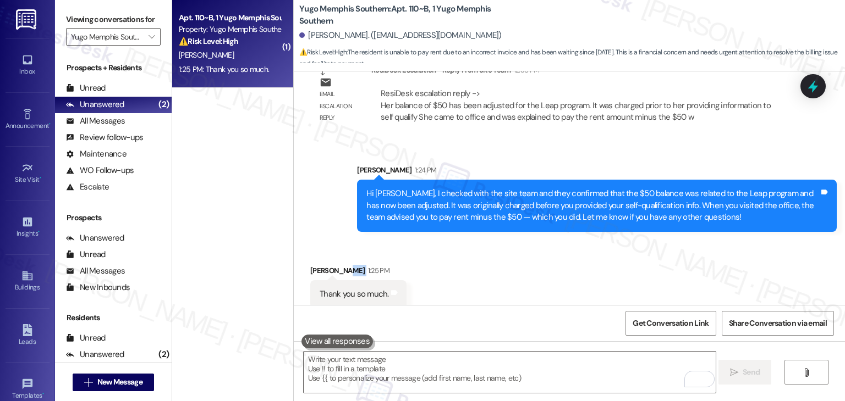
click at [543, 260] on div "Received via SMS [PERSON_NAME] 1:25 PM Thank you so much. Tags and notes" at bounding box center [569, 278] width 551 height 76
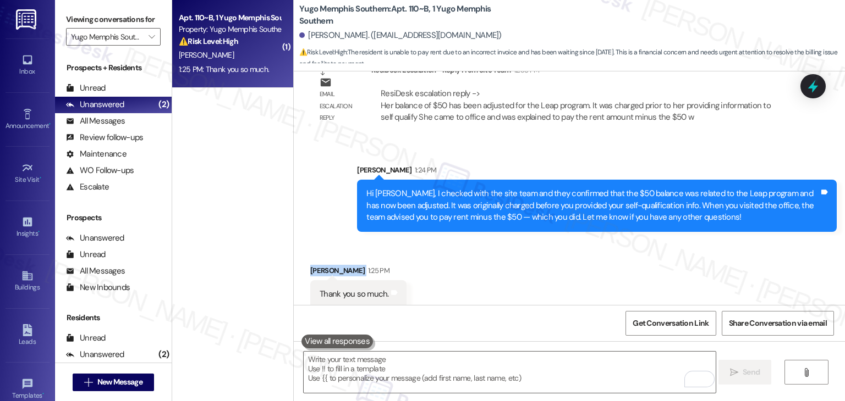
click at [543, 260] on div "Received via SMS [PERSON_NAME] 1:25 PM Thank you so much. Tags and notes" at bounding box center [569, 278] width 551 height 76
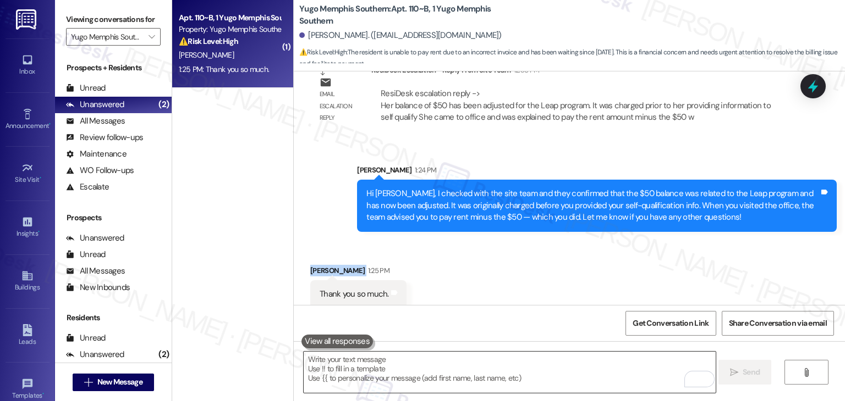
click at [372, 369] on textarea "To enrich screen reader interactions, please activate Accessibility in Grammarl…" at bounding box center [510, 372] width 412 height 41
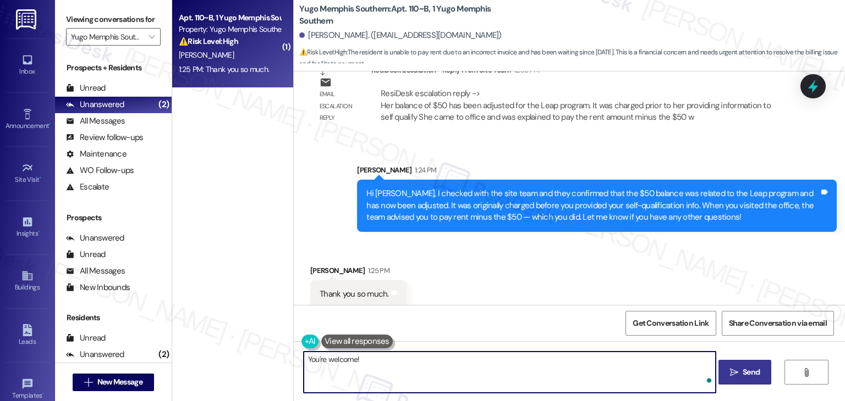
paste textarea "Hi [PERSON_NAME], I checked with the site team and they confirmed that the $50 …"
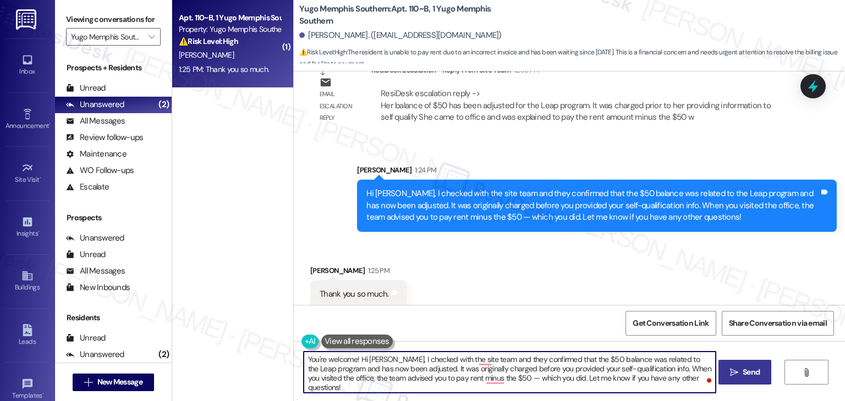
click at [411, 367] on textarea "You're welcome! Hi [PERSON_NAME], I checked with the site team and they confirm…" at bounding box center [510, 372] width 412 height 41
drag, startPoint x: 693, startPoint y: 375, endPoint x: 355, endPoint y: 357, distance: 338.7
click at [355, 357] on textarea "You're welcome! Hi [PERSON_NAME], I checked with the site team and they confirm…" at bounding box center [510, 372] width 412 height 41
paste textarea "Should you have any questions or need help with anything else, please don't hes…"
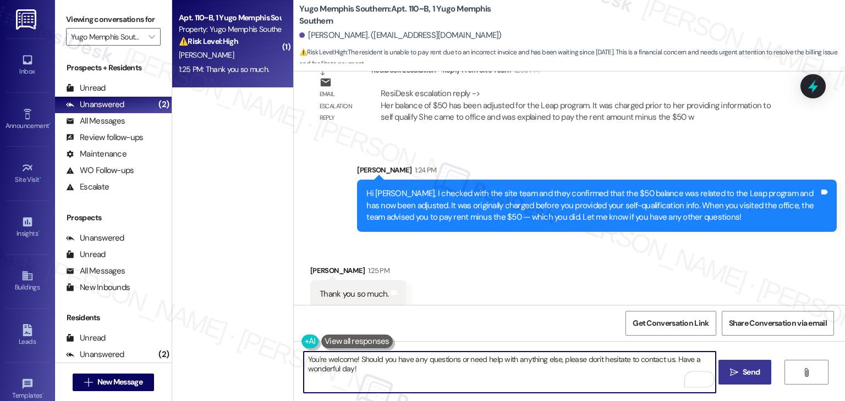
click at [341, 371] on textarea "You're welcome! Should you have any questions or need help with anything else, …" at bounding box center [510, 372] width 412 height 41
type textarea "You're welcome! Should you have any questions or need help with anything else, …"
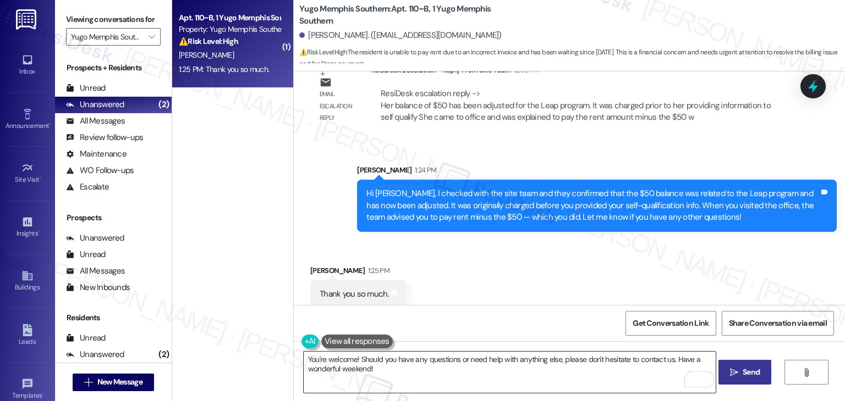
click at [590, 365] on textarea "You're welcome! Should you have any questions or need help with anything else, …" at bounding box center [510, 372] width 412 height 41
click at [754, 374] on span "Send" at bounding box center [750, 373] width 17 height 12
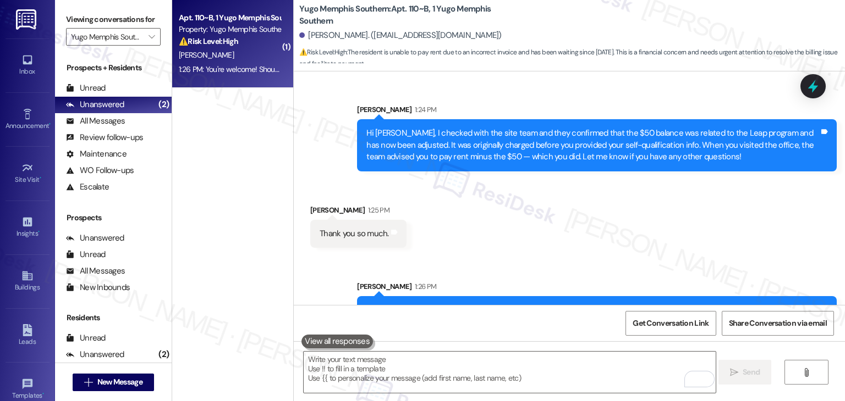
scroll to position [3001, 0]
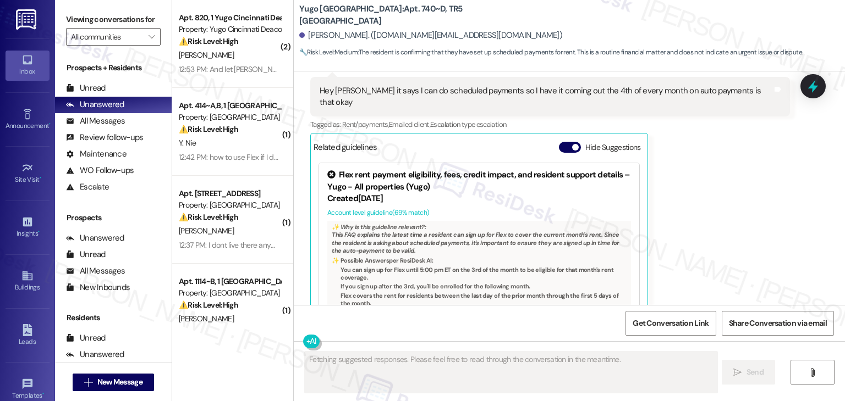
scroll to position [739, 0]
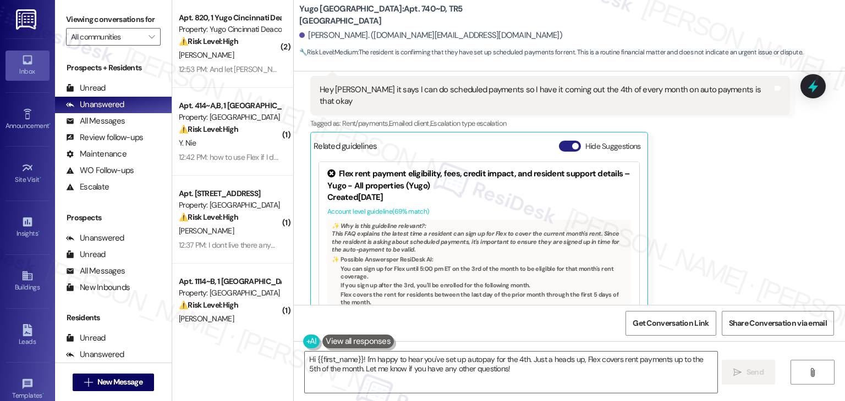
click at [559, 141] on button "Hide Suggestions" at bounding box center [570, 146] width 22 height 11
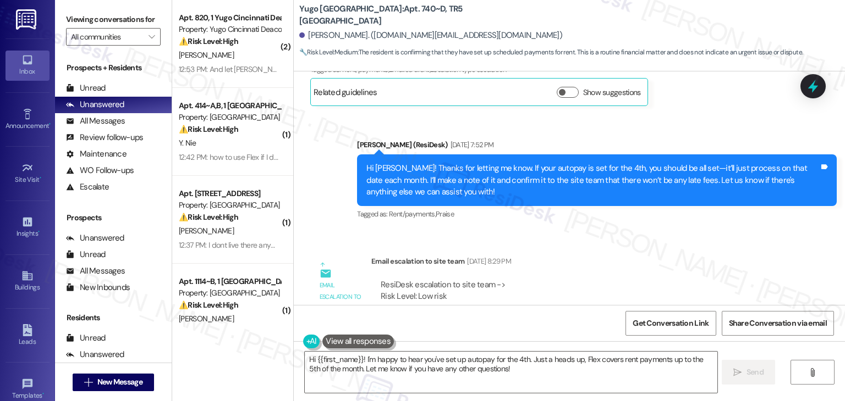
scroll to position [821, 0]
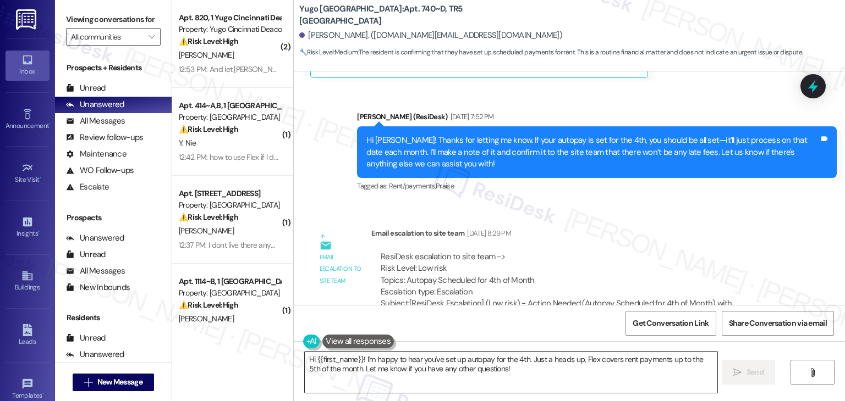
click at [398, 365] on textarea "Hi {{first_name}}! I'm happy to hear you've set up autopay for the 4th. Just a …" at bounding box center [511, 372] width 412 height 41
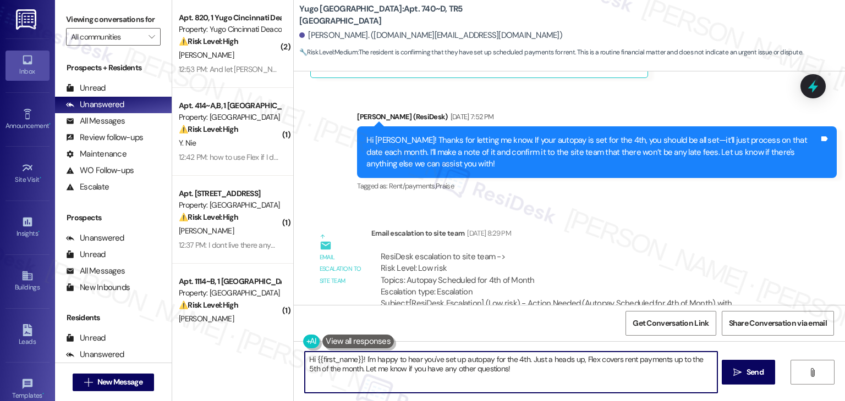
click at [398, 365] on textarea "Hi {{first_name}}! I'm happy to hear you've set up autopay for the 4th. Just a …" at bounding box center [511, 372] width 412 height 41
paste textarea "[PERSON_NAME], I checked with the site team, and they confirmed that late fees …"
type textarea "Hi [PERSON_NAME], I checked with the site team, and they confirmed that late fe…"
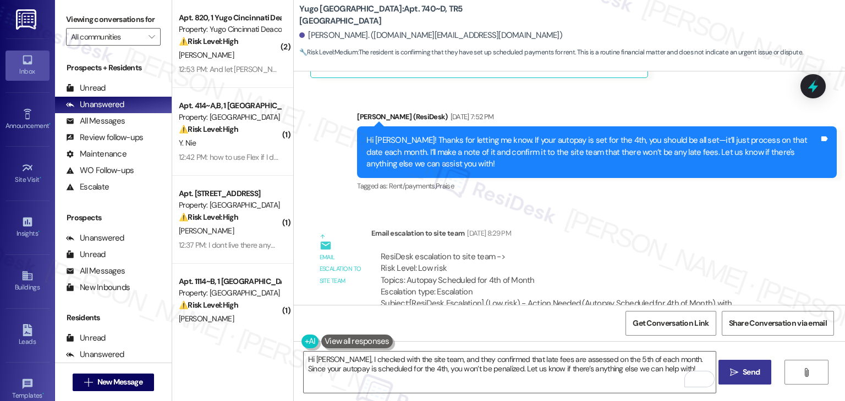
click at [750, 374] on span "Send" at bounding box center [750, 373] width 17 height 12
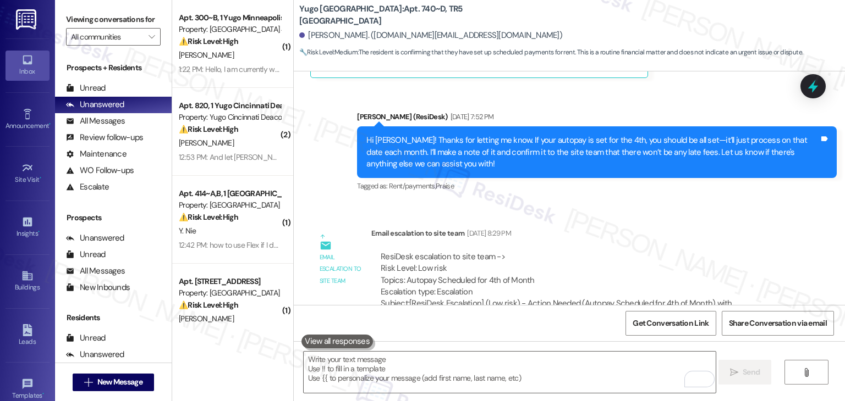
scroll to position [579, 0]
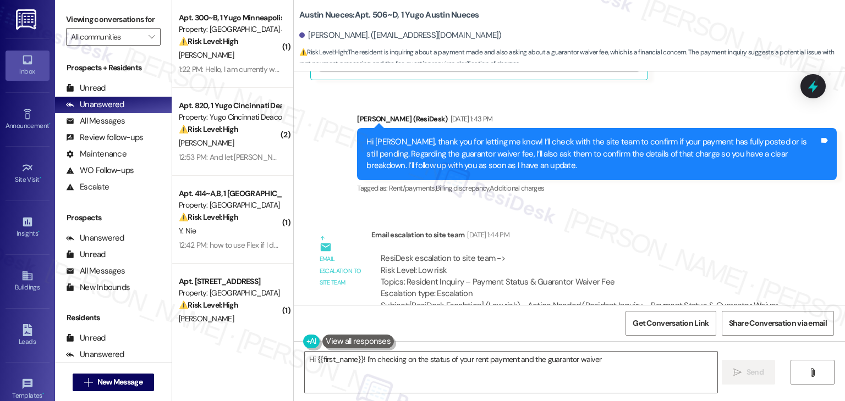
scroll to position [939, 0]
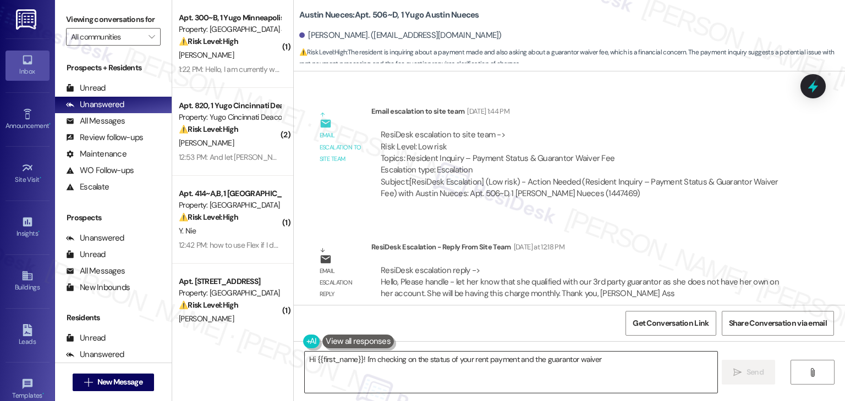
click at [498, 366] on textarea "Hi {{first_name}}! I'm checking on the status of your rent payment and the guar…" at bounding box center [511, 372] width 412 height 41
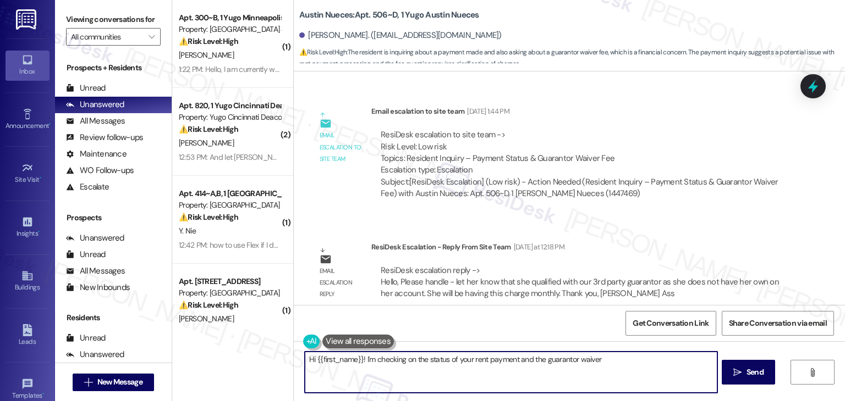
click at [498, 366] on textarea "Hi {{first_name}}! I'm checking on the status of your rent payment and the guar…" at bounding box center [511, 372] width 412 height 41
paste textarea "Anita, I’ve shared your concern with the site team. They confirmed that you’re …"
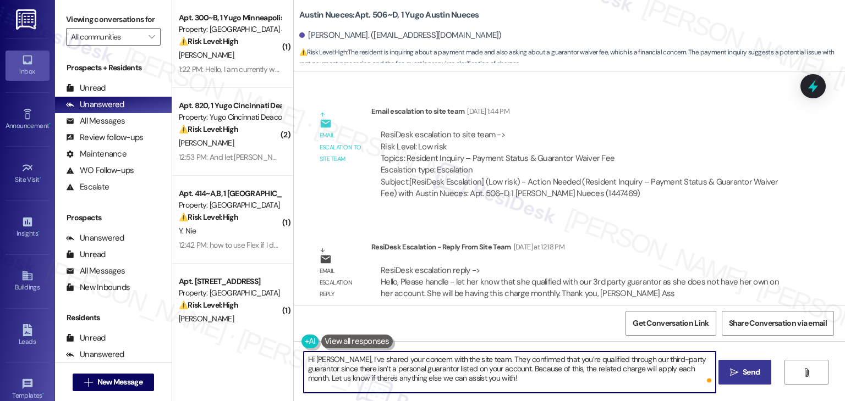
type textarea "Hi Anita, I’ve shared your concern with the site team. They confirmed that you’…"
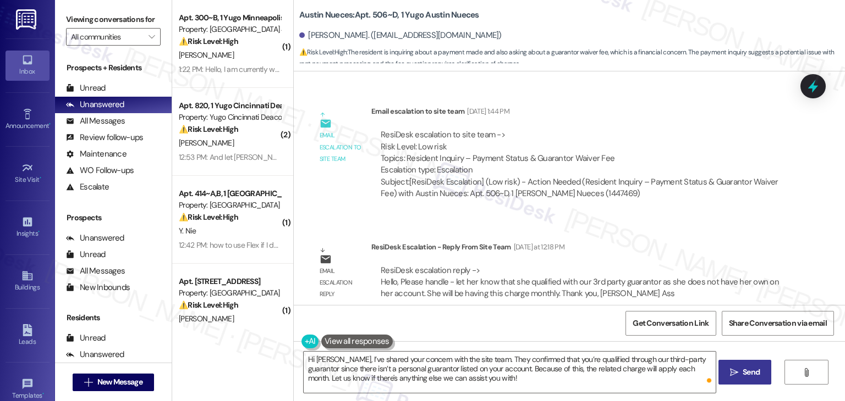
click at [753, 375] on span "Send" at bounding box center [750, 373] width 17 height 12
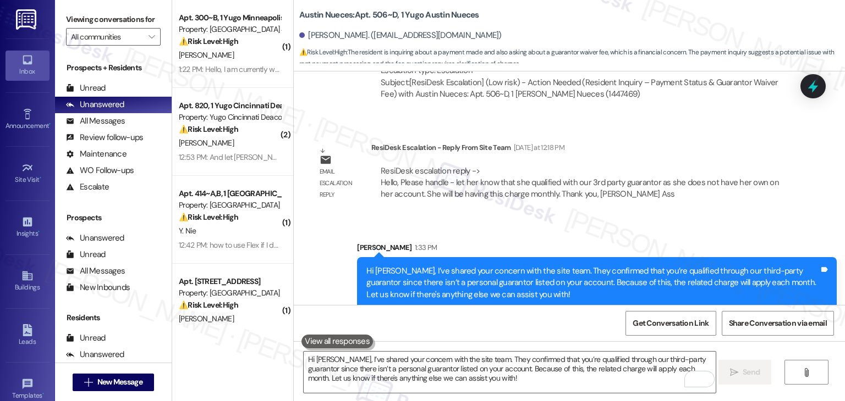
scroll to position [1039, 0]
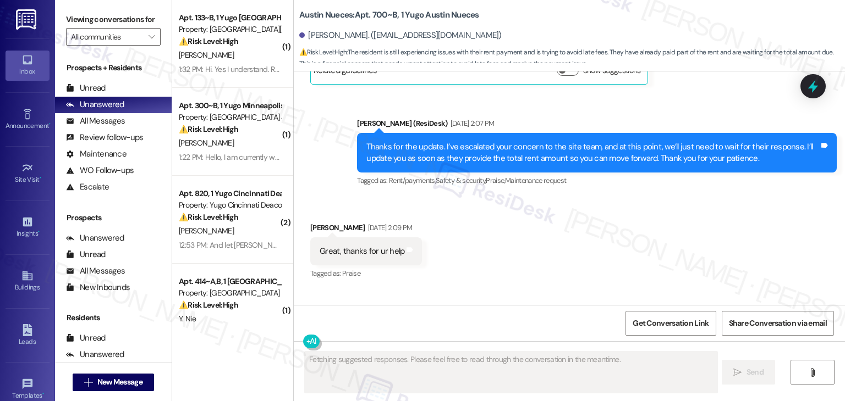
scroll to position [1555, 0]
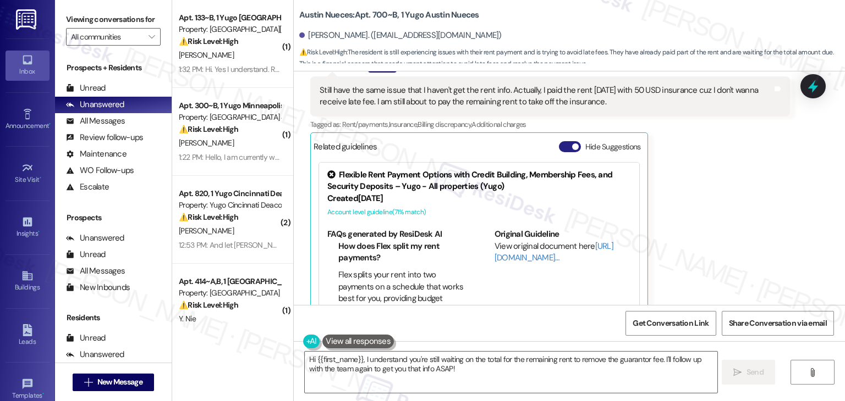
click at [560, 141] on button "Hide Suggestions" at bounding box center [570, 146] width 22 height 11
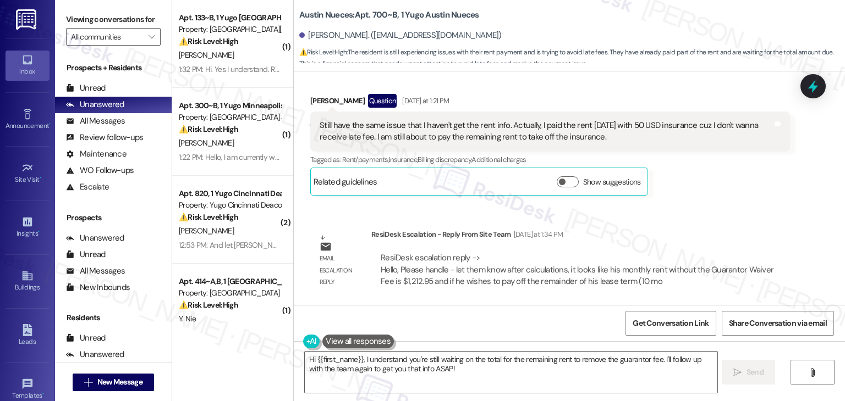
scroll to position [1495, 0]
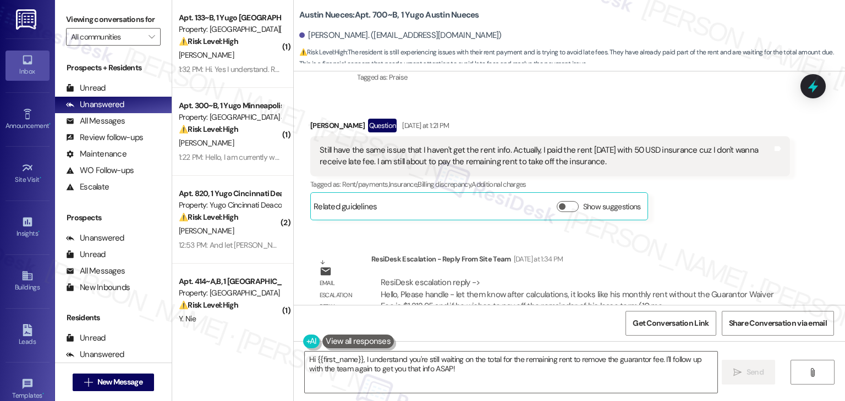
click at [726, 183] on div "[PERSON_NAME] Question [DATE] at 1:21 PM Still have the same issue that I haven…" at bounding box center [550, 170] width 480 height 102
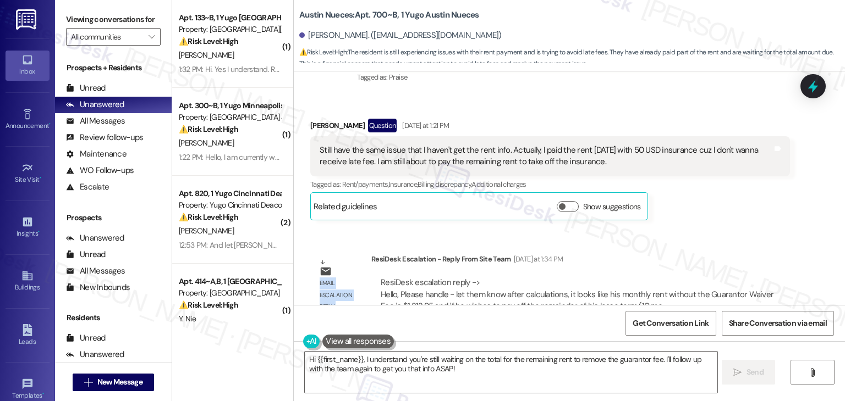
click at [726, 183] on div "[PERSON_NAME] Question [DATE] at 1:21 PM Still have the same issue that I haven…" at bounding box center [550, 170] width 480 height 102
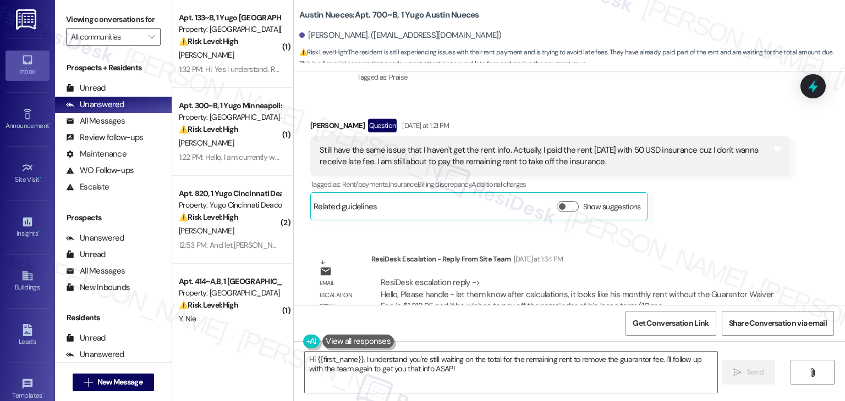
click at [726, 184] on div "[PERSON_NAME] Question [DATE] at 1:21 PM Still have the same issue that I haven…" at bounding box center [550, 170] width 480 height 102
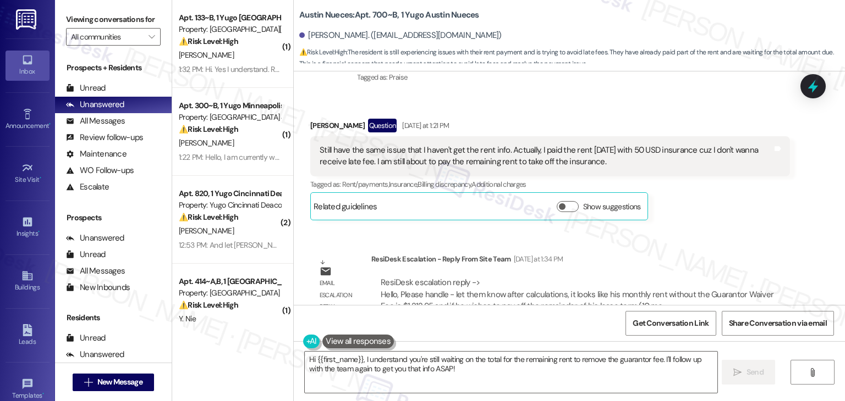
click at [726, 185] on div "[PERSON_NAME] Question [DATE] at 1:21 PM Still have the same issue that I haven…" at bounding box center [550, 170] width 480 height 102
click at [725, 185] on div "[PERSON_NAME] Question [DATE] at 1:21 PM Still have the same issue that I haven…" at bounding box center [550, 170] width 480 height 102
click at [723, 187] on div "[PERSON_NAME] Question [DATE] at 1:21 PM Still have the same issue that I haven…" at bounding box center [550, 170] width 480 height 102
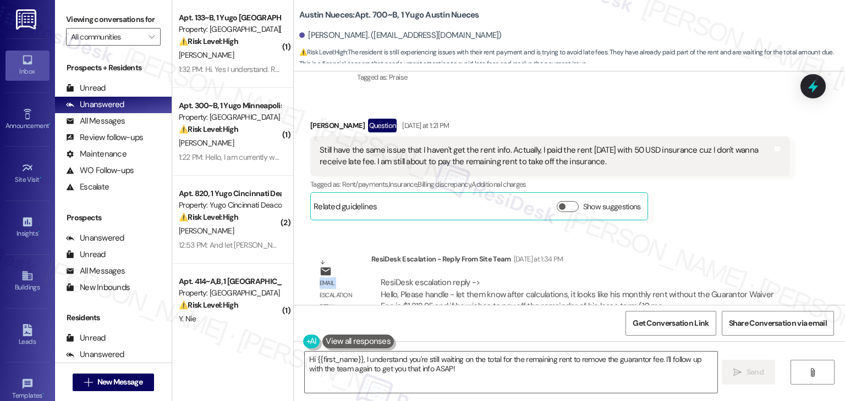
click at [723, 187] on div "[PERSON_NAME] Question [DATE] at 1:21 PM Still have the same issue that I haven…" at bounding box center [550, 170] width 480 height 102
click at [723, 188] on div "[PERSON_NAME] Question [DATE] at 1:21 PM Still have the same issue that I haven…" at bounding box center [550, 170] width 480 height 102
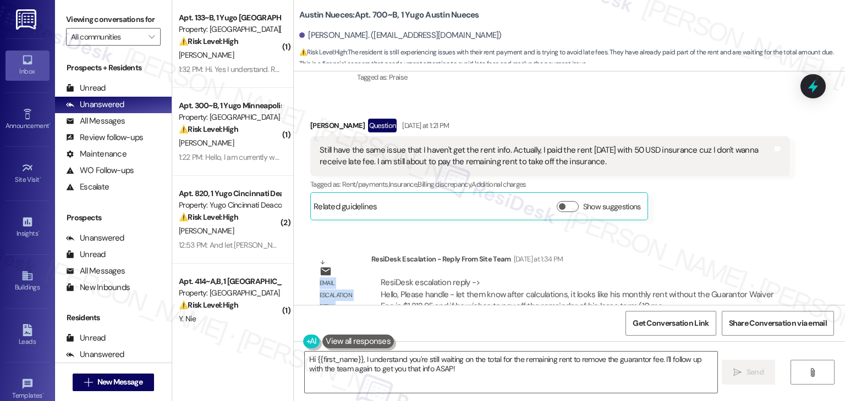
click at [723, 188] on div "[PERSON_NAME] Question [DATE] at 1:21 PM Still have the same issue that I haven…" at bounding box center [550, 170] width 480 height 102
click at [721, 189] on div "[PERSON_NAME] Question [DATE] at 1:21 PM Still have the same issue that I haven…" at bounding box center [550, 170] width 480 height 102
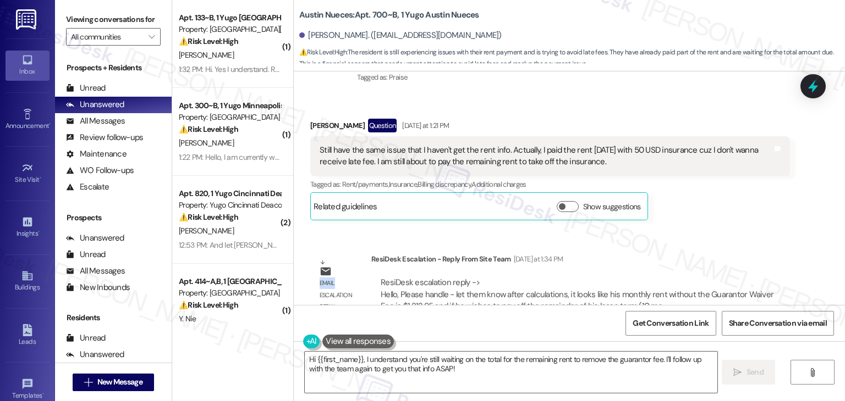
click at [721, 190] on div "[PERSON_NAME] Question [DATE] at 1:21 PM Still have the same issue that I haven…" at bounding box center [550, 170] width 480 height 102
click at [720, 191] on div "[PERSON_NAME] Question [DATE] at 1:21 PM Still have the same issue that I haven…" at bounding box center [550, 170] width 480 height 102
click at [719, 191] on div "[PERSON_NAME] Question [DATE] at 1:21 PM Still have the same issue that I haven…" at bounding box center [550, 170] width 480 height 102
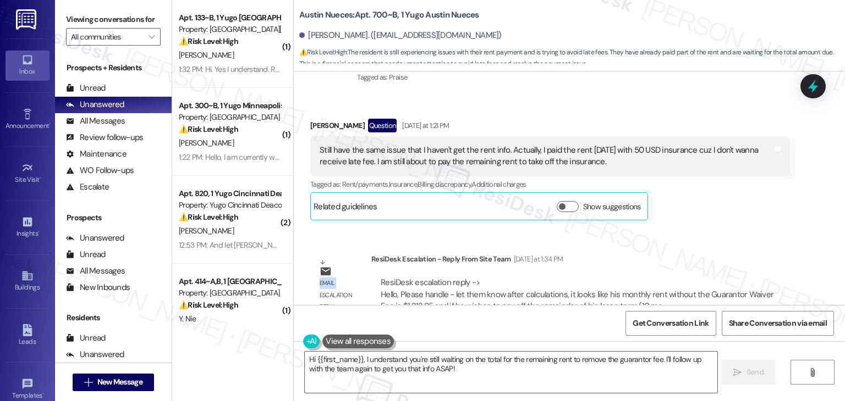
click at [719, 191] on div "[PERSON_NAME] Question [DATE] at 1:21 PM Still have the same issue that I haven…" at bounding box center [550, 170] width 480 height 102
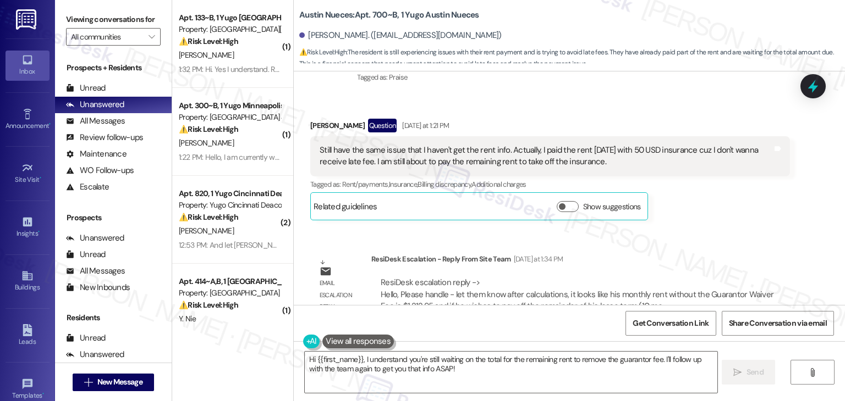
click at [719, 191] on div "[PERSON_NAME] Question [DATE] at 1:21 PM Still have the same issue that I haven…" at bounding box center [550, 170] width 480 height 102
click at [719, 192] on div "[PERSON_NAME] Question [DATE] at 1:21 PM Still have the same issue that I haven…" at bounding box center [550, 170] width 480 height 102
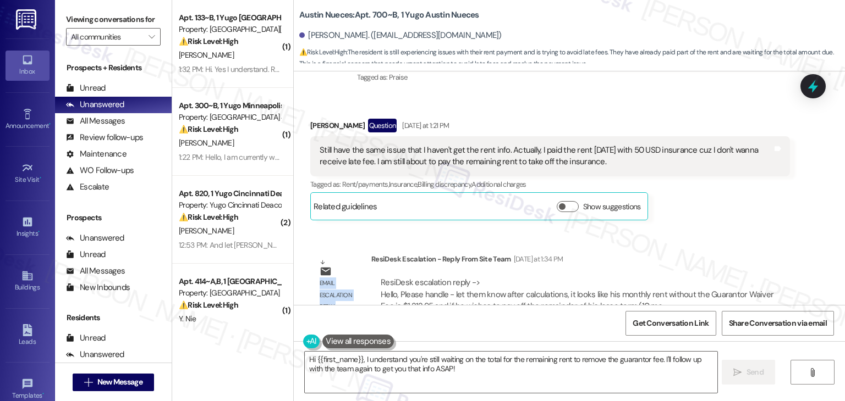
click at [719, 192] on div "[PERSON_NAME] Question [DATE] at 1:21 PM Still have the same issue that I haven…" at bounding box center [550, 170] width 480 height 102
click at [310, 119] on div "[PERSON_NAME] Question [DATE] at 1:21 PM" at bounding box center [550, 128] width 480 height 18
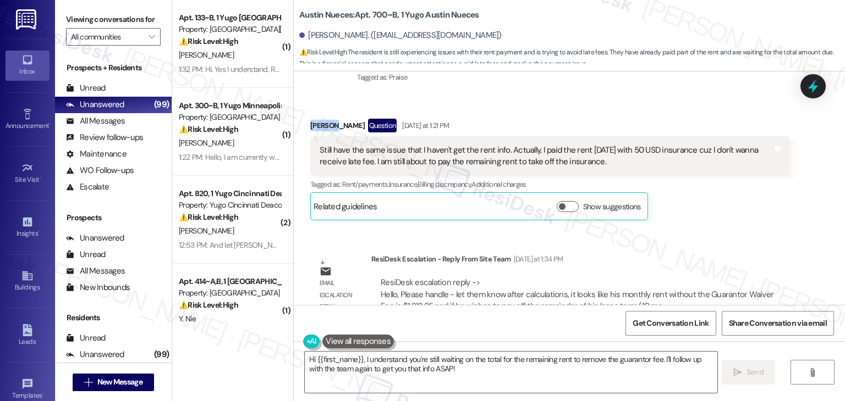
copy div "Hsiang"
click at [750, 218] on div "Lease started [DATE] 7:00 PM Announcement, sent via SMS [PERSON_NAME] (ResiDesk…" at bounding box center [569, 188] width 551 height 234
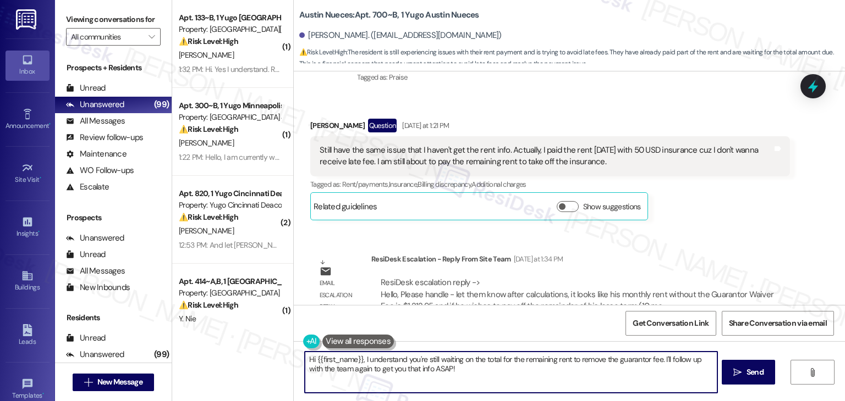
click at [416, 366] on textarea "Hi {{first_name}}, I understand you're still waiting on the total for the remai…" at bounding box center [511, 372] width 412 height 41
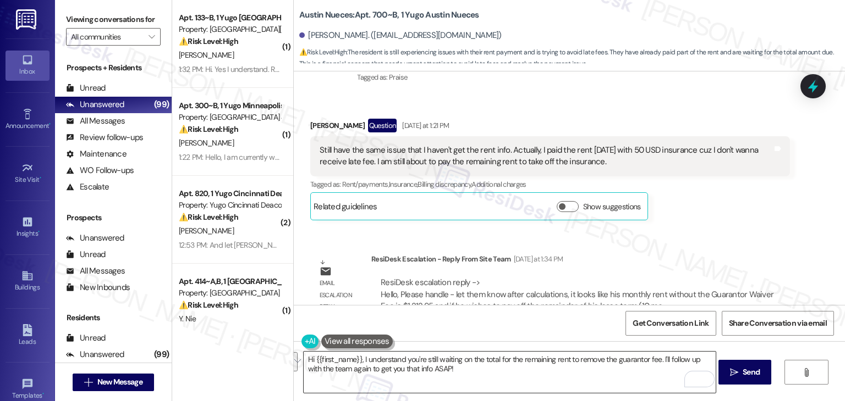
click at [461, 368] on textarea "Hi {{first_name}}, I understand you're still waiting on the total for the remai…" at bounding box center [510, 372] width 412 height 41
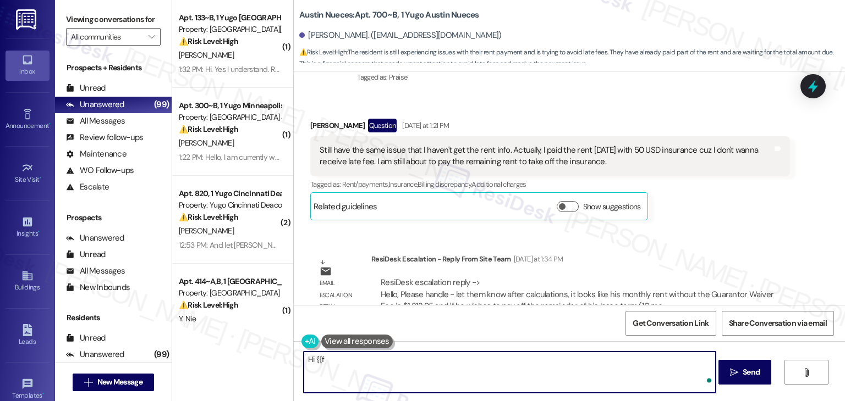
type textarea "Hi {{"
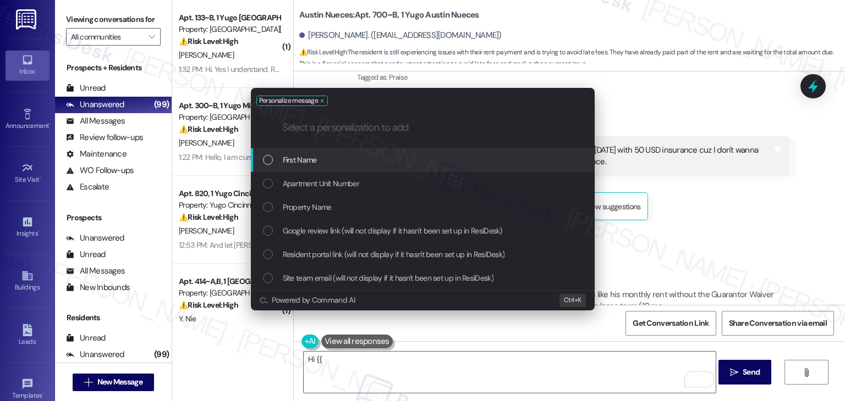
click at [418, 357] on div "Personalize message .cls-1{fill:#0a055f;}.cls-2{fill:#0cc4c4;} resideskLogoBlue…" at bounding box center [422, 200] width 845 height 401
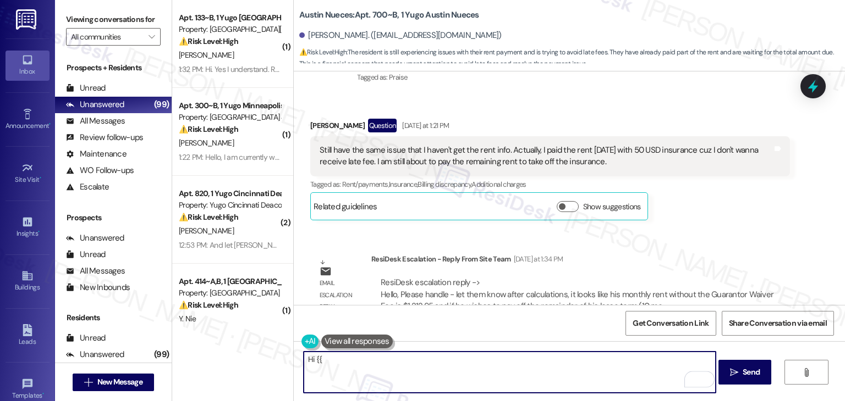
click at [301, 362] on div "Hi {{  Send " at bounding box center [569, 382] width 551 height 82
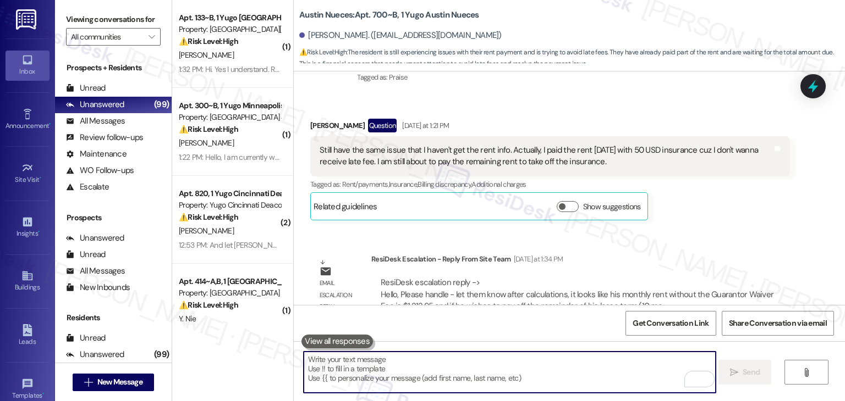
paste textarea "Hi Hsiang, I’ve shared your concern with the site team. Based on their calculat…"
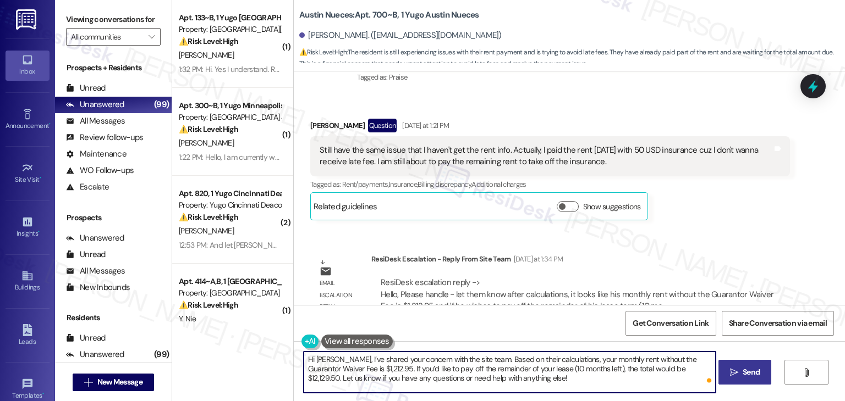
type textarea "Hi Hsiang, I’ve shared your concern with the site team. Based on their calculat…"
click at [743, 368] on span "Send" at bounding box center [750, 373] width 17 height 12
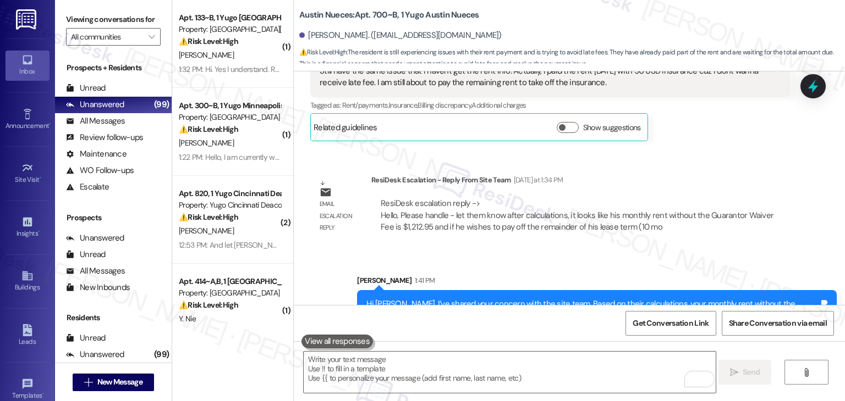
scroll to position [1595, 0]
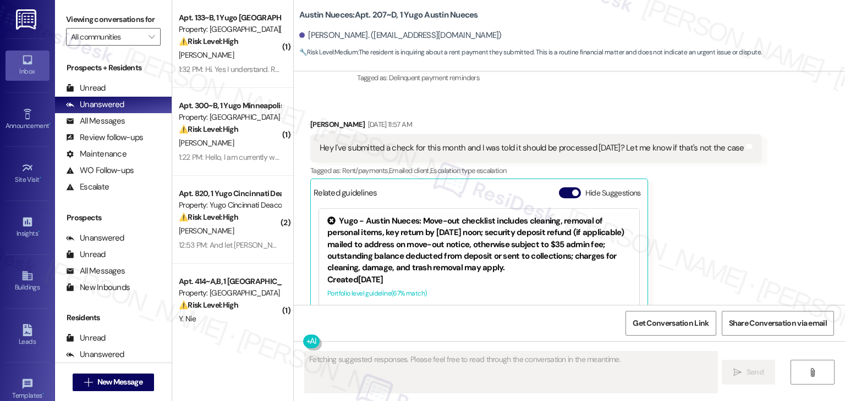
scroll to position [509, 0]
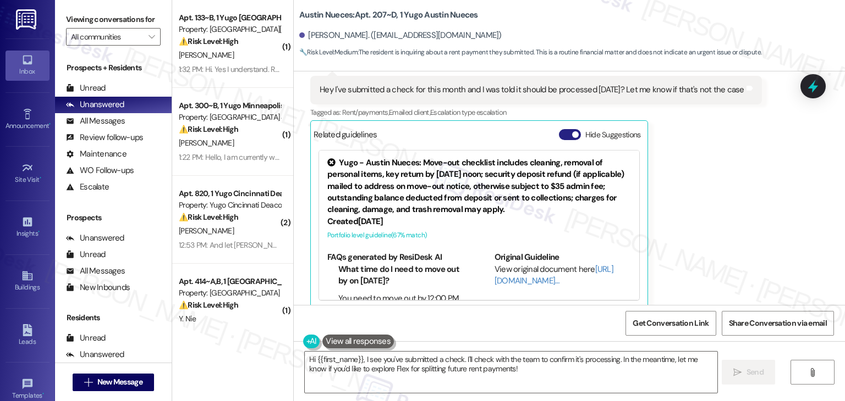
click at [563, 129] on button "Hide Suggestions" at bounding box center [570, 134] width 22 height 11
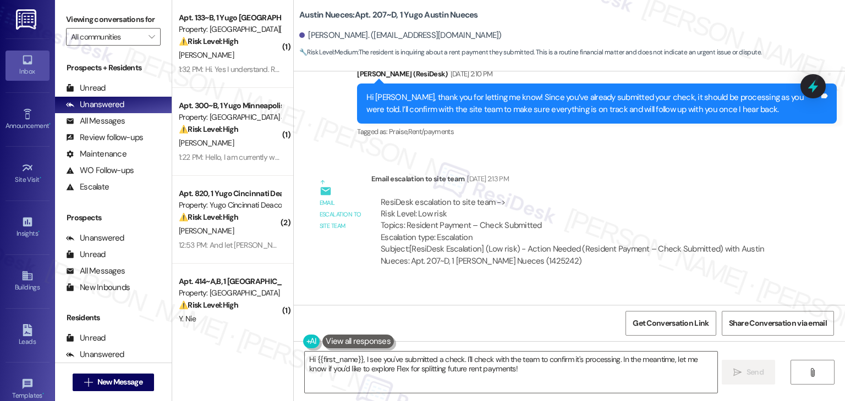
scroll to position [806, 0]
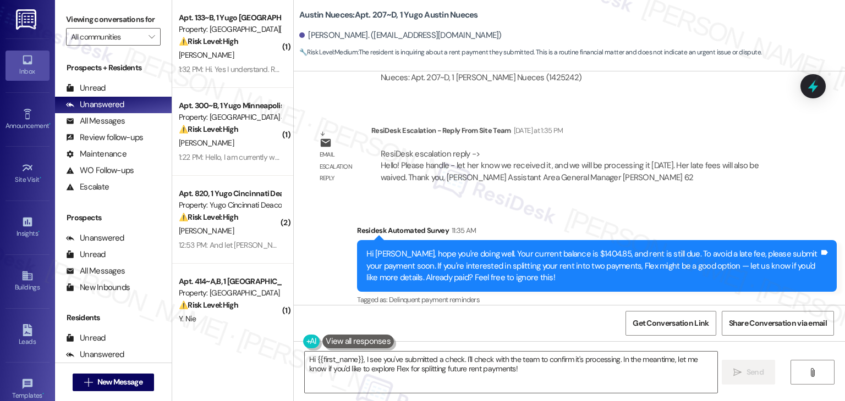
click at [737, 200] on div "Survey, sent via SMS Residesk Automated Survey 11:35 AM Hi [PERSON_NAME], hope …" at bounding box center [569, 258] width 551 height 117
click at [422, 370] on textarea "Hi {{first_name}}, I see you've submitted a check. I'll check with the team to …" at bounding box center [511, 372] width 412 height 41
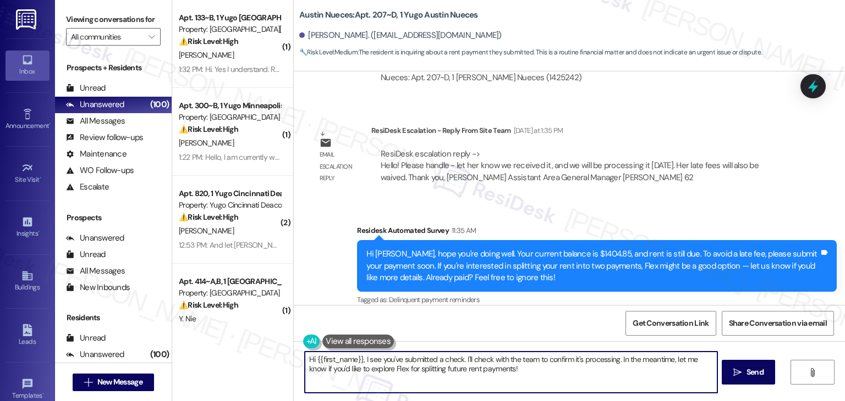
click at [422, 369] on textarea "Hi {{first_name}}, I see you've submitted a check. I'll check with the team to …" at bounding box center [511, 372] width 412 height 41
paste textarea "[PERSON_NAME], I’ve shared your concern with the site team, and they let me kno…"
type textarea "Hi [PERSON_NAME], I’ve shared your concern with the site team, and they let me …"
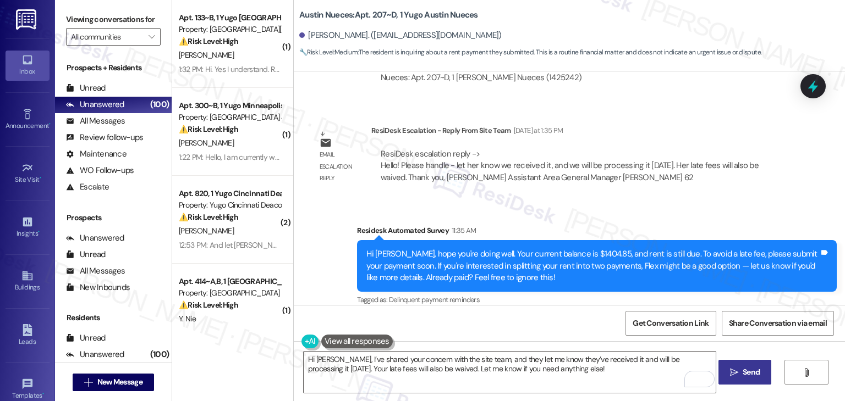
click at [756, 376] on span "Send" at bounding box center [750, 373] width 17 height 12
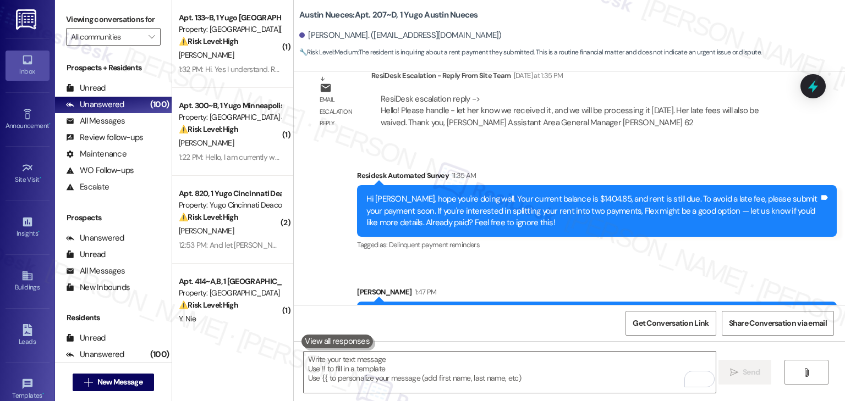
scroll to position [894, 0]
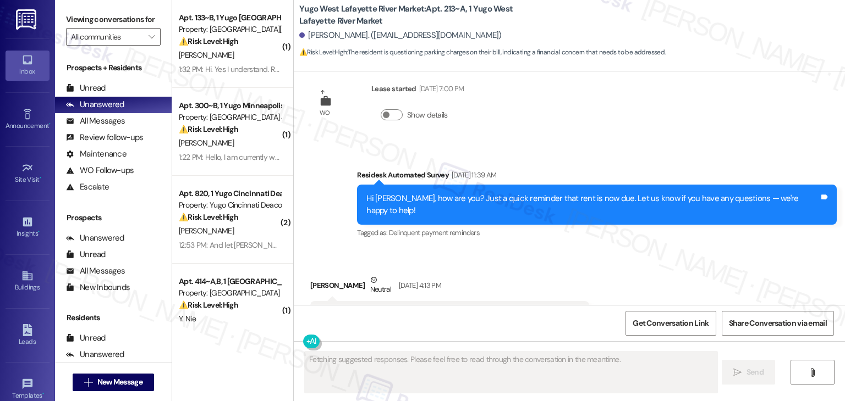
scroll to position [354, 0]
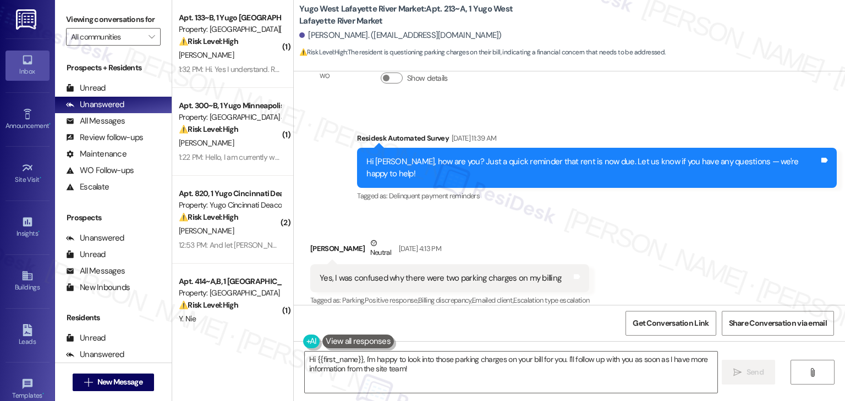
click at [693, 213] on div "Received via SMS [PERSON_NAME] Neutral [DATE] 4:13 PM Yes, I was confused why t…" at bounding box center [569, 265] width 551 height 104
click at [693, 213] on div "Received via SMS Keegan Gracey Neutral Sep 03, 2025 at 4:13 PM Yes, I was confu…" at bounding box center [569, 265] width 551 height 104
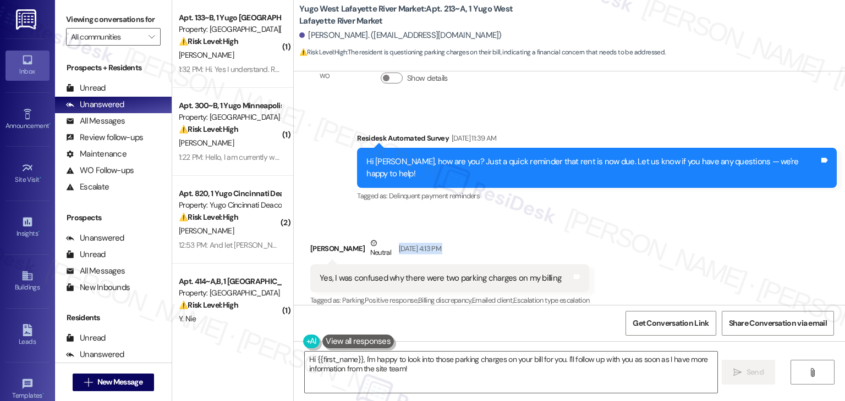
click at [693, 213] on div "Received via SMS Keegan Gracey Neutral Sep 03, 2025 at 4:13 PM Yes, I was confu…" at bounding box center [569, 265] width 551 height 104
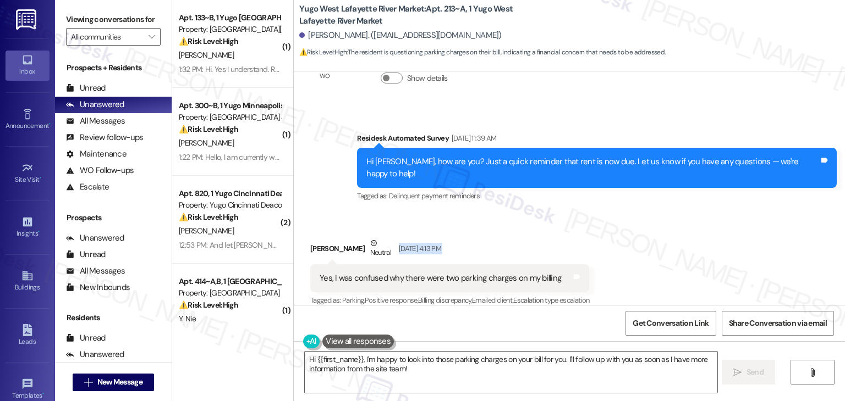
click at [693, 213] on div "Received via SMS Keegan Gracey Neutral Sep 03, 2025 at 4:13 PM Yes, I was confu…" at bounding box center [569, 265] width 551 height 104
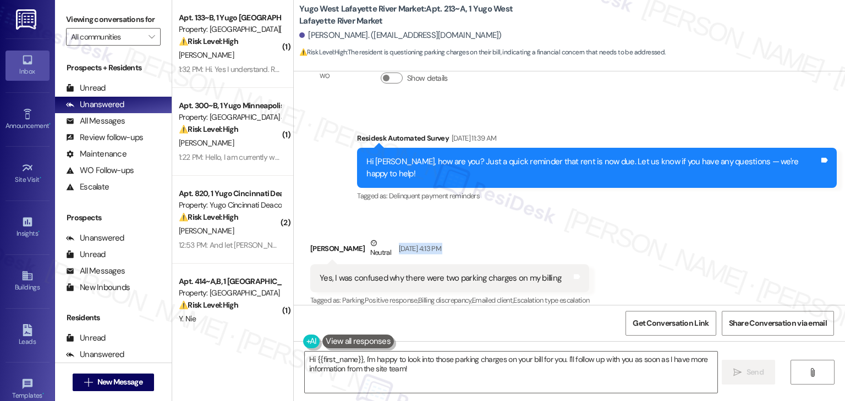
click at [693, 213] on div "Received via SMS Keegan Gracey Neutral Sep 03, 2025 at 4:13 PM Yes, I was confu…" at bounding box center [569, 265] width 551 height 104
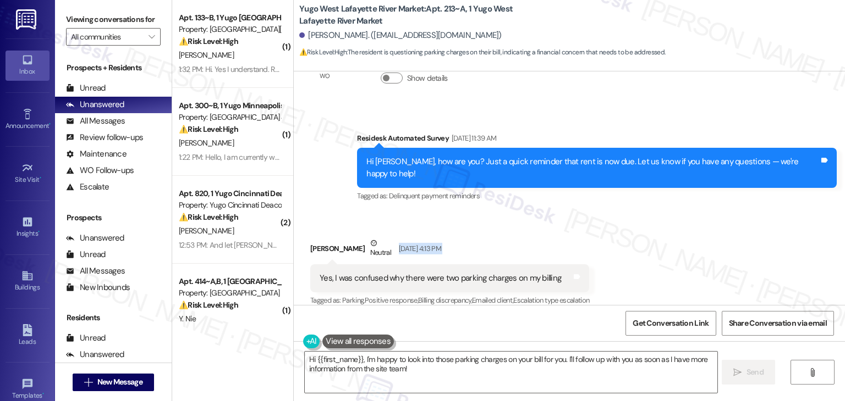
click at [693, 213] on div "Received via SMS Keegan Gracey Neutral Sep 03, 2025 at 4:13 PM Yes, I was confu…" at bounding box center [569, 265] width 551 height 104
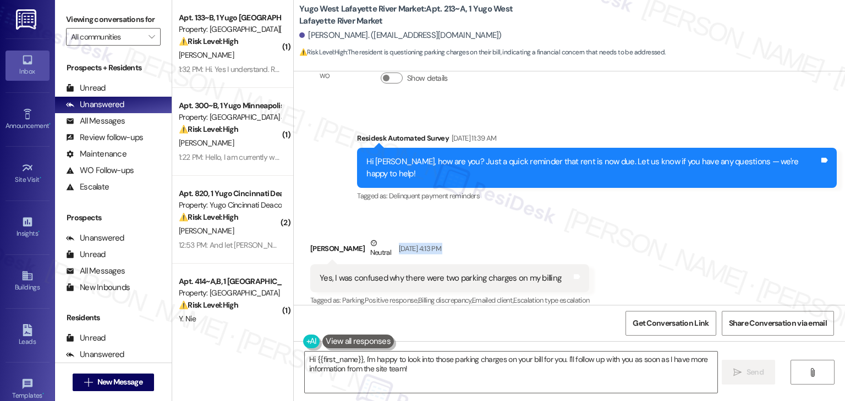
click at [693, 213] on div "Received via SMS Keegan Gracey Neutral Sep 03, 2025 at 4:13 PM Yes, I was confu…" at bounding box center [569, 265] width 551 height 104
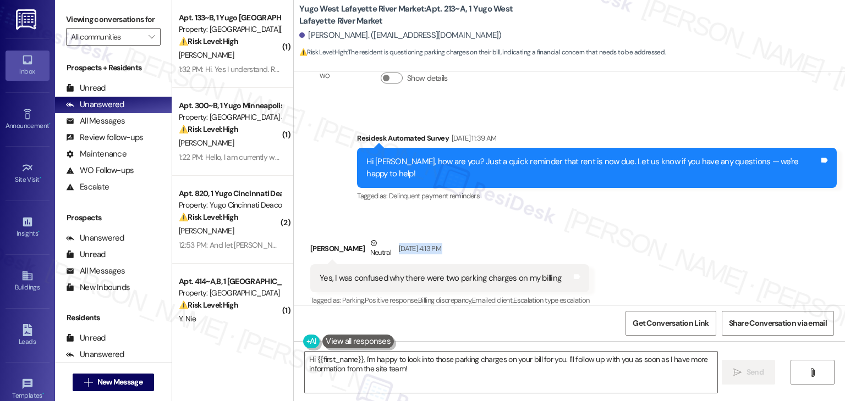
click at [693, 213] on div "Received via SMS Keegan Gracey Neutral Sep 03, 2025 at 4:13 PM Yes, I was confu…" at bounding box center [569, 265] width 551 height 104
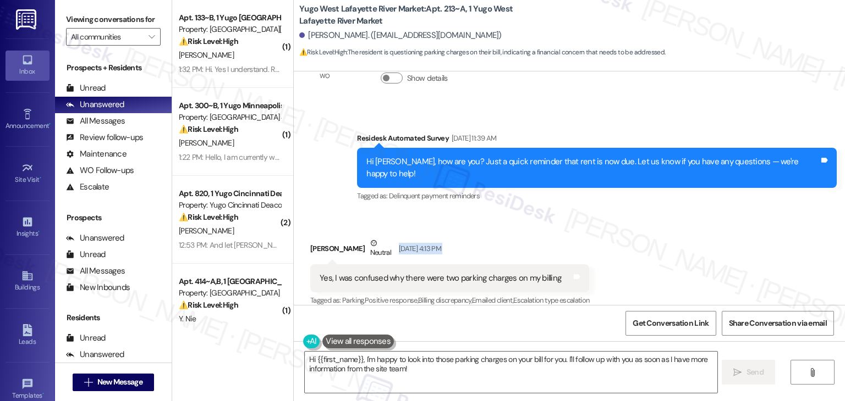
click at [693, 213] on div "Received via SMS Keegan Gracey Neutral Sep 03, 2025 at 4:13 PM Yes, I was confu…" at bounding box center [569, 265] width 551 height 104
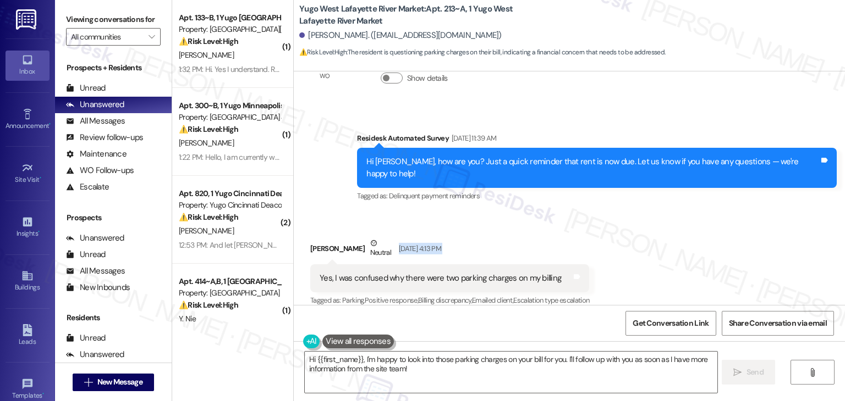
click at [693, 213] on div "Received via SMS Keegan Gracey Neutral Sep 03, 2025 at 4:13 PM Yes, I was confu…" at bounding box center [569, 265] width 551 height 104
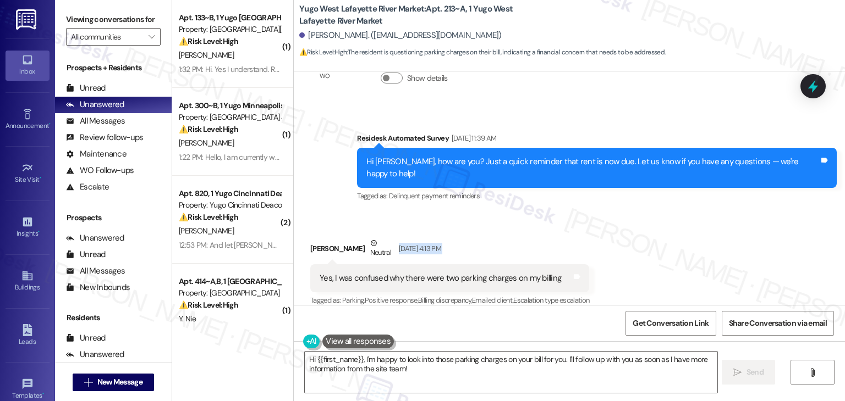
click at [693, 213] on div "Received via SMS Keegan Gracey Neutral Sep 03, 2025 at 4:13 PM Yes, I was confu…" at bounding box center [569, 265] width 551 height 104
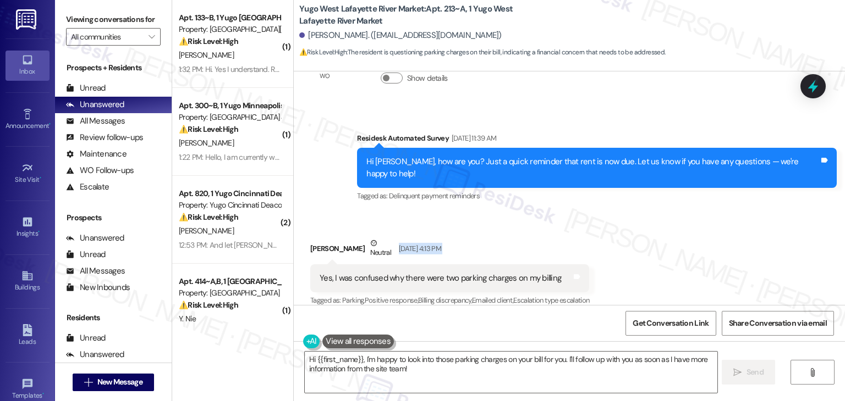
click at [693, 213] on div "Received via SMS Keegan Gracey Neutral Sep 03, 2025 at 4:13 PM Yes, I was confu…" at bounding box center [569, 265] width 551 height 104
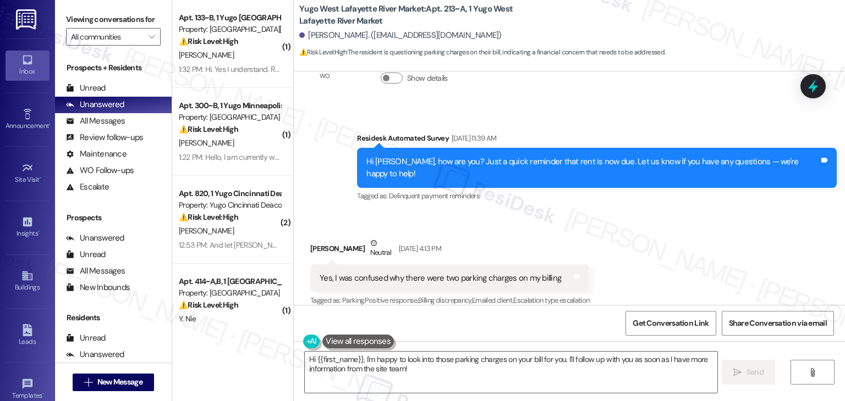
click at [693, 213] on div "Received via SMS Keegan Gracey Neutral Sep 03, 2025 at 4:13 PM Yes, I was confu…" at bounding box center [569, 265] width 551 height 104
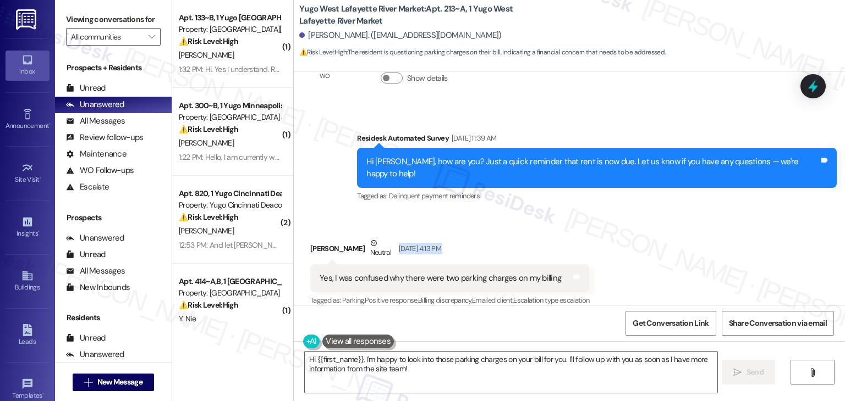
click at [693, 213] on div "Received via SMS Keegan Gracey Neutral Sep 03, 2025 at 4:13 PM Yes, I was confu…" at bounding box center [569, 265] width 551 height 104
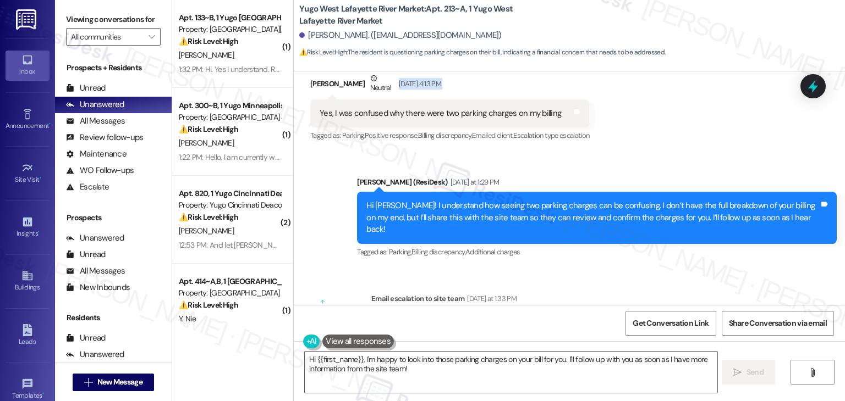
scroll to position [574, 0]
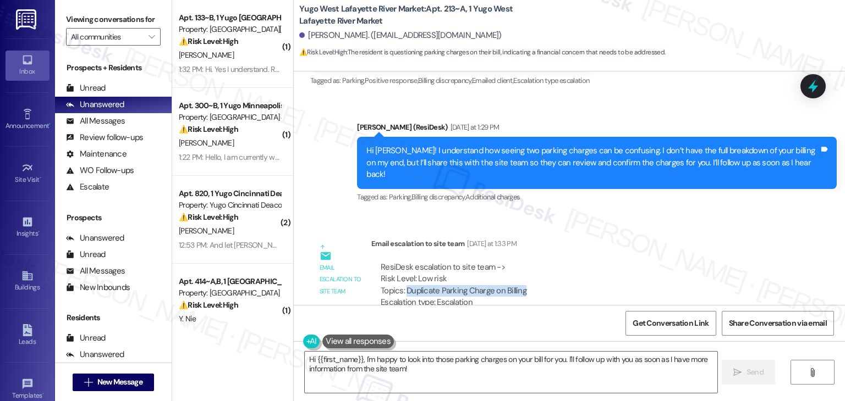
drag, startPoint x: 519, startPoint y: 267, endPoint x: 401, endPoint y: 271, distance: 117.8
click at [401, 271] on div "ResiDesk escalation to site team -> Risk Level: Low risk Topics: Duplicate Park…" at bounding box center [581, 285] width 400 height 47
copy div "Duplicate Parking Charge on Billing"
click at [636, 194] on div "Sent via SMS Sarah (ResiDesk) Jul 17, 2025 at 10:57 AM Hi Keegan! We’re so exci…" at bounding box center [569, 188] width 551 height 234
click at [618, 254] on div "ResiDesk escalation to site team -> Risk Level: Low risk Topics: Duplicate Park…" at bounding box center [580, 297] width 418 height 87
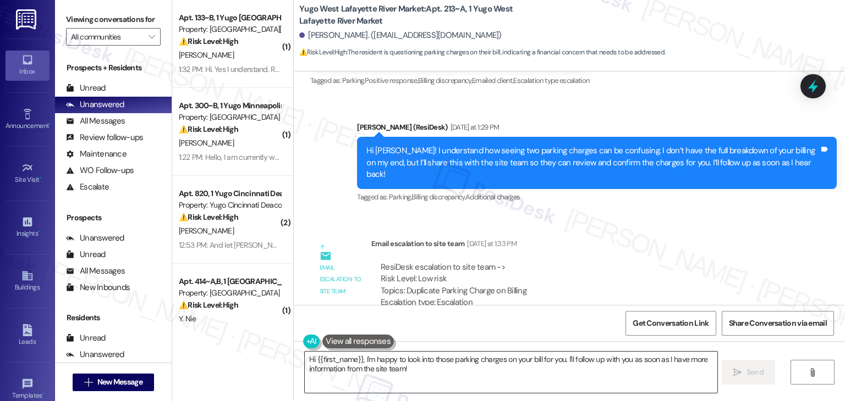
click at [421, 370] on textarea "Hi {{first_name}}, I'm happy to look into those parking charges on your bill fo…" at bounding box center [511, 372] width 412 height 41
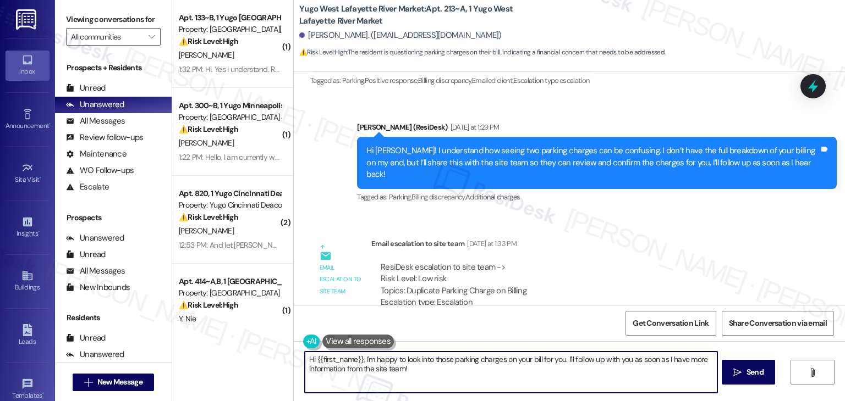
click at [421, 370] on textarea "Hi {{first_name}}, I'm happy to look into those parking charges on your bill fo…" at bounding box center [511, 372] width 412 height 41
paste textarea "Keegan, I shared your concern with the site team about the duplicate parking ch…"
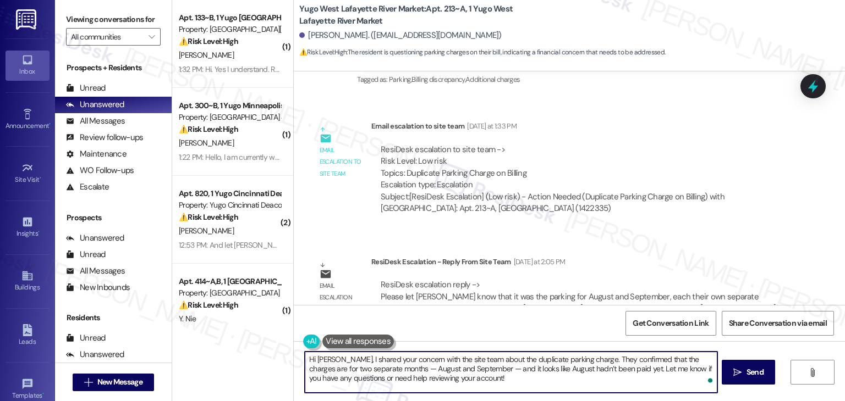
scroll to position [695, 0]
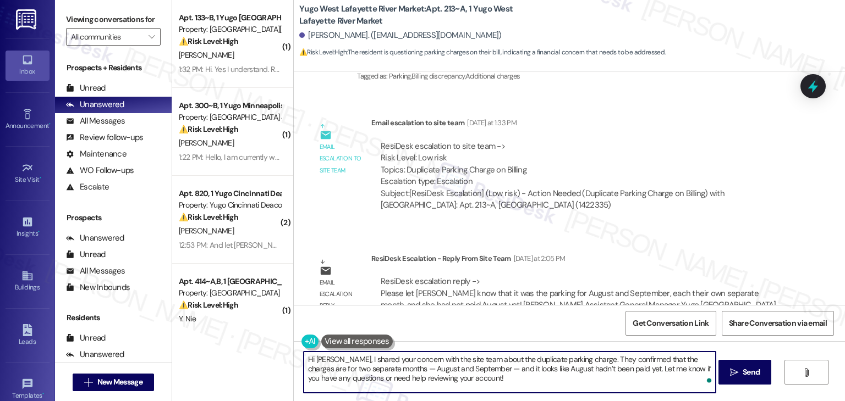
type textarea "Hi Keegan, I shared your concern with the site team about the duplicate parking…"
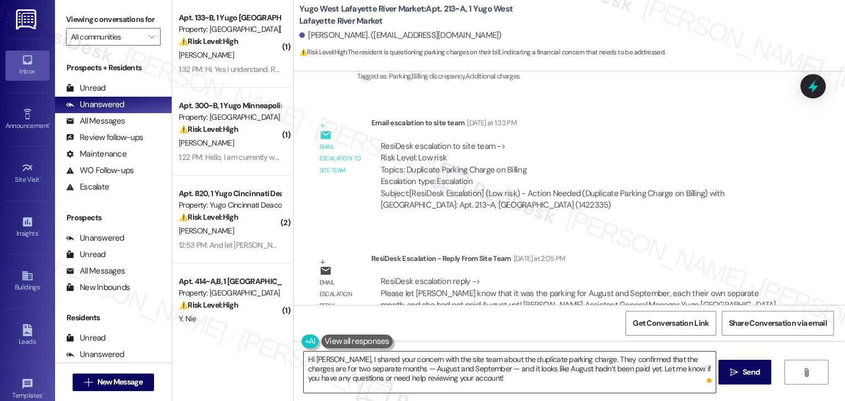
click at [374, 375] on textarea "Hi Keegan, I shared your concern with the site team about the duplicate parking…" at bounding box center [510, 372] width 412 height 41
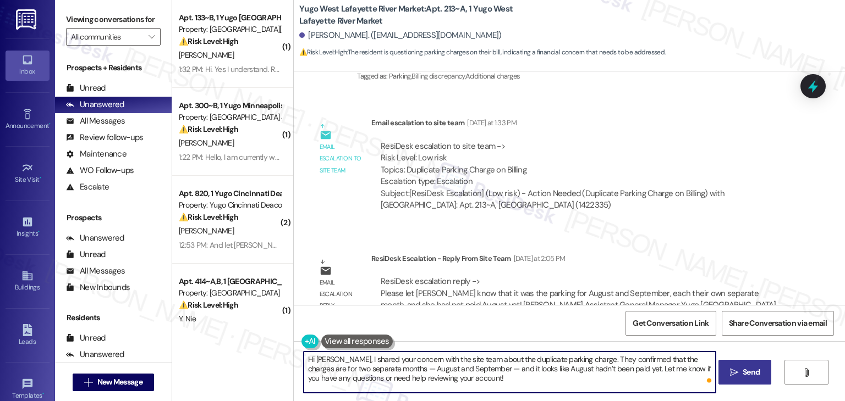
click at [736, 373] on icon "" at bounding box center [734, 372] width 8 height 9
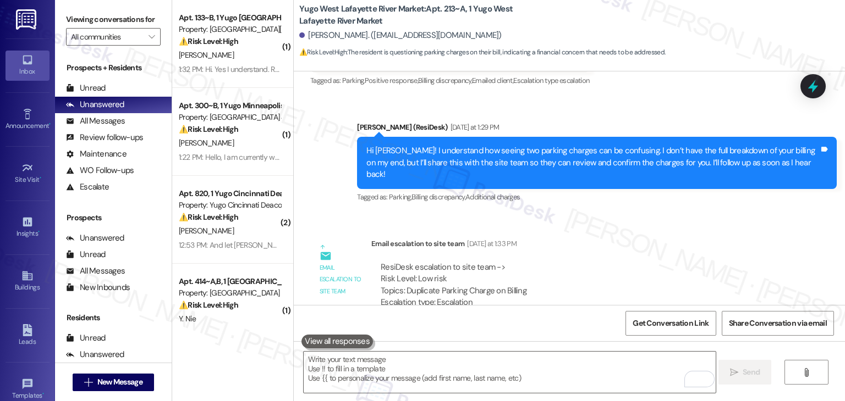
scroll to position [795, 0]
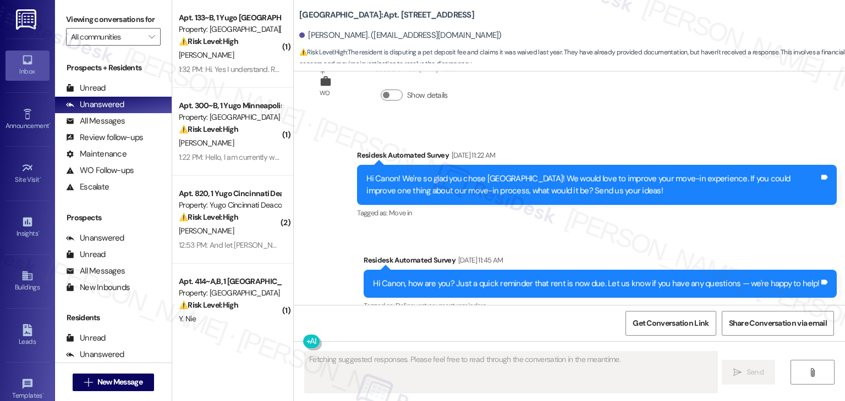
scroll to position [889, 0]
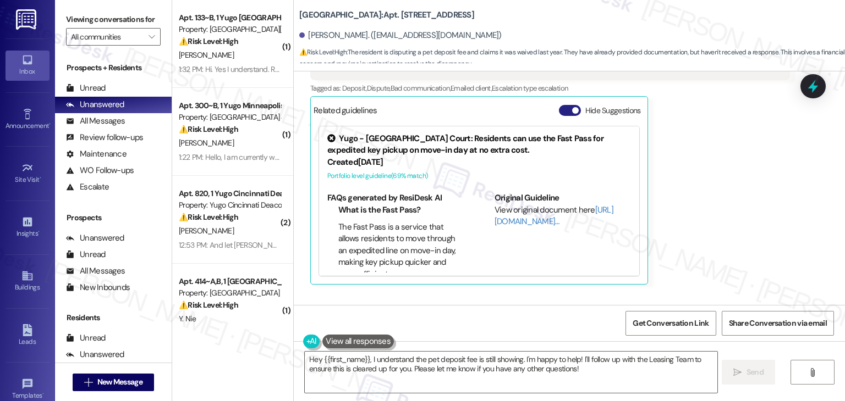
click at [559, 116] on button "Hide Suggestions" at bounding box center [570, 110] width 22 height 11
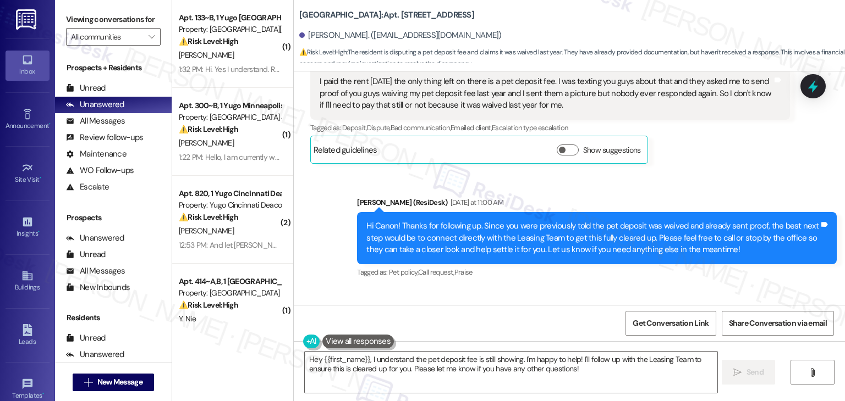
scroll to position [834, 0]
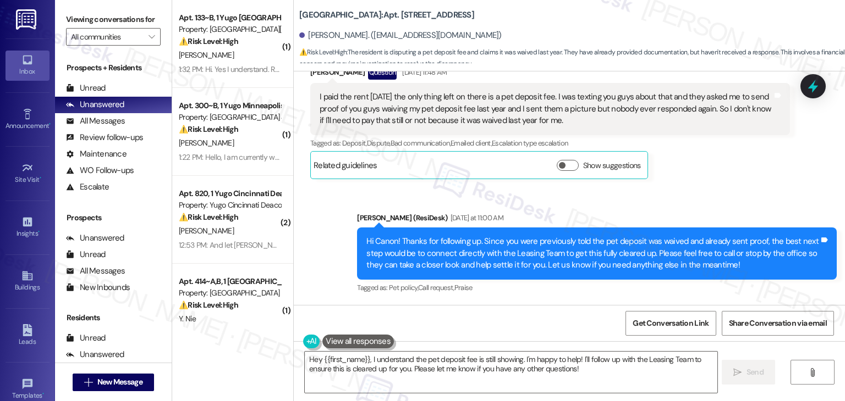
click at [693, 179] on div "Canon [PERSON_NAME] Question [DATE] 11:48 AM I paid the rent [DATE] the only th…" at bounding box center [550, 122] width 480 height 114
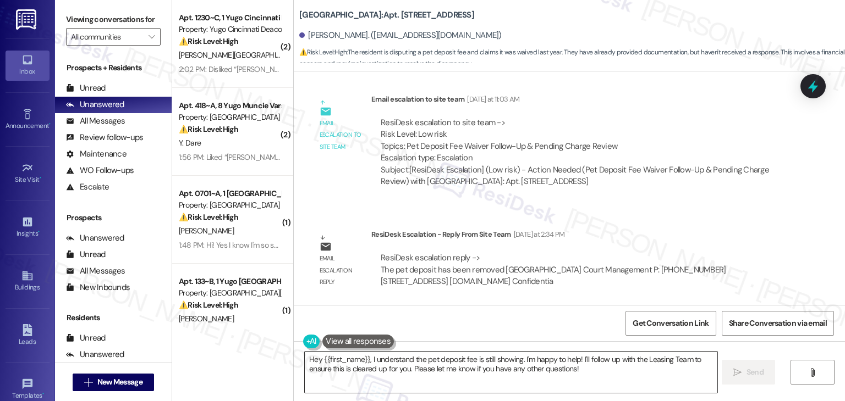
click at [434, 363] on textarea "Hey {{first_name}}, I understand the pet deposit fee is still showing. I'm happ…" at bounding box center [511, 372] width 412 height 41
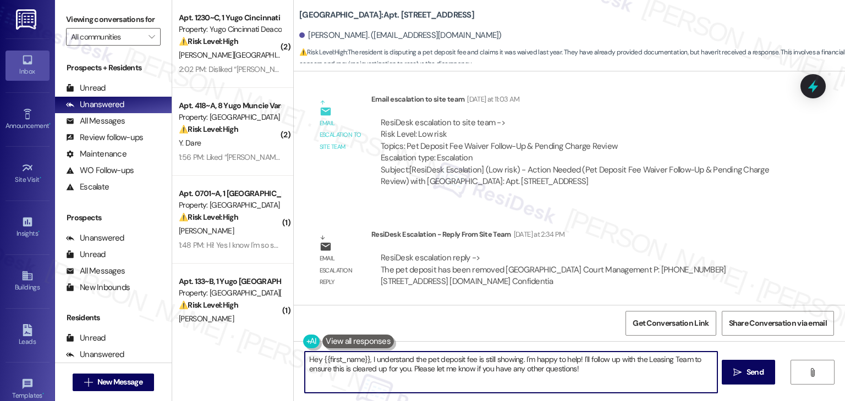
click at [434, 363] on textarea "Hey {{first_name}}, I understand the pet deposit fee is still showing. I'm happ…" at bounding box center [511, 372] width 412 height 41
paste textarea "i Canon, I followed up with the site team about your concern regarding the pet …"
type textarea "Hi Canon, I followed up with the site team about your concern regarding the pet…"
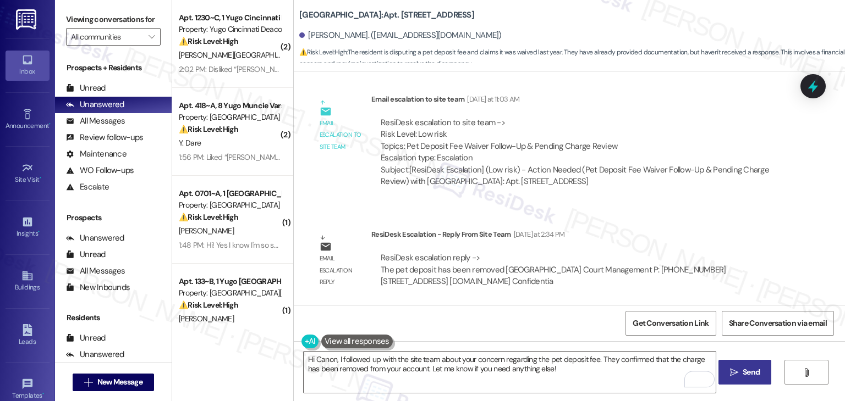
click at [748, 373] on span "Send" at bounding box center [750, 373] width 17 height 12
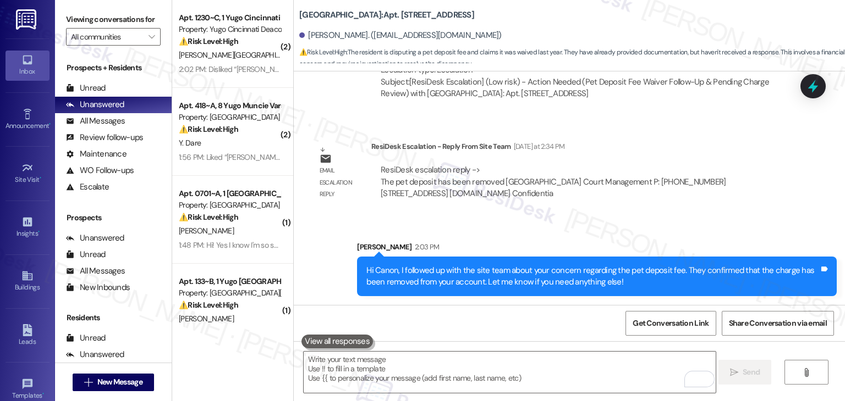
scroll to position [1169, 0]
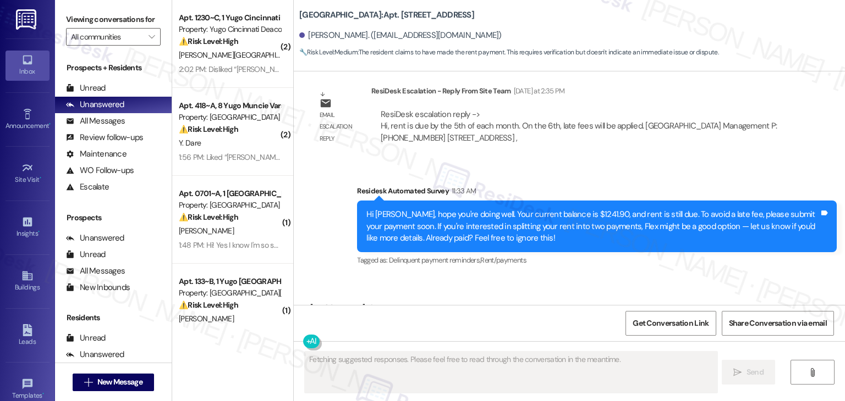
scroll to position [764, 0]
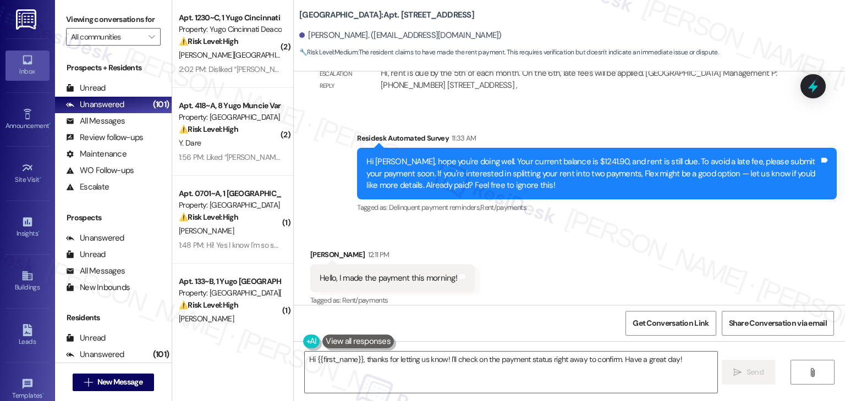
click at [591, 245] on div "Received via SMS [PERSON_NAME] 12:11 PM Hello, I made the payment this morning!…" at bounding box center [569, 270] width 551 height 93
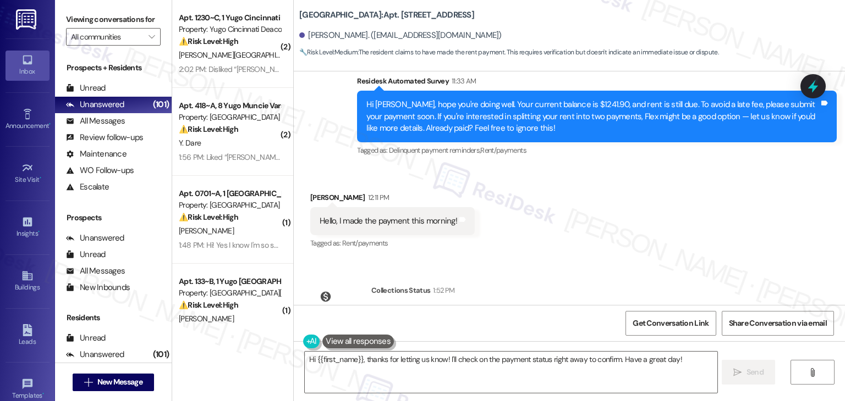
scroll to position [866, 0]
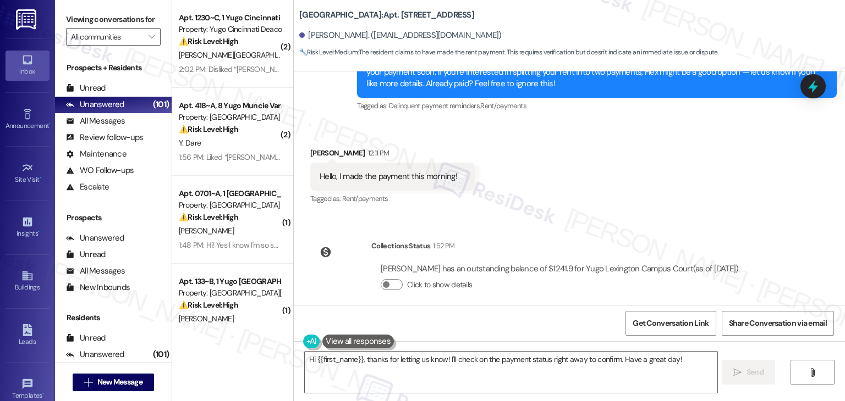
click at [611, 183] on div "Received via SMS [PERSON_NAME] 12:11 PM Hello, I made the payment this morning!…" at bounding box center [569, 169] width 551 height 93
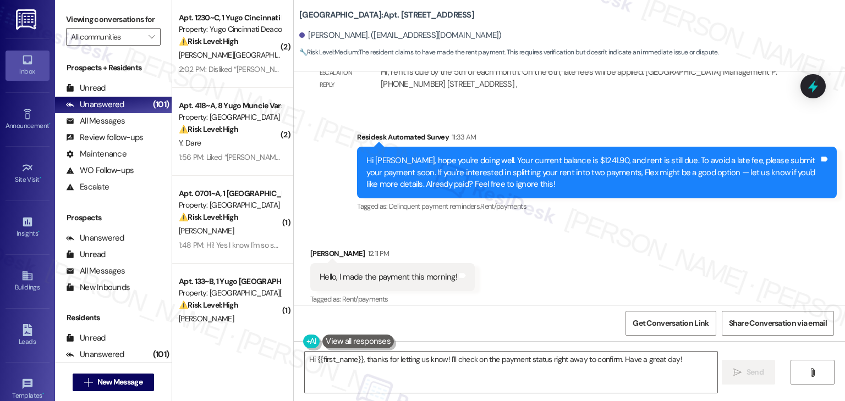
scroll to position [811, 0]
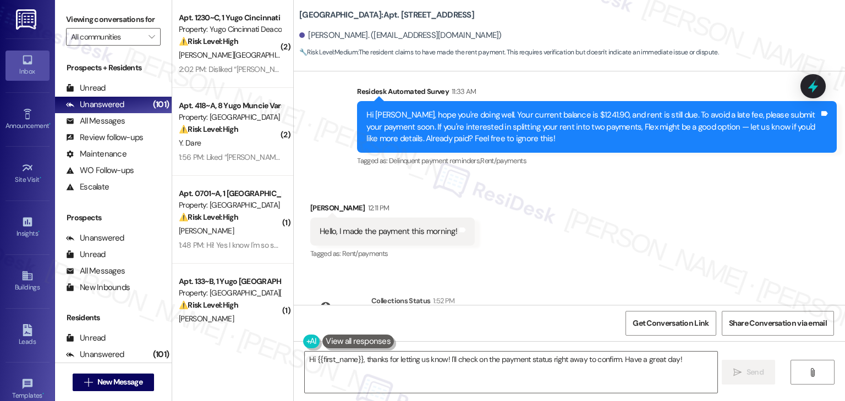
click at [596, 227] on div "Received via SMS [PERSON_NAME] 12:11 PM Hello, I made the payment this morning!…" at bounding box center [569, 224] width 551 height 93
click at [590, 218] on div "Received via SMS [PERSON_NAME] 12:11 PM Hello, I made the payment this morning!…" at bounding box center [569, 224] width 551 height 93
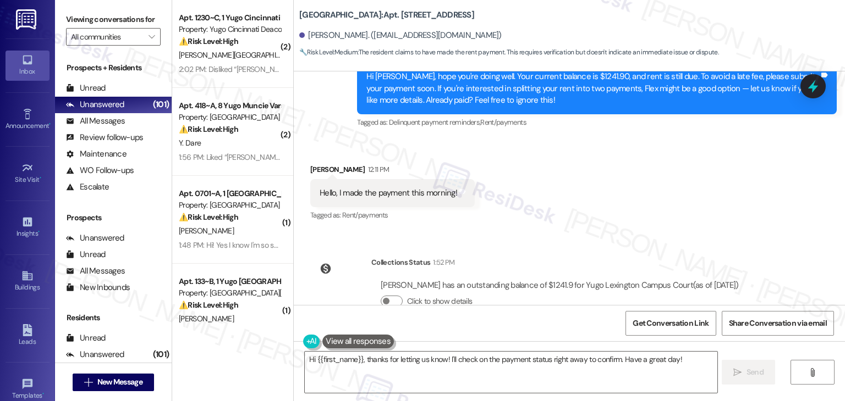
scroll to position [866, 0]
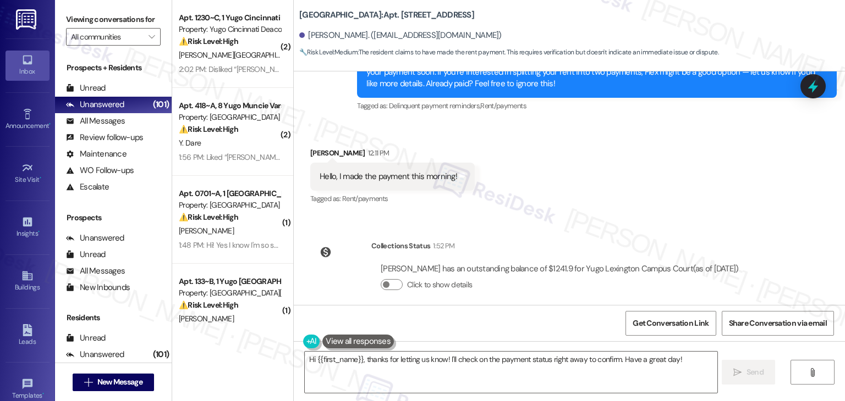
click at [642, 198] on div "Received via SMS [PERSON_NAME] 12:11 PM Hello, I made the payment this morning!…" at bounding box center [569, 169] width 551 height 93
click at [598, 186] on div "Received via SMS [PERSON_NAME] 12:11 PM Hello, I made the payment this morning!…" at bounding box center [569, 169] width 551 height 93
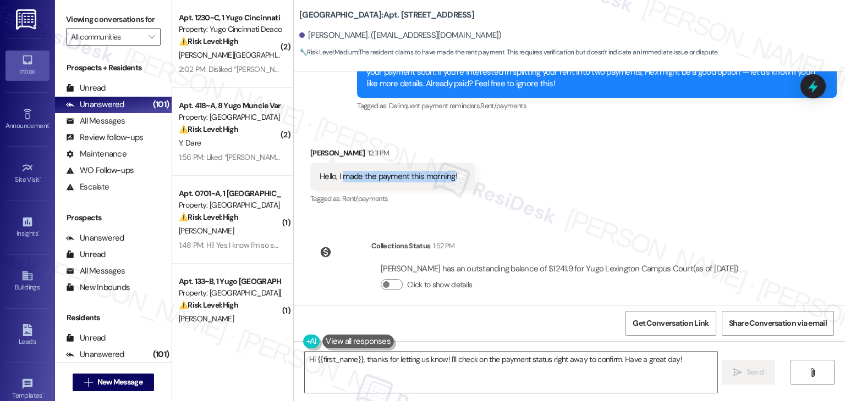
drag, startPoint x: 336, startPoint y: 161, endPoint x: 447, endPoint y: 170, distance: 110.9
click at [447, 171] on div "Hello, I made the payment this morning!" at bounding box center [387, 177] width 137 height 12
copy div "made the payment this morning"
click at [451, 368] on textarea "Hi {{first_name}}, thanks for letting us know! I'll check on the payment status…" at bounding box center [511, 372] width 412 height 41
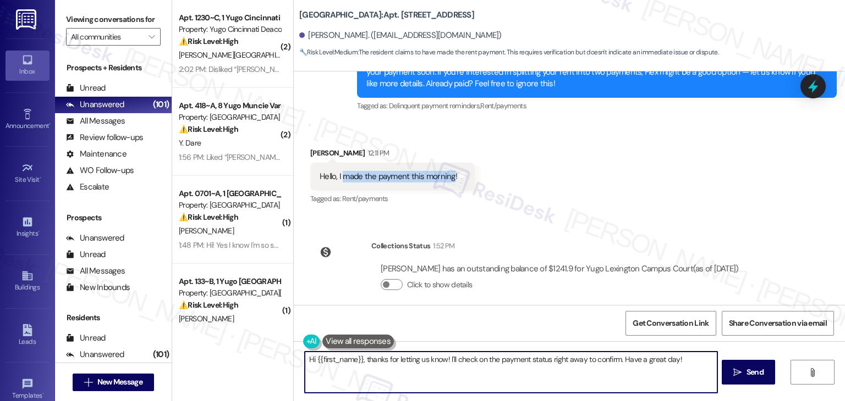
click at [451, 368] on textarea "Hi {{first_name}}, thanks for letting us know! I'll check on the payment status…" at bounding box center [511, 372] width 412 height 41
paste textarea "[PERSON_NAME], I shared your concern with the site team. Rent is due by the 5th…"
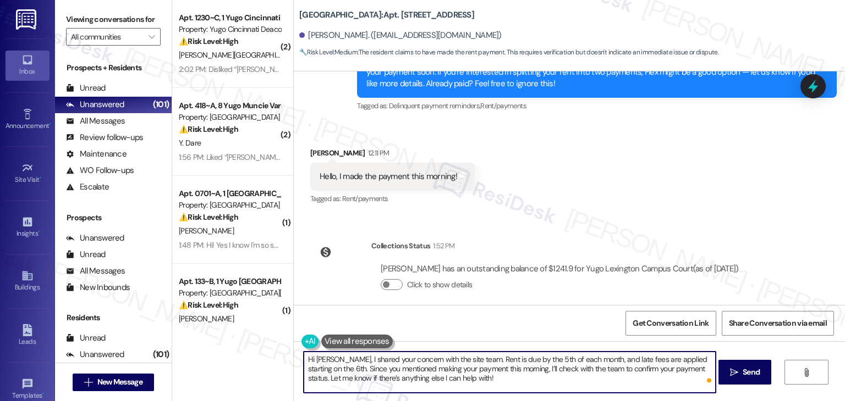
type textarea "Hi [PERSON_NAME], I shared your concern with the site team. Rent is due by the …"
click at [465, 376] on textarea "Hi [PERSON_NAME], I shared your concern with the site team. Rent is due by the …" at bounding box center [510, 372] width 412 height 41
click at [751, 371] on span "Send" at bounding box center [750, 373] width 17 height 12
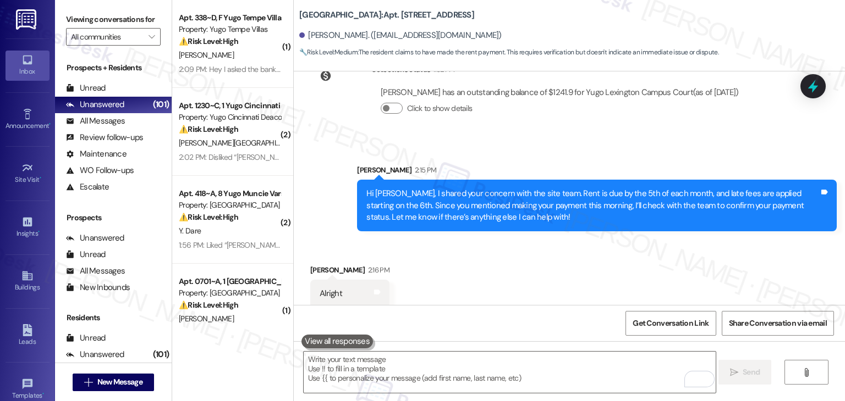
scroll to position [1043, 0]
click at [809, 89] on icon at bounding box center [812, 86] width 13 height 17
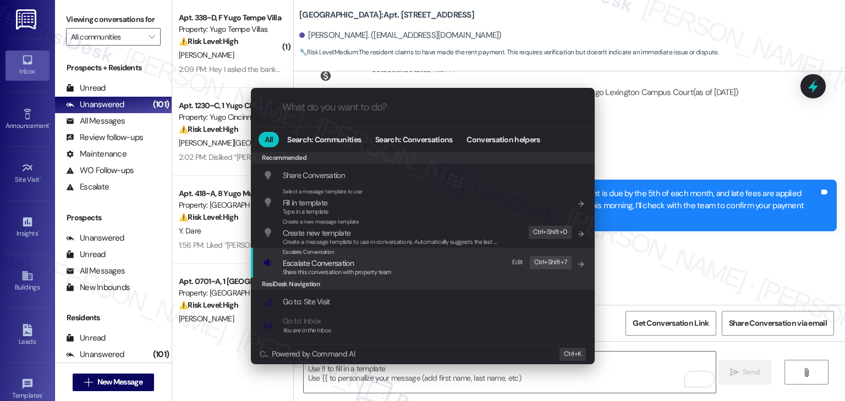
click at [345, 273] on span "Share this conversation with property team" at bounding box center [337, 272] width 109 height 8
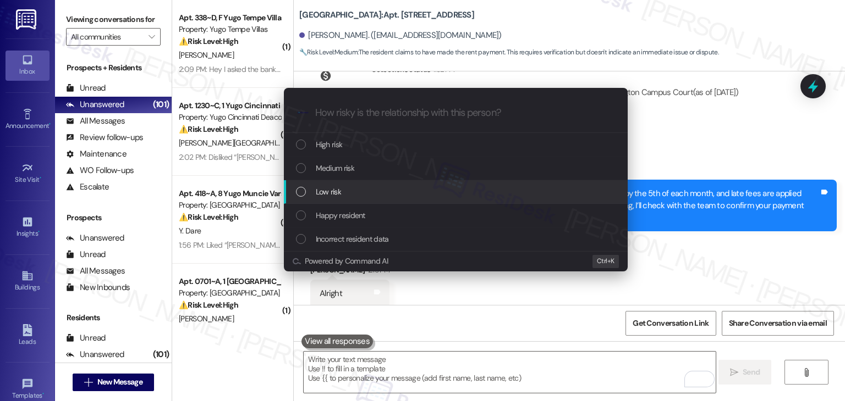
click at [301, 192] on div "List of options" at bounding box center [301, 192] width 10 height 10
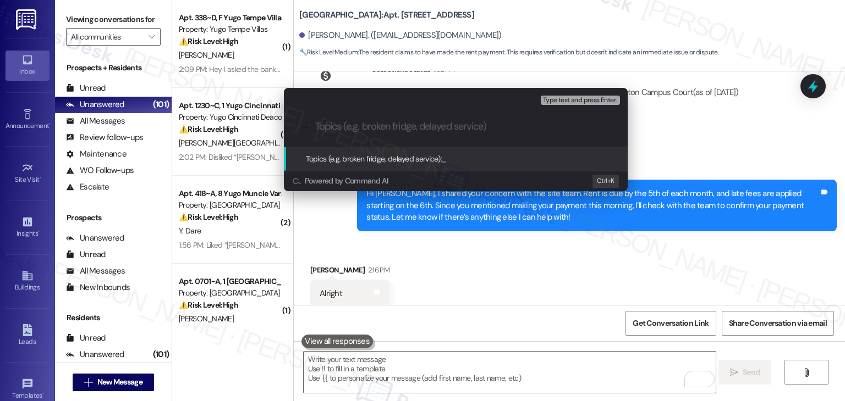
paste input "Payment Timing & Late Fee Concern – Pending Confirmation"
type input "Payment Timing & Late Fee Concern – Pending Confirmation"
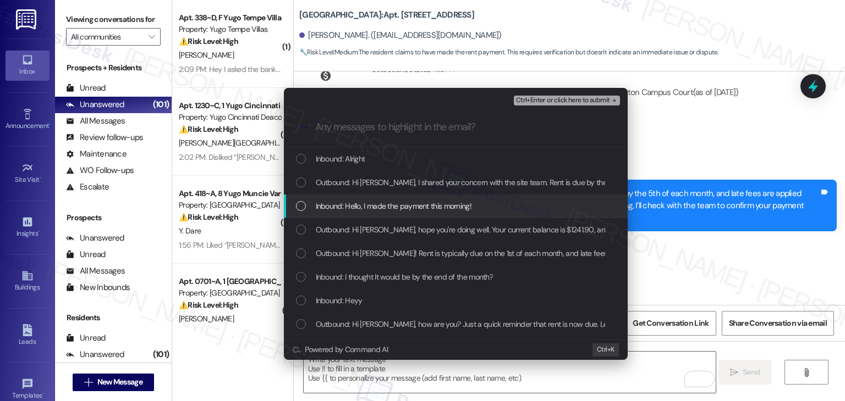
click at [301, 208] on div "List of options" at bounding box center [301, 206] width 10 height 10
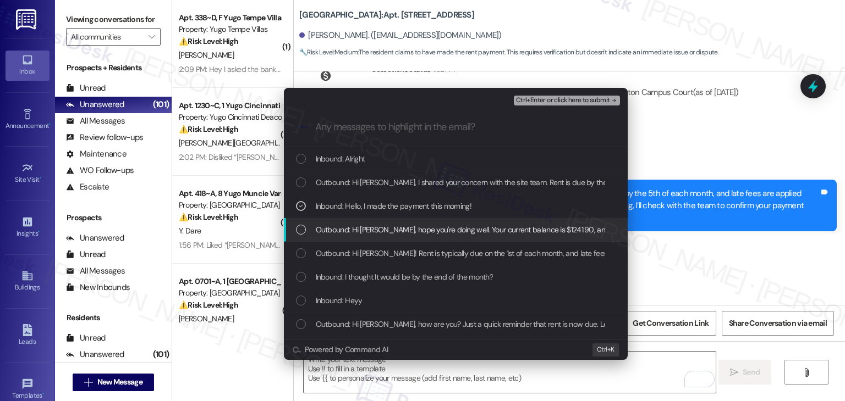
click at [301, 224] on div "Outbound: Hi Maimouna, hope you're doing well. Your current balance is $1241.90…" at bounding box center [457, 230] width 322 height 12
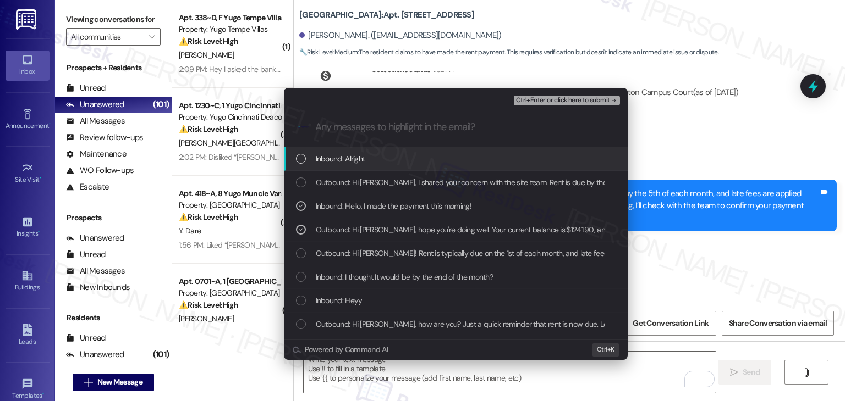
click at [552, 101] on span "Ctrl+Enter or click here to submit" at bounding box center [563, 101] width 94 height 8
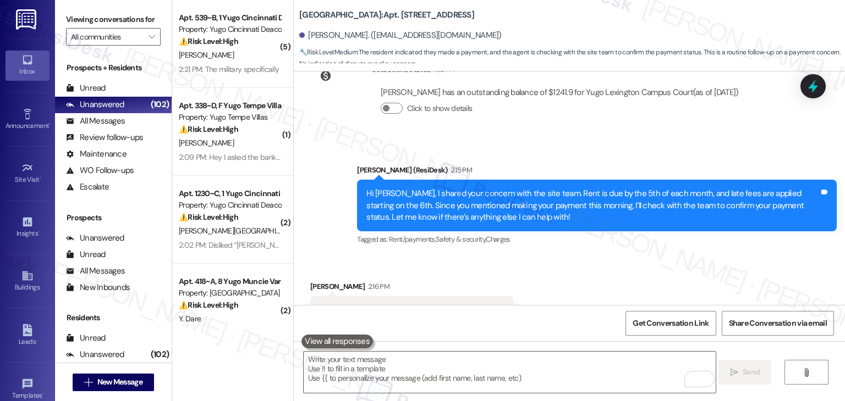
click at [566, 265] on div "Received via SMS Maimouna Ndiaye 2:16 PM Alright Tags and notes Tagged as: Posi…" at bounding box center [569, 302] width 551 height 93
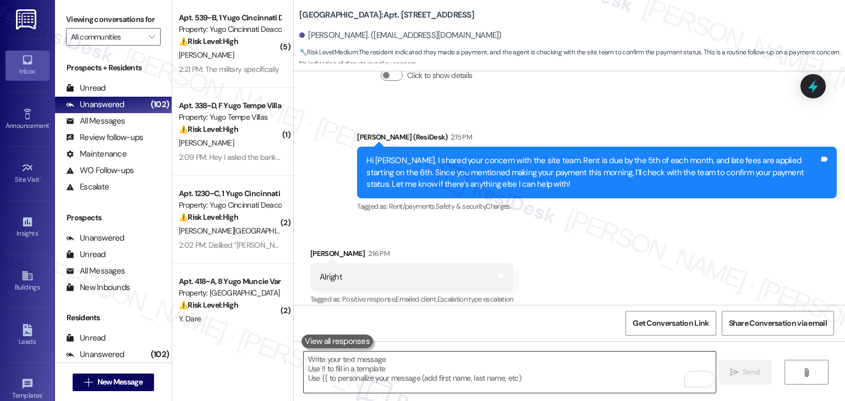
click at [437, 374] on textarea "To enrich screen reader interactions, please activate Accessibility in Grammarl…" at bounding box center [510, 372] width 412 height 41
click at [366, 318] on div "Get Conversation Link Share Conversation via email" at bounding box center [569, 323] width 551 height 36
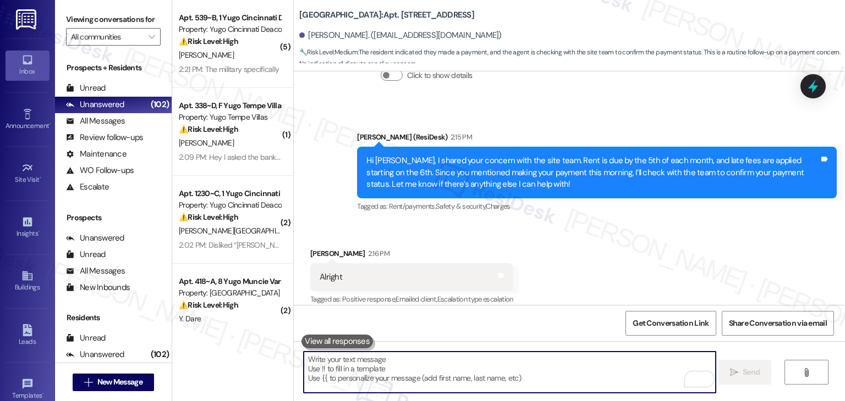
click at [350, 371] on textarea "To enrich screen reader interactions, please activate Accessibility in Grammarl…" at bounding box center [510, 372] width 412 height 41
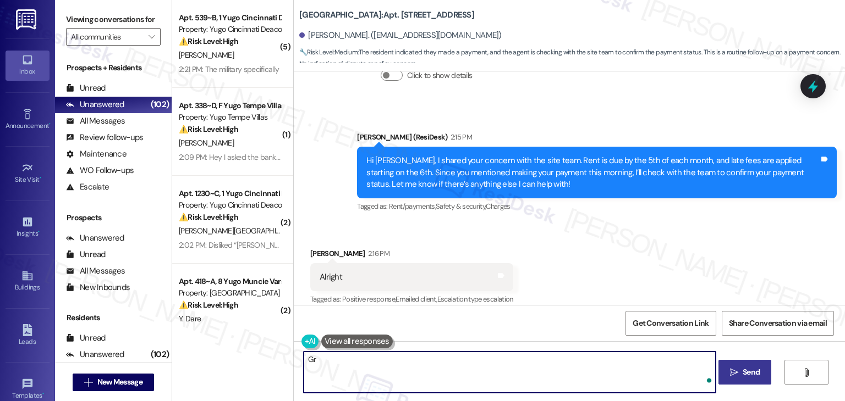
type textarea "G"
paste textarea "Should you have any questions or need help with anything else, please don't hes…"
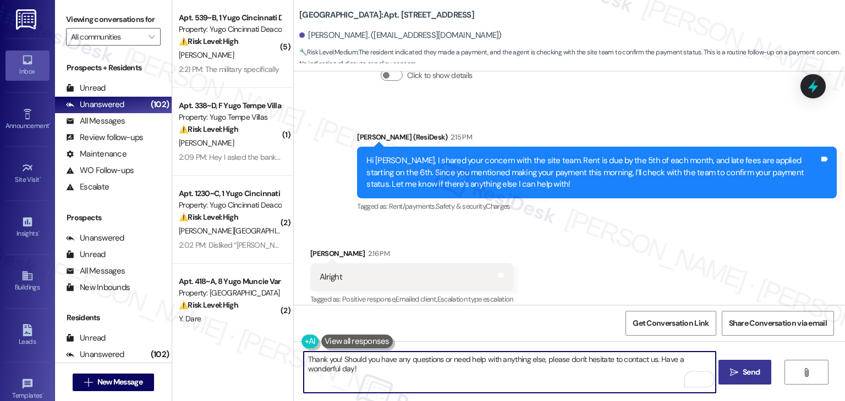
type textarea "Thank you! Should you have any questions or need help with anything else, pleas…"
click at [467, 357] on textarea "Thank you! Should you have any questions or need help with anything else, pleas…" at bounding box center [510, 372] width 412 height 41
click at [748, 379] on button " Send" at bounding box center [744, 372] width 53 height 25
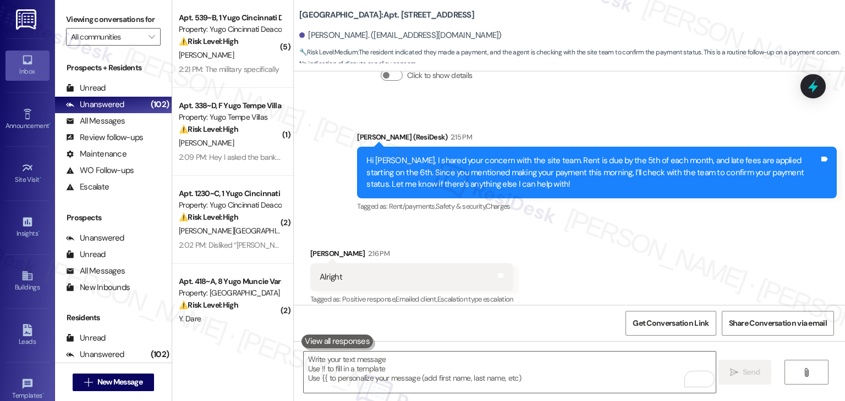
scroll to position [1075, 0]
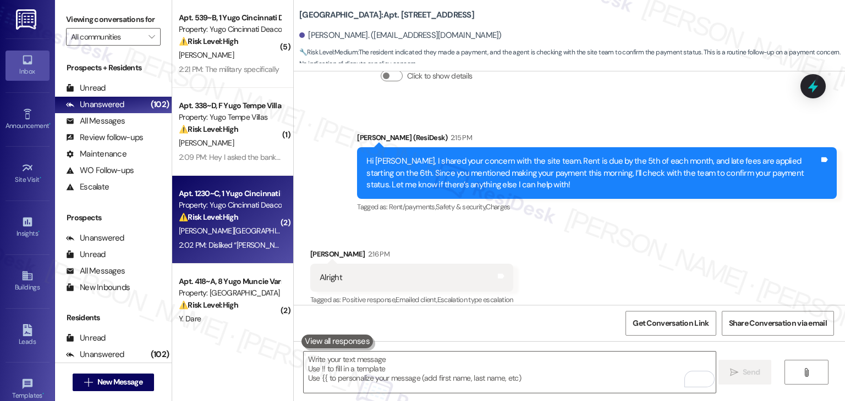
click at [250, 252] on div "Apt. 1230~C, 1 Yugo Cincinnati Deacon Property: Yugo Cincinnati Deacon ⚠️ Risk …" at bounding box center [232, 220] width 121 height 88
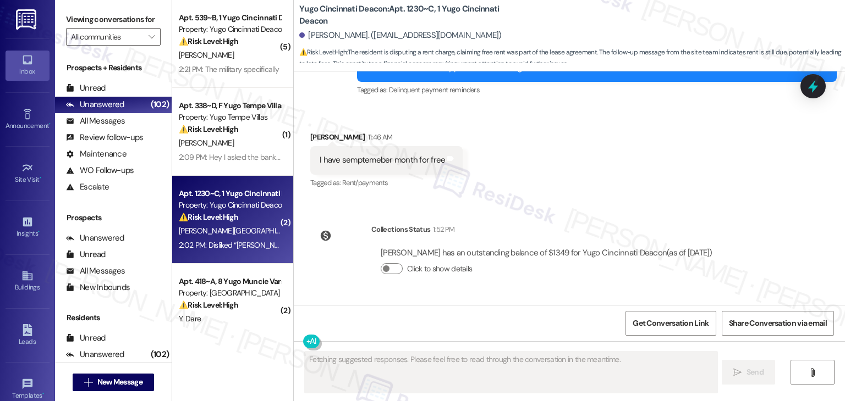
scroll to position [2679, 0]
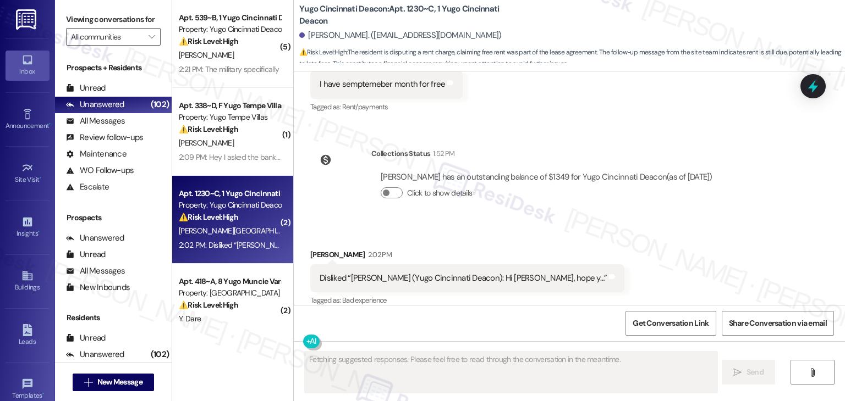
click at [626, 271] on div "Received via SMS Zachary Reuss 2:02 PM Disliked “Sarah (Yugo Cincinnati Deacon)…" at bounding box center [569, 270] width 551 height 93
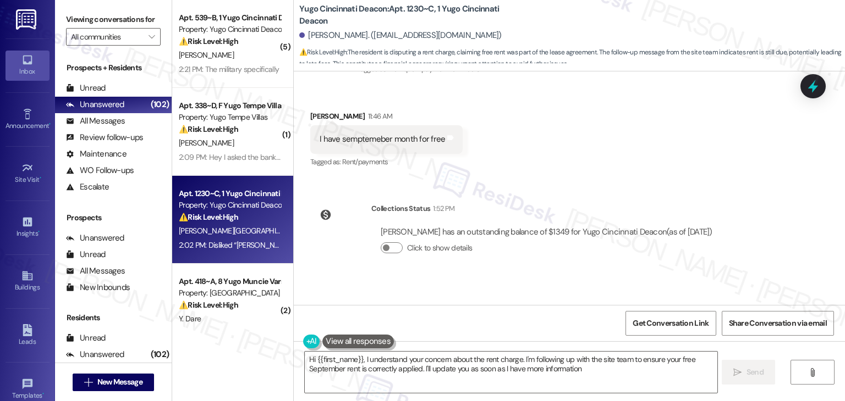
type textarea "Hi {{first_name}}, I understand your concern about the rent charge. I'm followi…"
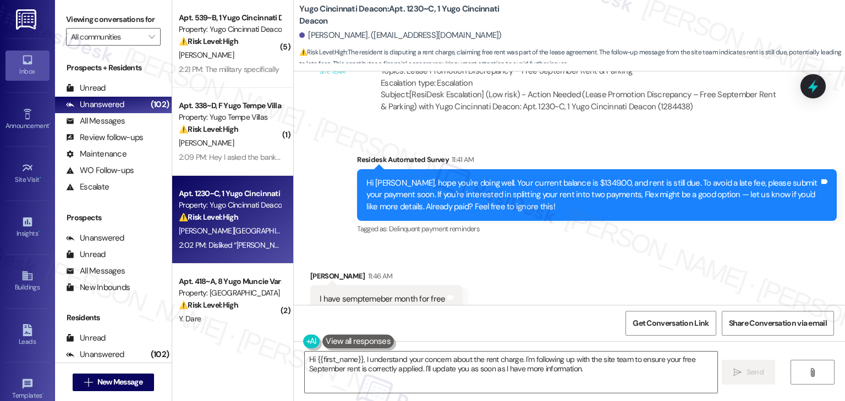
scroll to position [2459, 0]
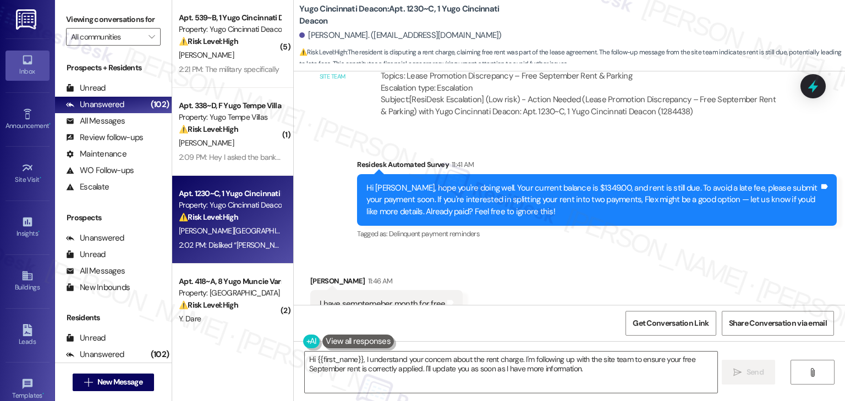
click at [626, 271] on div "Received via SMS Zachary Reuss 11:46 AM I have semptemeber month for free Tags …" at bounding box center [569, 297] width 551 height 93
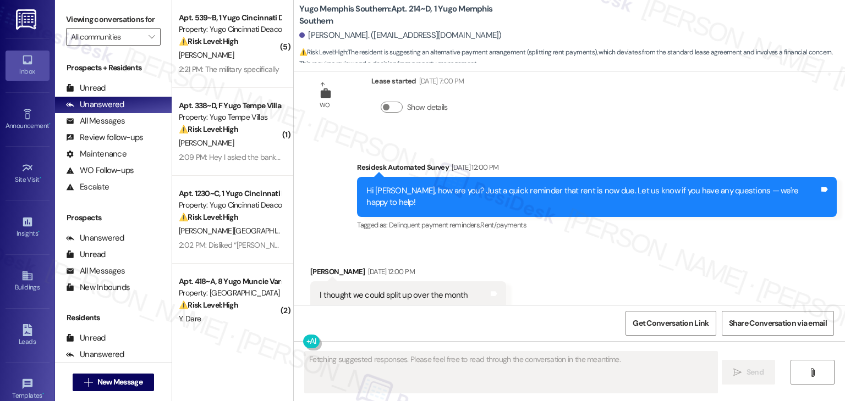
scroll to position [330, 0]
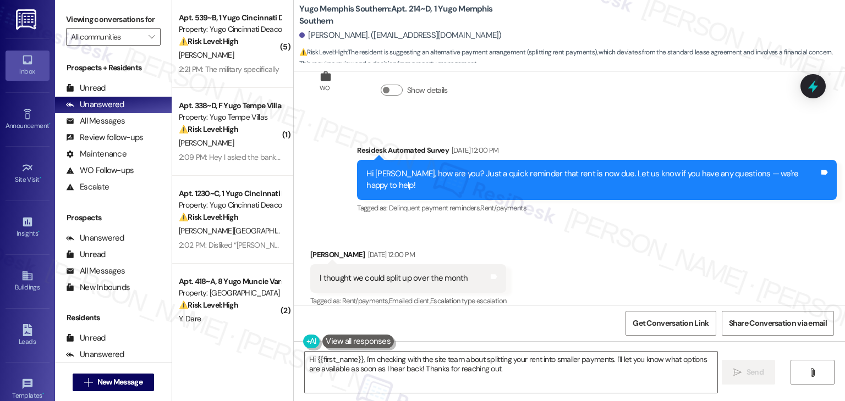
click at [565, 262] on div "Received via SMS [PERSON_NAME] [DATE] 12:00 PM I thought we could split up over…" at bounding box center [569, 270] width 551 height 93
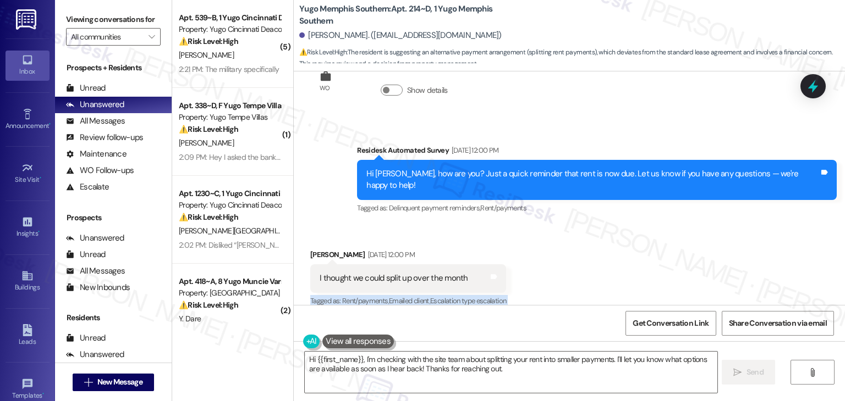
click at [565, 262] on div "Received via SMS [PERSON_NAME] [DATE] 12:00 PM I thought we could split up over…" at bounding box center [569, 270] width 551 height 93
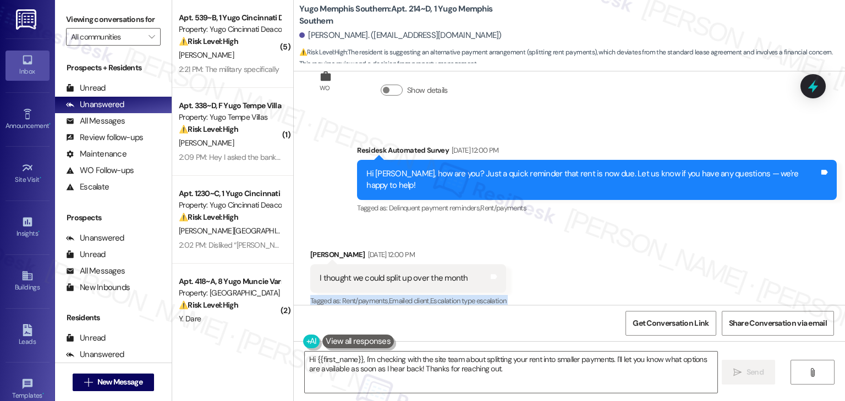
click at [565, 262] on div "Received via SMS [PERSON_NAME] [DATE] 12:00 PM I thought we could split up over…" at bounding box center [569, 270] width 551 height 93
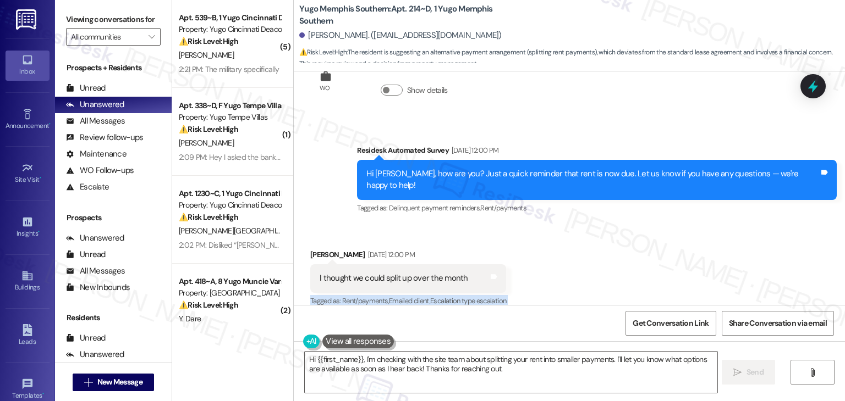
click at [565, 262] on div "Received via SMS [PERSON_NAME] [DATE] 12:00 PM I thought we could split up over…" at bounding box center [569, 270] width 551 height 93
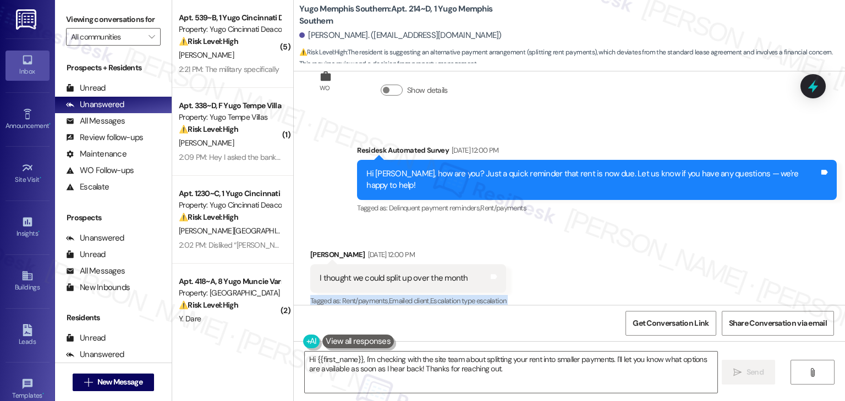
click at [565, 262] on div "Received via SMS [PERSON_NAME] [DATE] 12:00 PM I thought we could split up over…" at bounding box center [569, 270] width 551 height 93
click at [565, 262] on div "Received via SMS Derrick Henderson Sep 03, 2025 at 12:00 PM I thought we could …" at bounding box center [569, 270] width 551 height 93
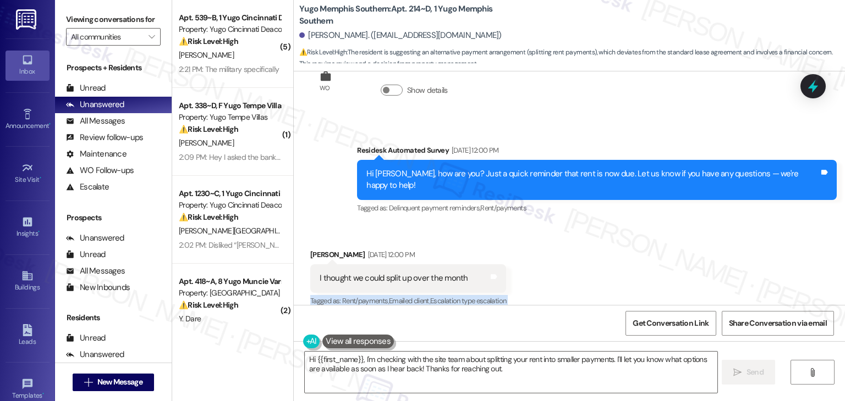
click at [565, 262] on div "Received via SMS Derrick Henderson Sep 03, 2025 at 12:00 PM I thought we could …" at bounding box center [569, 270] width 551 height 93
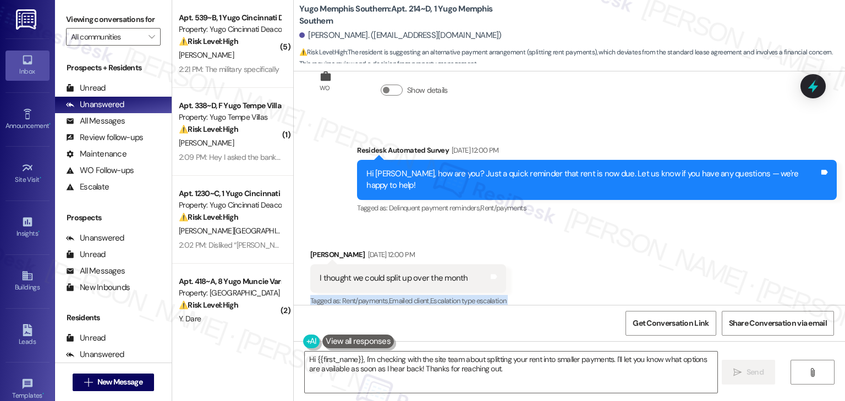
click at [565, 262] on div "Received via SMS Derrick Henderson Sep 03, 2025 at 12:00 PM I thought we could …" at bounding box center [569, 270] width 551 height 93
click at [564, 262] on div "Received via SMS Derrick Henderson Sep 03, 2025 at 12:00 PM I thought we could …" at bounding box center [569, 270] width 551 height 93
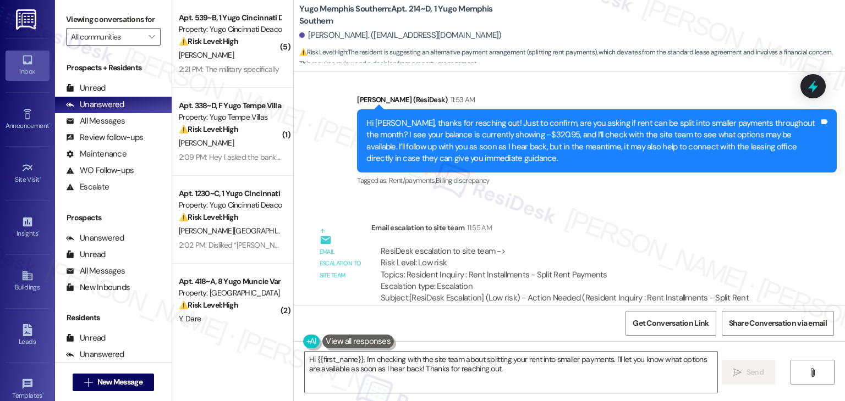
scroll to position [576, 0]
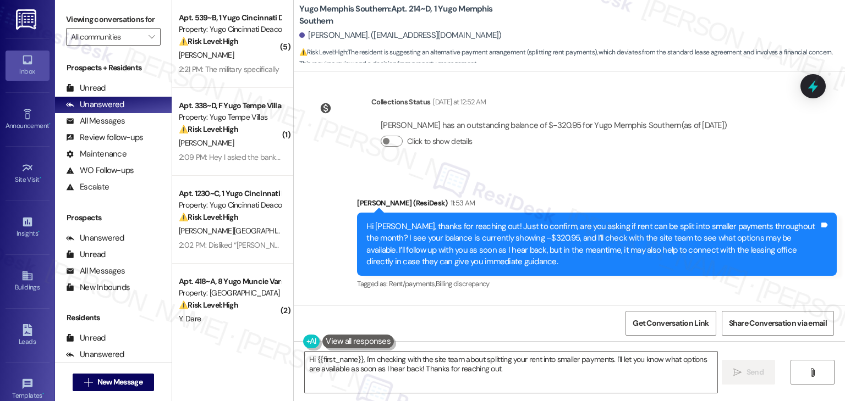
click at [633, 173] on div "Sent via SMS Sarah (ResiDesk) 11:53 AM Hi Derrick, thanks for reaching out! Jus…" at bounding box center [569, 237] width 551 height 128
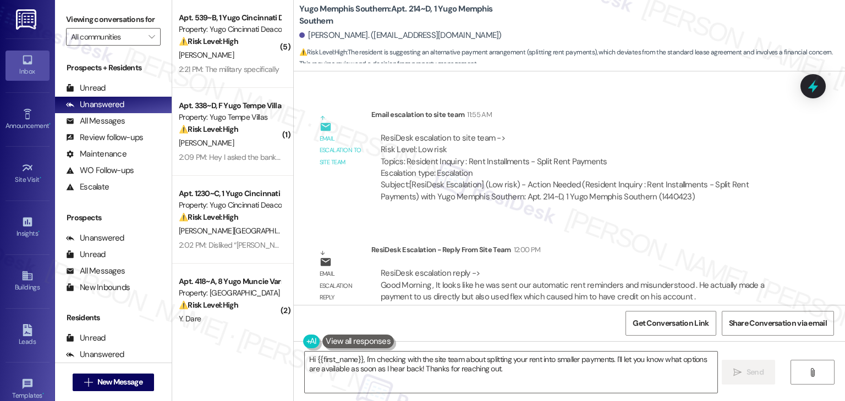
scroll to position [796, 0]
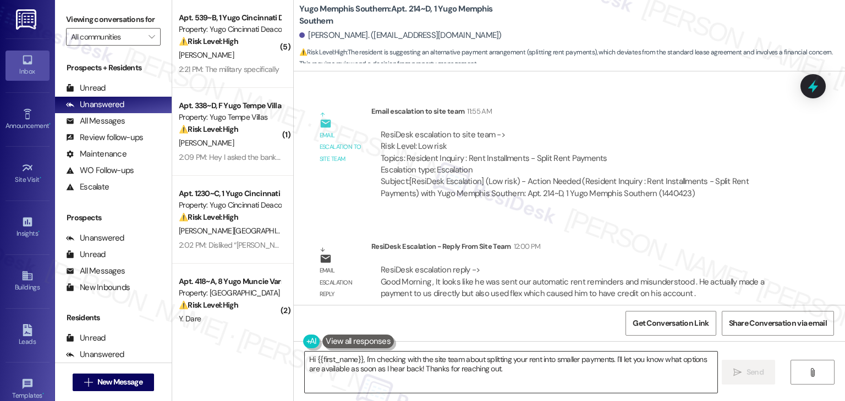
click at [480, 360] on textarea "Hi {{first_name}}, I'm checking with the site team about splitting your rent in…" at bounding box center [511, 372] width 412 height 41
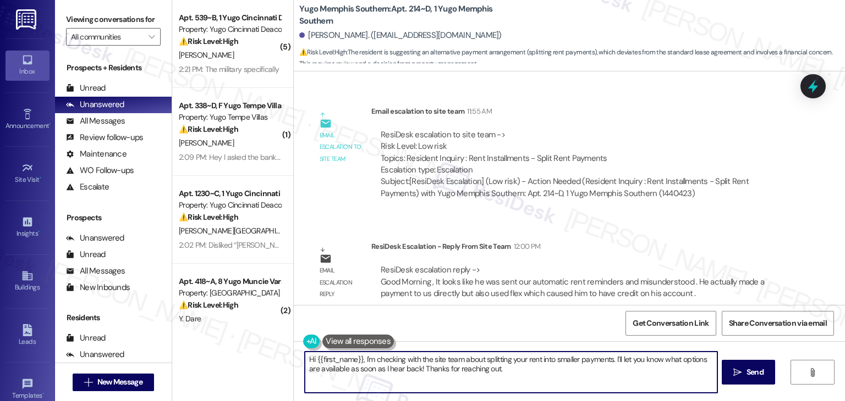
click at [480, 360] on textarea "Hi {{first_name}}, I'm checking with the site team about splitting your rent in…" at bounding box center [511, 372] width 412 height 41
paste textarea "Derrick, I shared your concern with the site team. They mentioned that the mess…"
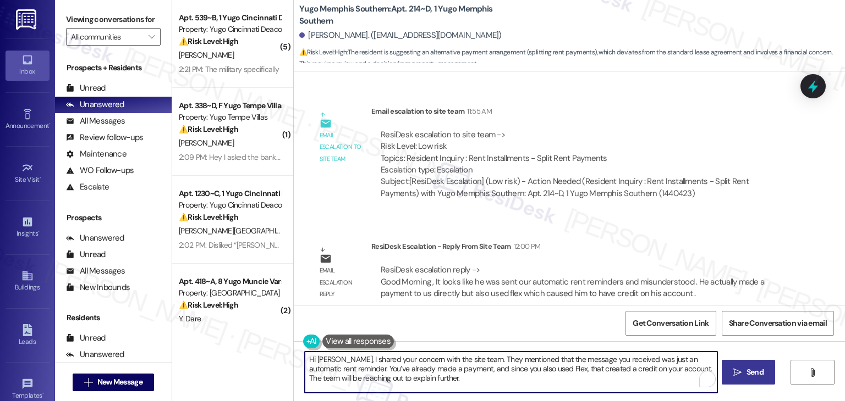
type textarea "Hi Derrick, I shared your concern with the site team. They mentioned that the m…"
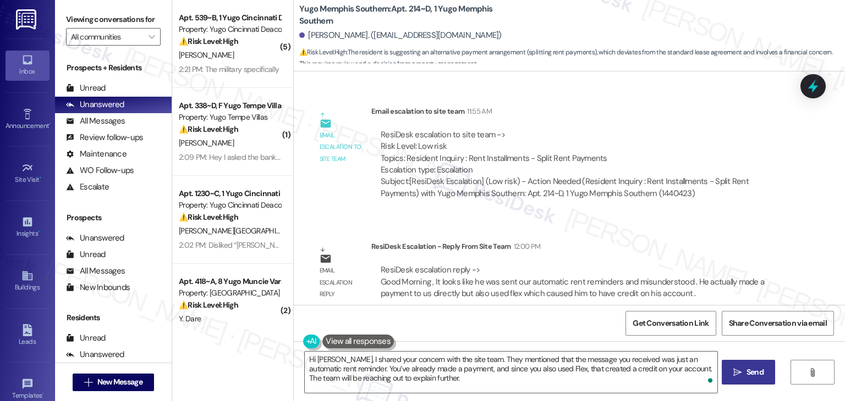
click at [755, 370] on span "Send" at bounding box center [754, 373] width 17 height 12
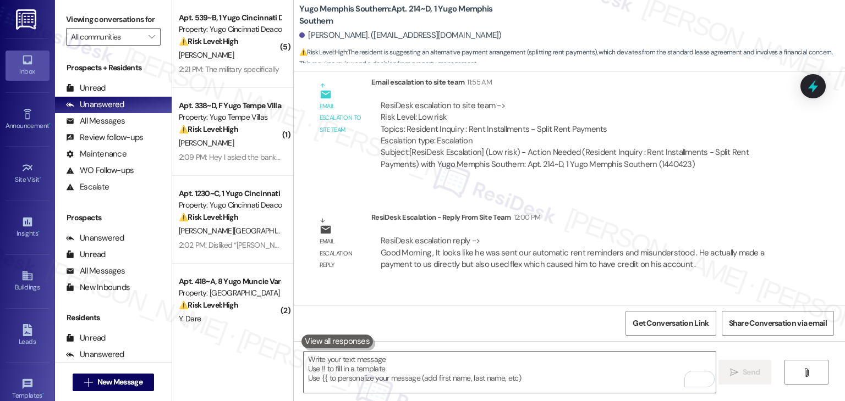
scroll to position [896, 0]
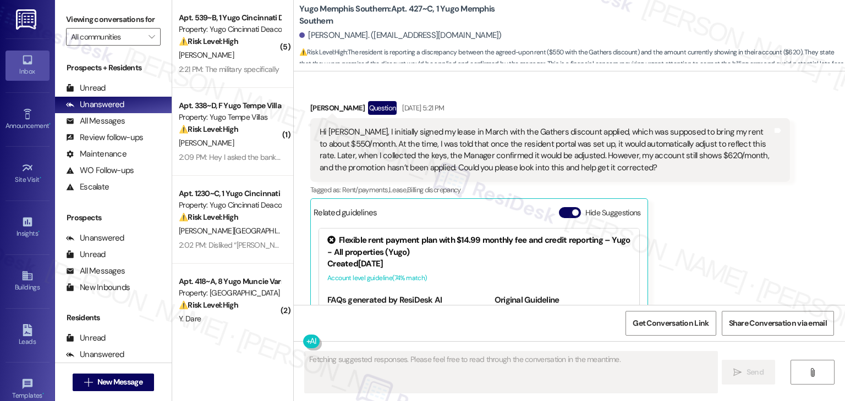
scroll to position [363, 0]
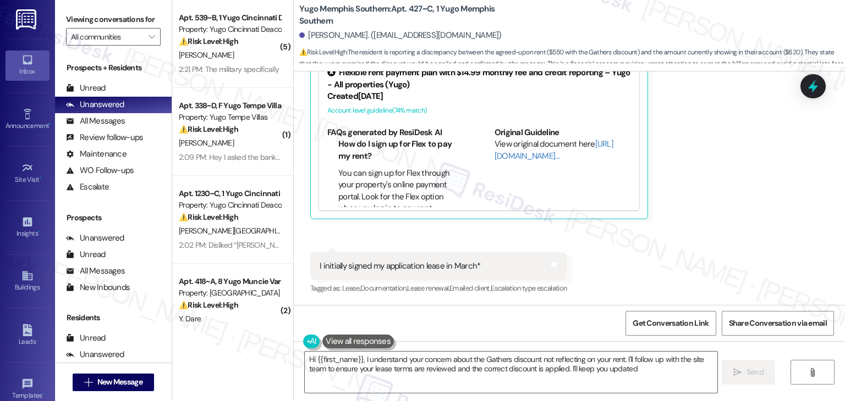
type textarea "Hi {{first_name}}, I understand your concern about the Gathers discount not ref…"
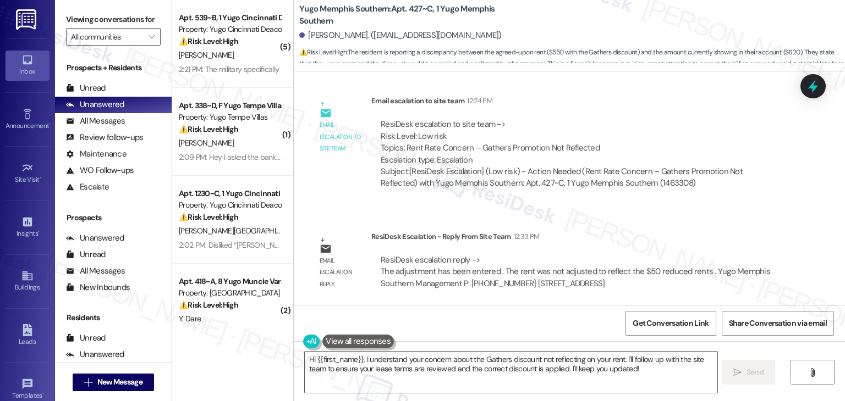
scroll to position [715, 0]
click at [469, 370] on textarea "Hi {{first_name}}, I understand your concern about the Gathers discount not ref…" at bounding box center [511, 372] width 412 height 41
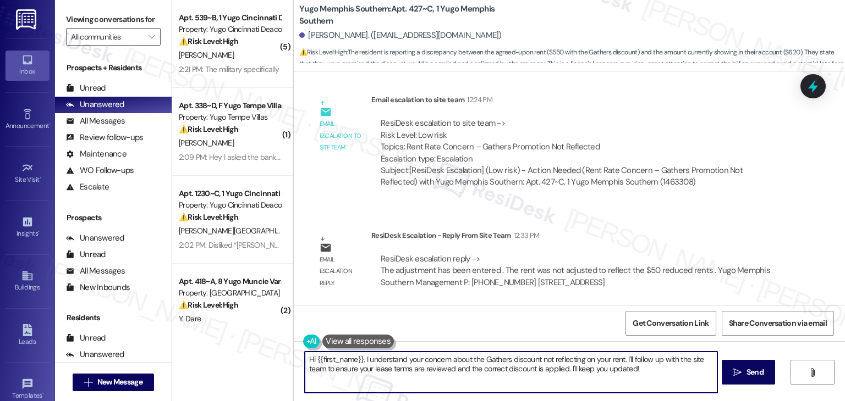
click at [469, 370] on textarea "Hi {{first_name}}, I understand your concern about the Gathers discount not ref…" at bounding box center [511, 372] width 412 height 41
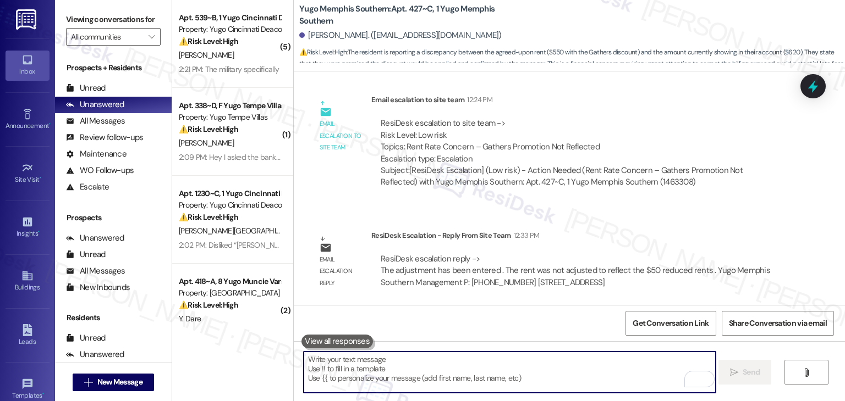
paste textarea "Hi [PERSON_NAME], I shared your concern with the site team. They confirmed that…"
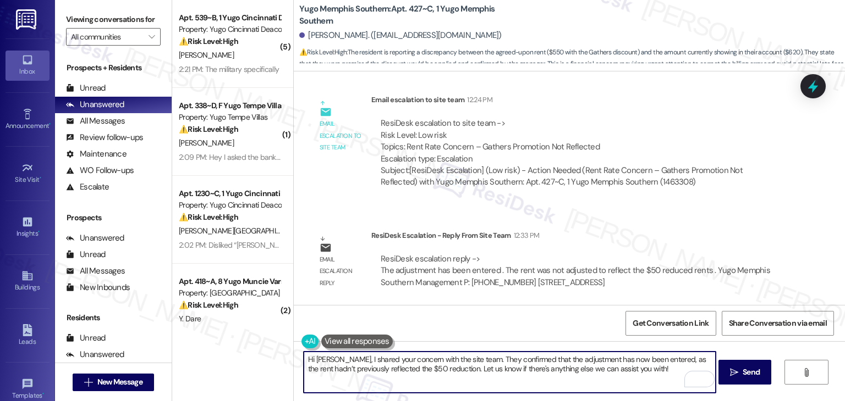
type textarea "Hi [PERSON_NAME], I shared your concern with the site team. They confirmed that…"
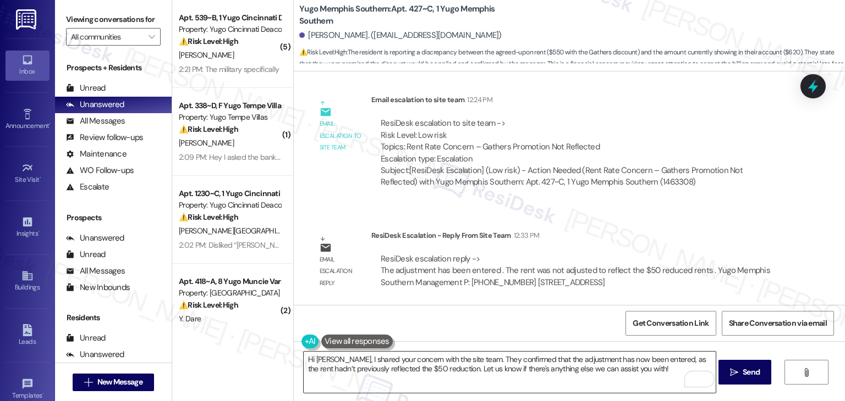
click at [544, 355] on textarea "Hi [PERSON_NAME], I shared your concern with the site team. They confirmed that…" at bounding box center [510, 372] width 412 height 41
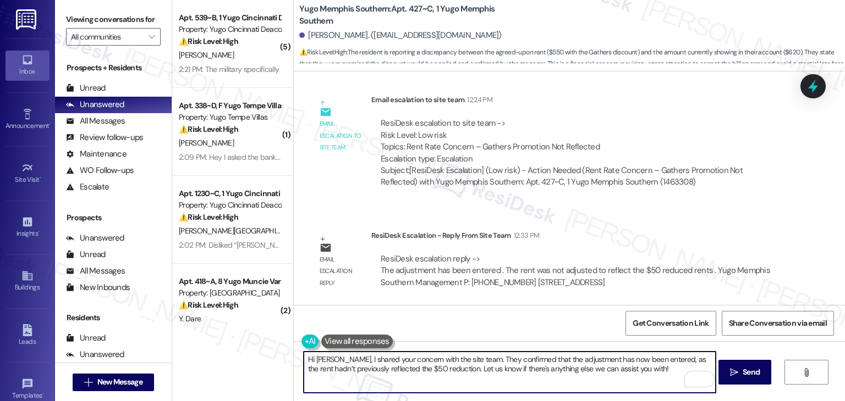
click at [625, 368] on textarea "Hi [PERSON_NAME], I shared your concern with the site team. They confirmed that…" at bounding box center [510, 372] width 412 height 41
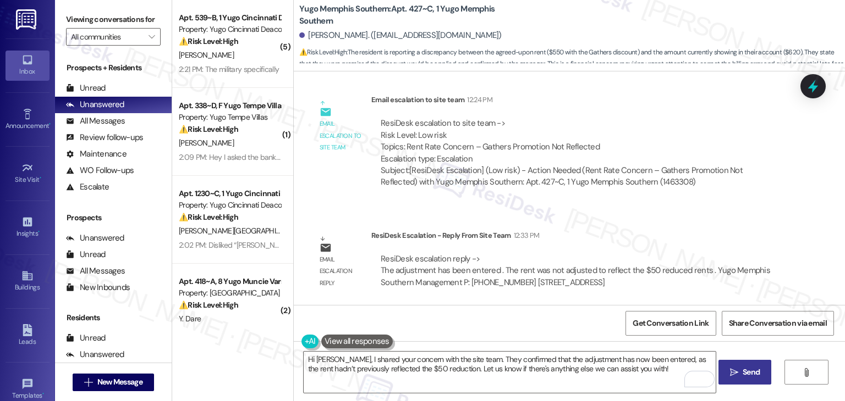
click at [745, 372] on span "Send" at bounding box center [750, 373] width 17 height 12
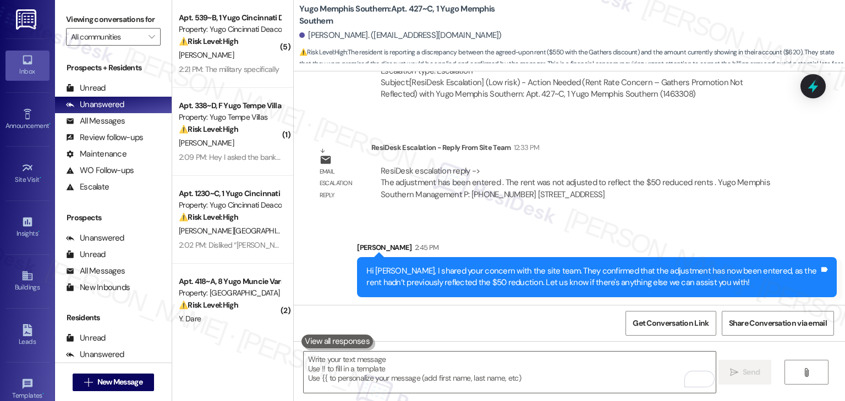
scroll to position [803, 0]
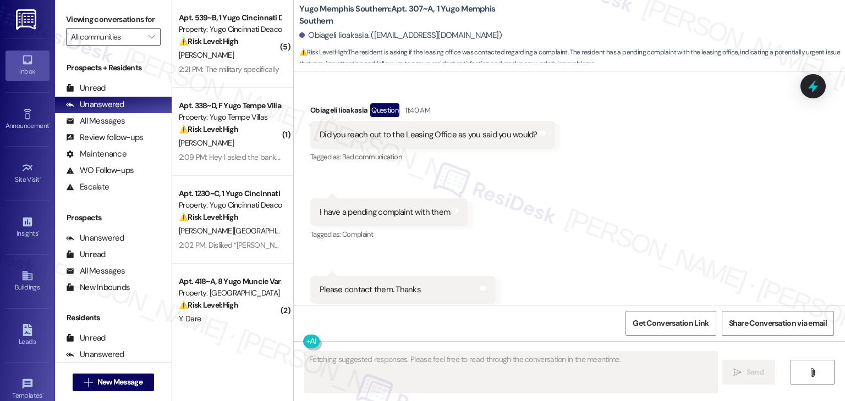
scroll to position [1264, 0]
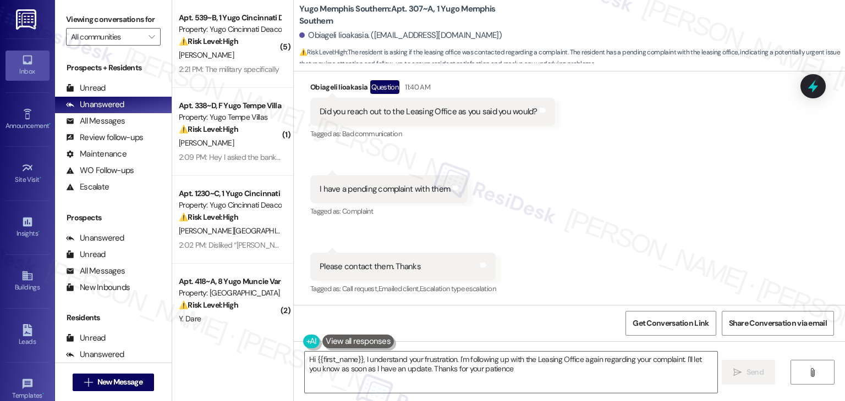
type textarea "Hi {{first_name}}, I understand your frustration. I'm following up with the Lea…"
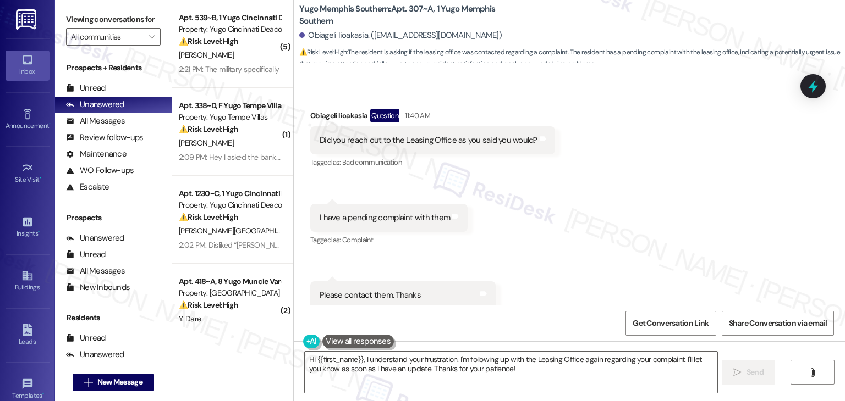
scroll to position [1232, 0]
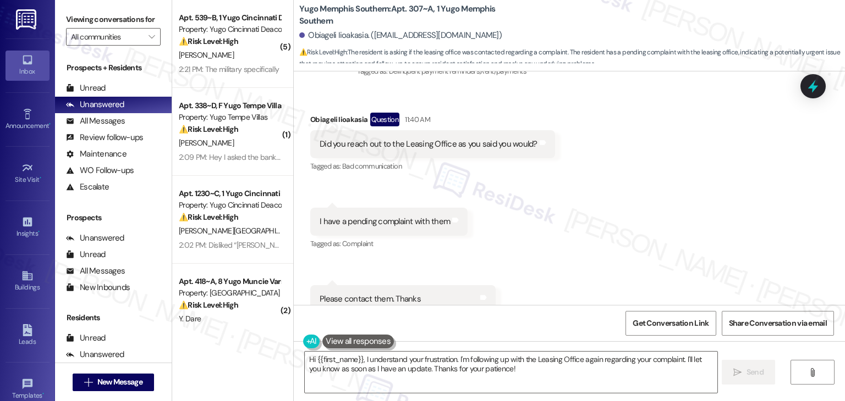
click at [600, 232] on div "Received via SMS Obiageli Iioakasia Question 11:40 AM Did you reach out to the …" at bounding box center [569, 213] width 551 height 250
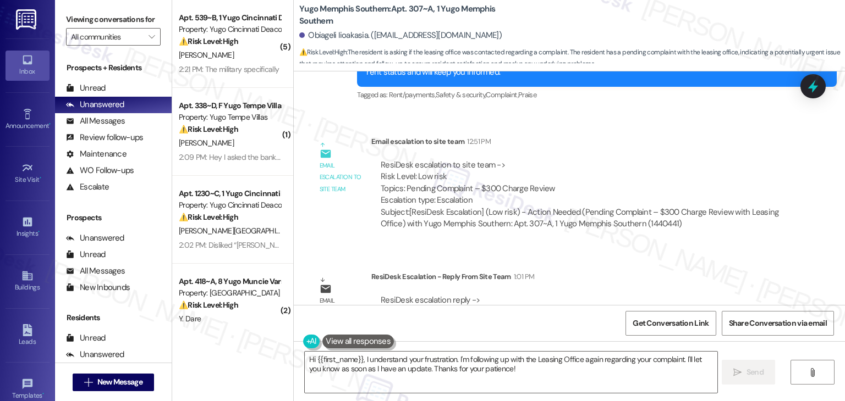
scroll to position [1617, 0]
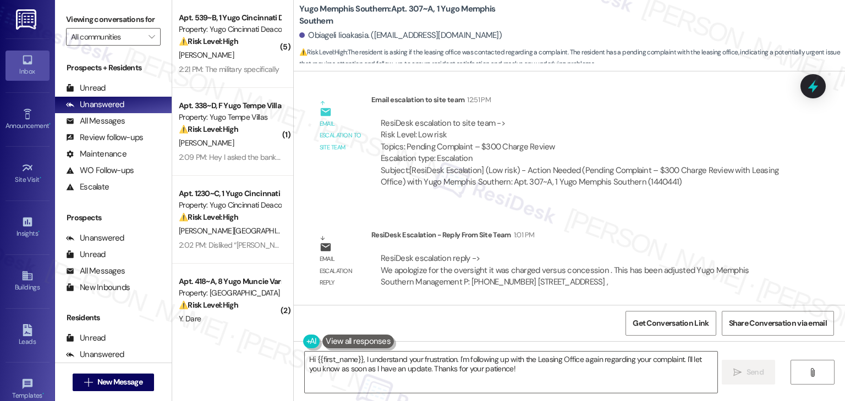
click at [312, 37] on div "Obiageli Iioakasia. ([EMAIL_ADDRESS][DOMAIN_NAME])" at bounding box center [400, 36] width 202 height 12
copy div "Obiageli"
click at [447, 357] on textarea "Hi {{first_name}}, I understand your frustration. I'm following up with the Lea…" at bounding box center [511, 372] width 412 height 41
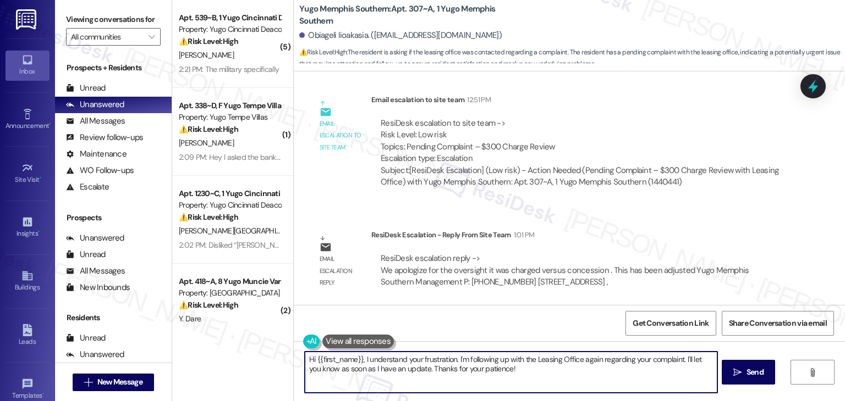
click at [447, 357] on textarea "Hi {{first_name}}, I understand your frustration. I'm following up with the Lea…" at bounding box center [511, 372] width 412 height 41
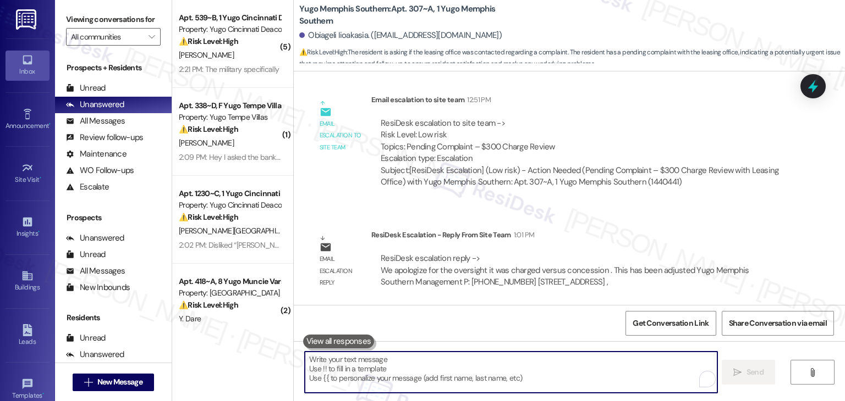
paste textarea "Hi Obiageli, I shared your concern with the site team. They apologize for the o…"
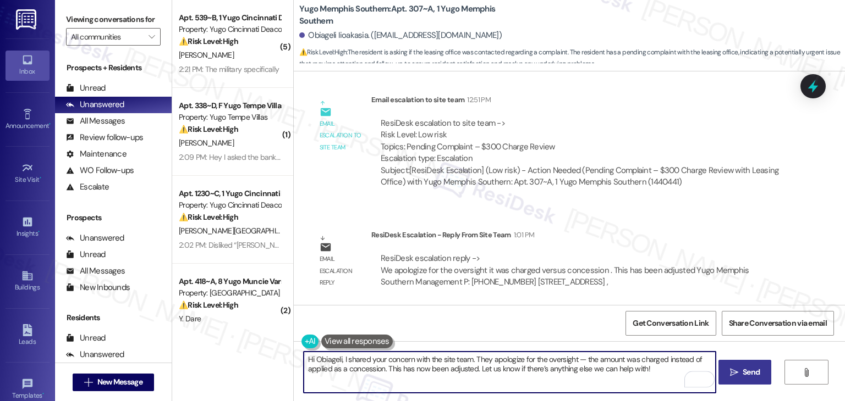
type textarea "Hi Obiageli, I shared your concern with the site team. They apologize for the o…"
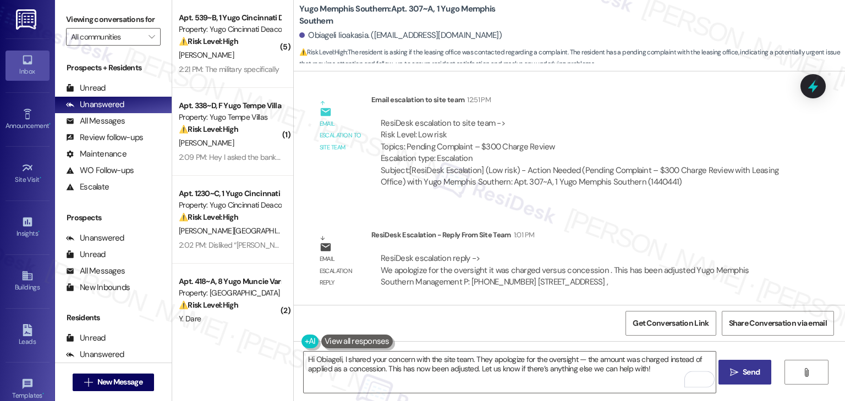
click at [742, 373] on span "Send" at bounding box center [750, 373] width 17 height 12
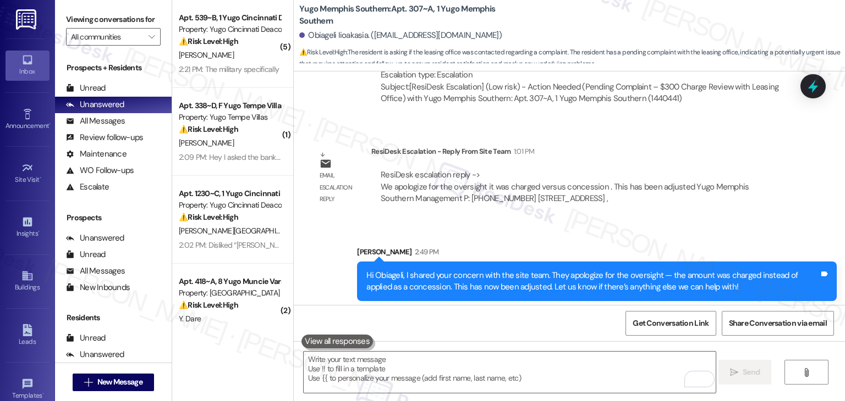
scroll to position [1705, 0]
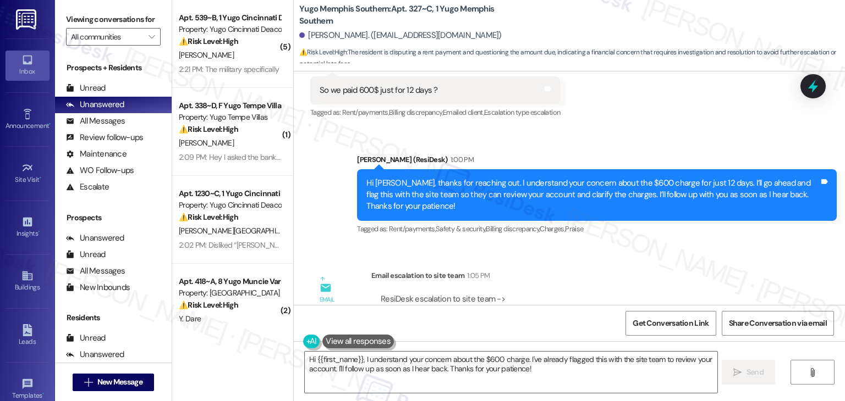
scroll to position [2061, 0]
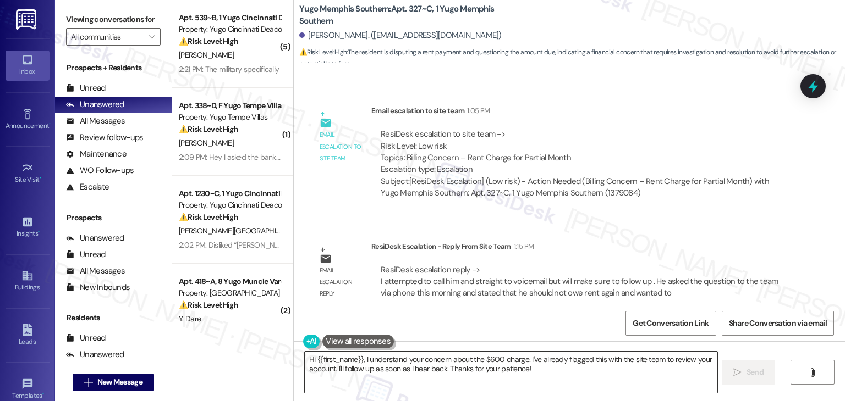
click at [467, 360] on textarea "Hi {{first_name}}, I understand your concern about the $600 charge. I've alread…" at bounding box center [511, 372] width 412 height 41
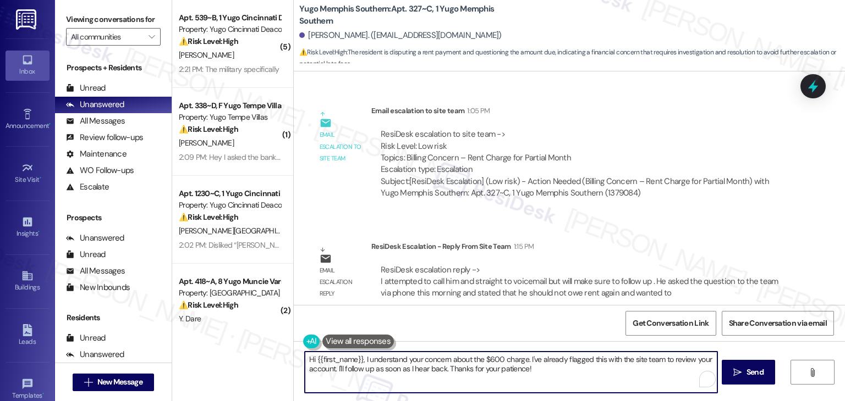
paste textarea "Rohan, I shared your concern with the site team. They mentioned they tried reac…"
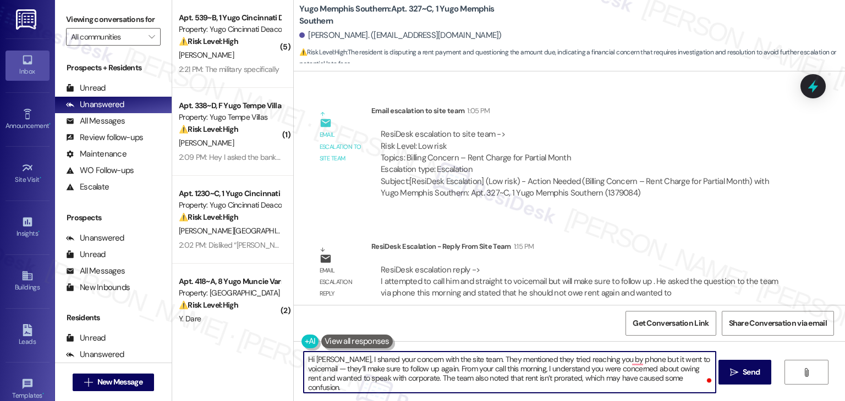
type textarea "Hi Rohan, I shared your concern with the site team. They mentioned they tried r…"
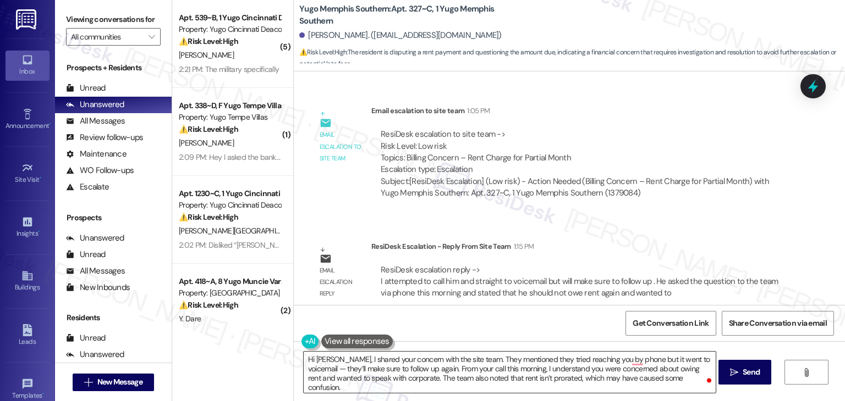
click at [416, 382] on textarea "Hi Rohan, I shared your concern with the site team. They mentioned they tried r…" at bounding box center [510, 372] width 412 height 41
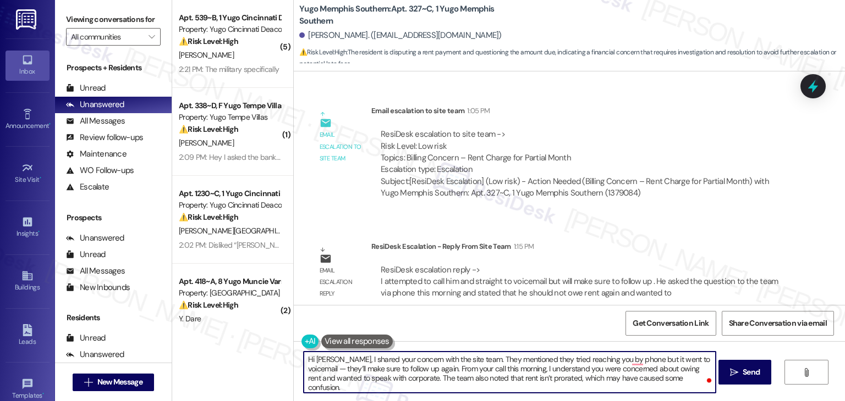
click at [566, 368] on textarea "Hi Rohan, I shared your concern with the site team. They mentioned they tried r…" at bounding box center [510, 372] width 412 height 41
click at [662, 377] on textarea "Hi Rohan, I shared your concern with the site team. They mentioned they tried r…" at bounding box center [510, 372] width 412 height 41
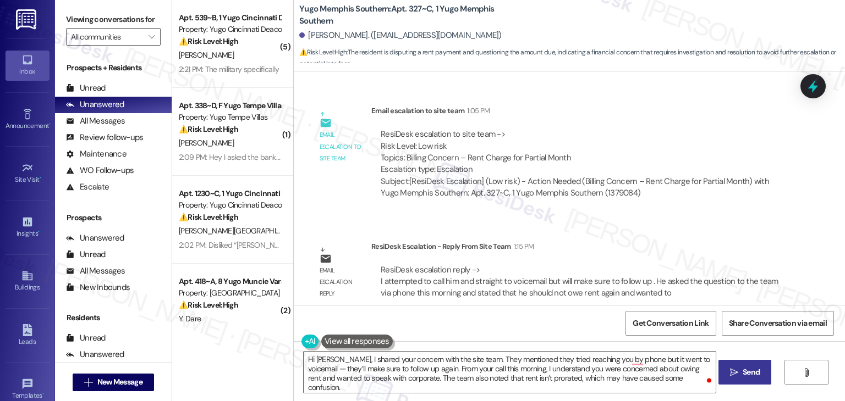
click at [740, 370] on span "Send" at bounding box center [750, 373] width 21 height 12
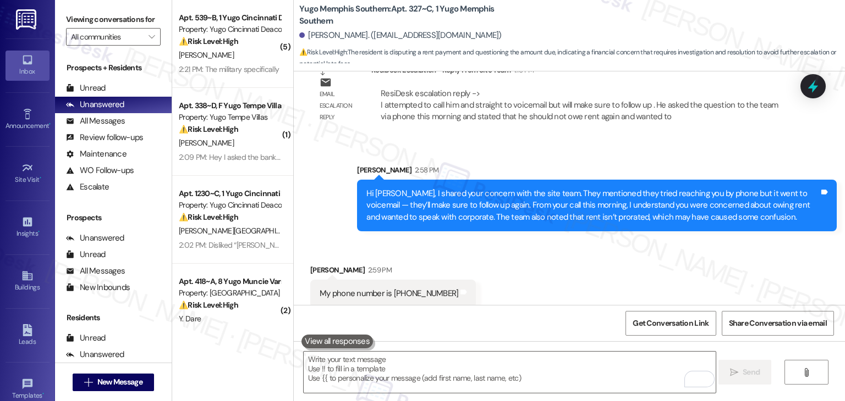
scroll to position [2237, 0]
click at [535, 264] on div "Received via SMS Rohan Katkam 2:59 PM My phone number is 901 210 1628 Tags and …" at bounding box center [569, 278] width 551 height 76
click at [552, 188] on div "Hi Rohan, I shared your concern with the site team. They mentioned they tried r…" at bounding box center [592, 205] width 453 height 35
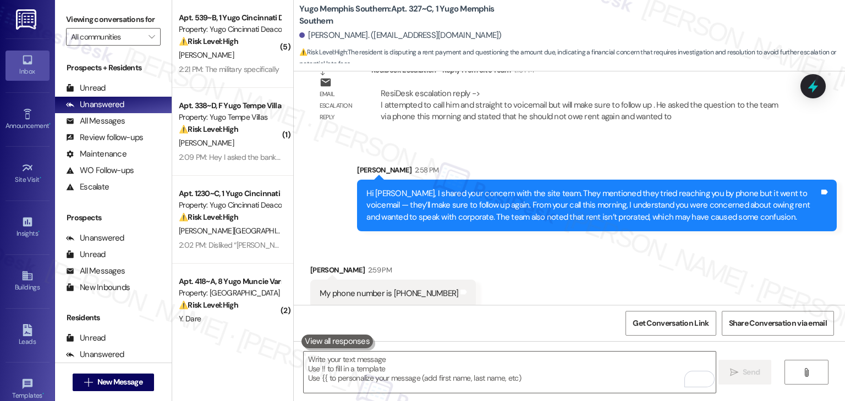
click at [552, 194] on div "Hi Rohan, I shared your concern with the site team. They mentioned they tried r…" at bounding box center [592, 205] width 453 height 35
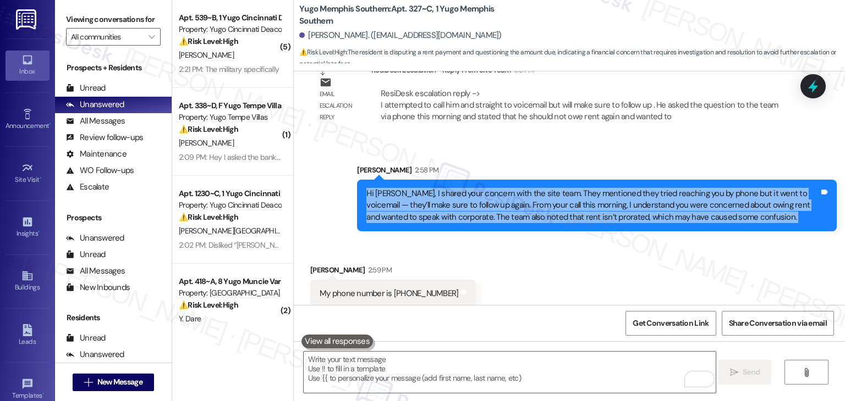
click at [552, 194] on div "Hi Rohan, I shared your concern with the site team. They mentioned they tried r…" at bounding box center [592, 205] width 453 height 35
copy div "Hi Rohan, I shared your concern with the site team. They mentioned they tried r…"
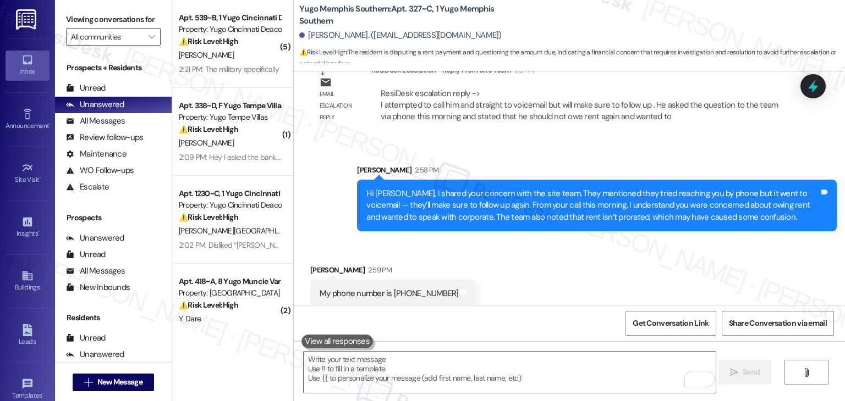
click at [360, 288] on div "My phone number is 901 210 1628" at bounding box center [388, 294] width 139 height 12
copy div "My phone number is 901 210 1628 Tags and notes"
click at [425, 364] on textarea "To enrich screen reader interactions, please activate Accessibility in Grammarl…" at bounding box center [510, 372] width 412 height 41
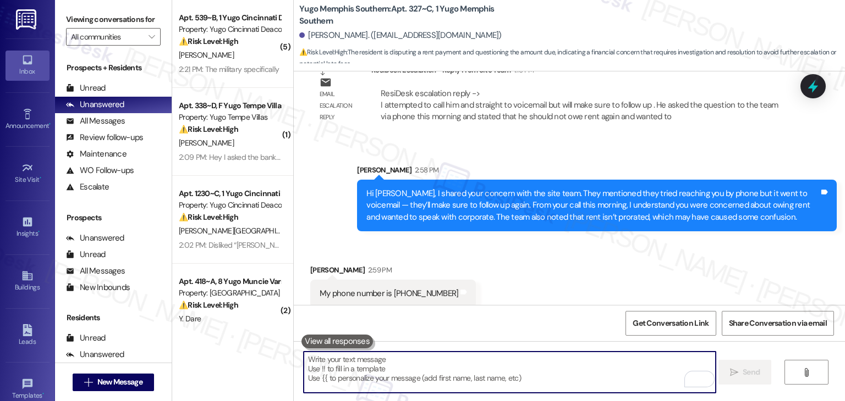
paste textarea "Thanks for sharing your number, Rohan. I’ll make sure the site team has it so t…"
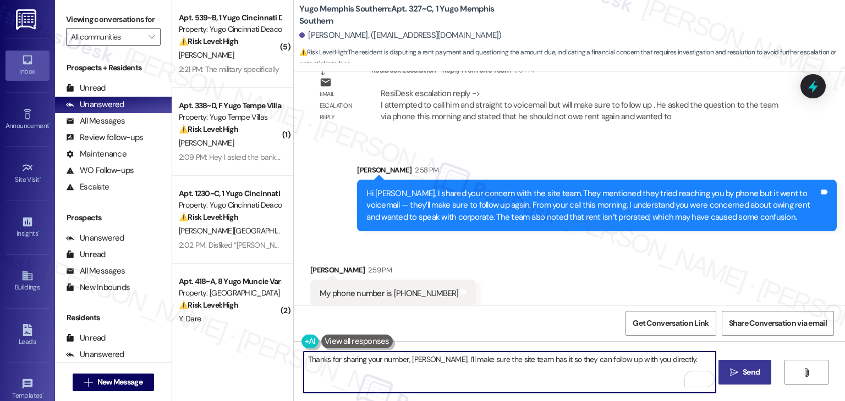
type textarea "Thanks for sharing your number, Rohan. I’ll make sure the site team has it so t…"
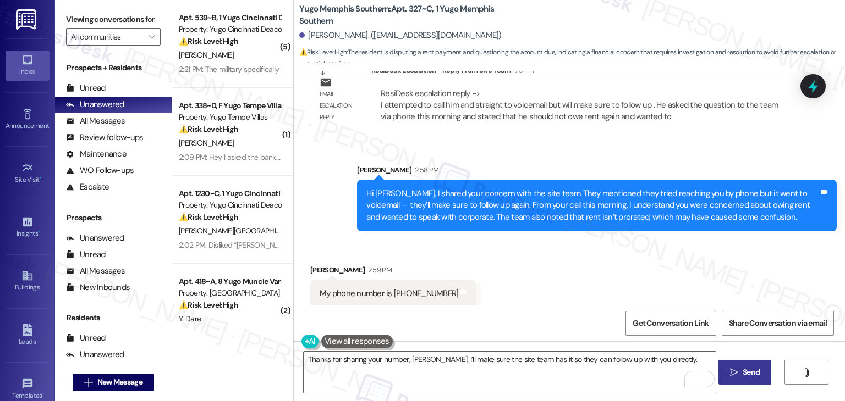
click at [754, 372] on span "Send" at bounding box center [750, 373] width 17 height 12
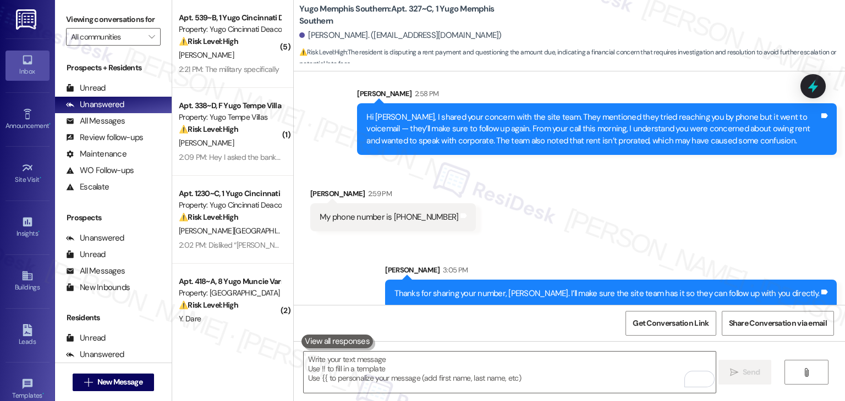
scroll to position [2314, 0]
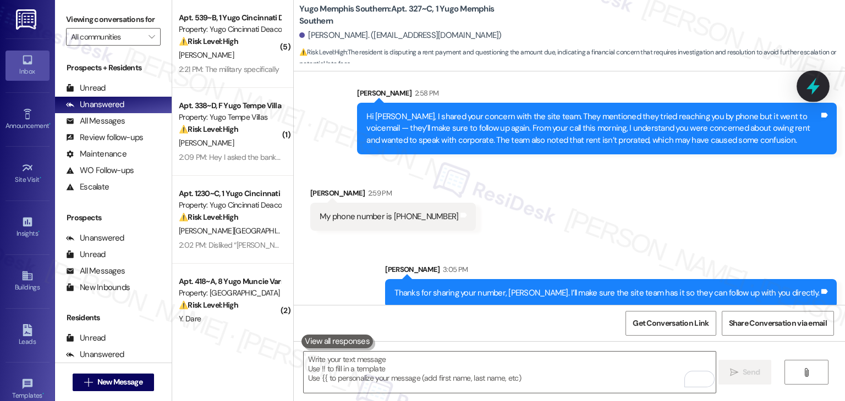
click at [820, 84] on icon at bounding box center [812, 86] width 19 height 19
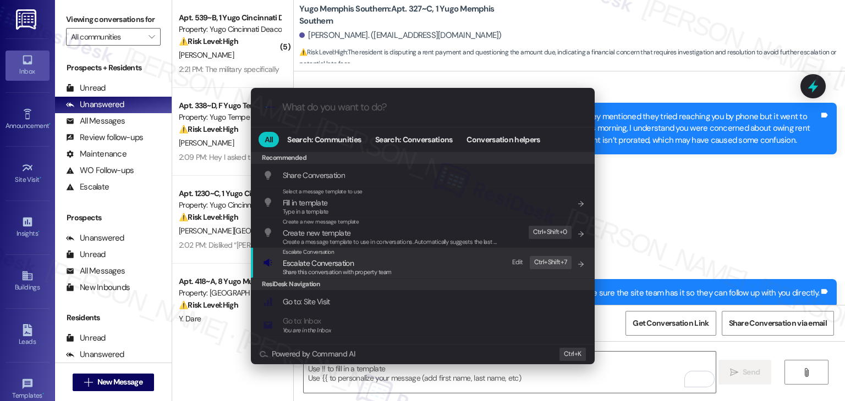
click at [323, 269] on span "Share this conversation with property team" at bounding box center [337, 272] width 109 height 8
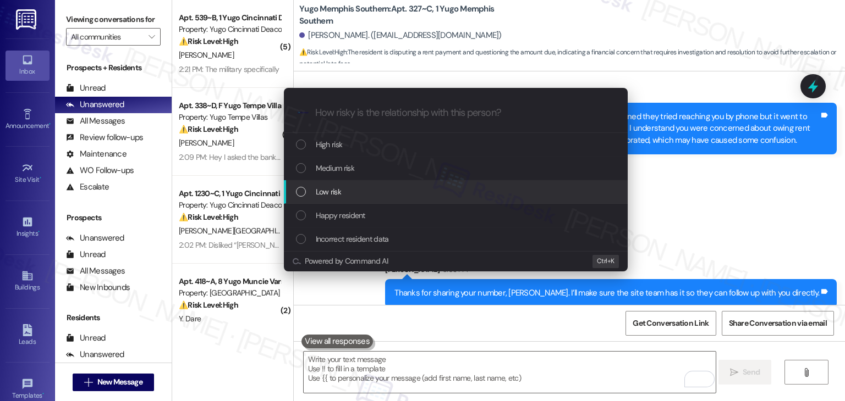
click at [301, 190] on div "List of options" at bounding box center [301, 192] width 10 height 10
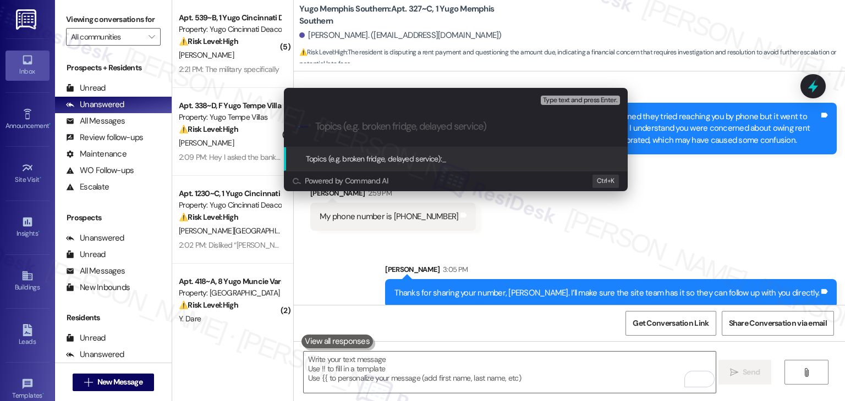
paste input "Resident Callback Request – Updated Phone Number Provided"
type input "Resident Callback Request – Updated Phone Number Provided"
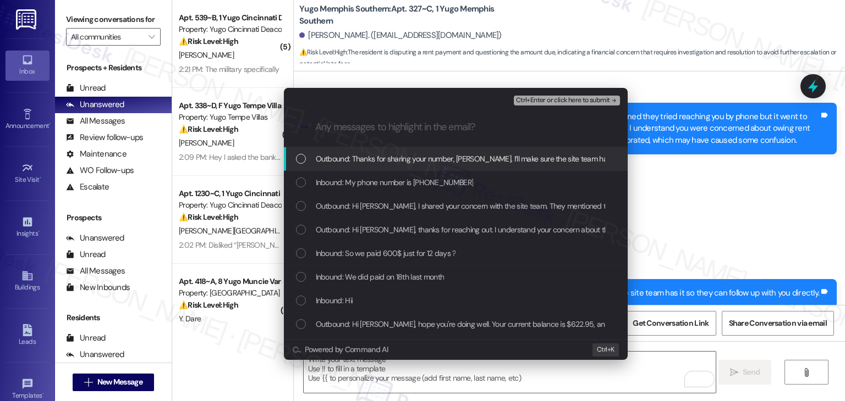
drag, startPoint x: 449, startPoint y: 150, endPoint x: 298, endPoint y: 186, distance: 155.4
click at [298, 186] on div "List of options" at bounding box center [301, 183] width 10 height 10
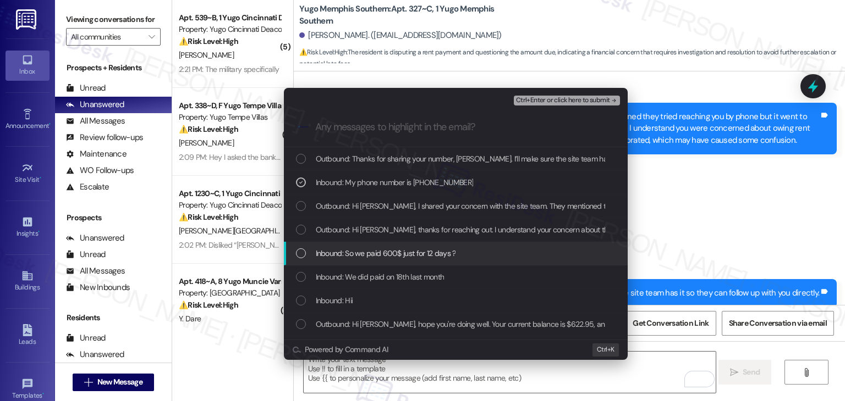
click at [304, 249] on div "List of options" at bounding box center [301, 254] width 10 height 10
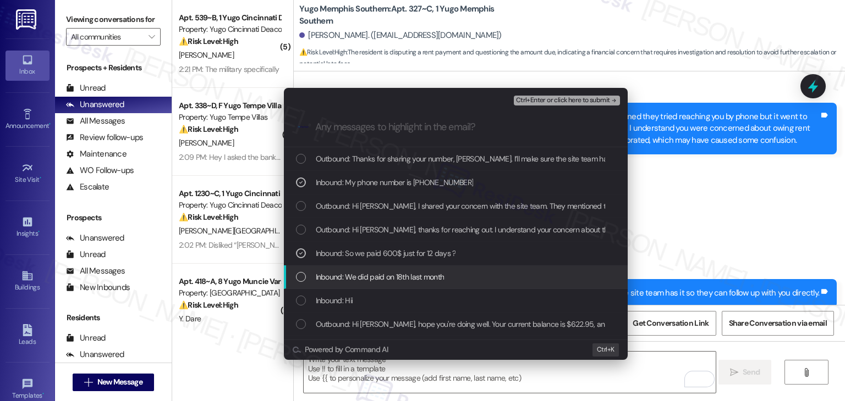
click at [297, 277] on div "List of options" at bounding box center [301, 277] width 10 height 10
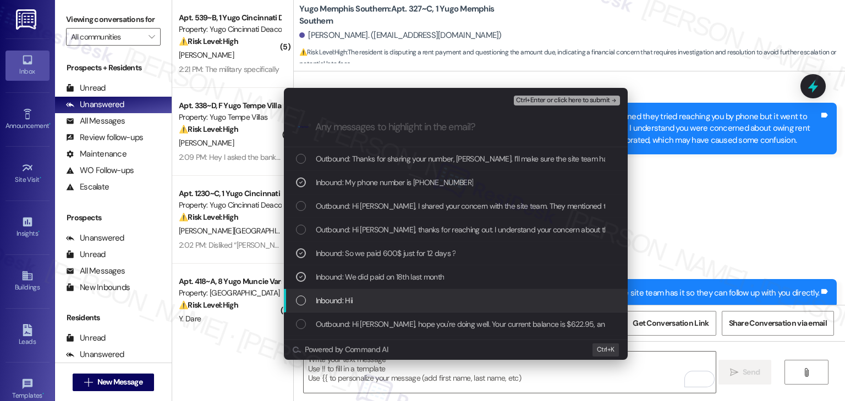
click at [299, 302] on div "List of options" at bounding box center [301, 301] width 10 height 10
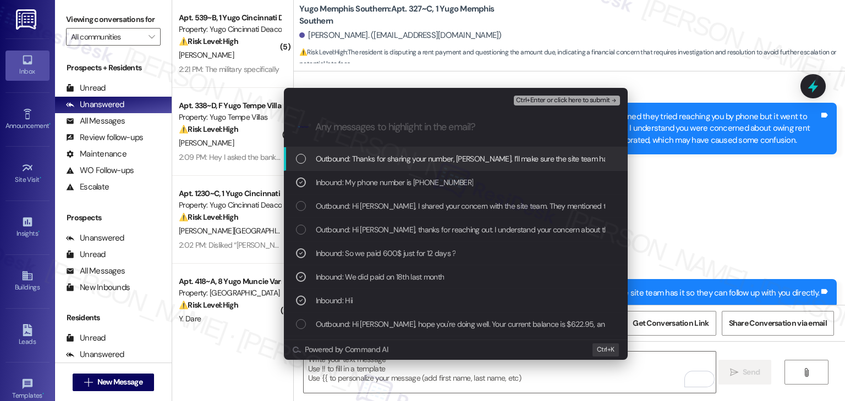
click at [563, 100] on span "Ctrl+Enter or click here to submit" at bounding box center [563, 101] width 94 height 8
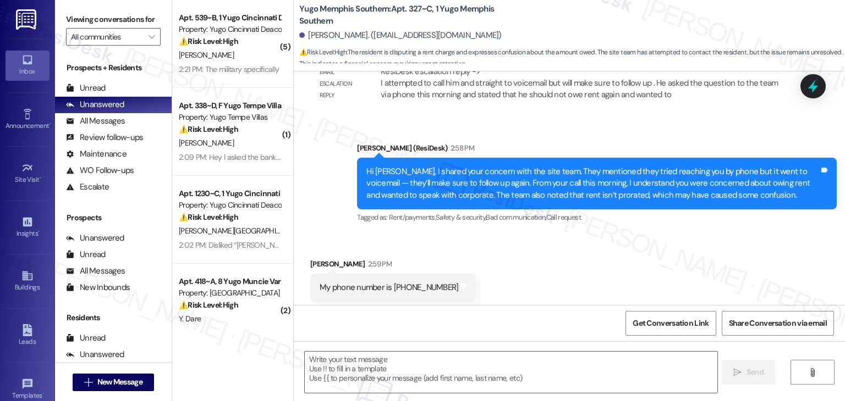
scroll to position [2269, 0]
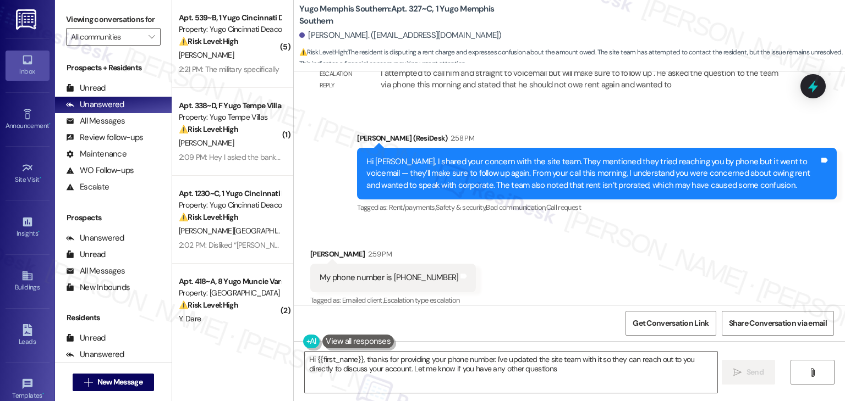
type textarea "Hi {{first_name}}, thanks for providing your phone number. I've updated the sit…"
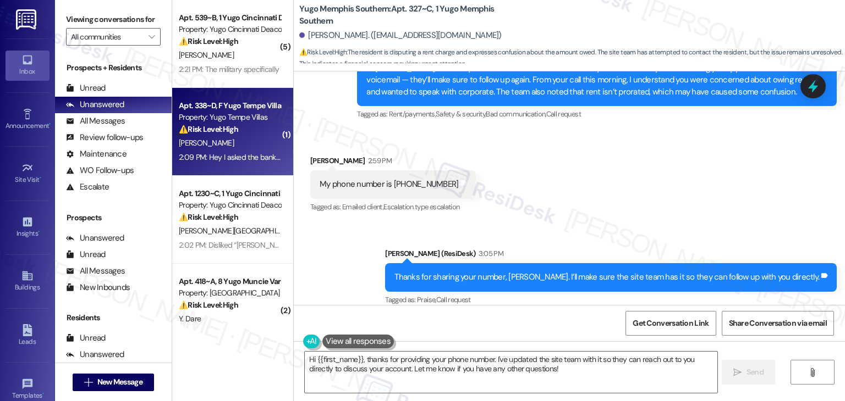
click at [242, 124] on div "⚠️ Risk Level: High The resident is disputing the rent payment status, claiming…" at bounding box center [230, 130] width 102 height 12
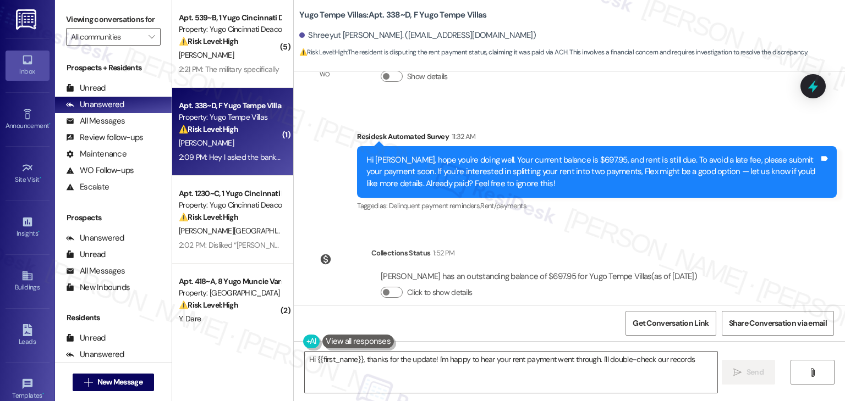
scroll to position [466, 0]
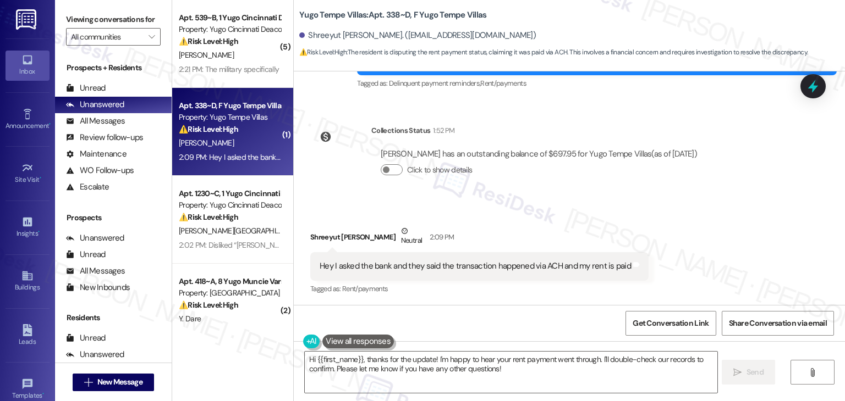
click at [620, 211] on div "Received via SMS Shreeyut Poudel Neutral 2:09 PM Hey I asked the bank and they …" at bounding box center [569, 253] width 551 height 104
click at [620, 207] on div "Received via SMS Shreeyut Poudel Neutral 2:09 PM Hey I asked the bank and they …" at bounding box center [569, 253] width 551 height 104
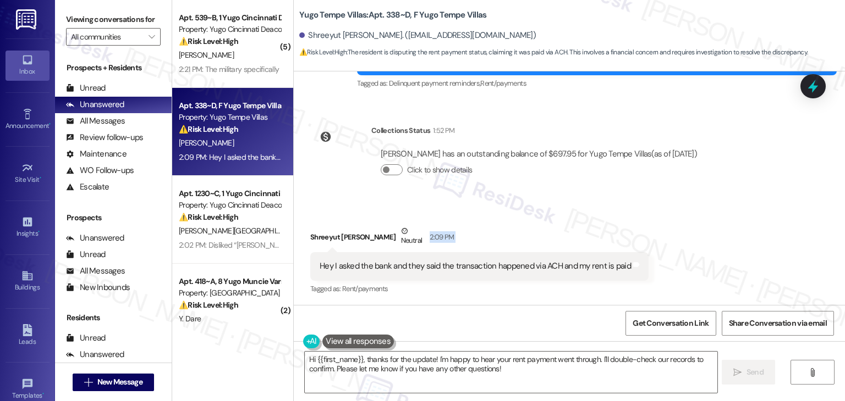
click at [620, 207] on div "Received via SMS Shreeyut Poudel Neutral 2:09 PM Hey I asked the bank and they …" at bounding box center [569, 253] width 551 height 104
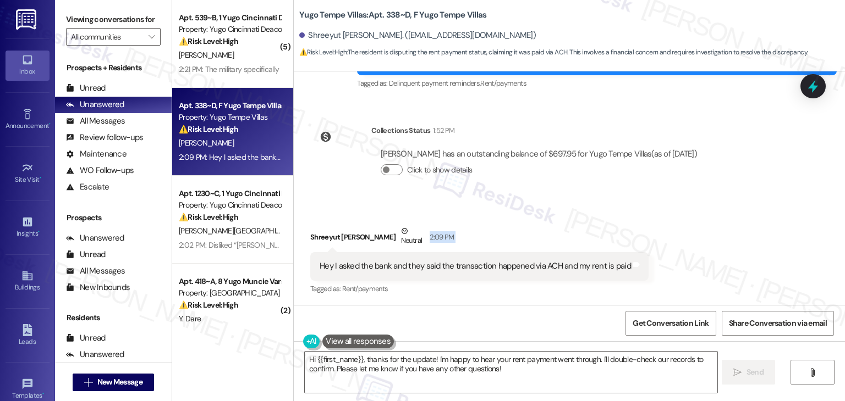
click at [620, 207] on div "Received via SMS Shreeyut Poudel Neutral 2:09 PM Hey I asked the bank and they …" at bounding box center [569, 253] width 551 height 104
click at [625, 205] on div "Received via SMS Shreeyut Poudel Neutral 2:09 PM Hey I asked the bank and they …" at bounding box center [569, 252] width 551 height 104
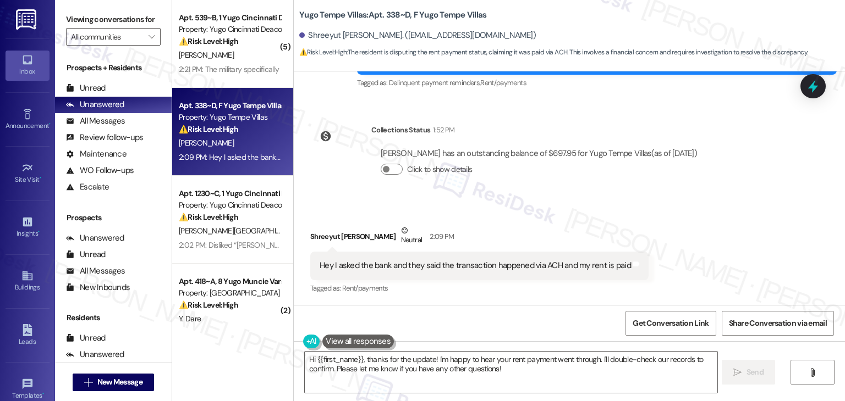
click at [625, 205] on div "Received via SMS Shreeyut Poudel Neutral 2:09 PM Hey I asked the bank and they …" at bounding box center [569, 252] width 551 height 104
click at [609, 181] on div "Click to show details" at bounding box center [539, 171] width 316 height 24
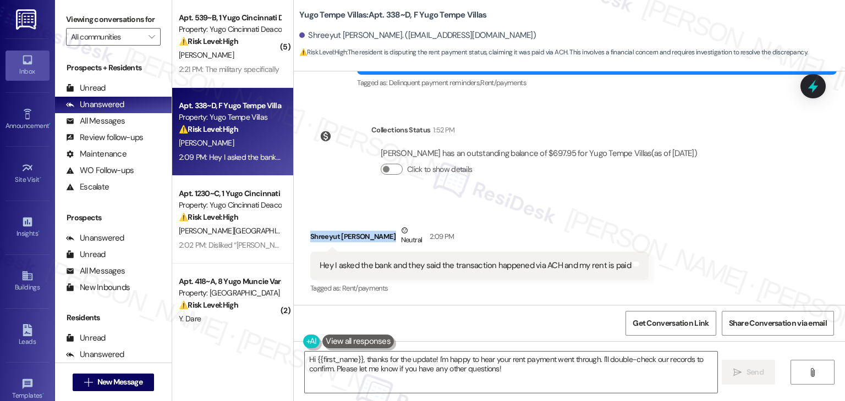
click at [609, 181] on div "Click to show details" at bounding box center [539, 171] width 316 height 24
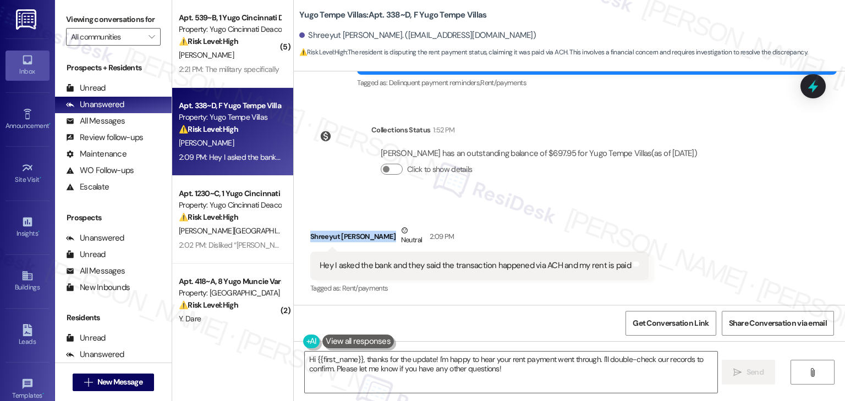
click at [609, 181] on div "Click to show details" at bounding box center [539, 171] width 316 height 24
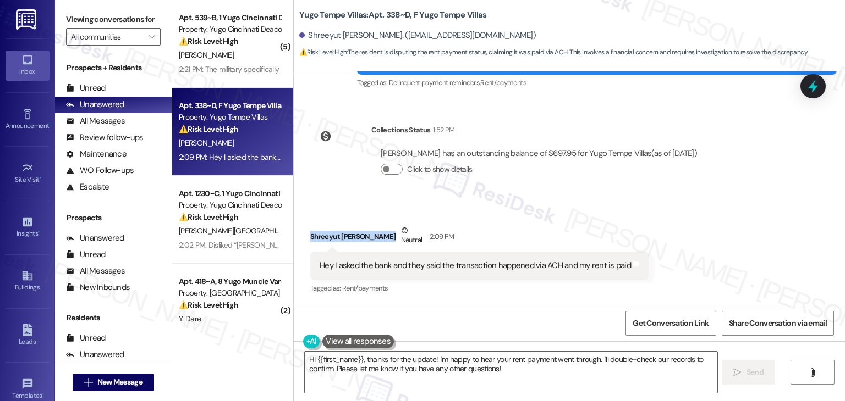
click at [609, 181] on div "Click to show details" at bounding box center [539, 171] width 316 height 24
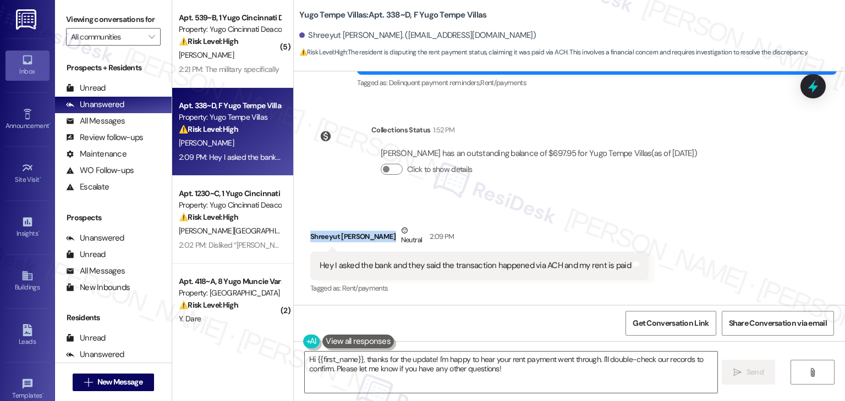
click at [609, 181] on div "Click to show details" at bounding box center [539, 171] width 316 height 24
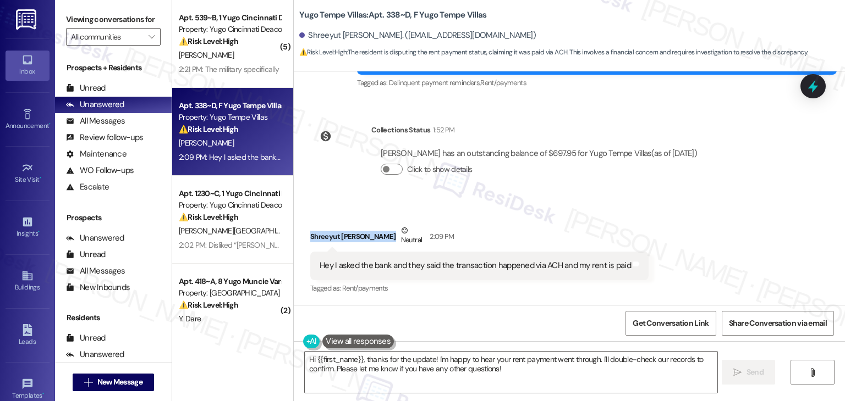
click at [609, 181] on div "Click to show details" at bounding box center [539, 171] width 316 height 24
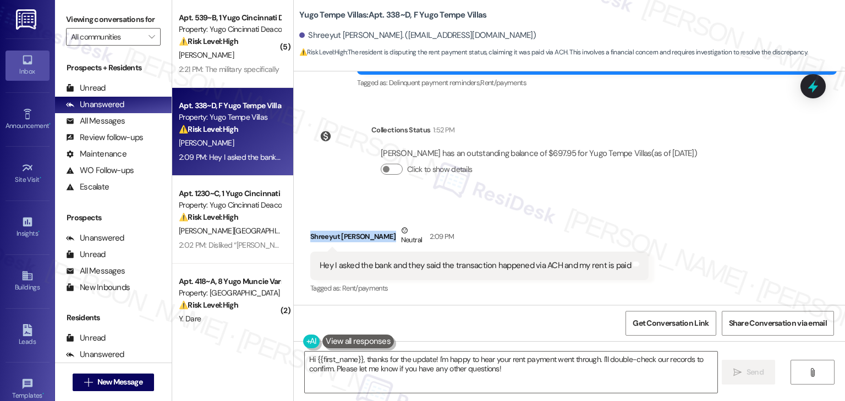
click at [609, 181] on div "Click to show details" at bounding box center [539, 171] width 316 height 24
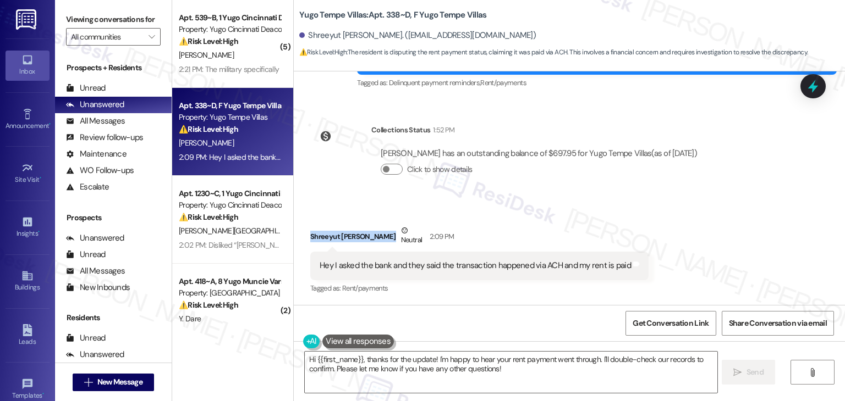
click at [609, 181] on div "Click to show details" at bounding box center [539, 171] width 316 height 24
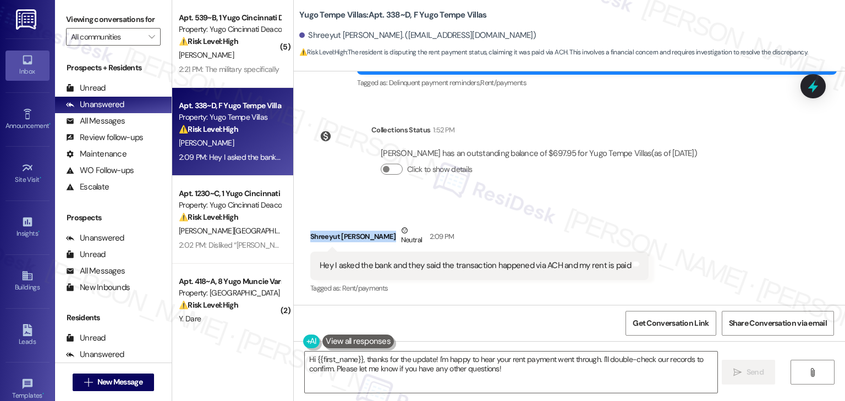
click at [609, 181] on div "Click to show details" at bounding box center [539, 171] width 316 height 24
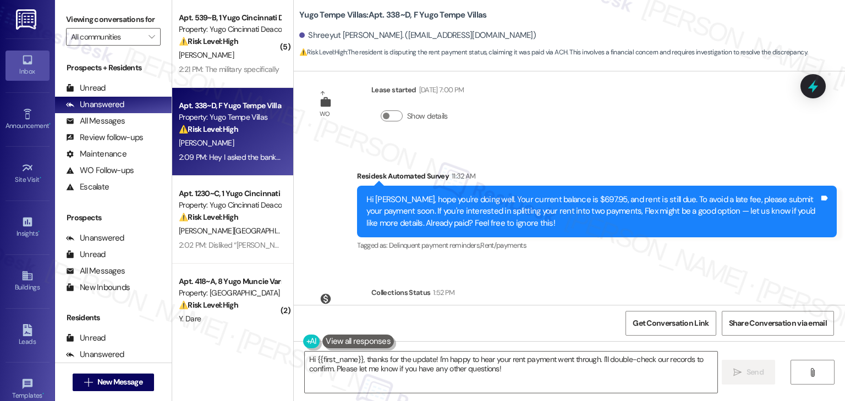
scroll to position [302, 0]
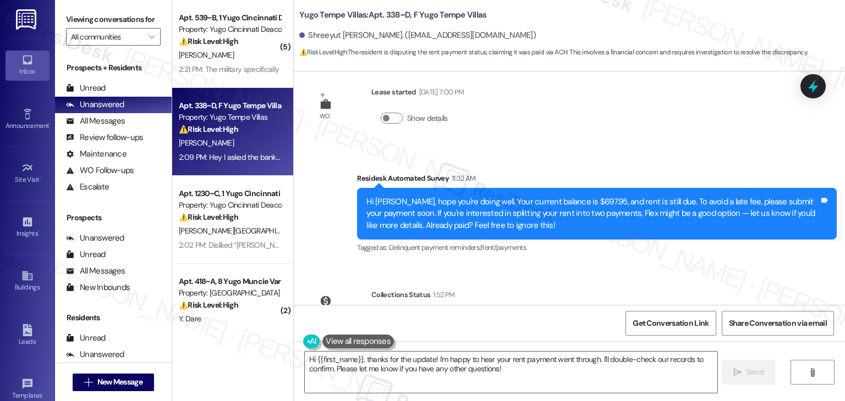
click at [580, 223] on div "Hi Shreeyut, hope you're doing well. Your current balance is $697.95, and rent …" at bounding box center [592, 213] width 453 height 35
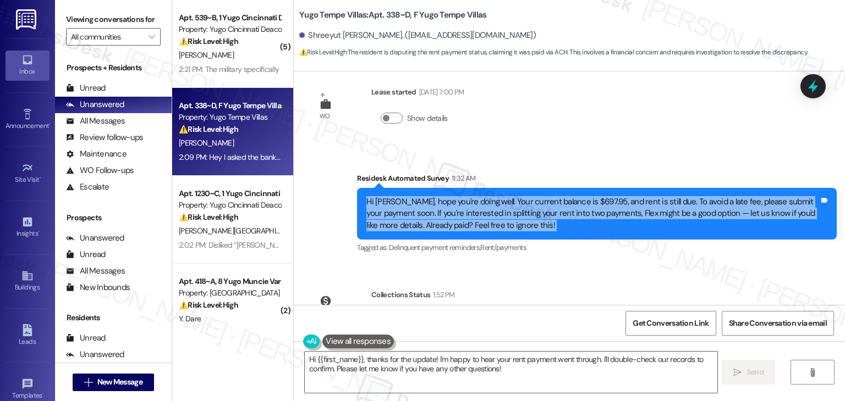
click at [580, 223] on div "Hi Shreeyut, hope you're doing well. Your current balance is $697.95, and rent …" at bounding box center [592, 213] width 453 height 35
copy div "Hi Shreeyut, hope you're doing well. Your current balance is $697.95, and rent …"
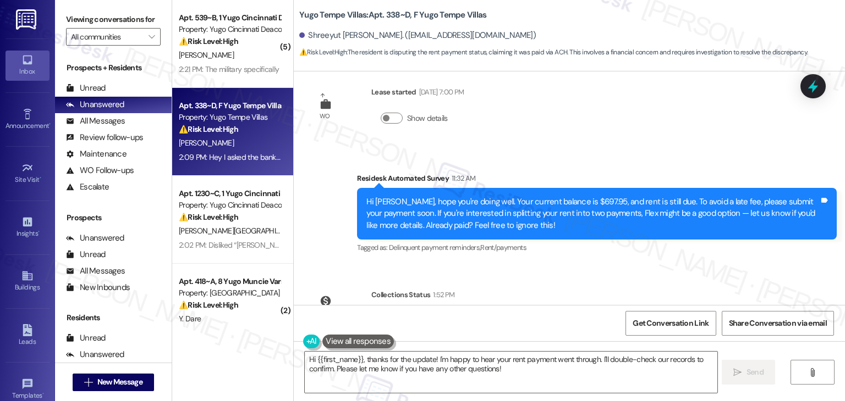
click at [558, 274] on div "Sent via SMS Sarah (ResiDesk) Aug 13, 2025 at 5:46 PM Hi Shreeyut! We’re so exc…" at bounding box center [569, 188] width 551 height 234
click at [571, 218] on div "Hi Shreeyut, hope you're doing well. Your current balance is $697.95, and rent …" at bounding box center [592, 213] width 453 height 35
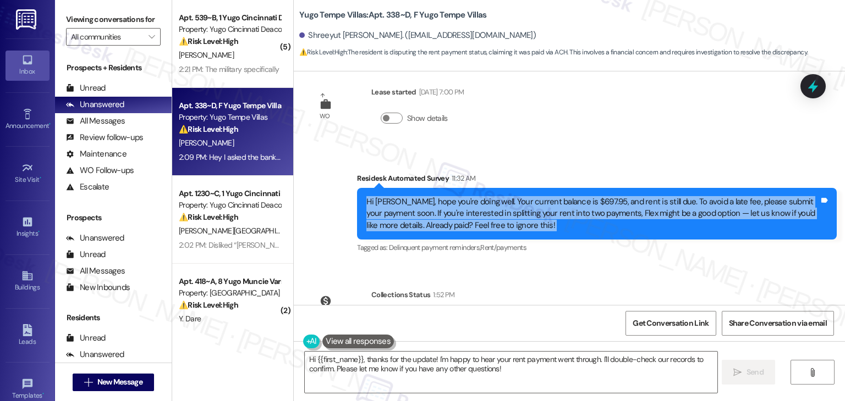
click at [571, 218] on div "Hi Shreeyut, hope you're doing well. Your current balance is $697.95, and rent …" at bounding box center [592, 213] width 453 height 35
copy div "Hi Shreeyut, hope you're doing well. Your current balance is $697.95, and rent …"
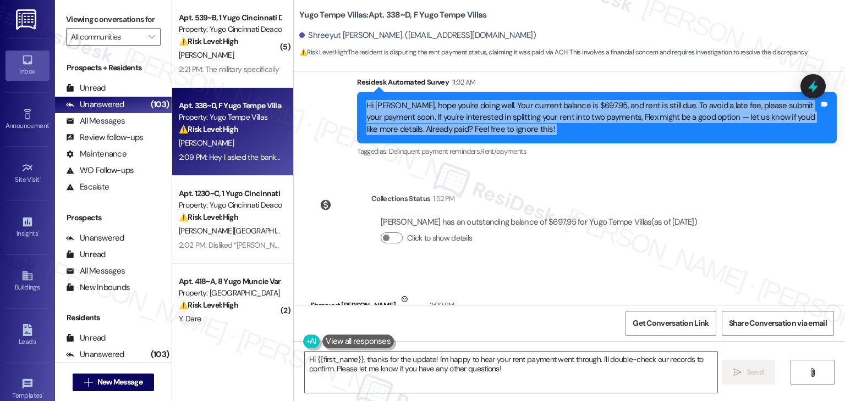
scroll to position [467, 0]
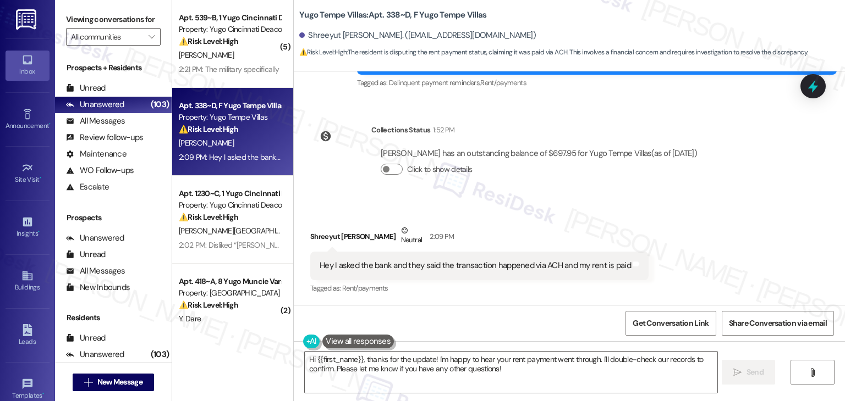
click at [445, 267] on div "Hey I asked the bank and they said the transaction happened via ACH and my rent…" at bounding box center [474, 266] width 311 height 12
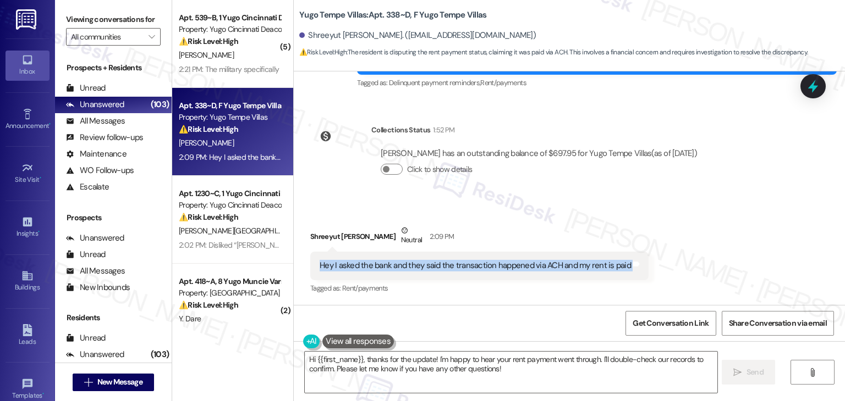
click at [445, 267] on div "Hey I asked the bank and they said the transaction happened via ACH and my rent…" at bounding box center [474, 266] width 311 height 12
copy div "Hey I asked the bank and they said the transaction happened via ACH and my rent…"
click at [416, 359] on textarea "Hi {{first_name}}, thanks for the update! I'm happy to hear your rent payment w…" at bounding box center [511, 372] width 412 height 41
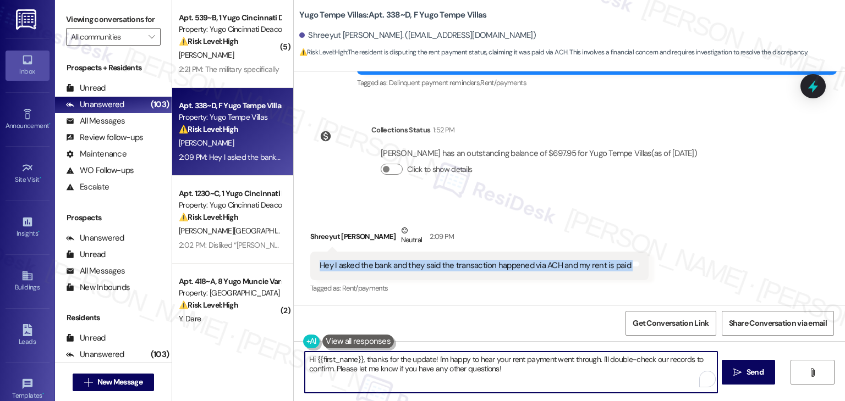
click at [416, 359] on textarea "Hi {{first_name}}, thanks for the update! I'm happy to hear your rent payment w…" at bounding box center [511, 372] width 412 height 41
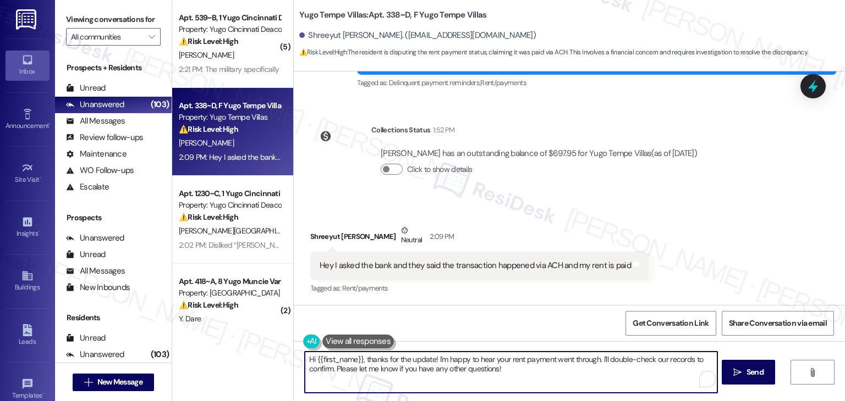
paste textarea "Shreeyut, thanks for checking with your bank and letting me know. Since you men…"
click at [493, 360] on textarea "Hi Shreeyut, thanks for checking with your bank and letting me know. Since you …" at bounding box center [510, 372] width 412 height 41
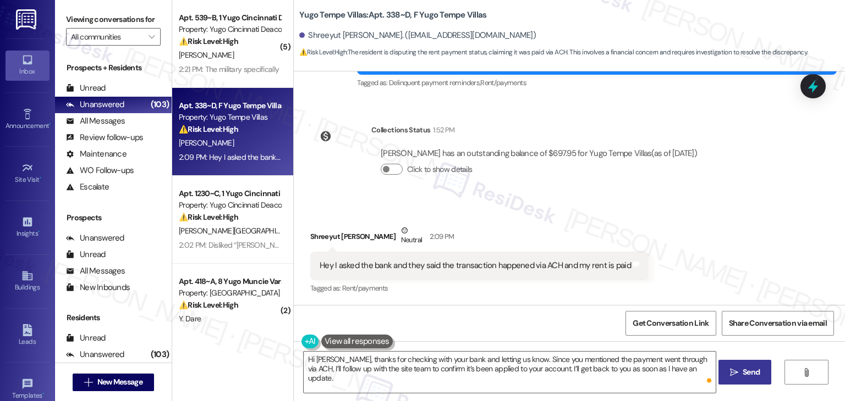
click at [730, 368] on icon "" at bounding box center [734, 372] width 8 height 9
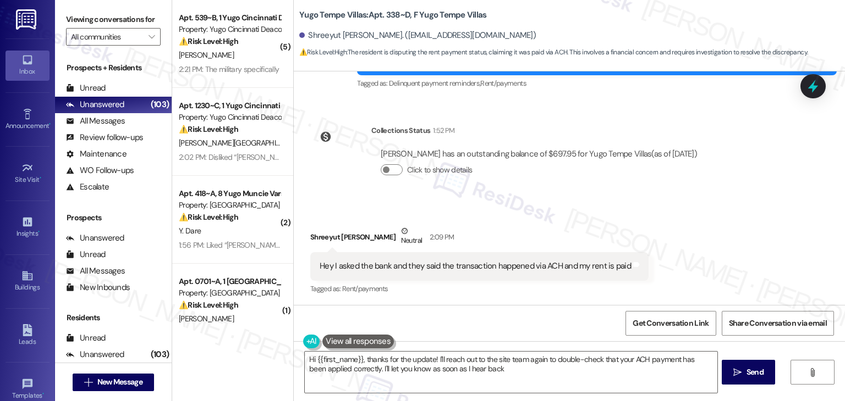
type textarea "Hi {{first_name}}, thanks for the update! I'll reach out to the site team again…"
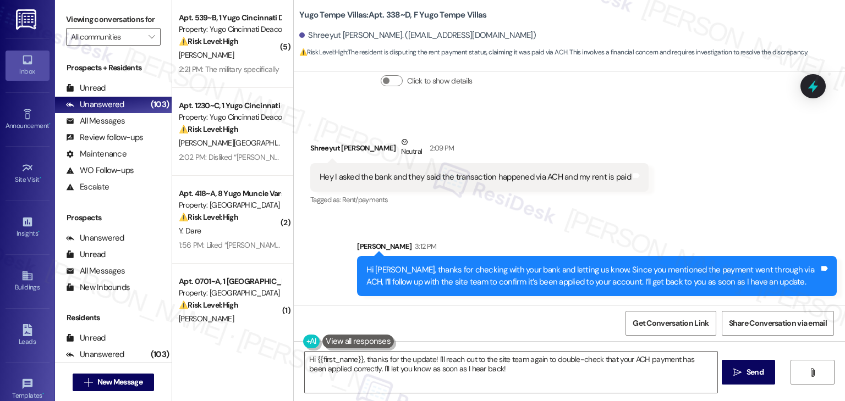
click at [717, 227] on div "Sent via SMS Sarah 3:12 PM Hi Shreeyut, thanks for checking with your bank and …" at bounding box center [569, 260] width 551 height 89
click at [806, 92] on icon at bounding box center [812, 86] width 19 height 19
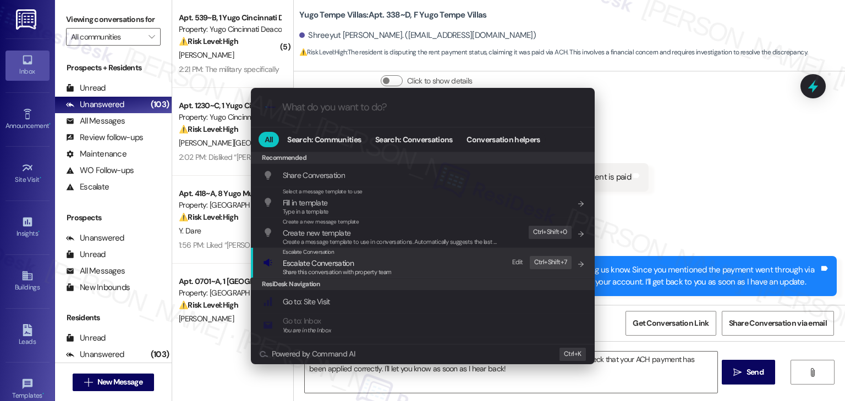
click at [323, 267] on span "Escalate Conversation" at bounding box center [318, 263] width 71 height 10
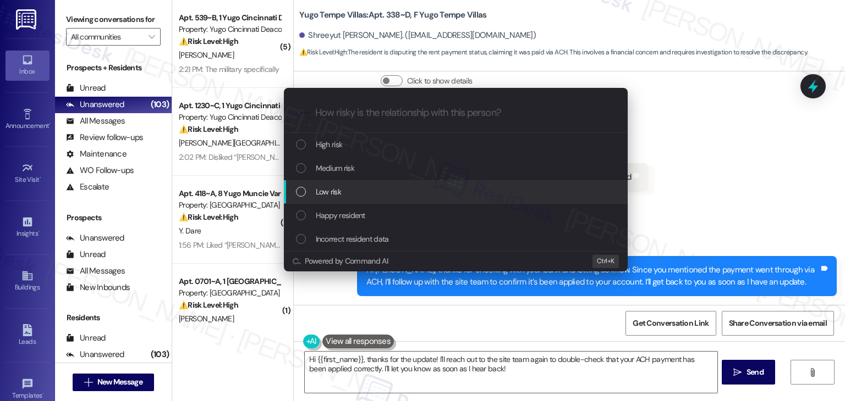
click at [300, 192] on div "List of options" at bounding box center [301, 192] width 10 height 10
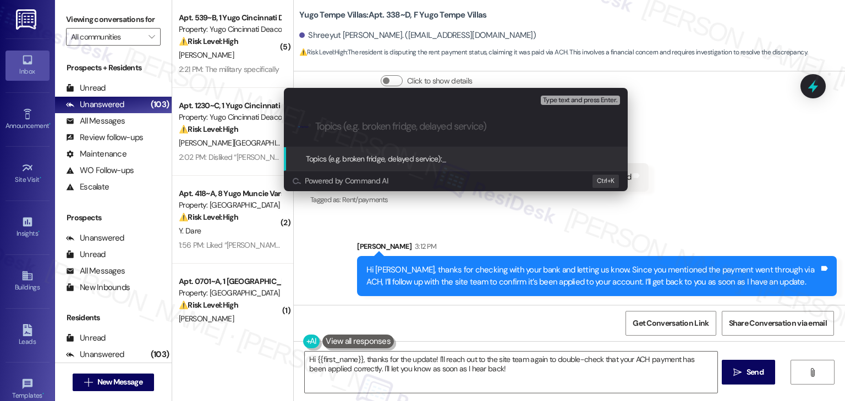
paste input "Payment Confirmation Concern – ACH Rent Transaction"
type input "Payment Confirmation Concern – ACH Rent Transaction"
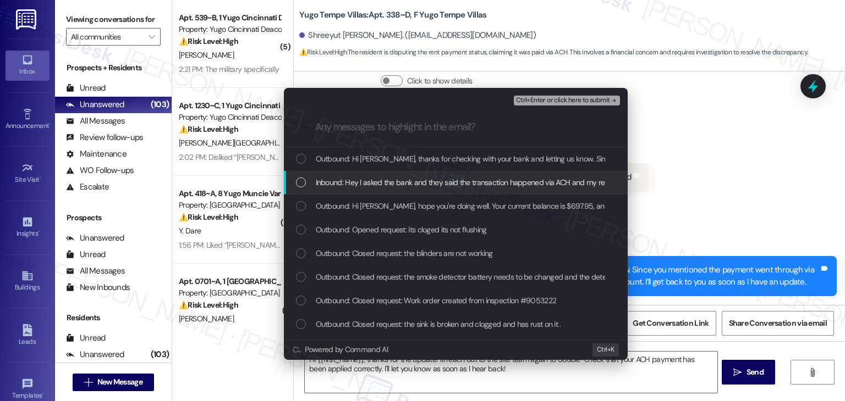
click at [299, 180] on div "List of options" at bounding box center [301, 183] width 10 height 10
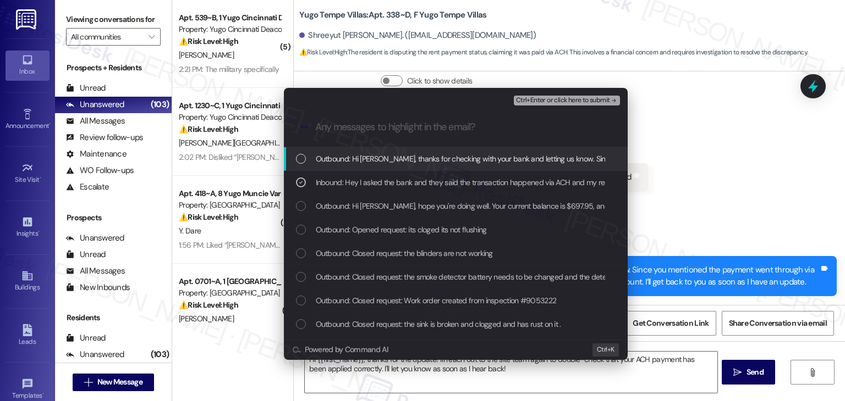
click at [562, 102] on span "Ctrl+Enter or click here to submit" at bounding box center [563, 101] width 94 height 8
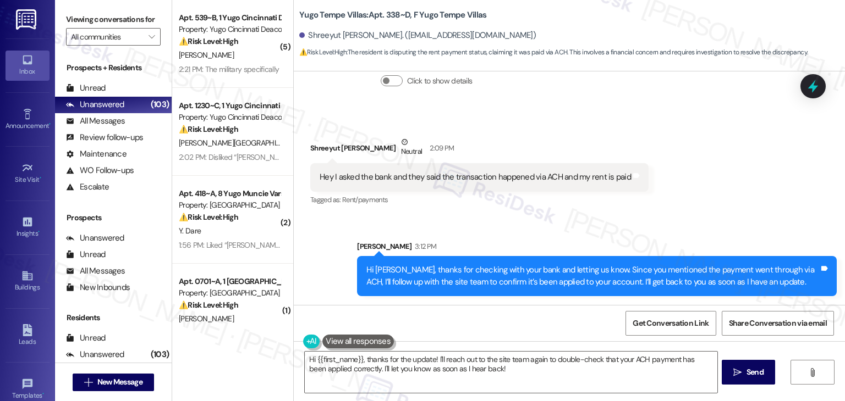
scroll to position [466, 0]
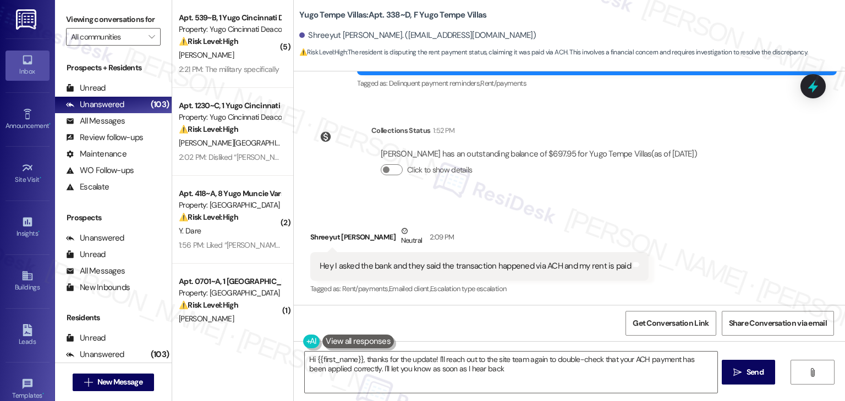
type textarea "Hi {{first_name}}, thanks for the update! I'll reach out to the site team again…"
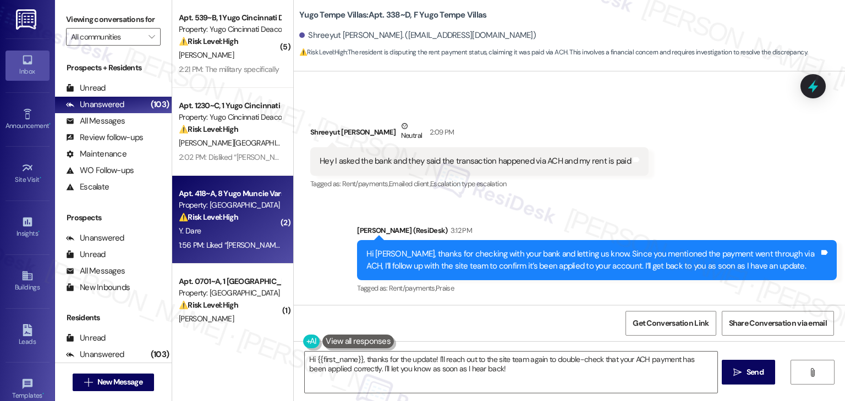
click at [209, 233] on div "Y. Dare" at bounding box center [230, 231] width 104 height 14
type textarea "Hi {{first_name}}, thanks for the update! I'll reach out to the site team again…"
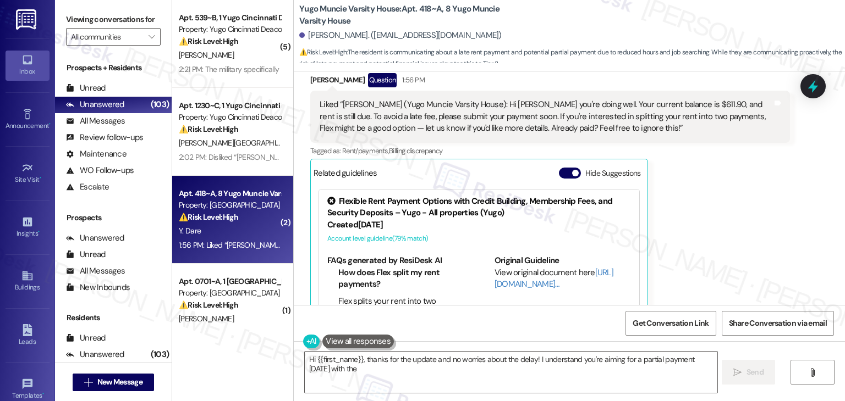
scroll to position [2114, 0]
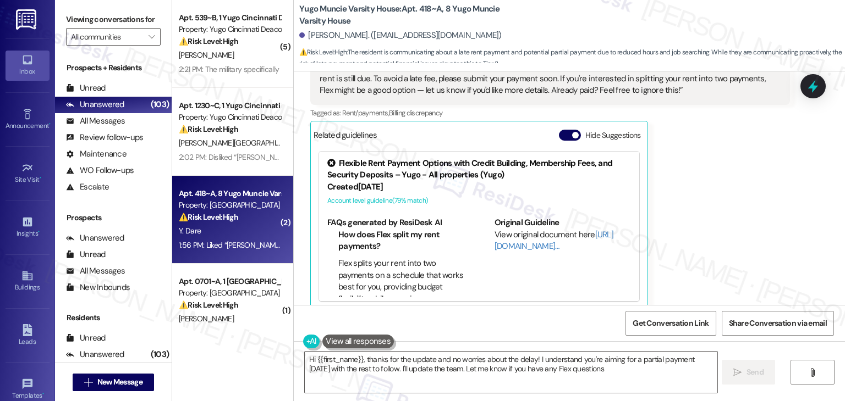
type textarea "Hi {{first_name}}, thanks for the update and no worries about the delay! I unde…"
click at [219, 155] on div "2:02 PM: Disliked “Sarah (Yugo Cincinnati Deacon): Hi Zachary, hope y…” 2:02 PM…" at bounding box center [325, 157] width 293 height 10
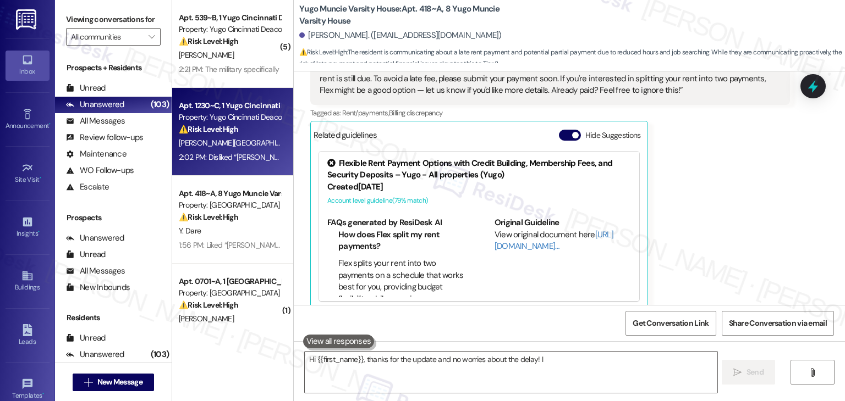
type textarea "Hi {{first_name}}, thanks for the update and no worries about the delay! I"
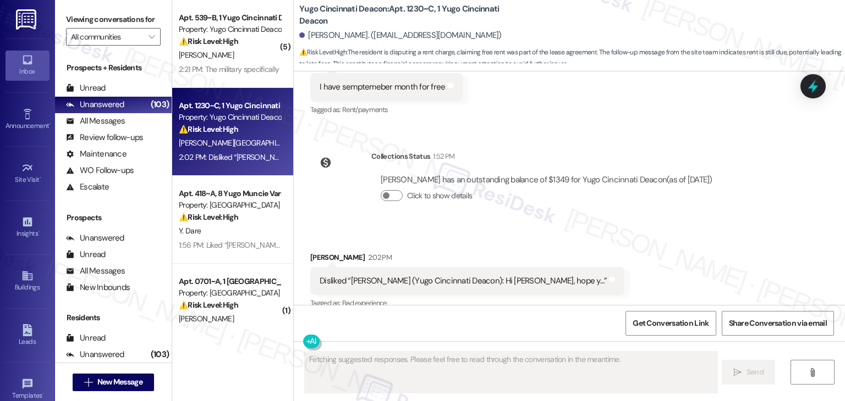
scroll to position [2679, 0]
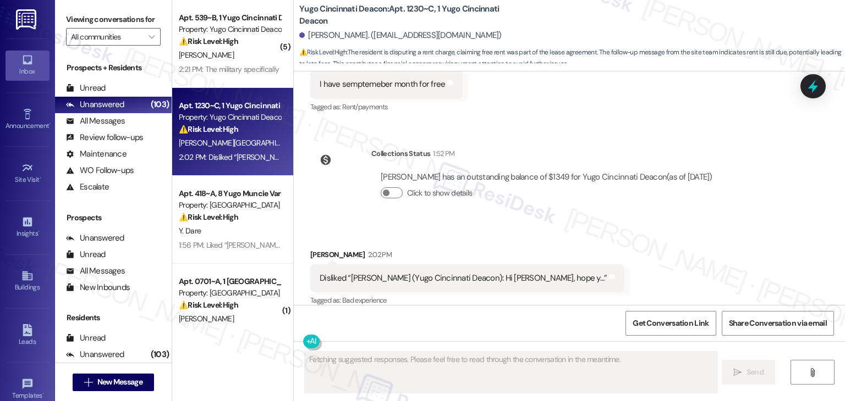
click at [596, 228] on div "Received via SMS Zachary Reuss 2:02 PM Disliked “Sarah (Yugo Cincinnati Deacon)…" at bounding box center [569, 270] width 551 height 93
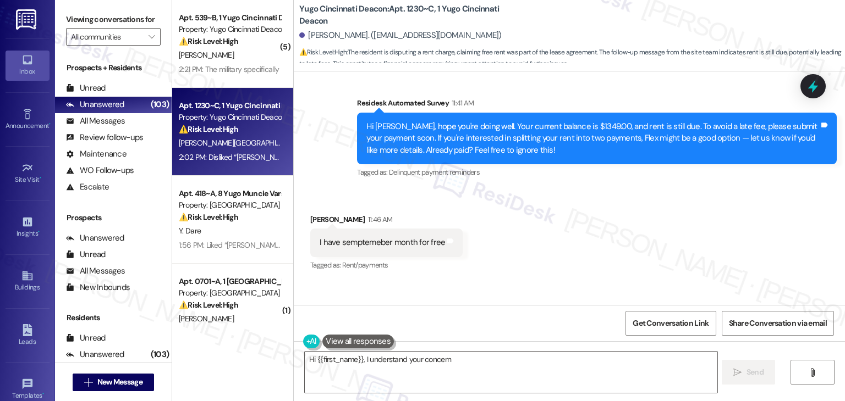
scroll to position [2515, 0]
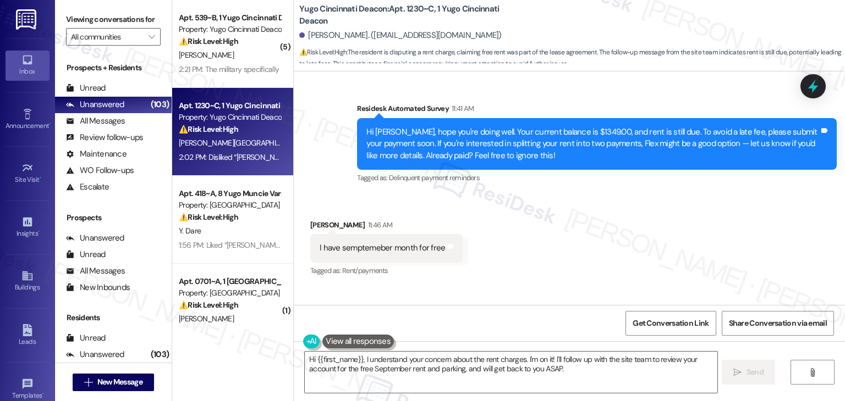
click at [531, 234] on div "Received via SMS Zachary Reuss 11:46 AM I have semptemeber month for free Tags …" at bounding box center [569, 241] width 551 height 93
click at [484, 137] on div "Hi Zachary, hope you're doing well. Your current balance is $1349.00, and rent …" at bounding box center [592, 143] width 453 height 35
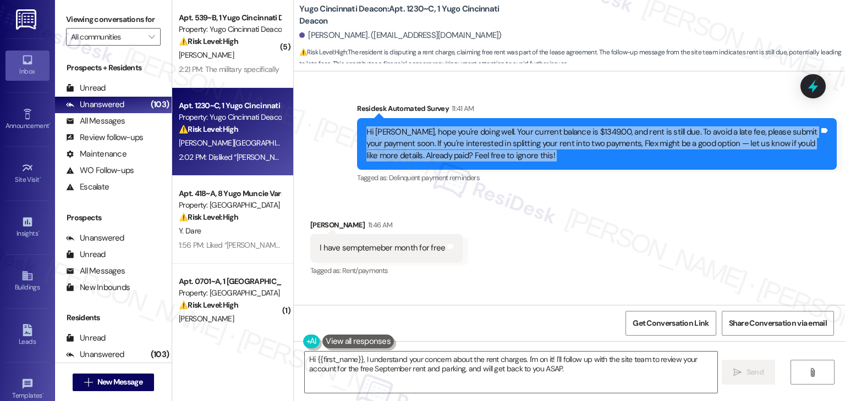
click at [484, 137] on div "Hi Zachary, hope you're doing well. Your current balance is $1349.00, and rent …" at bounding box center [592, 143] width 453 height 35
copy div "Hi Zachary, hope you're doing well. Your current balance is $1349.00, and rent …"
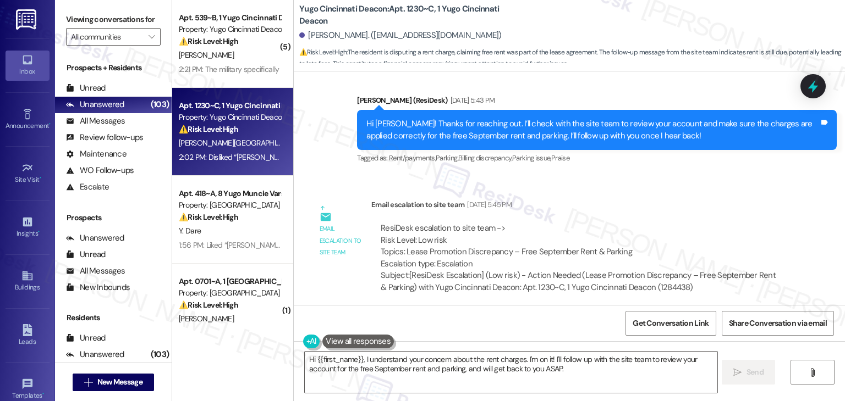
scroll to position [2240, 0]
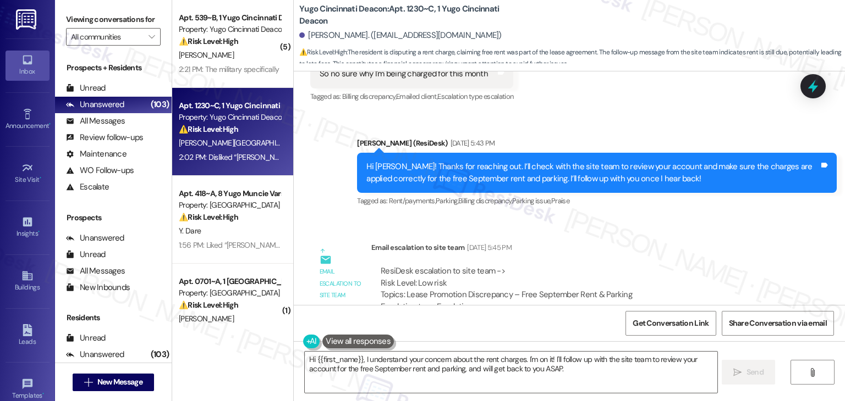
click at [530, 161] on div "Hi Zachary! Thanks for reaching out. I’ll check with the site team to review yo…" at bounding box center [592, 173] width 453 height 24
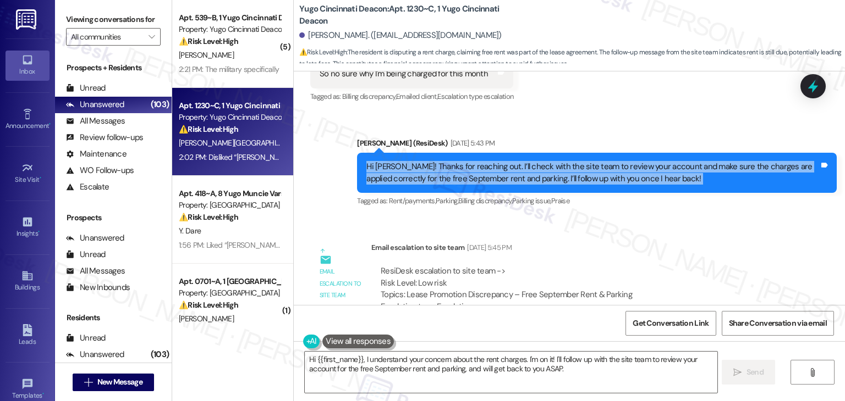
click at [530, 161] on div "Hi Zachary! Thanks for reaching out. I’ll check with the site team to review yo…" at bounding box center [592, 173] width 453 height 24
copy div "Hi Zachary! Thanks for reaching out. I’ll check with the site team to review yo…"
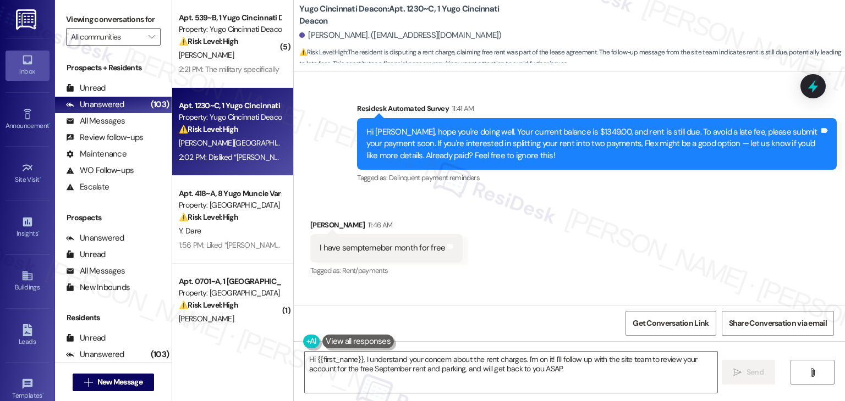
scroll to position [2460, 0]
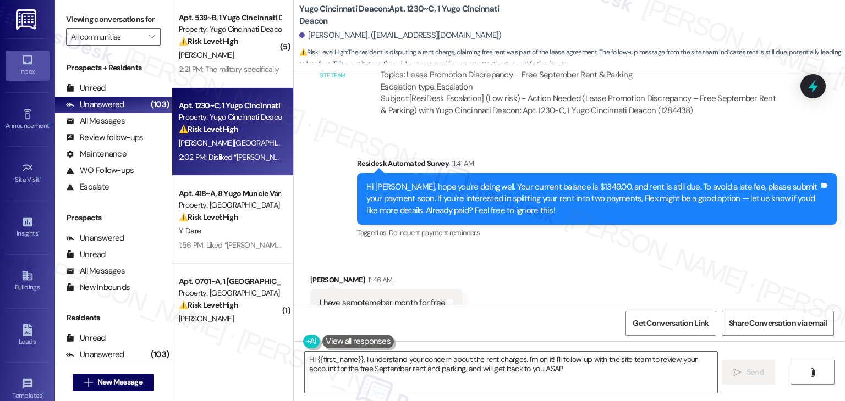
click at [487, 187] on div "Hi Zachary, hope you're doing well. Your current balance is $1349.00, and rent …" at bounding box center [592, 198] width 453 height 35
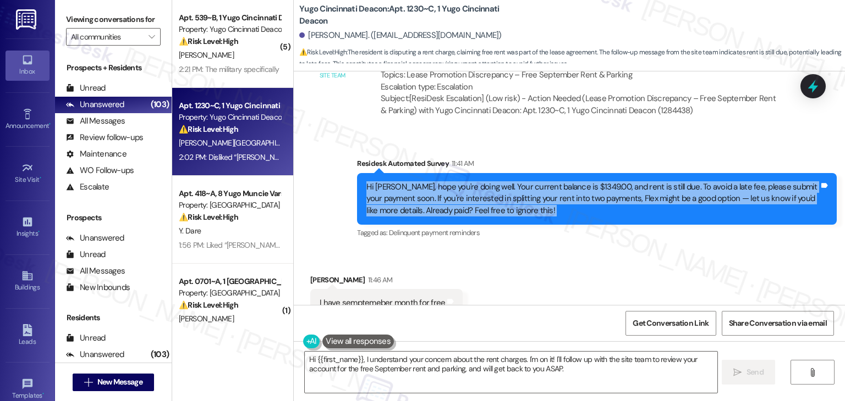
click at [487, 187] on div "Hi Zachary, hope you're doing well. Your current balance is $1349.00, and rent …" at bounding box center [592, 198] width 453 height 35
copy div "Hi Zachary, hope you're doing well. Your current balance is $1349.00, and rent …"
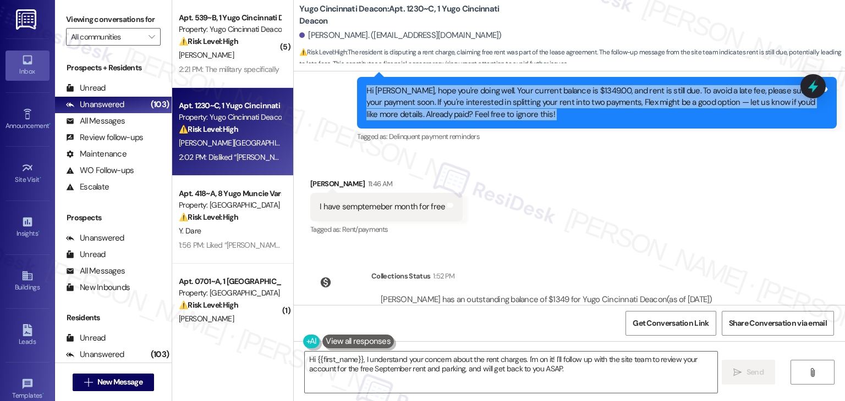
scroll to position [2570, 0]
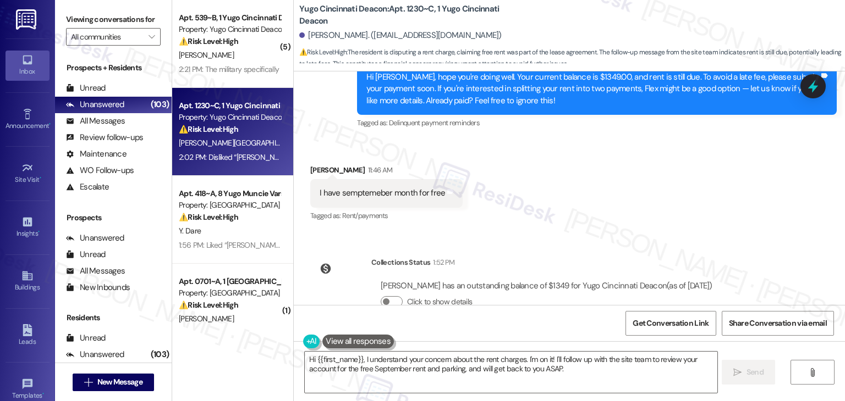
click at [398, 179] on div "I have semptemeber month for free Tags and notes" at bounding box center [386, 193] width 152 height 28
copy div "I have semptemeber month for free Tags and notes"
click at [654, 233] on div "Survey, sent via SMS Residesk Automated Survey Oct 30, 2024 at 11:24 AM Hi Zach…" at bounding box center [569, 188] width 551 height 234
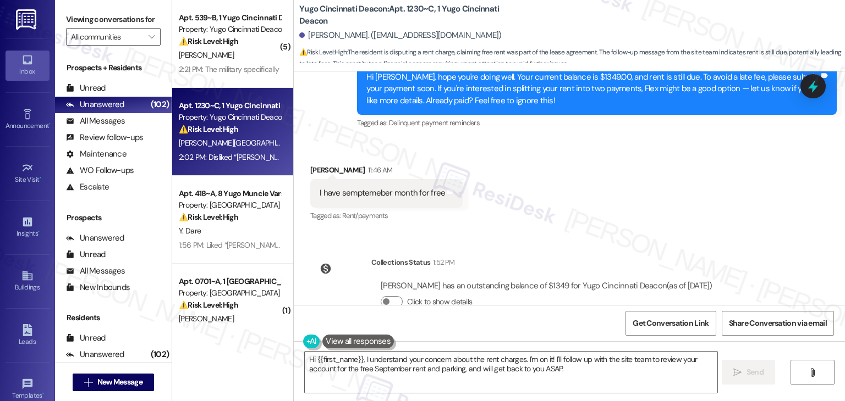
click at [654, 233] on div "Survey, sent via SMS Residesk Automated Survey Oct 30, 2024 at 11:24 AM Hi Zach…" at bounding box center [569, 188] width 551 height 234
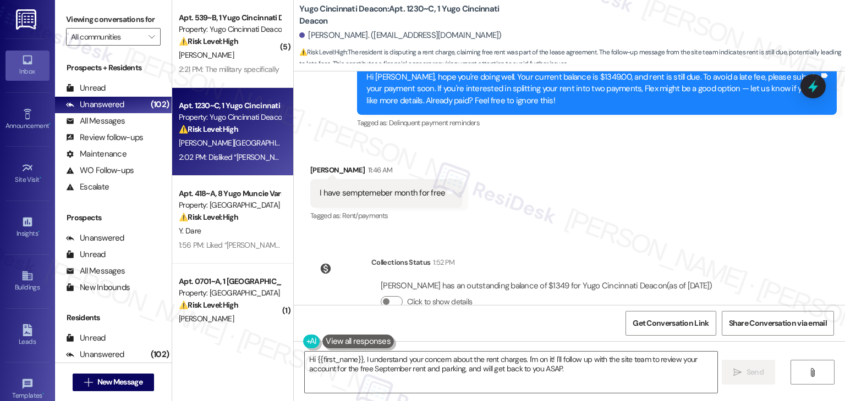
click at [654, 233] on div "Survey, sent via SMS Residesk Automated Survey Oct 30, 2024 at 11:24 AM Hi Zach…" at bounding box center [569, 188] width 551 height 234
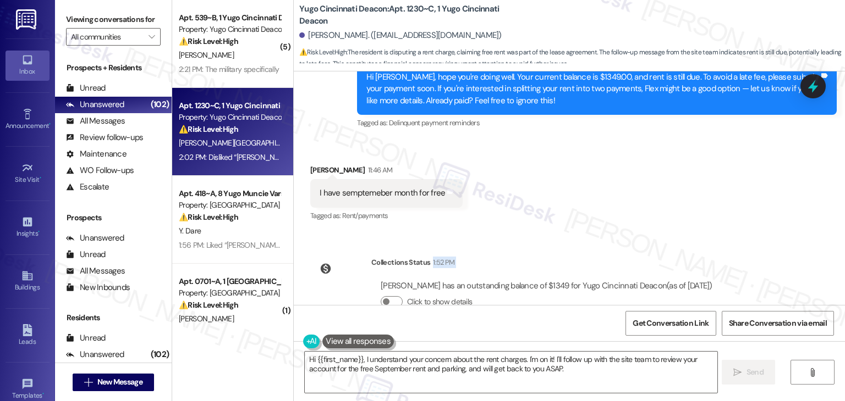
click at [654, 233] on div "Survey, sent via SMS Residesk Automated Survey Oct 30, 2024 at 11:24 AM Hi Zach…" at bounding box center [569, 188] width 551 height 234
click at [658, 226] on div "Survey, sent via SMS Residesk Automated Survey Oct 30, 2024 at 11:24 AM Hi Zach…" at bounding box center [569, 188] width 551 height 234
click at [658, 225] on div "Survey, sent via SMS Residesk Automated Survey Oct 30, 2024 at 11:24 AM Hi Zach…" at bounding box center [569, 188] width 551 height 234
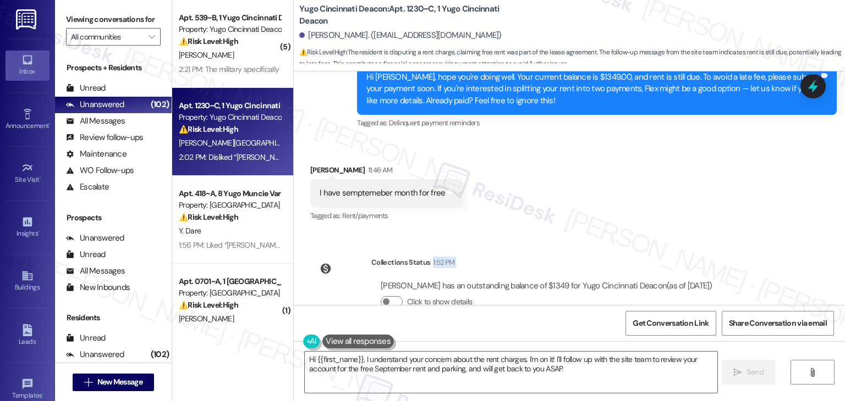
click at [658, 225] on div "Survey, sent via SMS Residesk Automated Survey Oct 30, 2024 at 11:24 AM Hi Zach…" at bounding box center [569, 188] width 551 height 234
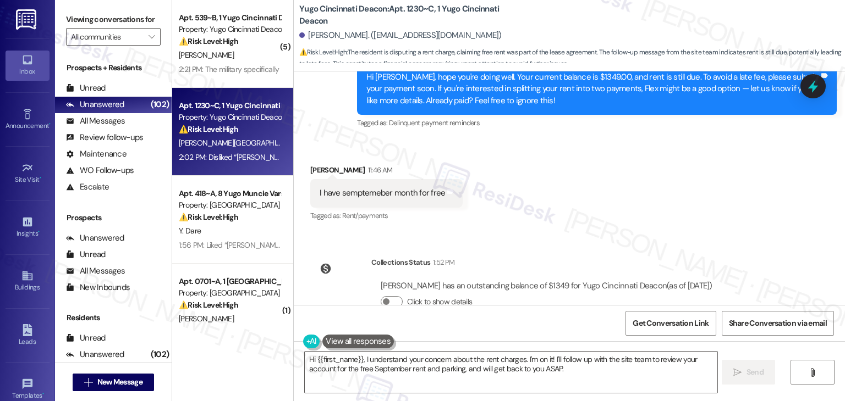
click at [658, 225] on div "Survey, sent via SMS Residesk Automated Survey Oct 30, 2024 at 11:24 AM Hi Zach…" at bounding box center [569, 188] width 551 height 234
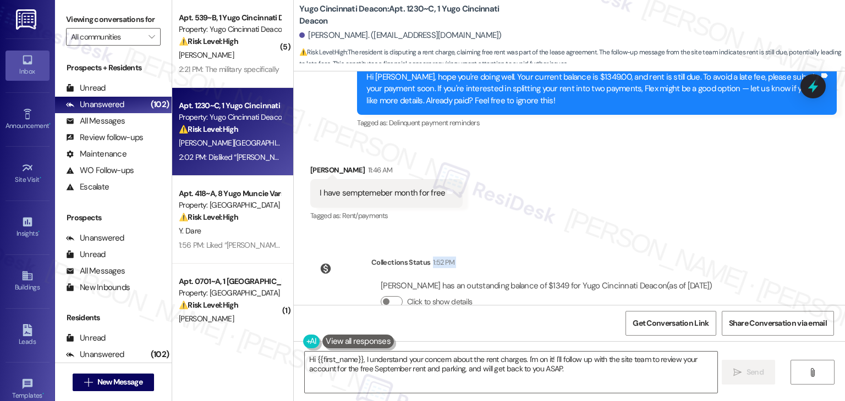
click at [658, 225] on div "Survey, sent via SMS Residesk Automated Survey Oct 30, 2024 at 11:24 AM Hi Zach…" at bounding box center [569, 188] width 551 height 234
click at [658, 201] on div "Received via SMS Zachary Reuss 11:46 AM I have semptemeber month for free Tags …" at bounding box center [569, 186] width 551 height 93
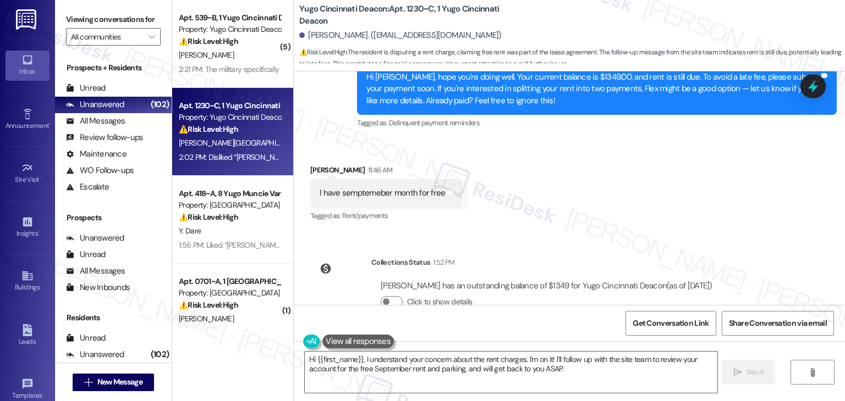
click at [658, 201] on div "Received via SMS Zachary Reuss 11:46 AM I have semptemeber month for free Tags …" at bounding box center [569, 186] width 551 height 93
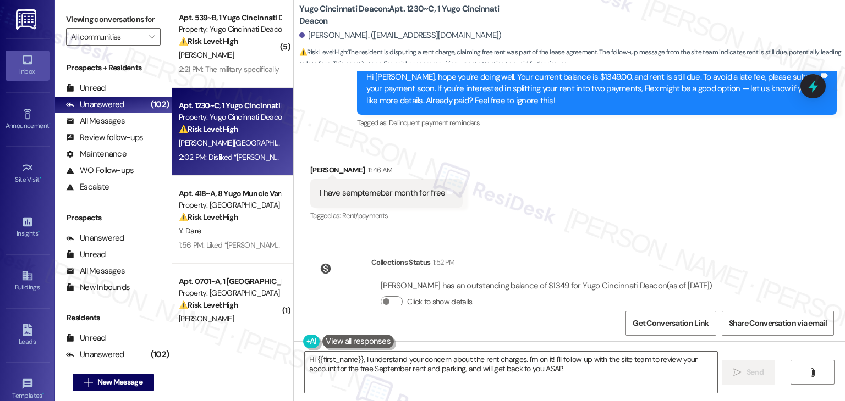
click at [658, 201] on div "Received via SMS Zachary Reuss 11:46 AM I have semptemeber month for free Tags …" at bounding box center [569, 186] width 551 height 93
click at [657, 202] on div "Received via SMS Zachary Reuss 11:46 AM I have semptemeber month for free Tags …" at bounding box center [569, 186] width 551 height 93
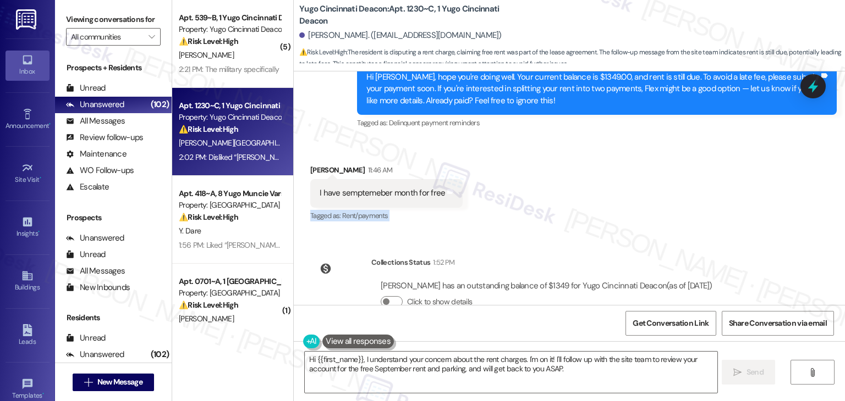
click at [657, 202] on div "Received via SMS Zachary Reuss 11:46 AM I have semptemeber month for free Tags …" at bounding box center [569, 186] width 551 height 93
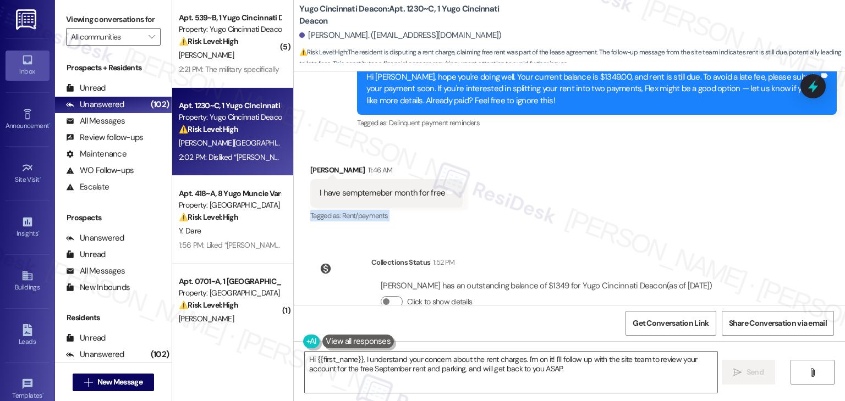
click at [656, 202] on div "Received via SMS Zachary Reuss 11:46 AM I have semptemeber month for free Tags …" at bounding box center [569, 186] width 551 height 93
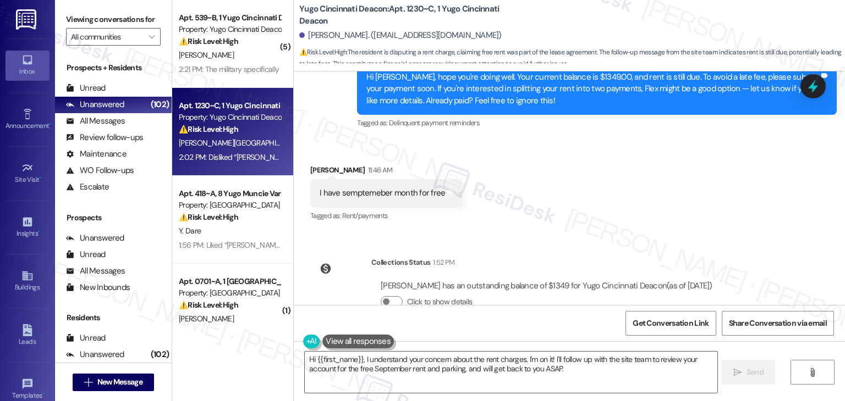
click at [656, 202] on div "Received via SMS Zachary Reuss 11:46 AM I have semptemeber month for free Tags …" at bounding box center [569, 186] width 551 height 93
click at [656, 195] on div "Received via SMS Zachary Reuss 11:46 AM I have semptemeber month for free Tags …" at bounding box center [569, 186] width 551 height 93
click at [657, 196] on div "Received via SMS Zachary Reuss 11:46 AM I have semptemeber month for free Tags …" at bounding box center [569, 186] width 551 height 93
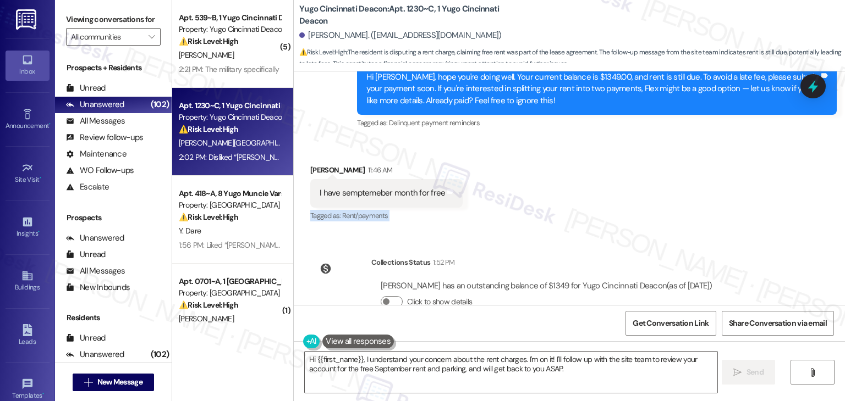
click at [657, 196] on div "Received via SMS Zachary Reuss 11:46 AM I have semptemeber month for free Tags …" at bounding box center [569, 186] width 551 height 93
click at [657, 194] on div "Received via SMS Zachary Reuss 11:46 AM I have semptemeber month for free Tags …" at bounding box center [569, 186] width 551 height 93
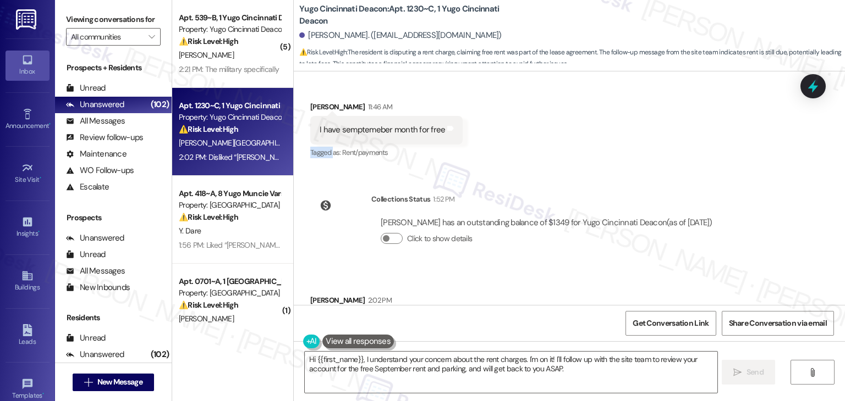
scroll to position [2680, 0]
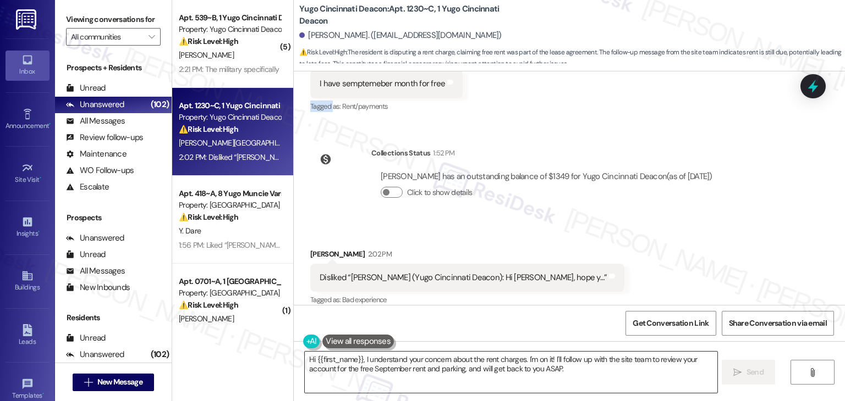
click at [486, 365] on textarea "Hi {{first_name}}, I understand your concern about the rent charges. I'm on it!…" at bounding box center [511, 372] width 412 height 41
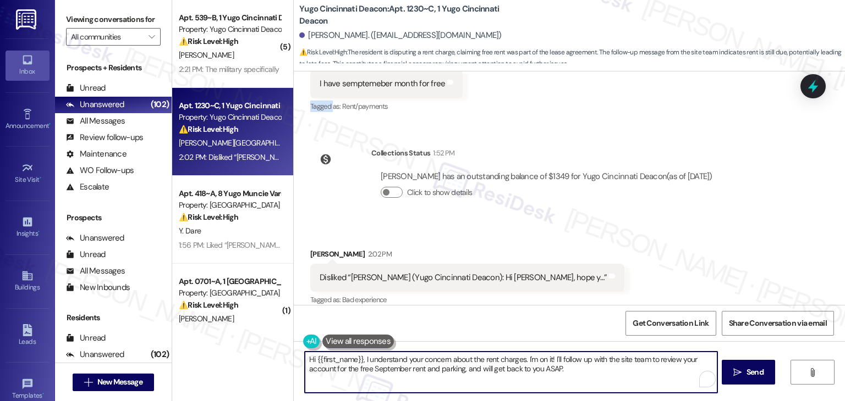
click at [486, 365] on textarea "Hi {{first_name}}, I understand your concern about the rent charges. I'm on it!…" at bounding box center [511, 372] width 412 height 41
paste textarea "Zachary, thanks for pointing that out! I understand you were promised free rent…"
type textarea "Hi Zachary, thanks for pointing that out! I understand you were promised free r…"
click at [759, 372] on span "Send" at bounding box center [754, 373] width 17 height 12
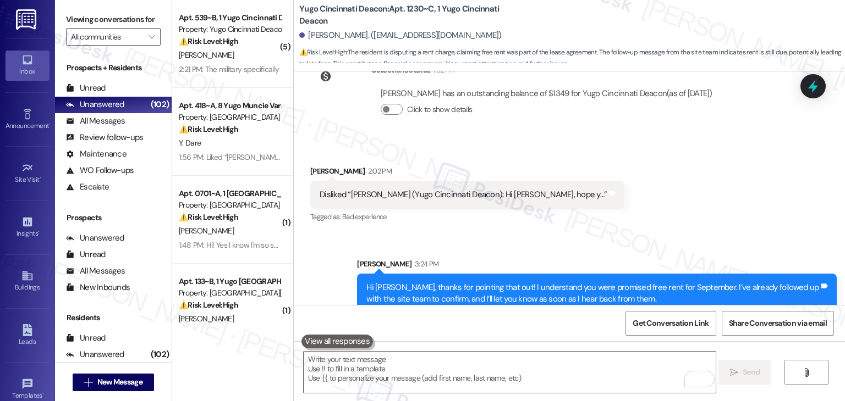
scroll to position [2768, 0]
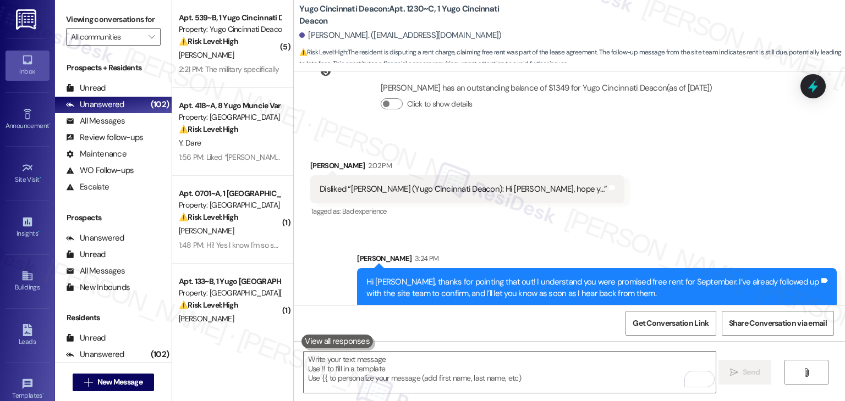
drag, startPoint x: 823, startPoint y: 82, endPoint x: 740, endPoint y: 83, distance: 83.6
click at [823, 82] on div at bounding box center [812, 86] width 25 height 24
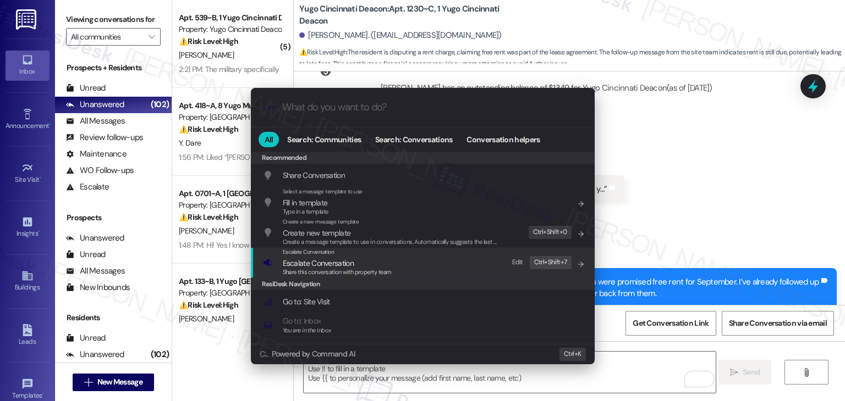
click at [341, 266] on span "Escalate Conversation" at bounding box center [318, 263] width 71 height 10
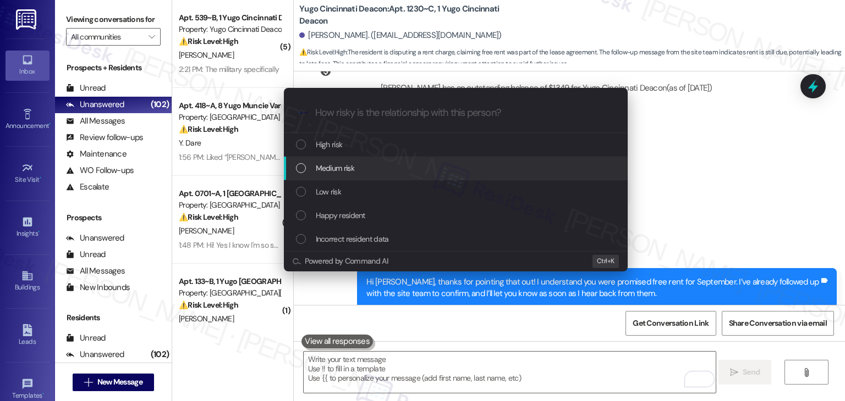
click at [300, 170] on div "List of options" at bounding box center [301, 168] width 10 height 10
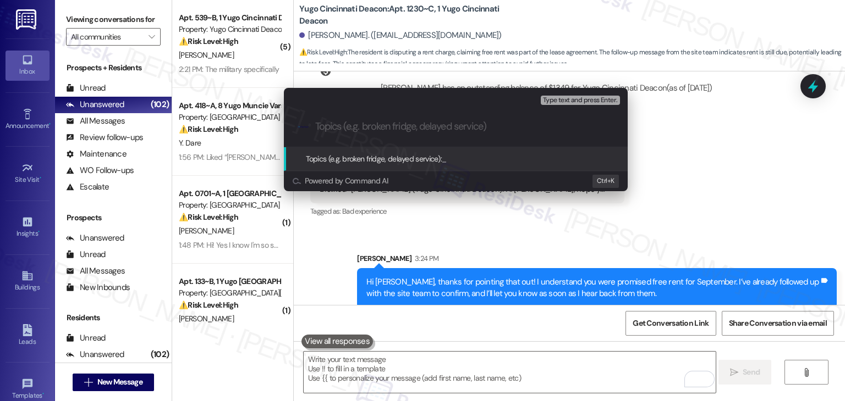
paste input "Resident Account Concern – Free September Rent Not Reflected"
type input "Resident Account Concern – Free September Rent Not Reflected"
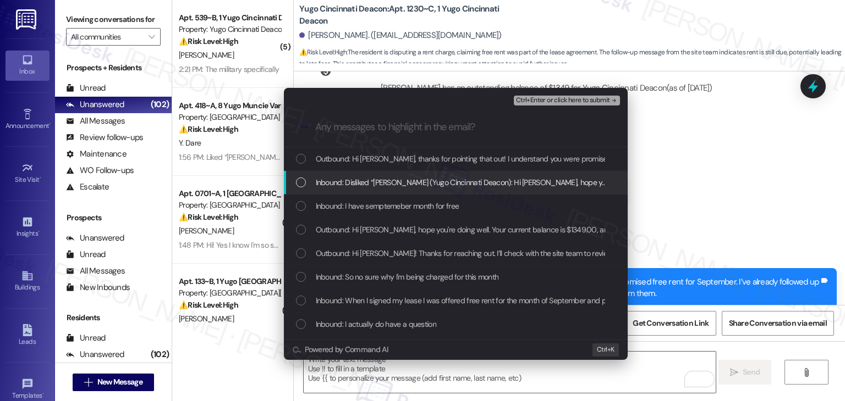
click at [300, 183] on div "List of options" at bounding box center [301, 183] width 10 height 10
click at [301, 181] on icon "List of options" at bounding box center [301, 182] width 4 height 3
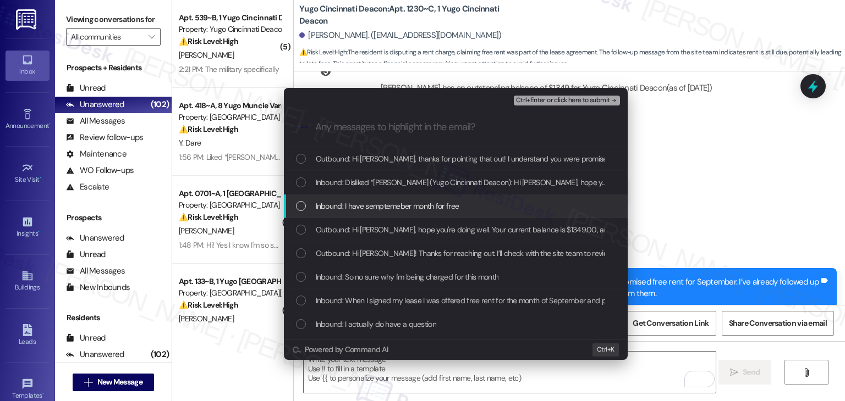
click at [302, 206] on div "List of options" at bounding box center [301, 206] width 10 height 10
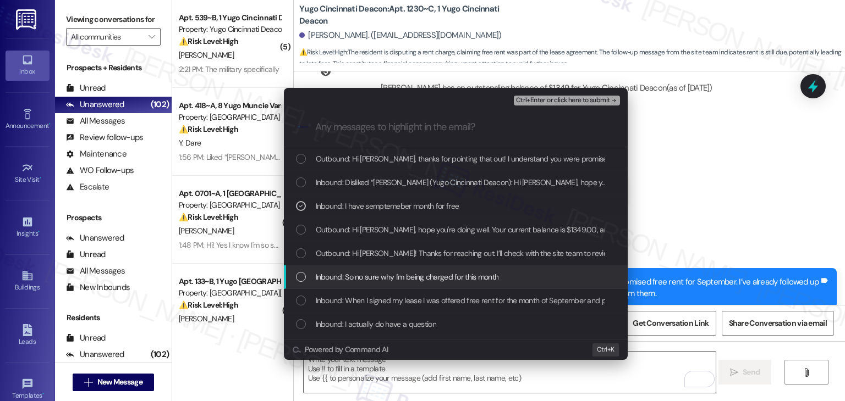
click at [304, 270] on div "Inbound: So no sure why I'm being charged for this month" at bounding box center [456, 278] width 344 height 24
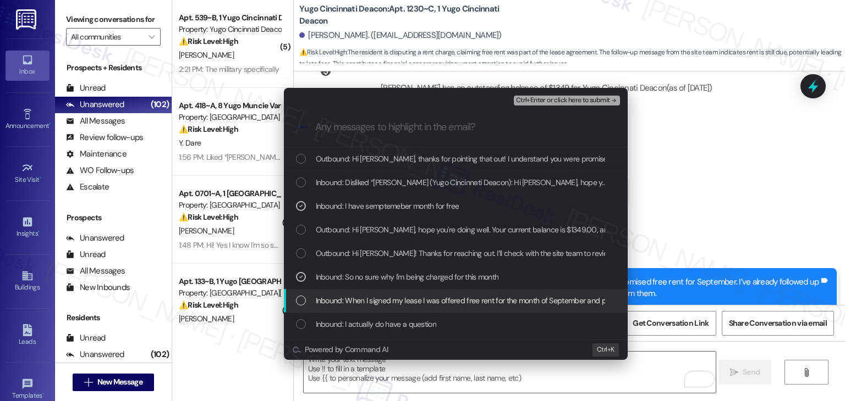
click at [302, 296] on div "List of options" at bounding box center [301, 301] width 10 height 10
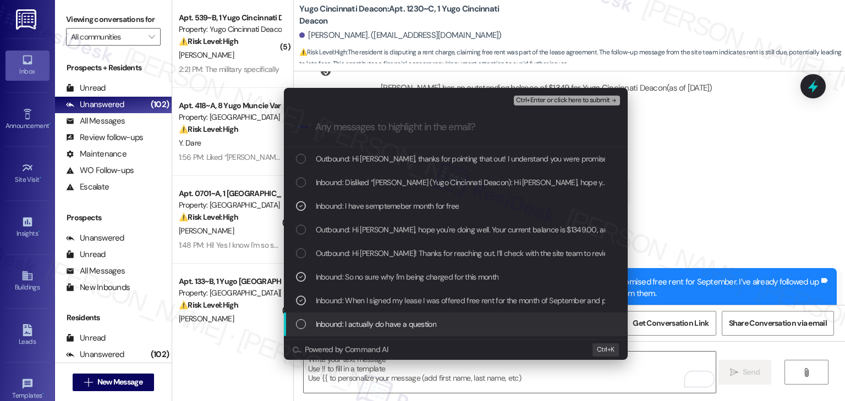
click at [301, 313] on div "Inbound: I actually do have a question" at bounding box center [456, 325] width 344 height 24
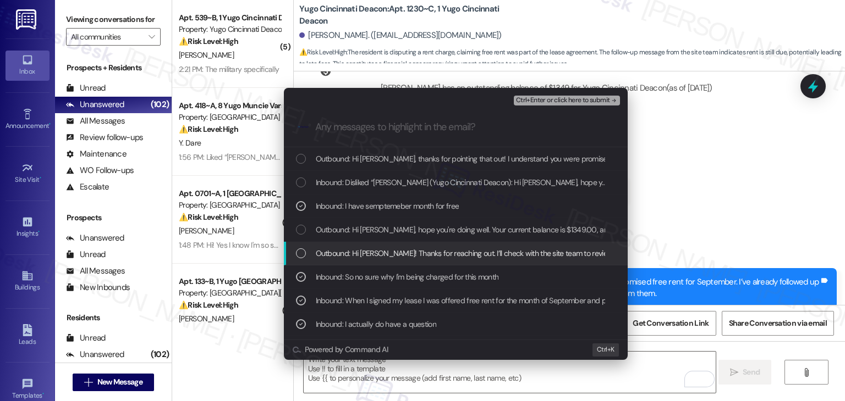
scroll to position [55, 0]
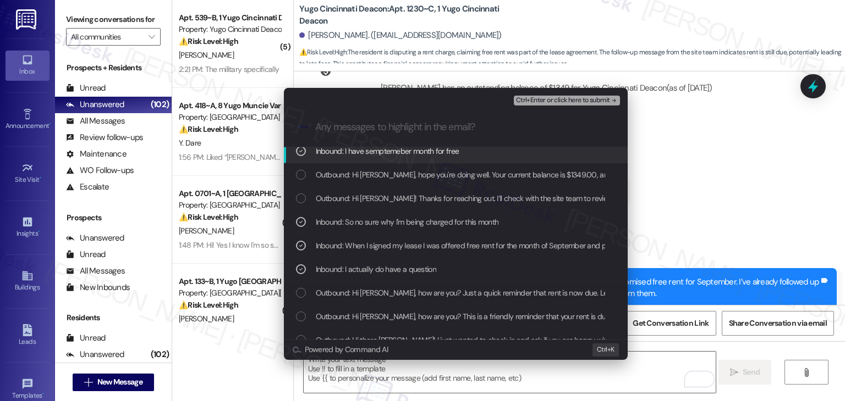
click at [559, 98] on span "Ctrl+Enter or click here to submit" at bounding box center [563, 101] width 94 height 8
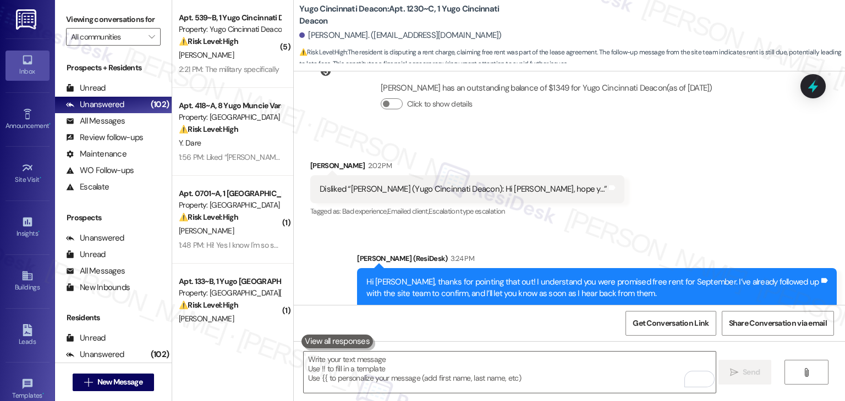
scroll to position [2679, 0]
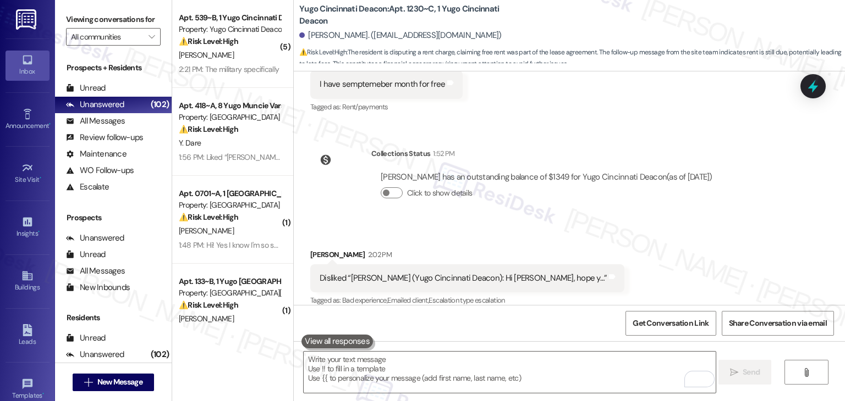
click at [602, 265] on div "Received via SMS Zachary Reuss 2:02 PM Disliked “Sarah (Yugo Cincinnati Deacon)…" at bounding box center [569, 270] width 551 height 93
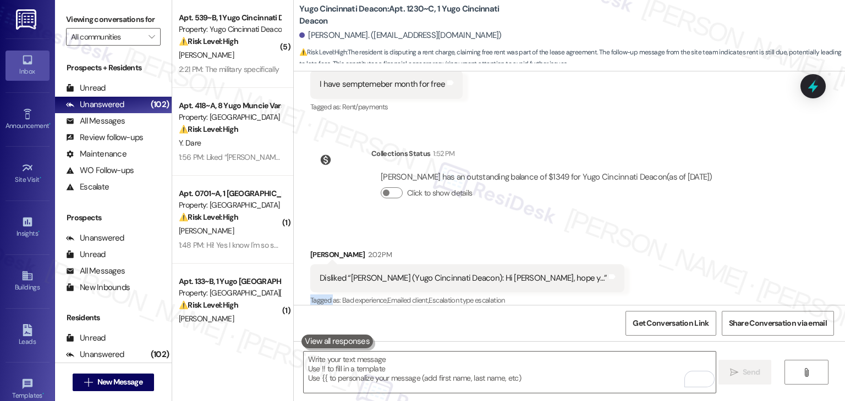
click at [602, 265] on div "Received via SMS Zachary Reuss 2:02 PM Disliked “Sarah (Yugo Cincinnati Deacon)…" at bounding box center [569, 270] width 551 height 93
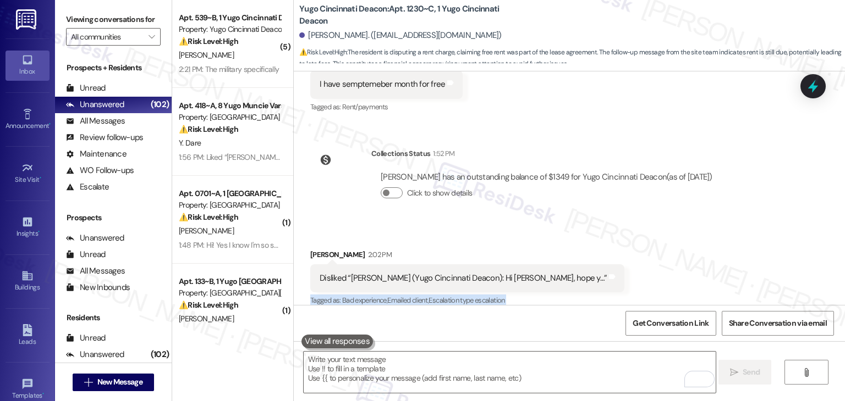
click at [602, 265] on div "Received via SMS Zachary Reuss 2:02 PM Disliked “Sarah (Yugo Cincinnati Deacon)…" at bounding box center [569, 270] width 551 height 93
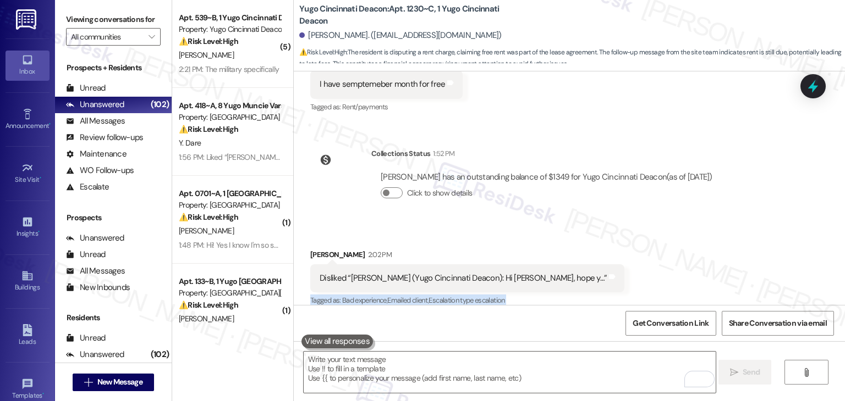
click at [602, 265] on div "Received via SMS Zachary Reuss 2:02 PM Disliked “Sarah (Yugo Cincinnati Deacon)…" at bounding box center [569, 270] width 551 height 93
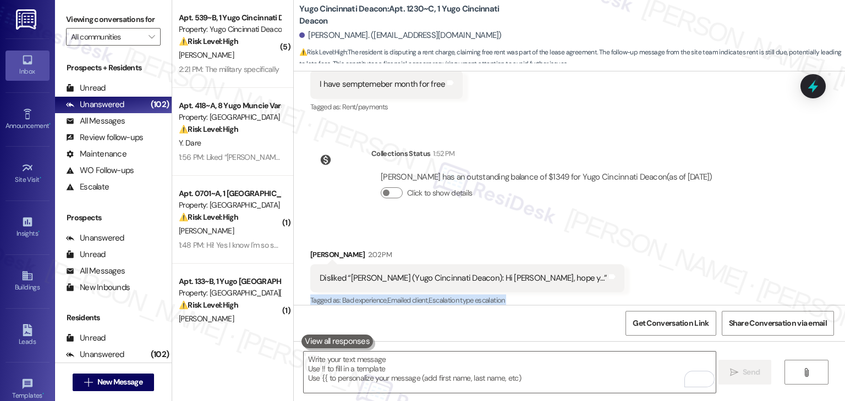
click at [602, 265] on div "Received via SMS Zachary Reuss 2:02 PM Disliked “Sarah (Yugo Cincinnati Deacon)…" at bounding box center [569, 270] width 551 height 93
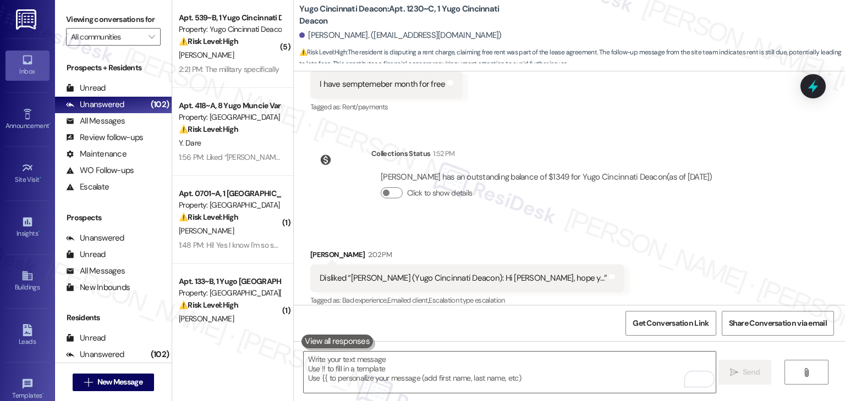
click at [602, 265] on div "Received via SMS Zachary Reuss 2:02 PM Disliked “Sarah (Yugo Cincinnati Deacon)…" at bounding box center [569, 270] width 551 height 93
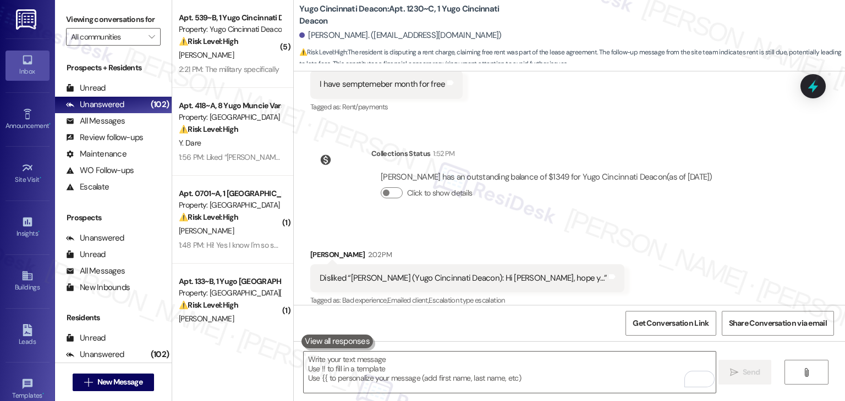
click at [602, 265] on div "Received via SMS Zachary Reuss 2:02 PM Disliked “Sarah (Yugo Cincinnati Deacon)…" at bounding box center [569, 270] width 551 height 93
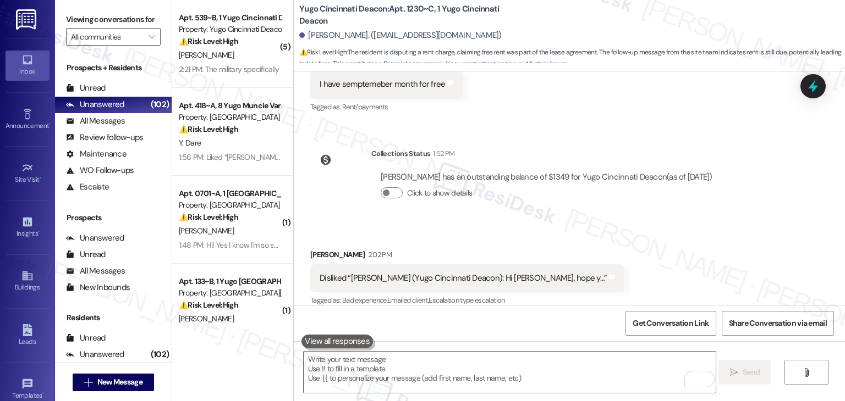
click at [602, 265] on div "Received via SMS Zachary Reuss 2:02 PM Disliked “Sarah (Yugo Cincinnati Deacon)…" at bounding box center [569, 270] width 551 height 93
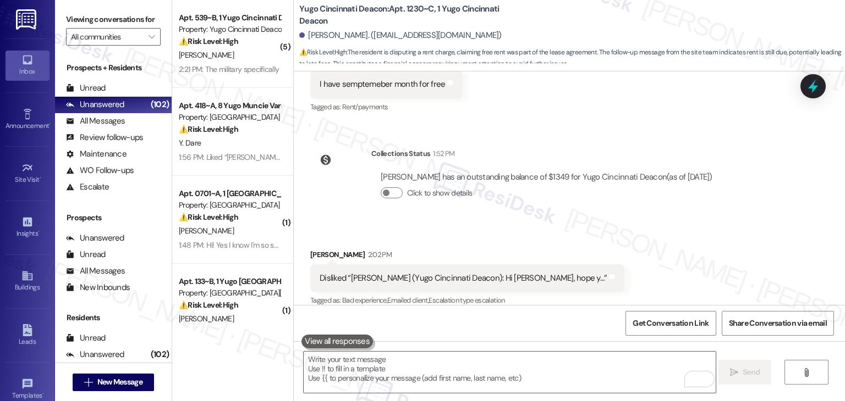
click at [602, 265] on div "Received via SMS Zachary Reuss 2:02 PM Disliked “Sarah (Yugo Cincinnati Deacon)…" at bounding box center [569, 270] width 551 height 93
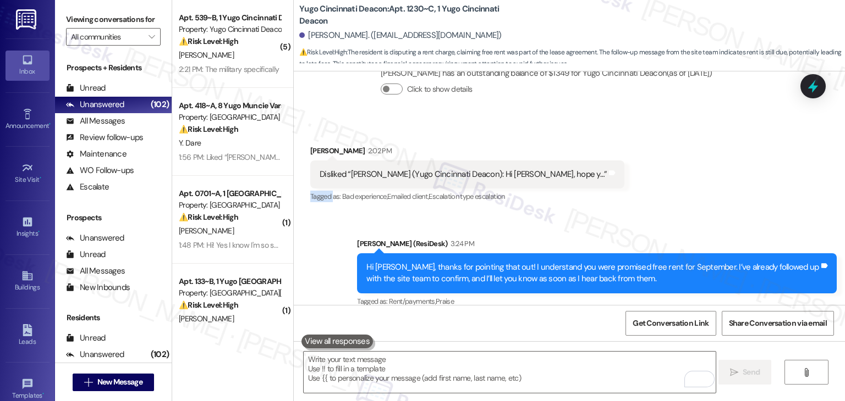
scroll to position [2785, 0]
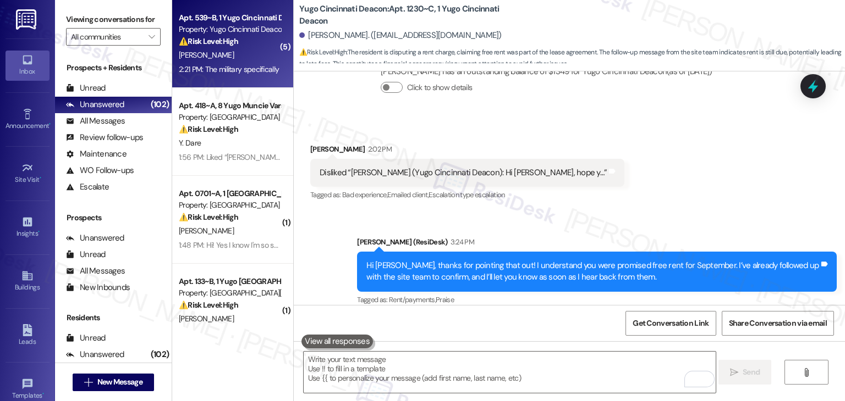
click at [252, 75] on div "2:21 PM: The military specifically 2:21 PM: The military specifically" at bounding box center [230, 70] width 104 height 14
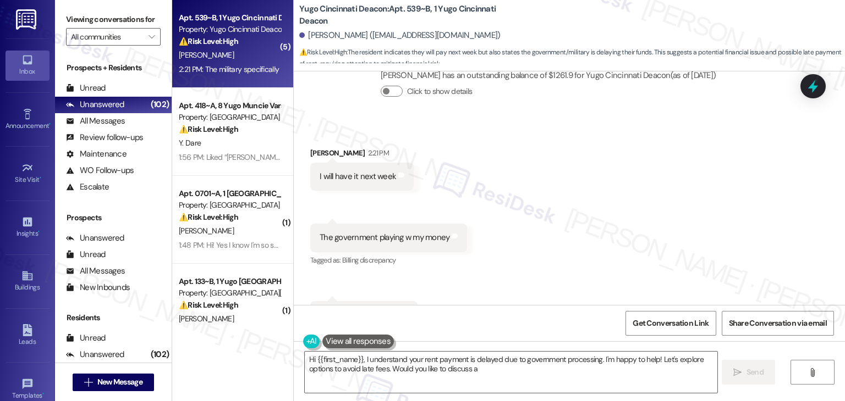
scroll to position [772, 0]
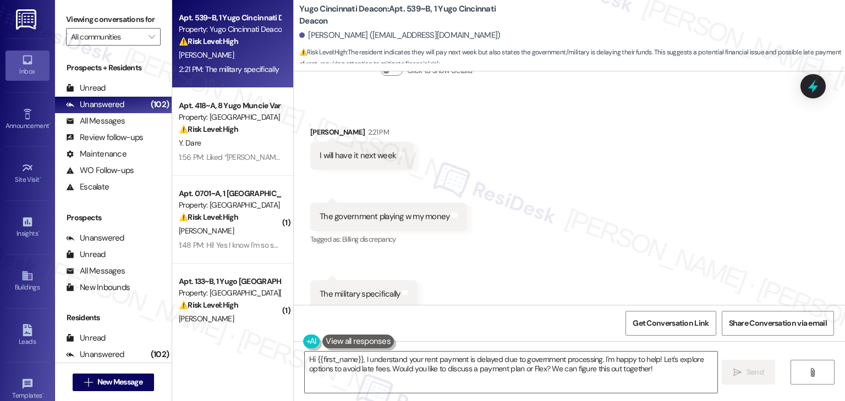
click at [549, 244] on div "Received via SMS Dwayne Carter Ii 2:21 PM I will have it next week Tags and not…" at bounding box center [569, 210] width 551 height 216
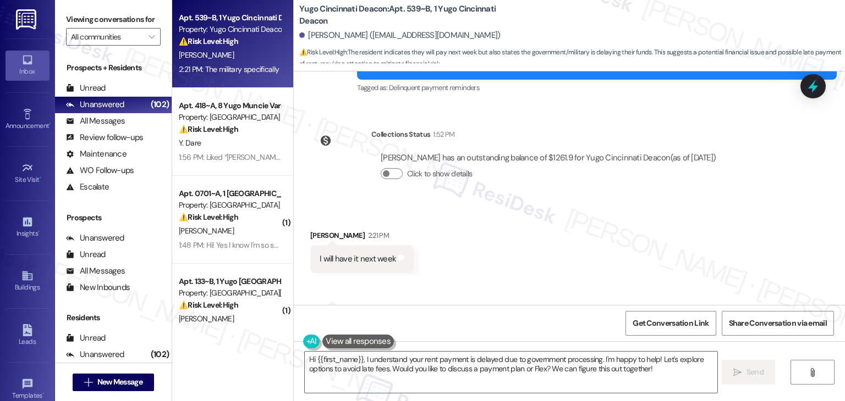
scroll to position [662, 0]
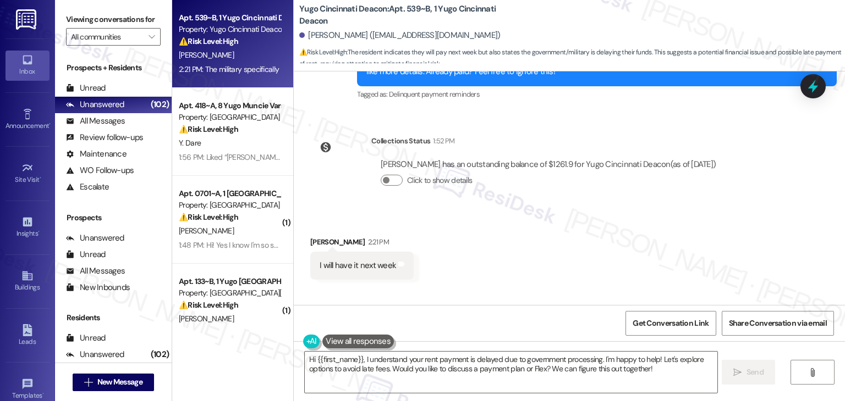
click at [570, 229] on div "Received via SMS Dwayne Carter Ii 2:21 PM I will have it next week Tags and not…" at bounding box center [569, 320] width 551 height 216
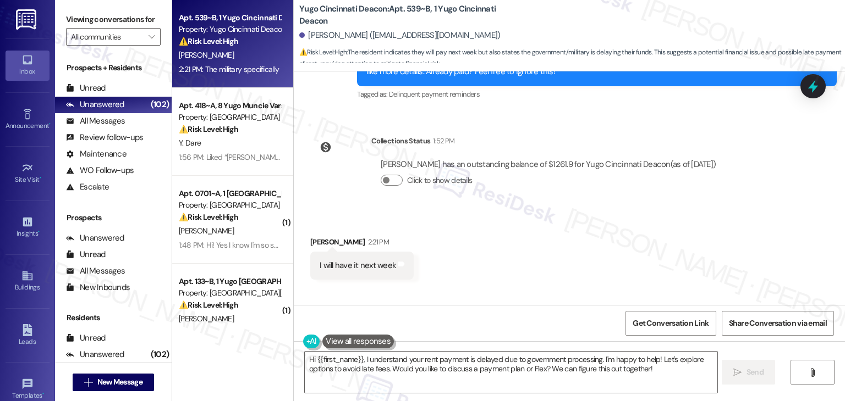
click at [570, 229] on div "Received via SMS Dwayne Carter Ii 2:21 PM I will have it next week Tags and not…" at bounding box center [569, 320] width 551 height 216
click at [592, 234] on div "Received via SMS Dwayne Carter Ii 2:21 PM I will have it next week Tags and not…" at bounding box center [569, 320] width 551 height 216
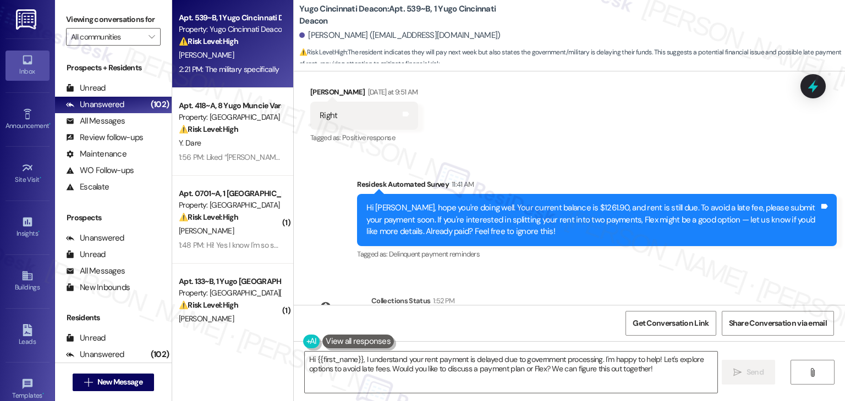
scroll to position [497, 0]
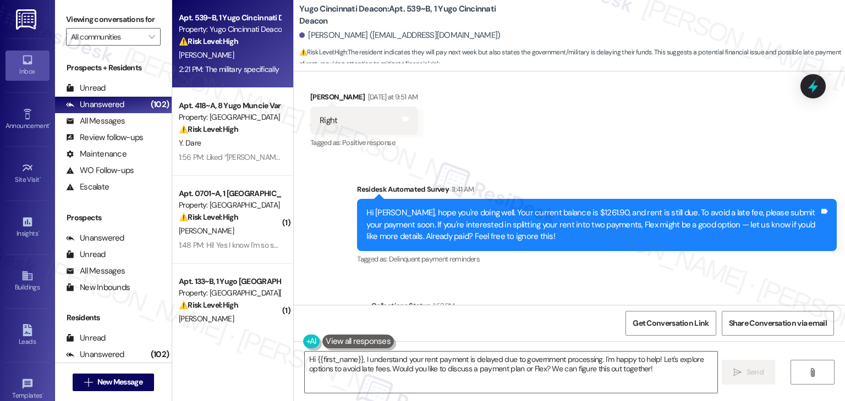
click at [510, 223] on div "Hi Dwayne, hope you're doing well. Your current balance is $1261.90, and rent i…" at bounding box center [592, 224] width 453 height 35
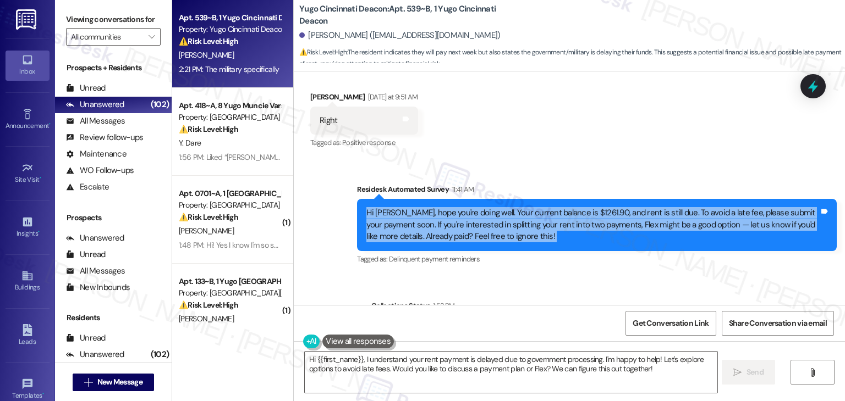
click at [510, 223] on div "Hi Dwayne, hope you're doing well. Your current balance is $1261.90, and rent i…" at bounding box center [592, 224] width 453 height 35
copy div "Hi Dwayne, hope you're doing well. Your current balance is $1261.90, and rent i…"
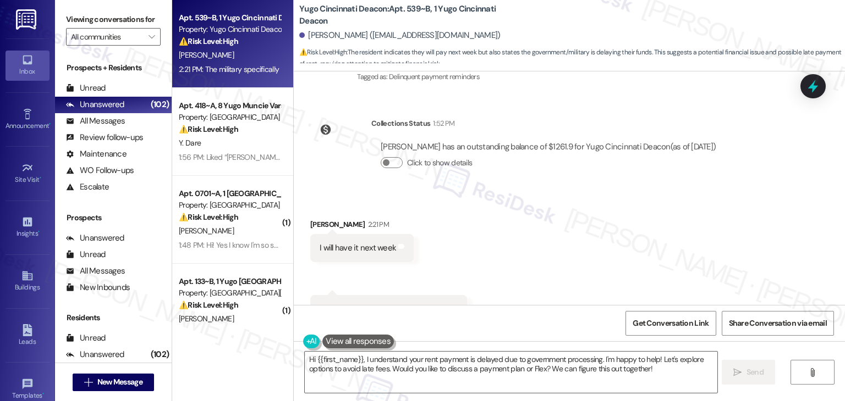
scroll to position [772, 0]
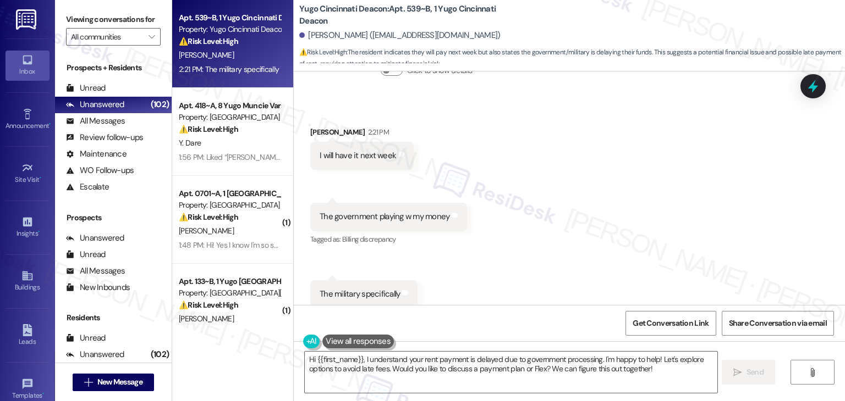
click at [363, 150] on div "I will have it next week" at bounding box center [357, 156] width 76 height 12
drag, startPoint x: 768, startPoint y: 238, endPoint x: 741, endPoint y: 261, distance: 35.5
click at [768, 239] on div "Received via SMS Dwayne Carter Ii 2:21 PM I will have it next week Tags and not…" at bounding box center [569, 210] width 551 height 216
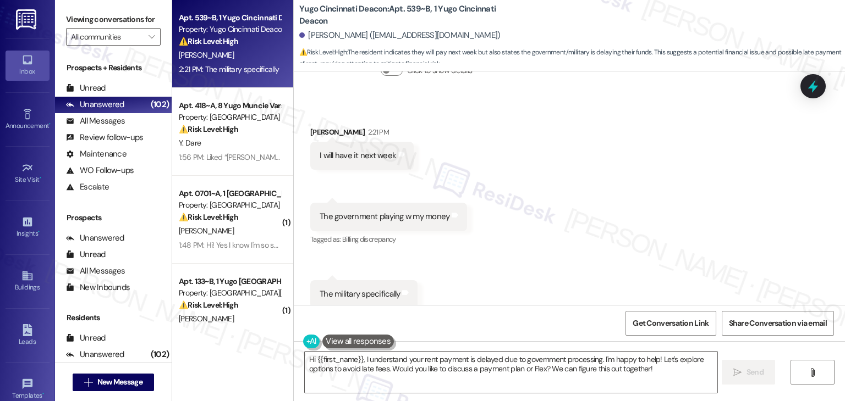
click at [376, 195] on div "Received via SMS 2:21 PM Dwayne Carter Ii 2:21 PM The government playing w my m…" at bounding box center [388, 225] width 173 height 61
click at [373, 211] on div "The government playing w my money" at bounding box center [384, 217] width 130 height 12
click at [370, 289] on div "The military specifically" at bounding box center [359, 295] width 80 height 12
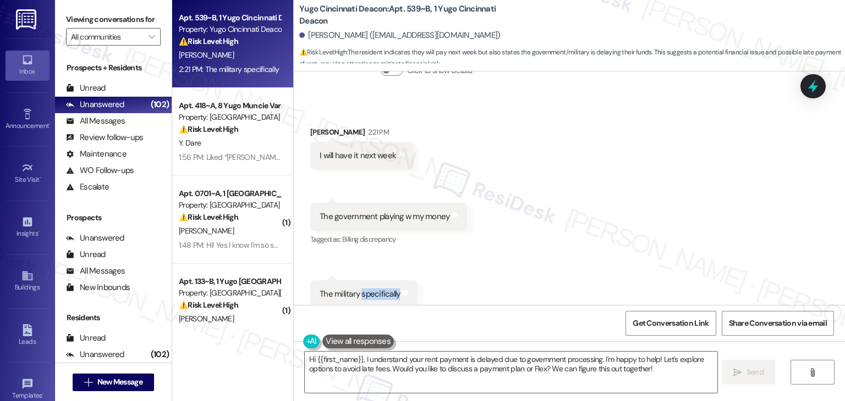
click at [370, 289] on div "The military specifically" at bounding box center [359, 295] width 80 height 12
click at [463, 368] on textarea "Hi {{first_name}}, I understand your rent payment is delayed due to government …" at bounding box center [511, 372] width 412 height 41
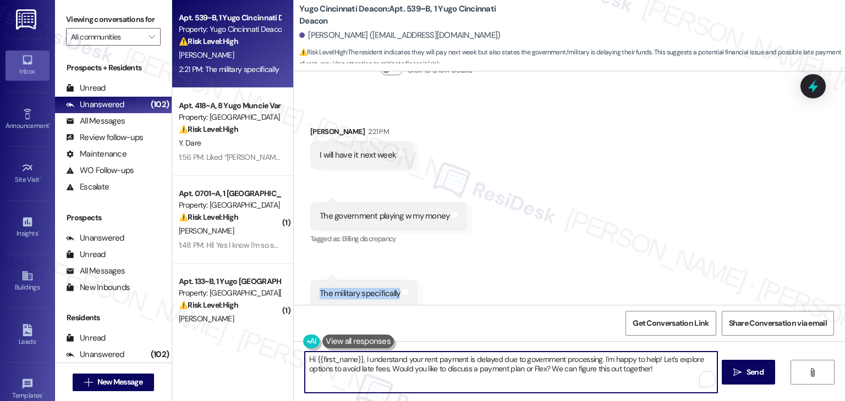
click at [463, 368] on textarea "Hi {{first_name}}, I understand your rent payment is delayed due to government …" at bounding box center [511, 372] width 412 height 41
paste textarea "Dwayne, thanks for letting me know. I understand the delay must be frustrating.…"
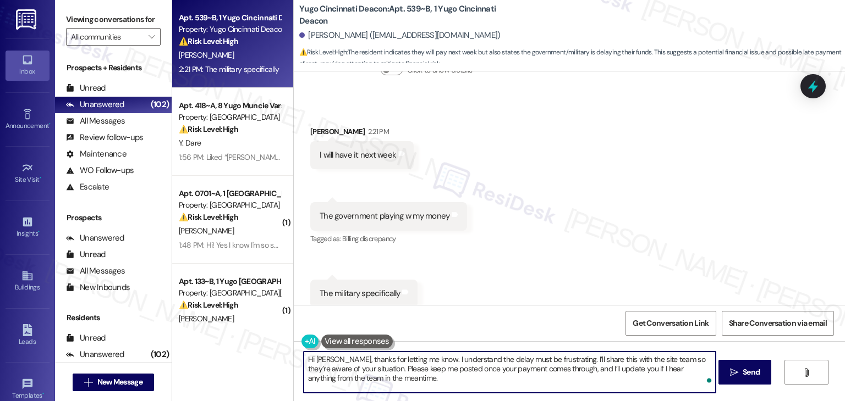
type textarea "Hi Dwayne, thanks for letting me know. I understand the delay must be frustrati…"
click at [576, 251] on div "Received via SMS Dwayne Carter Ii 2:21 PM I will have it next week Tags and not…" at bounding box center [569, 209] width 551 height 216
click at [533, 371] on textarea "Hi Dwayne, thanks for letting me know. I understand the delay must be frustrati…" at bounding box center [510, 372] width 412 height 41
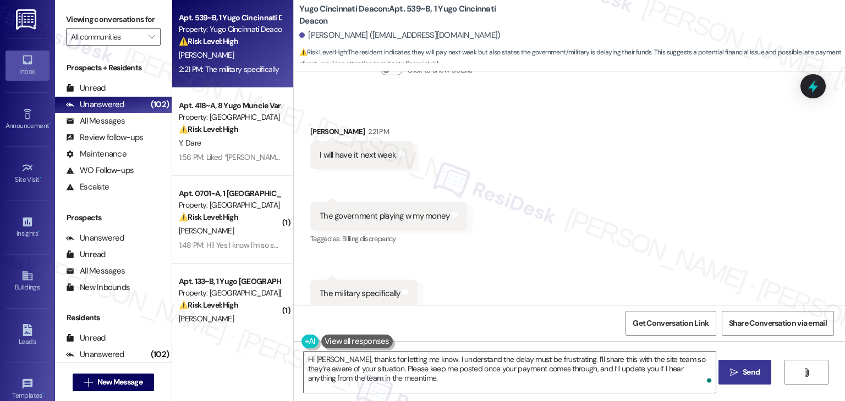
click at [750, 372] on span "Send" at bounding box center [750, 373] width 17 height 12
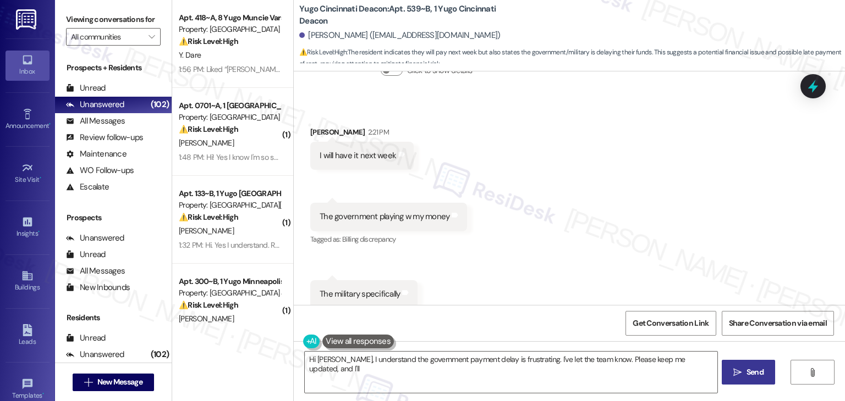
scroll to position [873, 0]
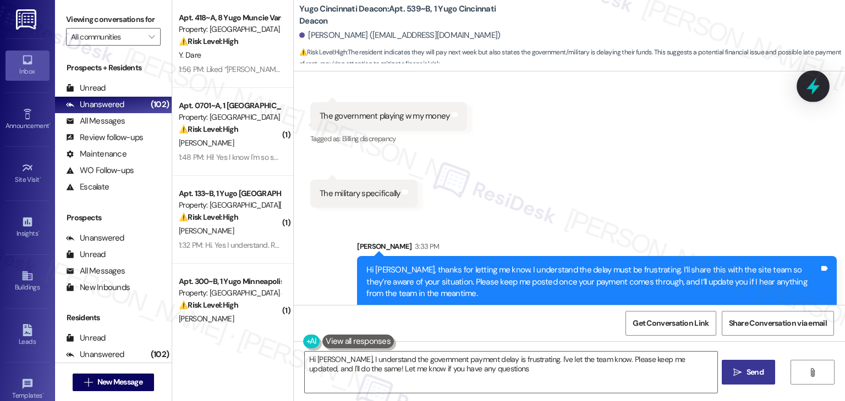
click at [816, 89] on icon at bounding box center [812, 86] width 19 height 19
type textarea "Hi Dwayne, I understand the government payment delay is frustrating. I've let t…"
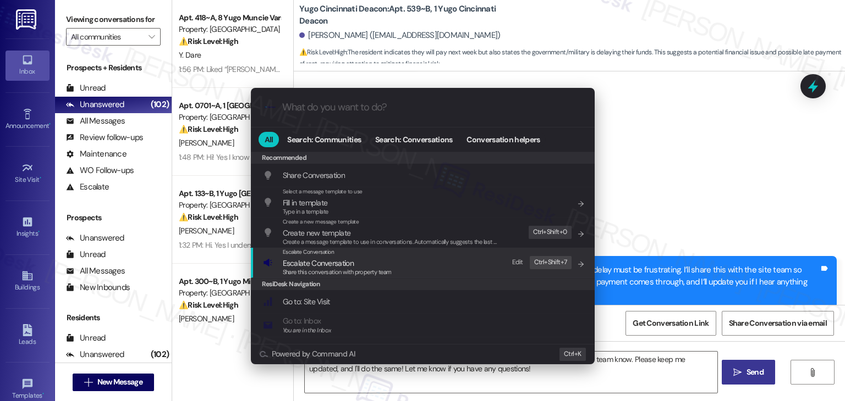
click at [343, 271] on span "Share this conversation with property team" at bounding box center [337, 272] width 109 height 8
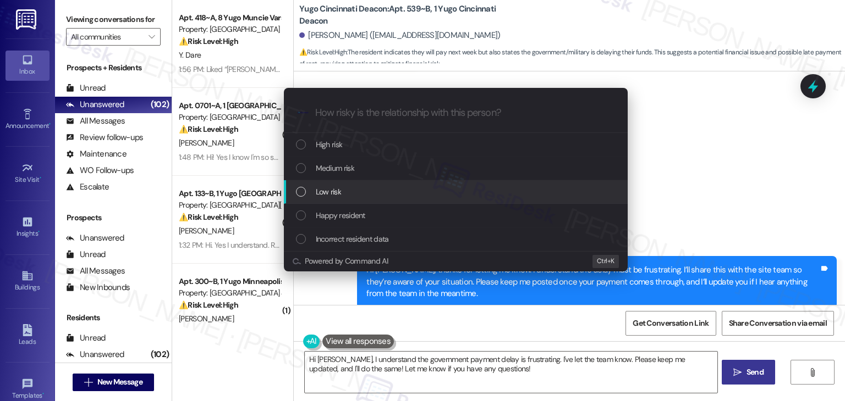
click at [305, 191] on div "List of options" at bounding box center [301, 192] width 10 height 10
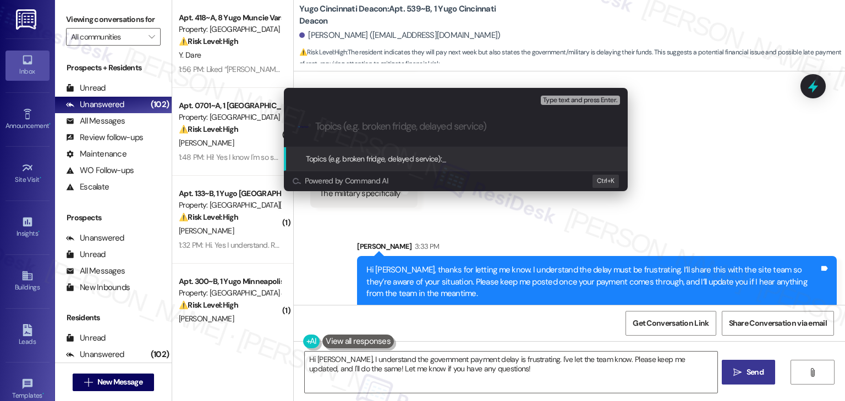
paste input "Payment Delay Concern – Awaiting Military/Government Funds"
type input "Payment Delay Concern – Awaiting Military/Government Funds"
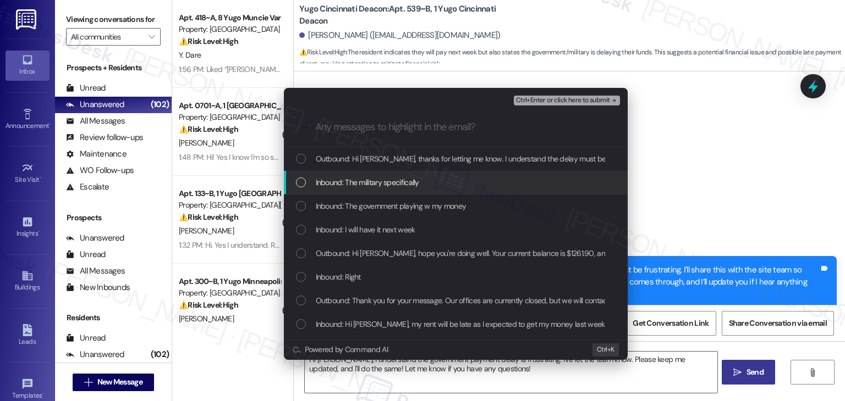
click at [301, 183] on div "List of options" at bounding box center [301, 183] width 10 height 10
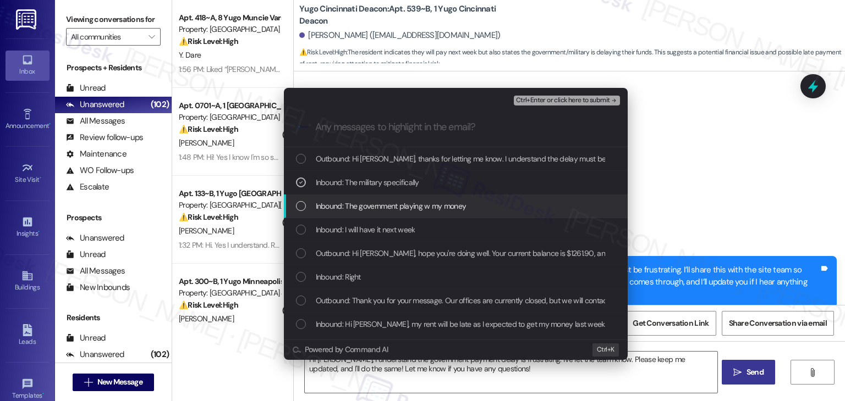
click at [302, 203] on div "List of options" at bounding box center [301, 206] width 10 height 10
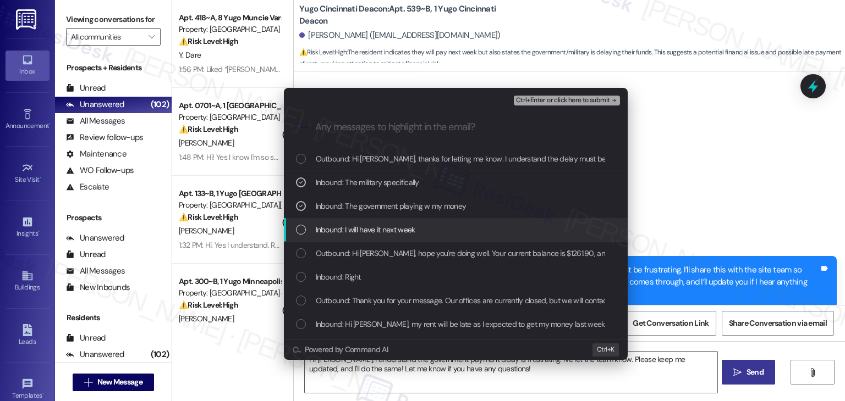
click at [303, 226] on div "List of options" at bounding box center [301, 230] width 10 height 10
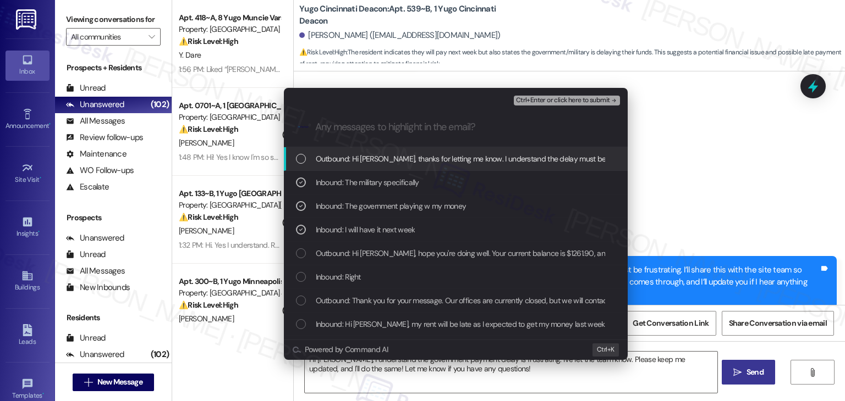
click at [546, 104] on span "Ctrl+Enter or click here to submit" at bounding box center [563, 101] width 94 height 8
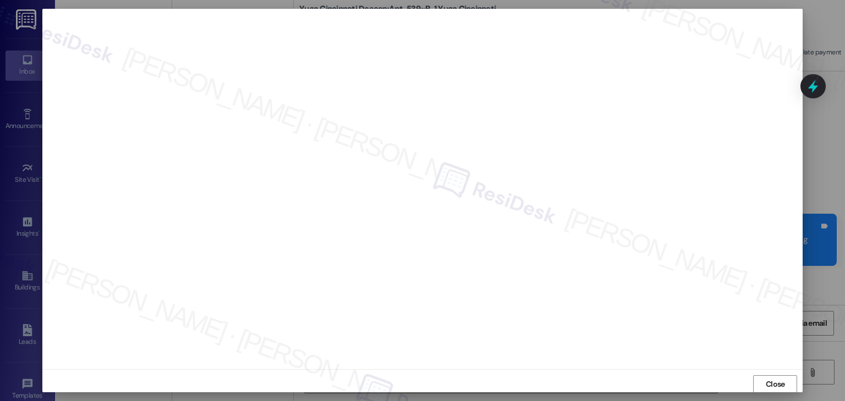
scroll to position [949, 0]
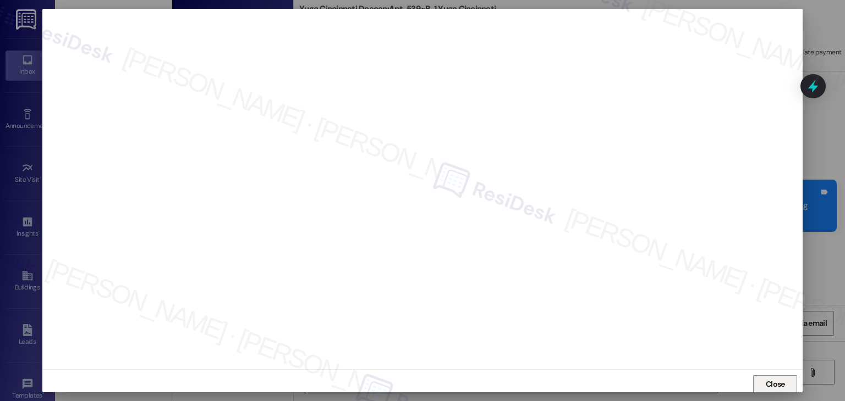
click at [763, 379] on span "Close" at bounding box center [775, 385] width 24 height 12
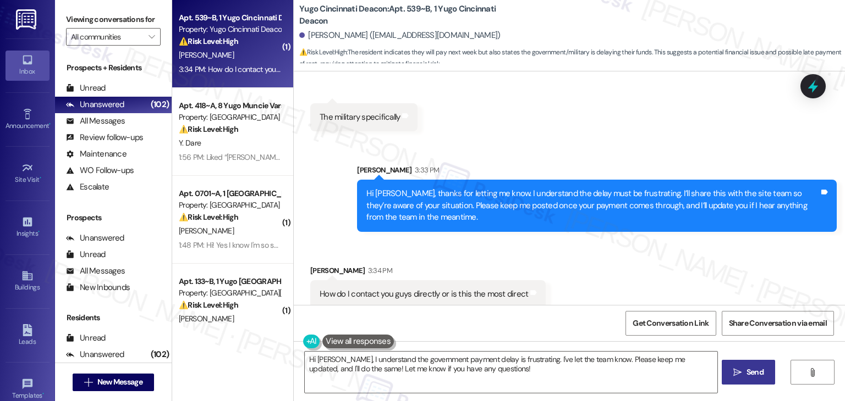
click at [608, 240] on div "Received via SMS Dwayne Carter Ii 3:34 PM How do I contact you guys directly or…" at bounding box center [569, 278] width 551 height 76
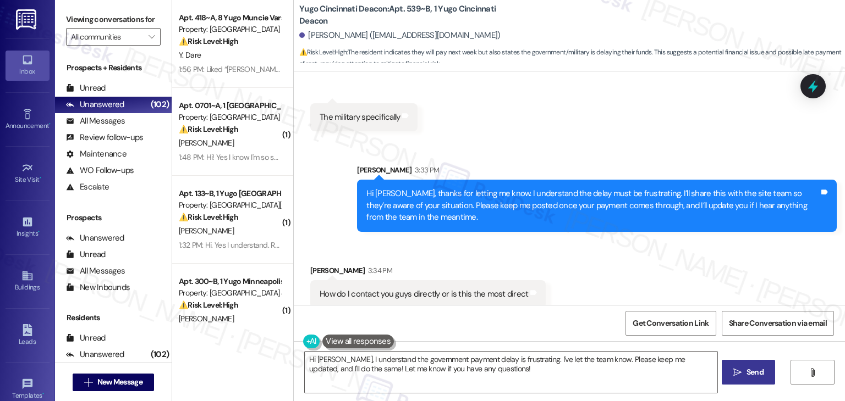
click at [605, 240] on div "Received via SMS Dwayne Carter Ii 3:34 PM How do I contact you guys directly or…" at bounding box center [569, 316] width 551 height 153
click at [458, 289] on div "How do I contact you guys directly or is this the most direct Tags and notes" at bounding box center [427, 294] width 235 height 28
click at [312, 40] on div "Dwayne Carter Ii. (carte2d4@mail.uc.edu)" at bounding box center [399, 36] width 201 height 12
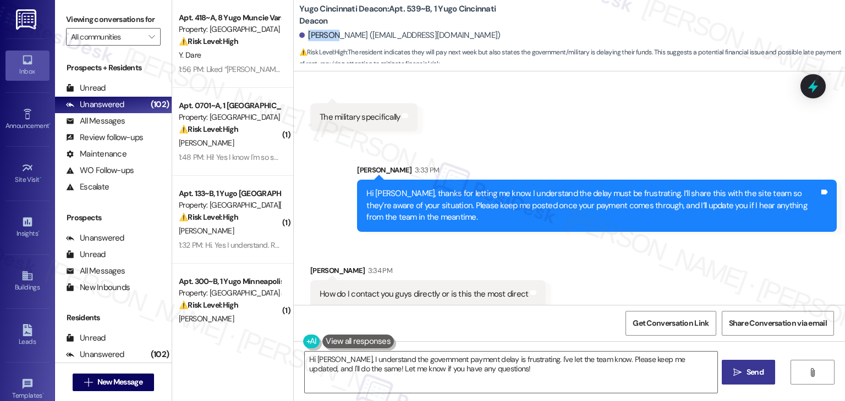
click at [312, 40] on div "Dwayne Carter Ii. (carte2d4@mail.uc.edu)" at bounding box center [399, 36] width 201 height 12
click at [554, 272] on div "Received via SMS Dwayne Carter Ii 3:34 PM How do I contact you guys directly or…" at bounding box center [569, 316] width 551 height 153
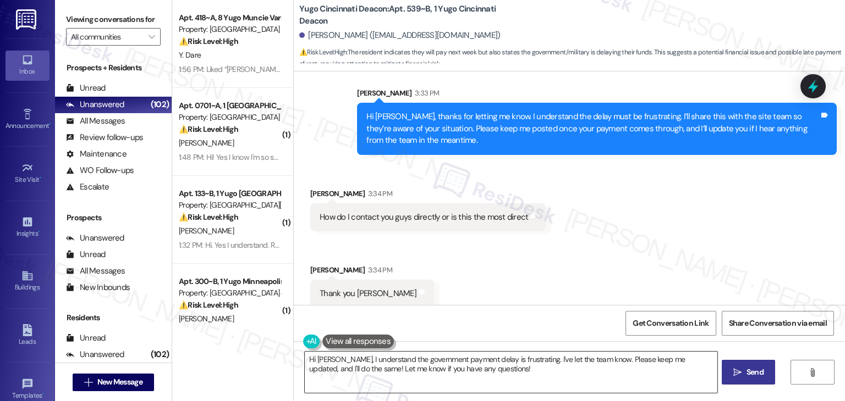
click at [416, 356] on textarea "Hi Dwayne, I understand the government payment delay is frustrating. I've let t…" at bounding box center [511, 372] width 412 height 41
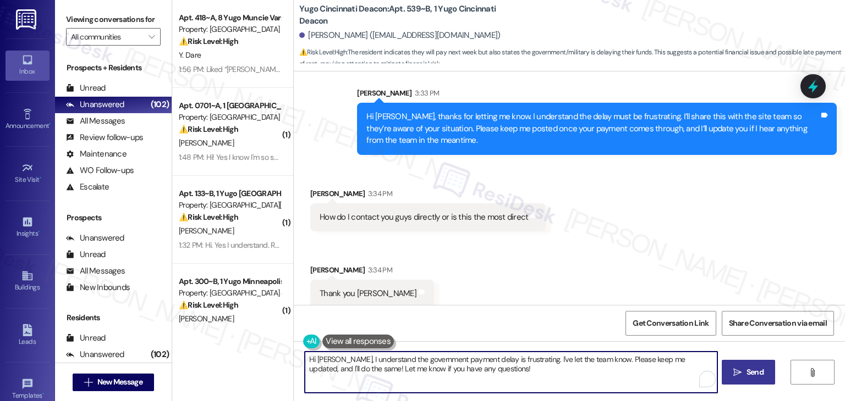
click at [416, 356] on textarea "Hi Dwayne, I understand the government payment delay is frustrating. I've let t…" at bounding box center [511, 372] width 412 height 41
paste textarea "This line is the best way to reach me, but if you’d like to speak with the site…"
type textarea "This line is the best way to reach me, but if you’d like to speak with the site…"
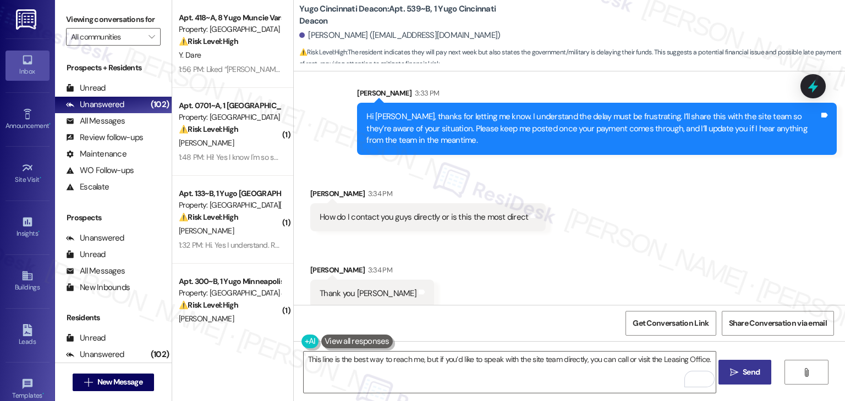
click at [754, 373] on span "Send" at bounding box center [750, 373] width 17 height 12
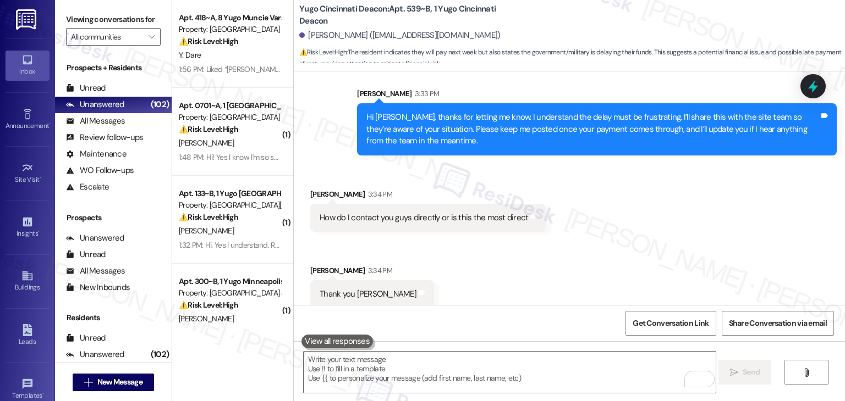
scroll to position [1103, 0]
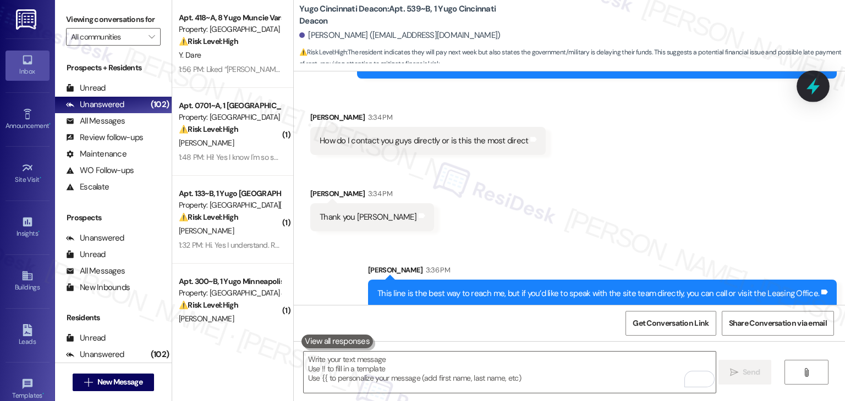
click at [812, 89] on icon at bounding box center [812, 86] width 13 height 17
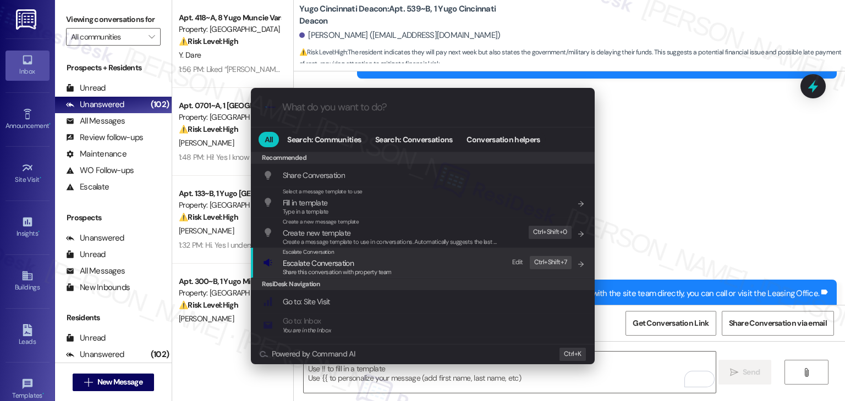
click at [335, 266] on span "Escalate Conversation" at bounding box center [318, 263] width 71 height 10
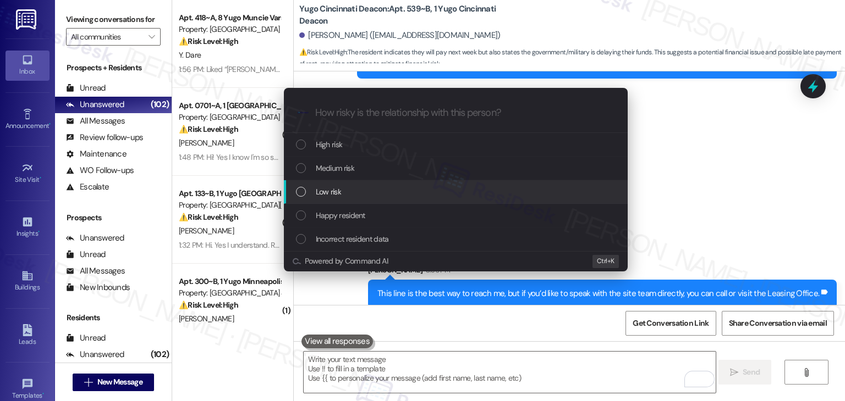
click at [304, 192] on div "List of options" at bounding box center [301, 192] width 10 height 10
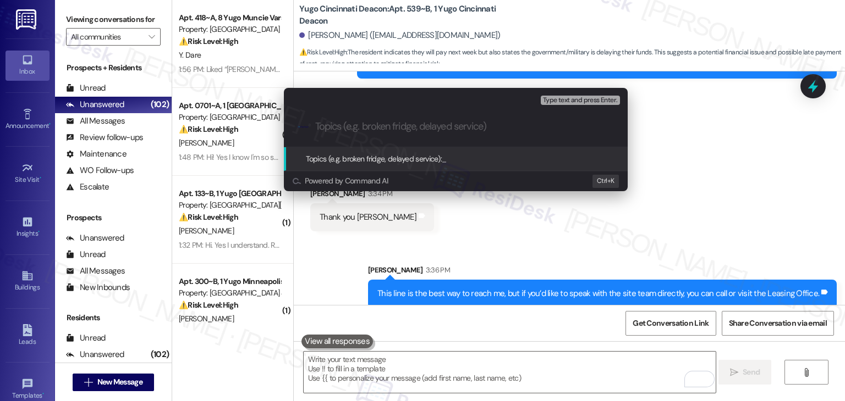
paste input "Payment Delay Concern – Awaiting Military/Government Funds"
type input "Payment Delay Concern – Awaiting Military/Government Funds"
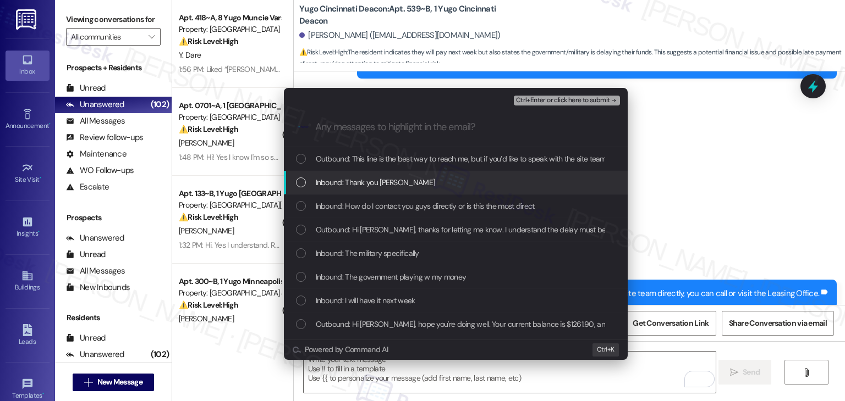
click at [299, 188] on div "Inbound: Thank you Sarah" at bounding box center [457, 183] width 322 height 12
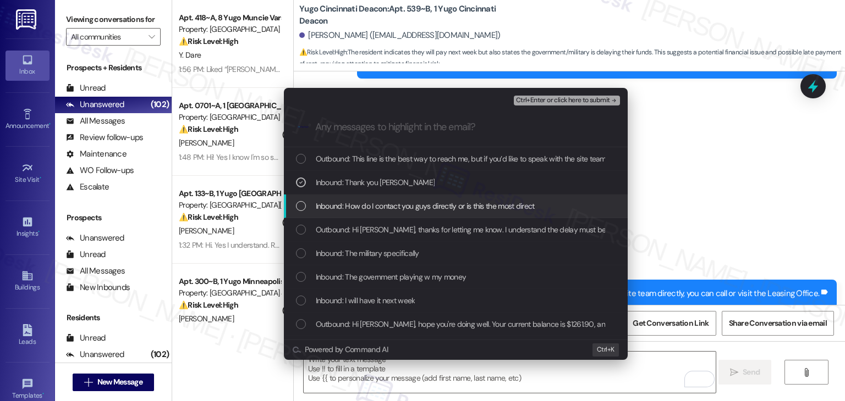
click at [301, 203] on div "List of options" at bounding box center [301, 206] width 10 height 10
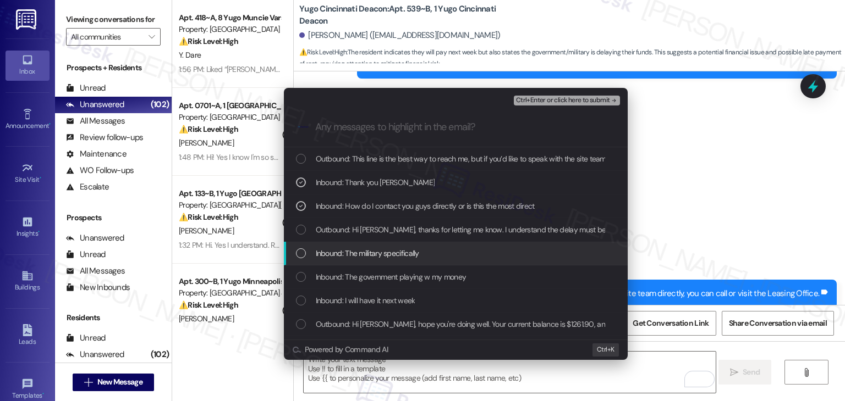
click at [302, 249] on div "List of options" at bounding box center [301, 254] width 10 height 10
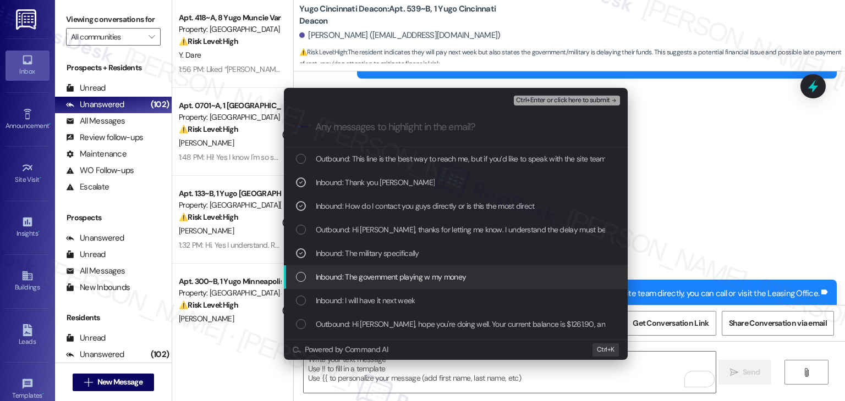
click at [300, 271] on div "Inbound: The government playing w my money" at bounding box center [457, 277] width 322 height 12
click at [299, 293] on div "Inbound: I will have it next week" at bounding box center [456, 301] width 344 height 24
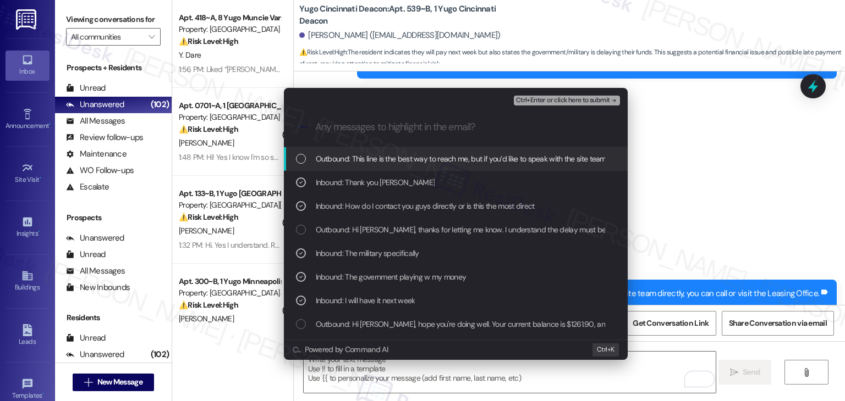
click at [554, 104] on span "Ctrl+Enter or click here to submit" at bounding box center [563, 101] width 94 height 8
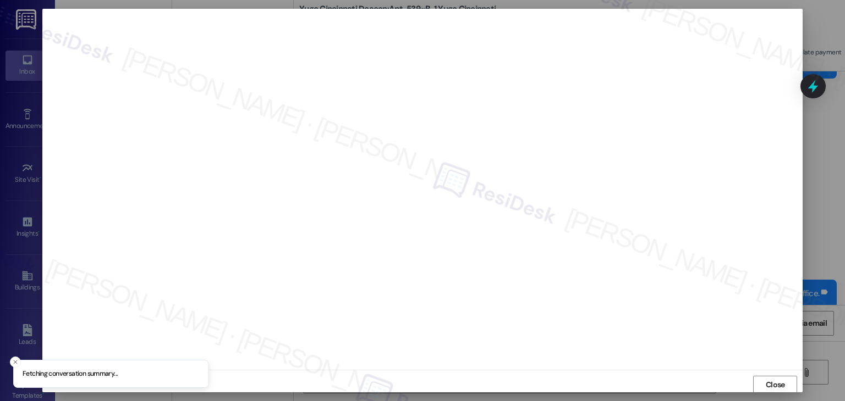
scroll to position [1, 0]
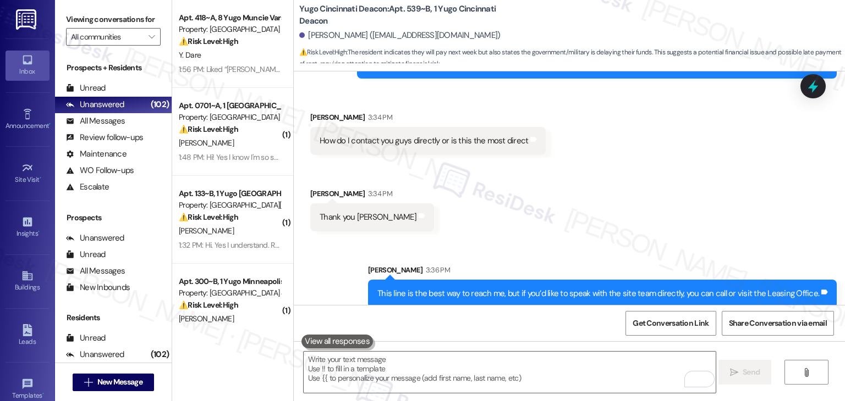
scroll to position [1026, 0]
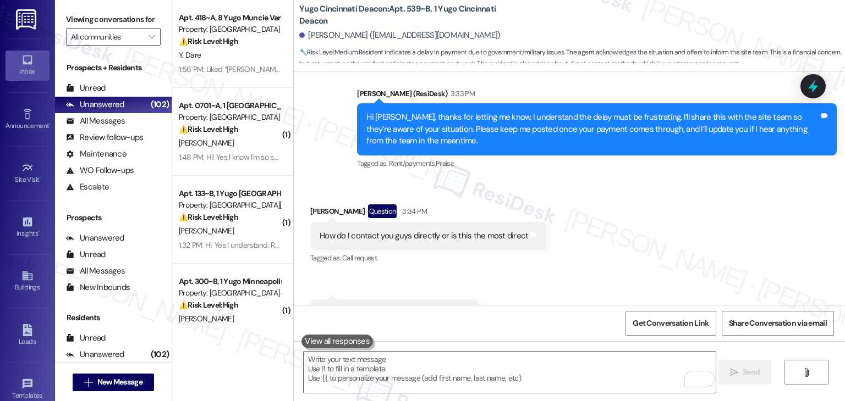
click at [560, 268] on div "Received via SMS [PERSON_NAME] Question 3:34 PM How do I contact you guys direc…" at bounding box center [569, 266] width 551 height 173
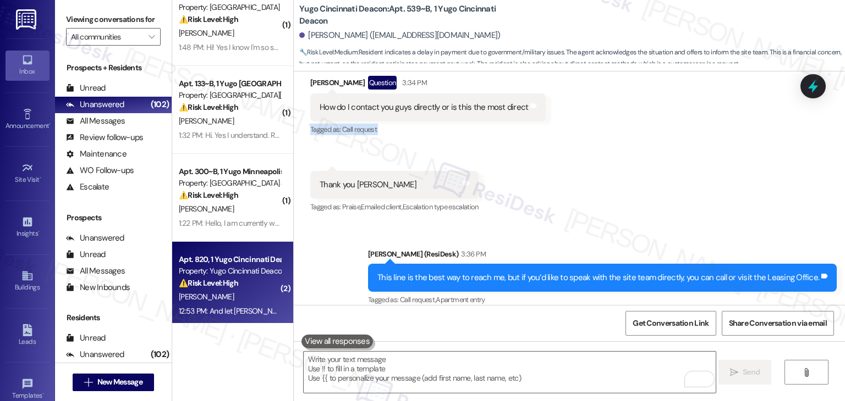
scroll to position [220, 0]
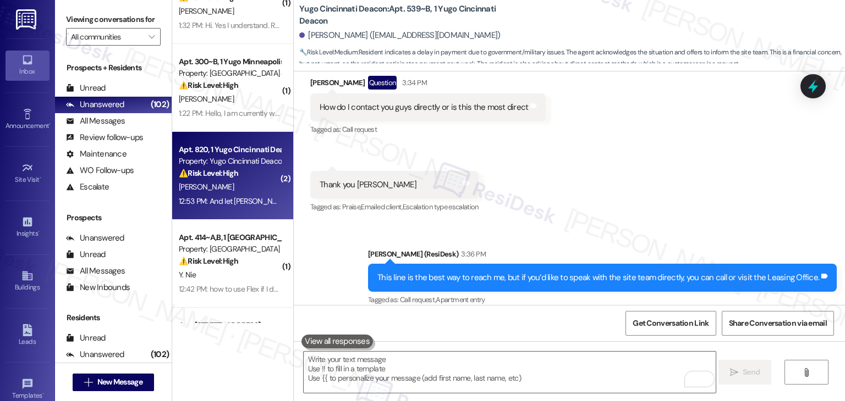
click at [243, 208] on div "12:53 PM: And let [PERSON_NAME] know that I would love to speak to her please! …" at bounding box center [230, 202] width 104 height 14
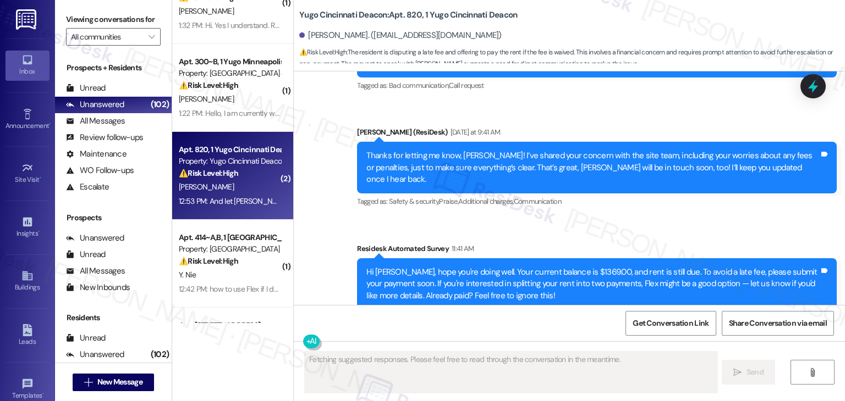
scroll to position [1234, 0]
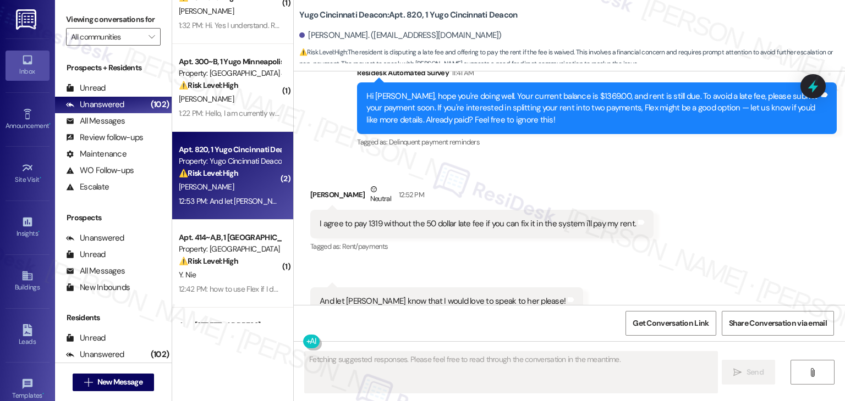
click at [493, 219] on div "Received via SMS [PERSON_NAME] Neutral 12:52 PM I agree to pay 1319 without the…" at bounding box center [482, 219] width 360 height 88
click at [591, 134] on div "Tagged as: Delinquent payment reminders Click to highlight conversations about …" at bounding box center [597, 142] width 480 height 16
click at [589, 115] on div "Survey, sent via SMS Residesk Automated Survey 11:41 AM Hi [PERSON_NAME], hope …" at bounding box center [597, 109] width 496 height 100
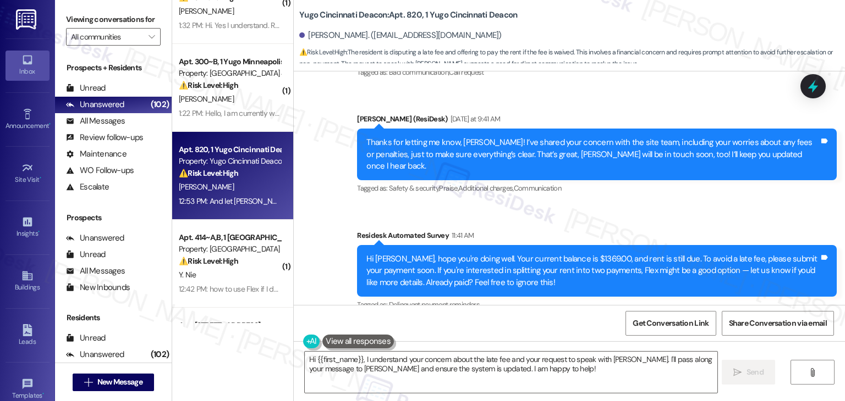
scroll to position [1069, 0]
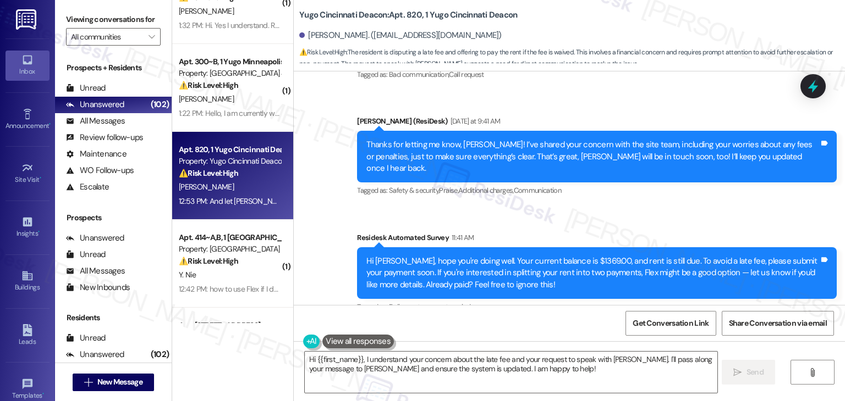
click at [531, 185] on div "Sent via SMS ResiDesk After Hours Assistant [DATE] 6:08 PM Thank you for your m…" at bounding box center [569, 154] width 551 height 337
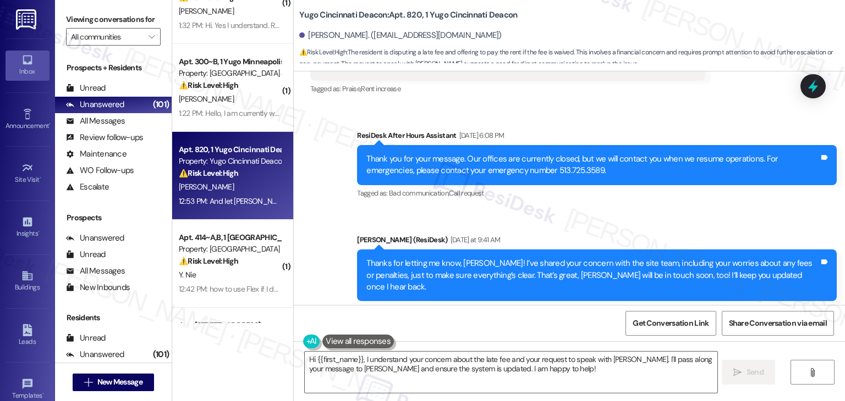
scroll to position [959, 0]
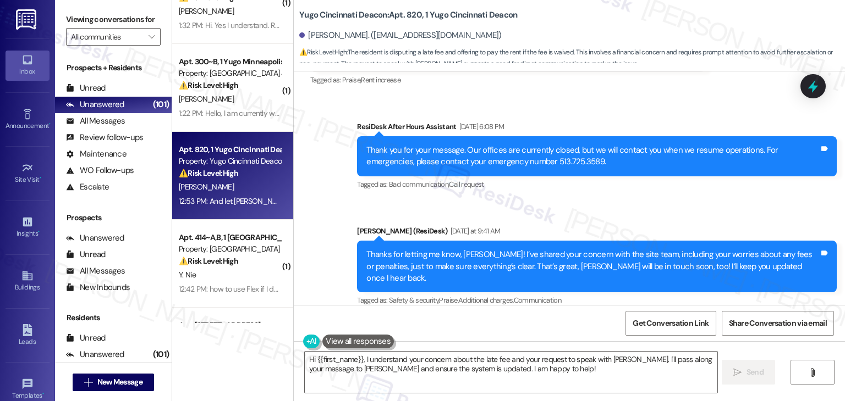
click at [516, 249] on div "Thanks for letting me know, [PERSON_NAME]! I’ve shared your concern with the si…" at bounding box center [592, 266] width 453 height 35
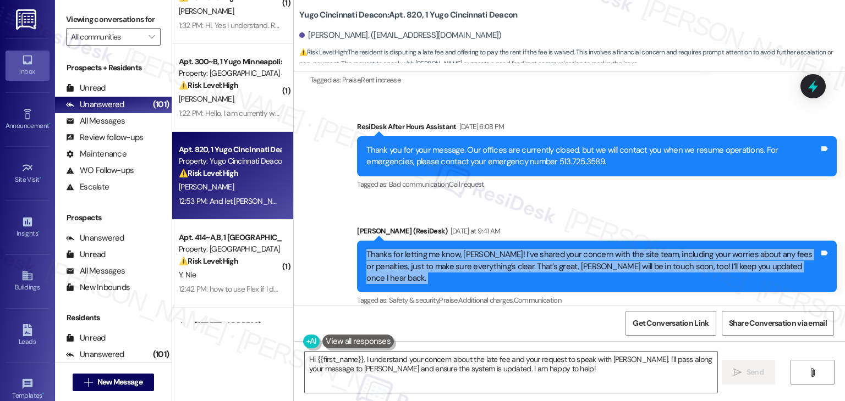
click at [516, 249] on div "Thanks for letting me know, [PERSON_NAME]! I’ve shared your concern with the si…" at bounding box center [592, 266] width 453 height 35
copy div "Thanks for letting me know, [PERSON_NAME]! I’ve shared your concern with the si…"
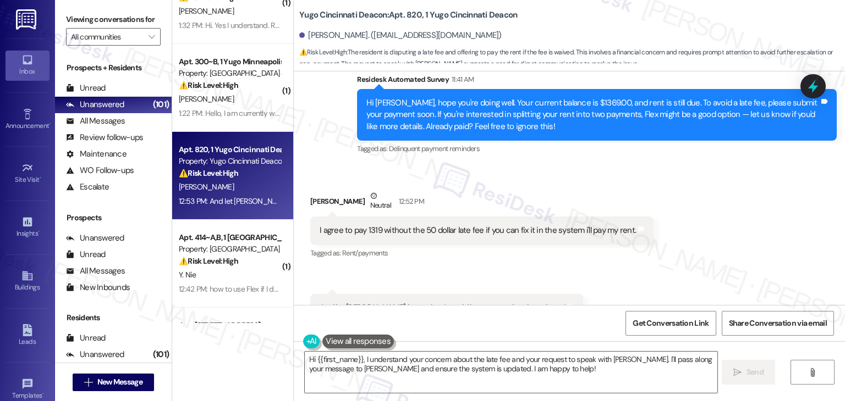
scroll to position [1289, 0]
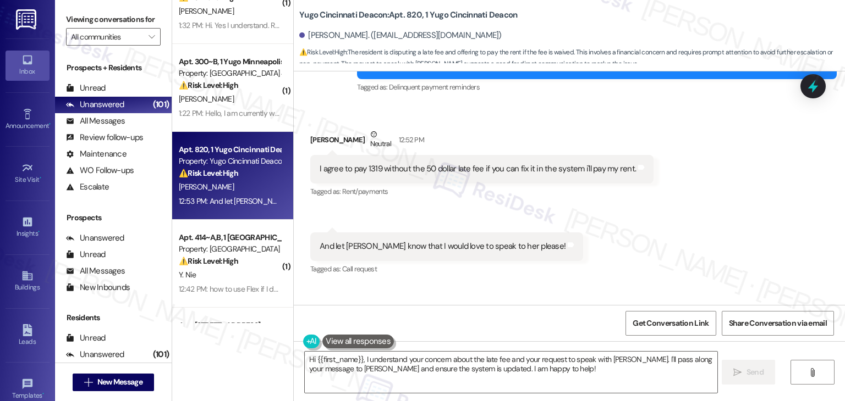
click at [456, 163] on div "I agree to pay 1319 without the 50 dollar late fee if you can fix it in the sys…" at bounding box center [477, 169] width 316 height 12
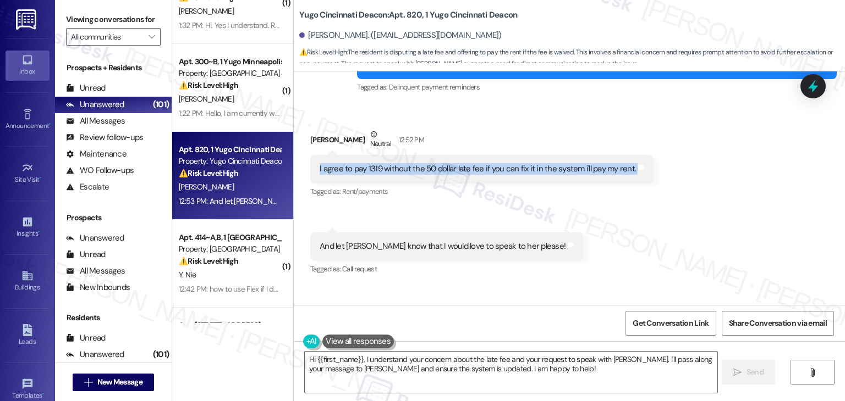
click at [456, 163] on div "I agree to pay 1319 without the 50 dollar late fee if you can fix it in the sys…" at bounding box center [477, 169] width 316 height 12
copy div "I agree to pay 1319 without the 50 dollar late fee if you can fix it in the sys…"
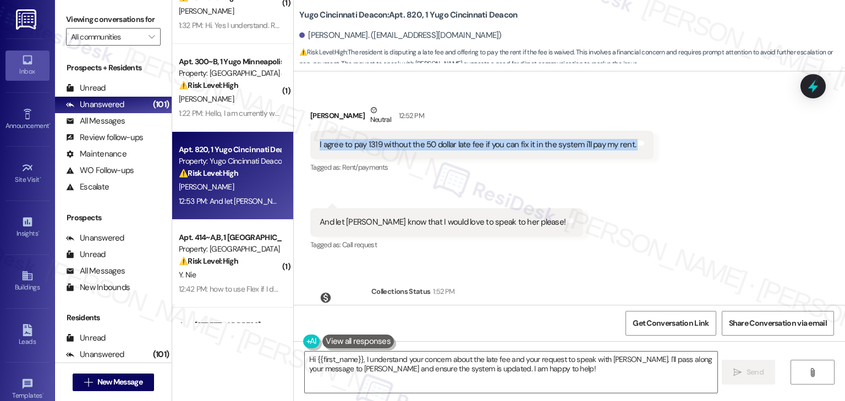
scroll to position [1335, 0]
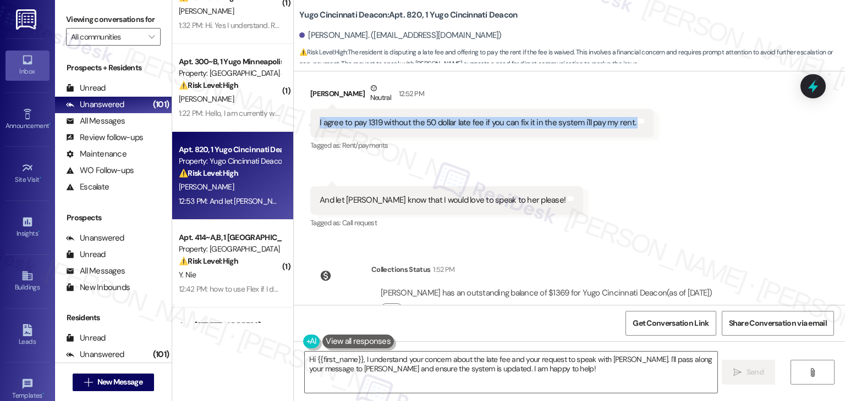
click at [445, 195] on div "And let [PERSON_NAME] know that I would love to speak to her please!" at bounding box center [442, 201] width 246 height 12
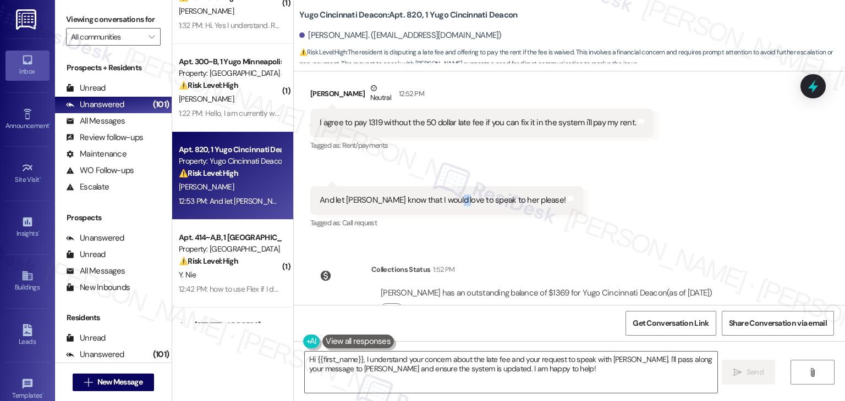
click at [445, 195] on div "And let [PERSON_NAME] know that I would love to speak to her please!" at bounding box center [442, 201] width 246 height 12
copy div "And let [PERSON_NAME] know that I would love to speak to her please! Tags and n…"
click at [681, 205] on div "Sent via SMS [PERSON_NAME] (ResiDesk) [DATE] 3:28 PM Hi [PERSON_NAME]! We’re so…" at bounding box center [569, 188] width 551 height 234
click at [606, 216] on div "Sent via SMS [PERSON_NAME] (ResiDesk) [DATE] 3:28 PM Hi [PERSON_NAME]! We’re so…" at bounding box center [569, 188] width 551 height 234
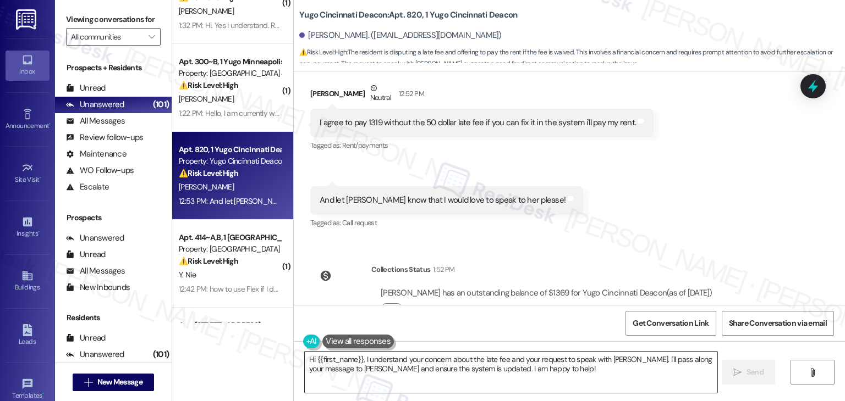
click at [468, 370] on textarea "Hi {{first_name}}, I understand your concern about the late fee and your reques…" at bounding box center [511, 372] width 412 height 41
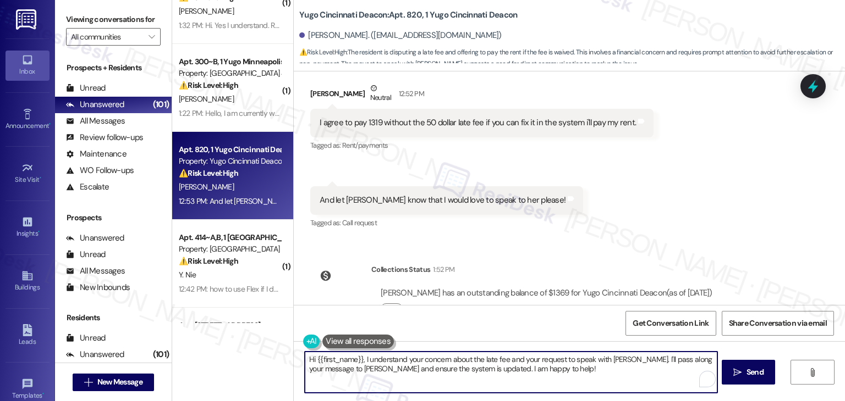
paste textarea "Thanks for clarifying, [PERSON_NAME]! I’ll share with the site team that you ag…"
click at [468, 370] on textarea "Thanks for clarifying, [PERSON_NAME]! I’ll share with the site team that you ag…" at bounding box center [511, 372] width 412 height 41
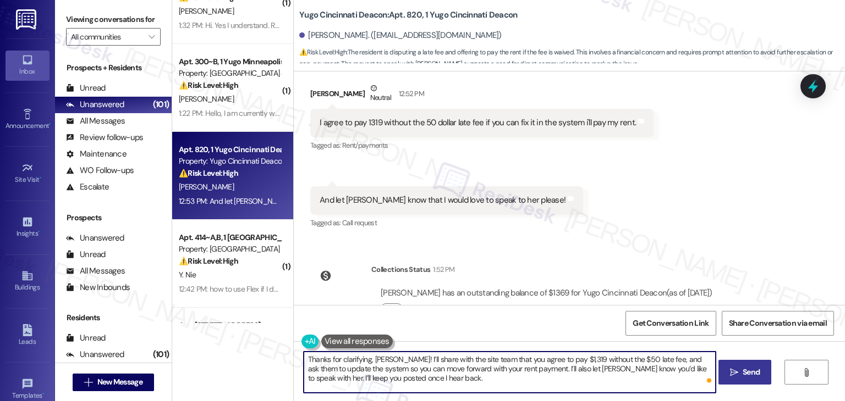
type textarea "Thanks for clarifying, [PERSON_NAME]! I’ll share with the site team that you ag…"
click at [743, 366] on button " Send" at bounding box center [744, 372] width 53 height 25
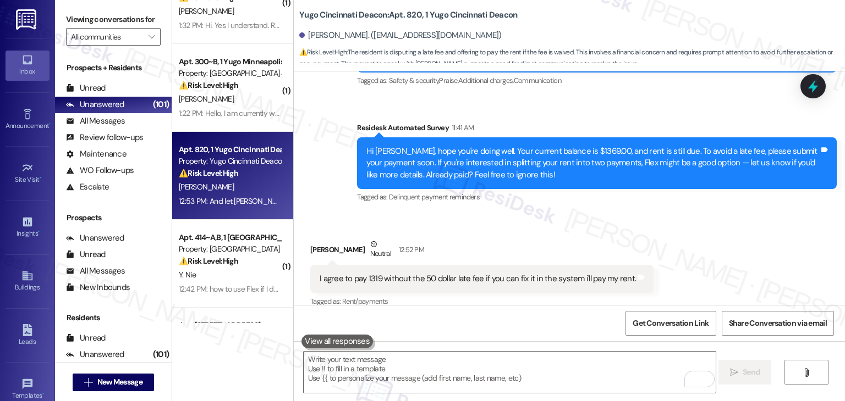
scroll to position [1436, 0]
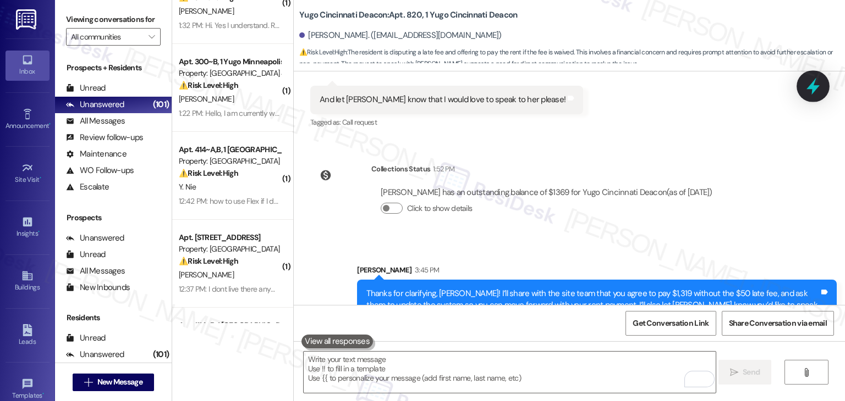
click at [815, 87] on icon at bounding box center [812, 86] width 13 height 17
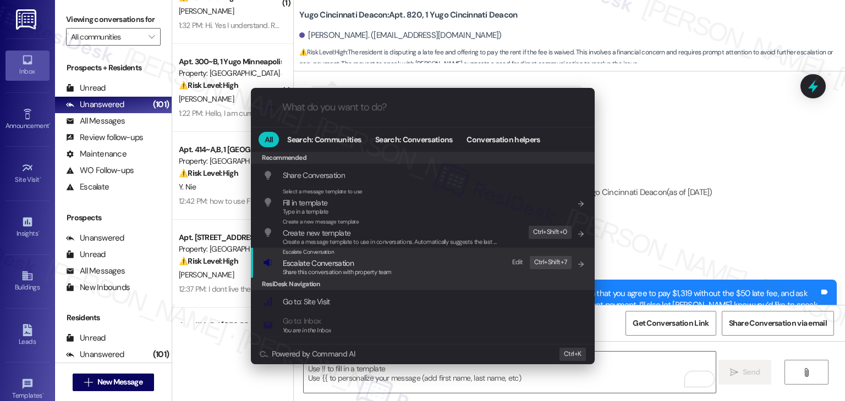
click at [332, 266] on span "Escalate Conversation" at bounding box center [318, 263] width 71 height 10
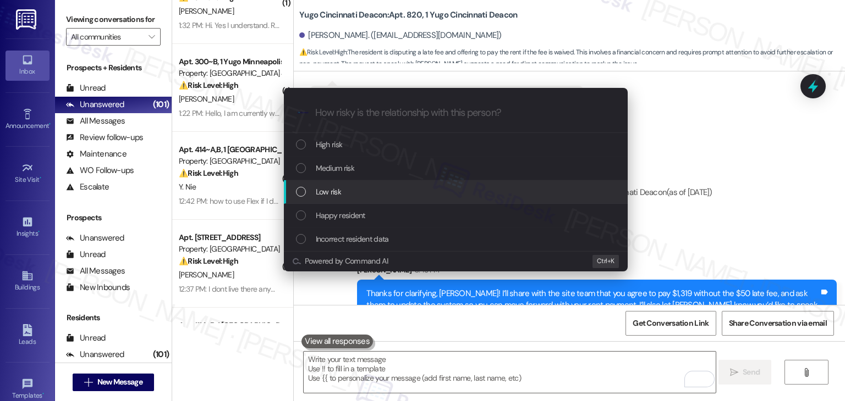
click at [299, 190] on div "List of options" at bounding box center [301, 192] width 10 height 10
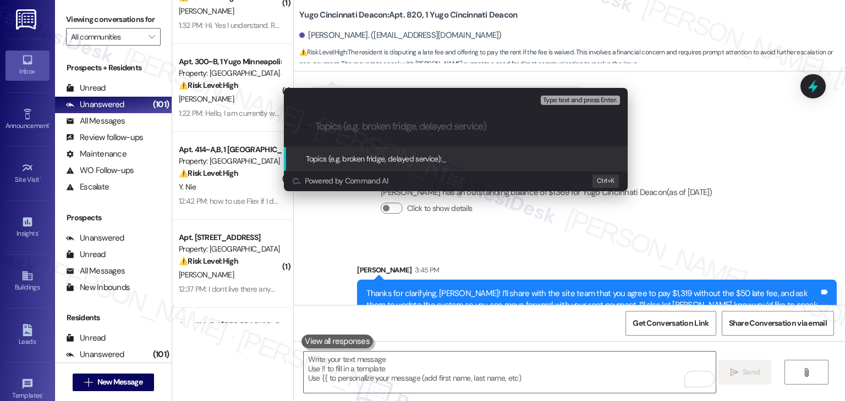
paste input "Resident Request – Remove $50 Late Fee & Connect with [PERSON_NAME]"
type input "Resident Request – Remove $50 Late Fee & Connect with [PERSON_NAME]"
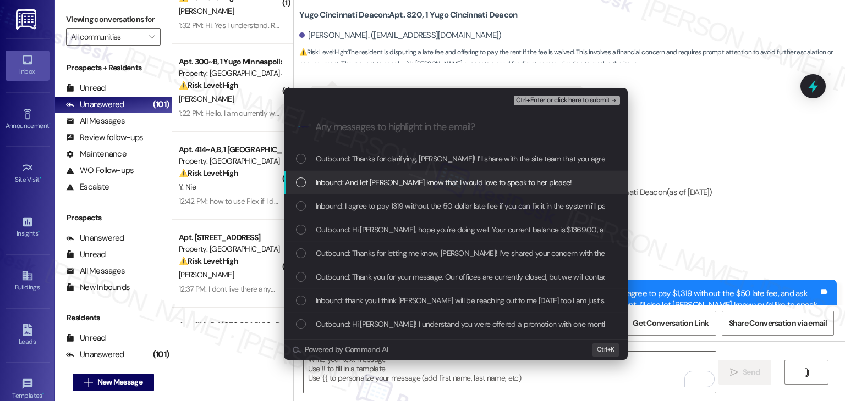
click at [299, 179] on div "List of options" at bounding box center [301, 183] width 10 height 10
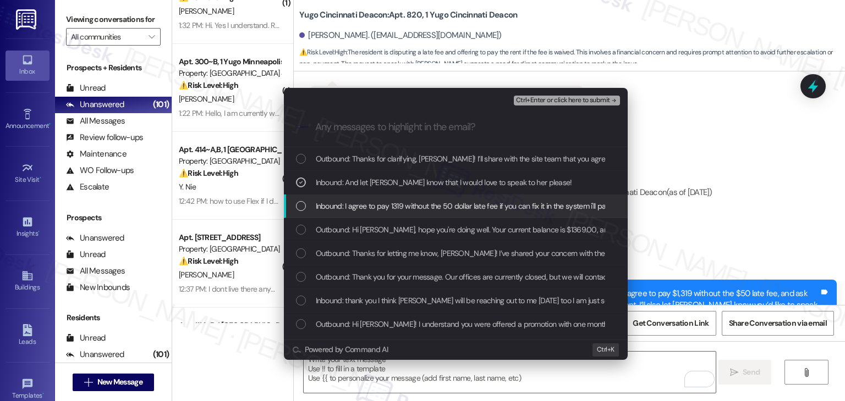
click at [299, 210] on div "List of options" at bounding box center [301, 206] width 10 height 10
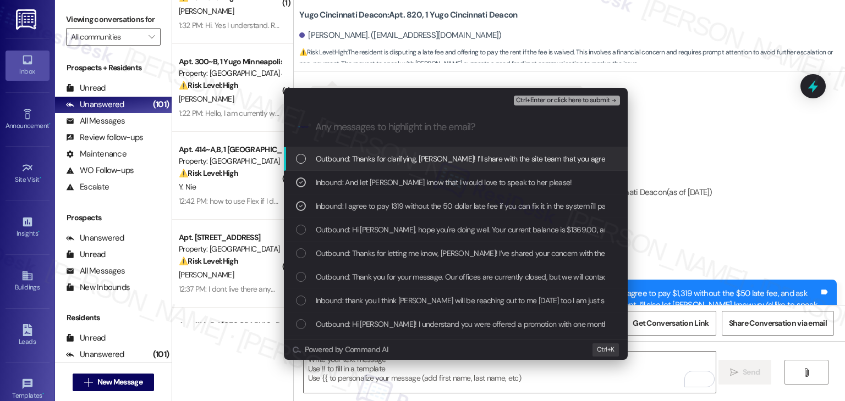
click at [566, 97] on span "Ctrl+Enter or click here to submit" at bounding box center [563, 101] width 94 height 8
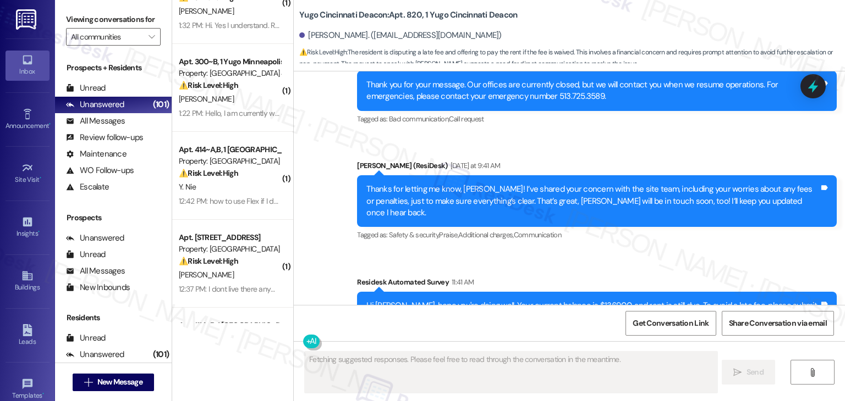
scroll to position [1234, 0]
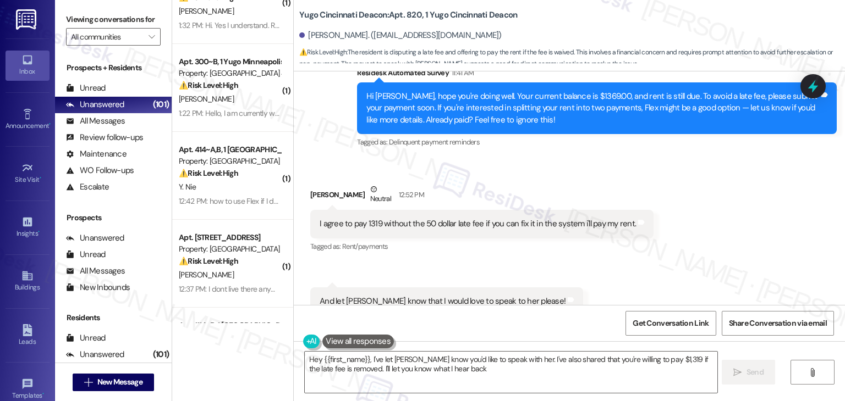
type textarea "Hey {{first_name}}, I've let [PERSON_NAME] know you'd like to speak with her. I…"
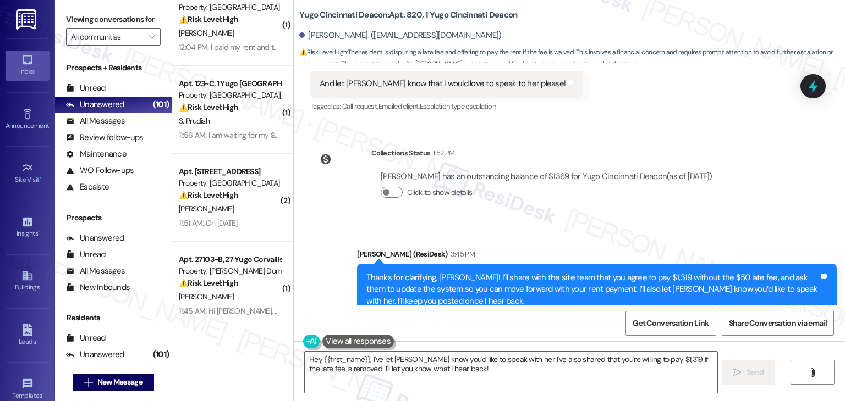
scroll to position [605, 0]
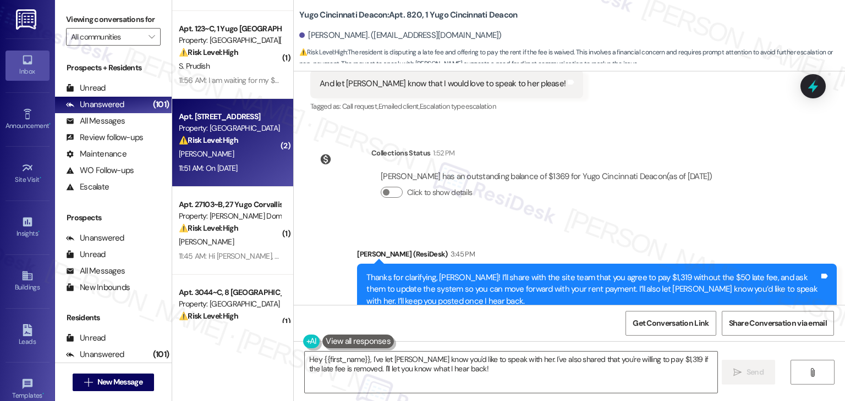
click at [244, 159] on div "[PERSON_NAME]" at bounding box center [230, 154] width 104 height 14
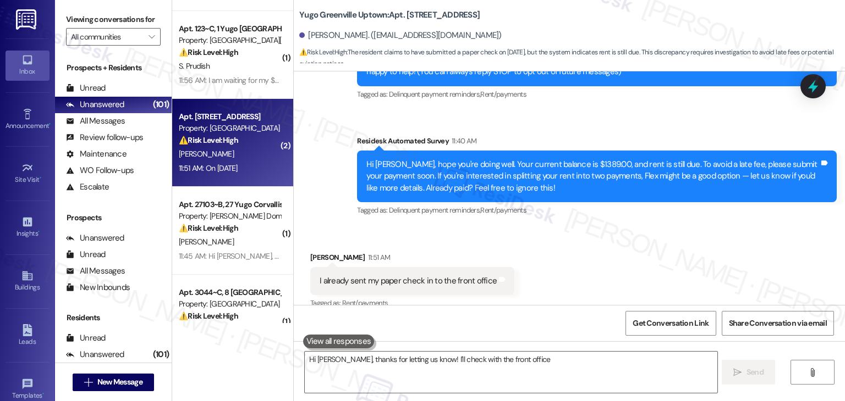
scroll to position [215, 0]
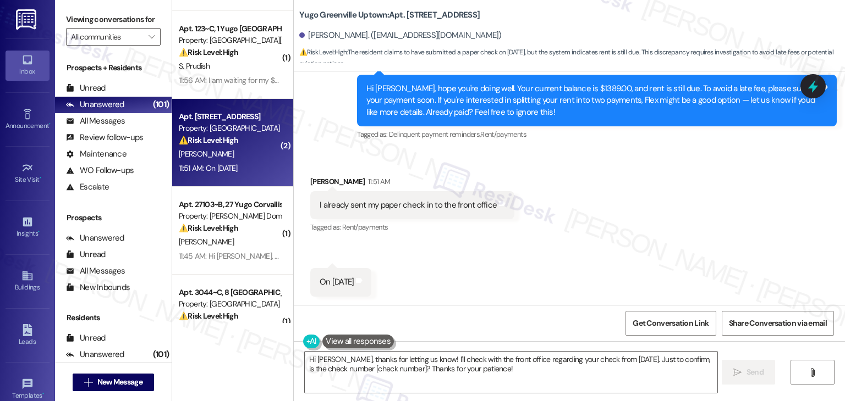
click at [565, 244] on div "Received via SMS [PERSON_NAME] 11:51 AM I already sent my paper check in to the…" at bounding box center [569, 228] width 551 height 154
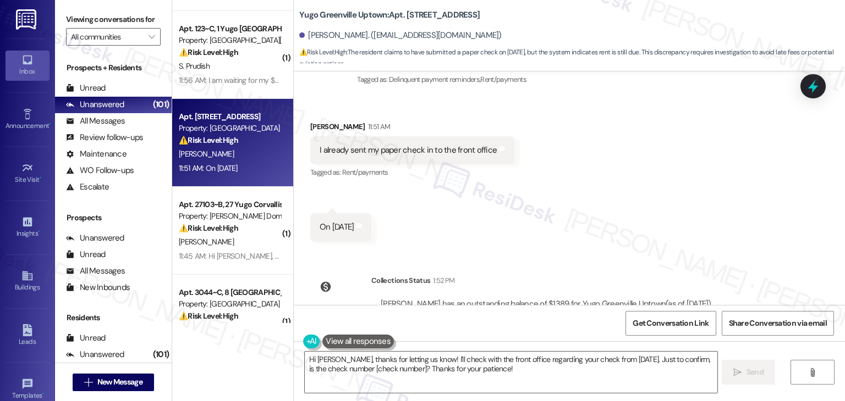
scroll to position [317, 0]
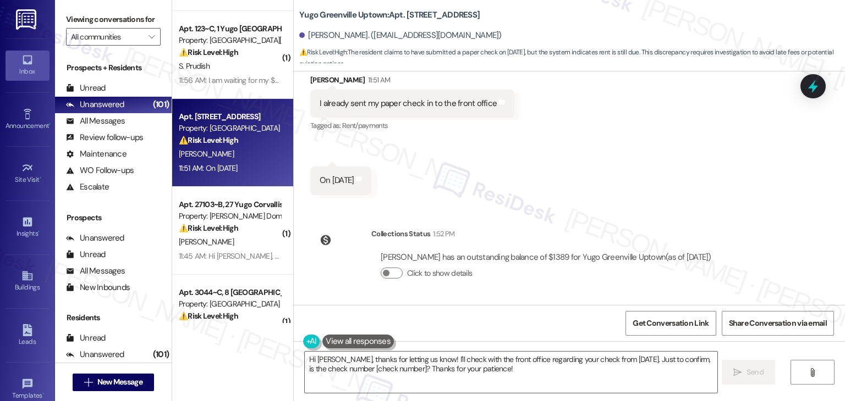
click at [594, 196] on div "Received via SMS [PERSON_NAME] 11:51 AM I already sent my paper check in to the…" at bounding box center [569, 126] width 551 height 154
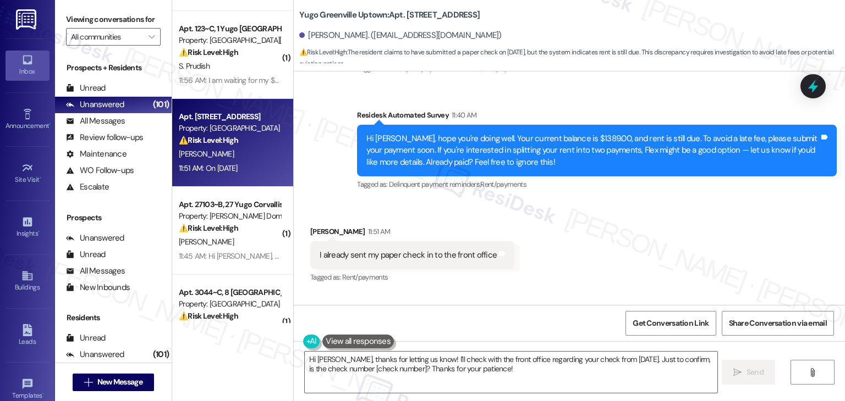
scroll to position [152, 0]
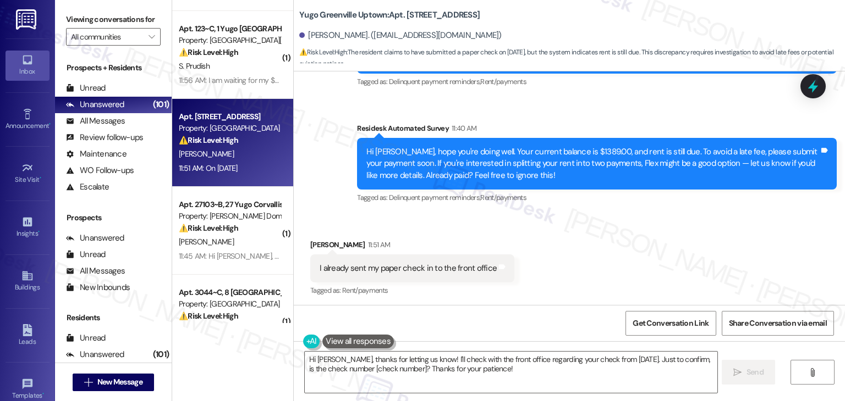
click at [592, 204] on div "Tagged as: Delinquent payment reminders , Click to highlight conversations abou…" at bounding box center [597, 198] width 480 height 16
click at [558, 313] on div "Get Conversation Link Share Conversation via email" at bounding box center [569, 323] width 551 height 36
click at [554, 284] on div "Received via SMS [PERSON_NAME] 11:51 AM I already sent my paper check in to the…" at bounding box center [569, 291] width 551 height 154
drag, startPoint x: 537, startPoint y: 177, endPoint x: 322, endPoint y: 152, distance: 216.4
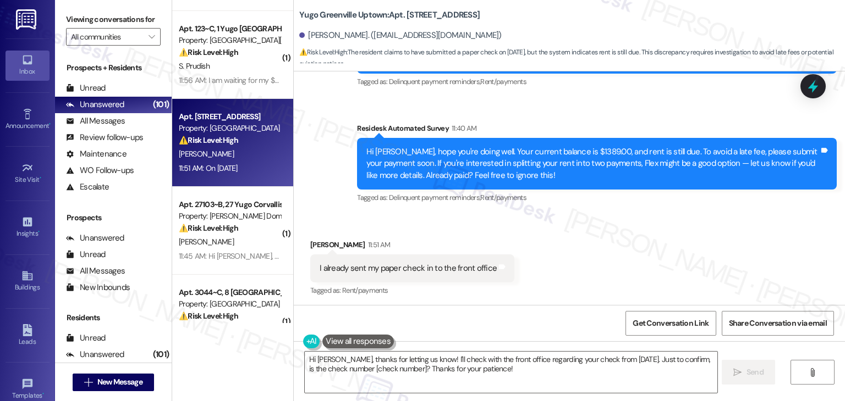
click at [322, 152] on div "Survey, sent via SMS Residesk Automated Survey [DATE] 12:03 PM Hi [PERSON_NAME]…" at bounding box center [569, 103] width 551 height 221
copy div "Hi [PERSON_NAME], hope you're doing well. Your current balance is $1389.00, and…"
click at [382, 272] on div "I already sent my paper check in to the front office" at bounding box center [407, 269] width 177 height 12
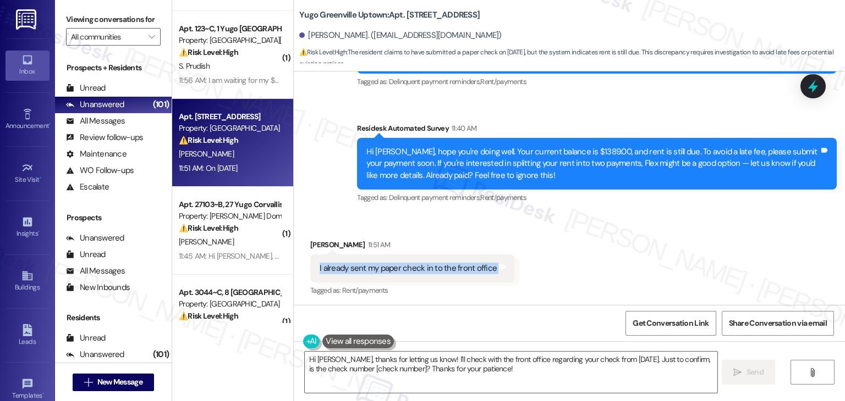
copy div "I already sent my paper check in to the front office Tags and notes"
click at [381, 360] on textarea "Hi [PERSON_NAME], thanks for letting us know! I'll check with the front office …" at bounding box center [511, 372] width 412 height 41
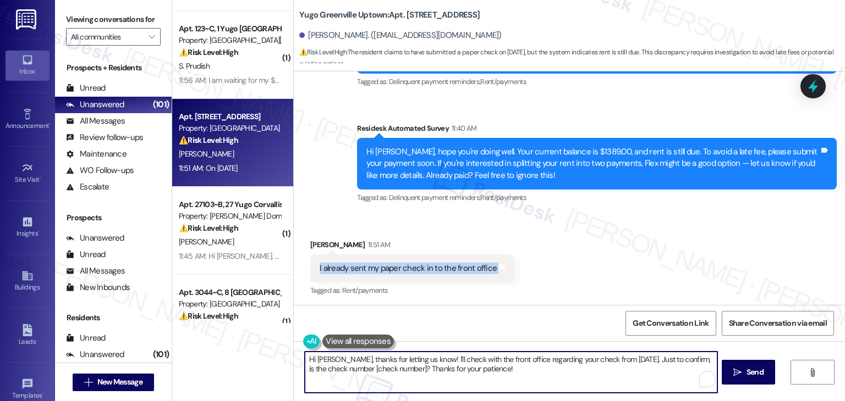
click at [381, 360] on textarea "Hi [PERSON_NAME], thanks for letting us know! I'll check with the front office …" at bounding box center [511, 372] width 412 height 41
click at [557, 372] on textarea "Hi [PERSON_NAME], thanks for letting us know! I'll check with the front office …" at bounding box center [510, 372] width 412 height 41
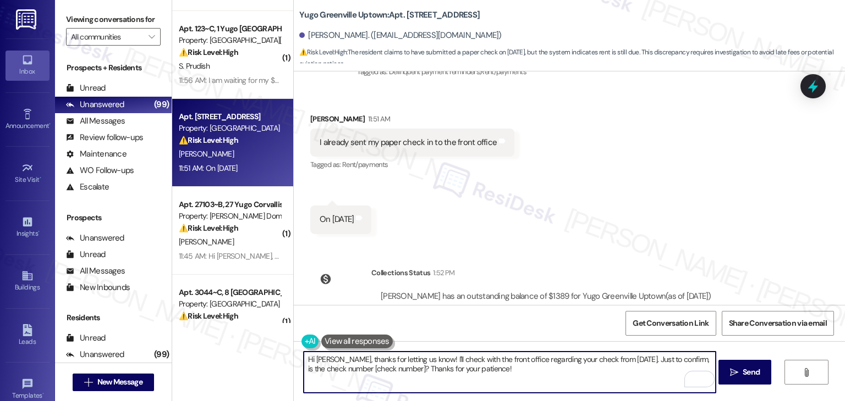
scroll to position [317, 0]
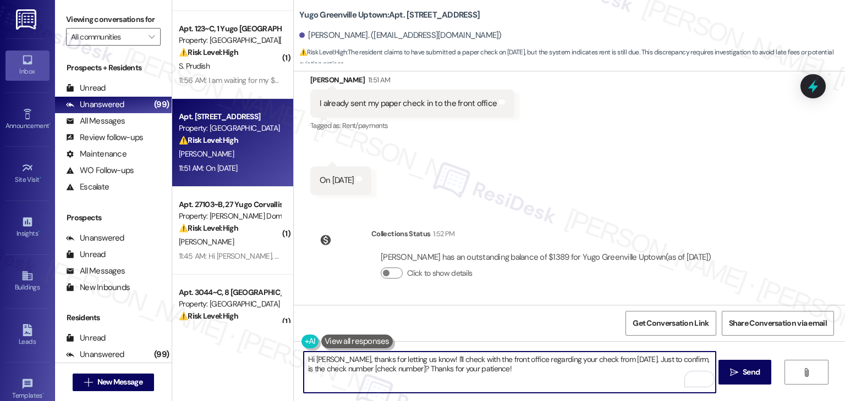
click at [519, 374] on textarea "Hi [PERSON_NAME], thanks for letting us know! I'll check with the front office …" at bounding box center [510, 372] width 412 height 41
paste textarea "Thanks for letting me know, [PERSON_NAME]! I’ll follow up with the site team to…"
type textarea "Thanks for letting me know, [PERSON_NAME]! I’ll follow up with the site team to…"
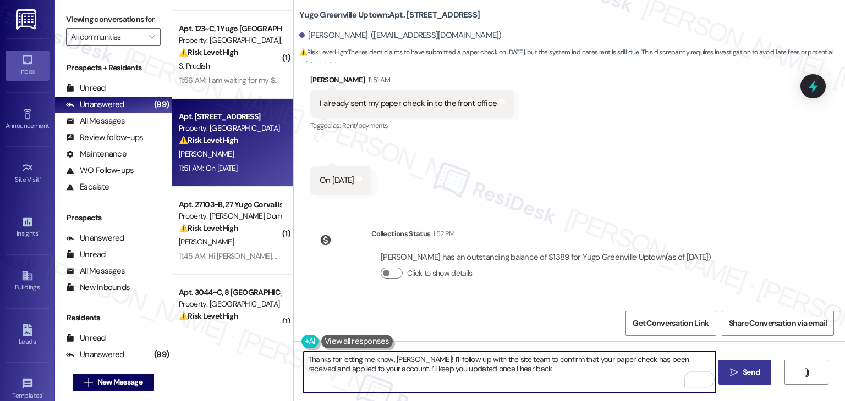
click at [746, 374] on span "Send" at bounding box center [750, 373] width 17 height 12
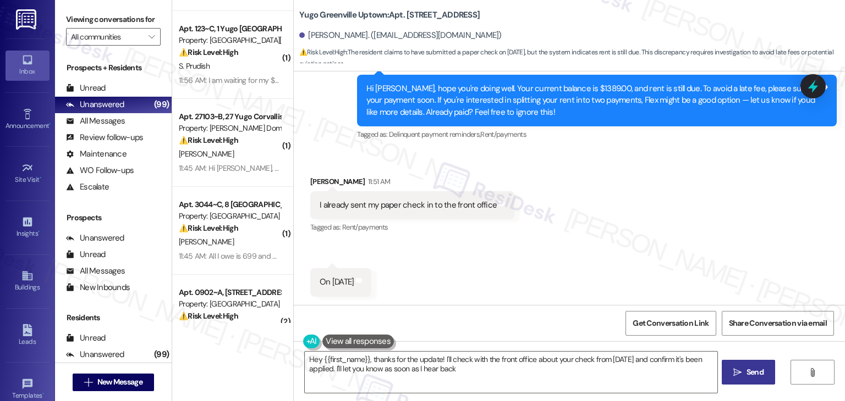
type textarea "Hey {{first_name}}, thanks for the update! I'll check with the front office abo…"
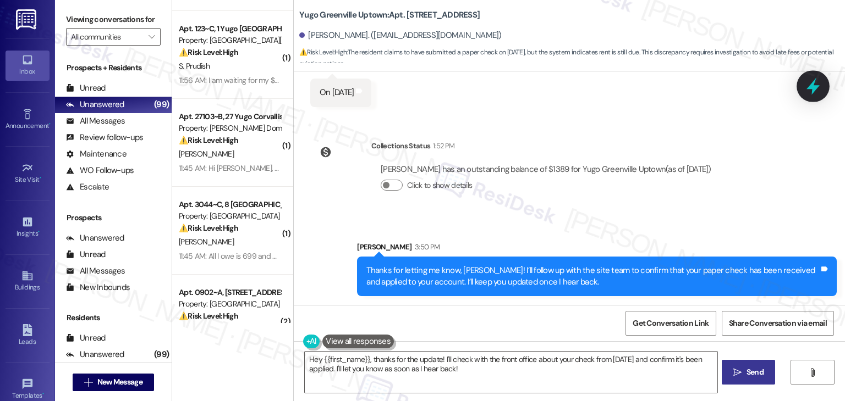
click at [807, 88] on icon at bounding box center [812, 86] width 19 height 19
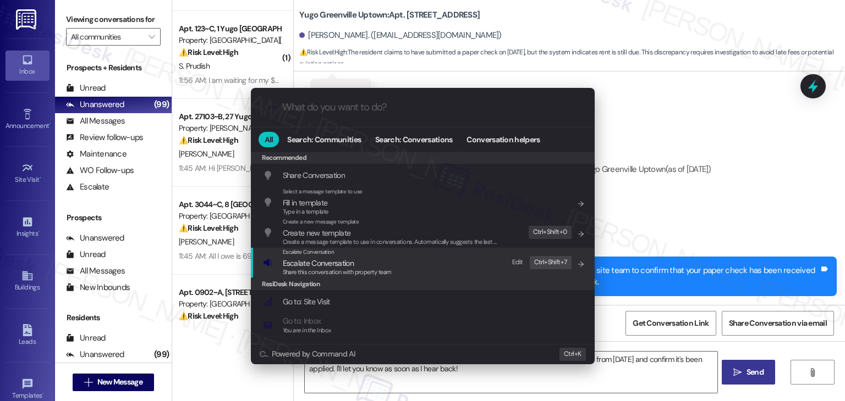
click at [324, 262] on span "Escalate Conversation" at bounding box center [318, 263] width 71 height 10
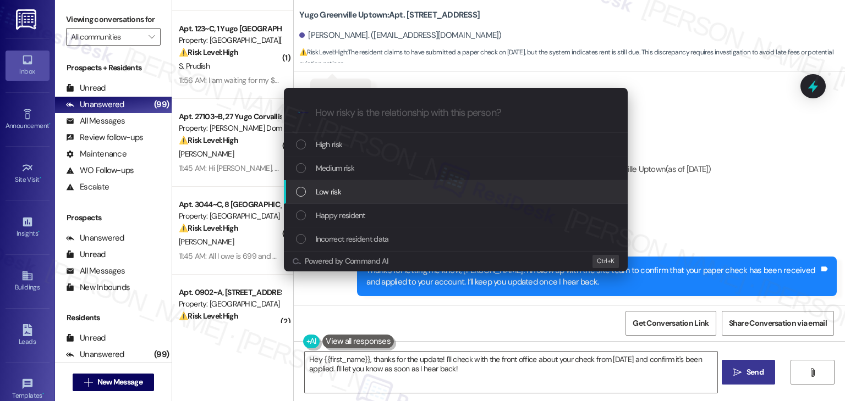
click at [301, 192] on div "List of options" at bounding box center [301, 192] width 10 height 10
paste input "Payment Confirmation – Paper Check Submitted"
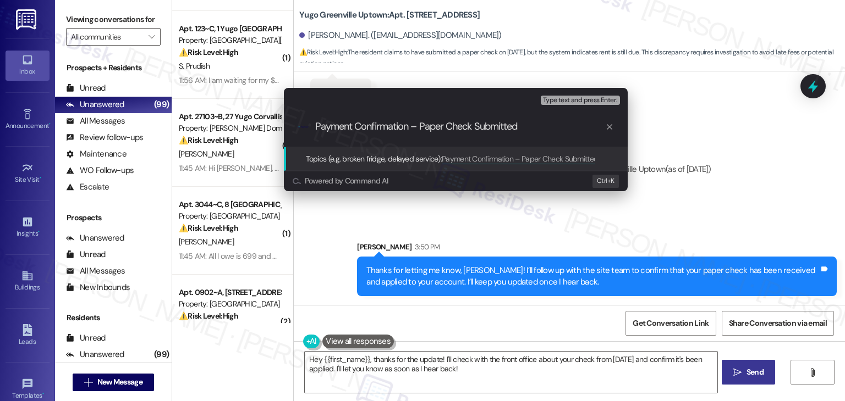
click at [436, 126] on input "Payment Confirmation – Paper Check Submitted" at bounding box center [460, 127] width 290 height 12
type input "Payment Confirmation – Check Submitted"
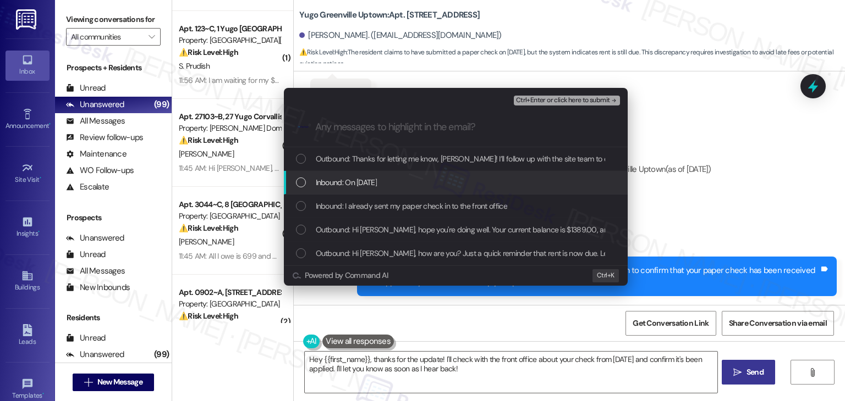
click at [296, 185] on div "List of options" at bounding box center [301, 183] width 10 height 10
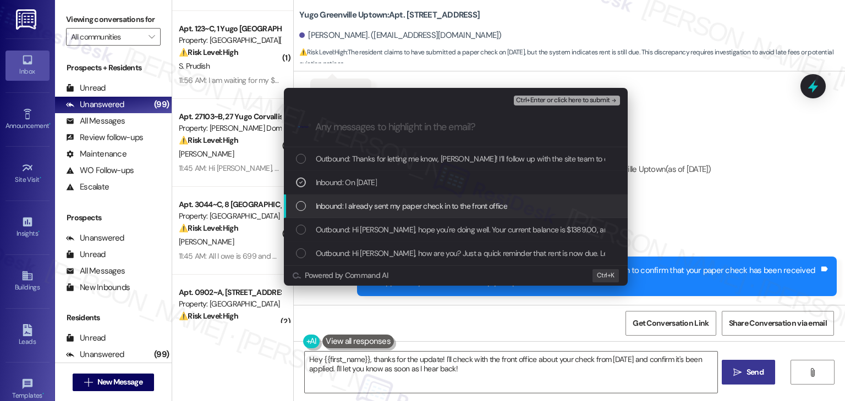
click at [298, 210] on div "List of options" at bounding box center [301, 206] width 10 height 10
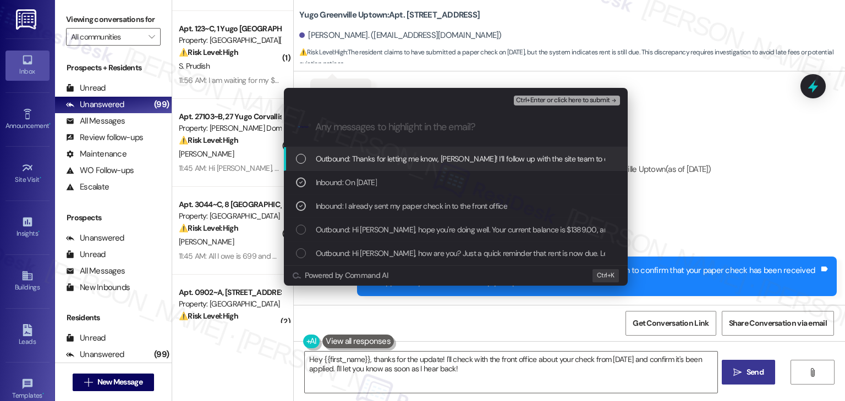
click at [539, 106] on div "Ctrl+Enter or click here to submit" at bounding box center [568, 100] width 108 height 14
click at [542, 102] on span "Ctrl+Enter or click here to submit" at bounding box center [563, 101] width 94 height 8
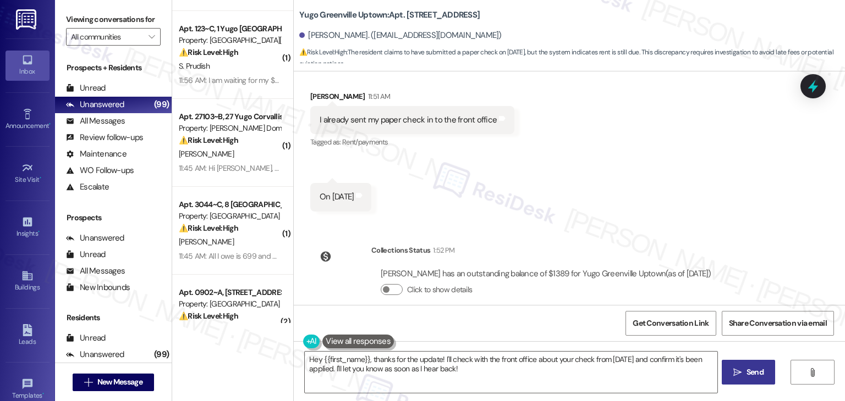
scroll to position [215, 0]
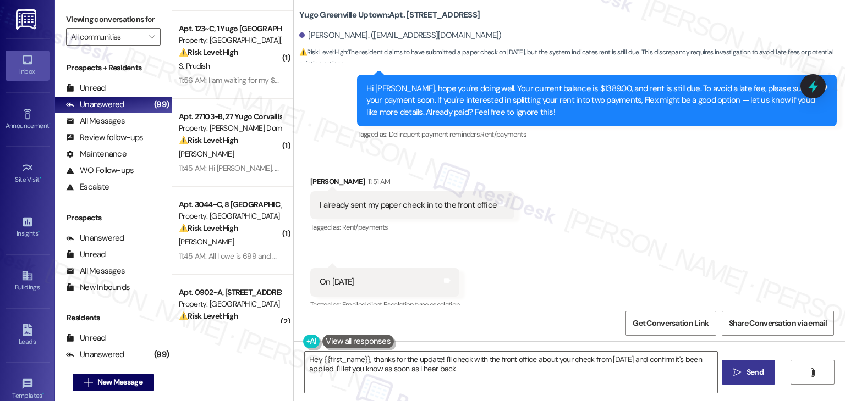
type textarea "Hey {{first_name}}, thanks for the update! I'll check with the front office abo…"
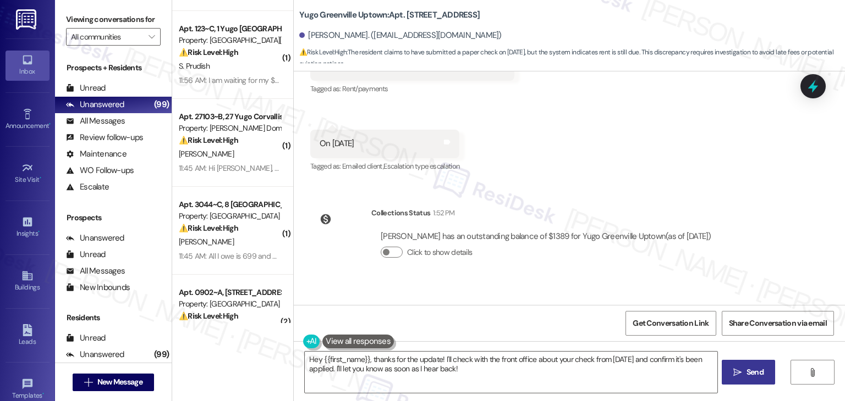
scroll to position [437, 0]
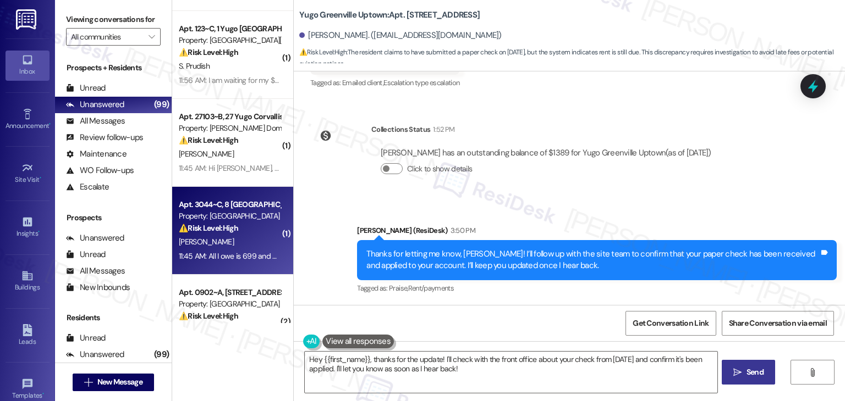
click at [244, 242] on div "[PERSON_NAME]" at bounding box center [230, 242] width 104 height 14
type textarea "Hey {{first_name}}, thanks for the update! I'll check with the front office abo…"
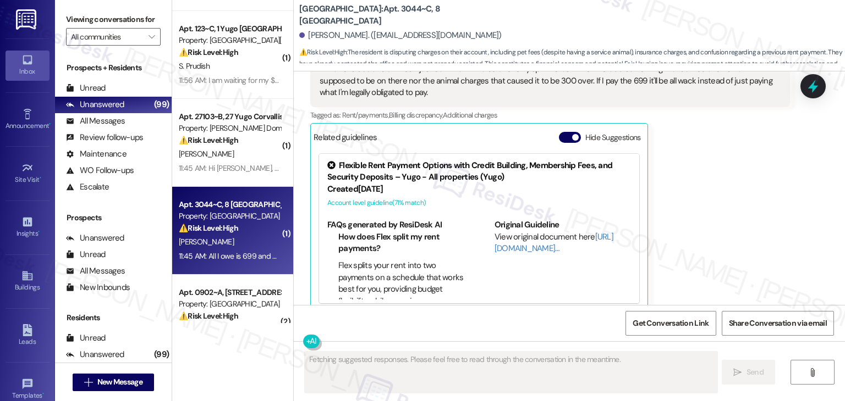
scroll to position [831, 0]
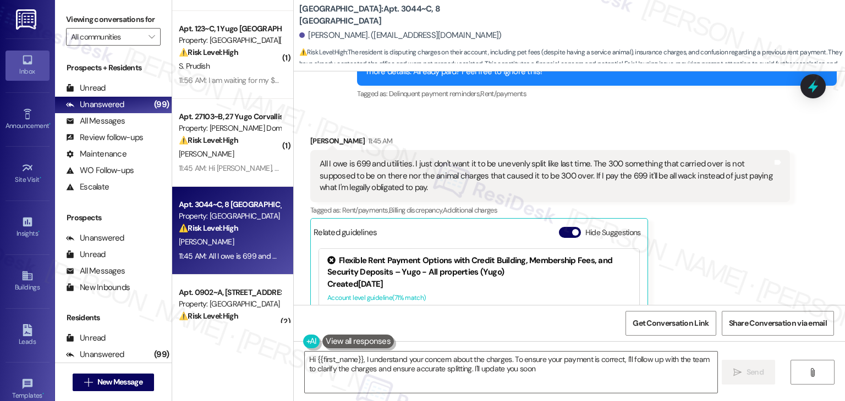
type textarea "Hi {{first_name}}, I understand your concern about the charges. To ensure your …"
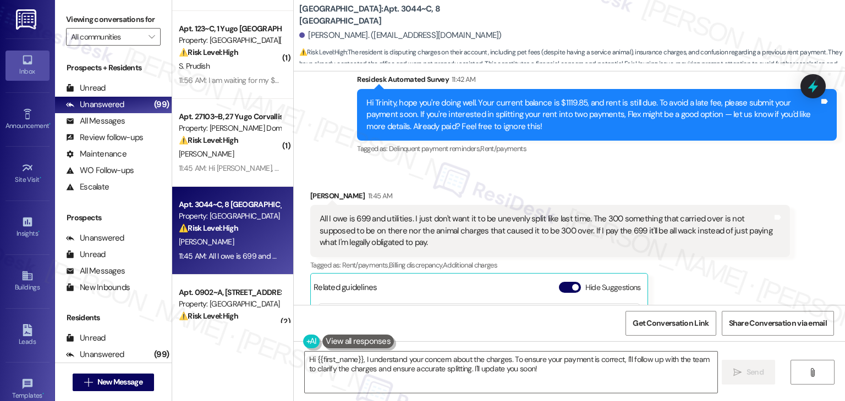
click at [535, 177] on div "Received via SMS Trinity [PERSON_NAME] 11:45 AM All I owe is 699 and utilities.…" at bounding box center [569, 318] width 551 height 305
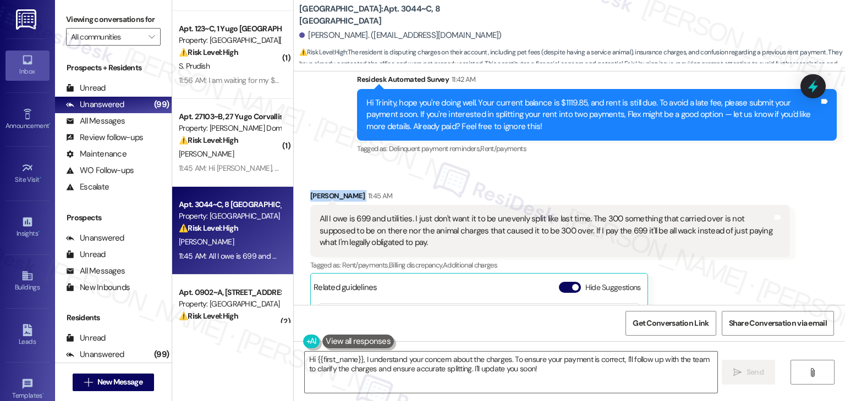
click at [535, 177] on div "Received via SMS Trinity [PERSON_NAME] 11:45 AM All I owe is 699 and utilities.…" at bounding box center [569, 318] width 551 height 305
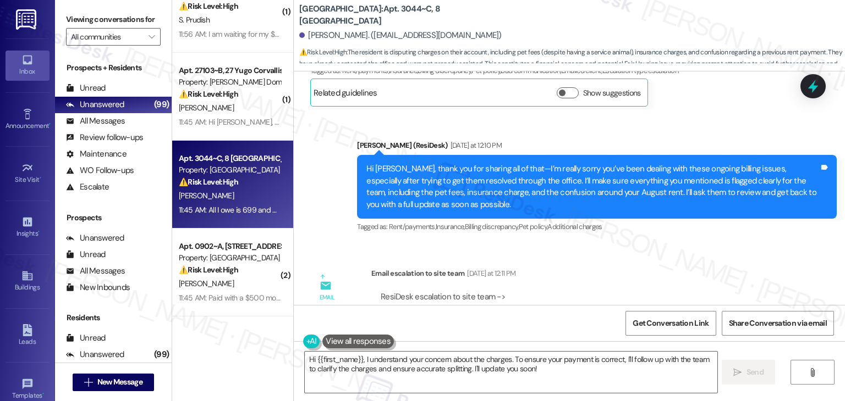
scroll to position [715, 0]
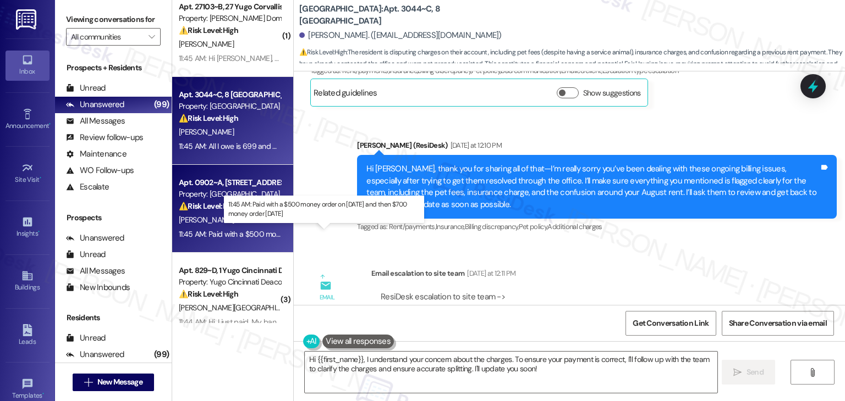
click at [241, 230] on div "11:45 AM: Paid with a $500 money order on [DATE] and then $700 money order [DAT…" at bounding box center [317, 234] width 276 height 10
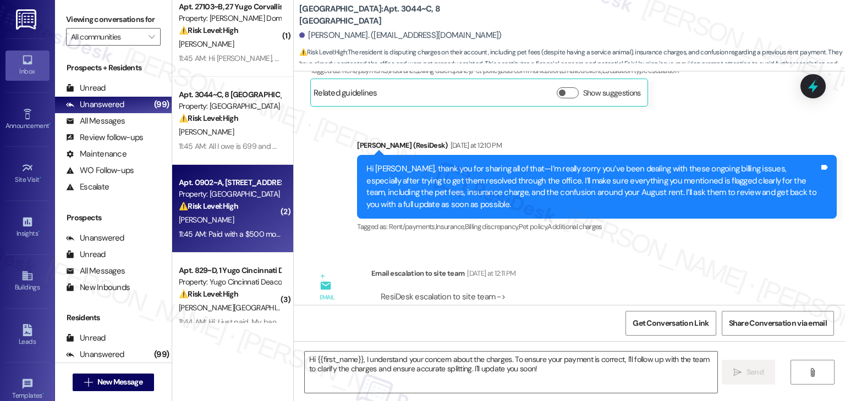
scroll to position [770, 0]
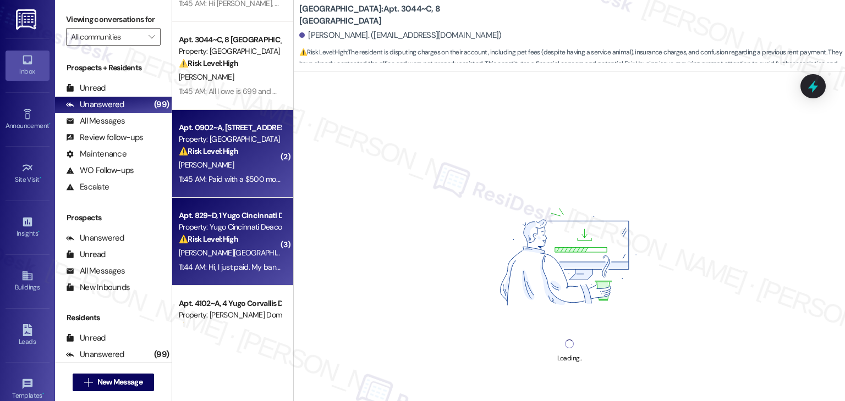
click at [239, 229] on div "Property: Yugo Cincinnati Deacon" at bounding box center [230, 228] width 102 height 12
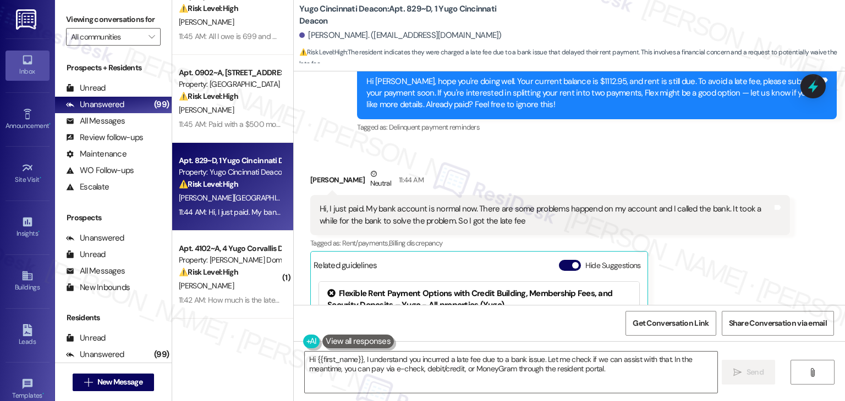
scroll to position [587, 0]
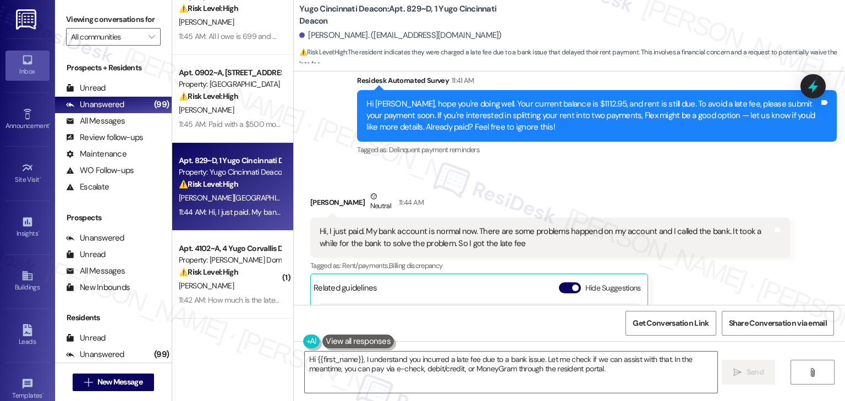
click at [438, 183] on div "Received via SMS [PERSON_NAME] Neutral 11:44 AM Hi, I just paid. My bank accoun…" at bounding box center [550, 327] width 496 height 289
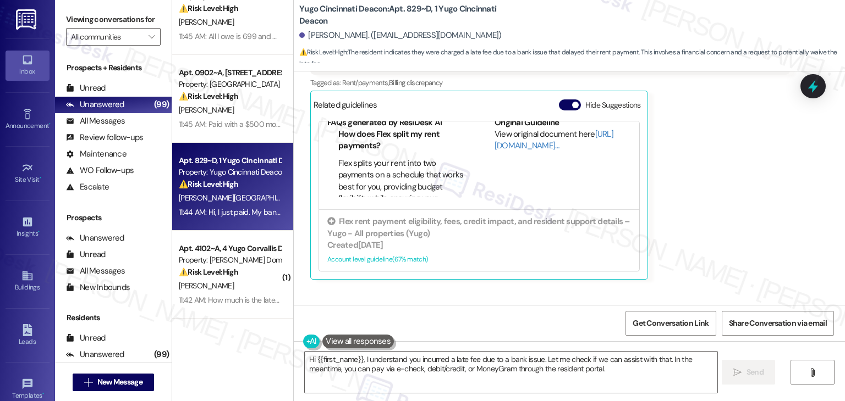
scroll to position [689, 0]
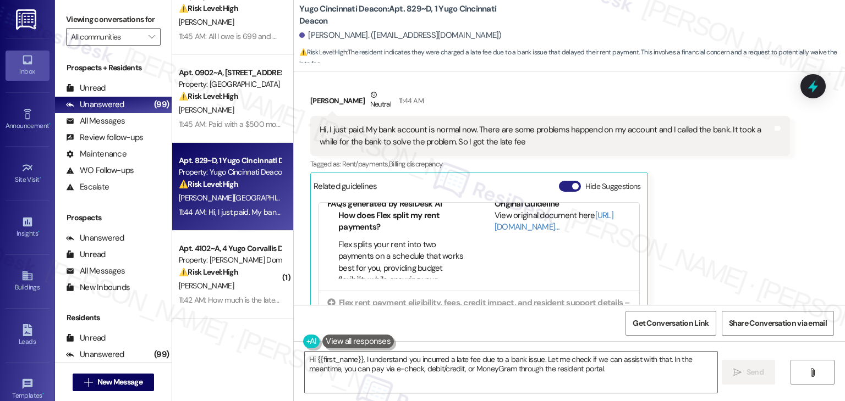
click at [559, 189] on button "Hide Suggestions" at bounding box center [570, 186] width 22 height 11
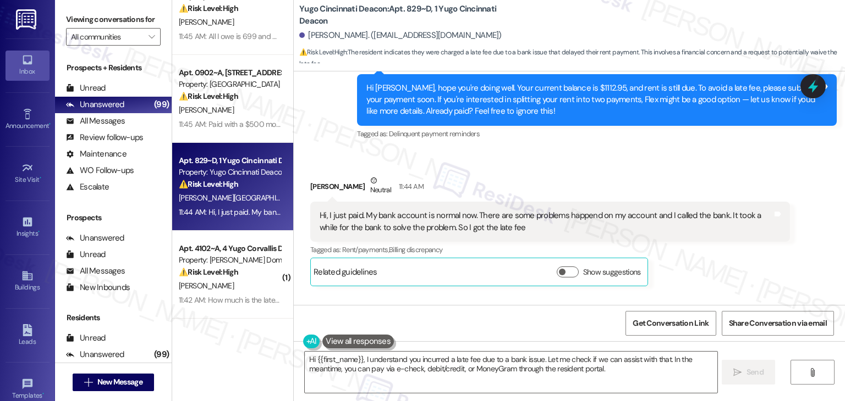
scroll to position [579, 0]
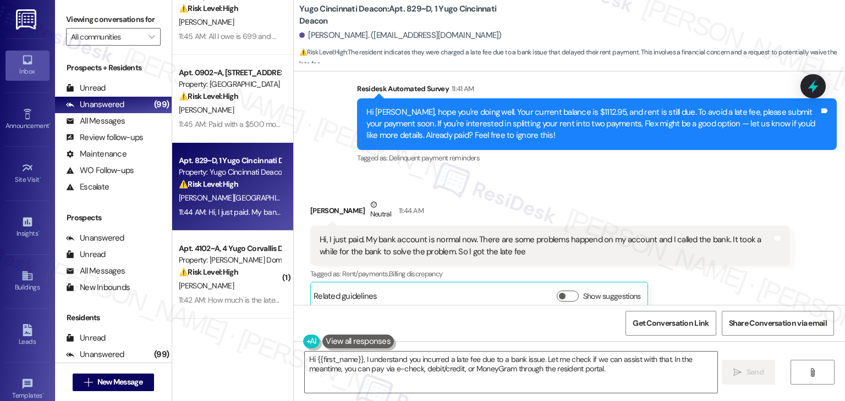
click at [413, 133] on div "Hi [PERSON_NAME], hope you're doing well. Your current balance is $1112.95, and…" at bounding box center [592, 124] width 453 height 35
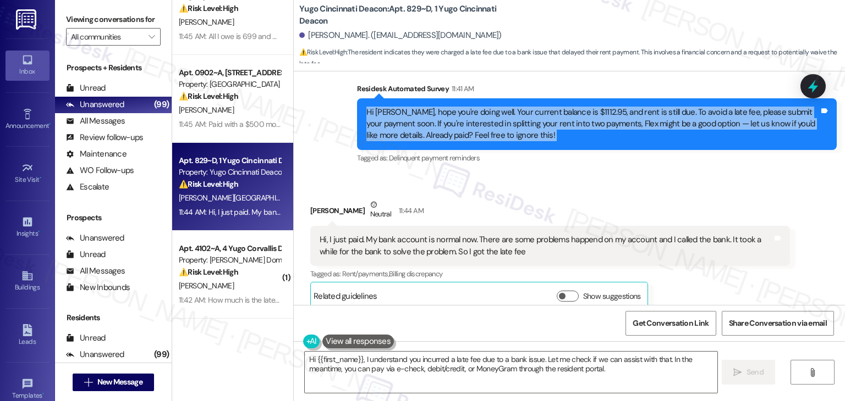
copy div "Hi [PERSON_NAME], hope you're doing well. Your current balance is $1112.95, and…"
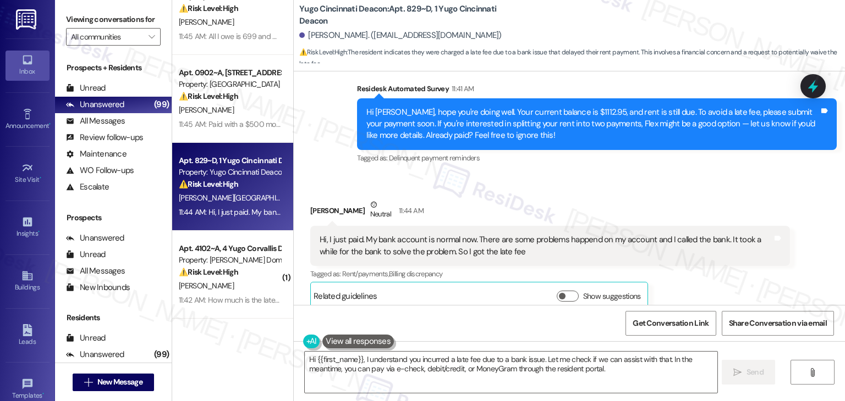
click at [408, 249] on div "Hi, I just paid. My bank account is normal now. There are some problems happend…" at bounding box center [545, 246] width 453 height 24
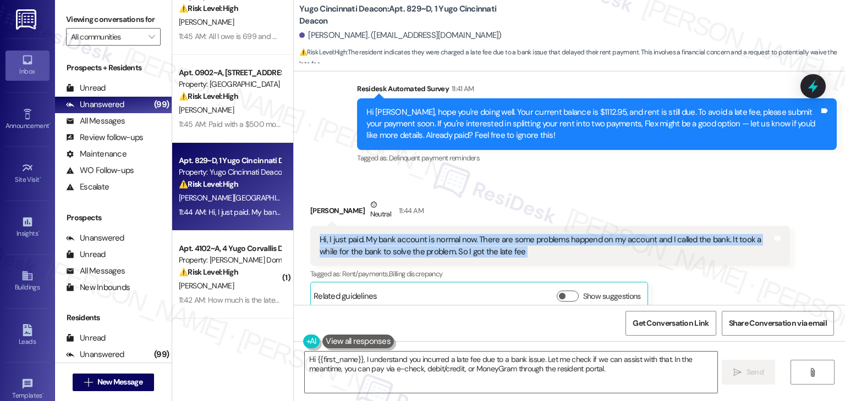
click at [408, 249] on div "Hi, I just paid. My bank account is normal now. There are some problems happend…" at bounding box center [545, 246] width 453 height 24
copy div "Hi, I just paid. My bank account is normal now. There are some problems happend…"
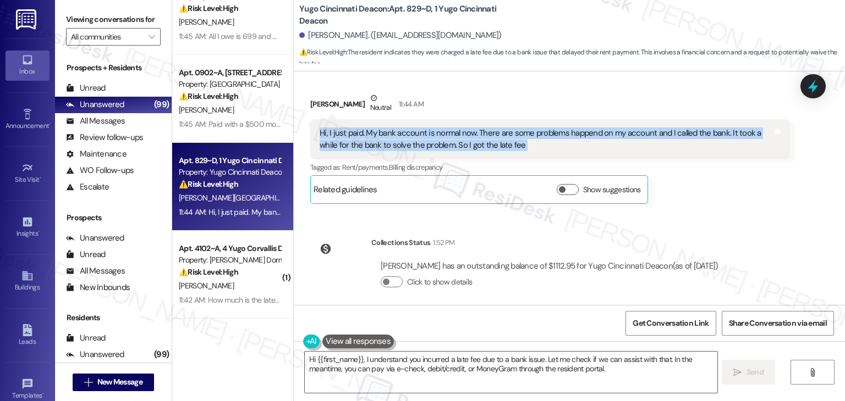
scroll to position [693, 0]
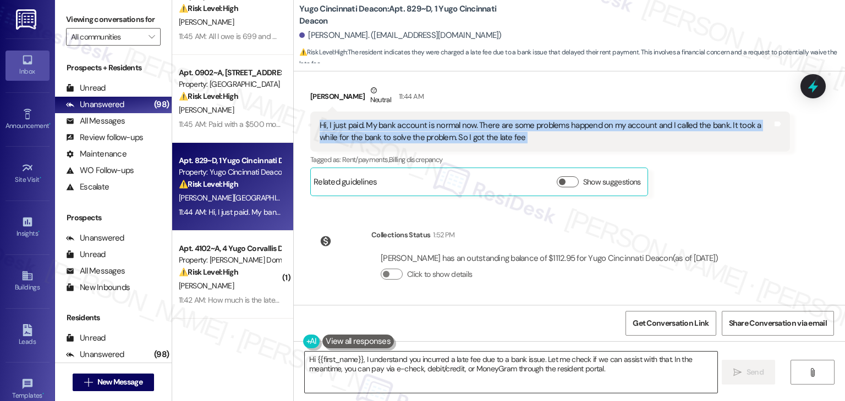
click at [475, 372] on textarea "Hi {{first_name}}, I understand you incurred a late fee due to a bank issue. Le…" at bounding box center [511, 372] width 412 height 41
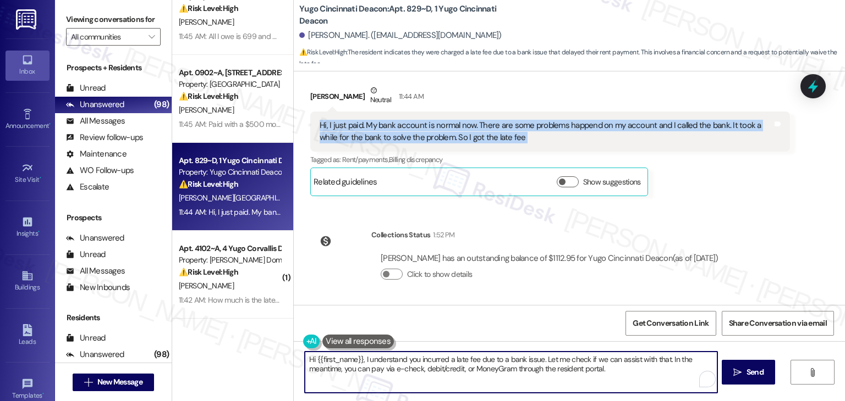
click at [476, 365] on textarea "Hi {{first_name}}, I understand you incurred a late fee due to a bank issue. Le…" at bounding box center [511, 372] width 412 height 41
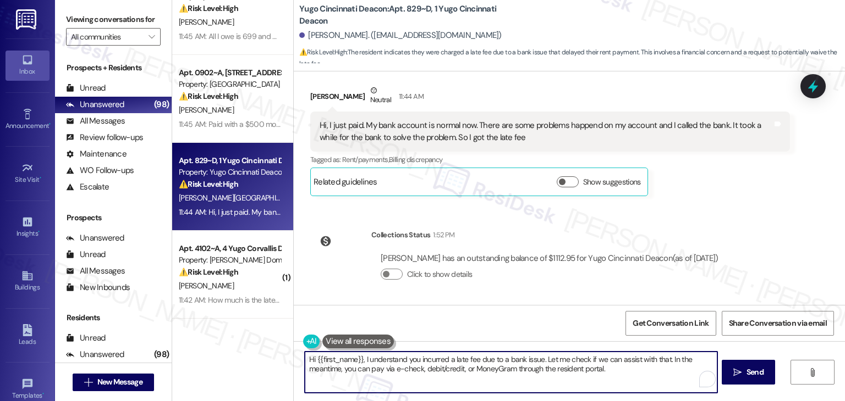
click at [476, 365] on textarea "Hi {{first_name}}, I understand you incurred a late fee due to a bank issue. Le…" at bounding box center [511, 372] width 412 height 41
paste textarea "[PERSON_NAME], thank you for the update. I’m glad to hear your bank was able to…"
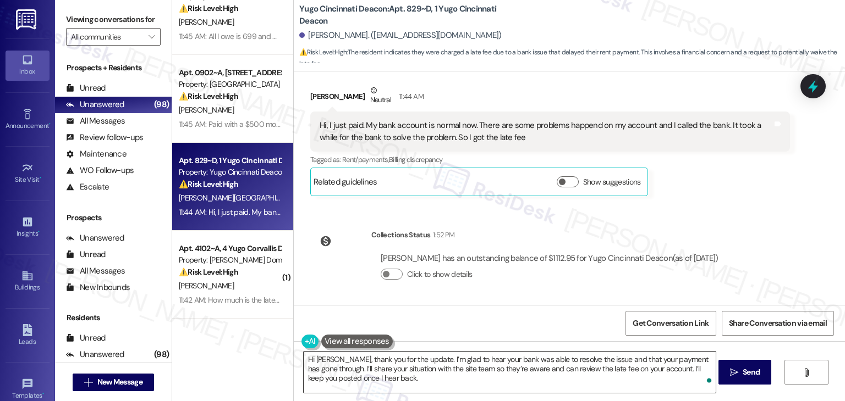
click at [398, 360] on textarea "Hi [PERSON_NAME], thank you for the update. I’m glad to hear your bank was able…" at bounding box center [510, 372] width 412 height 41
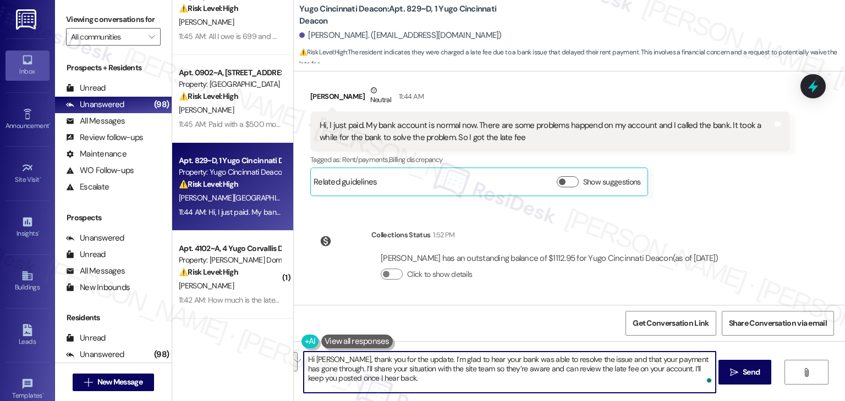
drag, startPoint x: 396, startPoint y: 377, endPoint x: 329, endPoint y: 369, distance: 68.1
click at [329, 369] on textarea "Hi [PERSON_NAME], thank you for the update. I’m glad to hear your bank was able…" at bounding box center [510, 372] width 412 height 41
paste textarea "Let us know if there's anything else we can assist you with!"
type textarea "Hi [PERSON_NAME], thank you for the update. I’m glad to hear your bank was able…"
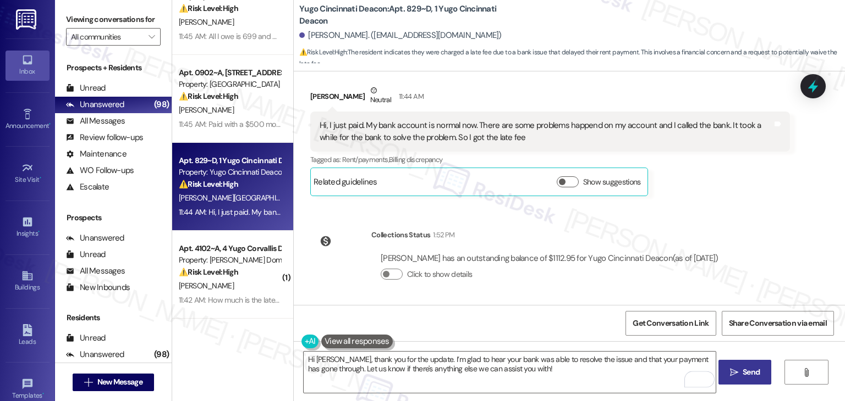
click at [747, 374] on span "Send" at bounding box center [750, 373] width 17 height 12
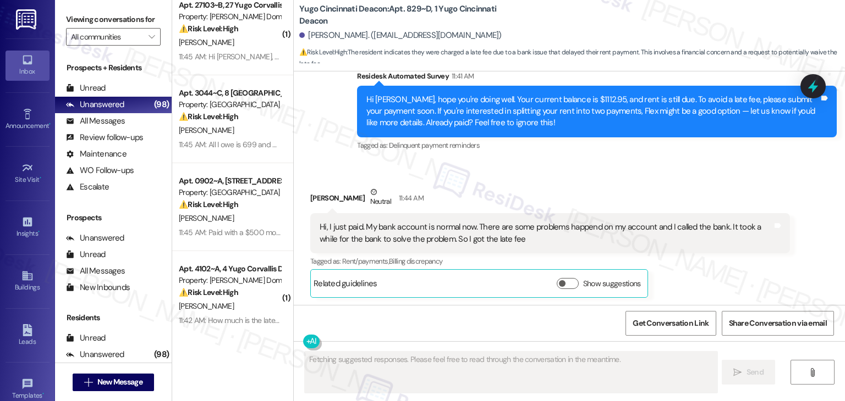
scroll to position [715, 0]
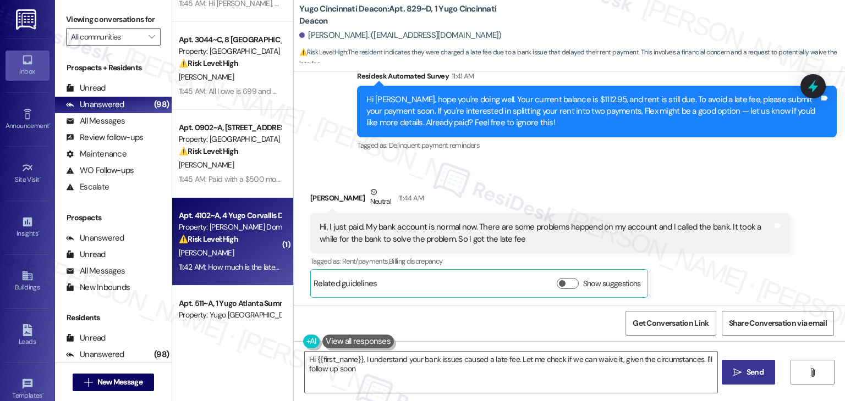
type textarea "Hi {{first_name}}, I understand your bank issues caused a late fee. Let me chec…"
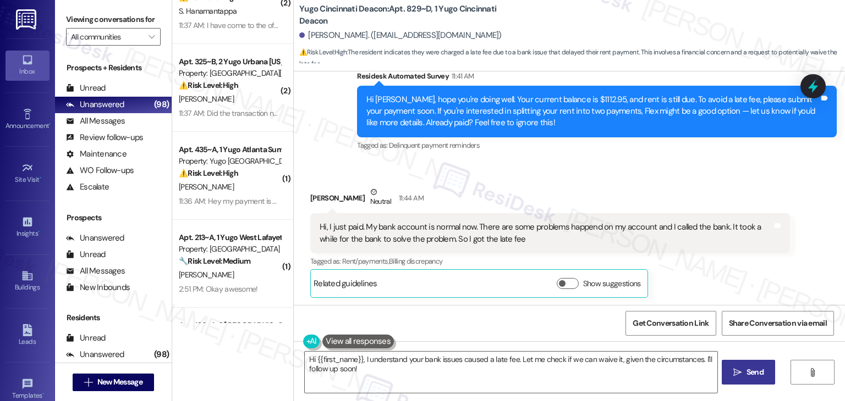
scroll to position [1595, 0]
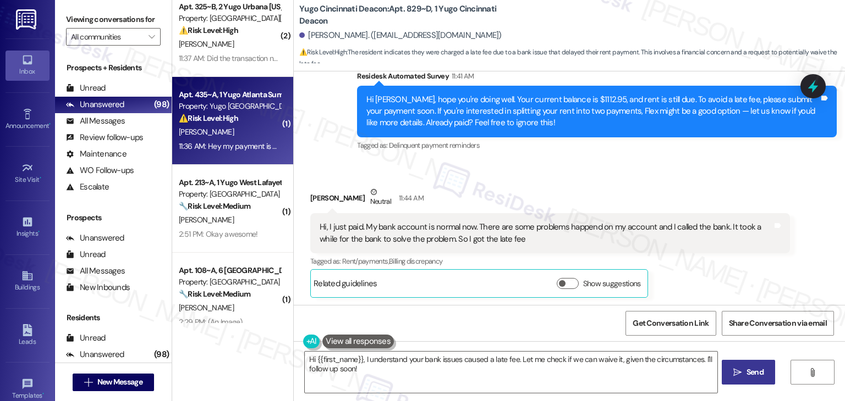
click at [233, 143] on div "11:36 AM: Hey my payment is going to be late this month. Not sure when I'm goin…" at bounding box center [394, 146] width 431 height 10
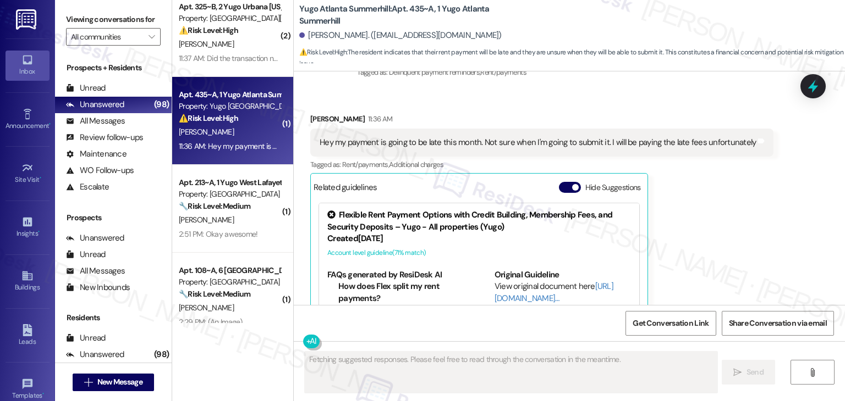
scroll to position [1883, 0]
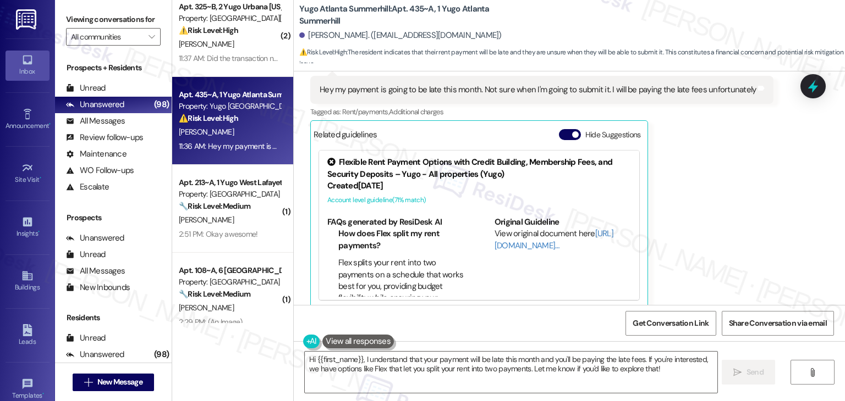
click at [559, 129] on button "Hide Suggestions" at bounding box center [570, 134] width 22 height 11
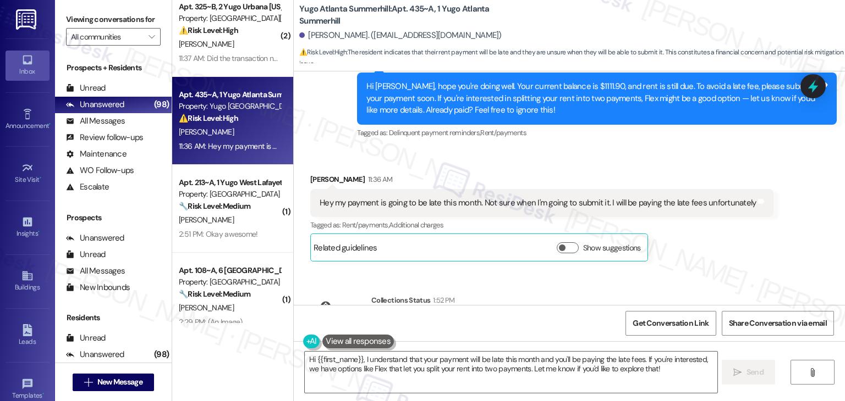
scroll to position [1769, 0]
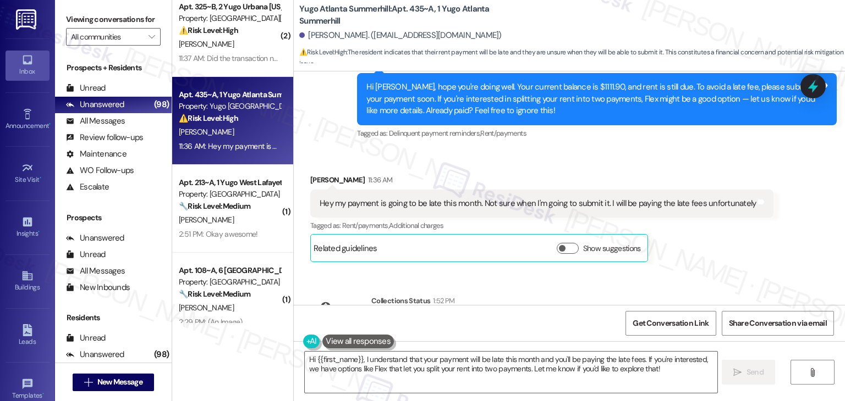
click at [719, 222] on div "Tagged as: Rent/payments , Click to highlight conversations about Rent/payments…" at bounding box center [541, 226] width 463 height 16
click at [709, 250] on div "Received via SMS [PERSON_NAME] 11:36 AM Hey my payment is going to be late this…" at bounding box center [542, 218] width 480 height 104
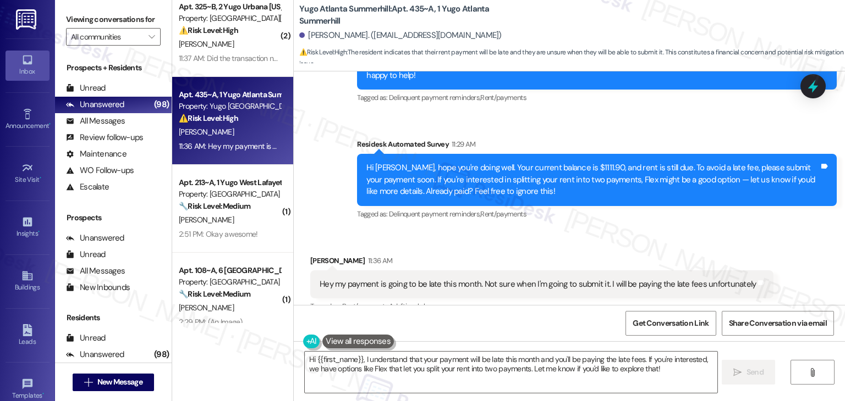
scroll to position [1659, 0]
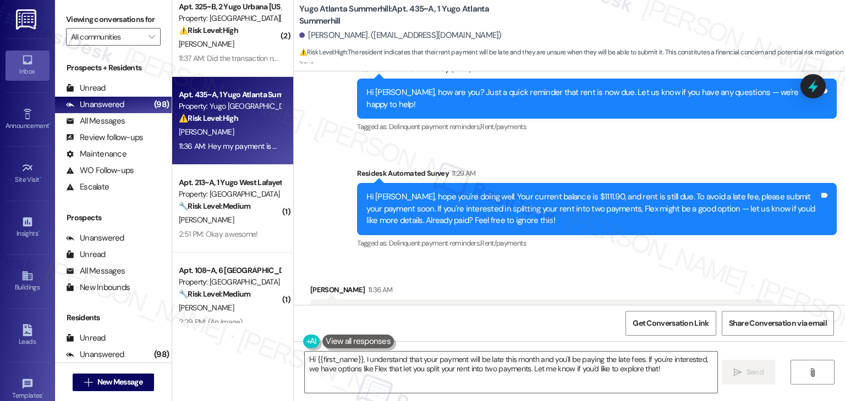
click at [660, 276] on div "Received via SMS [PERSON_NAME] 11:36 AM Hey my payment is going to be late this…" at bounding box center [542, 328] width 480 height 104
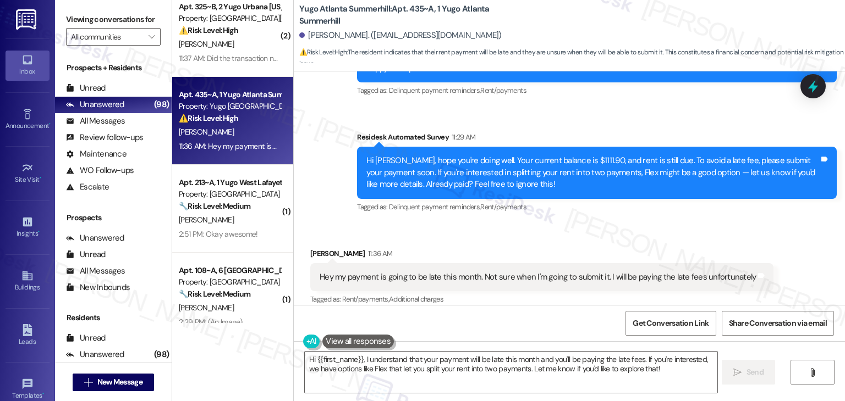
scroll to position [1714, 0]
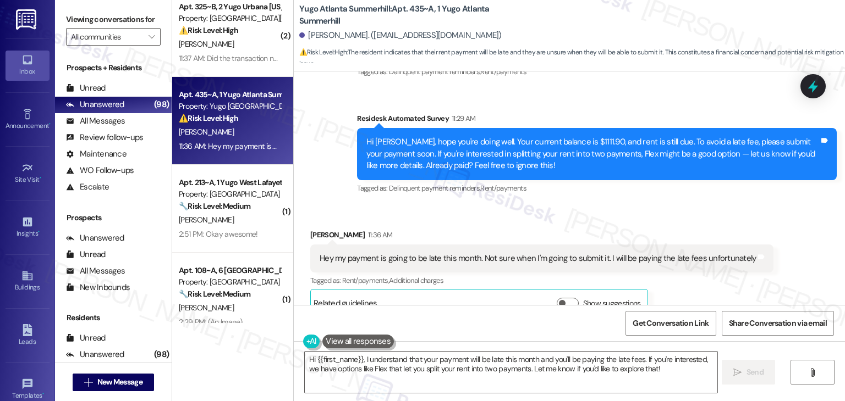
click at [707, 300] on div "[PERSON_NAME] 11:36 AM Hey my payment is going to be late this month. Not sure …" at bounding box center [541, 273] width 463 height 88
click at [710, 274] on div "Tagged as: Rent/payments , Click to highlight conversations about Rent/payments…" at bounding box center [541, 281] width 463 height 16
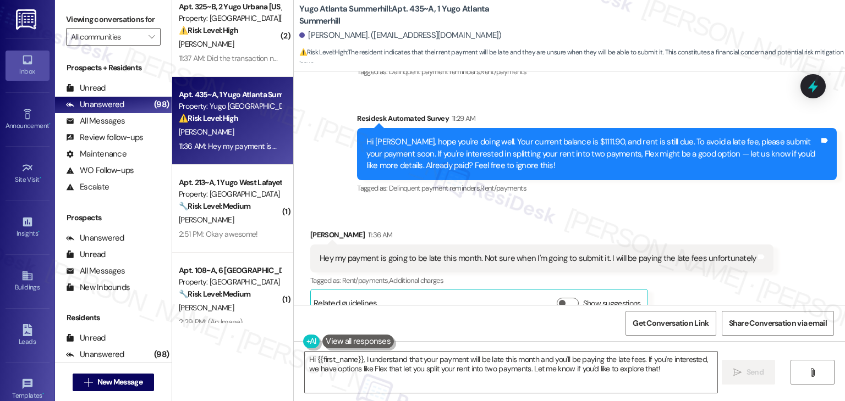
click at [673, 221] on div "Received via SMS [PERSON_NAME] 11:36 AM Hey my payment is going to be late this…" at bounding box center [542, 273] width 480 height 104
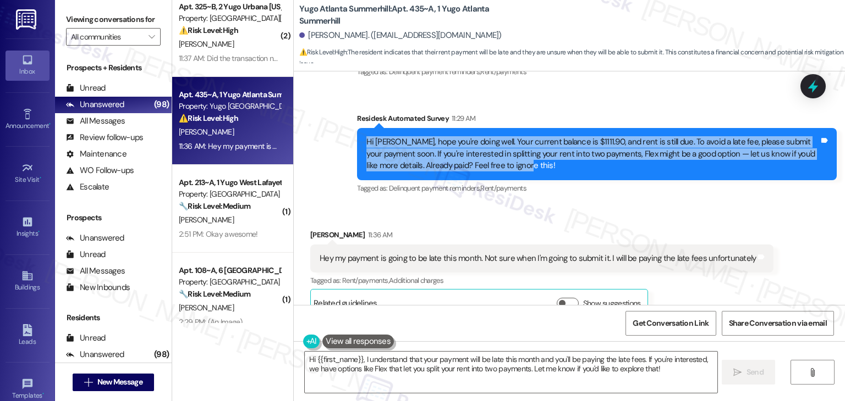
drag, startPoint x: 509, startPoint y: 154, endPoint x: 352, endPoint y: 135, distance: 157.3
click at [357, 135] on div "Hi [PERSON_NAME], hope you're doing well. Your current balance is $1111.90, and…" at bounding box center [597, 154] width 480 height 52
copy div "Hi [PERSON_NAME], hope you're doing well. Your current balance is $1111.90, and…"
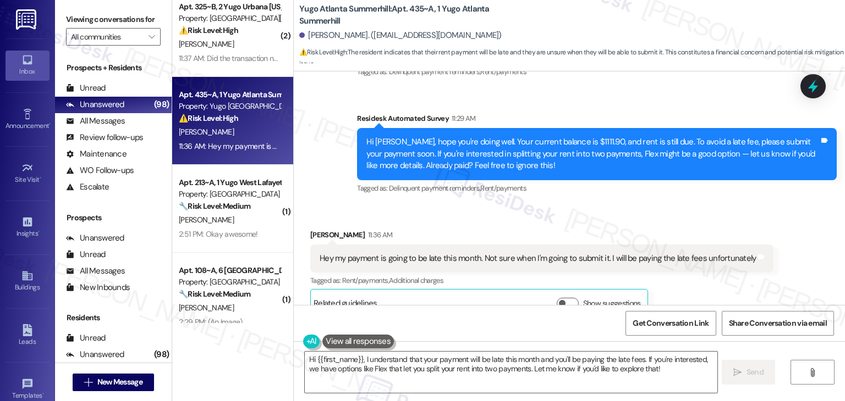
click at [445, 253] on div "Hey my payment is going to be late this month. Not sure when I'm going to submi…" at bounding box center [537, 259] width 436 height 12
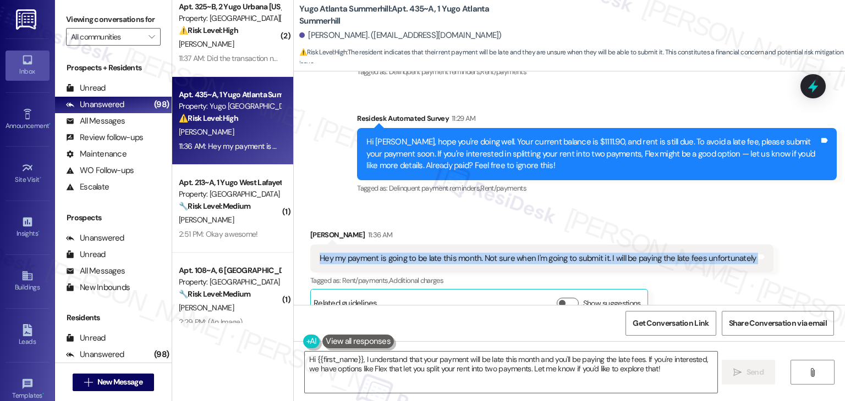
click at [445, 253] on div "Hey my payment is going to be late this month. Not sure when I'm going to submi…" at bounding box center [537, 259] width 436 height 12
copy div "Hey my payment is going to be late this month. Not sure when I'm going to submi…"
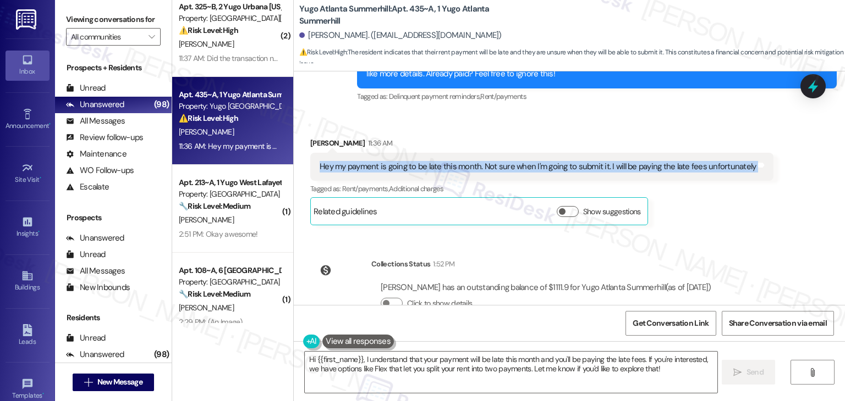
scroll to position [1824, 0]
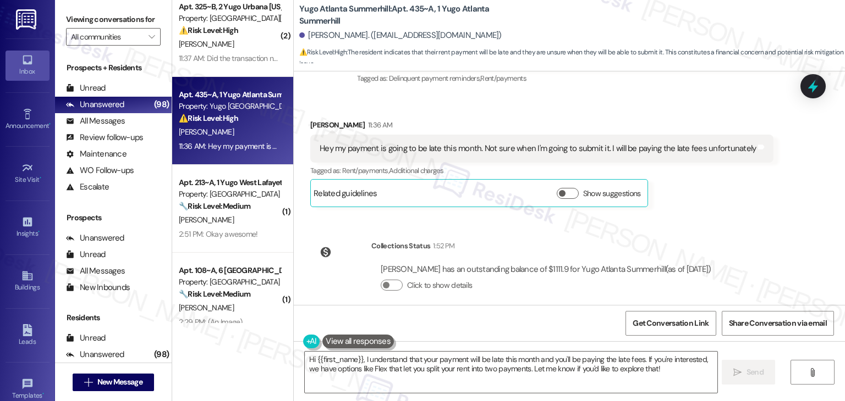
click at [698, 216] on div "Survey, sent via SMS Residesk Automated Survey [DATE] 11:18 AM Hi there [PERSON…" at bounding box center [569, 188] width 551 height 234
click at [565, 188] on button "Show suggestions" at bounding box center [568, 193] width 22 height 11
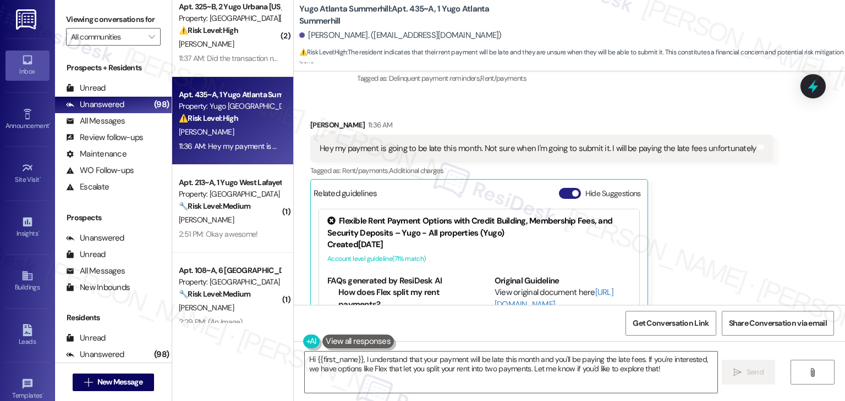
click at [559, 188] on button "Hide Suggestions" at bounding box center [570, 193] width 22 height 11
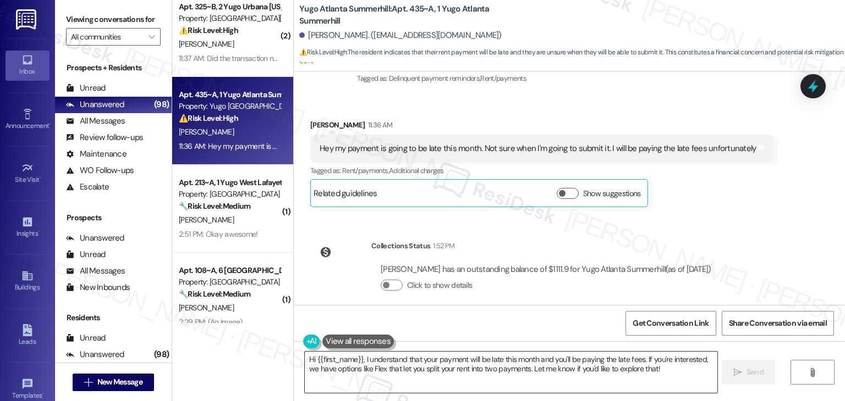
click at [504, 361] on textarea "Hi {{first_name}}, I understand that your payment will be late this month and y…" at bounding box center [511, 372] width 412 height 41
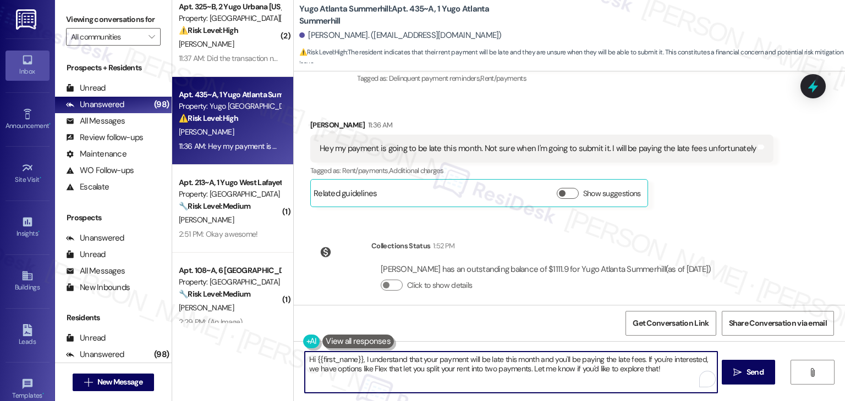
click at [504, 361] on textarea "Hi {{first_name}}, I understand that your payment will be late this month and y…" at bounding box center [511, 372] width 412 height 41
paste textarea "[PERSON_NAME], thank you for letting me know. I understand these things can hap…"
click at [403, 368] on textarea "Hi [PERSON_NAME], thank you for letting me know. I understand these things can …" at bounding box center [510, 372] width 412 height 41
click at [404, 366] on textarea "Hi [PERSON_NAME], thank you for letting me know. I understand these things can …" at bounding box center [510, 372] width 412 height 41
click at [405, 367] on textarea "Hi [PERSON_NAME], thank you for letting me know. I understand these things can …" at bounding box center [510, 372] width 412 height 41
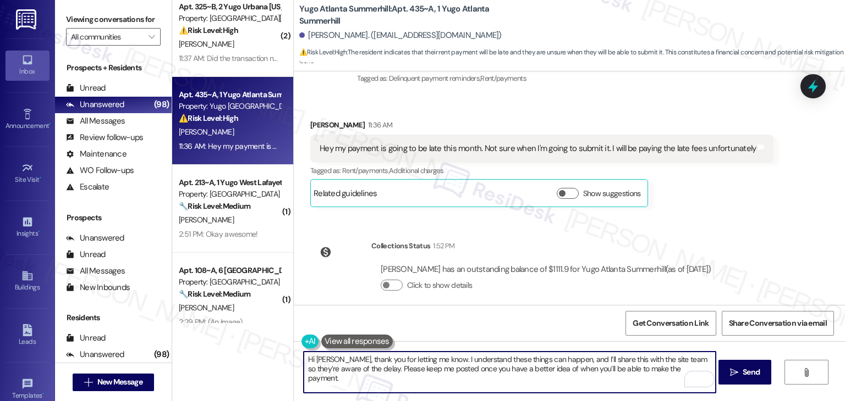
click at [405, 367] on textarea "Hi [PERSON_NAME], thank you for letting me know. I understand these things can …" at bounding box center [510, 372] width 412 height 41
type textarea "Hi [PERSON_NAME], thank you for letting me know. I understand these things can …"
click at [495, 327] on div "Get Conversation Link Share Conversation via email" at bounding box center [569, 323] width 551 height 36
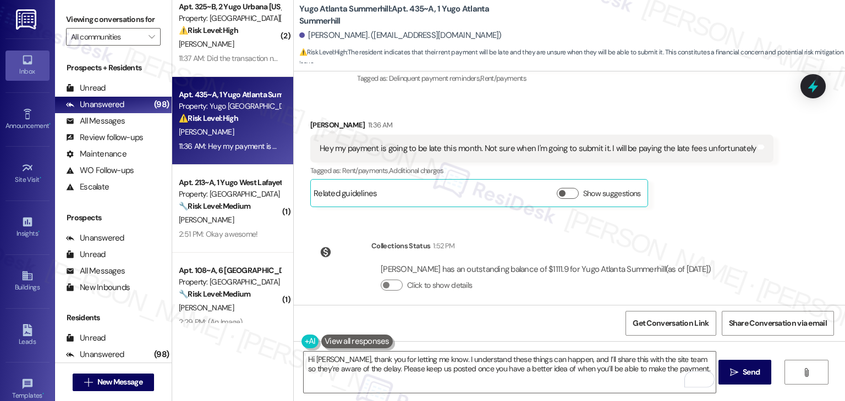
click at [495, 326] on div "Get Conversation Link Share Conversation via email" at bounding box center [569, 323] width 551 height 36
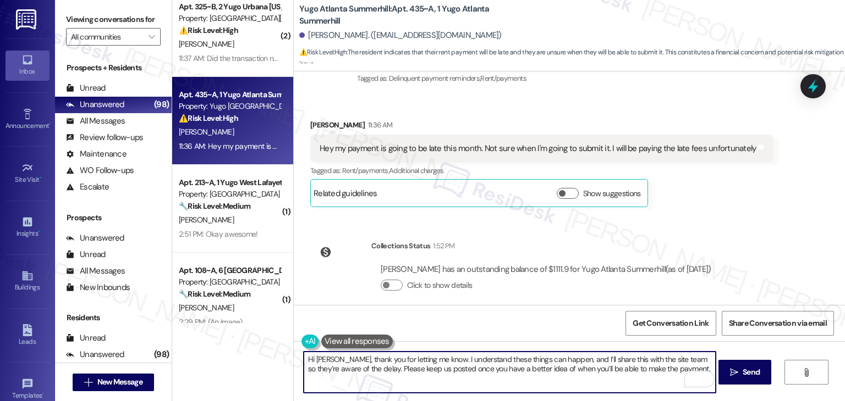
click at [669, 368] on textarea "Hi [PERSON_NAME], thank you for letting me know. I understand these things can …" at bounding box center [510, 372] width 412 height 41
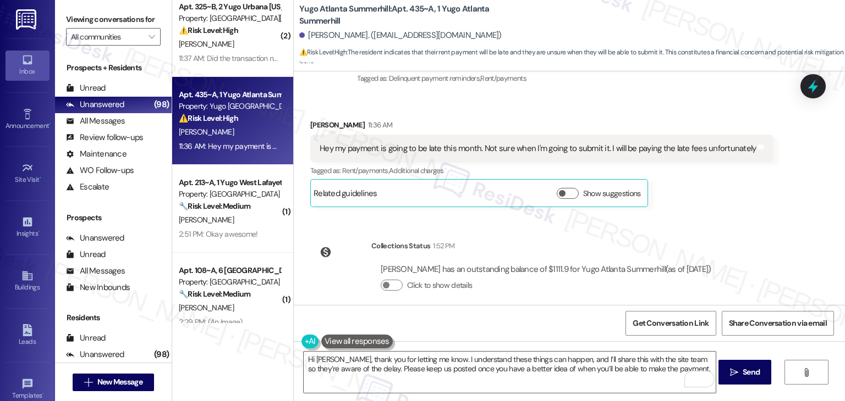
click at [563, 323] on div "Get Conversation Link Share Conversation via email" at bounding box center [569, 323] width 551 height 36
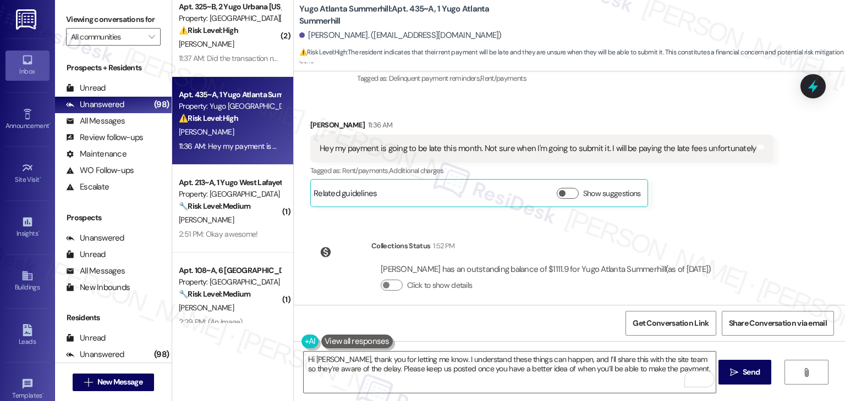
click at [563, 323] on div "Get Conversation Link Share Conversation via email" at bounding box center [569, 323] width 551 height 36
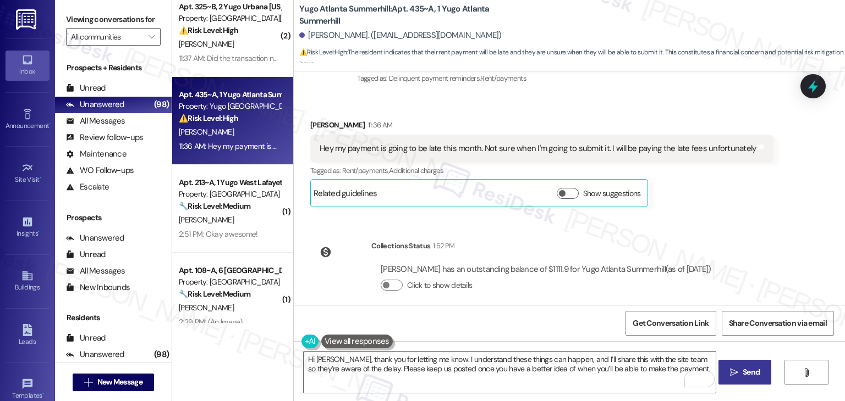
click at [748, 372] on span "Send" at bounding box center [750, 373] width 17 height 12
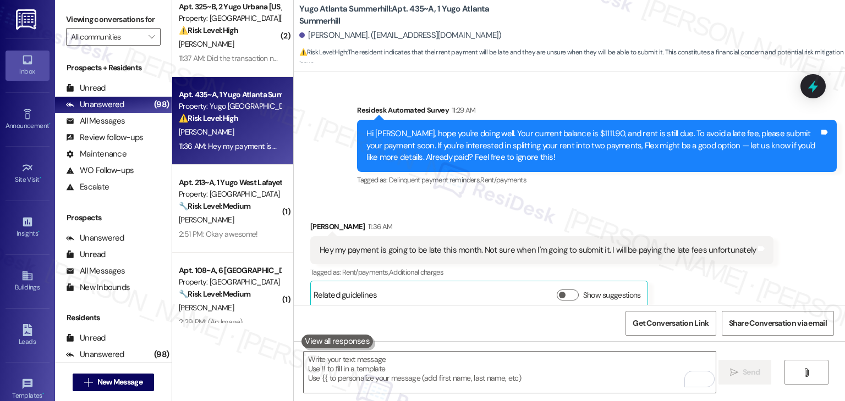
scroll to position [1912, 0]
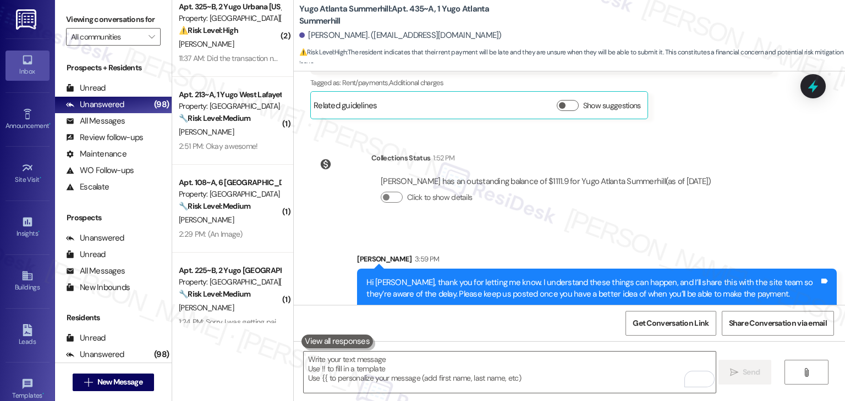
click at [541, 283] on div "Hi [PERSON_NAME], thank you for letting me know. I understand these things can …" at bounding box center [592, 289] width 453 height 24
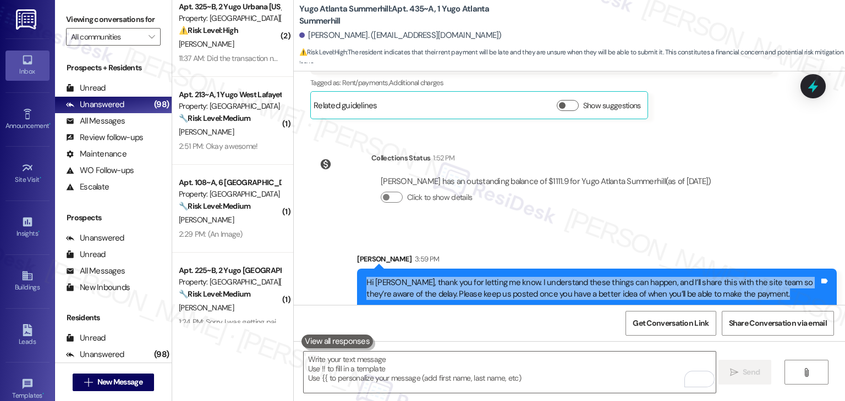
click at [541, 283] on div "Hi [PERSON_NAME], thank you for letting me know. I understand these things can …" at bounding box center [592, 289] width 453 height 24
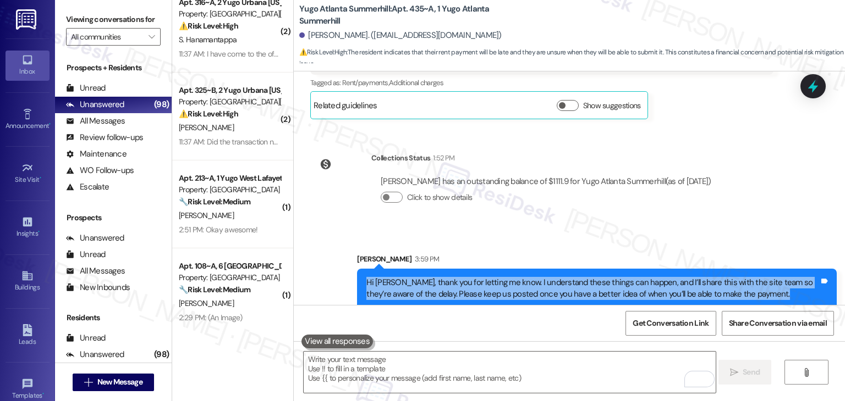
scroll to position [1485, 0]
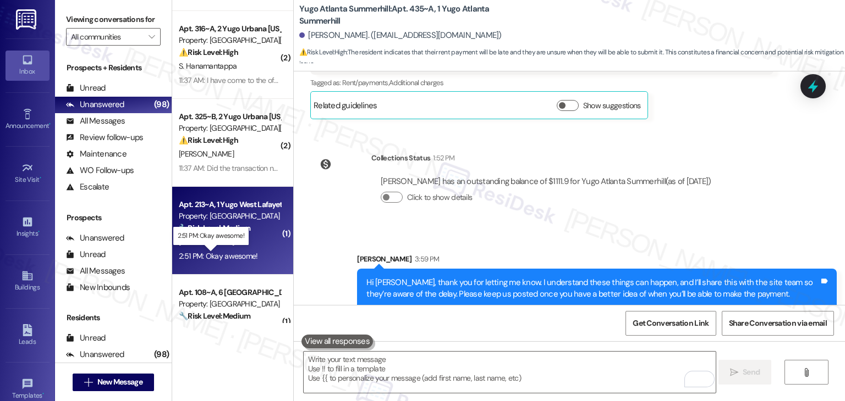
click at [228, 256] on div "2:51 PM: Okay awesome! 2:51 PM: Okay awesome!" at bounding box center [218, 256] width 79 height 10
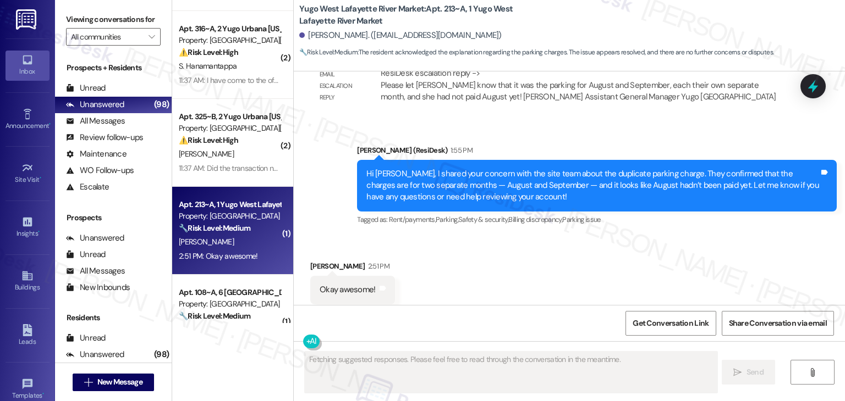
scroll to position [903, 0]
click at [524, 256] on div "Received via SMS [PERSON_NAME] 2:51 PM Okay awesome! Tags and notes Tagged as: …" at bounding box center [569, 281] width 551 height 93
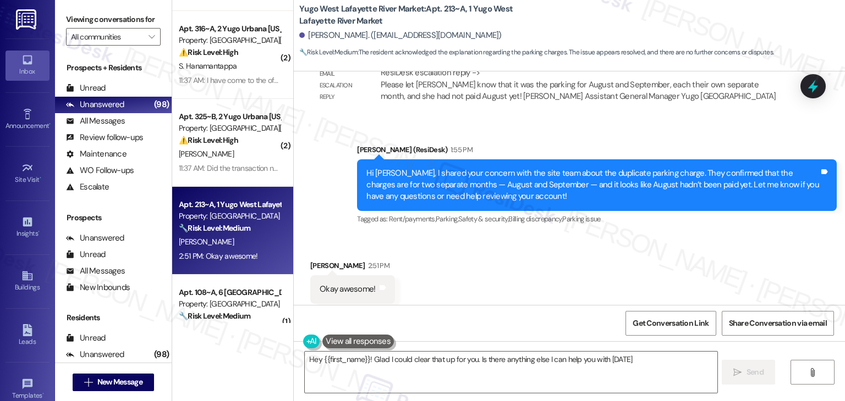
type textarea "Hey {{first_name}}! Glad I could clear that up for you. Is there anything else …"
click at [527, 274] on div "Received via SMS [PERSON_NAME] 2:51 PM Okay awesome! Tags and notes Tagged as: …" at bounding box center [569, 281] width 551 height 93
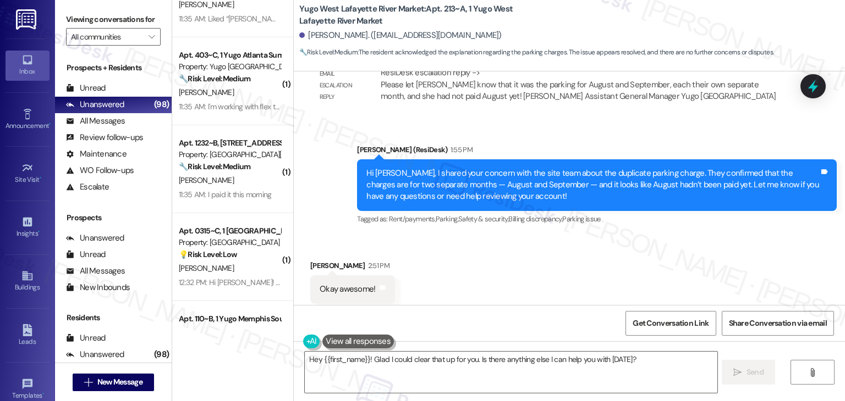
scroll to position [3354, 0]
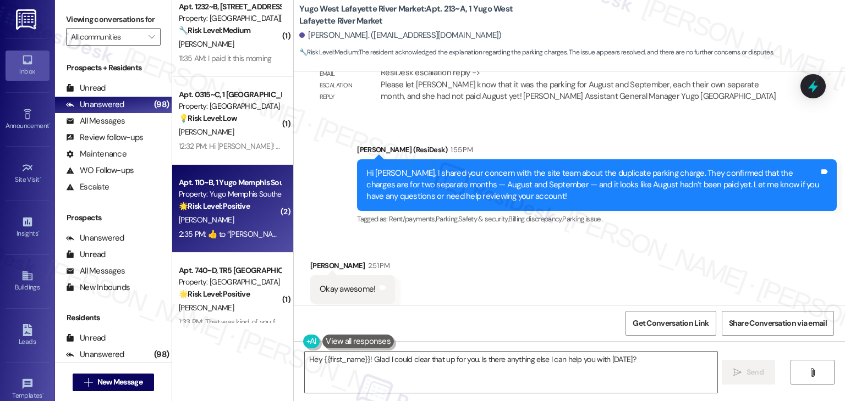
click at [229, 243] on div "Apt. 110~B, 1 Yugo Memphis Southern Property: Yugo Memphis Southern 🌟 Risk Leve…" at bounding box center [232, 209] width 121 height 88
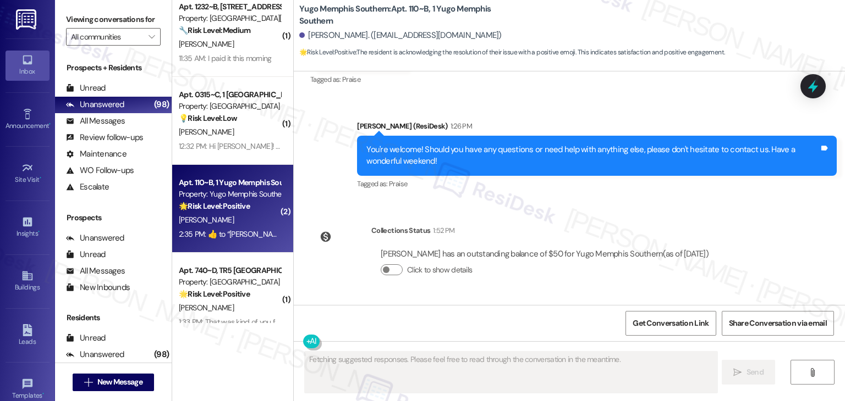
scroll to position [3154, 0]
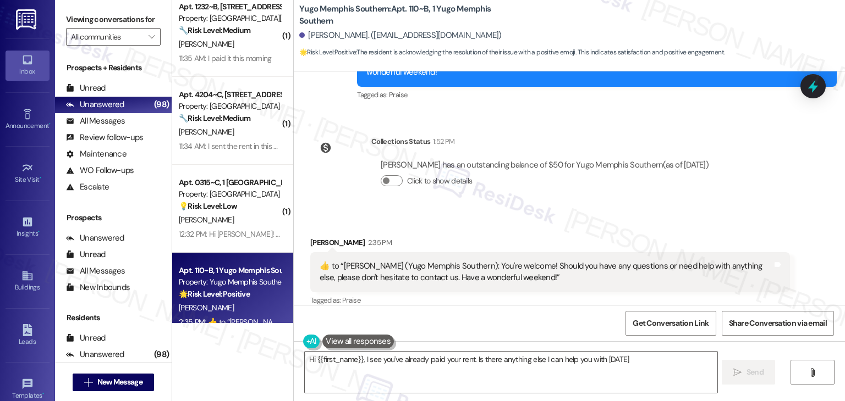
type textarea "Hi {{first_name}}, I see you've already paid your rent. Is there anything else …"
click at [498, 237] on div "[PERSON_NAME] 2:35 PM" at bounding box center [550, 244] width 480 height 15
click at [425, 356] on textarea "Hi {{first_name}}, I see you've already paid your rent. Is there anything else …" at bounding box center [511, 372] width 412 height 41
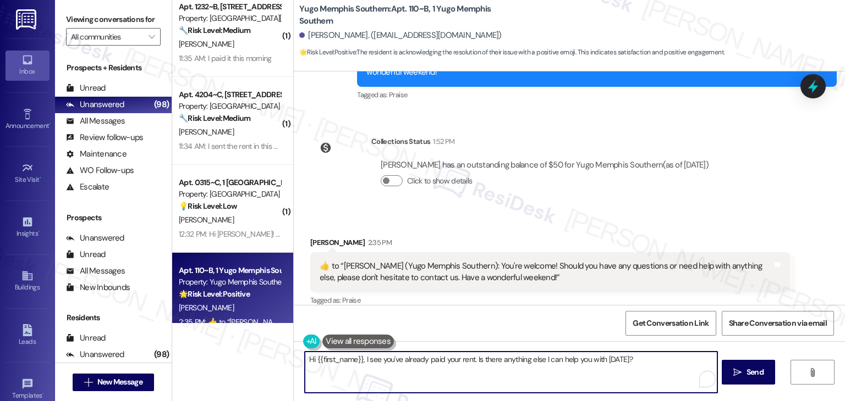
click at [425, 356] on textarea "Hi {{first_name}}, I see you've already paid your rent. Is there anything else …" at bounding box center [511, 372] width 412 height 41
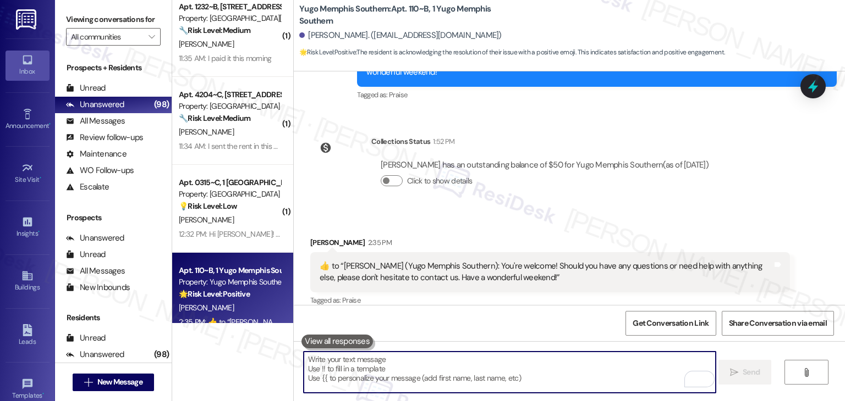
type textarea "😊"
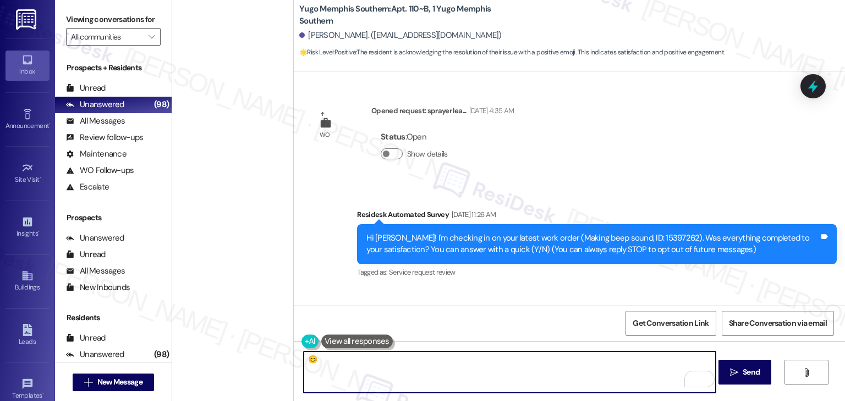
scroll to position [3154, 0]
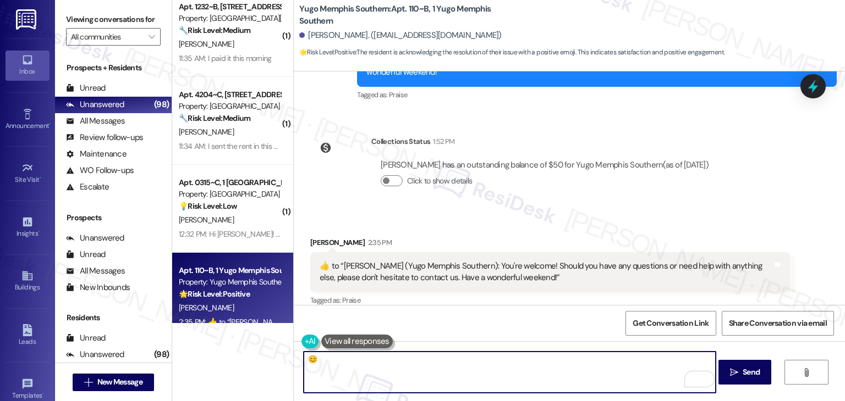
type textarea "😊"
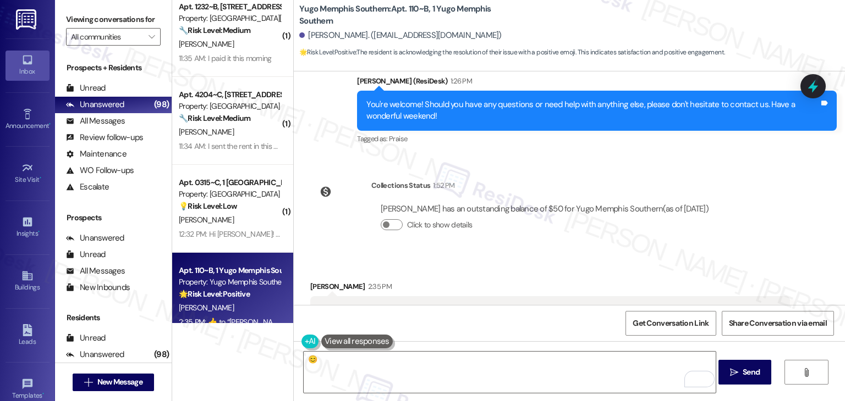
scroll to position [3044, 0]
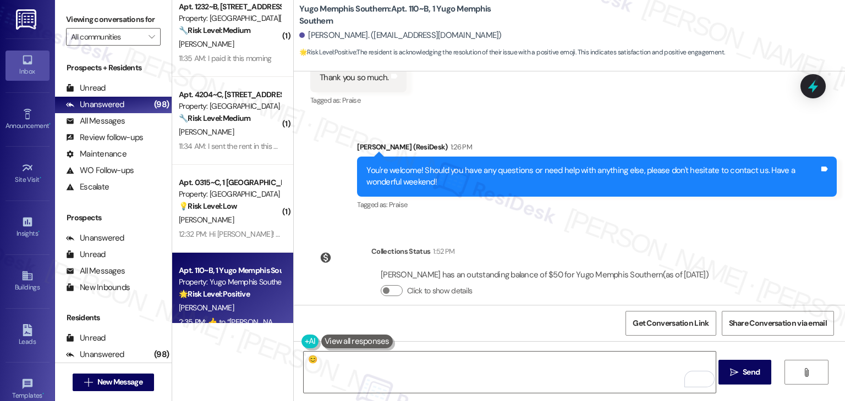
click at [352, 265] on div "Collections Status 1:52 PM [PERSON_NAME] has an outstanding balance of $50 for …" at bounding box center [514, 280] width 424 height 85
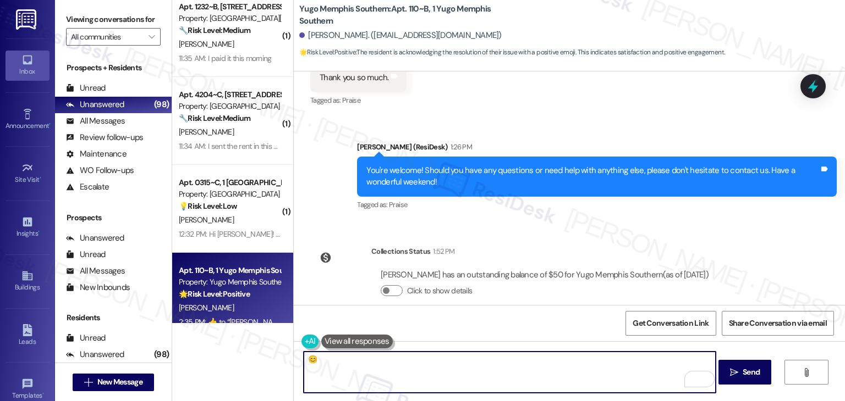
click at [343, 360] on textarea "😊" at bounding box center [510, 372] width 412 height 41
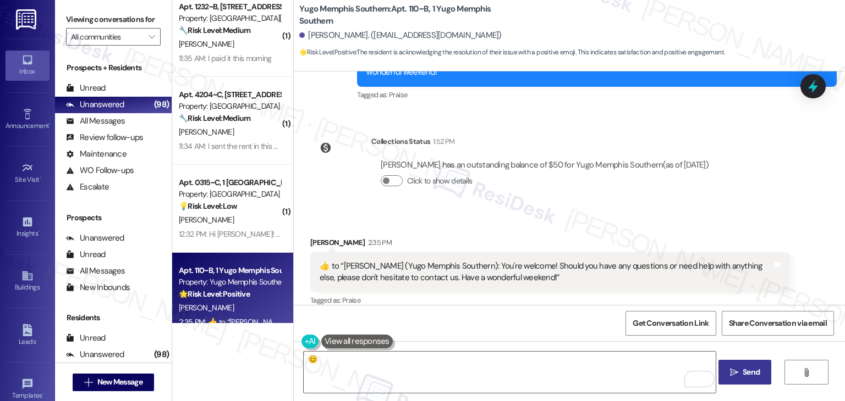
click at [760, 370] on span "Send" at bounding box center [750, 373] width 21 height 12
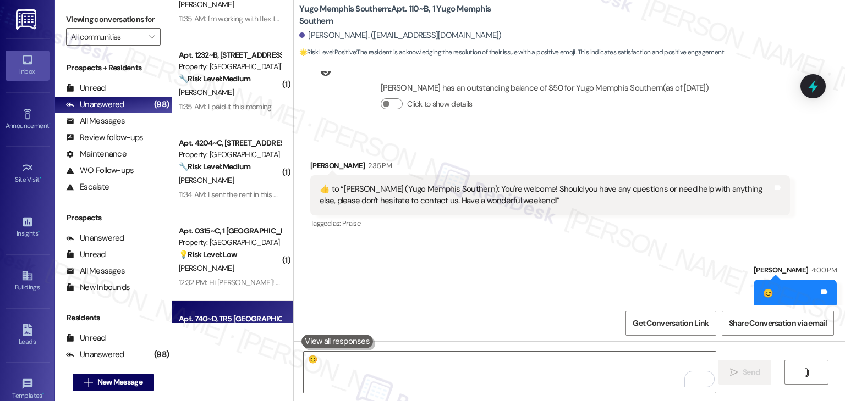
scroll to position [3244, 0]
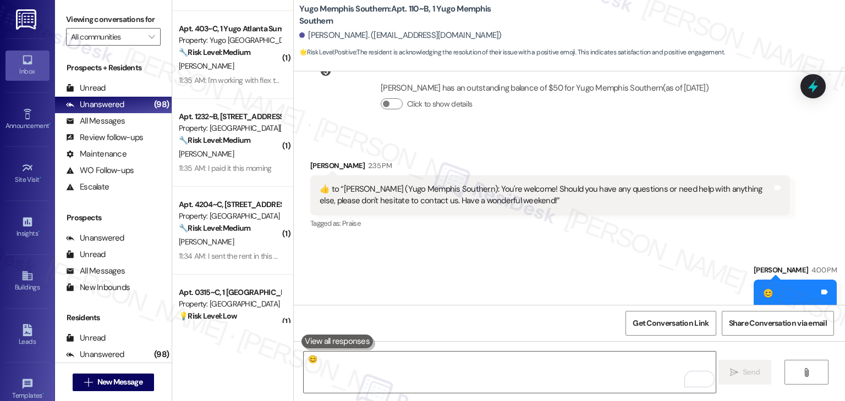
click at [506, 254] on div "Sent via SMS [PERSON_NAME] 4:00 PM 😊 Tags and notes" at bounding box center [569, 278] width 551 height 76
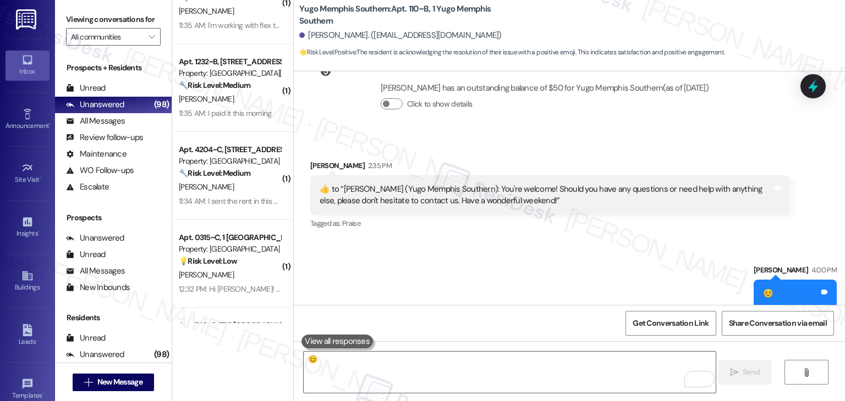
scroll to position [3354, 0]
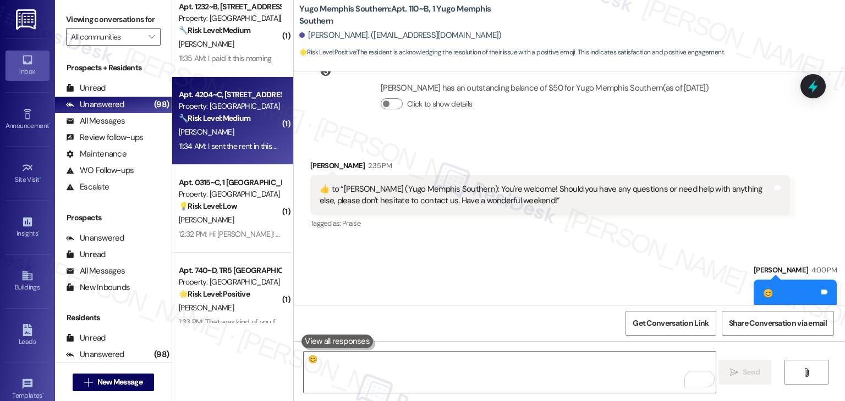
click at [238, 130] on div "[PERSON_NAME]" at bounding box center [230, 132] width 104 height 14
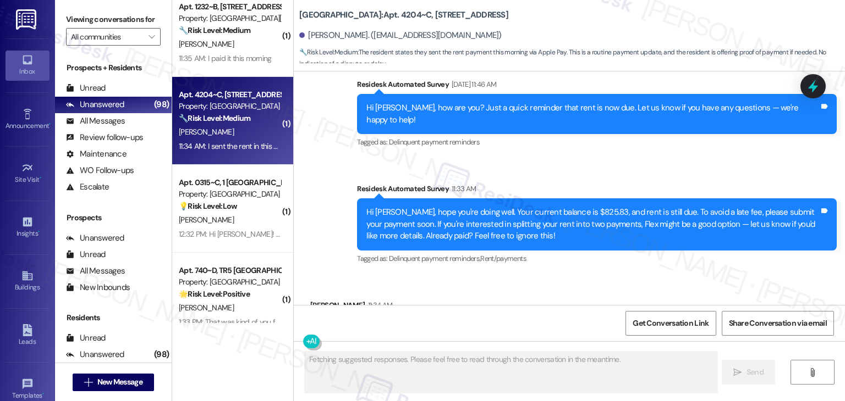
scroll to position [2712, 0]
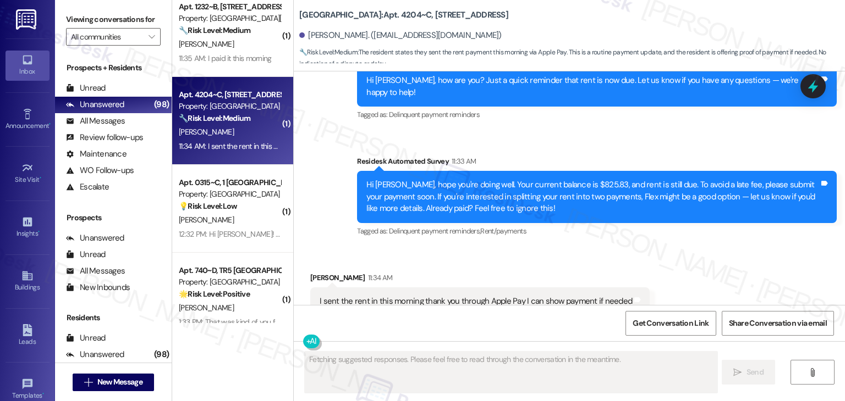
click at [633, 247] on div "Received via SMS [PERSON_NAME] 11:34 AM I sent the rent in this morning thank y…" at bounding box center [569, 293] width 551 height 93
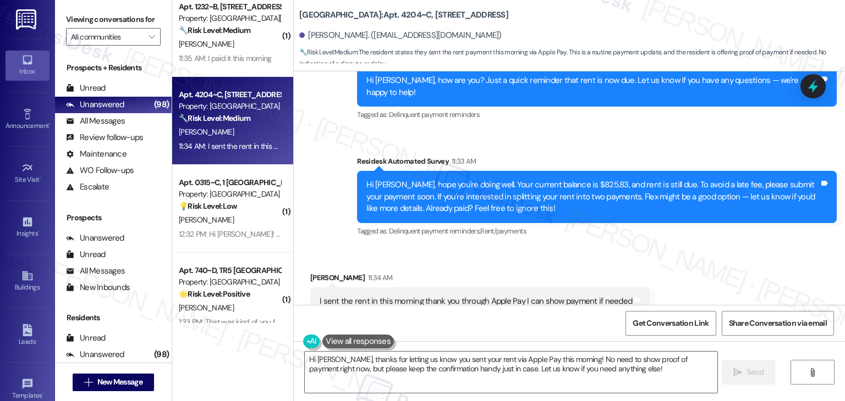
click at [603, 247] on div "Received via SMS [PERSON_NAME] 11:34 AM I sent the rent in this morning thank y…" at bounding box center [569, 293] width 551 height 93
click at [599, 247] on div "Received via SMS [PERSON_NAME] 11:34 AM I sent the rent in this morning thank y…" at bounding box center [569, 293] width 551 height 93
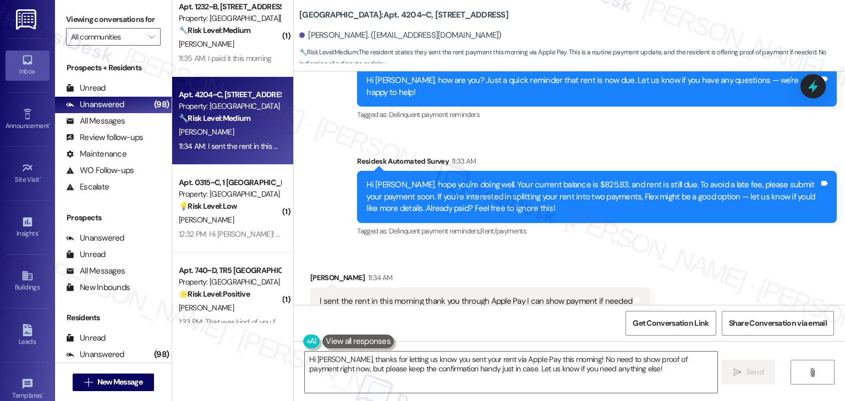
click at [599, 247] on div "Received via SMS [PERSON_NAME] 11:34 AM I sent the rent in this morning thank y…" at bounding box center [569, 293] width 551 height 93
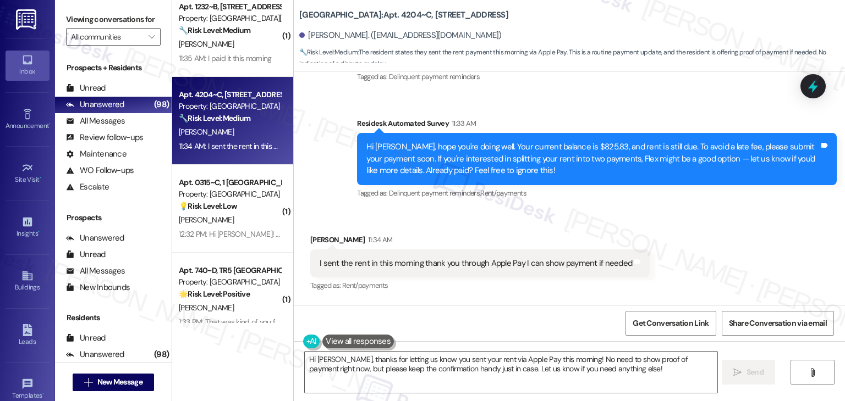
scroll to position [2703, 0]
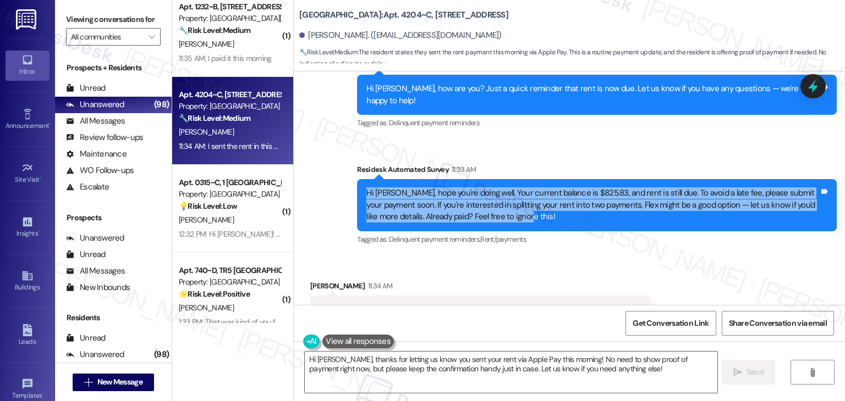
drag, startPoint x: 523, startPoint y: 188, endPoint x: 357, endPoint y: 159, distance: 168.4
click at [357, 179] on div "Hi [PERSON_NAME], hope you're doing well. Your current balance is $825.83, and …" at bounding box center [597, 205] width 480 height 52
copy div "Hi [PERSON_NAME], hope you're doing well. Your current balance is $825.83, and …"
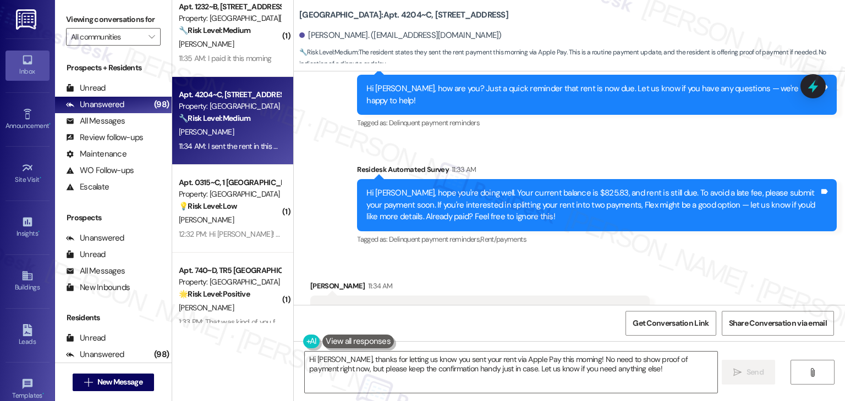
click at [428, 304] on div "I sent the rent in this morning thank you through Apple Pay I can show payment …" at bounding box center [475, 310] width 312 height 12
copy div "I sent the rent in this morning thank you through Apple Pay I can show payment …"
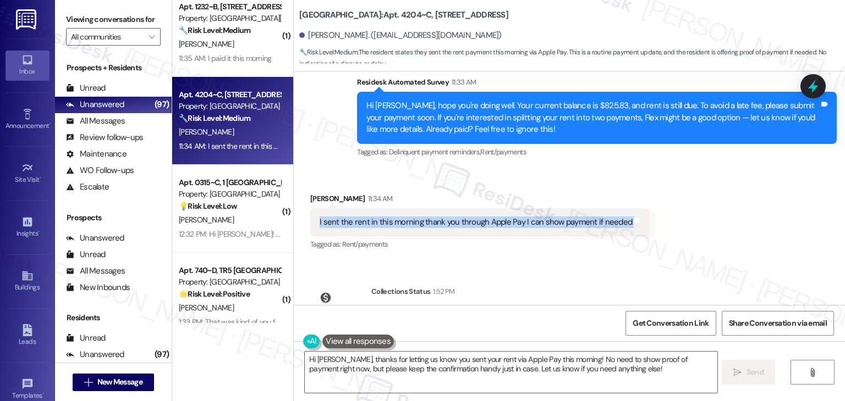
scroll to position [2813, 0]
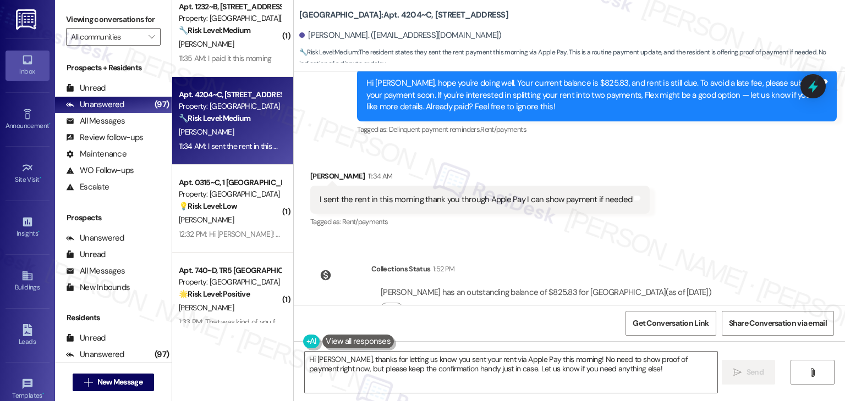
click at [678, 189] on div "Received via SMS [PERSON_NAME] 11:34 AM I sent the rent in this morning thank y…" at bounding box center [569, 192] width 551 height 93
click at [520, 366] on textarea "Hi [PERSON_NAME], thanks for letting us know you sent your rent via Apple Pay t…" at bounding box center [511, 372] width 412 height 41
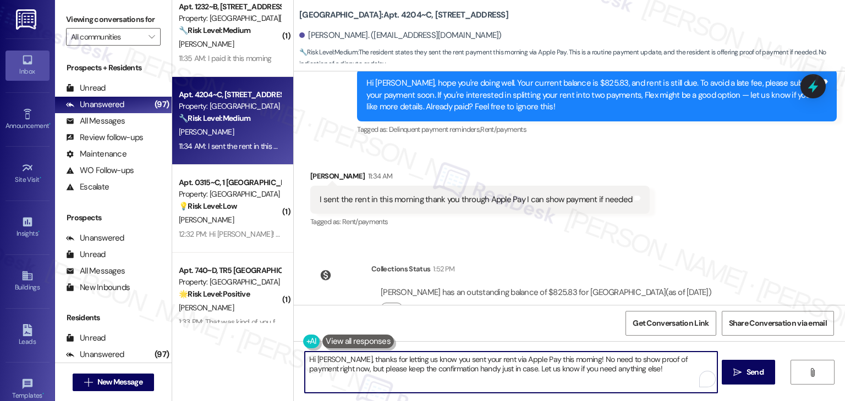
click at [520, 366] on textarea "Hi [PERSON_NAME], thanks for letting us know you sent your rent via Apple Pay t…" at bounding box center [511, 372] width 412 height 41
paste textarea "Thanks for the update, [PERSON_NAME]! I’ll share with the site team that you se…"
type textarea "Thanks for the update, [PERSON_NAME]! I’ll share with the site team that you se…"
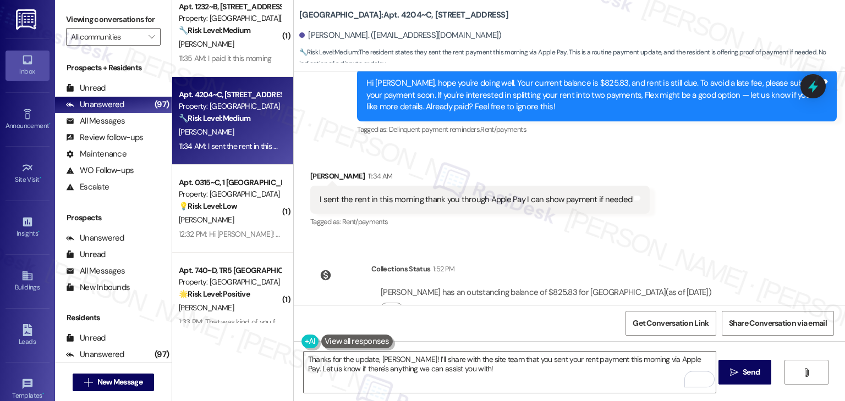
click at [531, 324] on div "Get Conversation Link Share Conversation via email" at bounding box center [569, 323] width 551 height 36
click at [471, 372] on textarea "Thanks for the update, [PERSON_NAME]! I’ll share with the site team that you se…" at bounding box center [510, 372] width 412 height 41
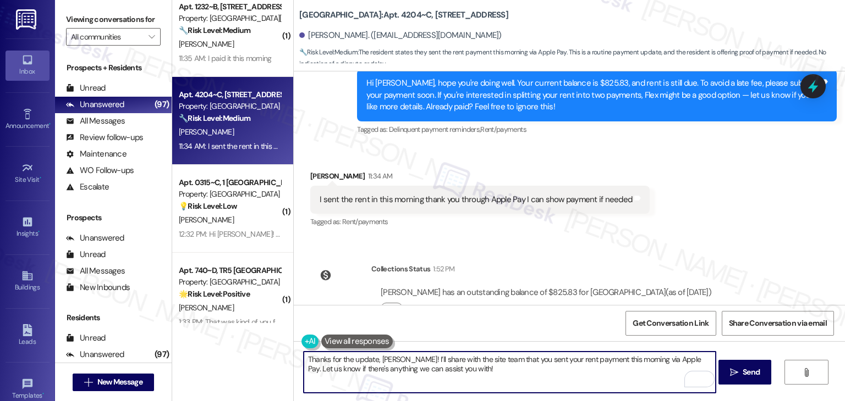
click at [535, 374] on textarea "Thanks for the update, [PERSON_NAME]! I’ll share with the site team that you se…" at bounding box center [510, 372] width 412 height 41
click at [753, 374] on span "Send" at bounding box center [750, 373] width 17 height 12
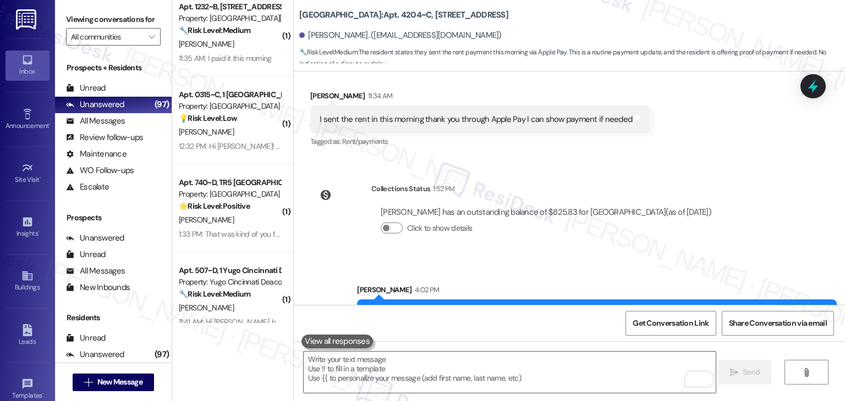
scroll to position [2901, 0]
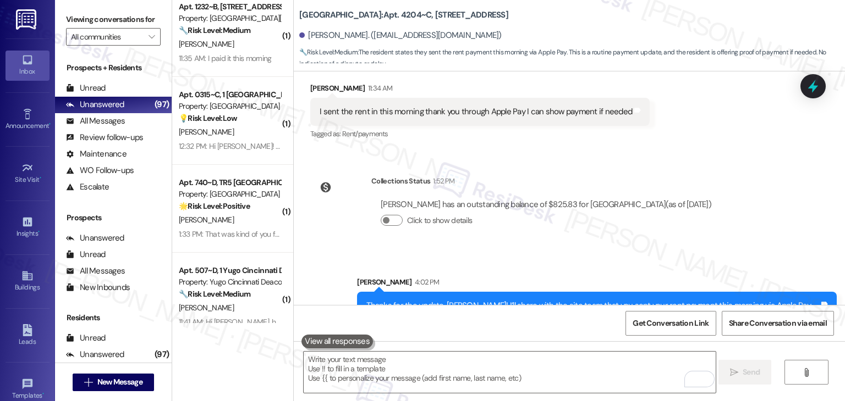
click at [695, 252] on div "Sent via SMS [PERSON_NAME] 4:02 PM Thanks for the update, [PERSON_NAME]! I’ll s…" at bounding box center [569, 296] width 551 height 89
click at [822, 94] on icon at bounding box center [812, 86] width 19 height 19
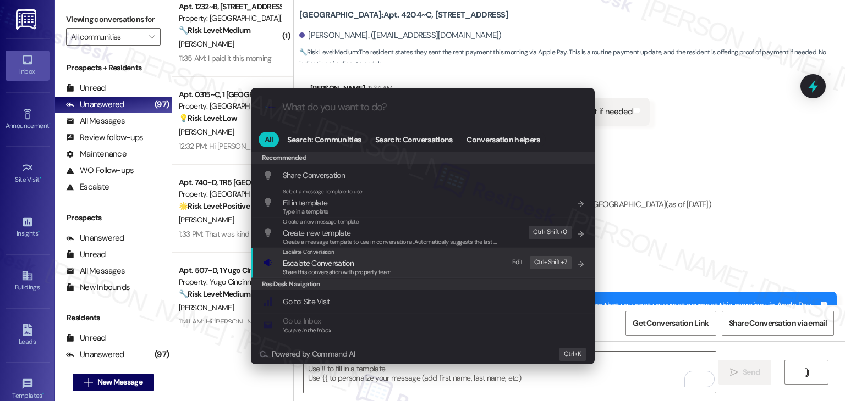
click at [371, 266] on span "Escalate Conversation" at bounding box center [337, 263] width 109 height 12
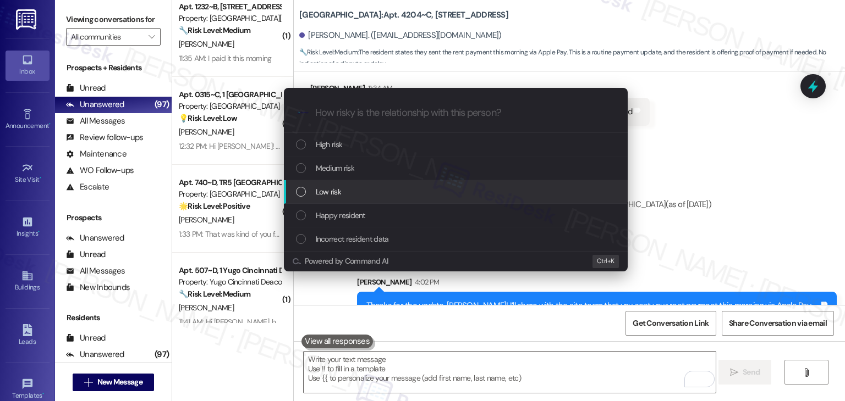
click at [301, 188] on div "List of options" at bounding box center [301, 192] width 10 height 10
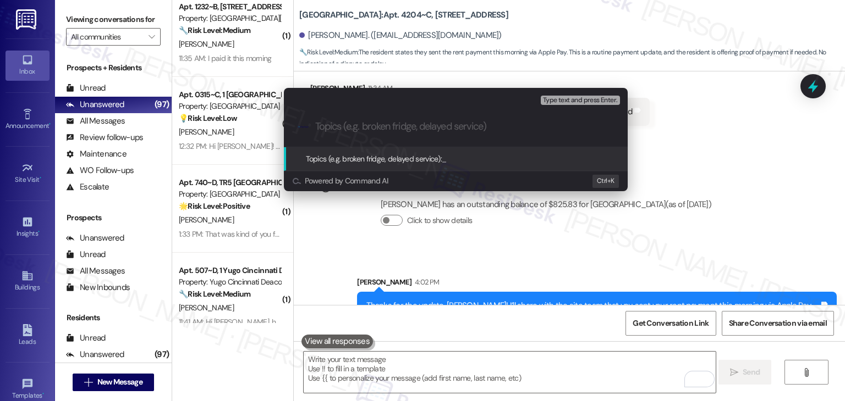
paste input "Payment Confirmation – Rent Sent via Apple Pay"
type input "Payment Confirmation – Rent Sent via Apple Pay"
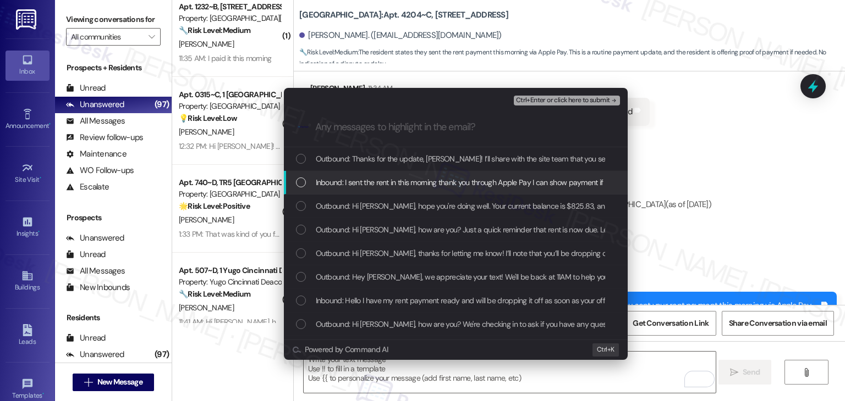
click at [296, 185] on div "List of options" at bounding box center [301, 183] width 10 height 10
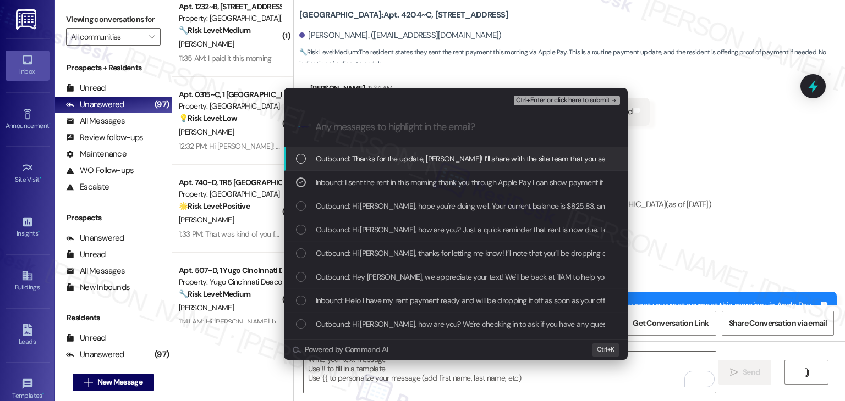
click at [563, 101] on span "Ctrl+Enter or click here to submit" at bounding box center [563, 101] width 94 height 8
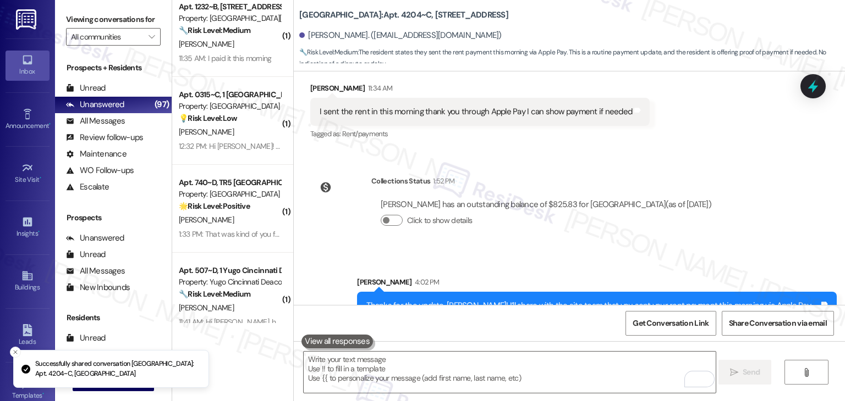
scroll to position [2712, 0]
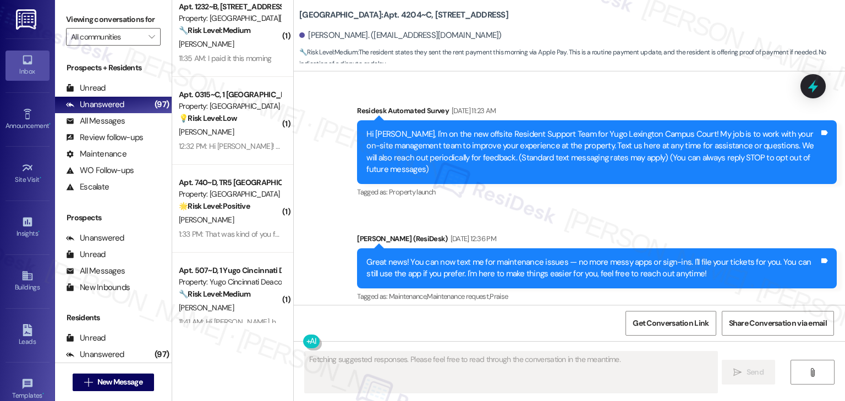
type textarea "Fetching suggested responses. Please feel free to read through the conversation…"
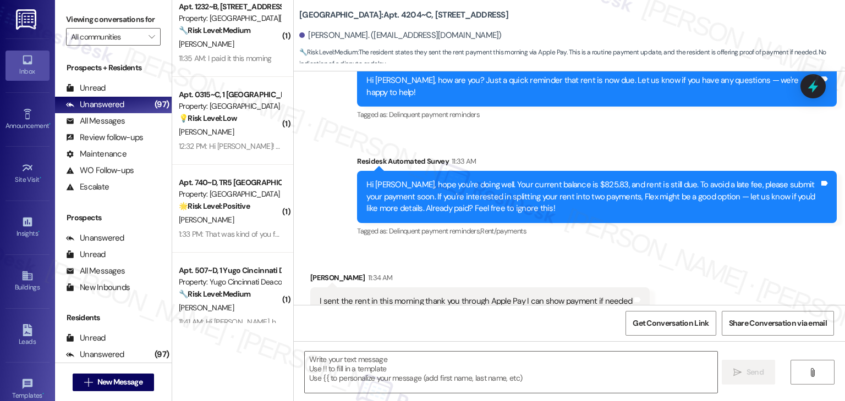
click at [487, 264] on div "Received via SMS [PERSON_NAME] 11:34 AM I sent the rent in this morning thank y…" at bounding box center [480, 302] width 356 height 76
click at [486, 264] on div "Received via SMS [PERSON_NAME] 11:34 AM I sent the rent in this morning thank y…" at bounding box center [480, 302] width 356 height 76
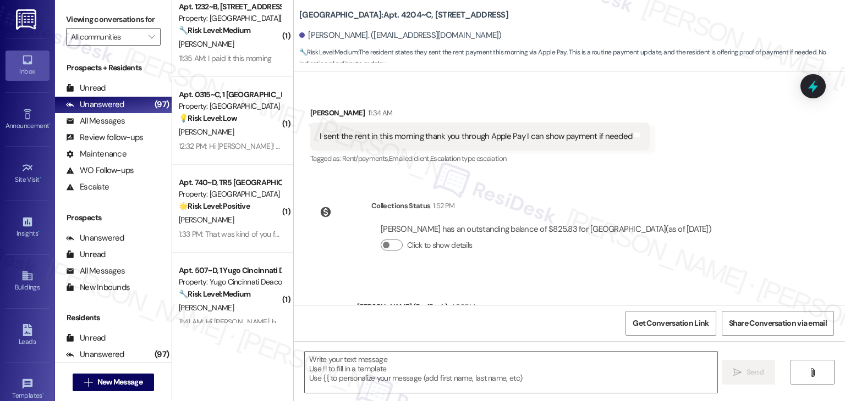
click at [629, 233] on div "Collections Status 1:52 PM [PERSON_NAME] has an outstanding balance of $825.83 …" at bounding box center [545, 234] width 349 height 68
click at [610, 229] on div "[PERSON_NAME] has an outstanding balance of $825.83 for [GEOGRAPHIC_DATA] (as o…" at bounding box center [545, 242] width 349 height 53
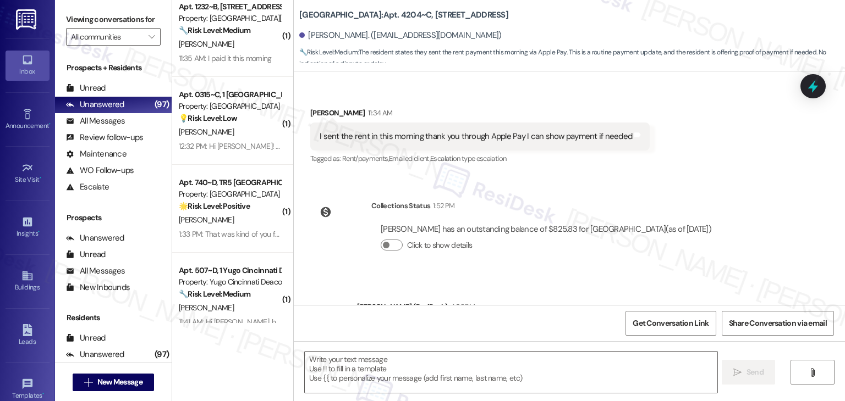
scroll to position [2918, 0]
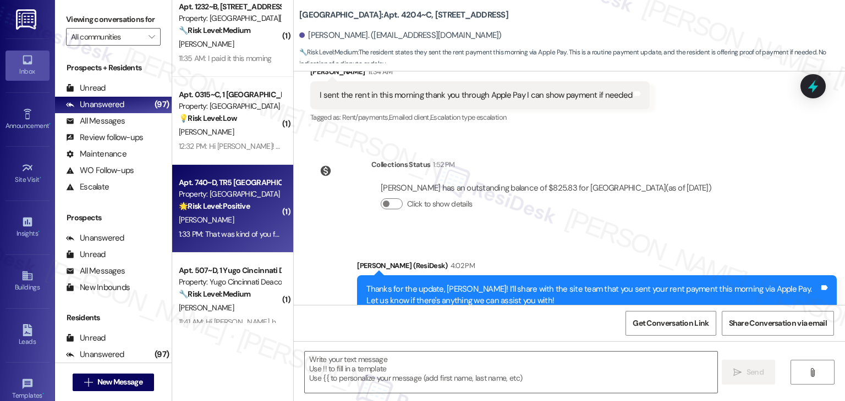
click at [236, 249] on div "Apt. 740~D, TR5 [GEOGRAPHIC_DATA] Property: [GEOGRAPHIC_DATA] 🌟 Risk Level: Pos…" at bounding box center [232, 209] width 121 height 88
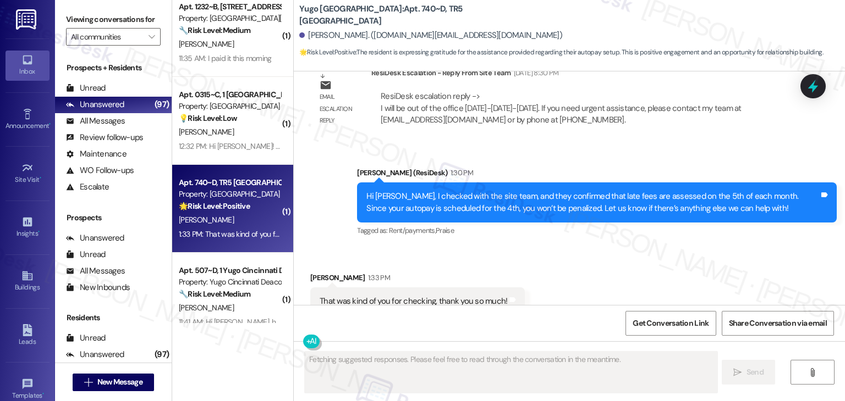
scroll to position [1128, 0]
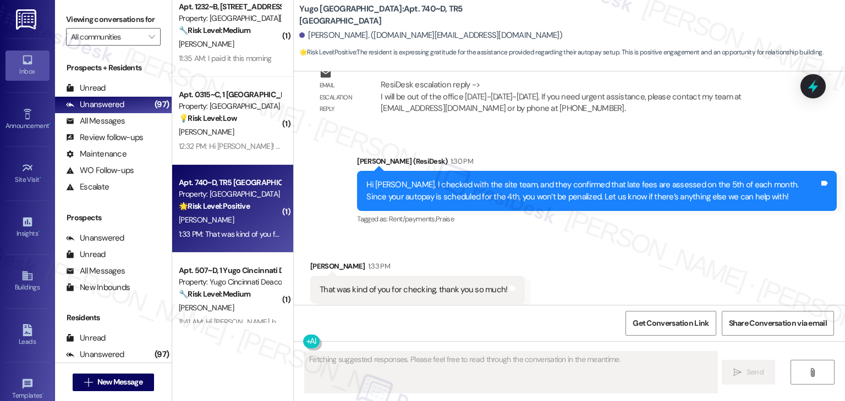
click at [609, 236] on div "Received via SMS [PERSON_NAME] 1:33 PM That was kind of you for checking, thank…" at bounding box center [569, 282] width 551 height 93
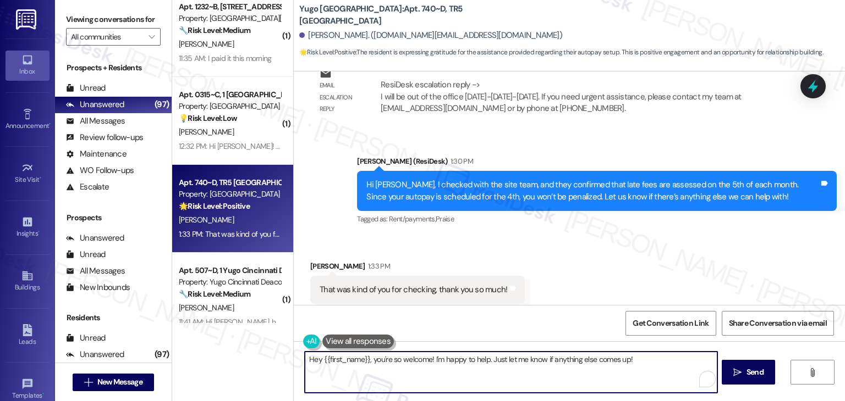
drag, startPoint x: 368, startPoint y: 363, endPoint x: 300, endPoint y: 350, distance: 69.4
click at [300, 350] on div "Hey {{first_name}}, you're so welcome! I'm happy to help. Just let me know if a…" at bounding box center [569, 382] width 551 height 82
type textarea "You're so welcome! I'm happy to help. Just let me know if anything else comes u…"
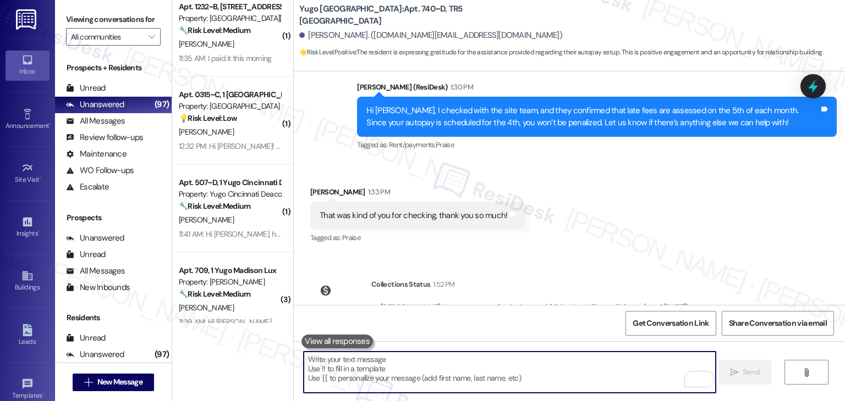
scroll to position [1307, 0]
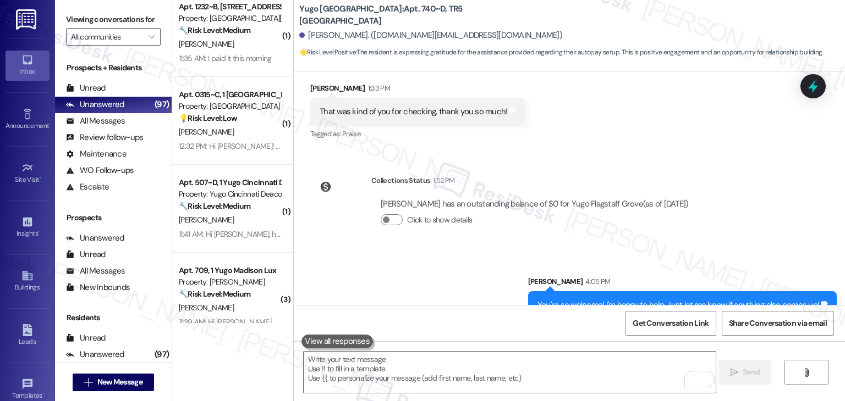
click at [611, 142] on div "Sent via SMS [PERSON_NAME] (ResiDesk) [DATE] 5:22 PM Hi [PERSON_NAME]! We’re so…" at bounding box center [569, 188] width 551 height 234
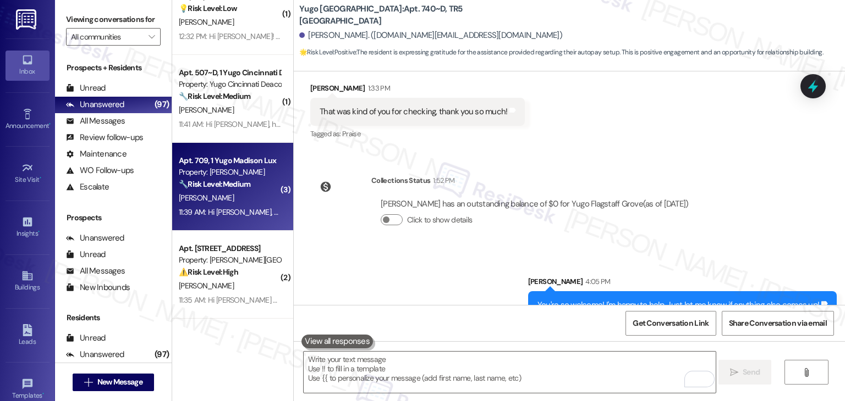
scroll to position [3574, 0]
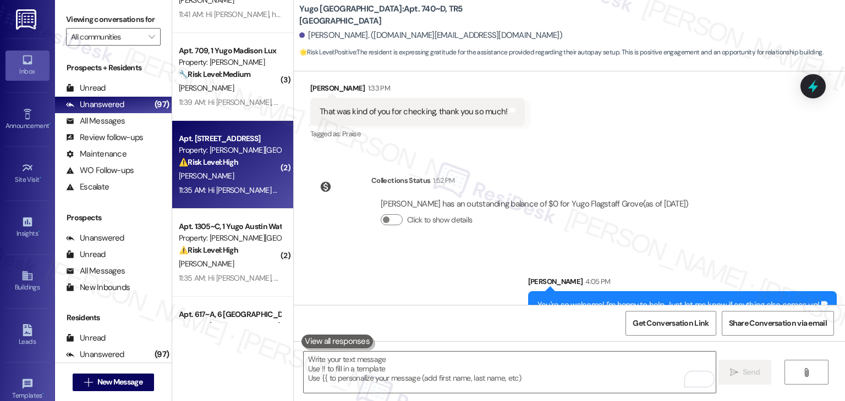
click at [231, 194] on div "11:35 AM: Hi [PERSON_NAME] you're doing well. Your current balance is $1278.05,…" at bounding box center [684, 190] width 1010 height 10
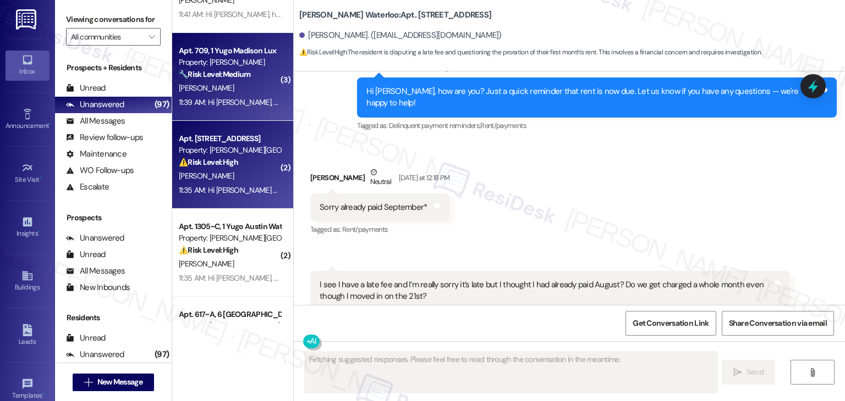
scroll to position [820, 0]
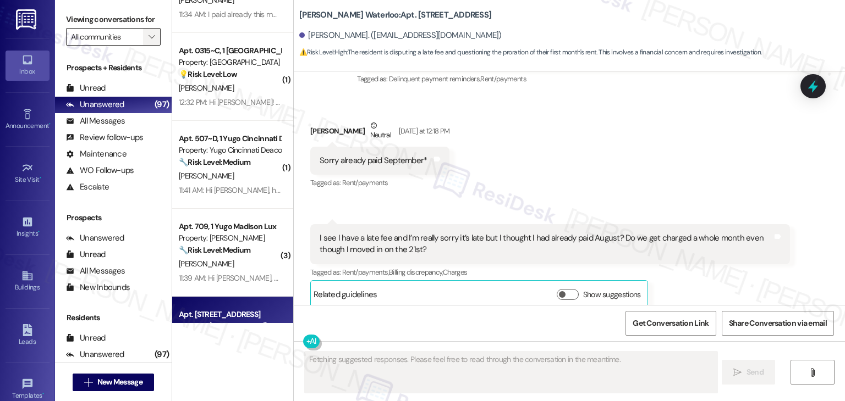
click at [148, 33] on icon "" at bounding box center [151, 36] width 6 height 9
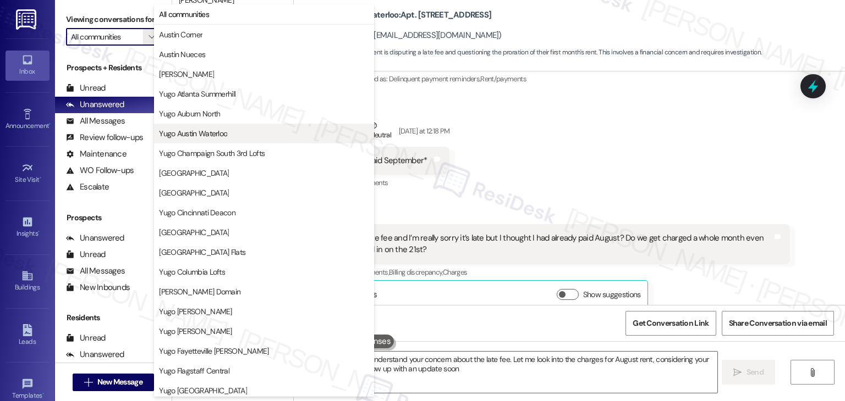
type textarea "Hi {{first_name}}, I understand your concern about the late fee. Let me look in…"
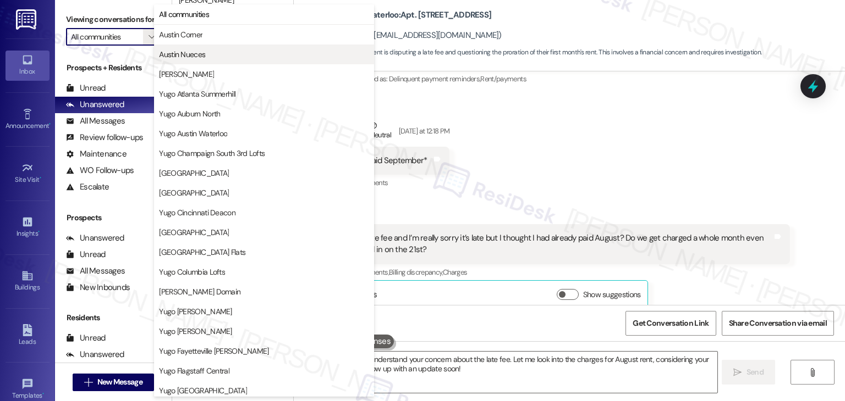
click at [192, 53] on span "Austin Nueces" at bounding box center [182, 54] width 46 height 11
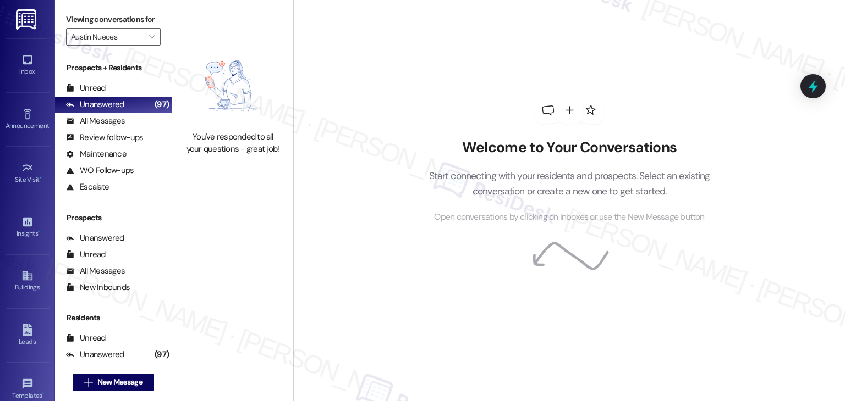
click at [256, 255] on div "You've responded to all your questions - great job!" at bounding box center [232, 200] width 121 height 401
click at [153, 37] on button "" at bounding box center [152, 37] width 18 height 18
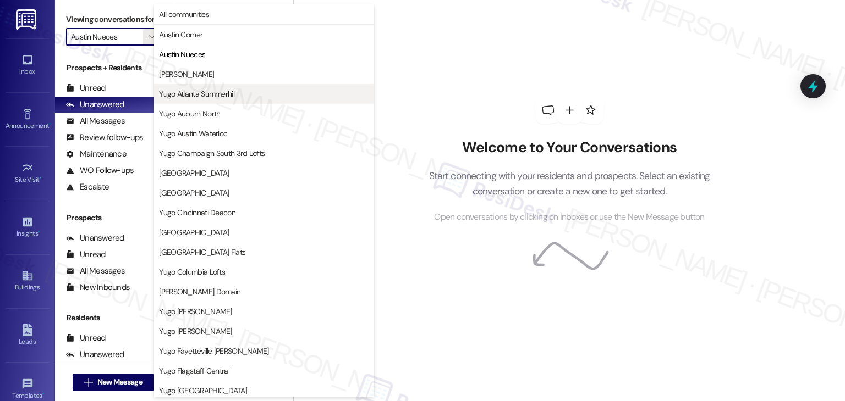
click at [193, 97] on span "Yugo Atlanta Summerhill" at bounding box center [197, 94] width 76 height 11
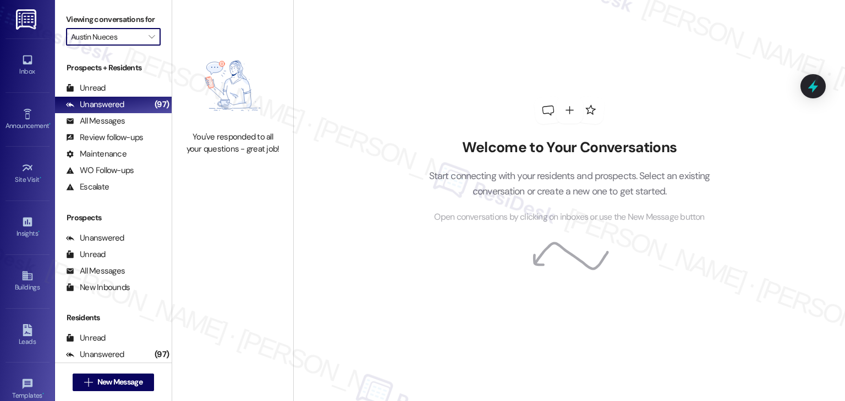
type input "Yugo Atlanta Summerhill"
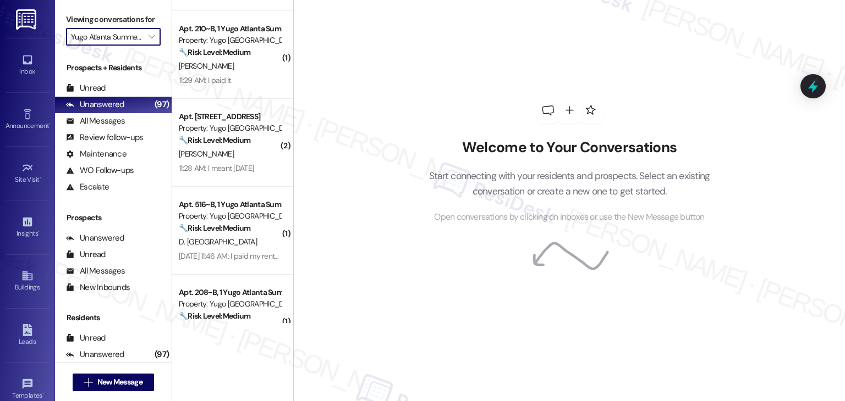
scroll to position [557, 0]
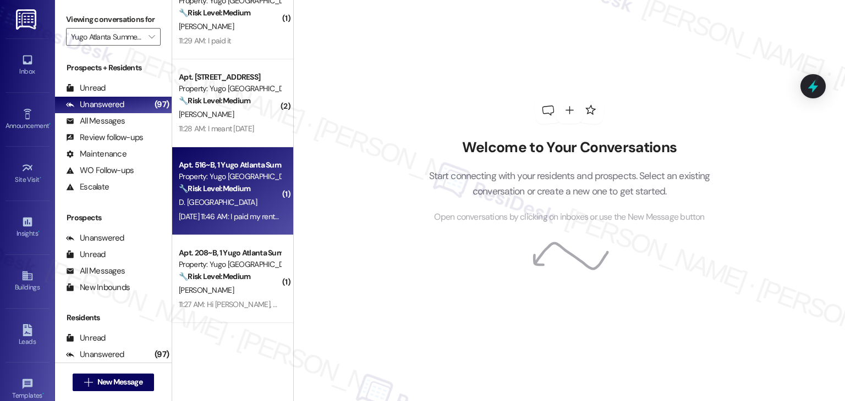
click at [251, 210] on div "[DATE] 11:46 AM: I paid my rent already I have the receipt [DATE] 11:46 AM: I p…" at bounding box center [230, 217] width 104 height 14
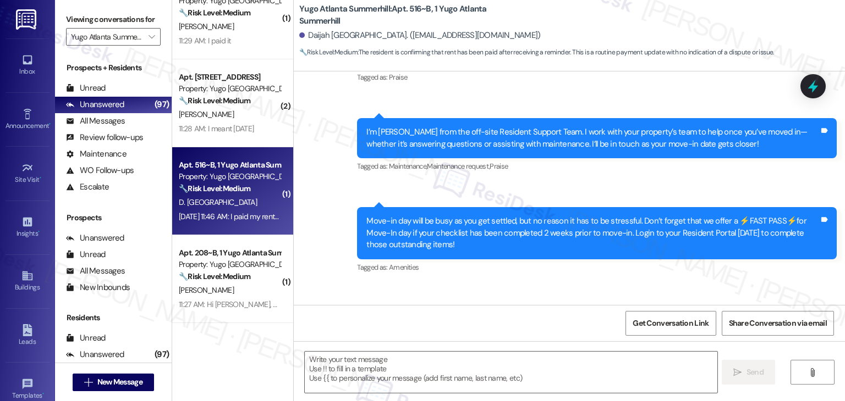
scroll to position [354, 0]
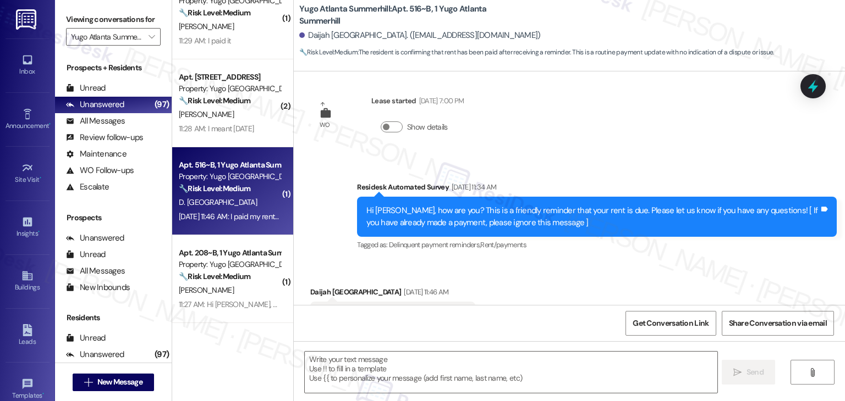
type textarea "Fetching suggested responses. Please feel free to read through the conversation…"
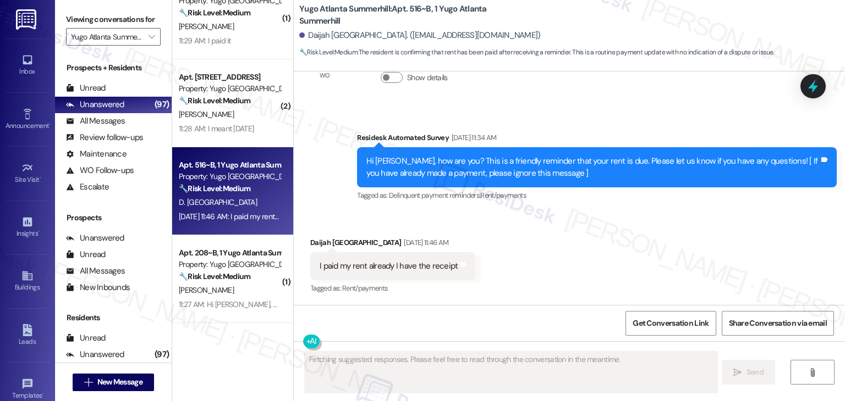
click at [538, 271] on div "Received via SMS Daijah [GEOGRAPHIC_DATA] [DATE] 11:46 AM I paid my rent alread…" at bounding box center [569, 258] width 551 height 93
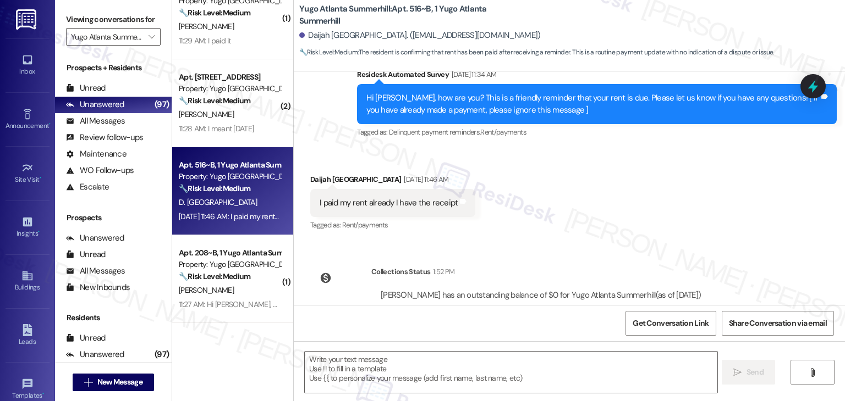
scroll to position [400, 0]
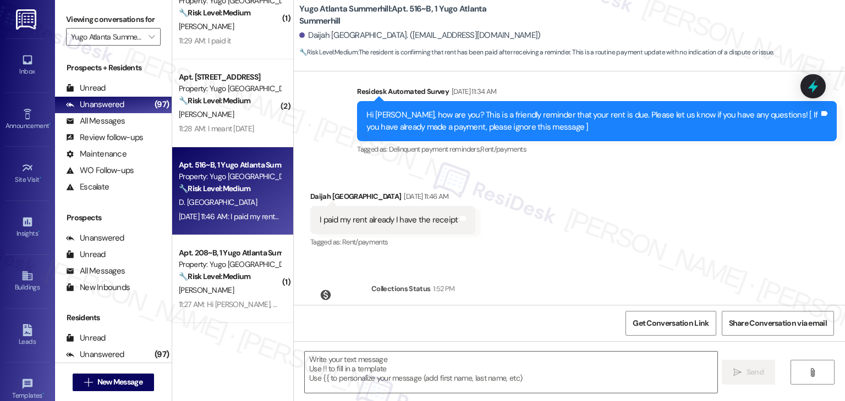
click at [658, 117] on div "Hi [PERSON_NAME], how are you? This is a friendly reminder that your rent is du…" at bounding box center [592, 121] width 453 height 24
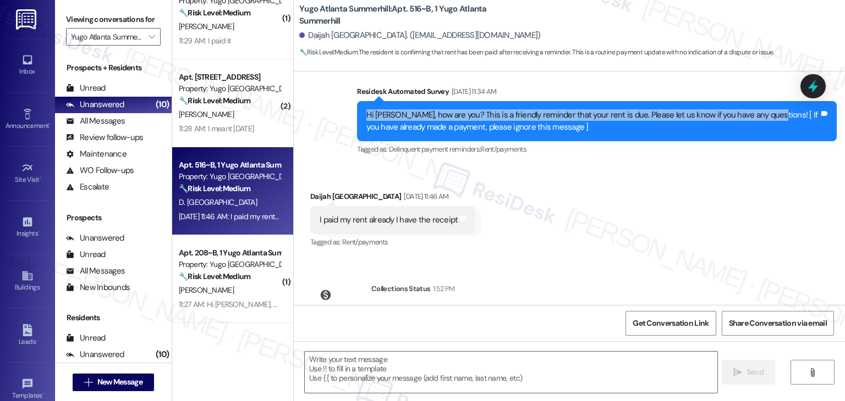
drag, startPoint x: 753, startPoint y: 115, endPoint x: 330, endPoint y: 115, distance: 422.9
click at [330, 115] on div "Survey, sent via SMS Residesk Automated Survey [DATE] 11:34 AM Hi [PERSON_NAME]…" at bounding box center [569, 113] width 551 height 104
copy div "Hi [PERSON_NAME], how are you? This is a friendly reminder that your rent is du…"
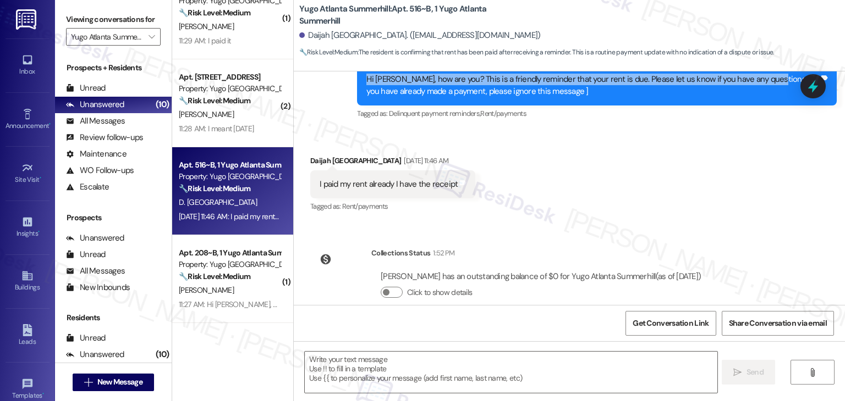
scroll to position [455, 0]
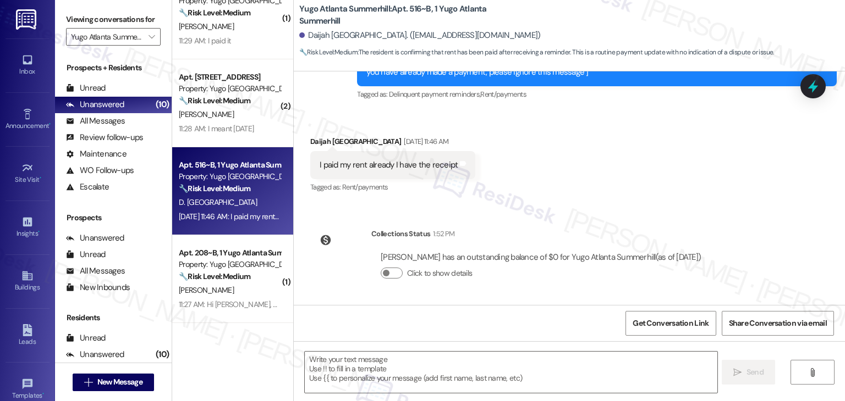
click at [627, 257] on div "[PERSON_NAME] has an outstanding balance of $0 for Yugo Atlanta Summerhill (as …" at bounding box center [541, 258] width 320 height 12
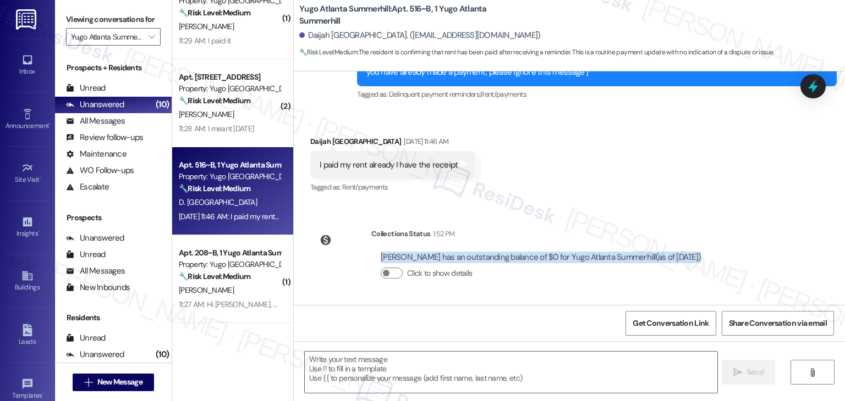
click at [627, 257] on div "[PERSON_NAME] has an outstanding balance of $0 for Yugo Atlanta Summerhill (as …" at bounding box center [541, 258] width 320 height 12
copy div "[PERSON_NAME] has an outstanding balance of $0 for Yugo Atlanta Summerhill (as …"
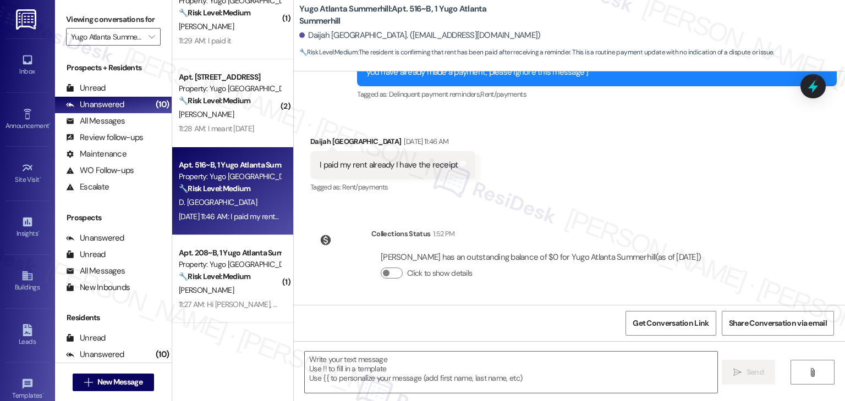
click at [368, 167] on div "I paid my rent already I have the receipt" at bounding box center [388, 165] width 138 height 12
copy div "I paid my rent already I have the receipt Tags and notes"
click at [419, 366] on textarea at bounding box center [511, 372] width 412 height 41
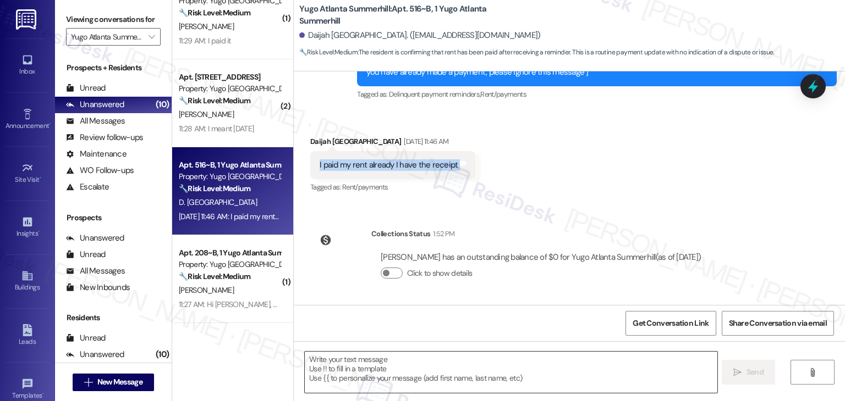
paste textarea "Thanks for letting me know, [PERSON_NAME]! I just checked and your balance is a…"
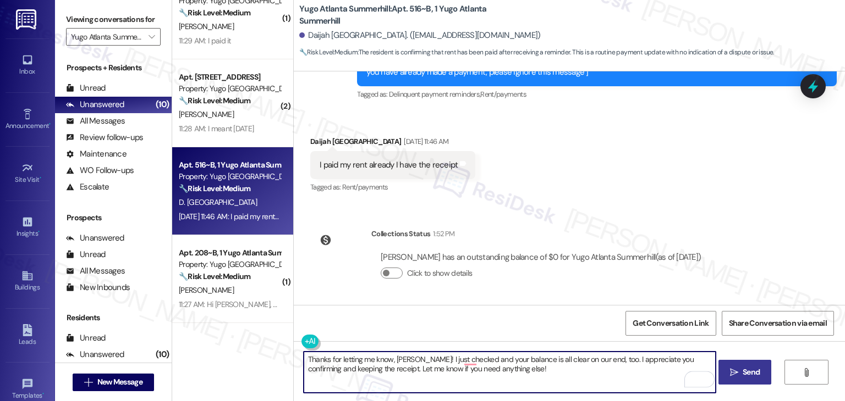
type textarea "Thanks for letting me know, [PERSON_NAME]! I just checked and your balance is a…"
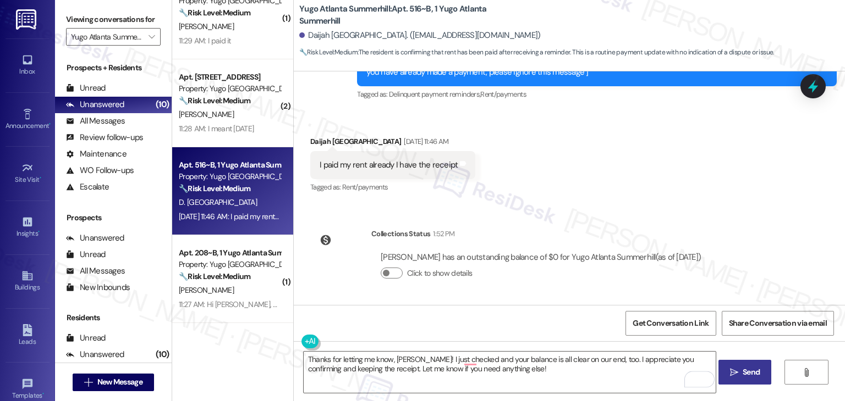
click at [754, 368] on span "Send" at bounding box center [750, 373] width 17 height 12
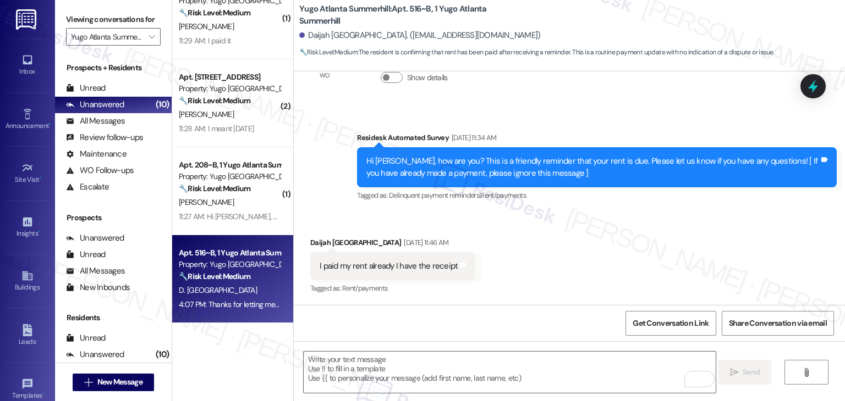
scroll to position [354, 0]
click at [618, 229] on div "Received via SMS Daijah [GEOGRAPHIC_DATA] [DATE] 11:46 AM I paid my rent alread…" at bounding box center [569, 258] width 551 height 93
click at [636, 225] on div "Received via SMS Daijah [GEOGRAPHIC_DATA] [DATE] 11:46 AM I paid my rent alread…" at bounding box center [569, 258] width 551 height 93
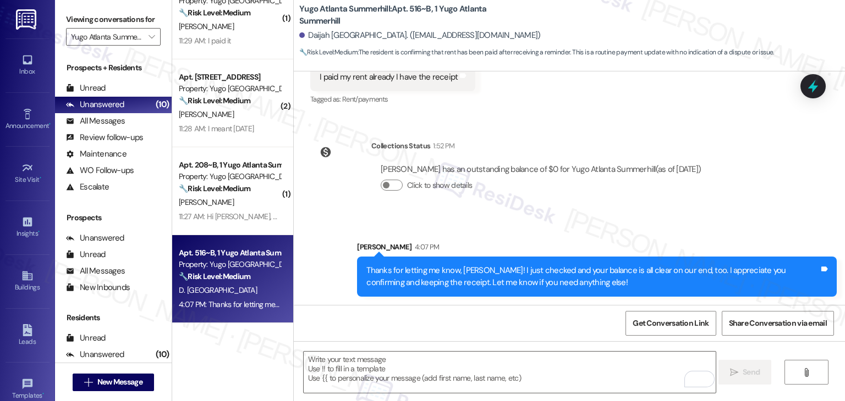
scroll to position [544, 0]
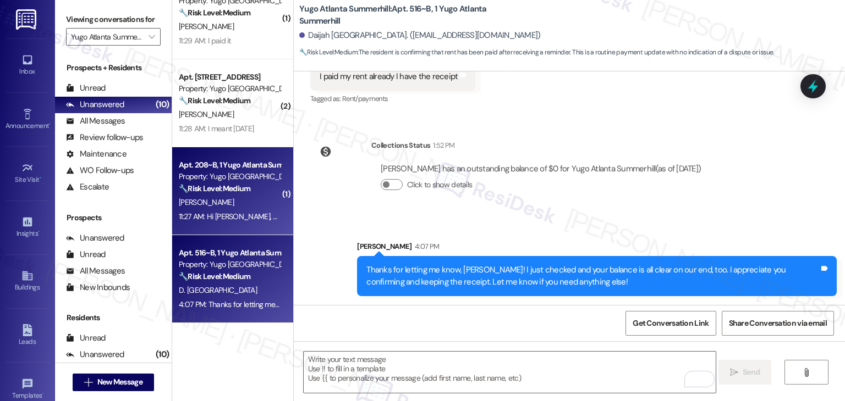
click at [270, 180] on div "Property: Yugo [GEOGRAPHIC_DATA] Summerhill" at bounding box center [230, 177] width 102 height 12
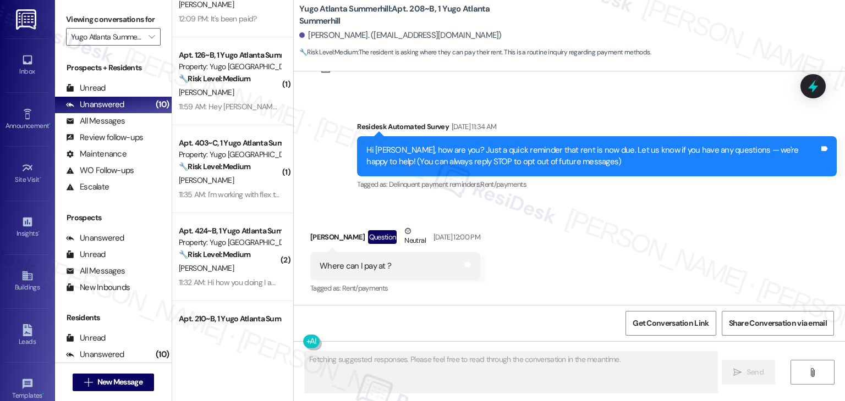
scroll to position [0, 0]
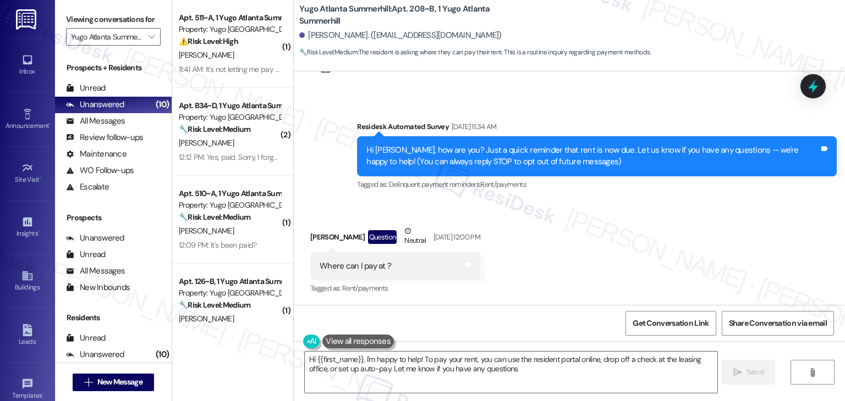
type textarea "Hi {{first_name}}, I'm happy to help! To pay your rent, you can use the residen…"
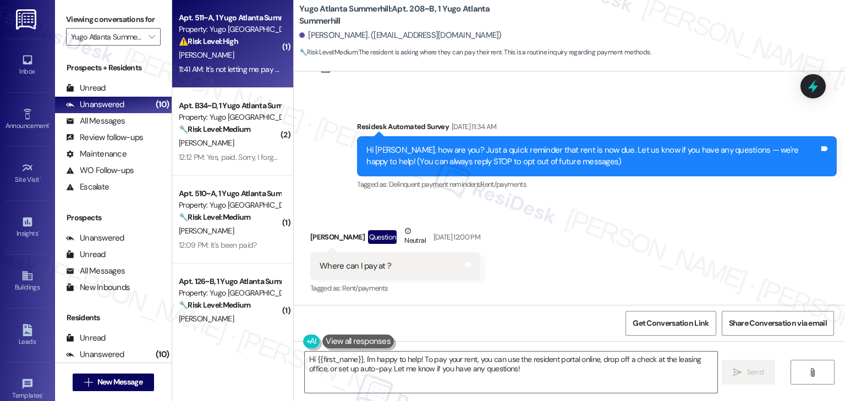
click at [241, 60] on div "[PERSON_NAME]" at bounding box center [230, 55] width 104 height 14
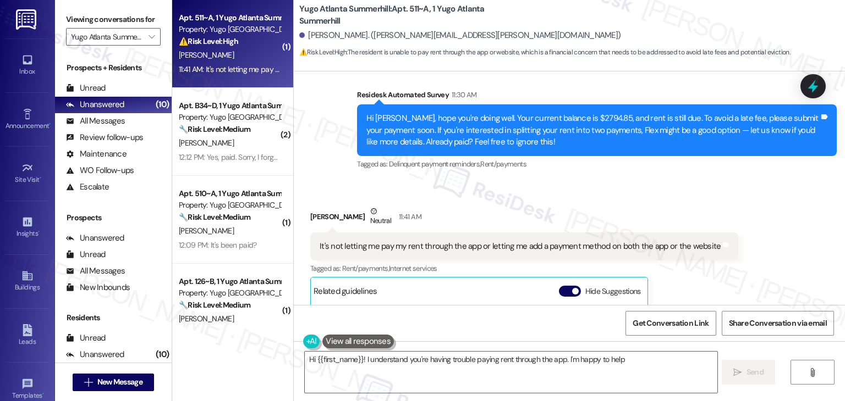
scroll to position [637, 0]
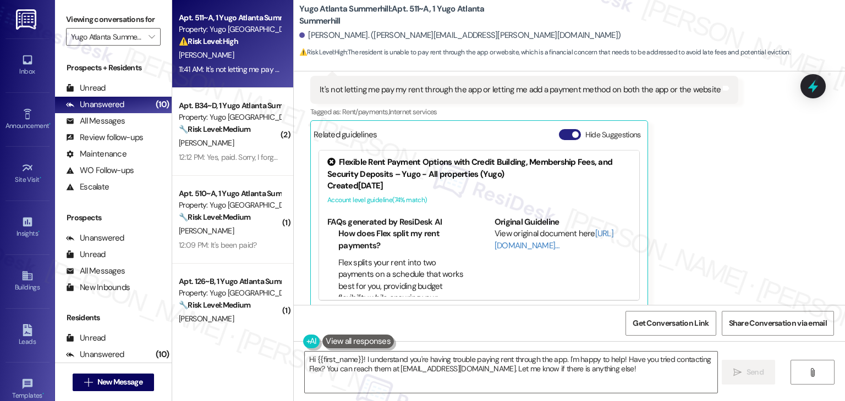
click at [559, 129] on button "Hide Suggestions" at bounding box center [570, 134] width 22 height 11
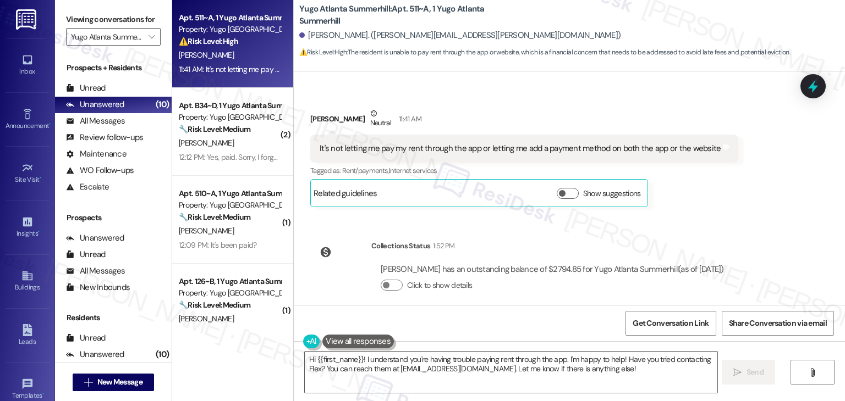
click at [670, 212] on div "Sent via SMS [PERSON_NAME] (ResiDesk) [DATE] 3:52 PM Hi [PERSON_NAME]! We’re so…" at bounding box center [569, 188] width 551 height 234
click at [703, 199] on div "Received via SMS [PERSON_NAME] Neutral 11:41 AM It's not letting me pay my rent…" at bounding box center [524, 158] width 444 height 116
click at [704, 201] on div "Received via SMS [PERSON_NAME] Neutral 11:41 AM It's not letting me pay my rent…" at bounding box center [524, 158] width 444 height 116
click at [704, 203] on div "Received via SMS [PERSON_NAME] Neutral 11:41 AM It's not letting me pay my rent…" at bounding box center [524, 158] width 444 height 116
click at [703, 202] on div "Received via SMS [PERSON_NAME] Neutral 11:41 AM It's not letting me pay my rent…" at bounding box center [524, 158] width 444 height 116
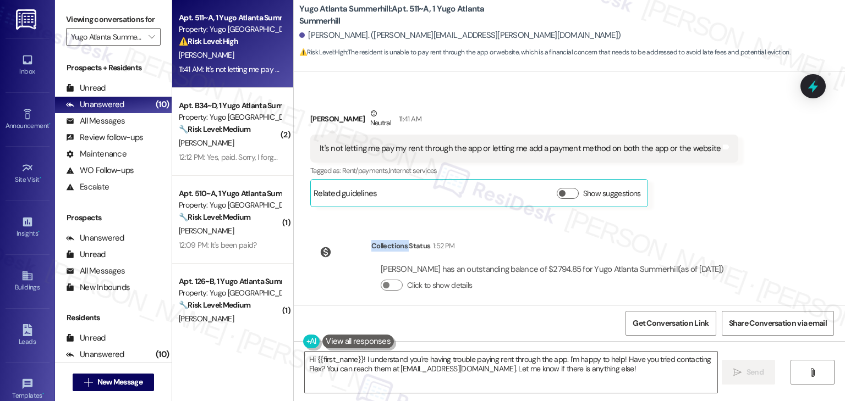
click at [703, 202] on div "Received via SMS [PERSON_NAME] Neutral 11:41 AM It's not letting me pay my rent…" at bounding box center [524, 158] width 444 height 116
click at [704, 201] on div "Received via SMS [PERSON_NAME] Neutral 11:41 AM It's not letting me pay my rent…" at bounding box center [524, 158] width 444 height 116
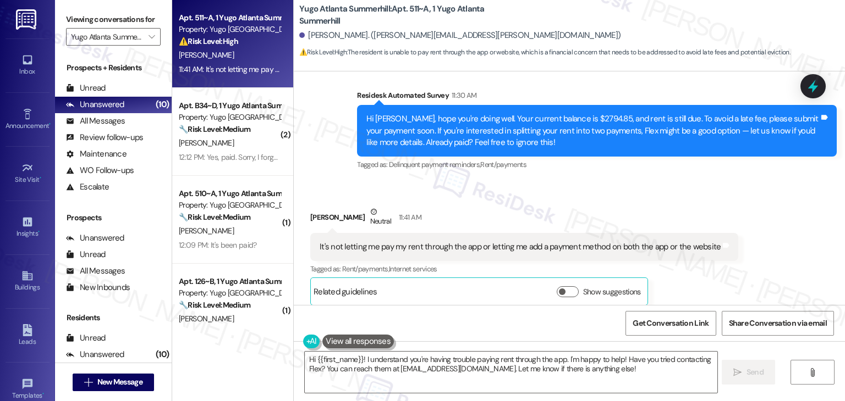
scroll to position [469, 0]
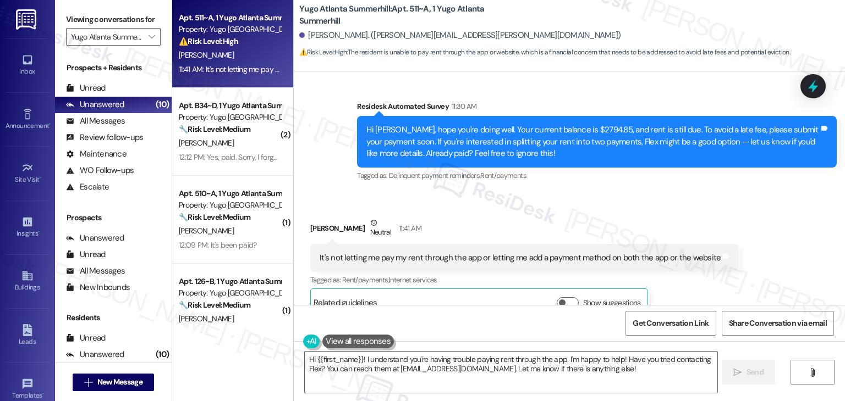
click at [497, 143] on div "Hi [PERSON_NAME], hope you're doing well. Your current balance is $2794.85, and…" at bounding box center [592, 141] width 453 height 35
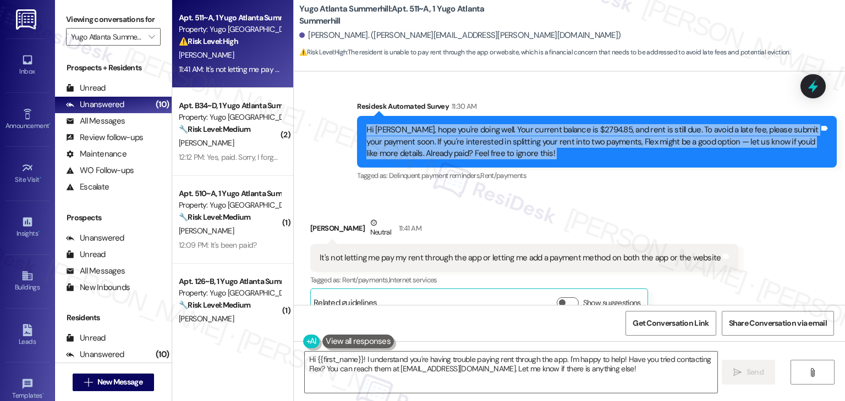
click at [497, 143] on div "Hi [PERSON_NAME], hope you're doing well. Your current balance is $2794.85, and…" at bounding box center [592, 141] width 453 height 35
copy div "Hi [PERSON_NAME], hope you're doing well. Your current balance is $2794.85, and…"
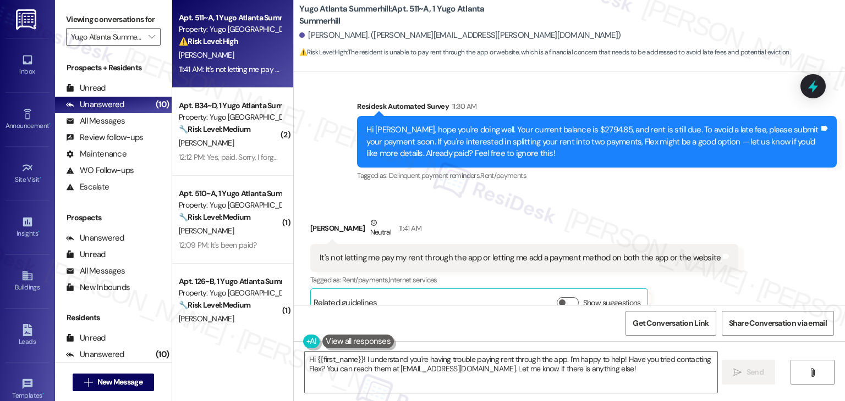
click at [464, 254] on div "It's not letting me pay my rent through the app or letting me add a payment met…" at bounding box center [524, 258] width 428 height 28
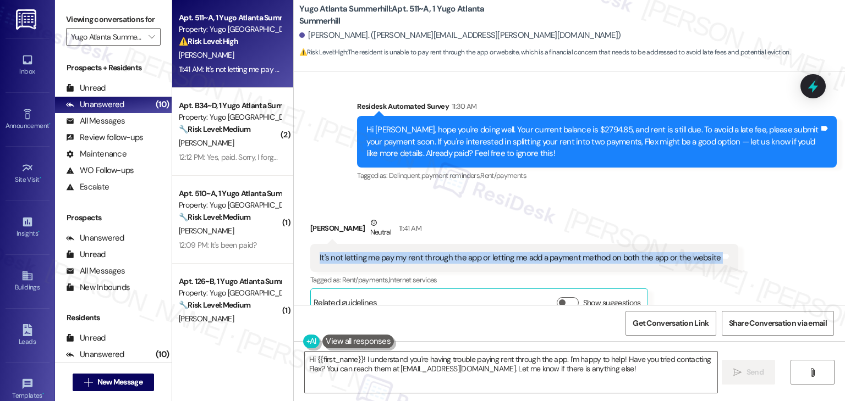
click at [464, 254] on div "It's not letting me pay my rent through the app or letting me add a payment met…" at bounding box center [524, 258] width 428 height 28
copy div "It's not letting me pay my rent through the app or letting me add a payment met…"
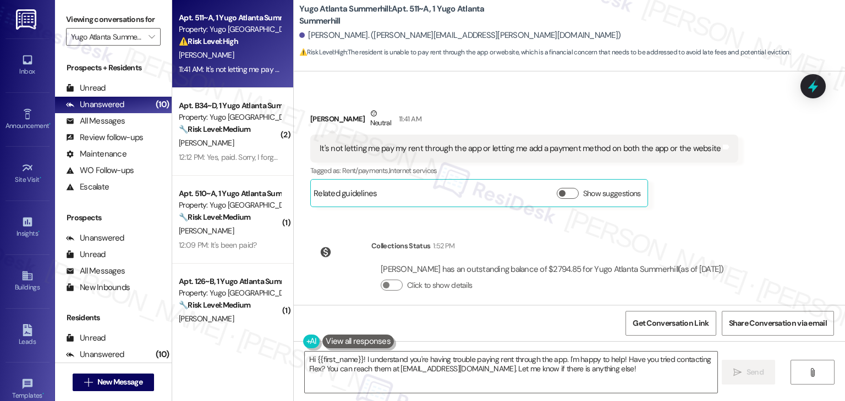
click at [569, 298] on div "Collections Status 1:52 PM [PERSON_NAME] has an outstanding balance of $2794.85…" at bounding box center [521, 274] width 439 height 85
click at [451, 373] on textarea "Hi {{first_name}}! I understand you're having trouble paying rent through the a…" at bounding box center [511, 372] width 412 height 41
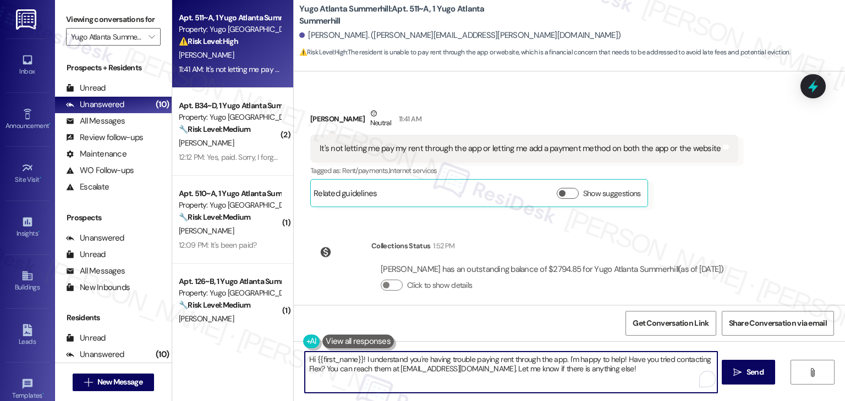
click at [451, 373] on textarea "Hi {{first_name}}! I understand you're having trouble paying rent through the a…" at bounding box center [511, 372] width 412 height 41
paste textarea "[PERSON_NAME], thanks for letting us know. I’m sorry you’re having trouble with…"
type textarea "Hi [PERSON_NAME], thanks for letting us know. I’m sorry you’re having trouble w…"
click at [508, 319] on div "Get Conversation Link Share Conversation via email" at bounding box center [569, 323] width 551 height 36
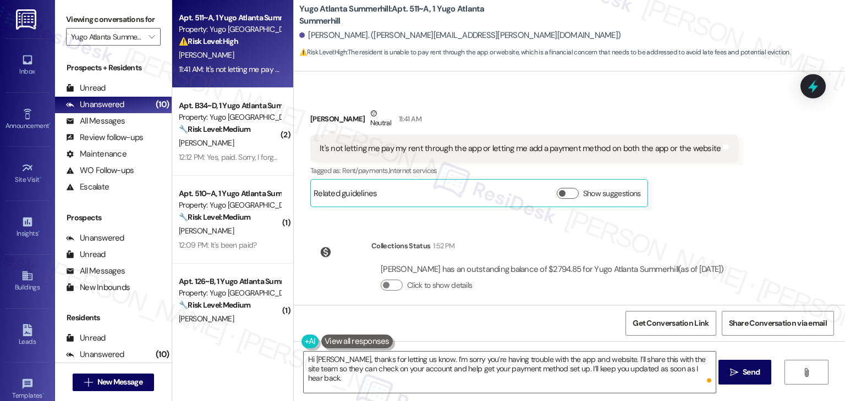
click at [526, 311] on div "Get Conversation Link Share Conversation via email" at bounding box center [569, 323] width 551 height 36
click at [732, 368] on icon "" at bounding box center [734, 372] width 8 height 9
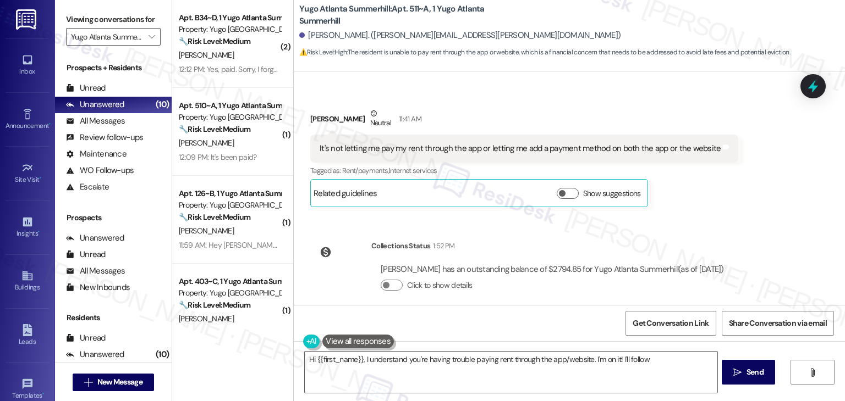
scroll to position [476, 0]
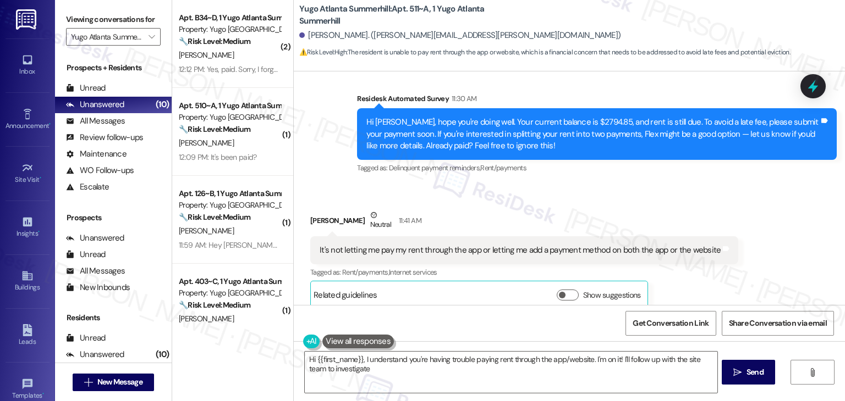
click at [773, 228] on div "Received via SMS [PERSON_NAME] Neutral 11:41 AM It's not letting me pay my rent…" at bounding box center [569, 251] width 551 height 133
type textarea "Hi {{first_name}}, I understand you're having trouble paying rent through the a…"
click at [775, 222] on div "Received via SMS [PERSON_NAME] Neutral 11:41 AM It's not letting me pay my rent…" at bounding box center [569, 251] width 551 height 133
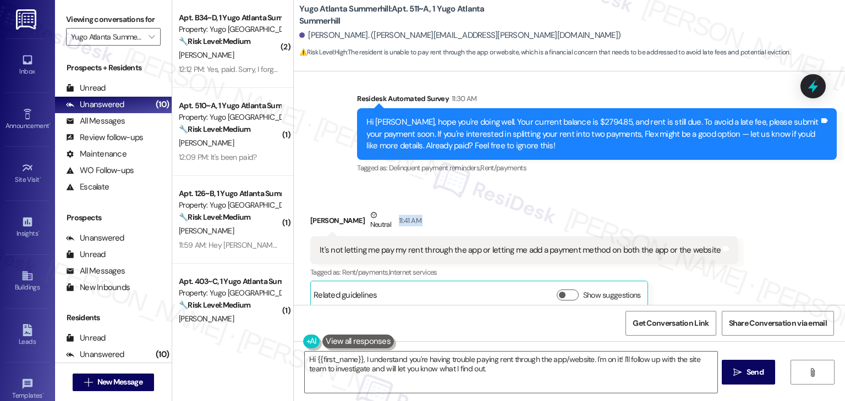
click at [775, 222] on div "Received via SMS [PERSON_NAME] Neutral 11:41 AM It's not letting me pay my rent…" at bounding box center [569, 251] width 551 height 133
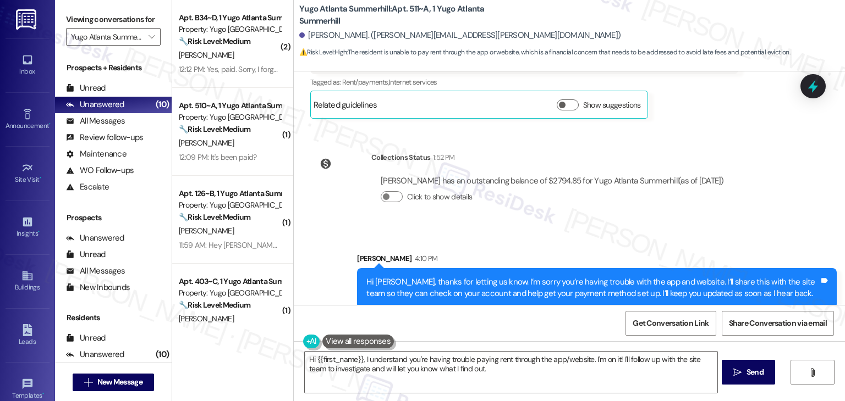
click at [774, 211] on div "Sent via SMS [PERSON_NAME] (ResiDesk) [DATE] 3:52 PM Hi [PERSON_NAME]! We’re so…" at bounding box center [569, 188] width 551 height 234
click at [773, 211] on div "Sent via SMS [PERSON_NAME] (ResiDesk) [DATE] 3:52 PM Hi [PERSON_NAME]! We’re so…" at bounding box center [569, 188] width 551 height 234
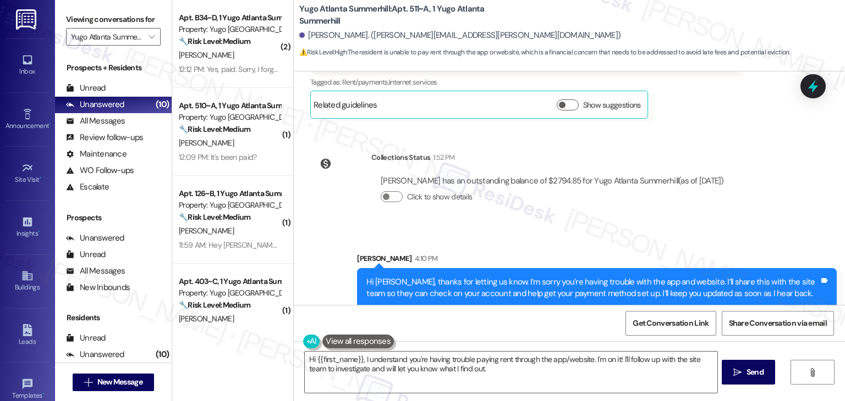
click at [773, 211] on div "Sent via SMS [PERSON_NAME] (ResiDesk) [DATE] 3:52 PM Hi [PERSON_NAME]! We’re so…" at bounding box center [569, 188] width 551 height 234
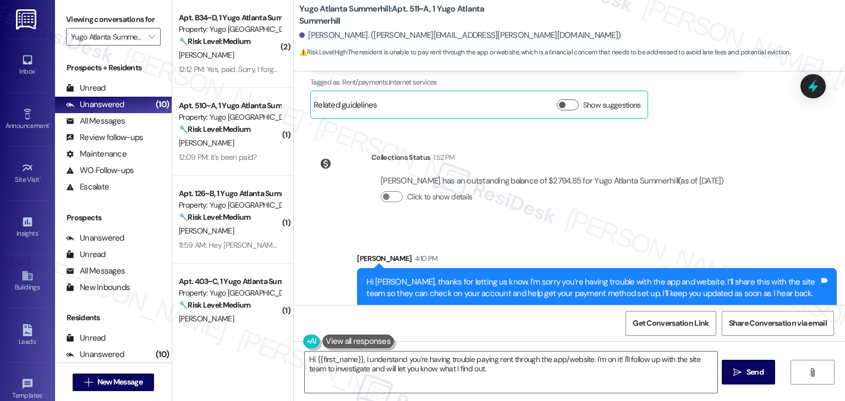
click at [764, 213] on div "Sent via SMS [PERSON_NAME] (ResiDesk) [DATE] 3:52 PM Hi [PERSON_NAME]! We’re so…" at bounding box center [569, 188] width 551 height 234
click at [807, 85] on icon at bounding box center [812, 86] width 19 height 19
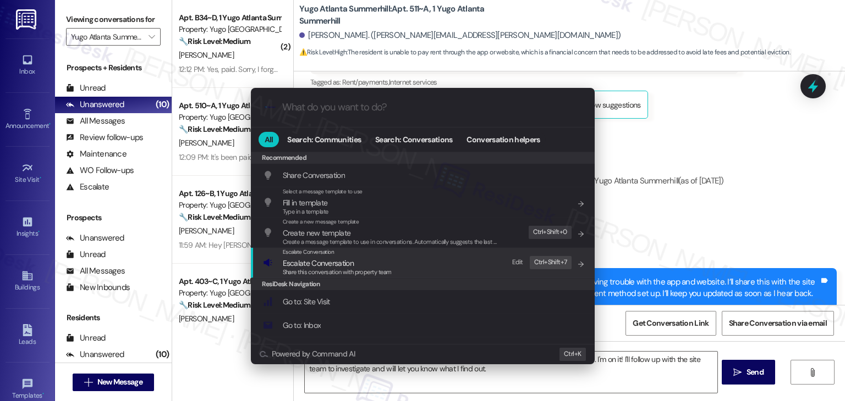
click at [341, 257] on span "Escalate Conversation" at bounding box center [318, 263] width 71 height 12
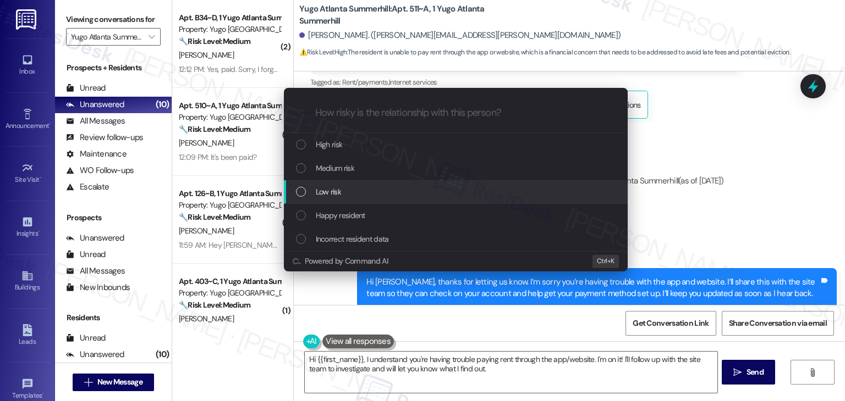
click at [299, 192] on div "List of options" at bounding box center [301, 192] width 10 height 10
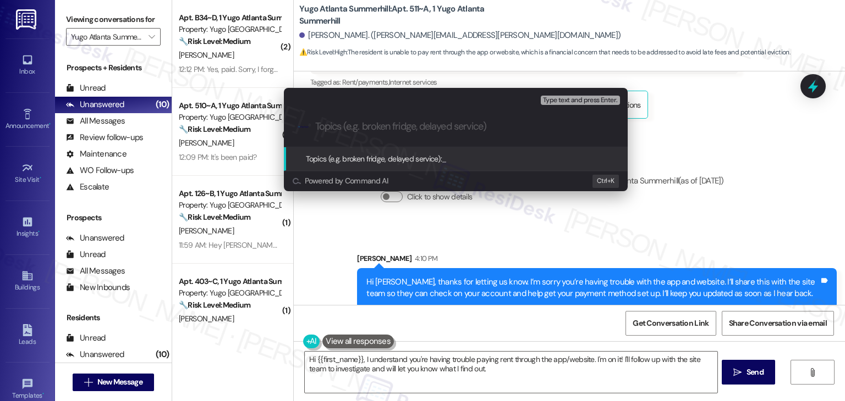
paste input "Payment Issue – Unable to Add Method via App or Website"
type input "Payment Issue – Unable to Add Method via App or Website"
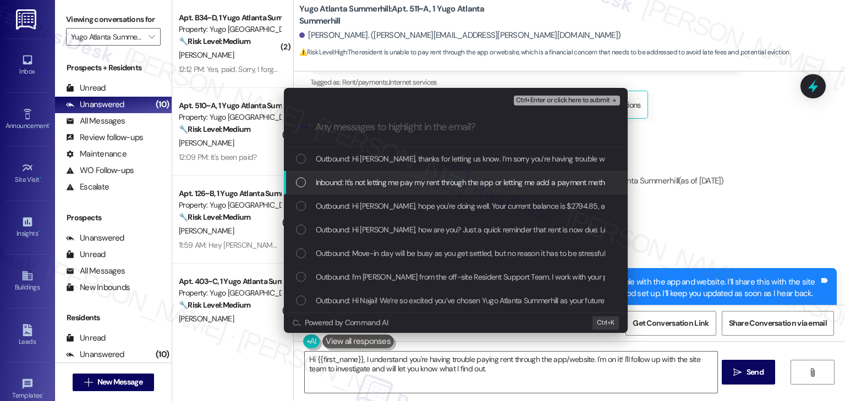
click at [305, 181] on div "List of options" at bounding box center [301, 183] width 10 height 10
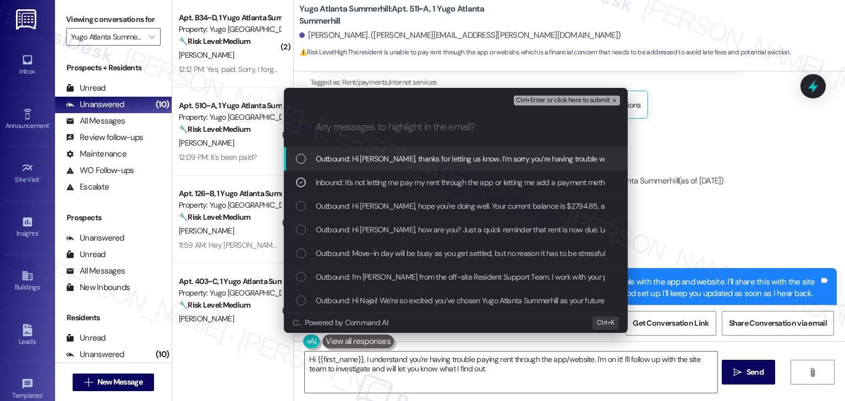
click at [579, 98] on span "Ctrl+Enter or click here to submit" at bounding box center [563, 101] width 94 height 8
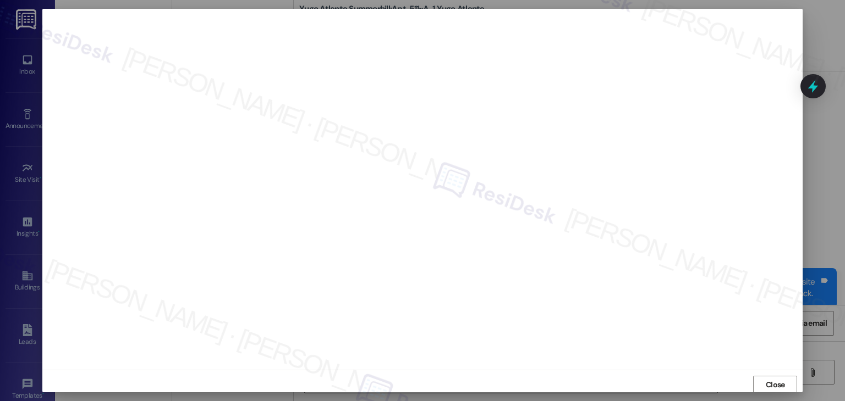
scroll to position [1, 0]
click at [765, 379] on span "Close" at bounding box center [774, 385] width 19 height 12
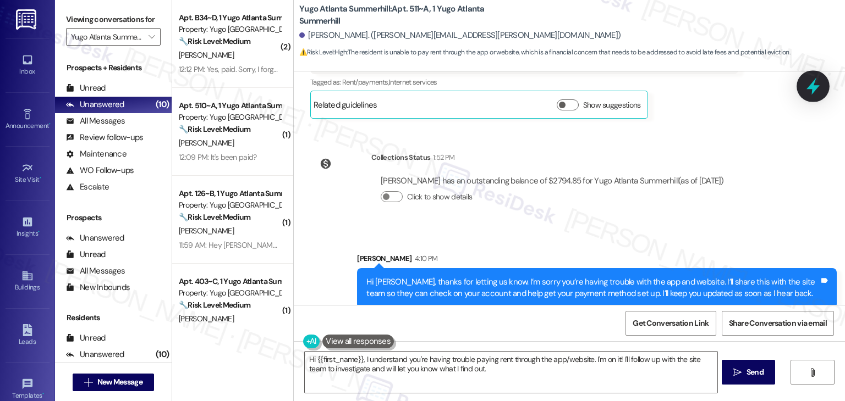
click at [818, 84] on icon at bounding box center [812, 86] width 19 height 19
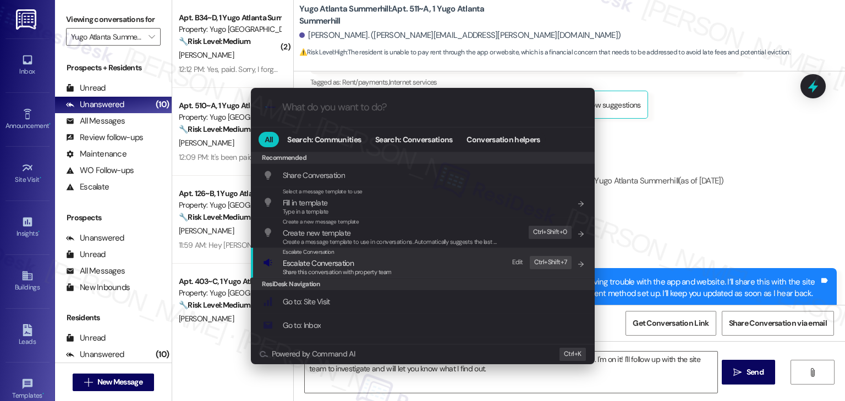
click at [378, 272] on span "Share this conversation with property team" at bounding box center [337, 272] width 109 height 8
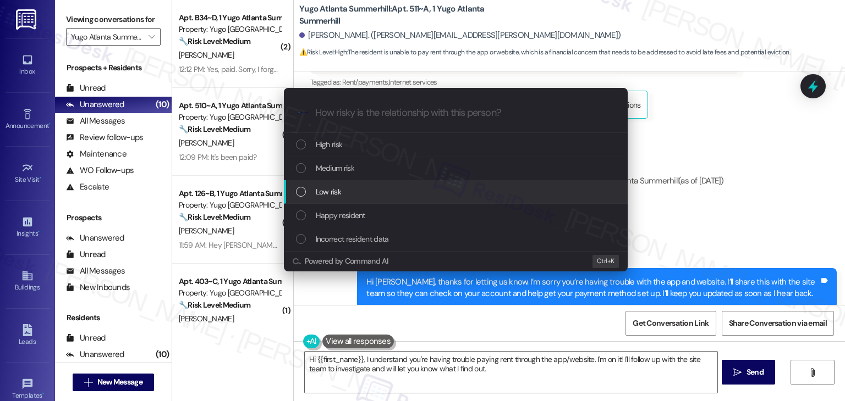
click at [303, 190] on div "List of options" at bounding box center [301, 192] width 10 height 10
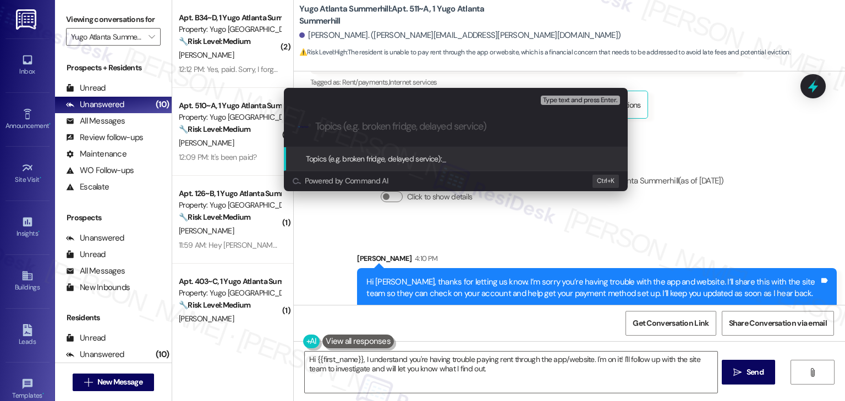
paste input "Payment Issue – Unable to Add Method via App or Website"
type input "Payment Issue – Unable to Add Method via App or Website"
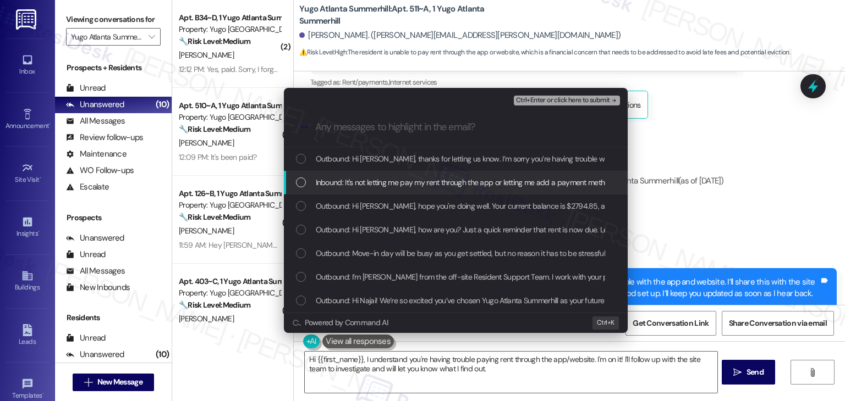
click at [301, 185] on div "List of options" at bounding box center [301, 183] width 10 height 10
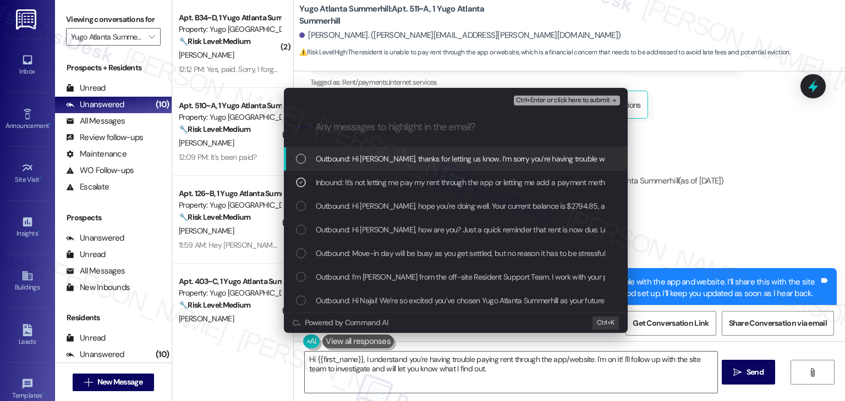
click at [541, 101] on span "Ctrl+Enter or click here to submit" at bounding box center [563, 101] width 94 height 8
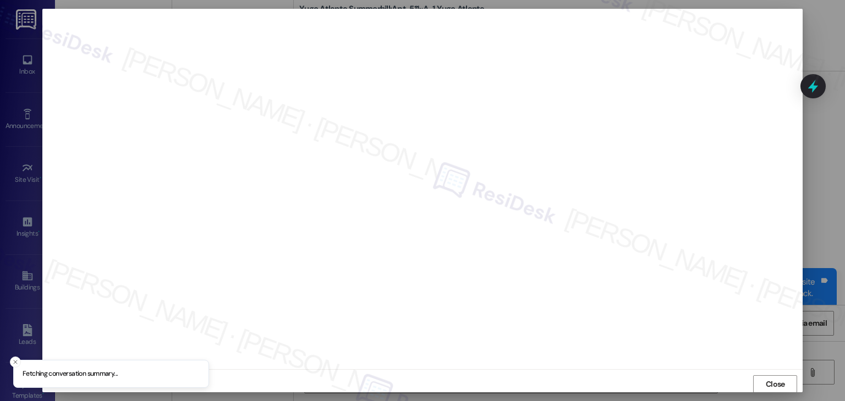
scroll to position [7, 0]
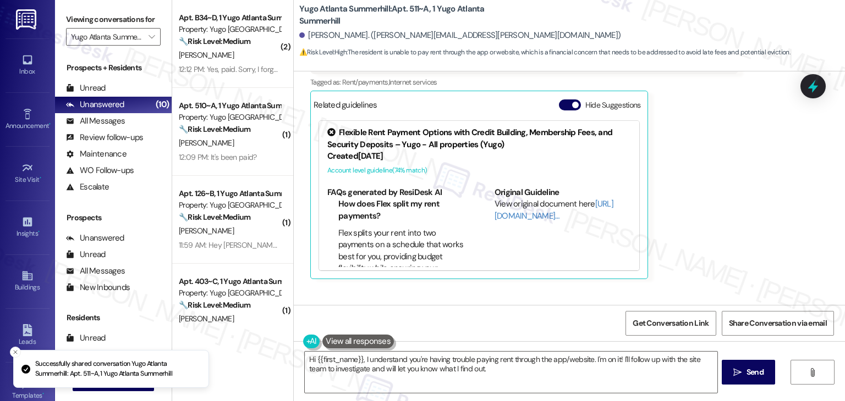
click at [653, 249] on div "[PERSON_NAME] Neutral 11:41 AM It's not letting me pay my rent through the app …" at bounding box center [524, 149] width 428 height 260
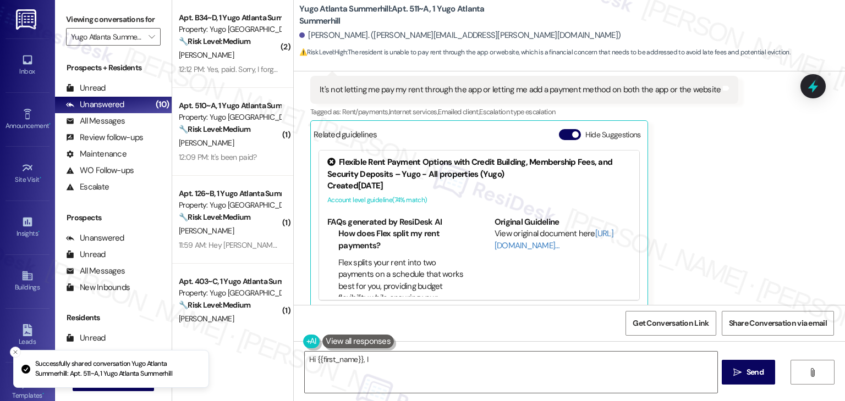
scroll to position [827, 0]
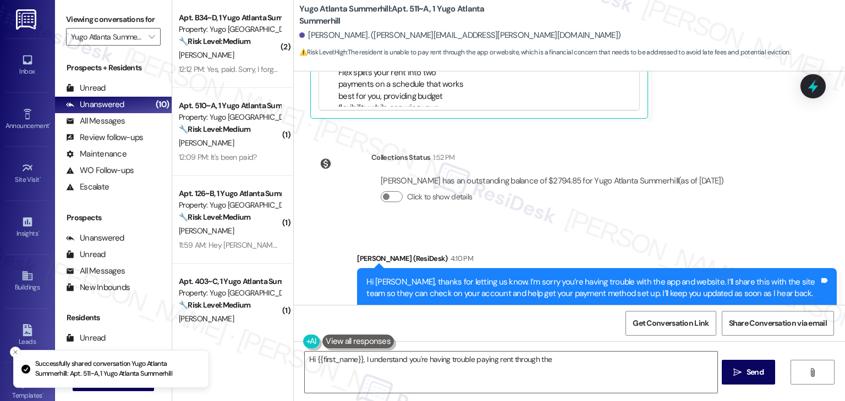
click at [715, 212] on div "Collections Status 1:52 PM [PERSON_NAME] has an outstanding balance of $2794.85…" at bounding box center [521, 186] width 439 height 85
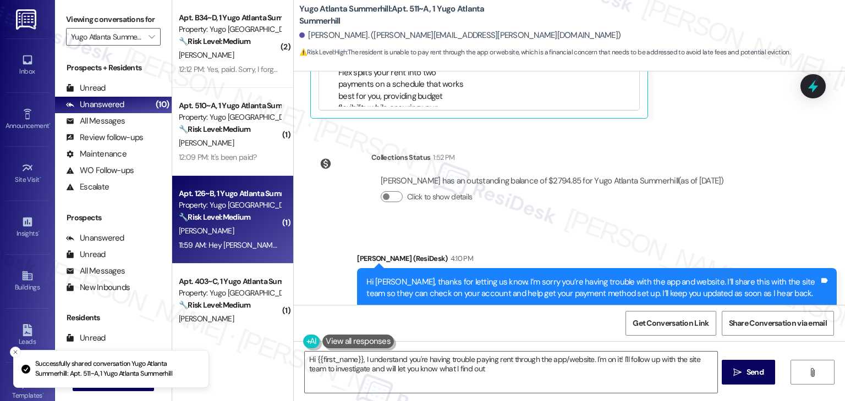
type textarea "Hi {{first_name}}, I understand you're having trouble paying rent through the a…"
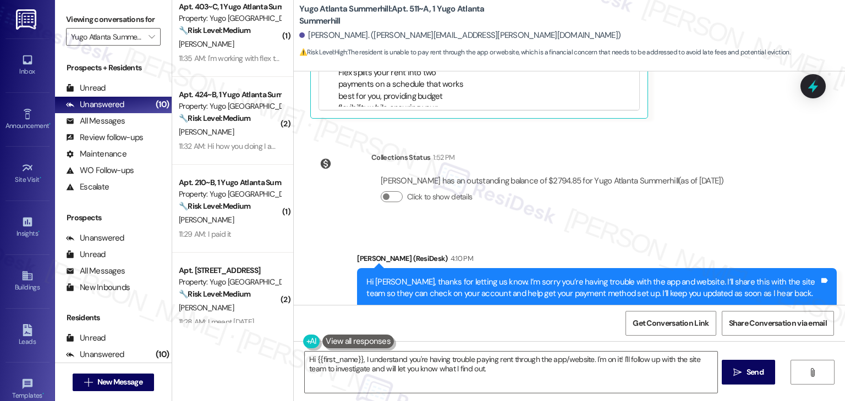
click at [294, 228] on div "Sent via SMS [PERSON_NAME] (ResiDesk) 4:10 PM Hi [PERSON_NAME], thanks for lett…" at bounding box center [569, 280] width 551 height 104
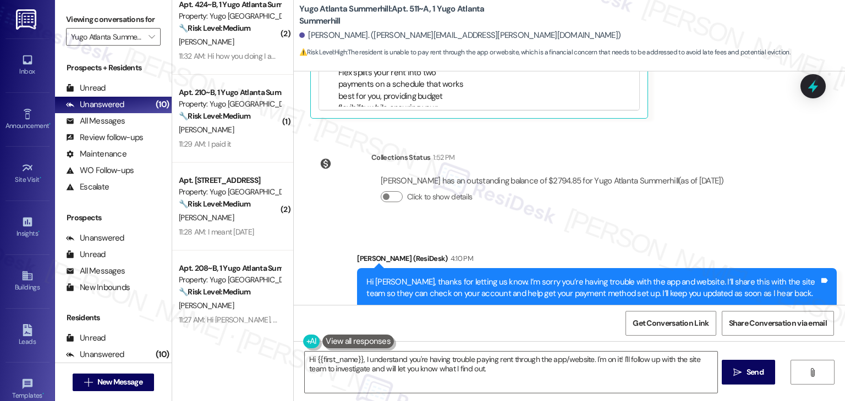
scroll to position [381, 0]
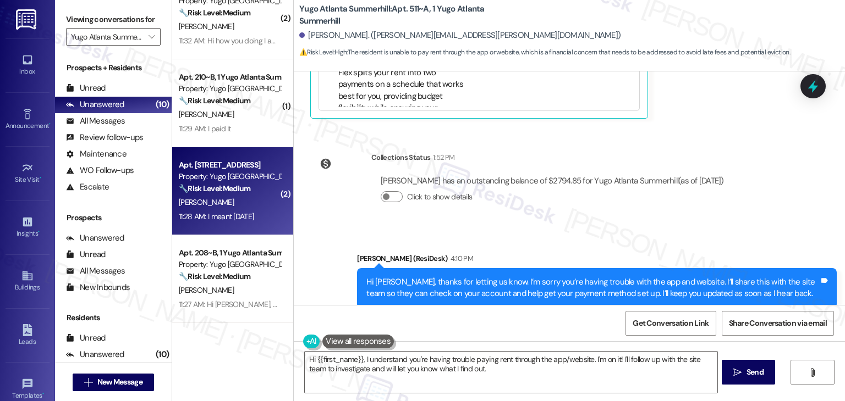
click at [239, 229] on div "Apt. 343, 1 Yugo Atlanta Summerhill Property: Yugo [GEOGRAPHIC_DATA] Summerhill…" at bounding box center [232, 191] width 121 height 88
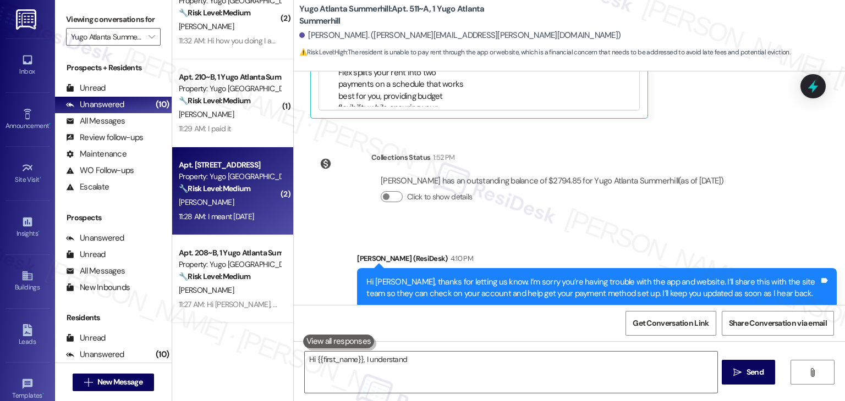
click at [252, 152] on div "Apt. 343, 1 Yugo Atlanta Summerhill Property: Yugo [GEOGRAPHIC_DATA] Summerhill…" at bounding box center [232, 191] width 121 height 88
type textarea "Hi {{first_name}}, I understand you're having trouble paying rent through"
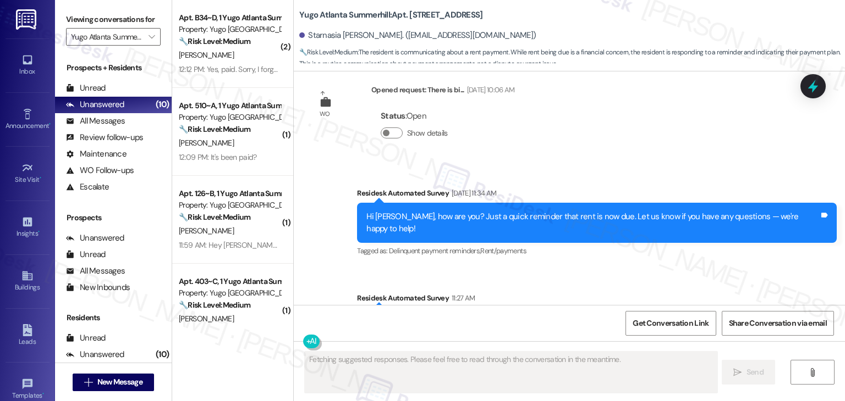
scroll to position [2349, 0]
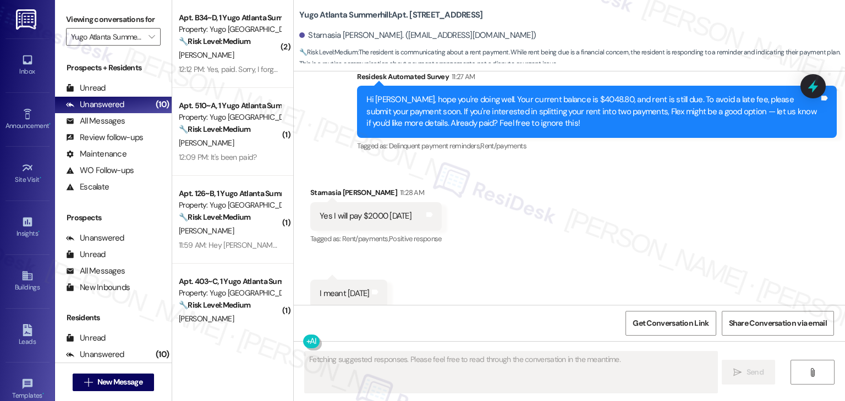
click at [143, 23] on label "Viewing conversations for" at bounding box center [113, 19] width 95 height 17
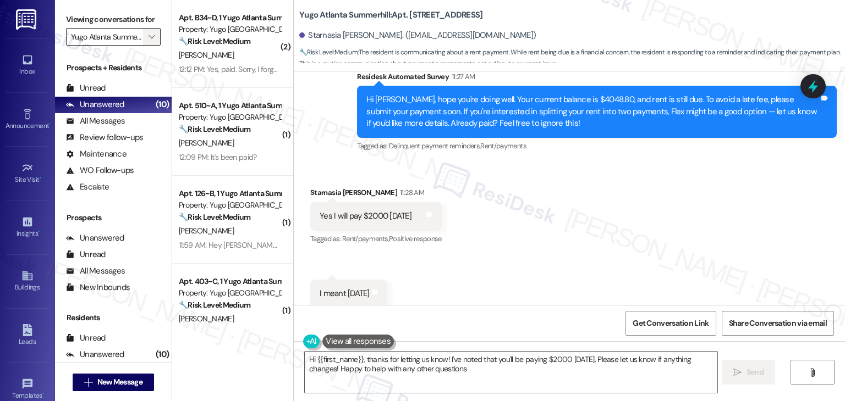
type textarea "Hi {{first_name}}, thanks for letting us know! I've noted that you'll be paying…"
click at [146, 38] on span "" at bounding box center [151, 37] width 10 height 18
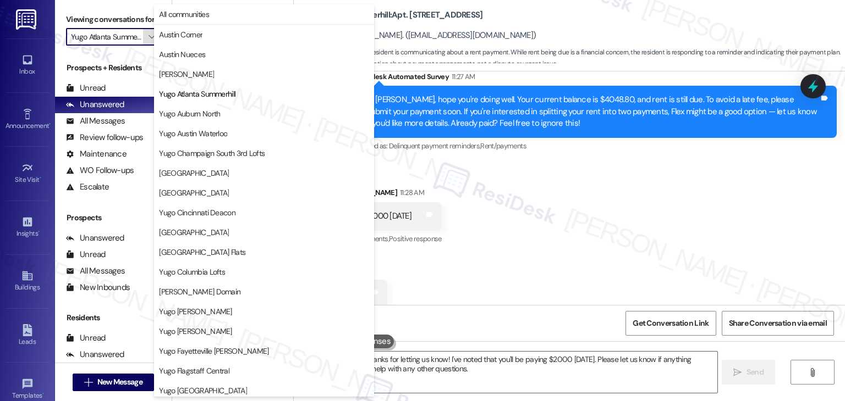
scroll to position [0, 12]
click at [224, 135] on span "Yugo Austin Waterloo" at bounding box center [193, 133] width 68 height 11
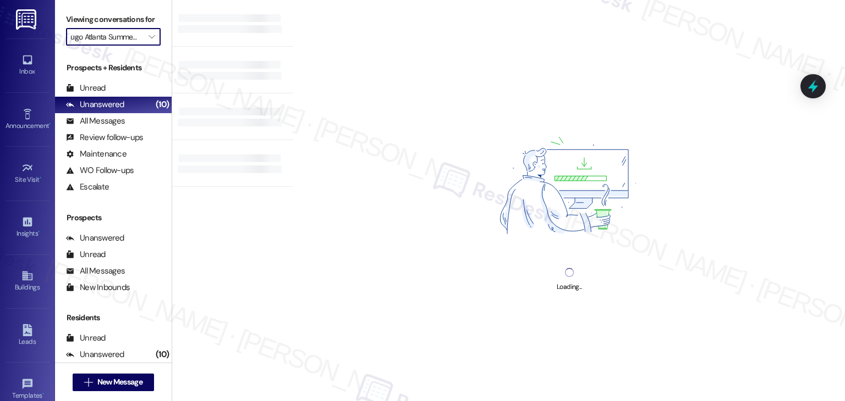
type input "Yugo Austin Waterloo"
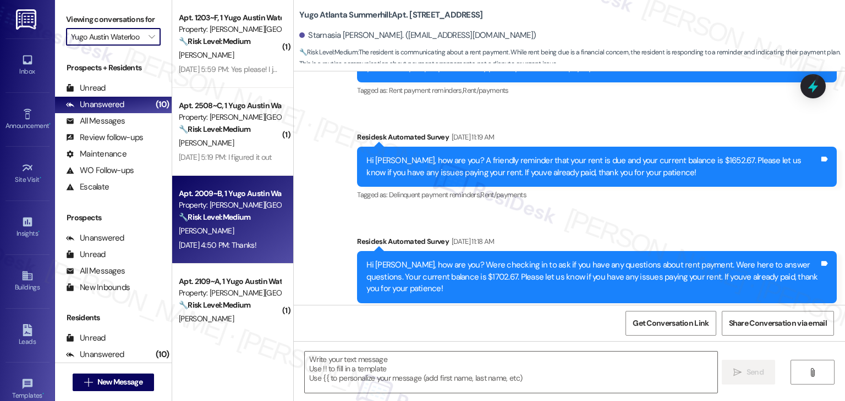
type textarea "Fetching suggested responses. Please feel free to read through the conversation…"
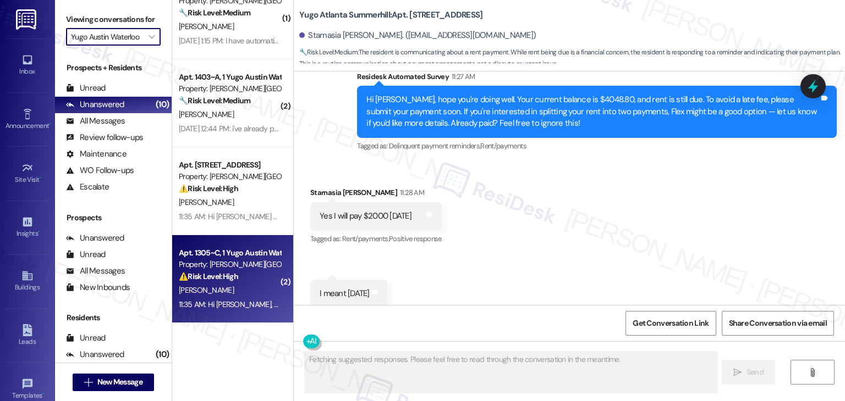
scroll to position [0, 0]
click at [238, 308] on div "11:35 AM: Hi [PERSON_NAME], hope you're doing well. Your current balance is $17…" at bounding box center [693, 305] width 1028 height 10
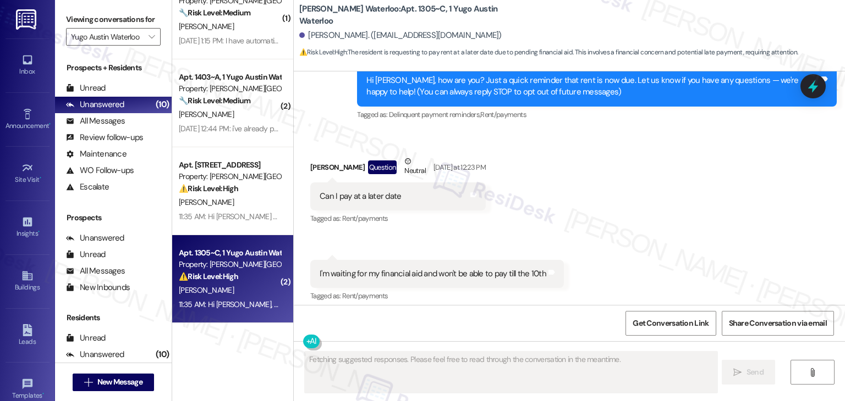
scroll to position [126, 0]
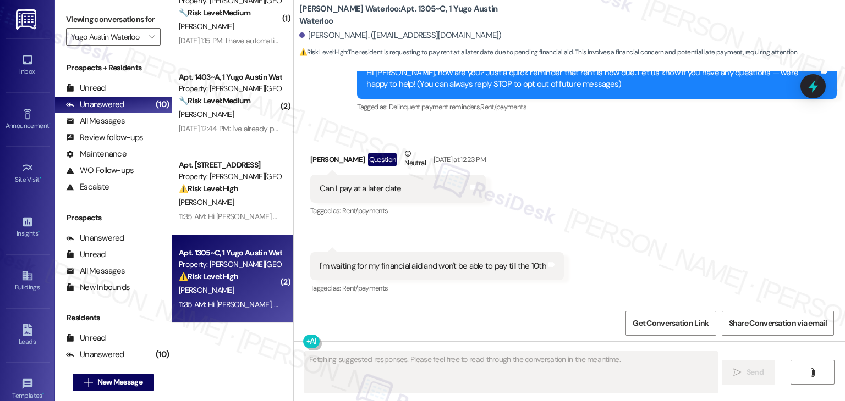
type textarea "Fetching suggested responses. Please feel free to read through the conversation…"
click at [646, 232] on div "Received via SMS [PERSON_NAME] Question Neutral [DATE] at 12:23 PM Can I pay at…" at bounding box center [569, 214] width 551 height 182
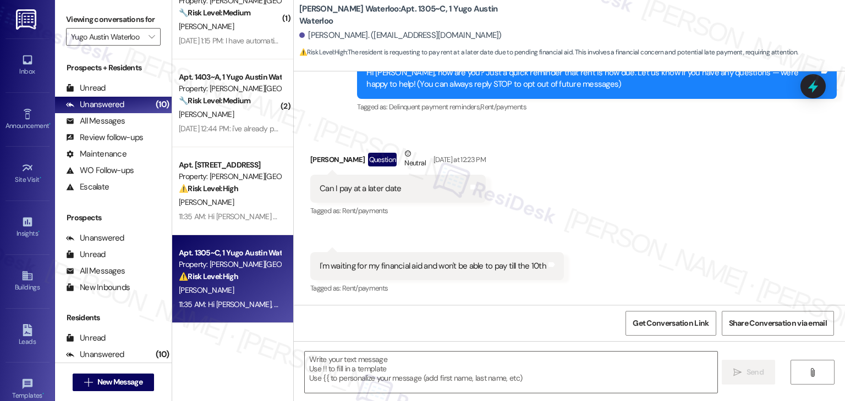
click at [643, 209] on div "Received via SMS [PERSON_NAME] Question Neutral [DATE] at 12:23 PM Can I pay at…" at bounding box center [569, 214] width 551 height 182
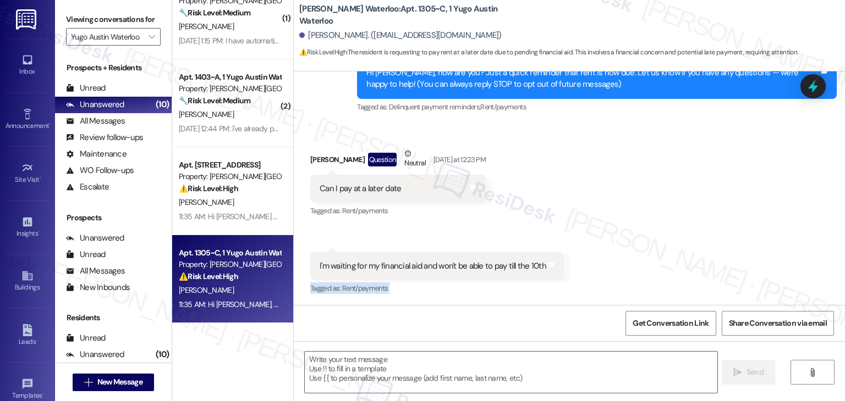
click at [643, 209] on div "Received via SMS [PERSON_NAME] Question Neutral [DATE] at 12:23 PM Can I pay at…" at bounding box center [569, 214] width 551 height 182
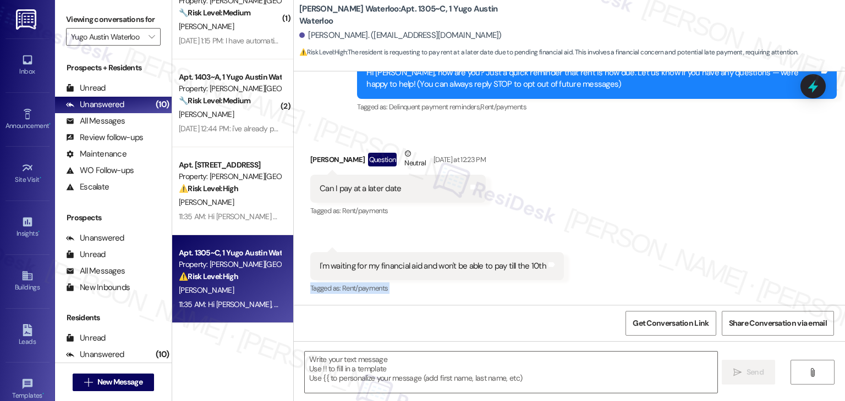
scroll to position [71, 0]
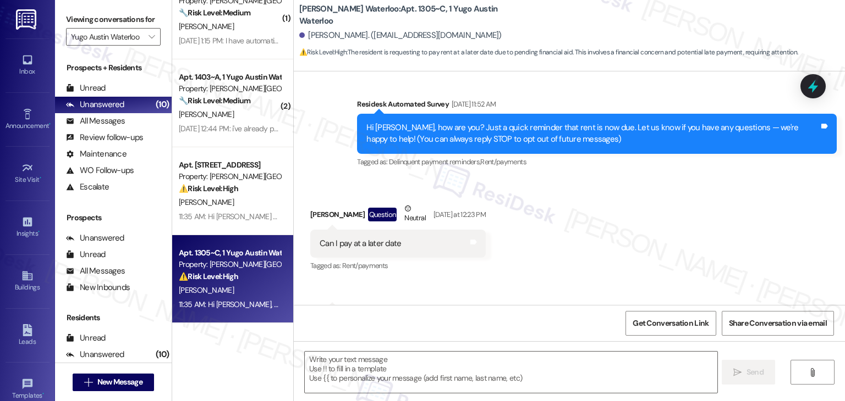
click at [643, 209] on div "Received via SMS [PERSON_NAME] Question Neutral [DATE] at 12:23 PM Can I pay at…" at bounding box center [569, 269] width 551 height 182
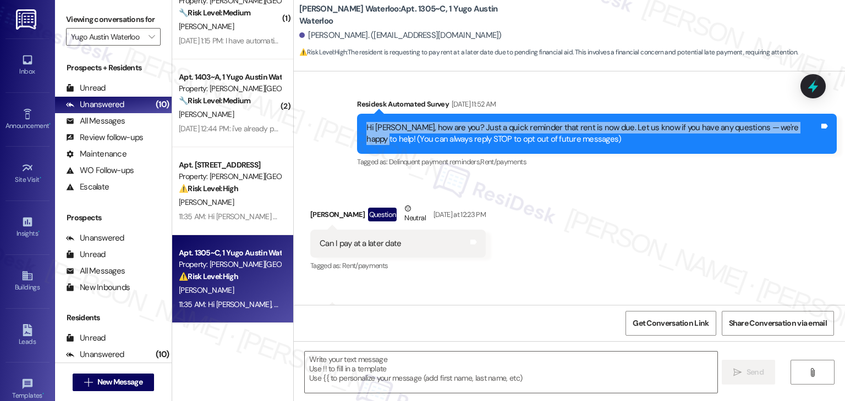
drag, startPoint x: 796, startPoint y: 128, endPoint x: 338, endPoint y: 122, distance: 457.6
click at [338, 122] on div "Survey, sent via SMS Residesk Automated Survey [DATE] 11:52 AM Hi [PERSON_NAME]…" at bounding box center [569, 126] width 551 height 104
copy div "Hi [PERSON_NAME], how are you? Just a quick reminder that rent is now due. Let …"
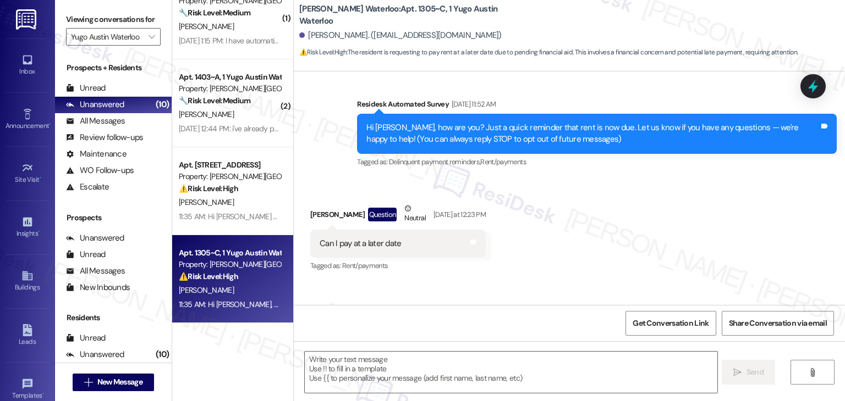
click at [354, 240] on div "Can I pay at a later date" at bounding box center [359, 244] width 81 height 12
copy div "Can I pay at a later date Tags and notes"
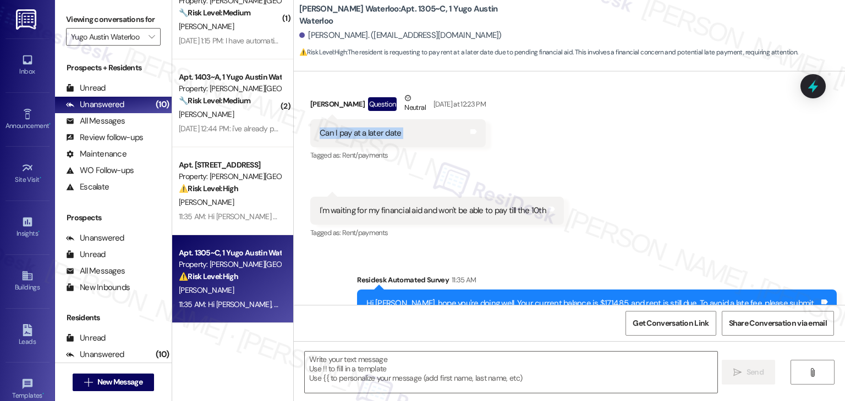
scroll to position [181, 0]
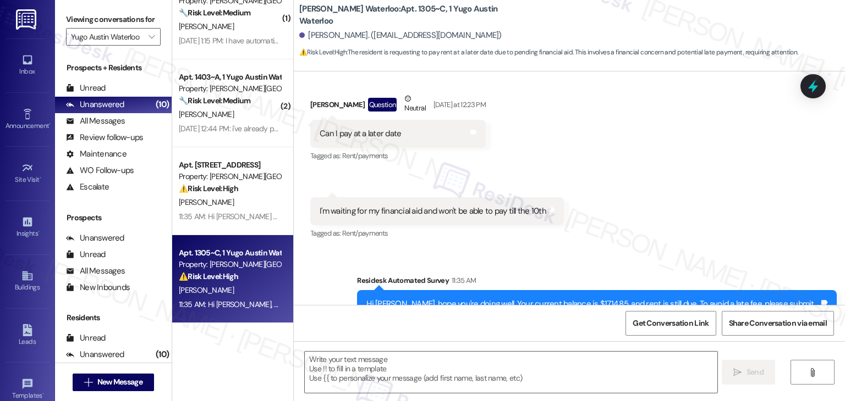
click at [387, 203] on div "I'm waiting for my financial aid and won't be able to pay till the 10th Tags an…" at bounding box center [437, 211] width 254 height 28
copy div "I'm waiting for my financial aid and won't be able to pay till the 10th Tags an…"
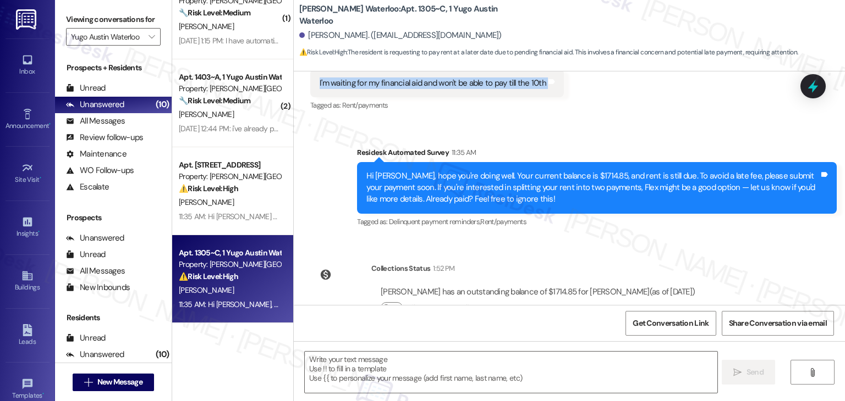
scroll to position [344, 0]
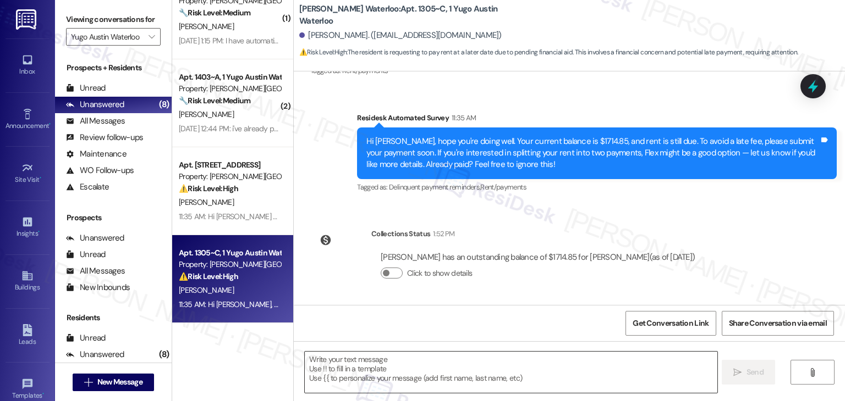
click at [374, 357] on textarea at bounding box center [511, 372] width 412 height 41
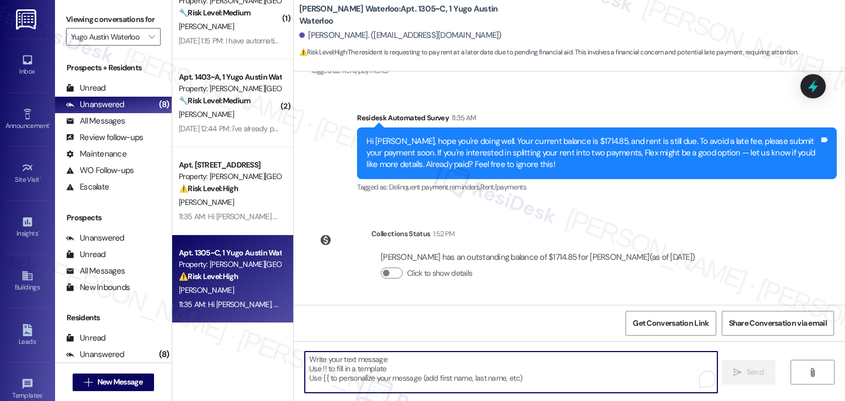
click at [374, 368] on textarea "To enrich screen reader interactions, please activate Accessibility in Grammarl…" at bounding box center [511, 372] width 412 height 41
click at [388, 366] on textarea "To enrich screen reader interactions, please activate Accessibility in Grammarl…" at bounding box center [510, 372] width 412 height 41
paste textarea "Hi [PERSON_NAME], thanks for letting us know. I understand you’re waiting for y…"
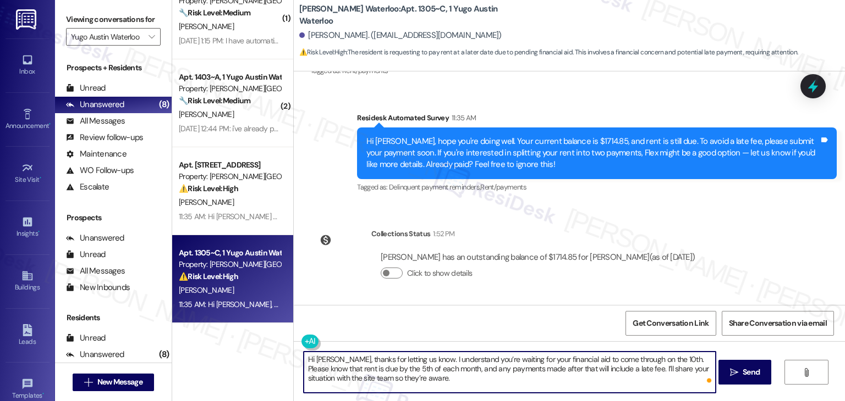
click at [482, 377] on textarea "Hi [PERSON_NAME], thanks for letting us know. I understand you’re waiting for y…" at bounding box center [510, 372] width 412 height 41
type textarea "Hi [PERSON_NAME], thanks for letting us know. I understand you’re waiting for y…"
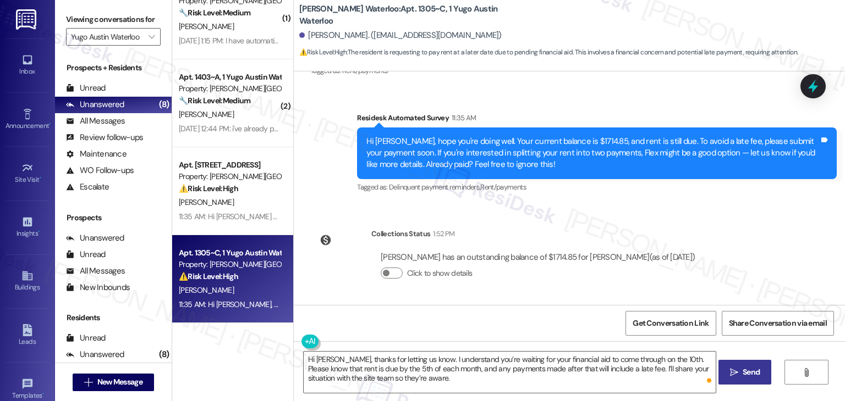
click at [747, 374] on span "Send" at bounding box center [750, 373] width 17 height 12
click at [586, 254] on div "Emma Orozco has an outstanding balance of $1714.85 for Yugo Austin Waterloo (as…" at bounding box center [538, 258] width 314 height 12
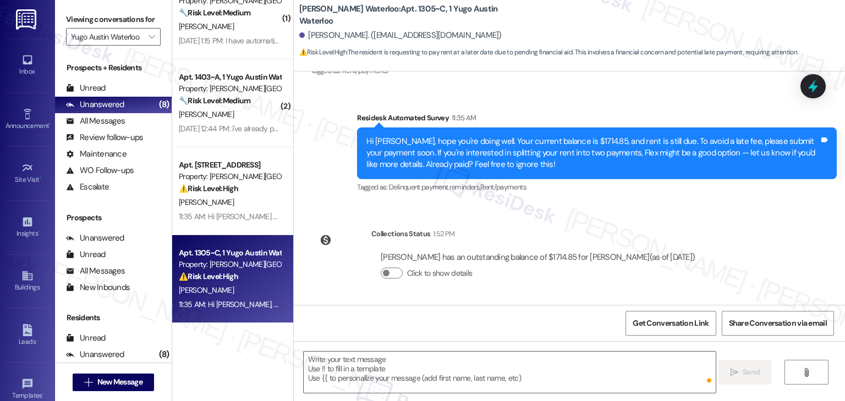
scroll to position [126, 0]
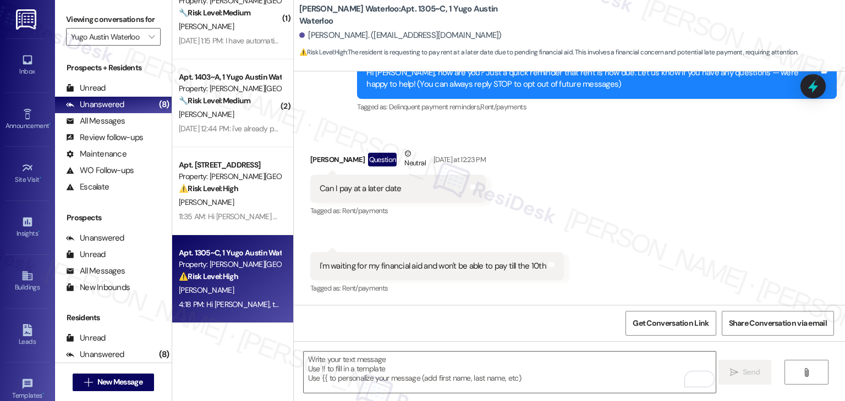
click at [385, 227] on div "Received via SMS Emma Orozco Question Neutral Yesterday at 12:23 PM Can I pay a…" at bounding box center [398, 184] width 192 height 88
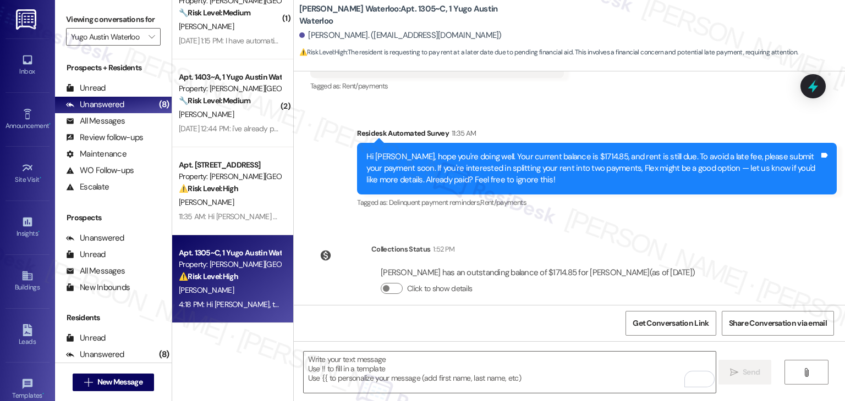
scroll to position [444, 0]
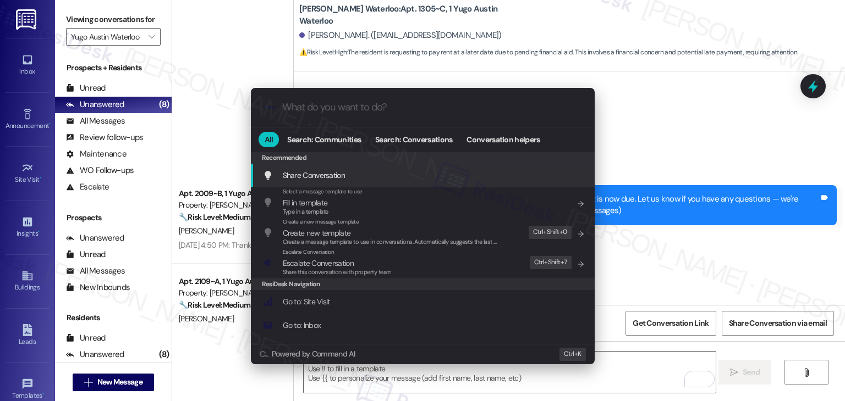
scroll to position [444, 0]
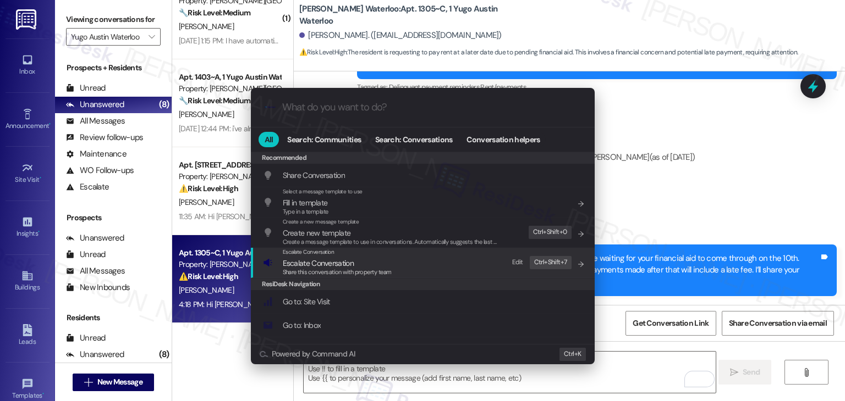
click at [302, 269] on span "Share this conversation with property team" at bounding box center [337, 272] width 109 height 8
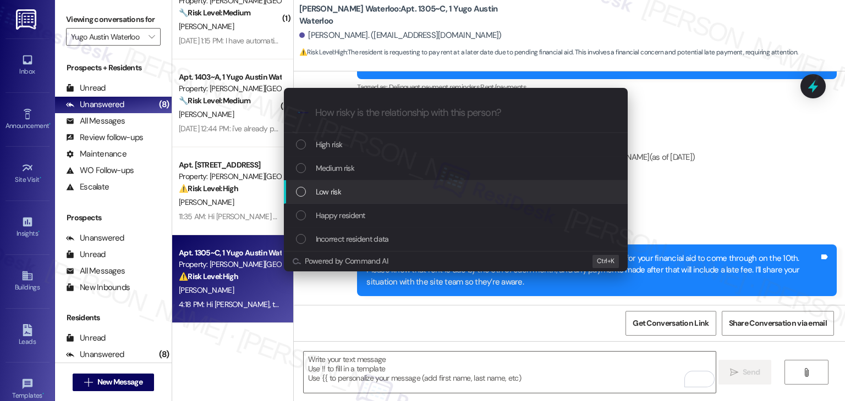
click at [305, 192] on div "List of options" at bounding box center [301, 192] width 10 height 10
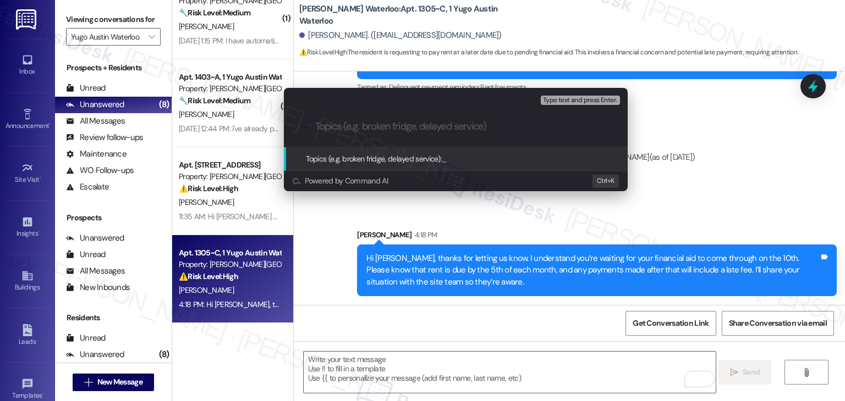
paste input "create a subject line for this issue/concern"
click at [653, 222] on div "Escalate Conversation Low risk Topics (e.g. broken fridge, delayed service) Any…" at bounding box center [422, 200] width 845 height 401
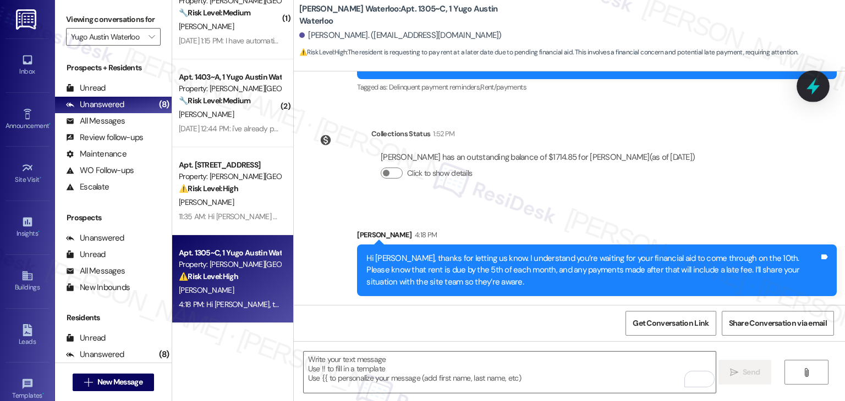
click at [805, 89] on icon at bounding box center [812, 86] width 19 height 19
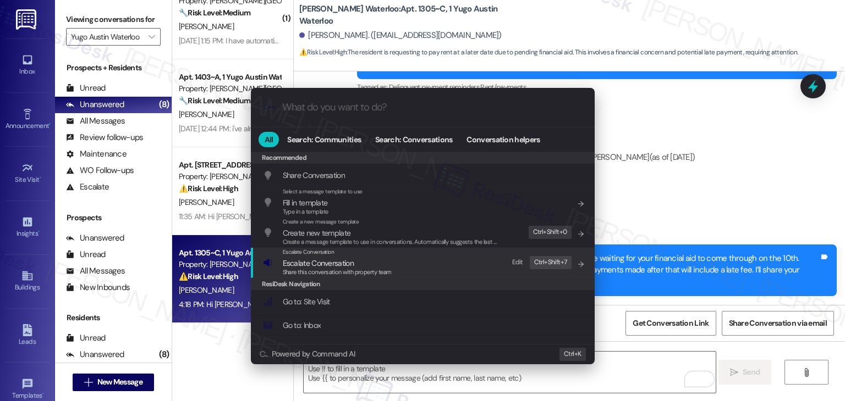
click at [347, 268] on div "Share this conversation with property team" at bounding box center [337, 273] width 109 height 10
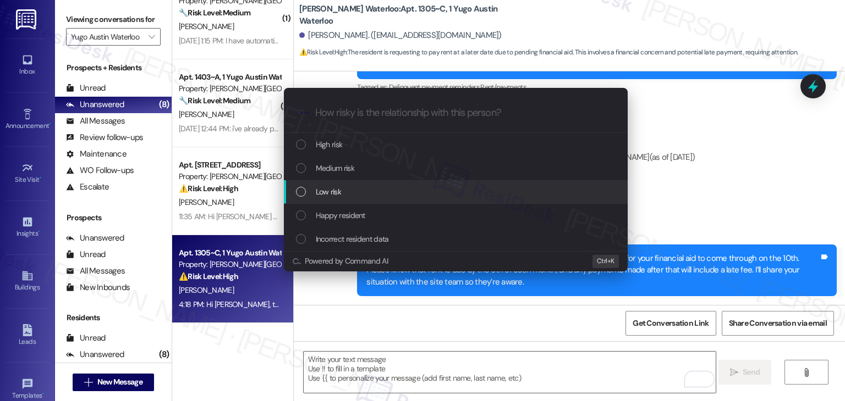
click at [301, 194] on div "List of options" at bounding box center [301, 192] width 10 height 10
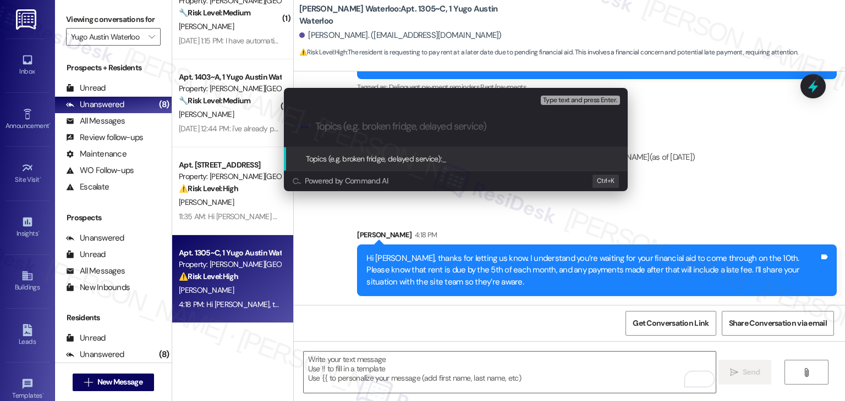
paste input "Payment Delay Request – Awaiting Financial Aid Until 10th"
click at [400, 124] on input "Payment Delay Request – Awaiting Financial Aid Until 10th" at bounding box center [460, 127] width 290 height 12
type input "Payment Delay – Awaiting Financial Aid Until 10th"
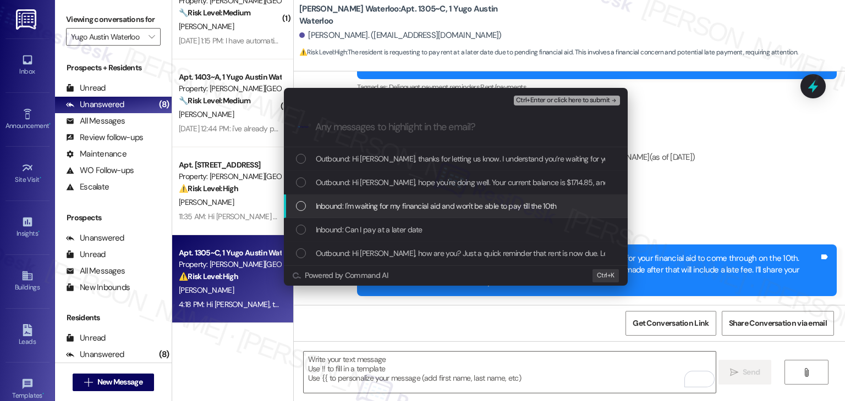
click at [294, 203] on div "Inbound: I'm waiting for my financial aid and won't be able to pay till the 10th" at bounding box center [456, 207] width 344 height 24
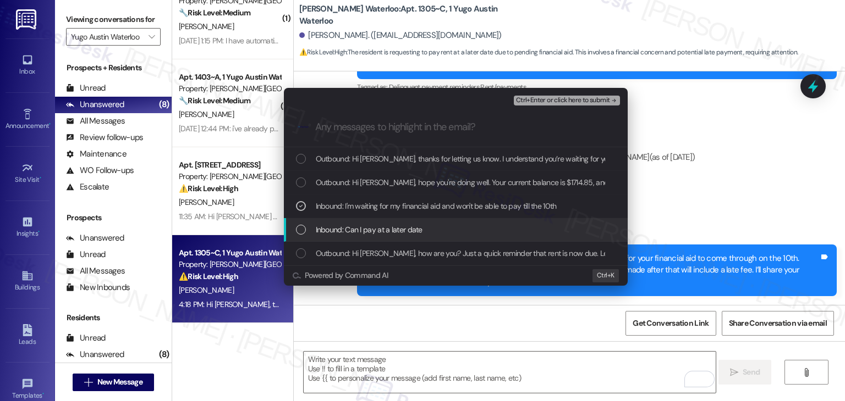
click at [296, 231] on div "List of options" at bounding box center [301, 230] width 10 height 10
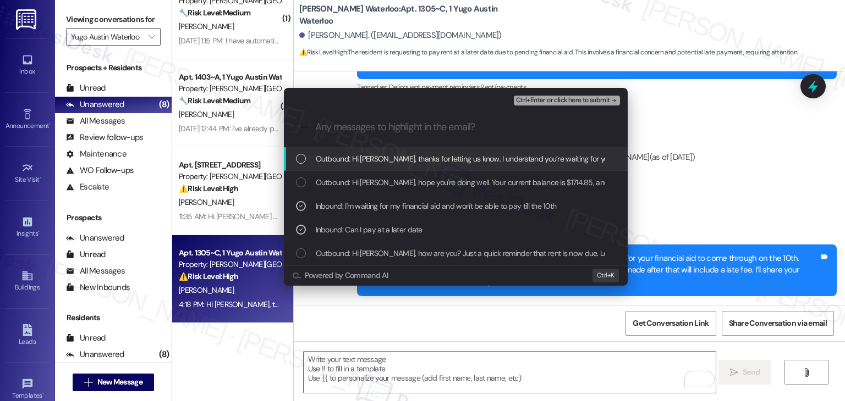
click at [552, 97] on span "Ctrl+Enter or click here to submit" at bounding box center [563, 101] width 94 height 8
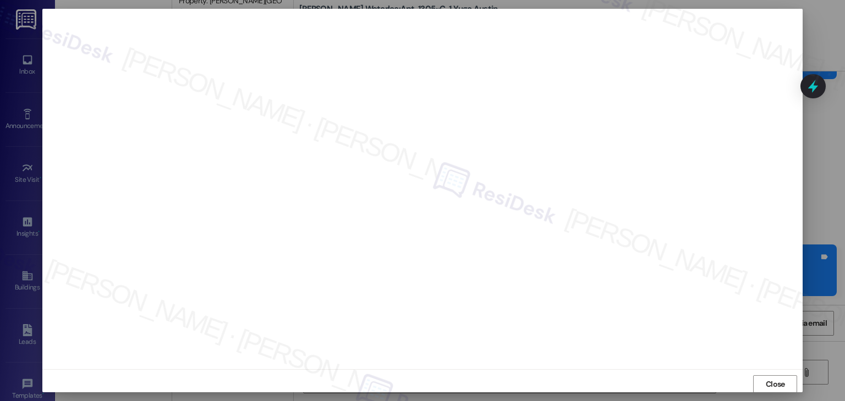
scroll to position [7, 0]
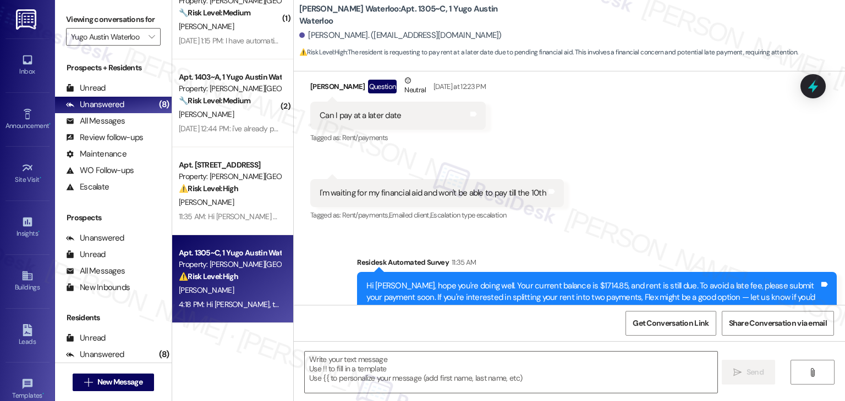
type textarea "Fetching suggested responses. Please feel free to read through the conversation…"
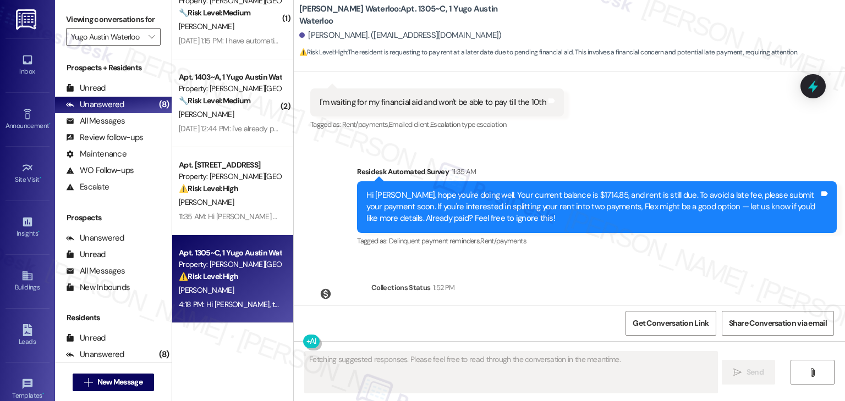
scroll to position [460, 0]
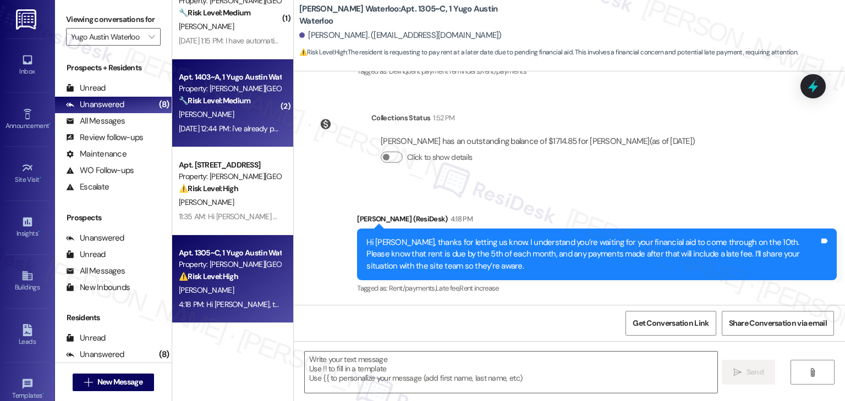
click at [246, 123] on div "[DATE] 12:44 PM: i've already paid [DATE] 12:44 PM: i've already paid" at bounding box center [230, 129] width 104 height 14
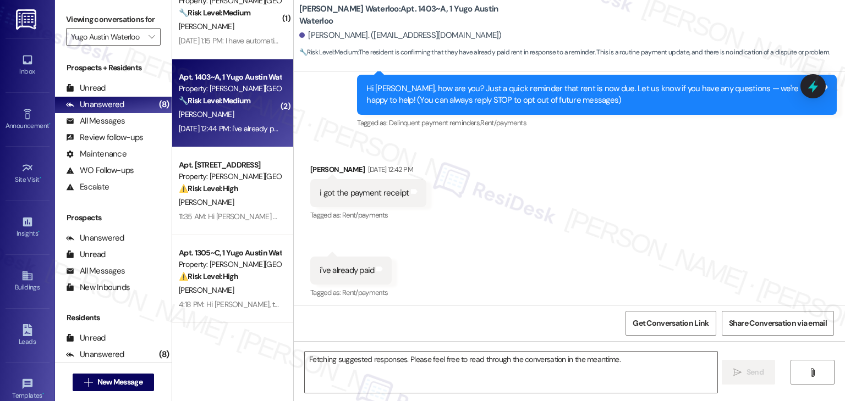
scroll to position [114, 0]
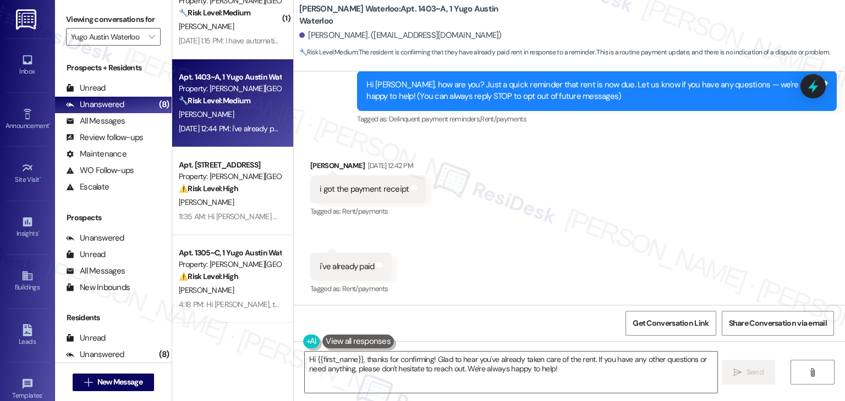
click at [563, 229] on div "Received via SMS [PERSON_NAME] [DATE] 12:42 PM i got the payment receipt Tags a…" at bounding box center [569, 220] width 551 height 170
click at [563, 225] on div "Received via SMS [PERSON_NAME] [DATE] 12:42 PM i got the payment receipt Tags a…" at bounding box center [569, 220] width 551 height 170
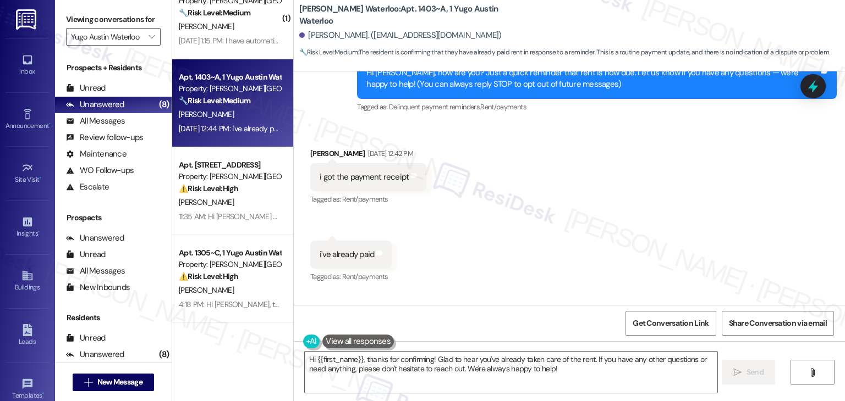
scroll to position [216, 0]
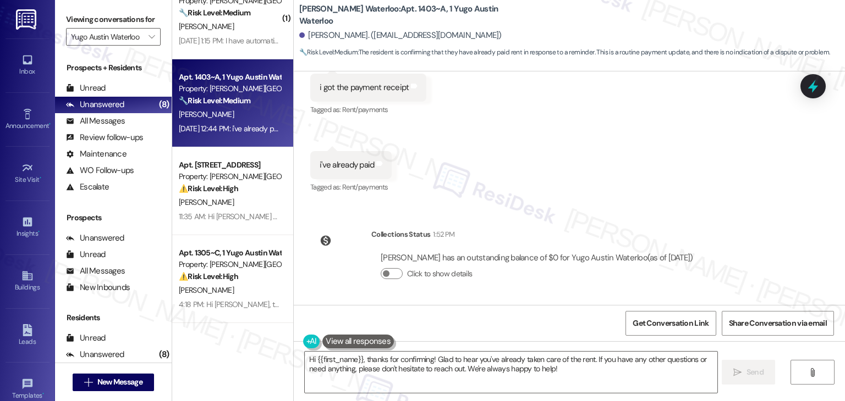
click at [561, 226] on div "Collections Status 1:52 PM [PERSON_NAME] has an outstanding balance of $0 for […" at bounding box center [506, 263] width 408 height 85
click at [492, 368] on textarea "Hi {{first_name}}, thanks for confirming! Glad to hear you've already taken car…" at bounding box center [511, 372] width 412 height 41
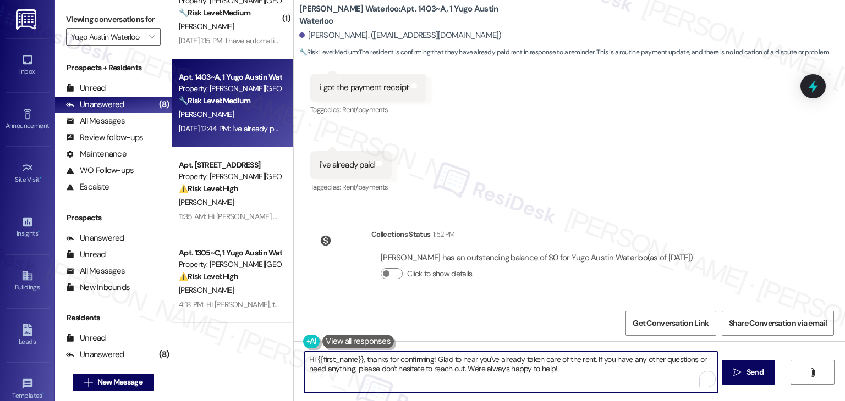
click at [492, 368] on textarea "Hi {{first_name}}, thanks for confirming! Glad to hear you've already taken car…" at bounding box center [511, 372] width 412 height 41
click at [490, 371] on textarea "Hi {{first_name}}, thanks for confirming! Glad to hear you've already taken car…" at bounding box center [510, 372] width 412 height 41
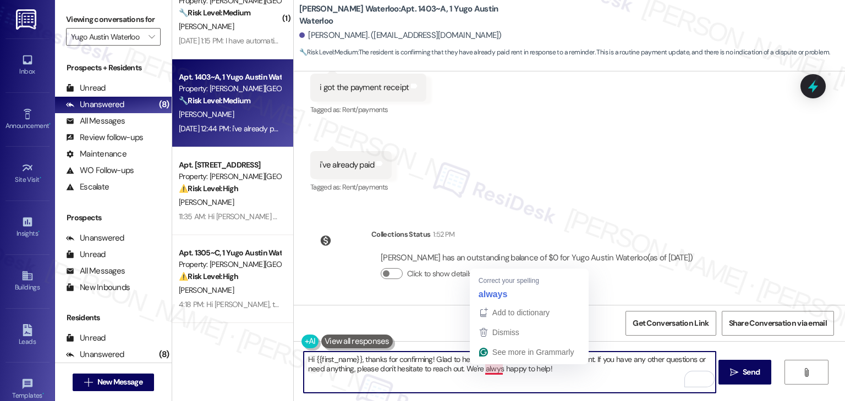
click at [490, 371] on textarea "Hi {{first_name}}, thanks for confirming! Glad to hear you've already taken car…" at bounding box center [510, 372] width 412 height 41
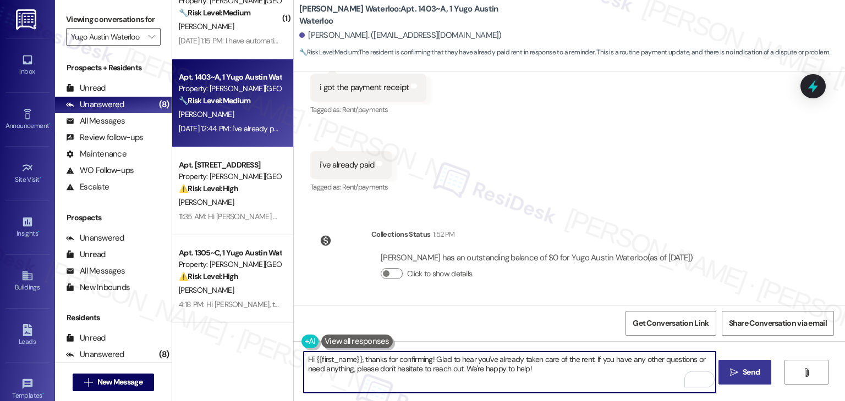
type textarea "Hi {{first_name}}, thanks for confirming! Glad to hear you've already taken car…"
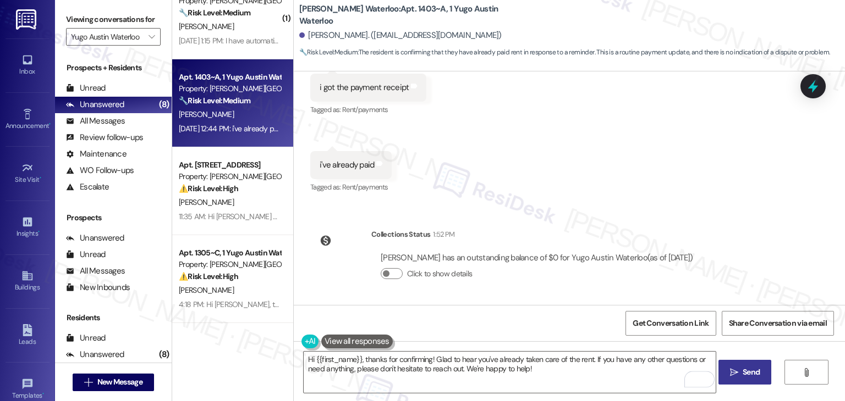
click at [740, 371] on span "Send" at bounding box center [750, 373] width 21 height 12
click at [636, 198] on div "Received via SMS [PERSON_NAME] [DATE] 12:42 PM i got the payment receipt Tags a…" at bounding box center [569, 119] width 551 height 170
click at [636, 196] on div "Received via SMS [PERSON_NAME] [DATE] 12:42 PM i got the payment receipt Tags a…" at bounding box center [569, 119] width 551 height 170
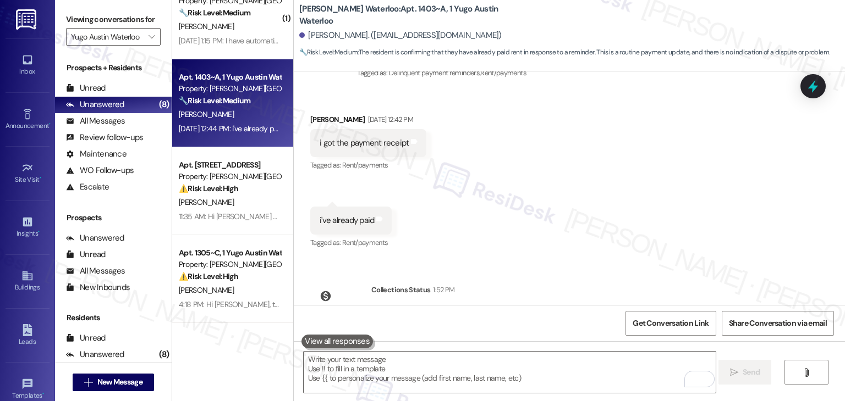
scroll to position [114, 0]
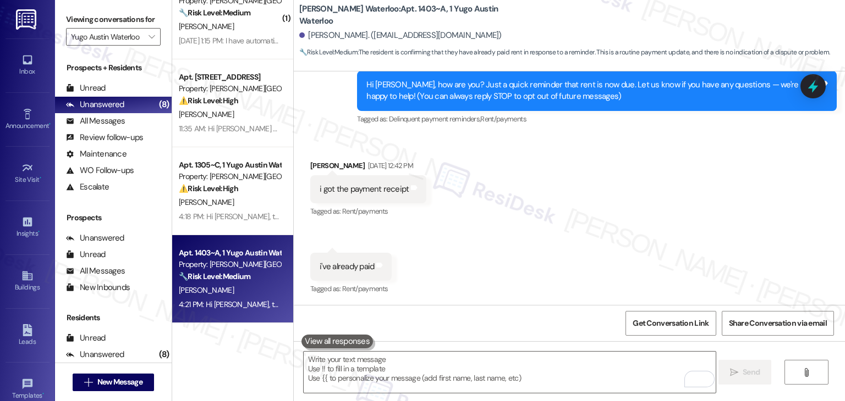
click at [636, 196] on div "Received via SMS [PERSON_NAME] [DATE] 12:42 PM i got the payment receipt Tags a…" at bounding box center [569, 220] width 551 height 170
click at [575, 194] on div "Received via SMS [PERSON_NAME] [DATE] 12:42 PM i got the payment receipt Tags a…" at bounding box center [569, 220] width 551 height 170
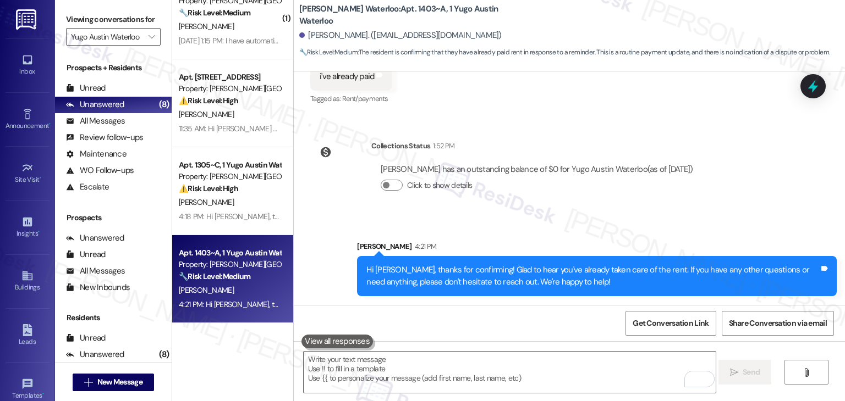
click at [709, 205] on div "Collections Status 1:52 PM [PERSON_NAME] has an outstanding balance of $0 for […" at bounding box center [506, 174] width 408 height 85
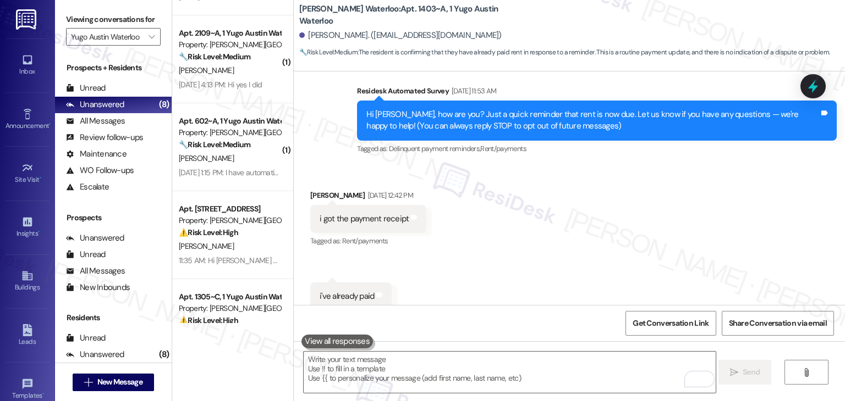
scroll to position [216, 0]
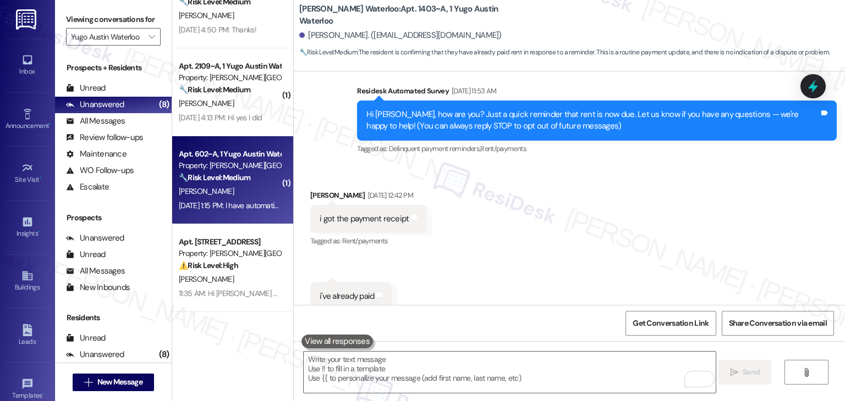
click at [206, 212] on div "[DATE] 1:15 PM: I have automatic payments on, when does it go through? [DATE] 1…" at bounding box center [230, 206] width 104 height 14
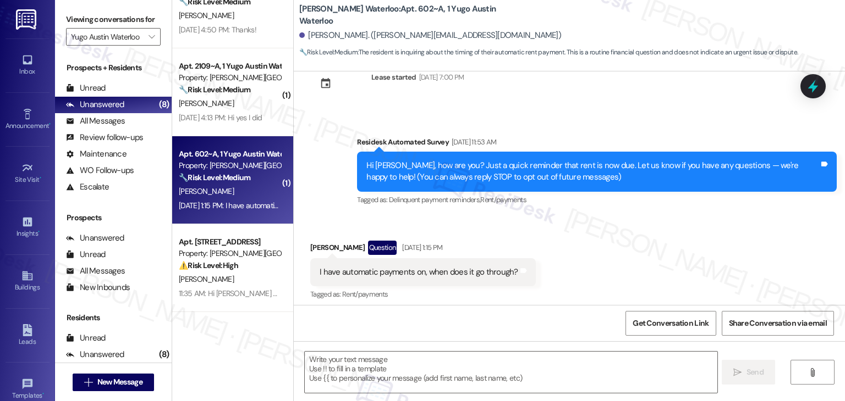
scroll to position [40, 0]
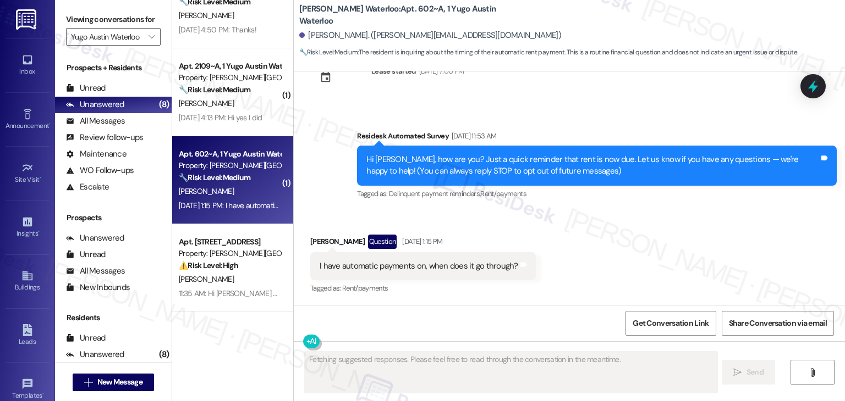
click at [592, 204] on div "Survey, sent via SMS Residesk Automated Survey [DATE] 11:53 AM Hi [PERSON_NAME]…" at bounding box center [597, 166] width 496 height 88
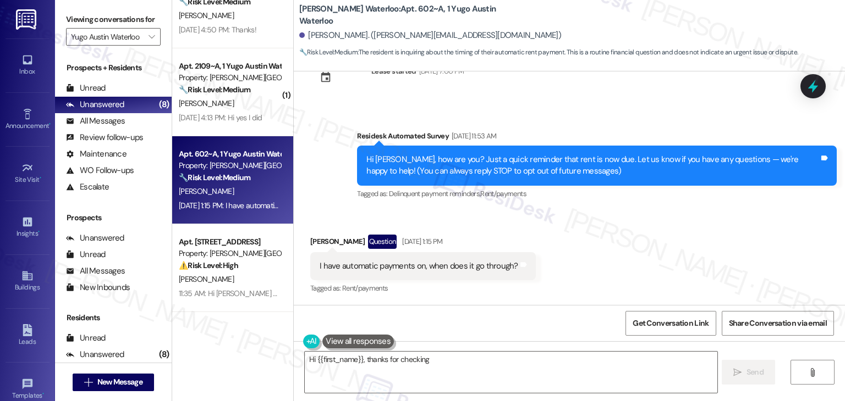
click at [592, 204] on div "Survey, sent via SMS Residesk Automated Survey [DATE] 11:53 AM Hi [PERSON_NAME]…" at bounding box center [597, 166] width 496 height 88
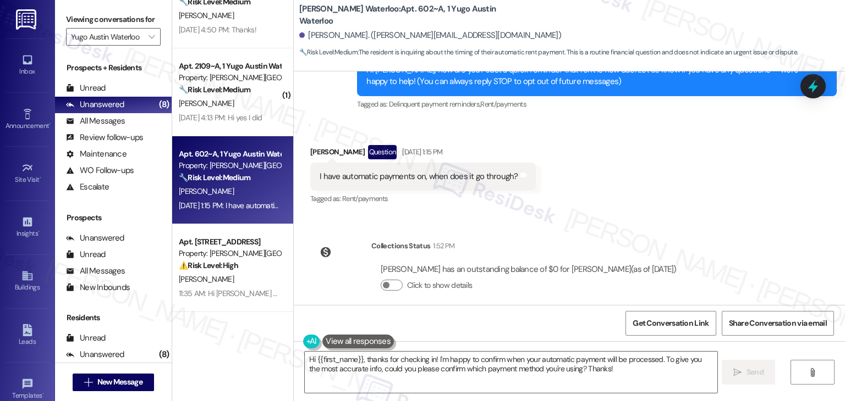
scroll to position [141, 0]
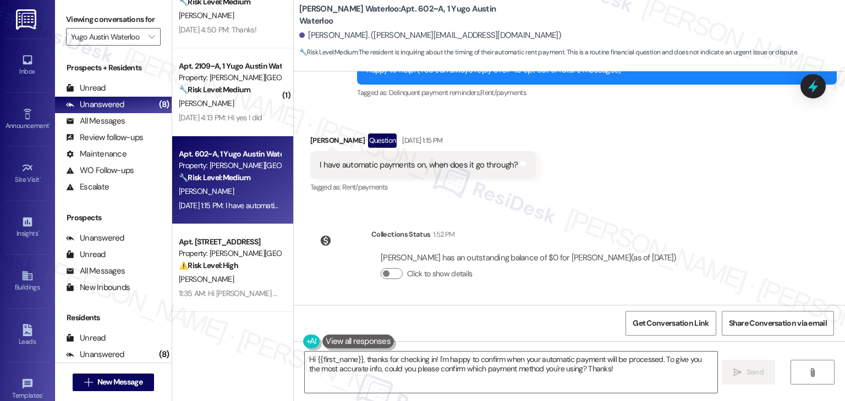
click at [603, 183] on div "Received via SMS [PERSON_NAME] Question [DATE] 1:15 PM I have automatic payment…" at bounding box center [569, 156] width 551 height 95
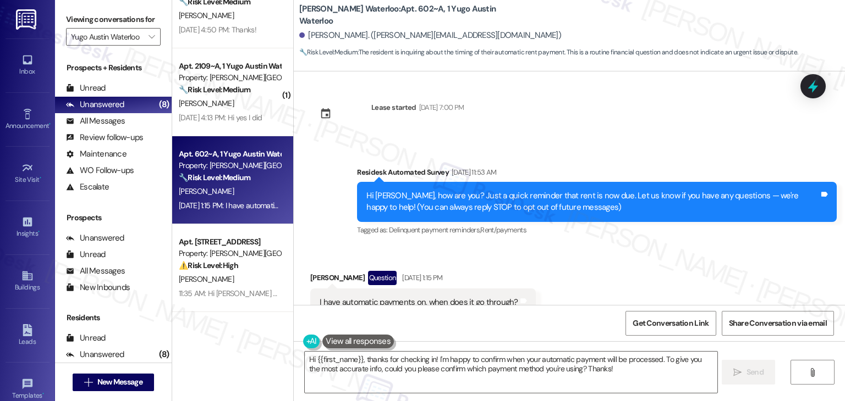
scroll to position [0, 0]
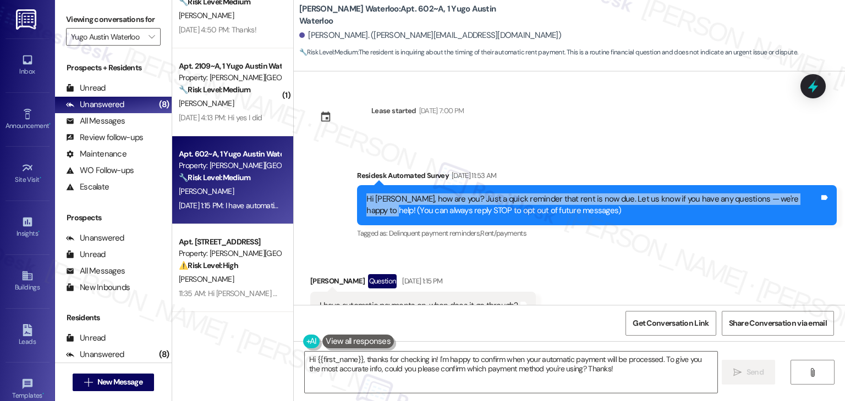
drag, startPoint x: 809, startPoint y: 200, endPoint x: 346, endPoint y: 201, distance: 462.5
click at [349, 201] on div "Survey, sent via SMS Residesk Automated Survey [DATE] 11:53 AM Hi [PERSON_NAME]…" at bounding box center [597, 206] width 496 height 88
copy div "Hi [PERSON_NAME], how are you? Just a quick reminder that rent is now due. Let …"
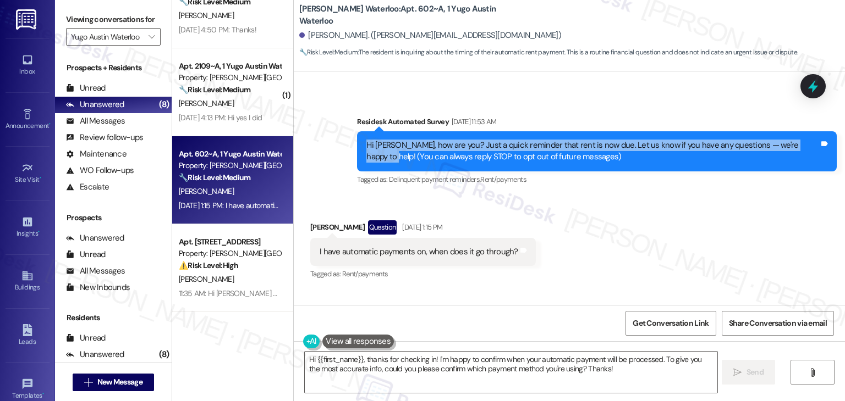
scroll to position [141, 0]
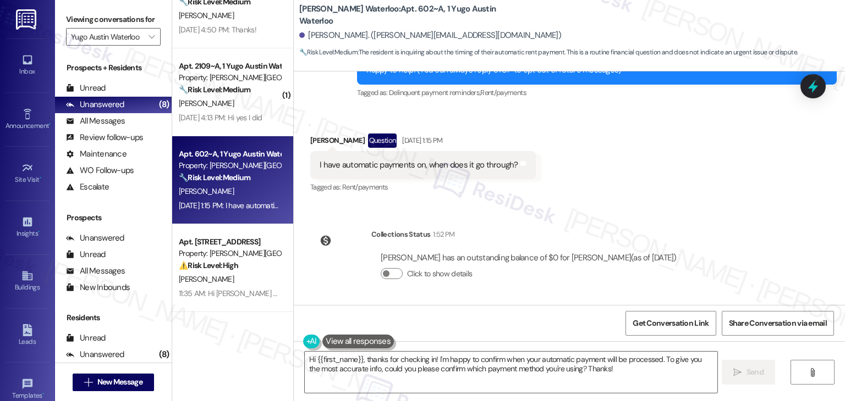
click at [450, 163] on div "I have automatic payments on, when does it go through?" at bounding box center [418, 165] width 199 height 12
copy div "I have automatic payments on, when does it go through? Tags and notes"
click at [540, 248] on div "[PERSON_NAME] has an outstanding balance of $0 for [PERSON_NAME] (as of [DATE])…" at bounding box center [528, 270] width 315 height 53
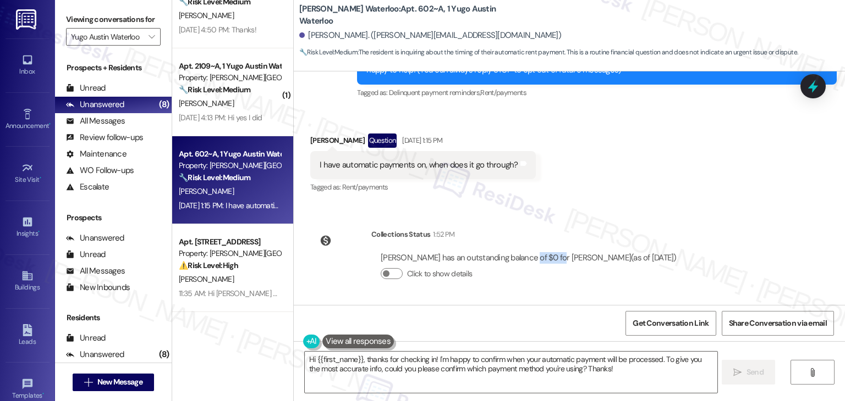
click at [540, 248] on div "[PERSON_NAME] has an outstanding balance of $0 for [PERSON_NAME] (as of [DATE])…" at bounding box center [528, 270] width 315 height 53
click at [536, 258] on div "[PERSON_NAME] has an outstanding balance of $0 for [PERSON_NAME] (as of [DATE])" at bounding box center [529, 258] width 296 height 12
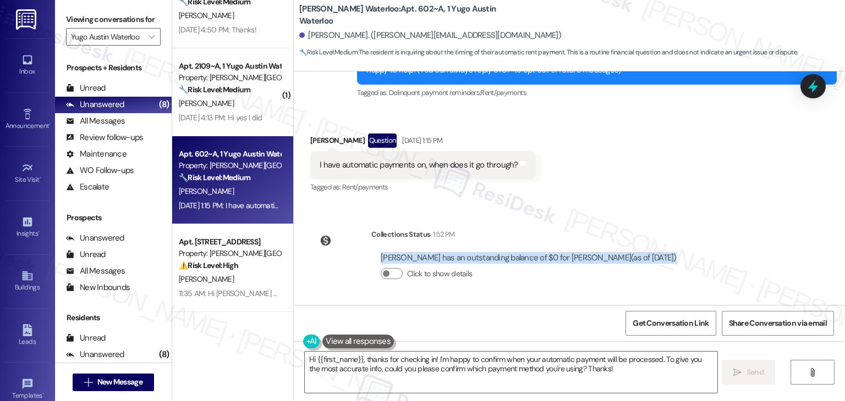
click at [536, 258] on div "[PERSON_NAME] has an outstanding balance of $0 for [PERSON_NAME] (as of [DATE])" at bounding box center [529, 258] width 296 height 12
click at [491, 355] on textarea "Hi {{first_name}}, thanks for checking in! I'm happy to confirm when your autom…" at bounding box center [511, 372] width 412 height 41
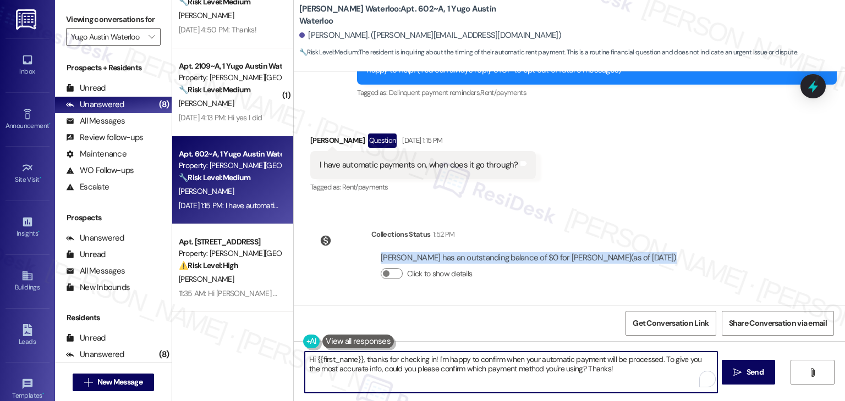
click at [491, 355] on textarea "Hi {{first_name}}, thanks for checking in! I'm happy to confirm when your autom…" at bounding box center [511, 372] width 412 height 41
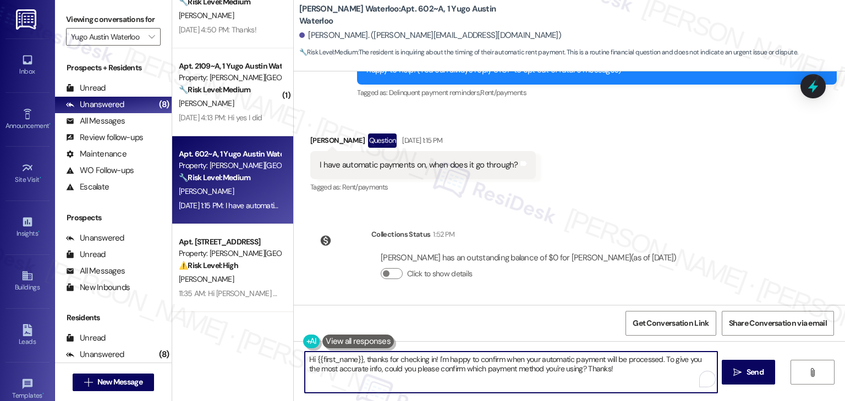
click at [491, 355] on textarea "Hi {{first_name}}, thanks for checking in! I'm happy to confirm when your autom…" at bounding box center [511, 372] width 412 height 41
paste textarea "Thanks for letting me know, [PERSON_NAME]! I see your balance is all clear on o…"
type textarea "Thanks for letting me know, [PERSON_NAME]! I see your balance is all clear on o…"
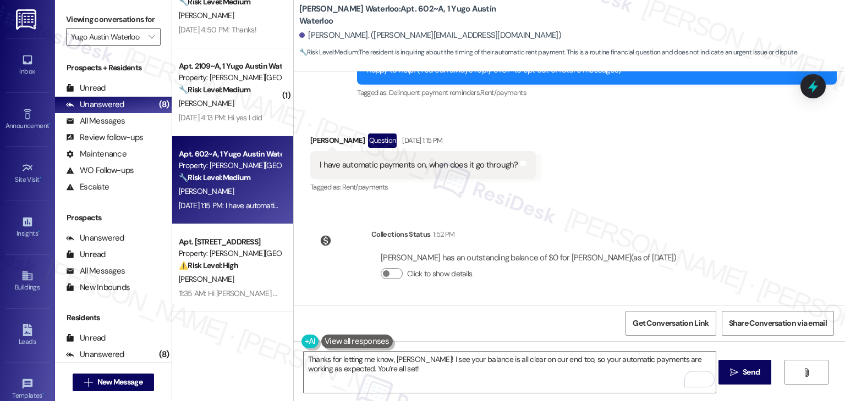
click at [485, 326] on div "Get Conversation Link Share Conversation via email" at bounding box center [569, 323] width 551 height 36
click at [756, 367] on span "Send" at bounding box center [750, 373] width 17 height 12
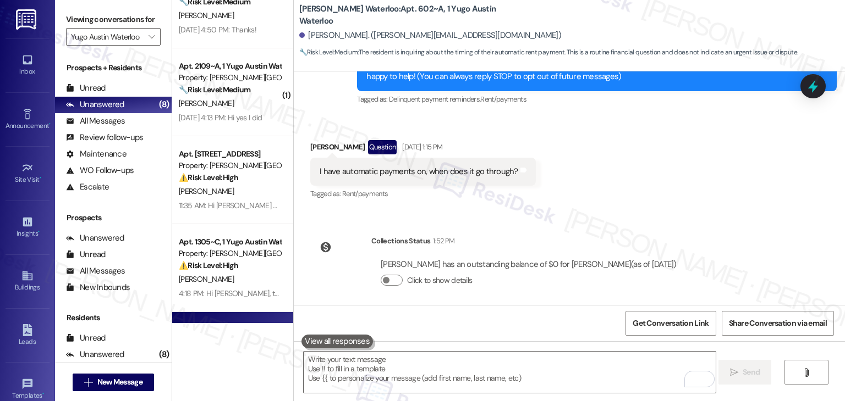
scroll to position [229, 0]
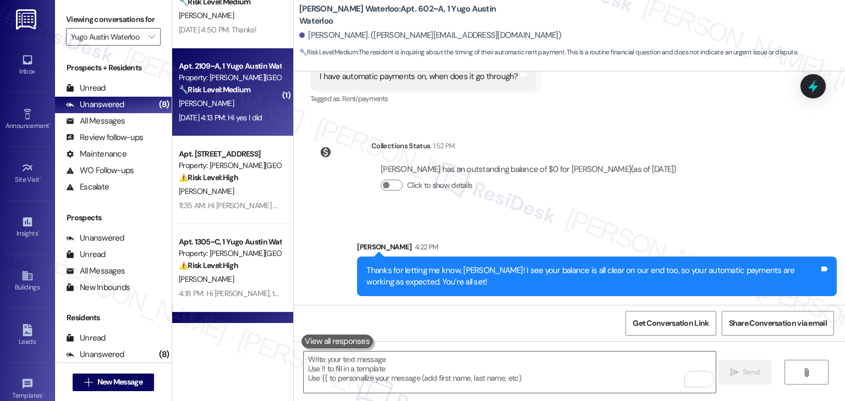
click at [231, 126] on div "Apt. 2109~A, 1 Yugo Austin Waterloo Property: [PERSON_NAME][GEOGRAPHIC_DATA] 🔧 …" at bounding box center [232, 92] width 121 height 88
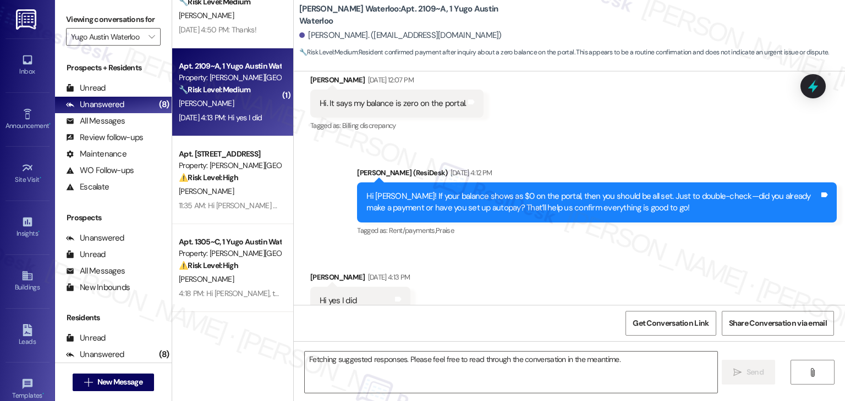
scroll to position [235, 0]
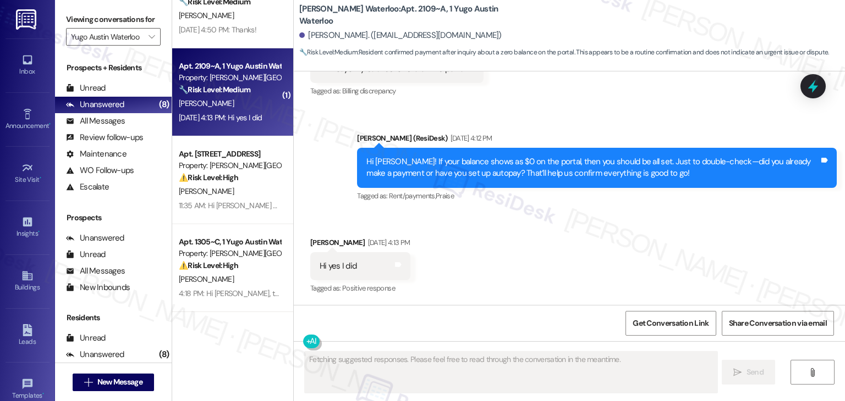
click at [621, 20] on div "[PERSON_NAME] Waterloo: Apt. 2109~A, 1 Yugo Austin Waterloo [PERSON_NAME]. ([EM…" at bounding box center [572, 31] width 546 height 56
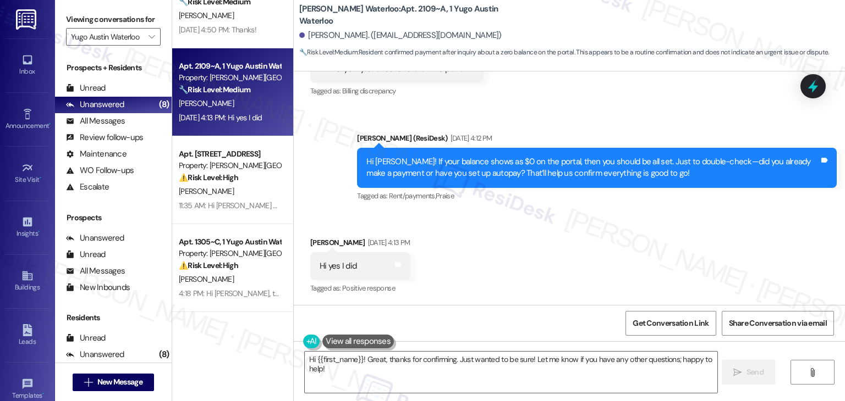
click at [583, 241] on div "Received via SMS [PERSON_NAME] [DATE] 4:13 PM Hi yes I did Tags and notes Tagge…" at bounding box center [569, 258] width 551 height 93
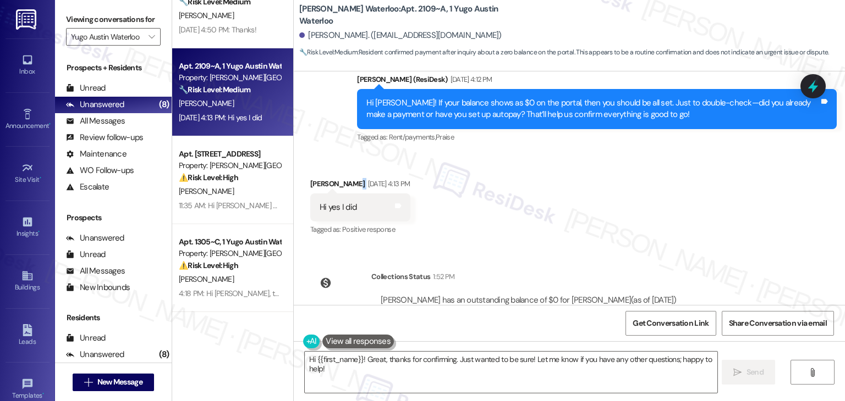
scroll to position [337, 0]
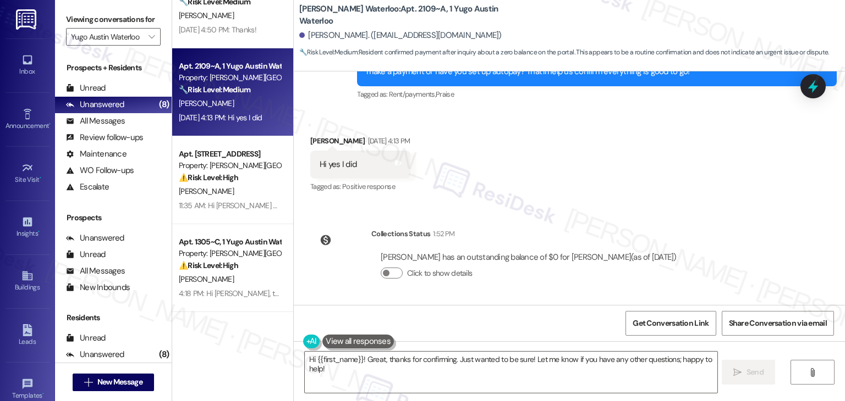
click at [569, 201] on div "Received via SMS [PERSON_NAME] [DATE] 4:13 PM Hi yes I did Tags and notes Tagge…" at bounding box center [569, 157] width 551 height 93
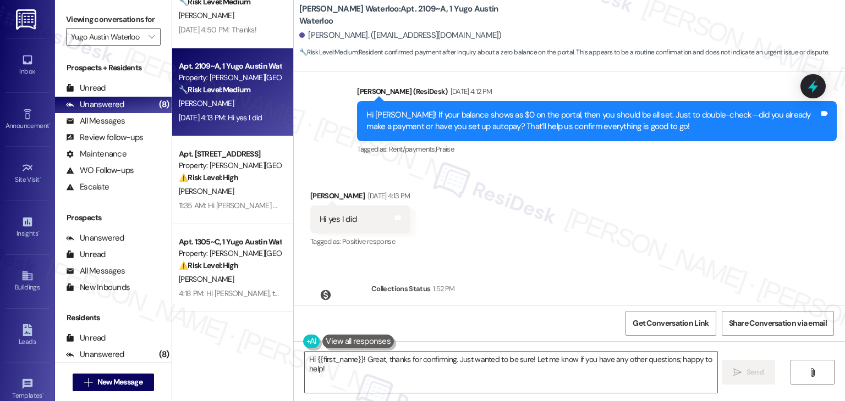
click at [458, 124] on div "Hi [PERSON_NAME]! If your balance shows as $0 on the portal, then you should be…" at bounding box center [592, 121] width 453 height 24
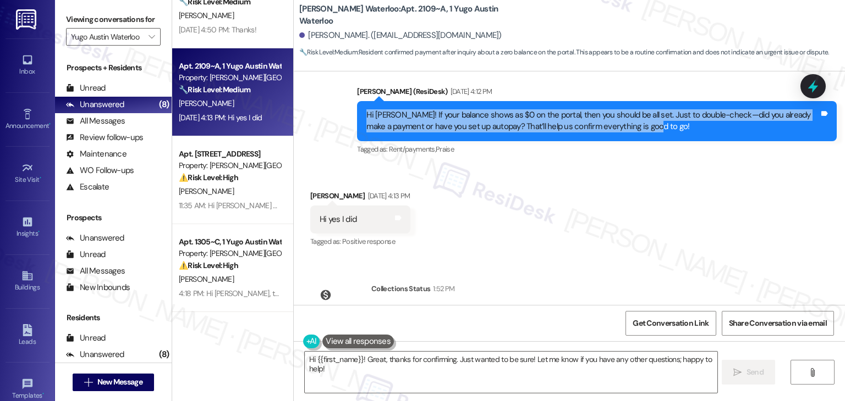
drag, startPoint x: 625, startPoint y: 122, endPoint x: 323, endPoint y: 115, distance: 301.4
click at [323, 115] on div "Sent via SMS [PERSON_NAME] (ResiDesk) [DATE] 4:12 PM Hi [PERSON_NAME]! If your …" at bounding box center [569, 113] width 551 height 104
copy div "Hi [PERSON_NAME]! If your balance shows as $0 on the portal, then you should be…"
click at [329, 220] on div "Hi yes I did" at bounding box center [337, 220] width 37 height 12
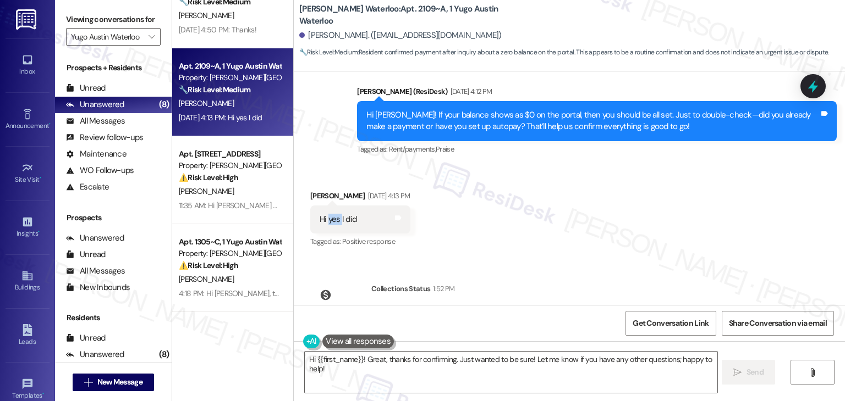
click at [329, 220] on div "Hi yes I did" at bounding box center [337, 220] width 37 height 12
copy div "Hi yes I did Tags and notes"
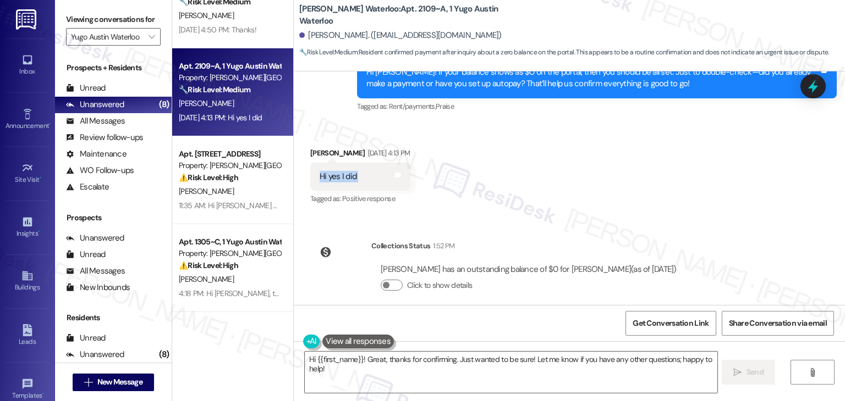
scroll to position [337, 0]
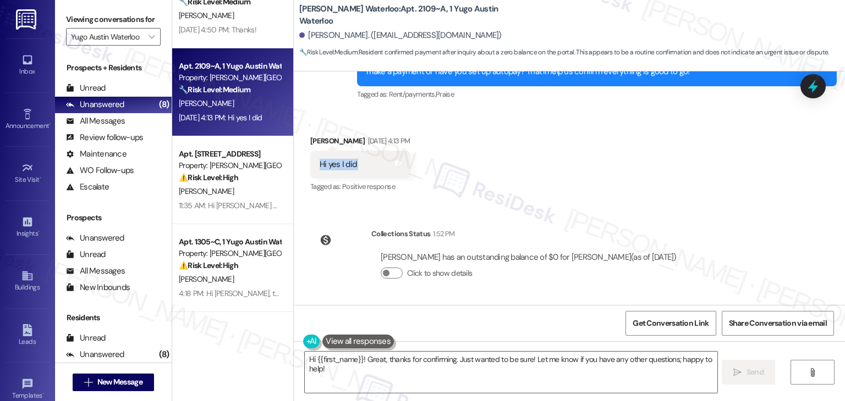
click at [641, 178] on div "Received via SMS [PERSON_NAME] [DATE] 4:13 PM Hi yes I did Tags and notes Tagge…" at bounding box center [569, 157] width 551 height 93
click at [462, 363] on textarea "Hi {{first_name}}! Great, thanks for confirming. Just wanted to be sure! Let me…" at bounding box center [511, 372] width 412 height 41
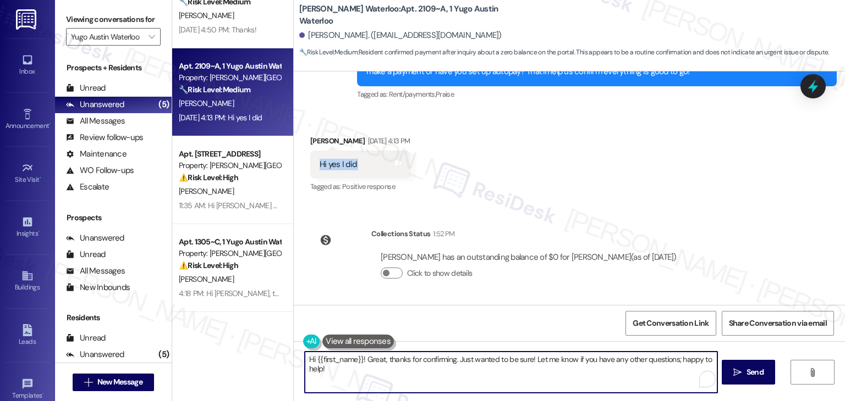
click at [462, 363] on textarea "Hi {{first_name}}! Great, thanks for confirming. Just wanted to be sure! Let me…" at bounding box center [511, 372] width 412 height 41
paste textarea "Perfect, thanks for confirming, [PERSON_NAME]! Since your balance is $0 and you…"
type textarea "Perfect, thanks for confirming, [PERSON_NAME]! Since your balance is $0 and you…"
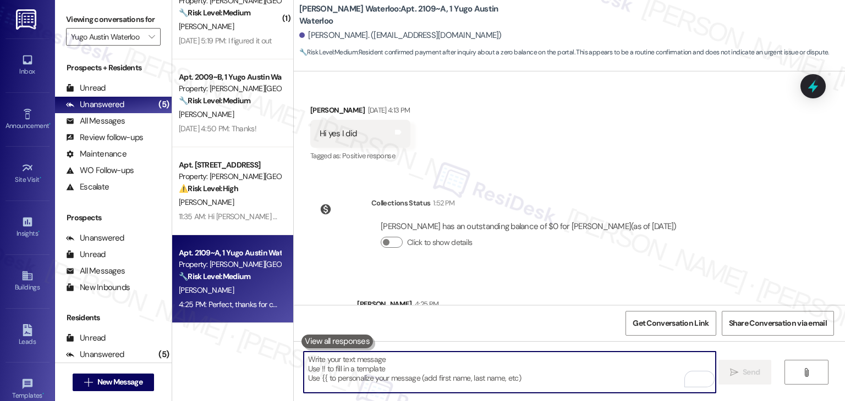
scroll to position [425, 0]
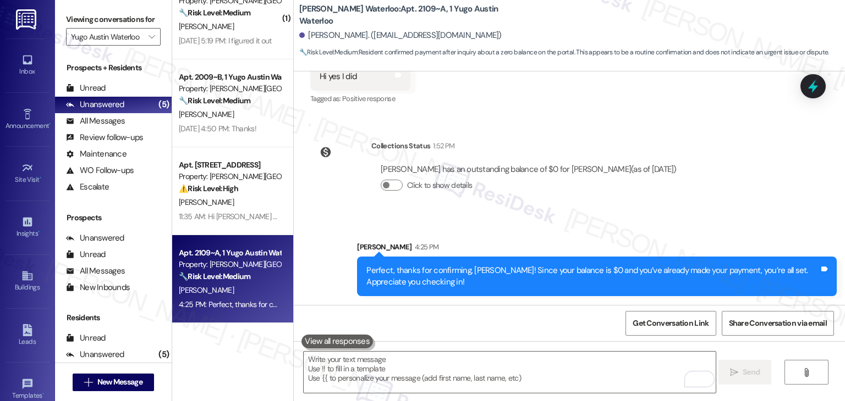
click at [528, 223] on div "Sent via SMS [PERSON_NAME] 4:25 PM Perfect, thanks for confirming, [PERSON_NAME…" at bounding box center [569, 261] width 551 height 89
click at [317, 248] on div "Sent via SMS [PERSON_NAME] 4:25 PM Perfect, thanks for confirming, [PERSON_NAME…" at bounding box center [569, 261] width 551 height 89
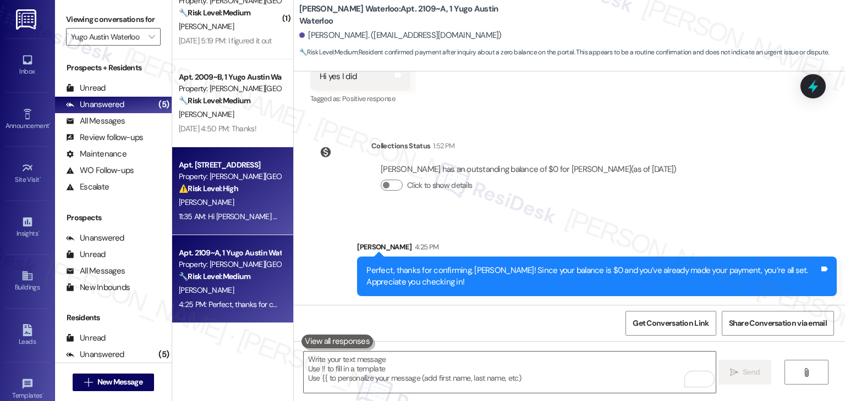
click at [226, 208] on div "[PERSON_NAME]" at bounding box center [230, 203] width 104 height 14
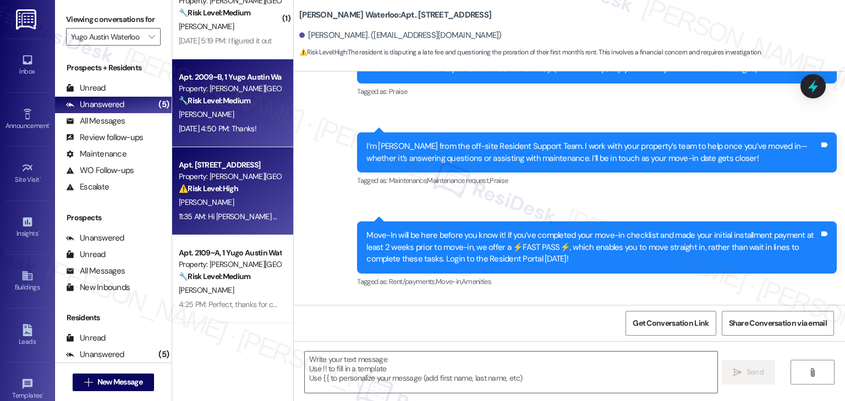
type textarea "Fetching suggested responses. Please feel free to read through the conversation…"
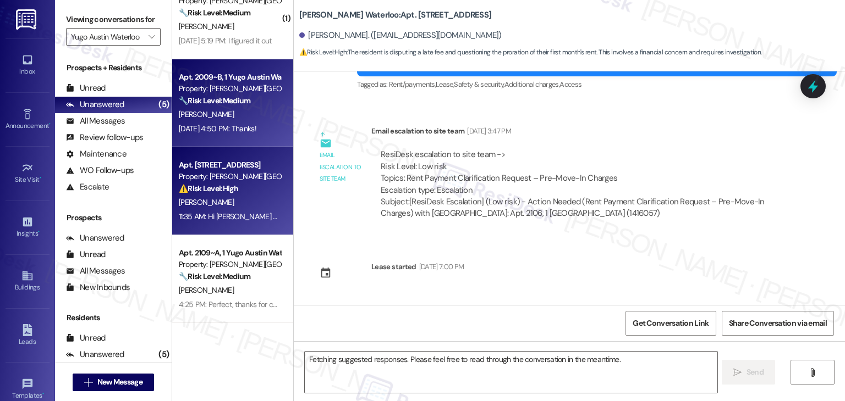
click at [226, 126] on div "[DATE] 4:50 PM: Thanks! [DATE] 4:50 PM: Thanks!" at bounding box center [218, 129] width 78 height 10
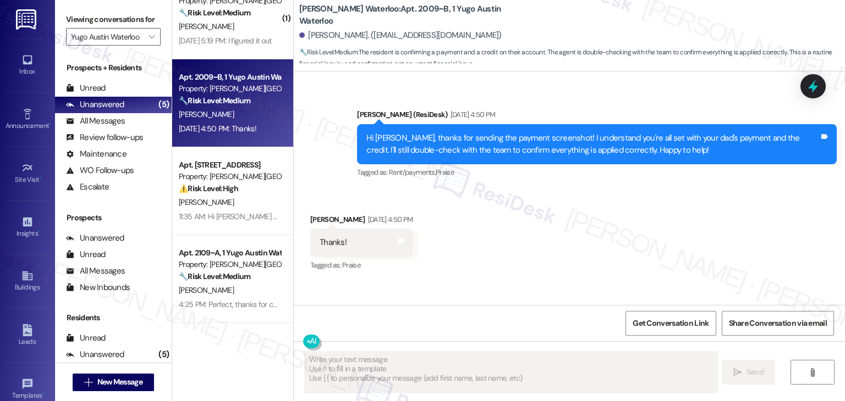
scroll to position [1204, 0]
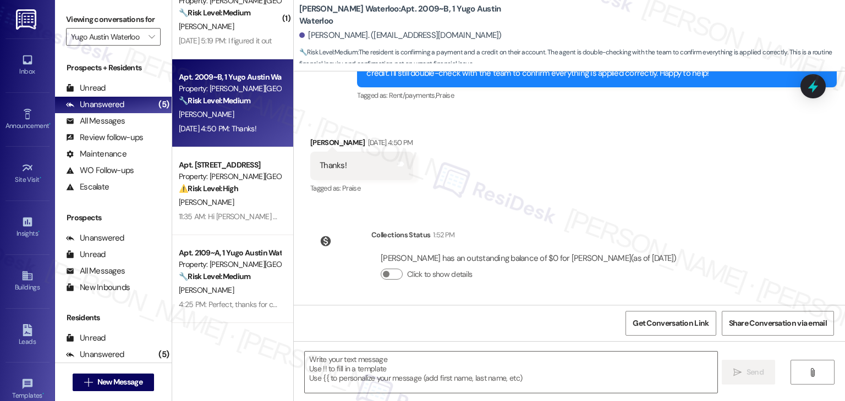
click at [520, 219] on div "WO Lease started [DATE] 7:00 PM Show details Survey, sent via SMS Residesk Auto…" at bounding box center [569, 188] width 551 height 234
click at [522, 229] on div "Collections Status 1:52 PM" at bounding box center [528, 236] width 315 height 15
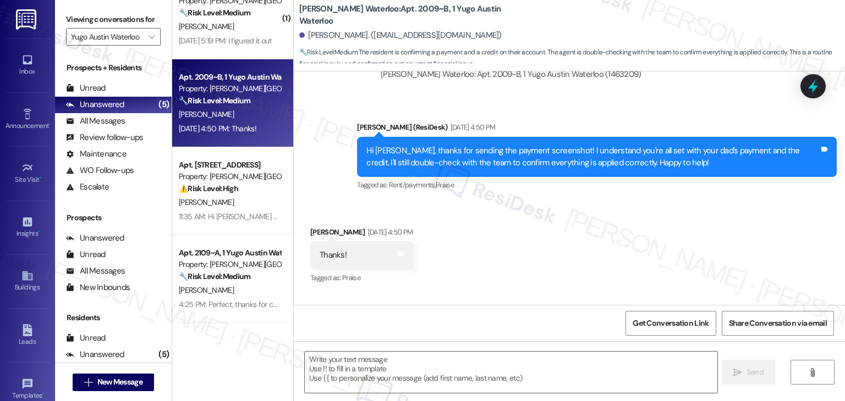
scroll to position [984, 0]
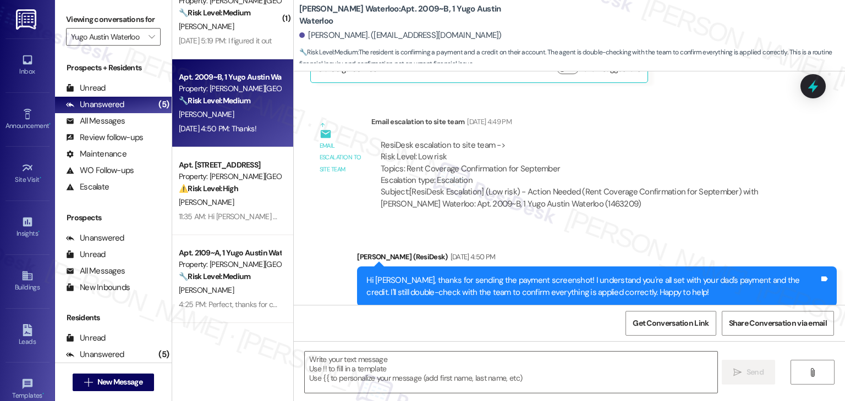
click at [509, 284] on div "Hi [PERSON_NAME], thanks for sending the payment screenshot! I understand you'r…" at bounding box center [592, 287] width 453 height 24
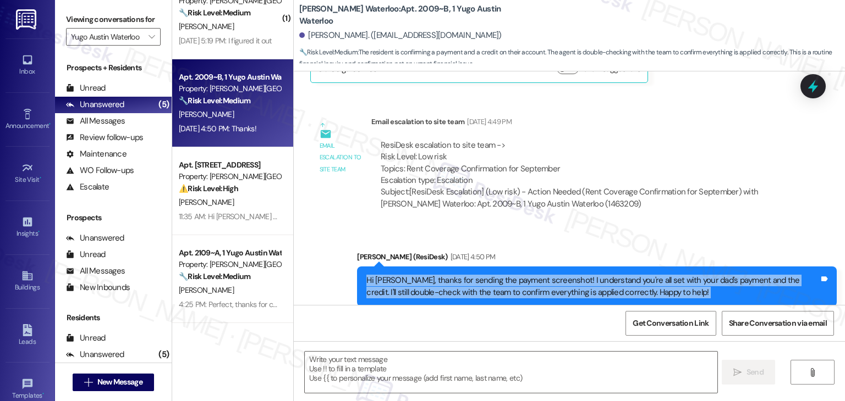
click at [509, 284] on div "Hi [PERSON_NAME], thanks for sending the payment screenshot! I understand you'r…" at bounding box center [592, 287] width 453 height 24
copy div "Hi [PERSON_NAME], thanks for sending the payment screenshot! I understand you'r…"
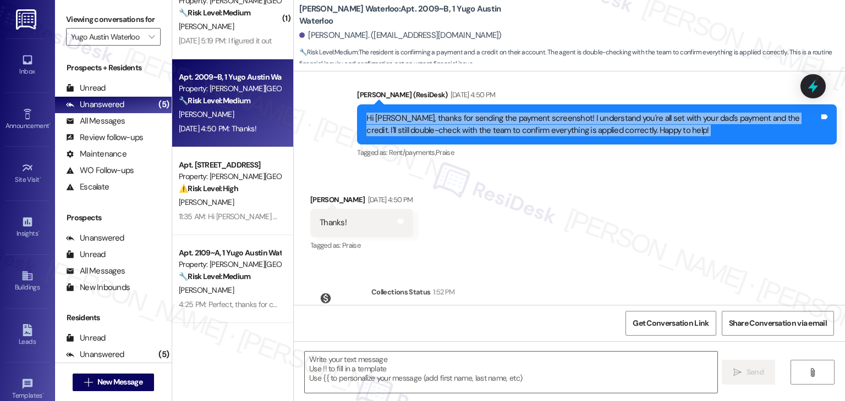
scroll to position [1149, 0]
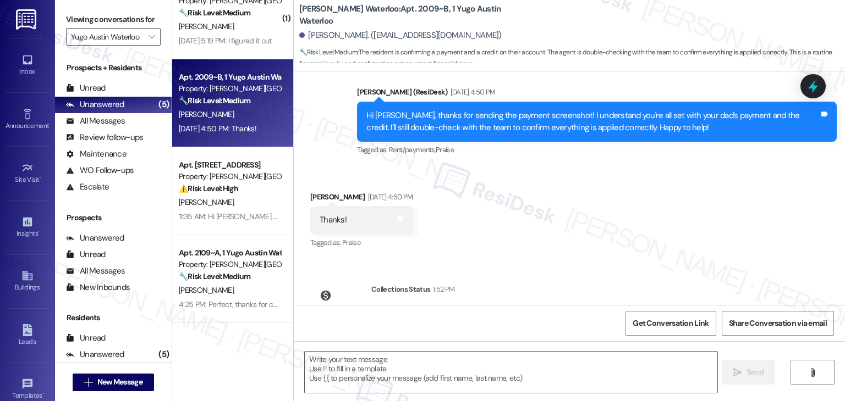
click at [330, 218] on div "Thanks!" at bounding box center [332, 220] width 27 height 12
copy div "Thanks! Tags and notes"
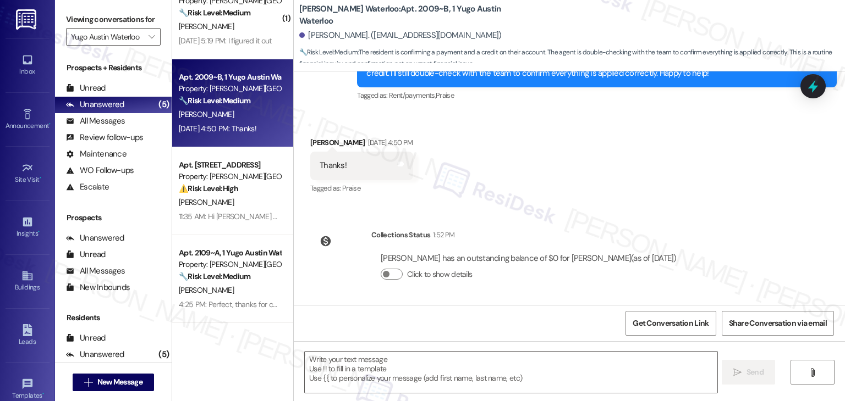
click at [532, 258] on div "[PERSON_NAME] has an outstanding balance of $0 for [PERSON_NAME] (as of [DATE])" at bounding box center [529, 259] width 296 height 12
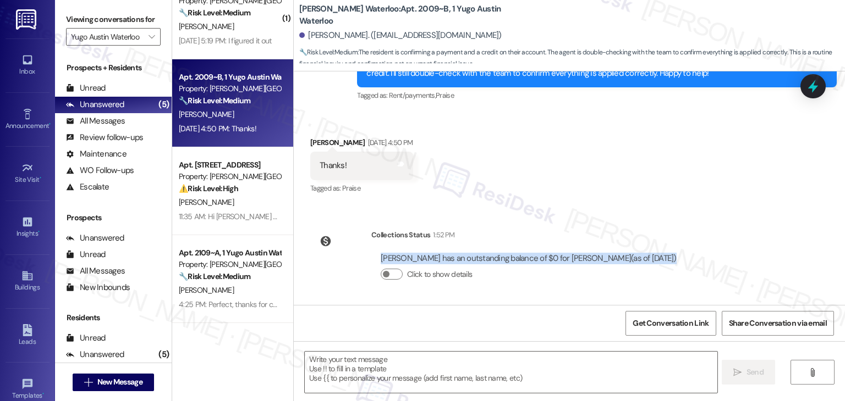
click at [532, 258] on div "[PERSON_NAME] has an outstanding balance of $0 for [PERSON_NAME] (as of [DATE])" at bounding box center [529, 259] width 296 height 12
copy div "[PERSON_NAME] has an outstanding balance of $0 for [PERSON_NAME] (as of [DATE])"
click at [436, 368] on textarea at bounding box center [511, 372] width 412 height 41
paste textarea "You’re very welcome, [PERSON_NAME]! I’m glad I could help. I checked your balan…"
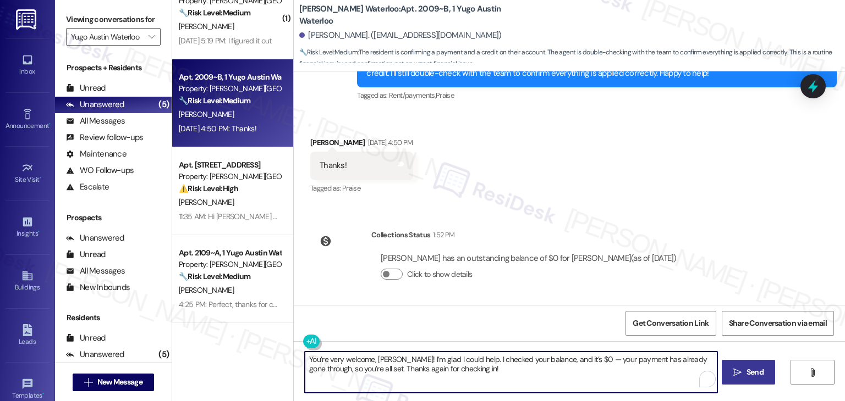
type textarea "You’re very welcome, [PERSON_NAME]! I’m glad I could help. I checked your balan…"
click at [753, 368] on span "Send" at bounding box center [754, 373] width 17 height 12
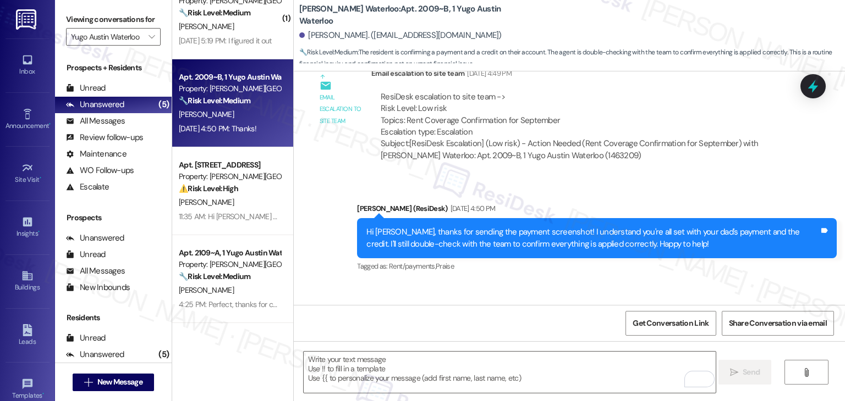
scroll to position [1010, 0]
